Goal: Task Accomplishment & Management: Manage account settings

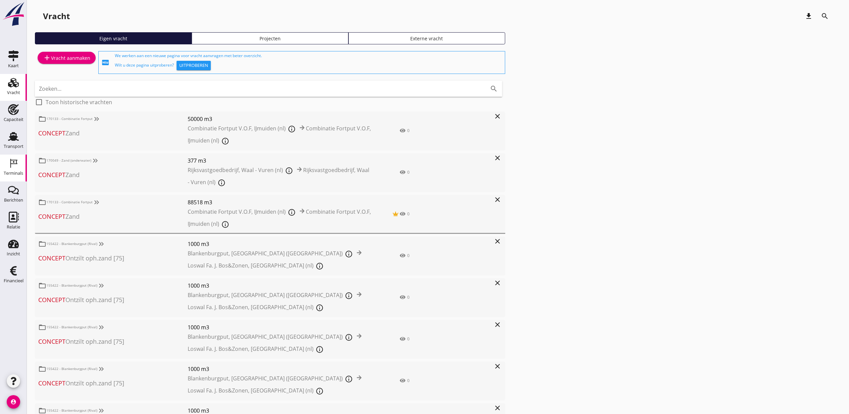
click at [14, 164] on icon "Terminals" at bounding box center [13, 163] width 11 height 11
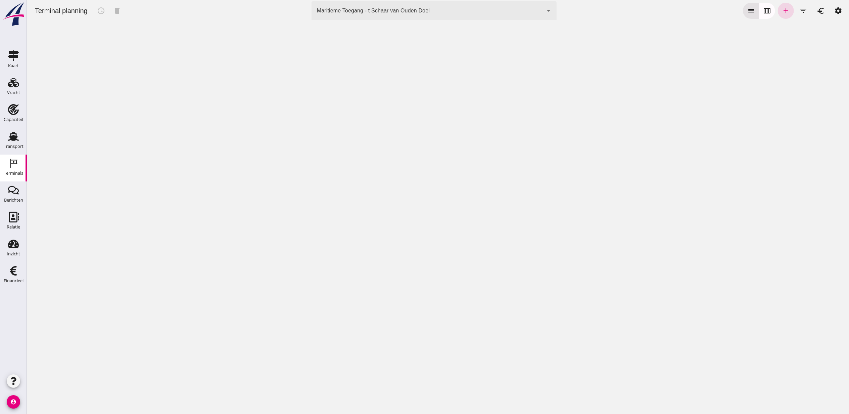
click at [371, 16] on div "Maritieme Toegang - t Schaar van Ouden Doel 453b08e2-5afb-49e8-a076-b9bc6000f457" at bounding box center [427, 10] width 232 height 19
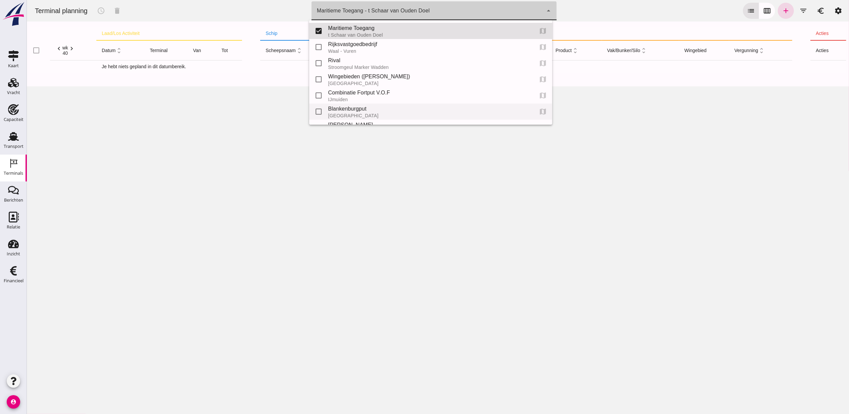
click at [376, 104] on div "check_box_outline_blank Blankenburgput Rotterdam map" at bounding box center [430, 111] width 243 height 16
type input "e6c78bfd-e3f1-4bb9-b01e-b37ce3668b52"
checkbox input "false"
checkbox input "true"
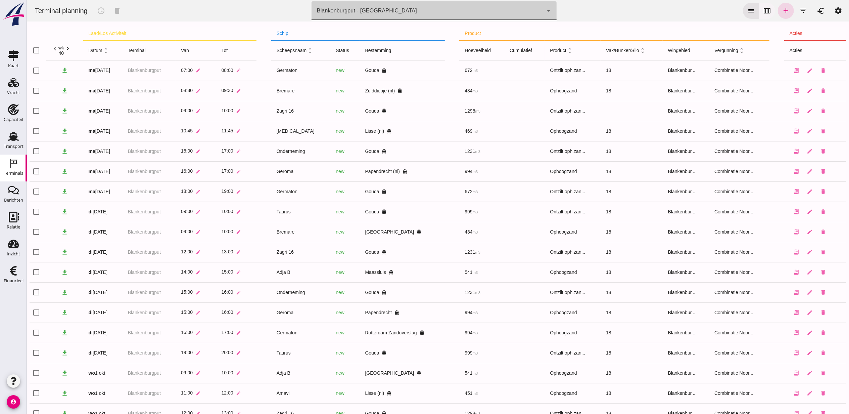
click at [763, 8] on icon "calendar_view_week" at bounding box center [767, 11] width 8 height 8
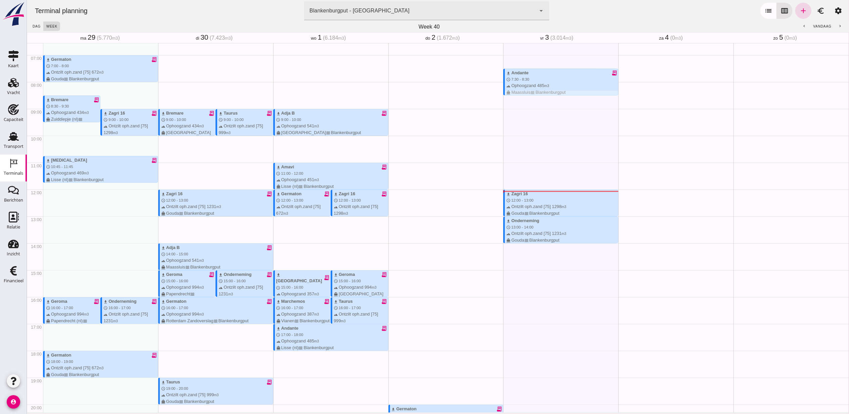
scroll to position [179, 0]
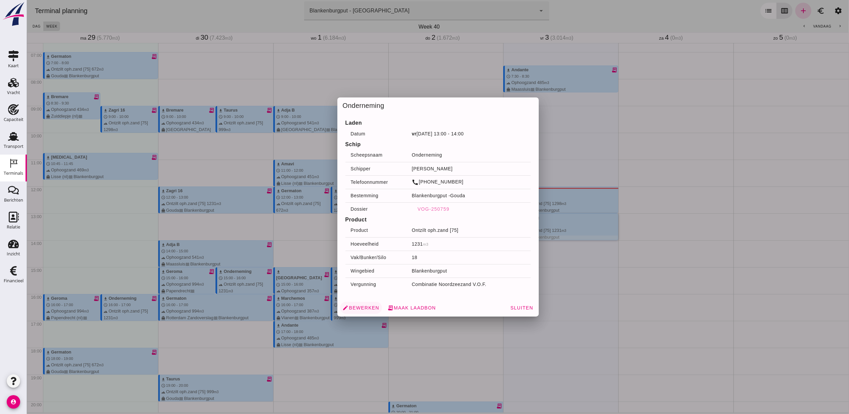
drag, startPoint x: 550, startPoint y: 230, endPoint x: 368, endPoint y: 309, distance: 198.6
click at [368, 309] on span "edit Bewerken" at bounding box center [361, 308] width 37 height 6
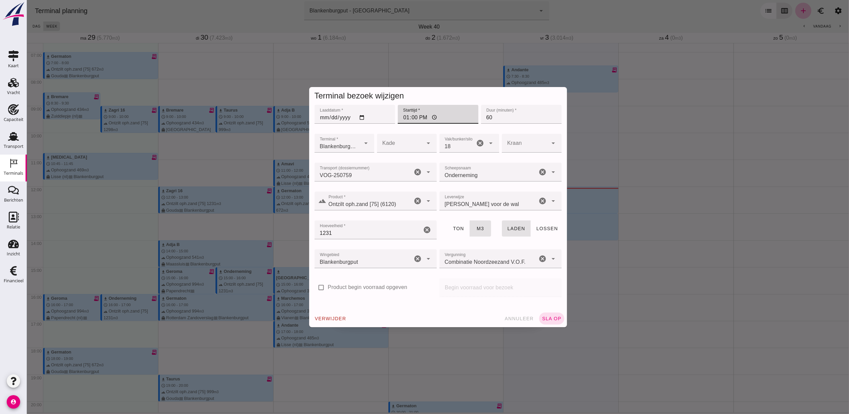
click at [407, 115] on input "13:00" at bounding box center [438, 114] width 81 height 19
click at [405, 116] on input "13:00" at bounding box center [438, 114] width 81 height 19
type input "14:00"
click at [555, 313] on button "sla op" at bounding box center [551, 318] width 25 height 12
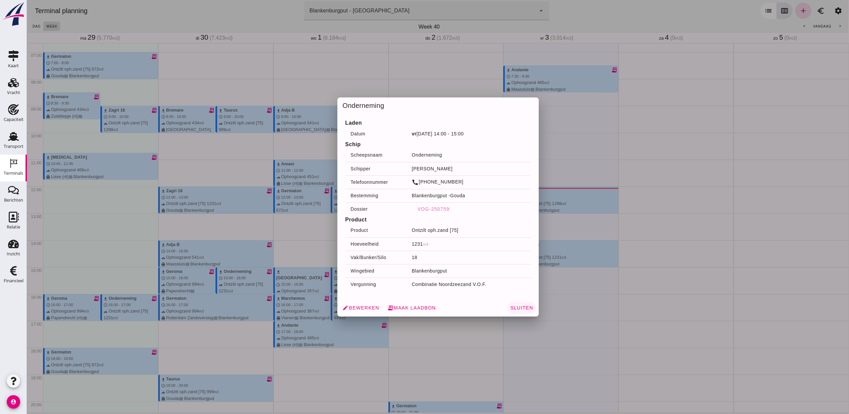
click at [521, 308] on span "Sluiten" at bounding box center [521, 307] width 23 height 5
drag, startPoint x: 544, startPoint y: 206, endPoint x: 367, endPoint y: 305, distance: 202.5
click at [367, 305] on span "edit Bewerken" at bounding box center [361, 308] width 37 height 6
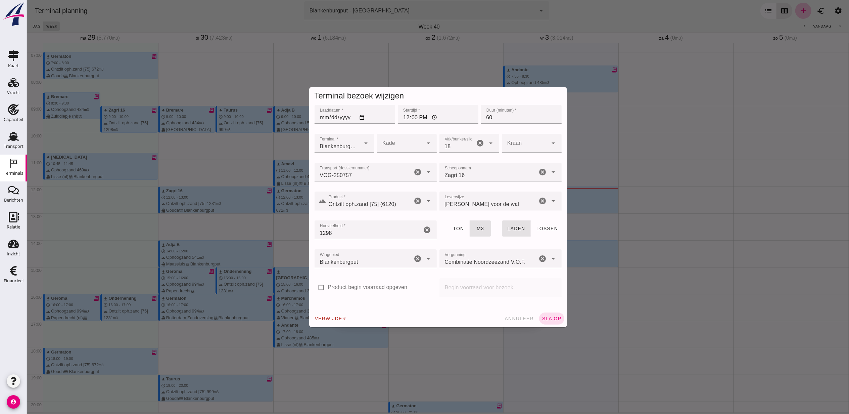
click at [402, 119] on input "12:00" at bounding box center [438, 114] width 81 height 19
type input "13:00"
click at [554, 318] on span "sla op" at bounding box center [552, 318] width 20 height 5
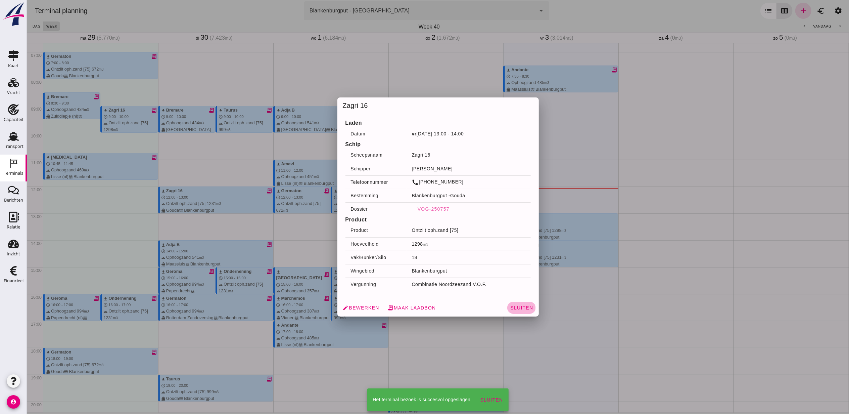
click at [528, 307] on span "Sluiten" at bounding box center [521, 307] width 23 height 5
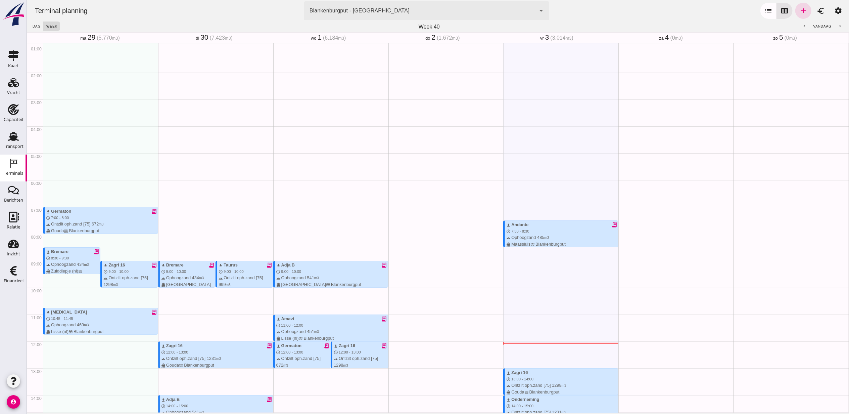
scroll to position [134, 0]
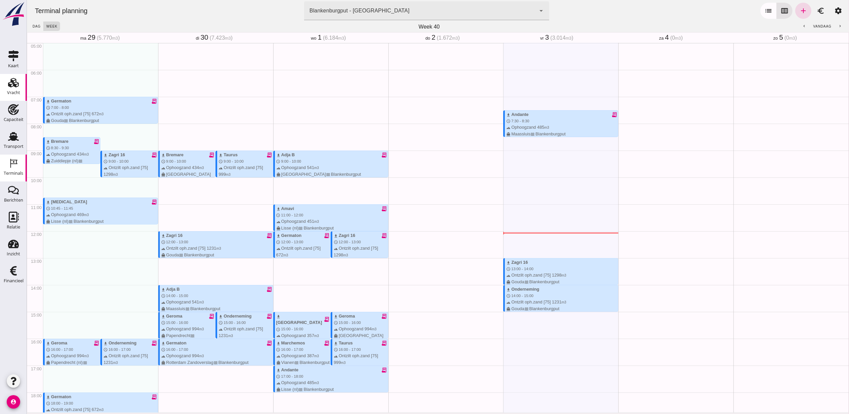
click at [11, 91] on div "Vracht" at bounding box center [13, 92] width 13 height 4
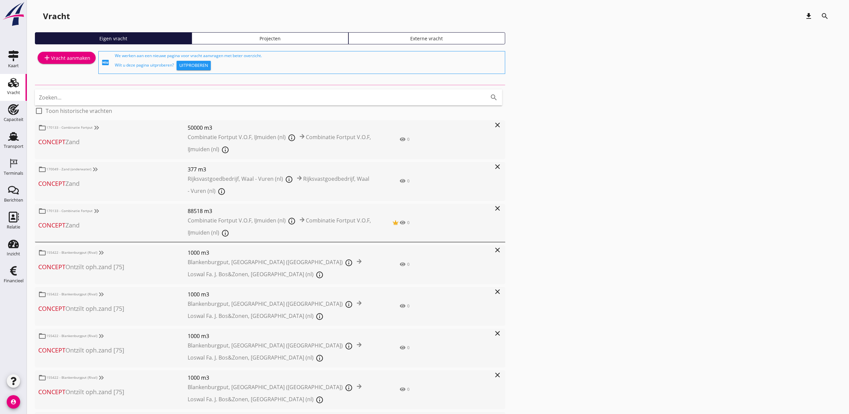
click at [303, 41] on div "Projecten" at bounding box center [270, 38] width 151 height 7
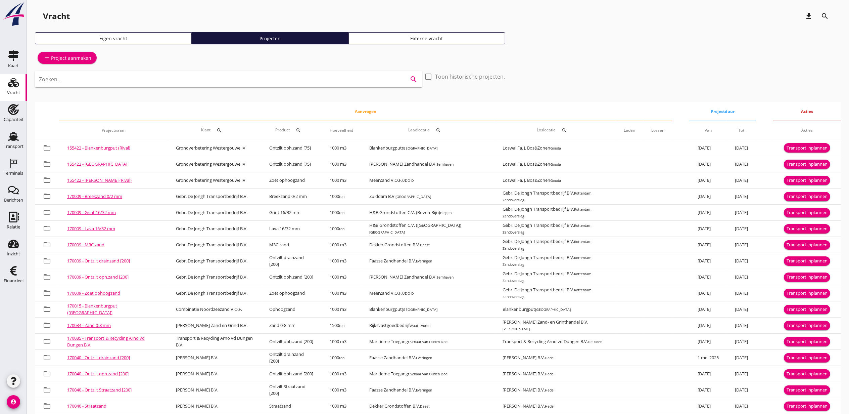
click at [240, 83] on input "Zoeken..." at bounding box center [219, 79] width 360 height 11
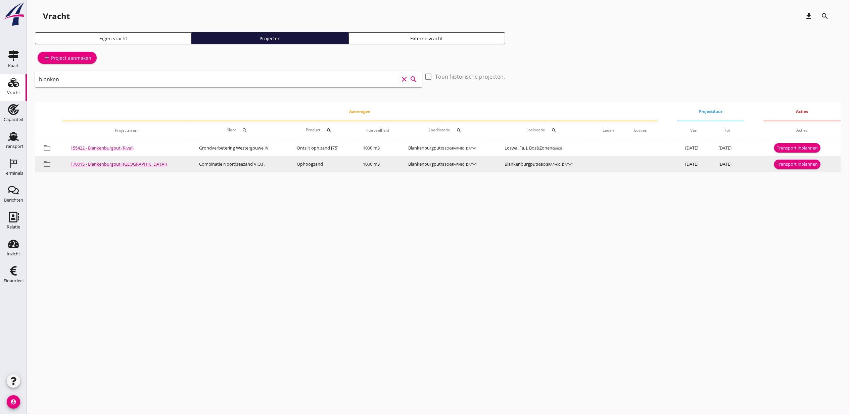
type input "blanken"
click at [806, 164] on div "Transport inplannen" at bounding box center [797, 164] width 41 height 7
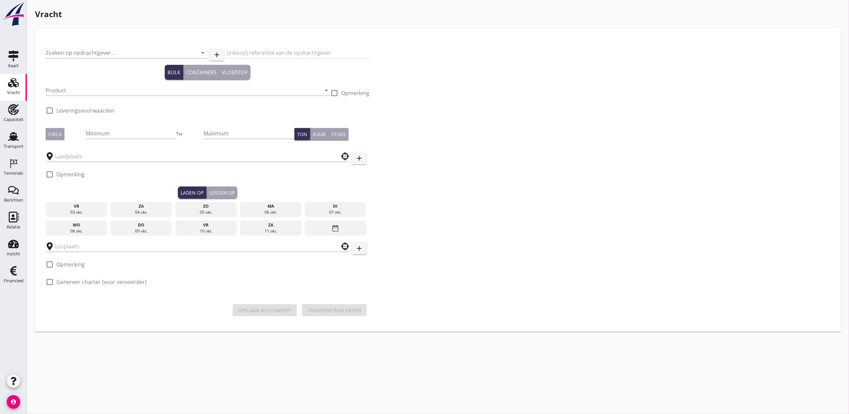
type input "Combinatie Noordzeezand V.O.F."
type input "Ophoogzand (6120)"
type input "1000"
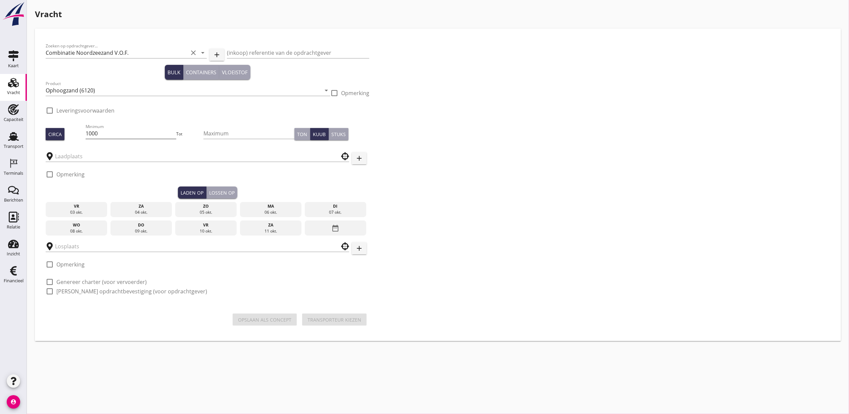
type input "Blankenburgput"
checkbox input "true"
type input "Blankenburgput"
checkbox input "true"
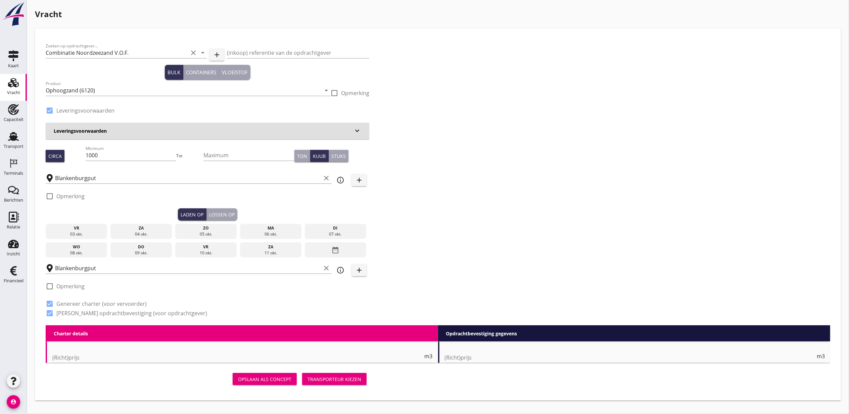
type input "1.15"
radio input "false"
type input "1.15"
radio input "false"
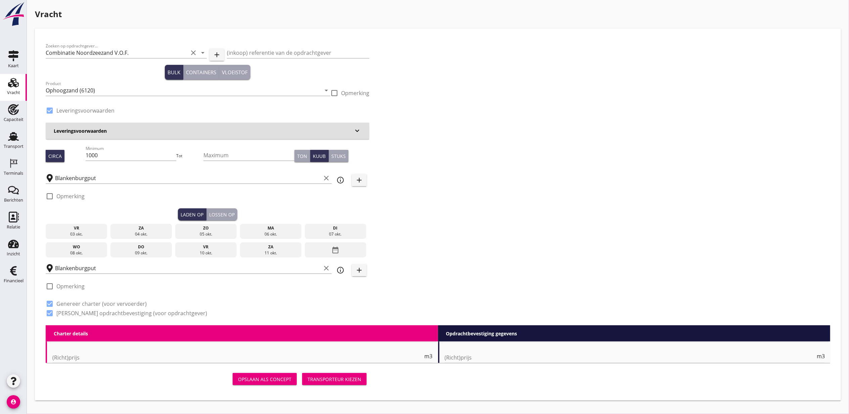
radio input "false"
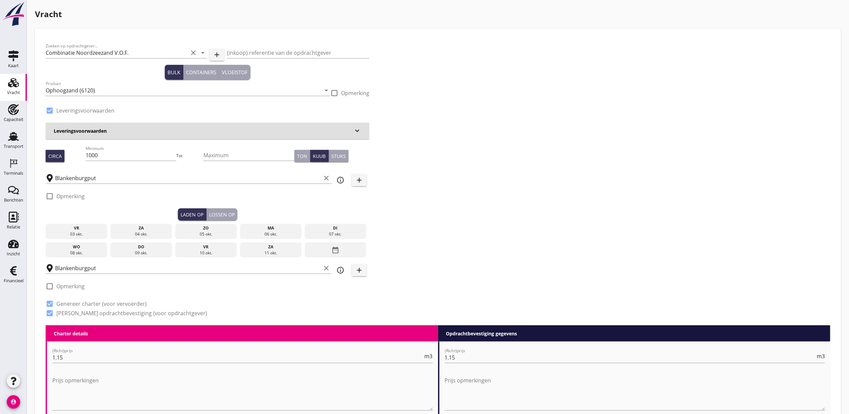
click at [86, 233] on div "03 okt." at bounding box center [76, 234] width 58 height 6
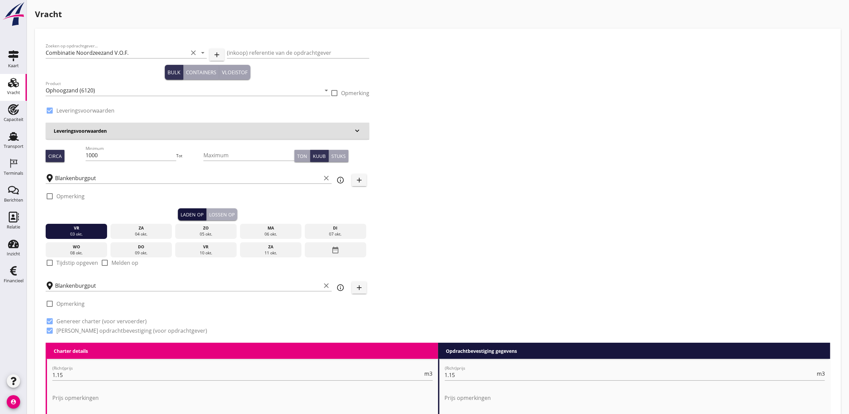
click at [222, 215] on div "Lossen op" at bounding box center [222, 214] width 26 height 7
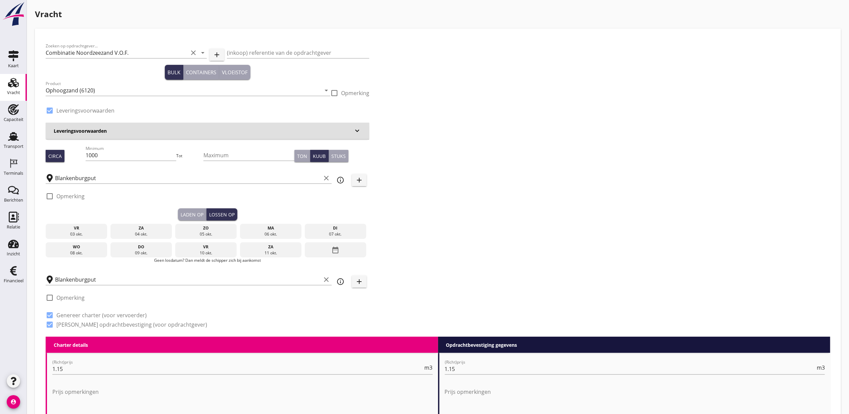
click at [72, 232] on div "03 okt." at bounding box center [76, 234] width 58 height 6
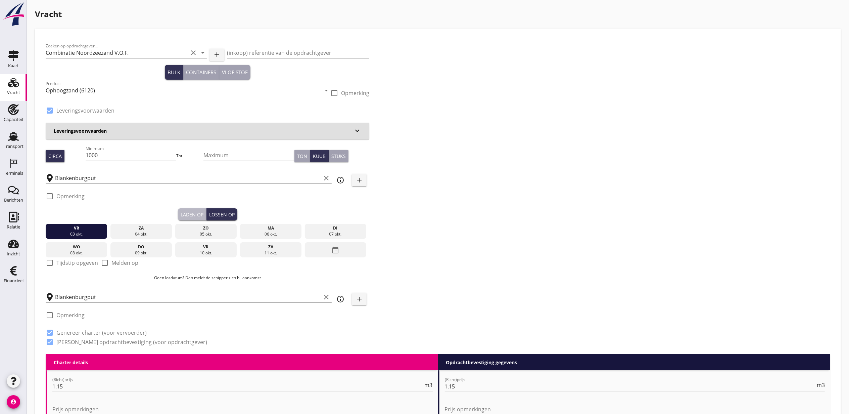
click at [196, 217] on div "Laden op" at bounding box center [192, 214] width 23 height 7
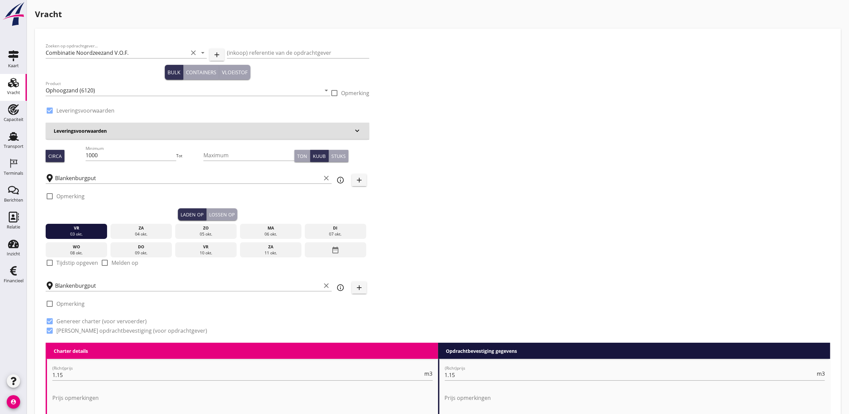
click at [55, 263] on div at bounding box center [49, 262] width 11 height 11
checkbox input "true"
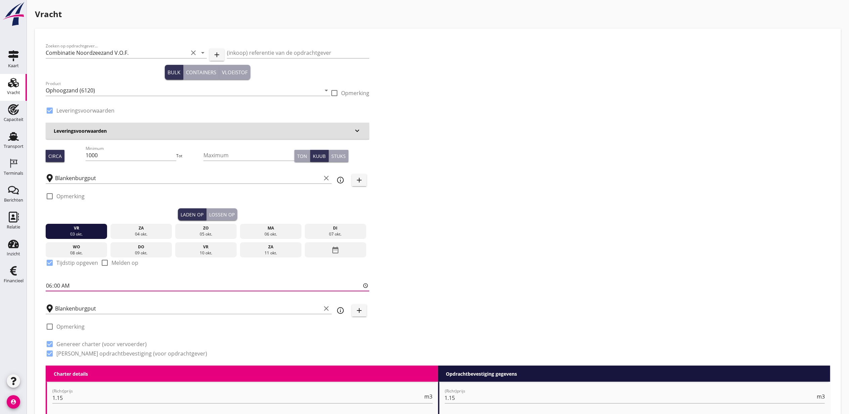
click at [50, 284] on input "06:00" at bounding box center [208, 285] width 324 height 11
type input "13:30"
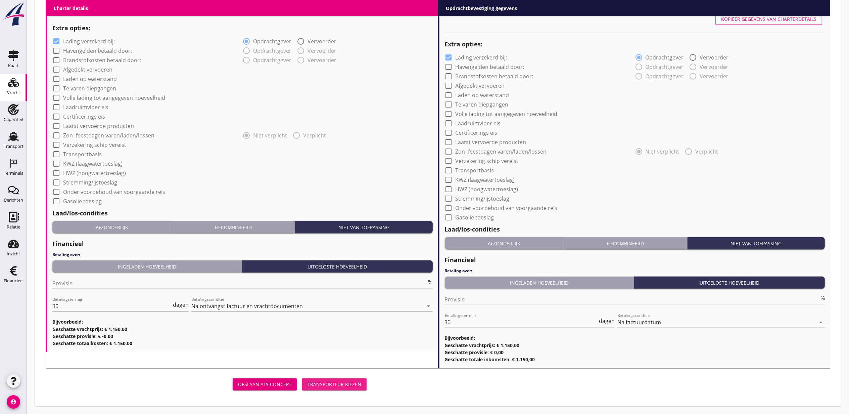
click at [338, 380] on button "Transporteur kiezen" at bounding box center [334, 384] width 64 height 12
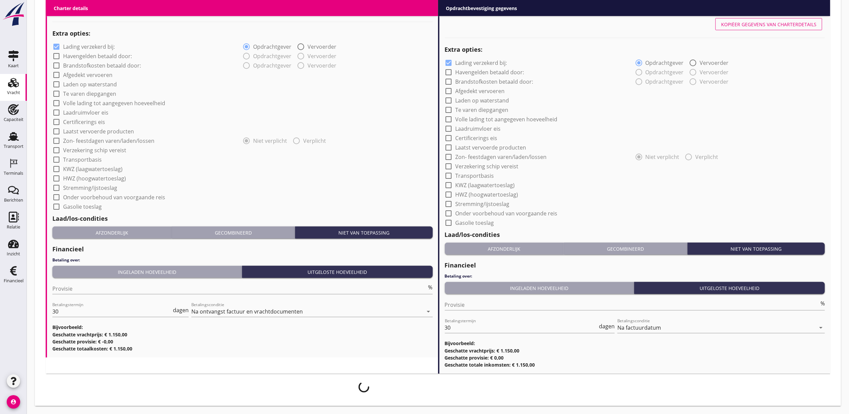
scroll to position [512, 0]
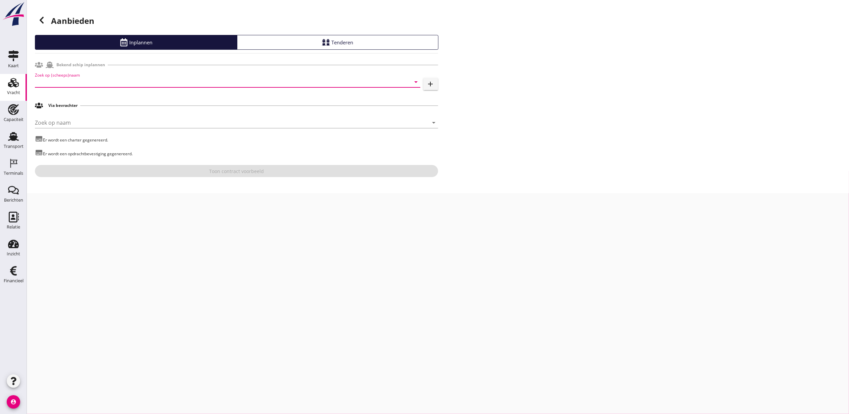
click at [93, 81] on input "Zoek op (scheeps)naam" at bounding box center [218, 82] width 367 height 11
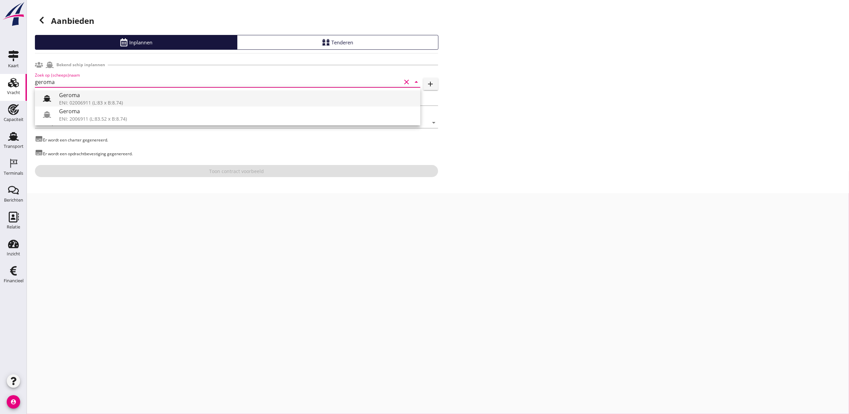
click at [114, 100] on div "ENI: 02006911 (L:83 x B:8.74)" at bounding box center [237, 102] width 356 height 7
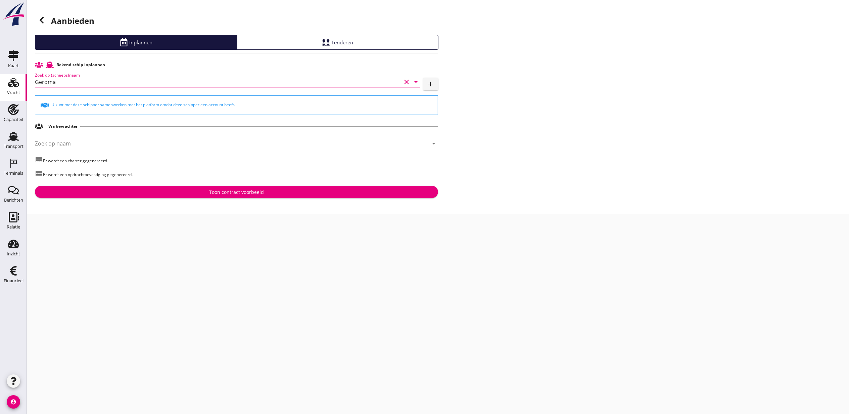
type input "Geroma"
click at [271, 193] on div "Toon contract voorbeeld" at bounding box center [236, 191] width 393 height 7
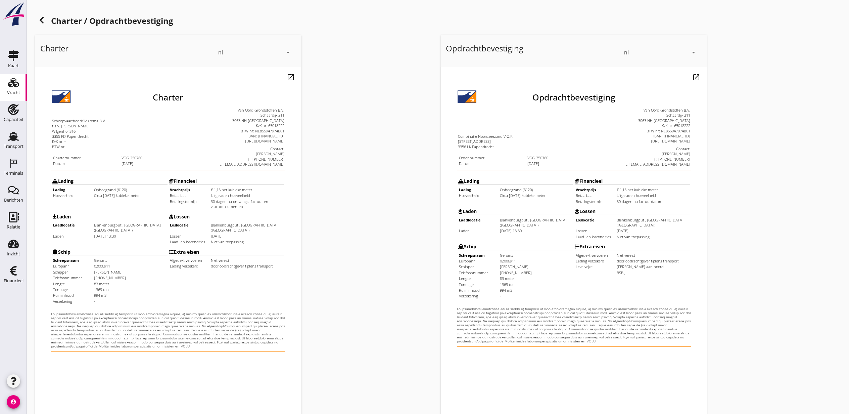
click at [43, 20] on icon at bounding box center [42, 20] width 8 height 8
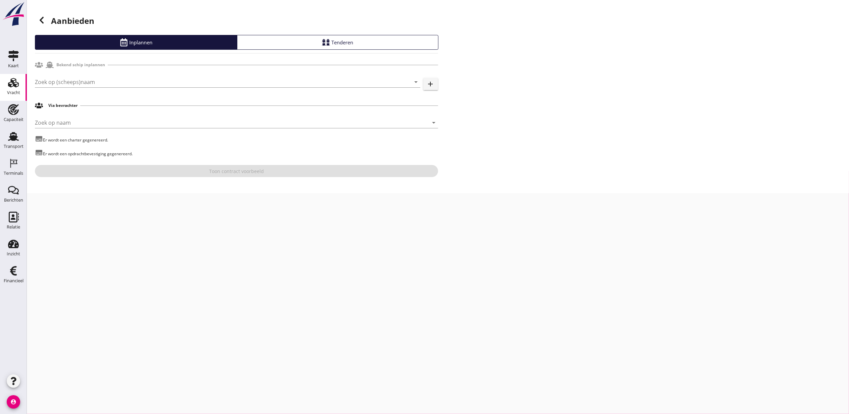
click at [38, 11] on header "Aanbieden" at bounding box center [236, 21] width 403 height 27
click at [45, 16] on icon at bounding box center [42, 20] width 8 height 8
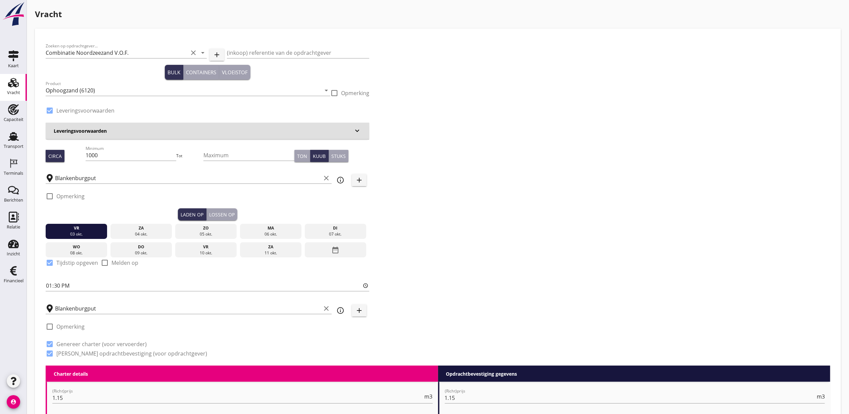
click at [220, 216] on div "Lossen op" at bounding box center [222, 214] width 26 height 7
checkbox input "false"
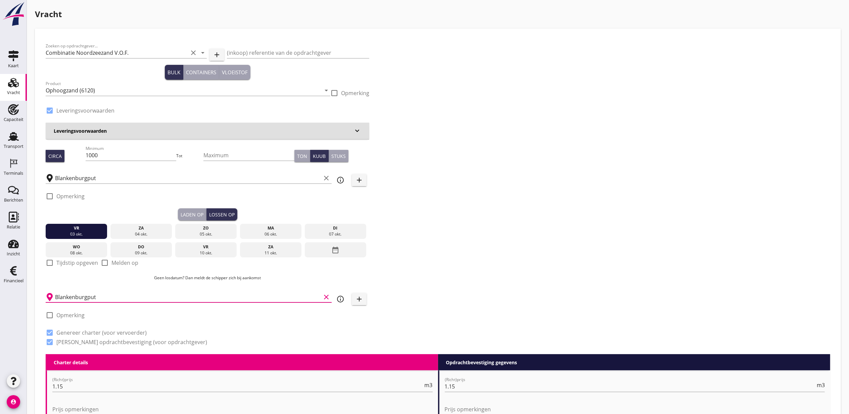
click at [112, 295] on input "Blankenburgput" at bounding box center [188, 297] width 266 height 11
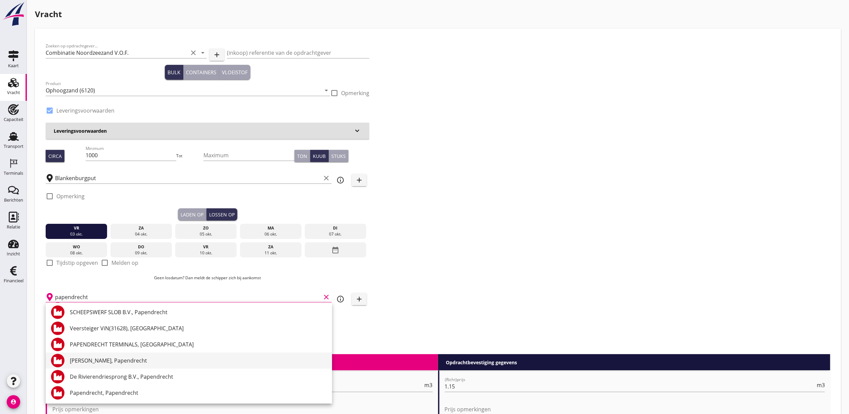
scroll to position [45, 0]
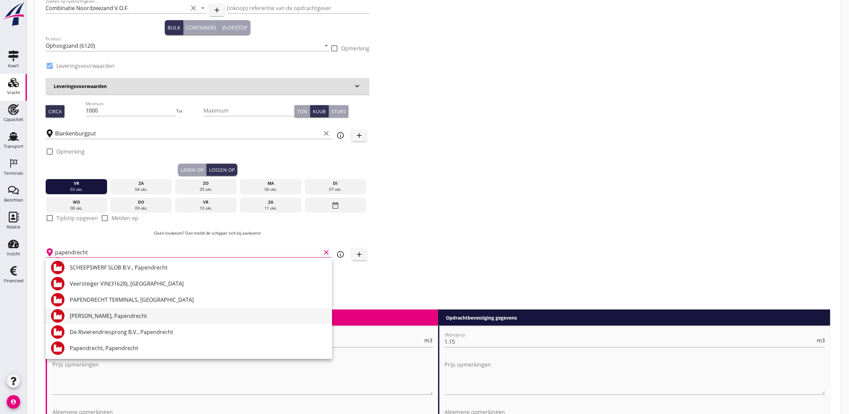
click at [132, 316] on div "[PERSON_NAME], Papendrecht" at bounding box center [198, 316] width 257 height 8
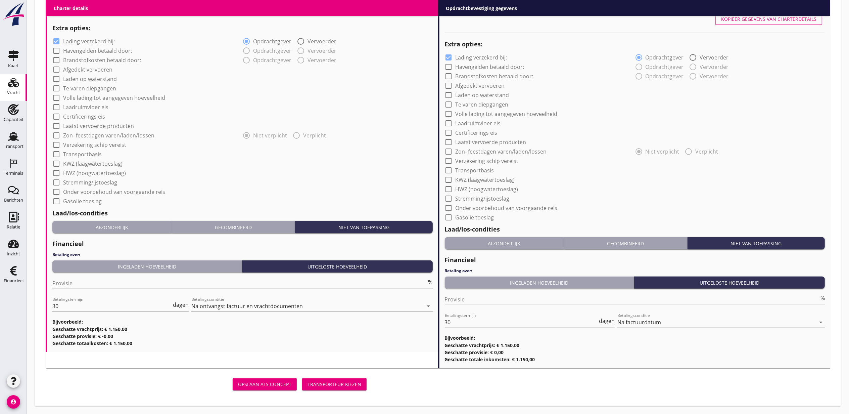
type input "[PERSON_NAME], Papendrecht"
click at [335, 384] on div "Transporteur kiezen" at bounding box center [335, 384] width 54 height 7
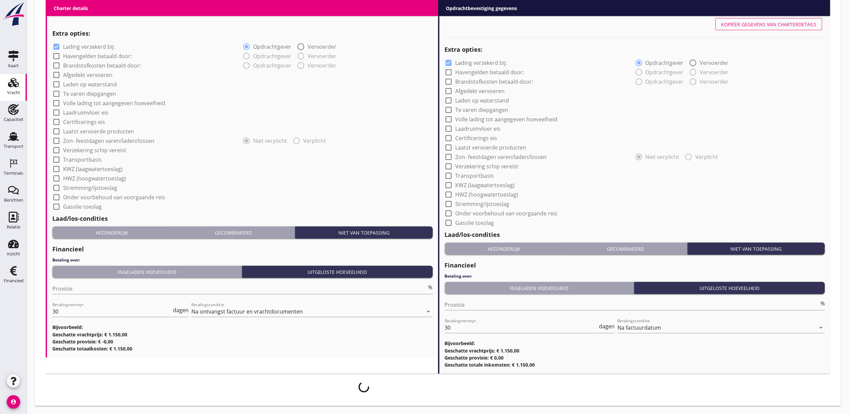
scroll to position [500, 0]
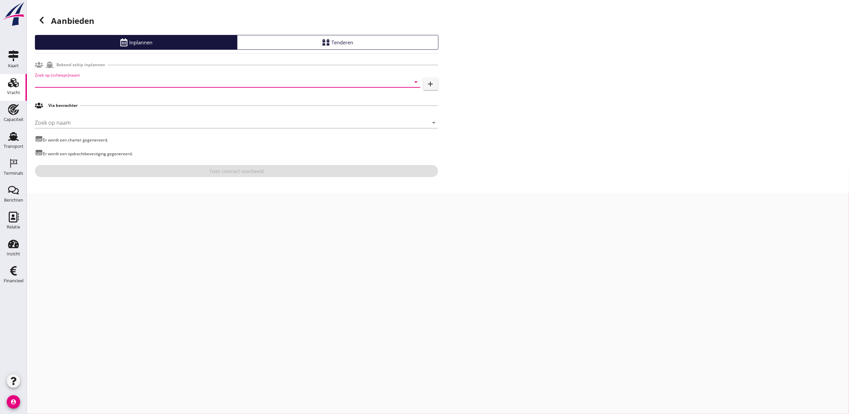
click at [120, 82] on input "Zoek op (scheeps)naam" at bounding box center [218, 82] width 367 height 11
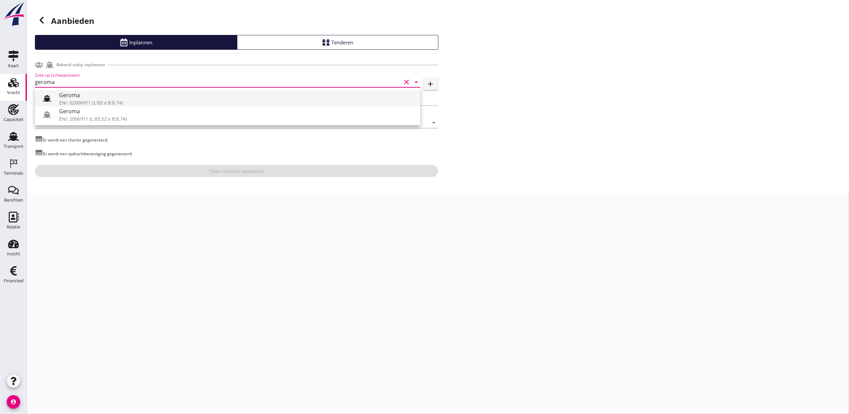
click at [132, 98] on div "Geroma" at bounding box center [237, 95] width 356 height 8
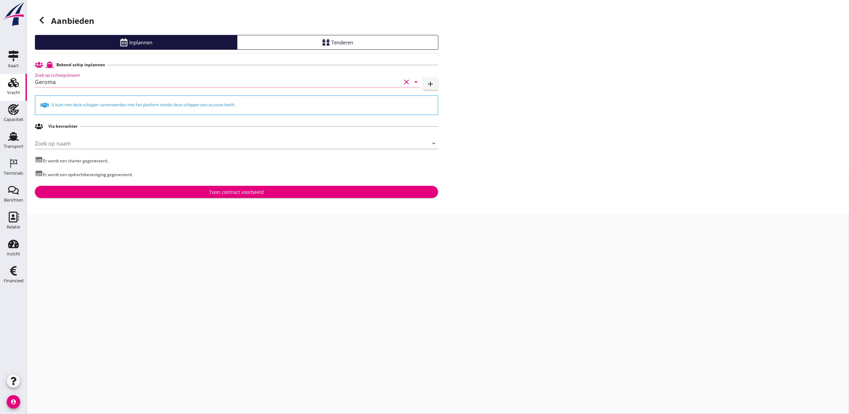
type input "Geroma"
click at [244, 185] on div "Bekend schip inplannen Zoek op (scheeps)naam Geroma clear arrow_drop_down add U…" at bounding box center [236, 127] width 403 height 139
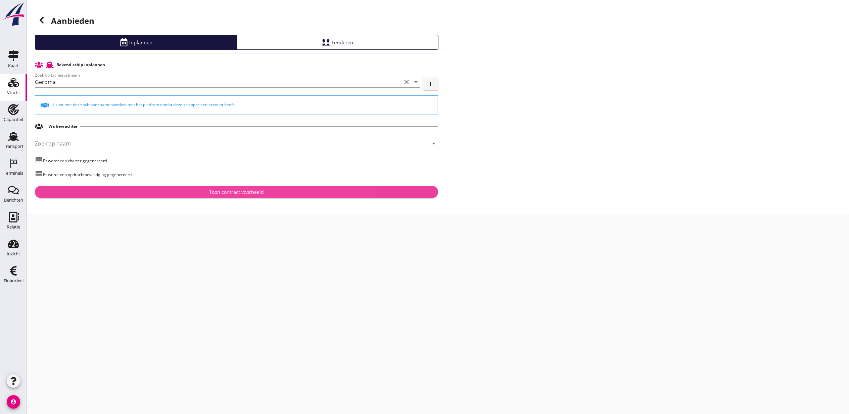
click at [254, 192] on div "Toon contract voorbeeld" at bounding box center [236, 191] width 55 height 7
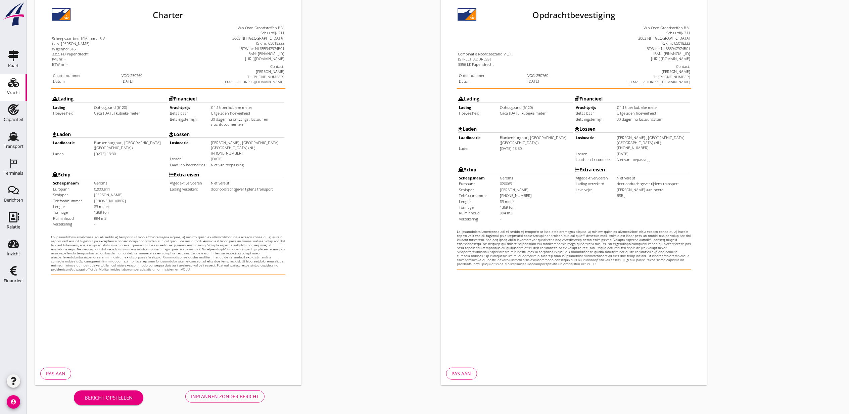
scroll to position [83, 0]
click at [250, 387] on div "Bericht opstellen Inplannen zonder bericht" at bounding box center [169, 395] width 269 height 22
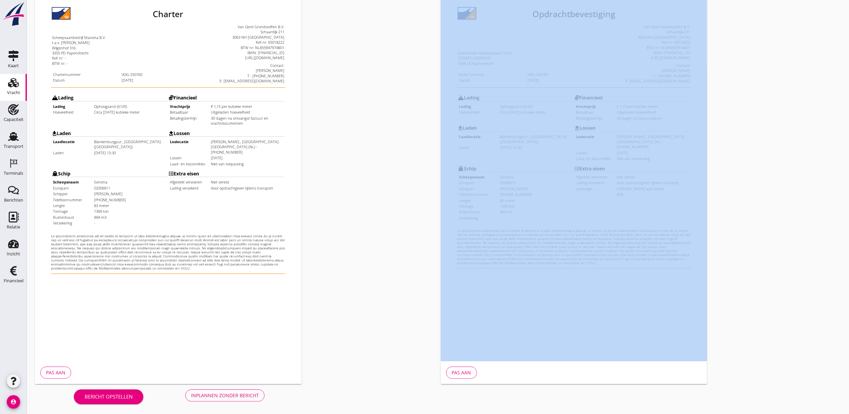
click at [250, 387] on div "Bericht opstellen Inplannen zonder bericht" at bounding box center [169, 395] width 269 height 22
click at [251, 390] on button "Inplannen zonder bericht" at bounding box center [224, 395] width 79 height 12
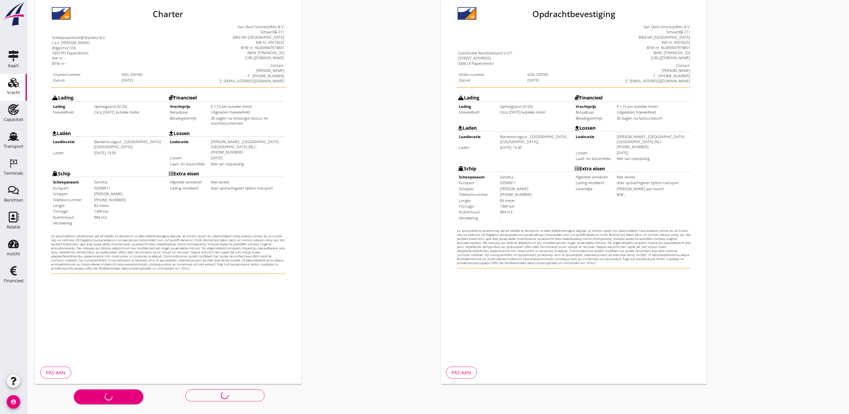
click at [388, 304] on div "Charter nl arrow_drop_down open_in_new Pas aan" at bounding box center [235, 168] width 406 height 438
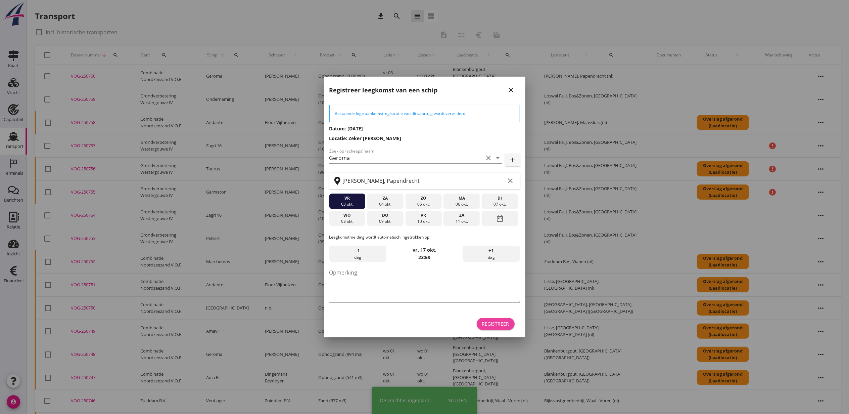
click at [508, 326] on div "Registreer" at bounding box center [495, 323] width 27 height 7
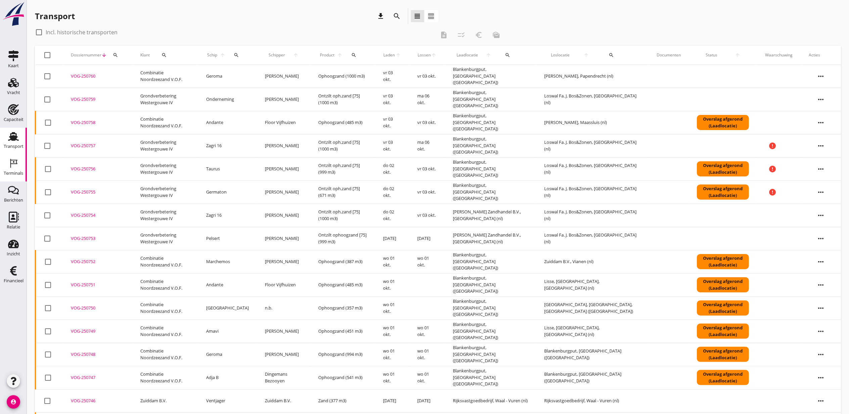
click at [14, 166] on icon "Terminals" at bounding box center [13, 163] width 11 height 11
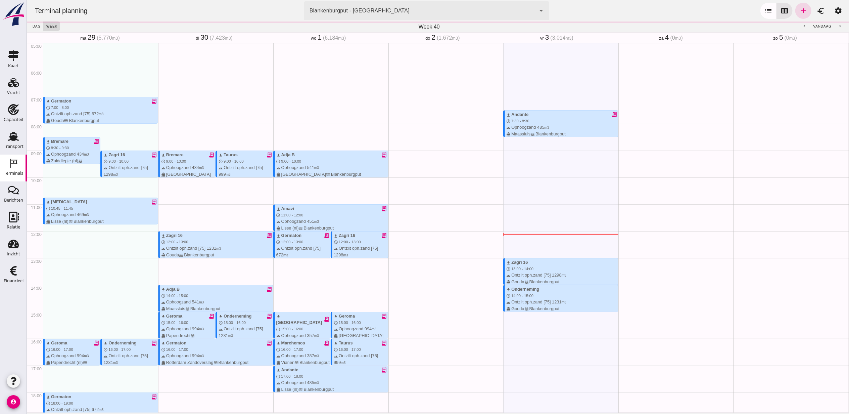
click at [382, 9] on div "Blankenburgput - [GEOGRAPHIC_DATA] e6c78bfd-e3f1-4bb9-b01e-b37ce3668b52" at bounding box center [420, 10] width 232 height 19
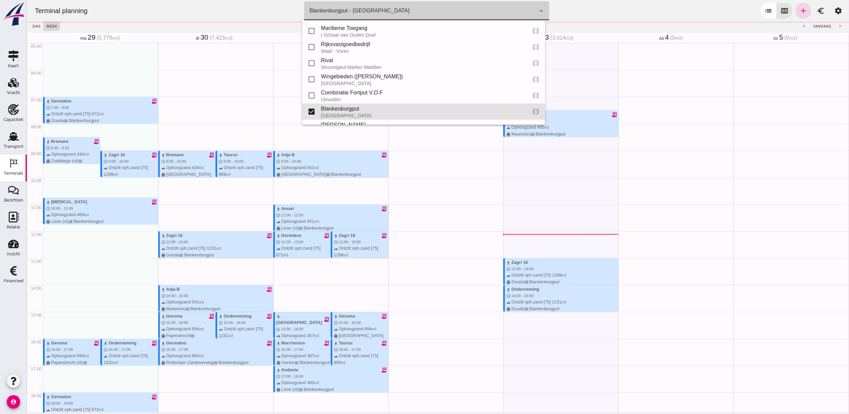
scroll to position [30, 0]
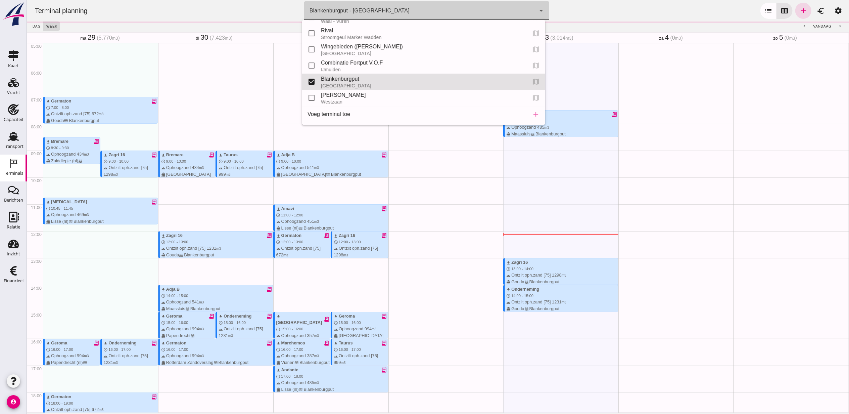
click at [382, 9] on div "Blankenburgput - [GEOGRAPHIC_DATA] e6c78bfd-e3f1-4bb9-b01e-b37ce3668b52" at bounding box center [420, 10] width 232 height 19
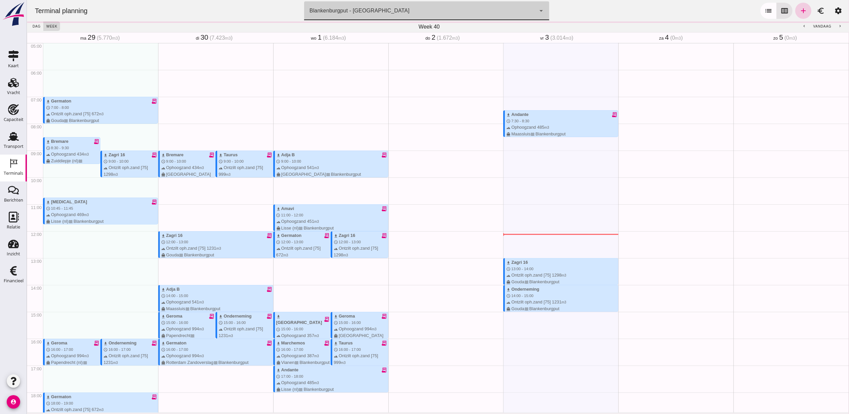
click at [801, 10] on link "add" at bounding box center [803, 11] width 16 height 16
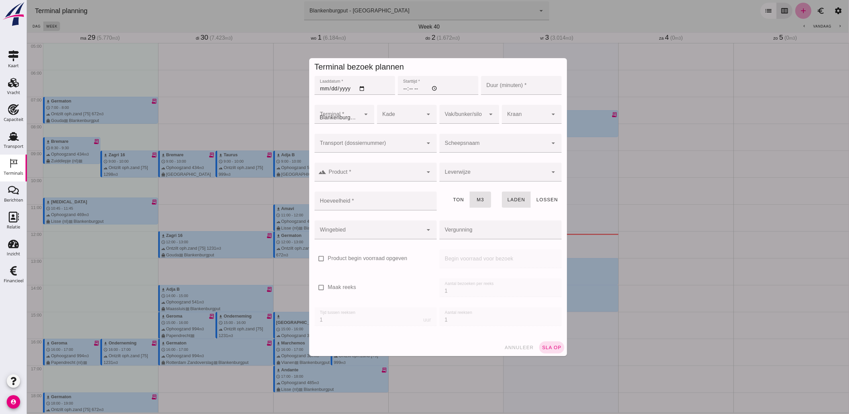
type input "Combinatie Noordzeezand V.O.F."
click at [359, 89] on input "Laaddatum *" at bounding box center [354, 85] width 81 height 19
type input "[DATE]"
click at [399, 92] on input "Starttijd *" at bounding box center [438, 85] width 81 height 19
type input "13:30"
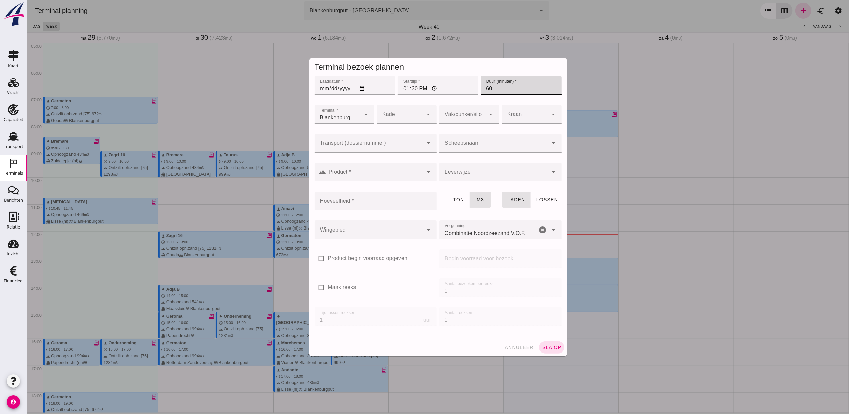
type input "60"
click at [383, 140] on div at bounding box center [368, 143] width 109 height 19
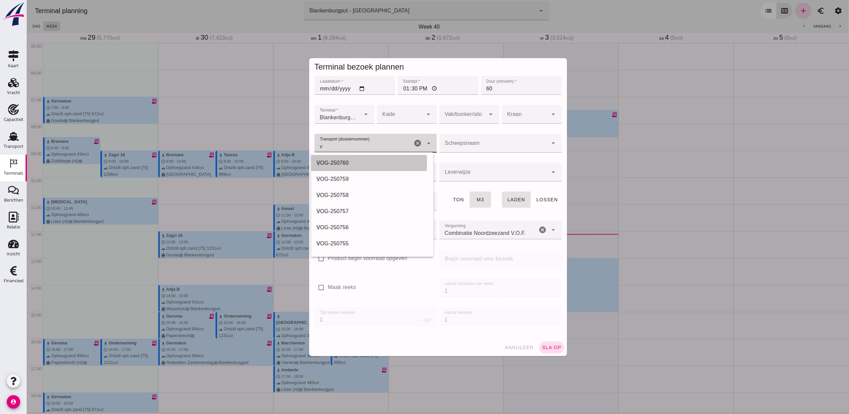
click at [345, 160] on span "OG-250760" at bounding box center [334, 163] width 29 height 6
type input "VOG-250760"
type input "franco_on_board"
type input "994"
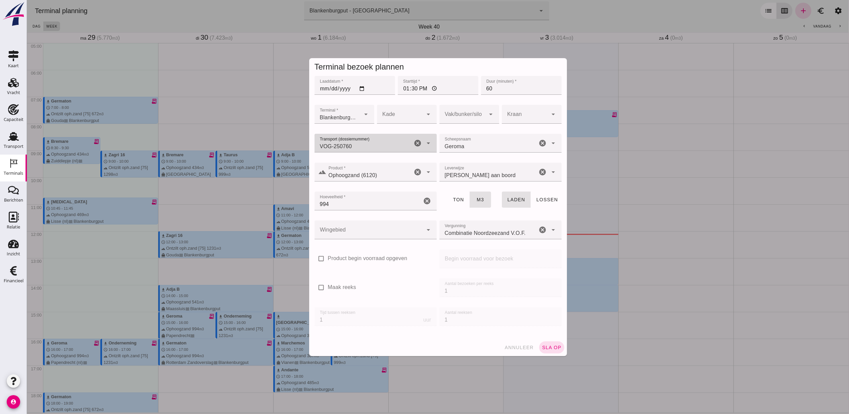
type input "VOG-250760"
click at [451, 113] on div at bounding box center [462, 114] width 46 height 19
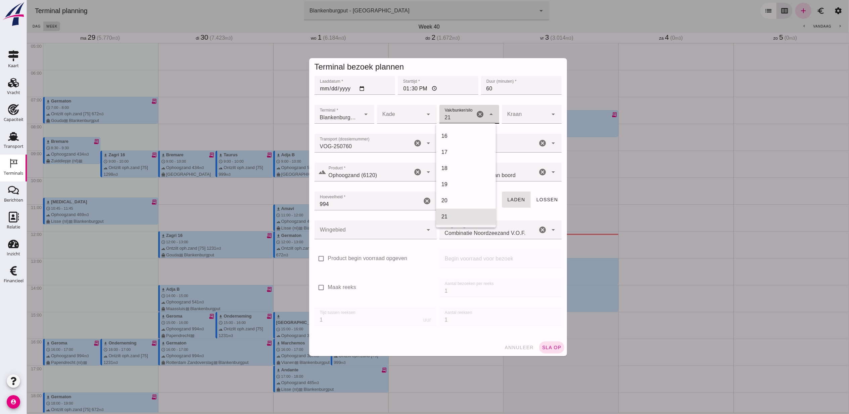
scroll to position [233, 0]
click at [460, 175] on div "18" at bounding box center [465, 175] width 49 height 8
type input "366"
click at [371, 228] on div at bounding box center [368, 229] width 109 height 19
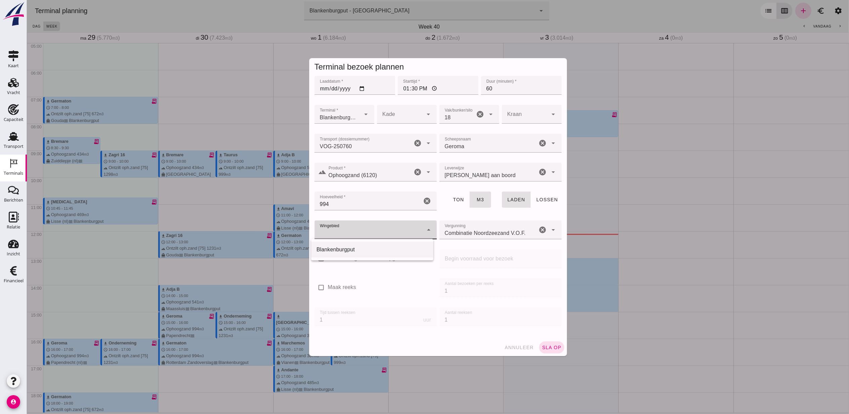
click at [363, 250] on div "Blankenburgput" at bounding box center [371, 249] width 111 height 8
type input "333"
click at [552, 347] on span "sla op" at bounding box center [552, 347] width 20 height 5
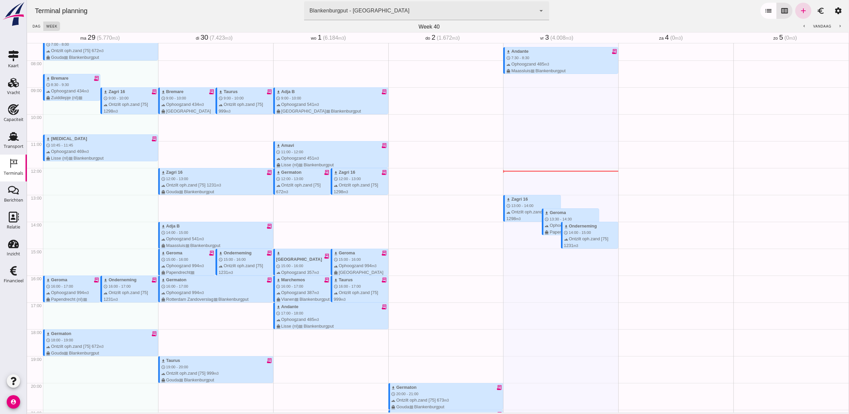
scroll to position [200, 0]
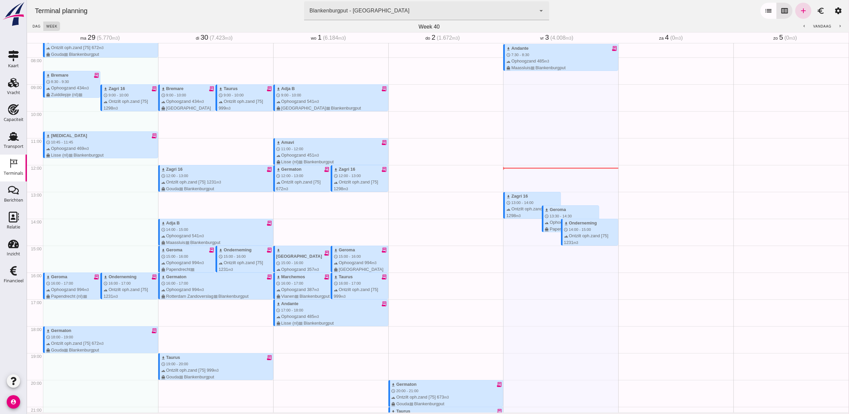
click at [769, 220] on div "Geen afspraken" at bounding box center [790, 164] width 115 height 644
click at [838, 26] on icon "chevron_right" at bounding box center [840, 26] width 4 height 4
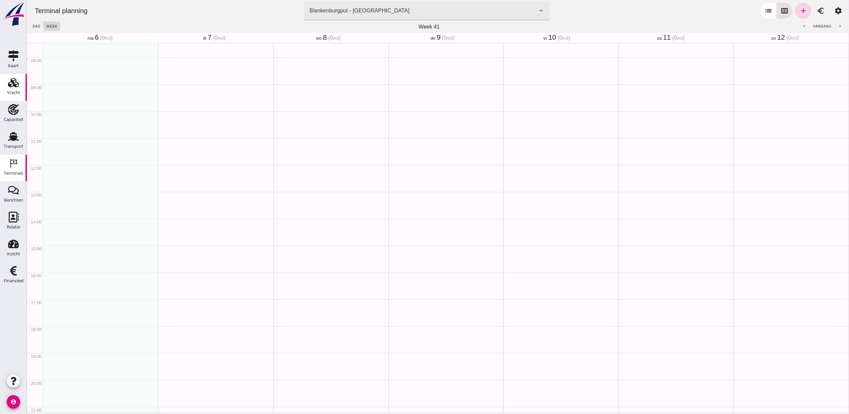
click at [14, 89] on div "Vracht" at bounding box center [13, 92] width 13 height 9
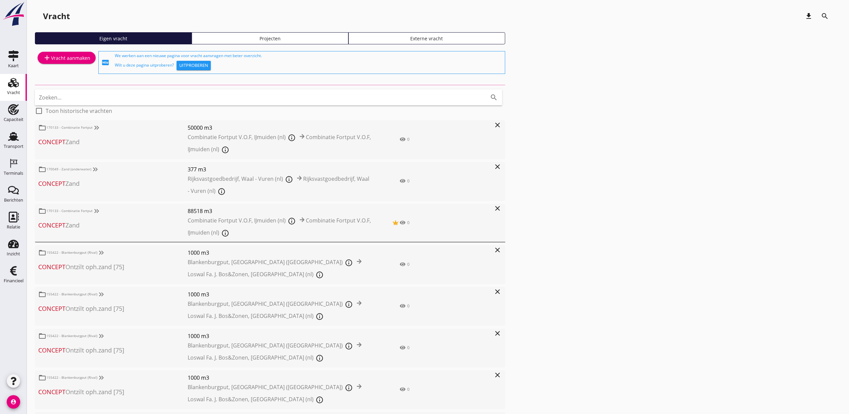
click at [238, 45] on div "Eigen vracht Projecten Externe vracht" at bounding box center [438, 40] width 806 height 17
click at [246, 39] on div "Projecten" at bounding box center [270, 38] width 151 height 7
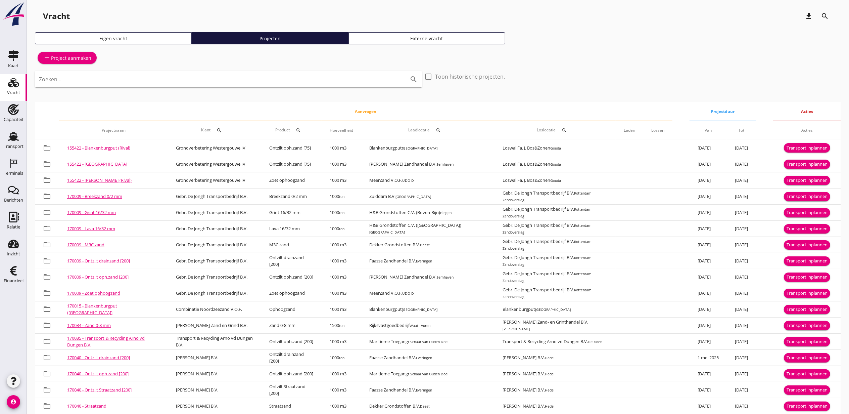
click at [644, 97] on div "add Project aanmaken Zoeken... search check_box_outline_blank Toon historische …" at bounding box center [438, 280] width 806 height 461
click at [337, 78] on input "Zoeken..." at bounding box center [219, 79] width 360 height 11
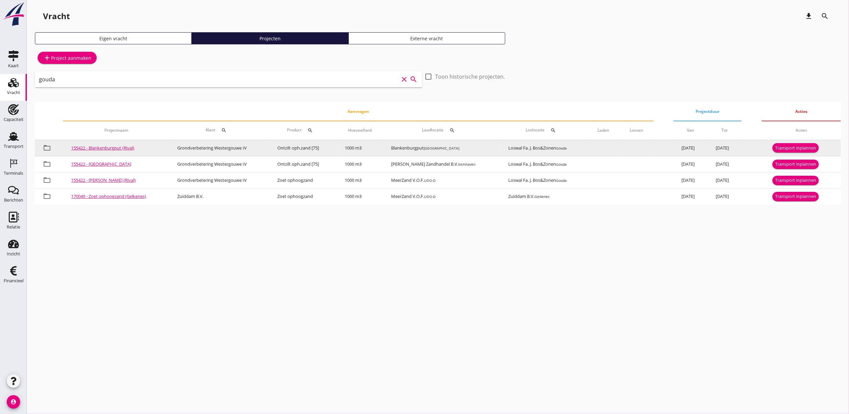
type input "gouda"
click at [805, 148] on div "Transport inplannen" at bounding box center [795, 148] width 41 height 7
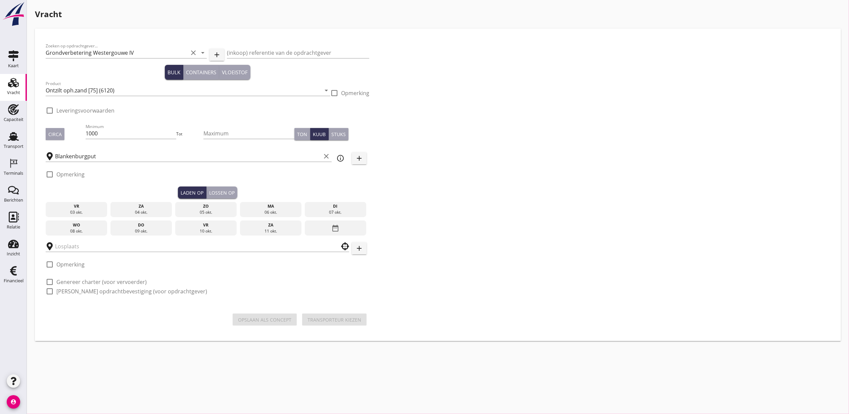
checkbox input "true"
type input "Loswal Fa. J. Bos&Zonen"
checkbox input "true"
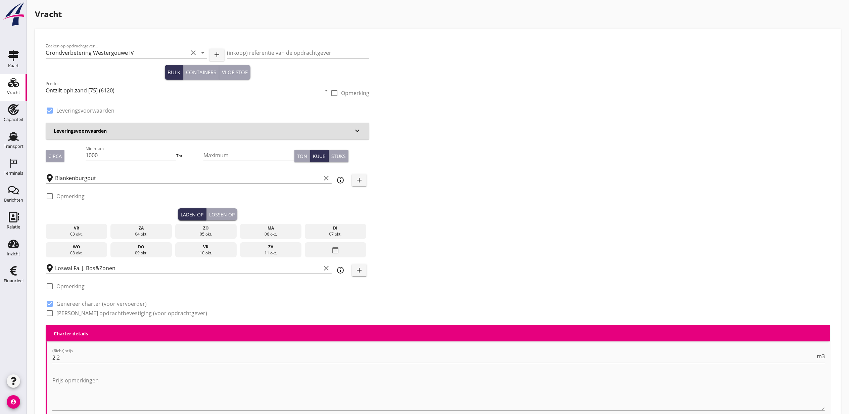
click at [269, 231] on div "06 okt." at bounding box center [270, 234] width 58 height 6
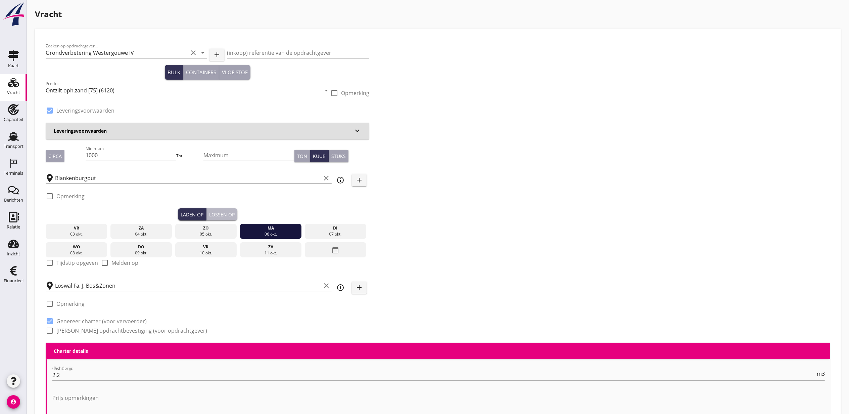
click at [231, 212] on div "Lossen op" at bounding box center [222, 214] width 26 height 7
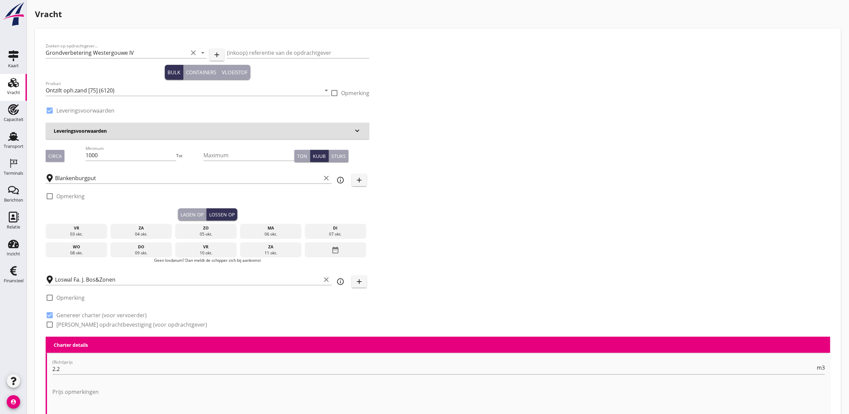
click at [259, 231] on div "06 okt." at bounding box center [270, 234] width 58 height 6
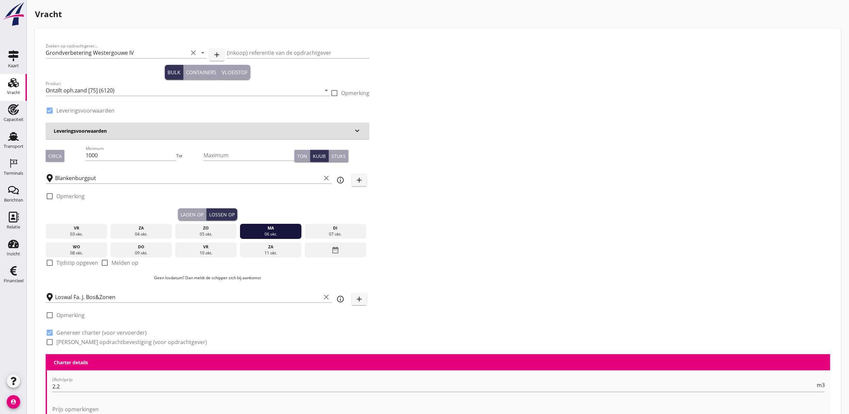
click at [188, 212] on div "Laden op" at bounding box center [192, 214] width 23 height 7
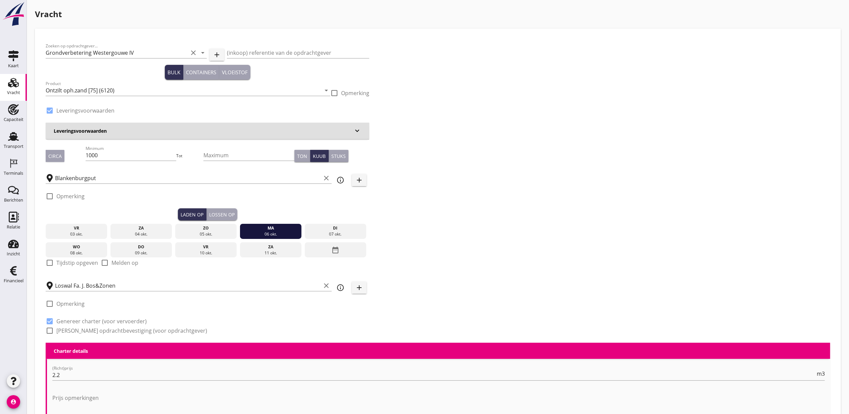
click at [71, 261] on label "Tijdstip opgeven" at bounding box center [77, 262] width 42 height 7
checkbox input "true"
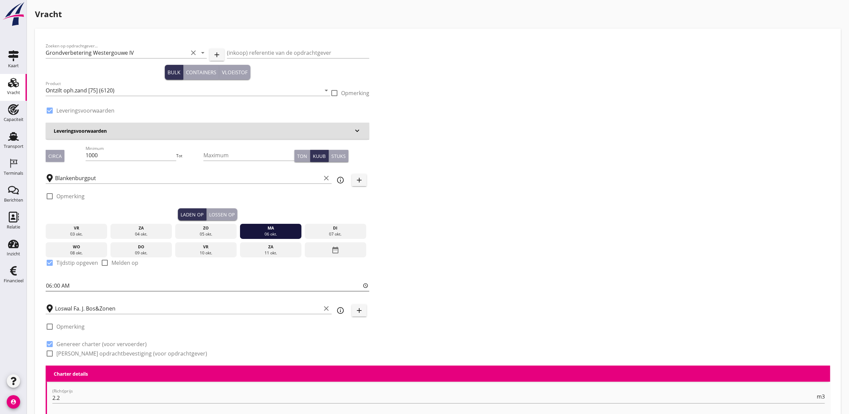
click at [49, 287] on input "06:00" at bounding box center [208, 285] width 324 height 11
type input "07:00"
click at [556, 229] on div "Zoeken op opdrachtgever... Grondverbetering Westergouwe IV clear arrow_drop_dow…" at bounding box center [438, 202] width 790 height 326
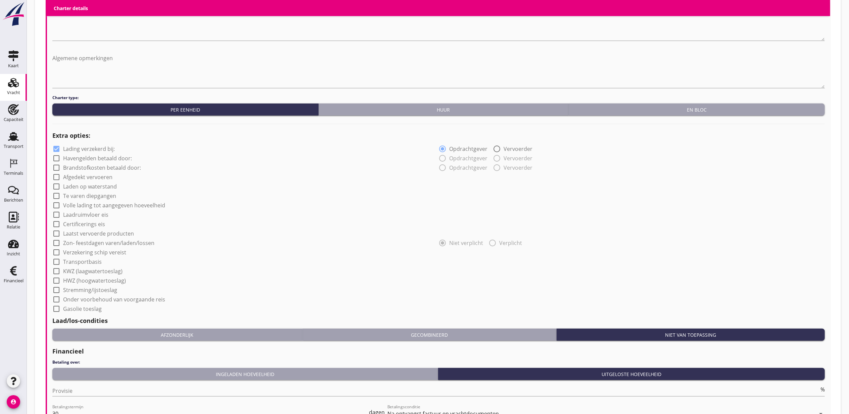
scroll to position [501, 0]
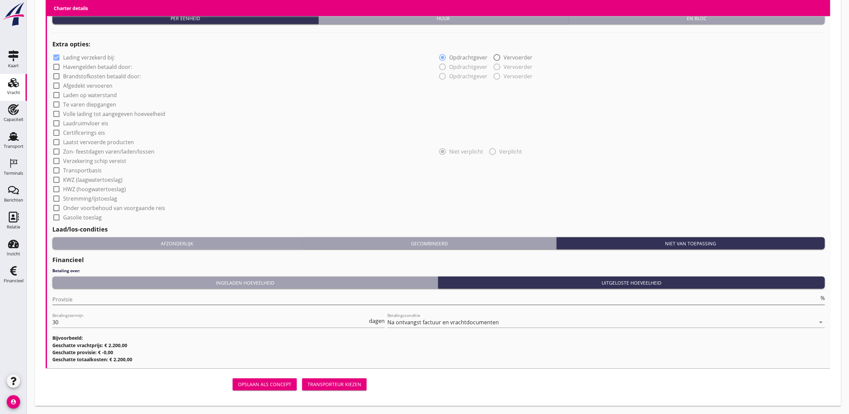
click at [84, 303] on input "Provisie" at bounding box center [435, 299] width 767 height 11
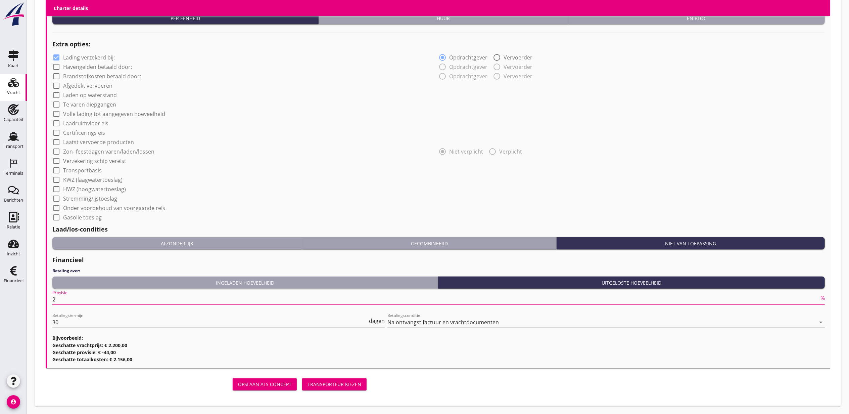
type input "2"
click at [337, 387] on div "Transporteur kiezen" at bounding box center [335, 384] width 54 height 7
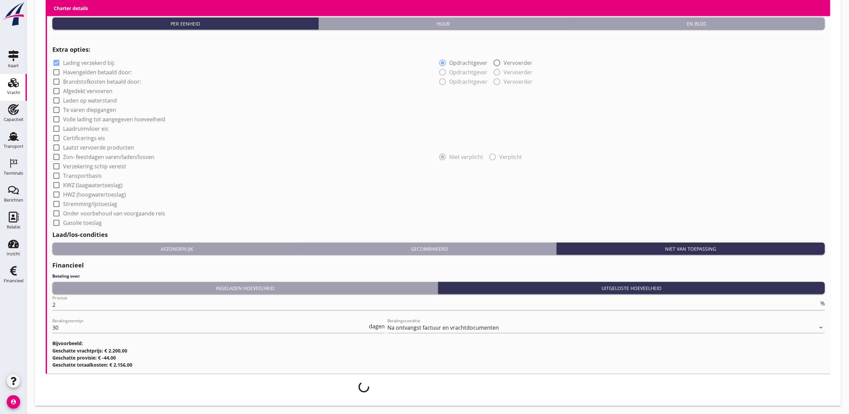
scroll to position [496, 0]
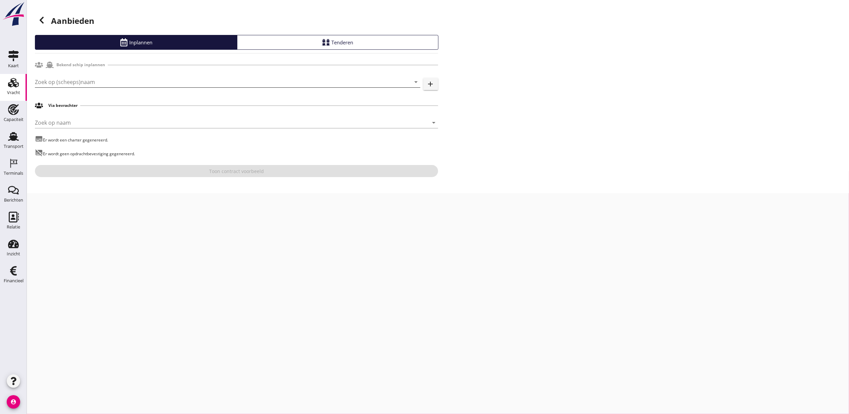
click at [163, 84] on input "Zoek op (scheeps)naam" at bounding box center [218, 82] width 367 height 11
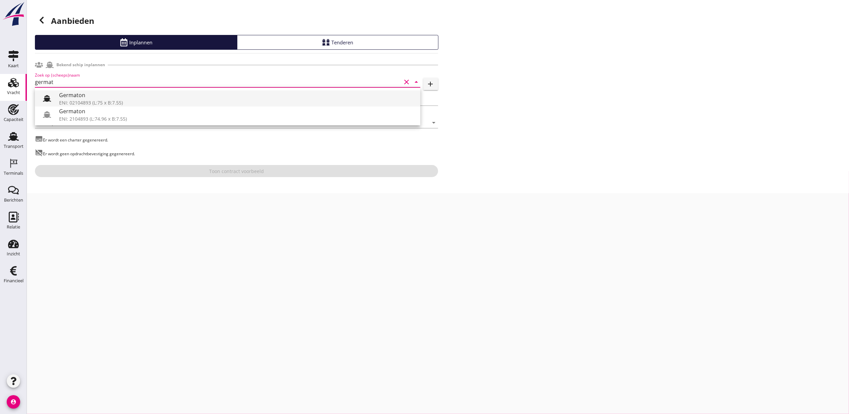
click at [151, 101] on div "ENI: 02104893 (L:75 x B:7.55)" at bounding box center [237, 102] width 356 height 7
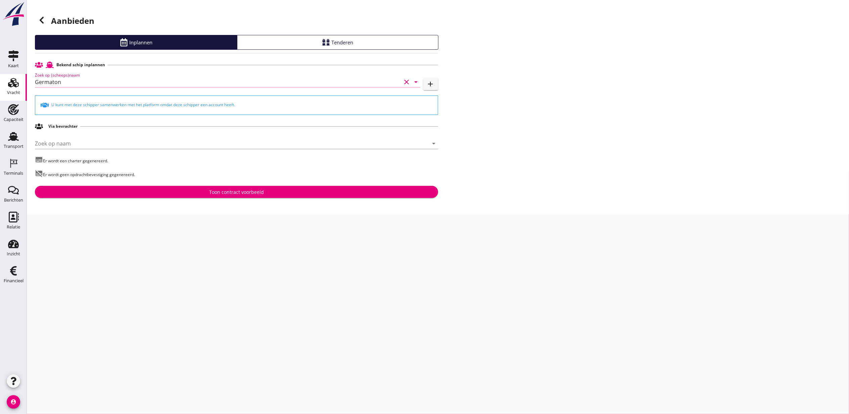
type input "Germaton"
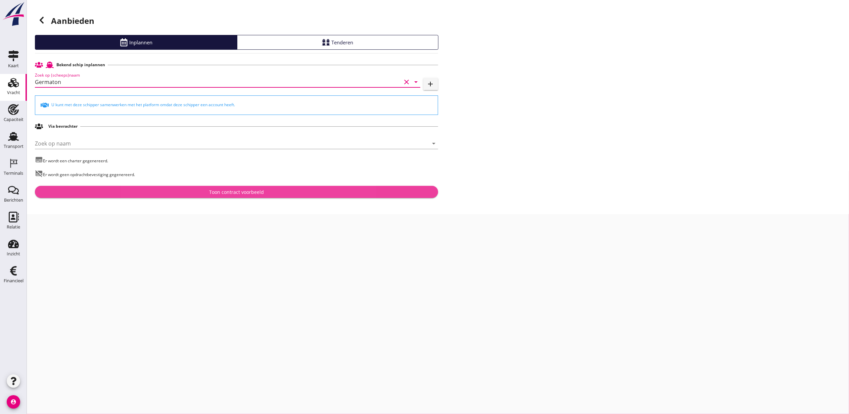
click at [203, 194] on div "Toon contract voorbeeld" at bounding box center [236, 191] width 393 height 7
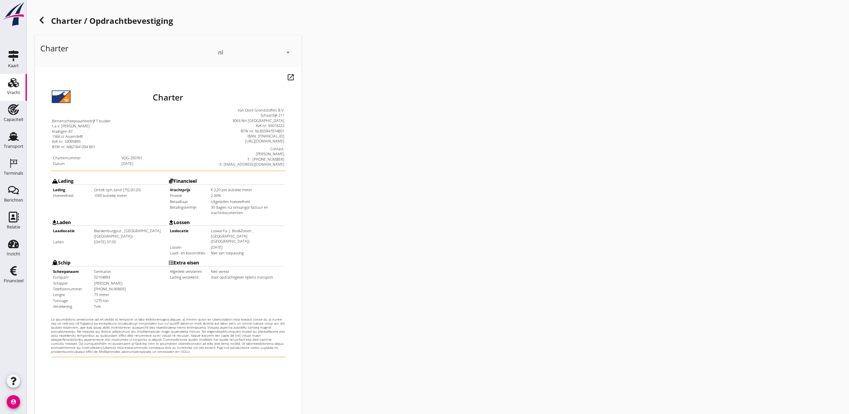
click at [465, 164] on div "Charter nl arrow_drop_down open_in_new Pas aan" at bounding box center [438, 251] width 812 height 438
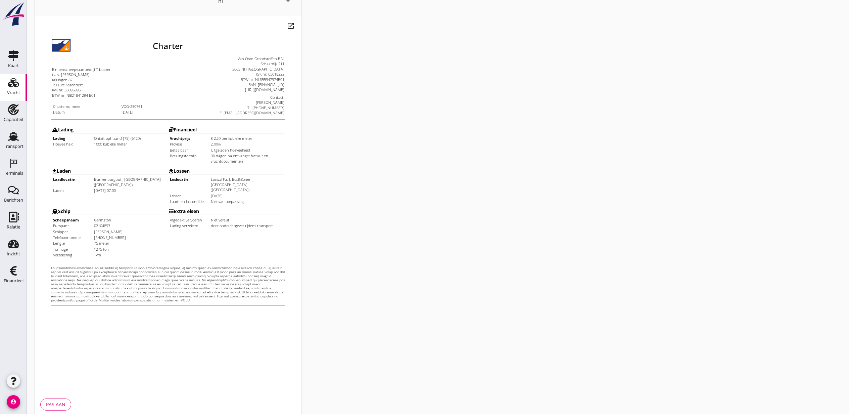
scroll to position [83, 0]
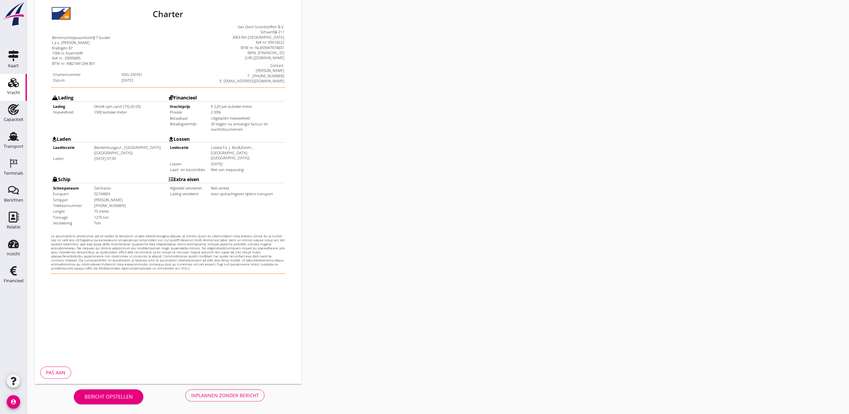
click at [247, 399] on button "Inplannen zonder bericht" at bounding box center [224, 395] width 79 height 12
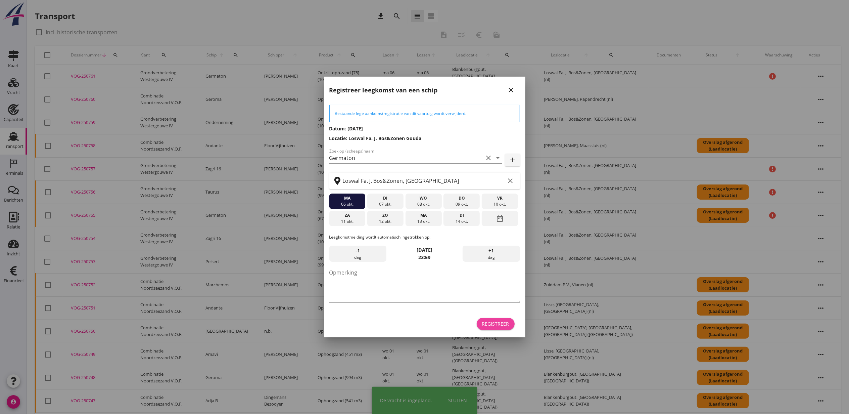
click at [507, 325] on div "Registreer" at bounding box center [495, 323] width 27 height 7
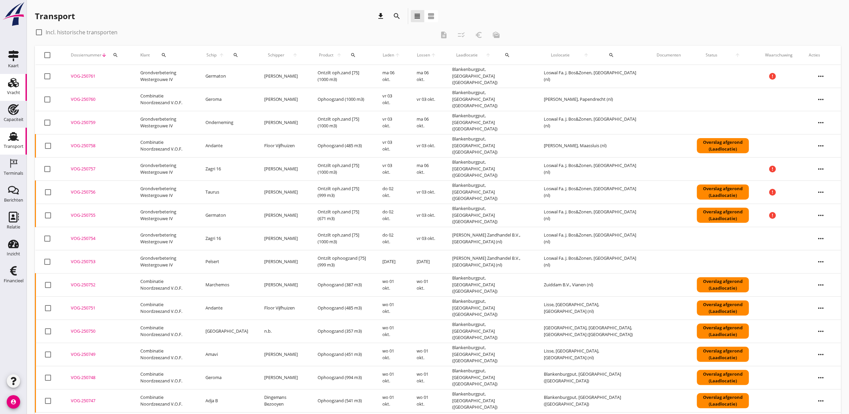
click at [14, 83] on use at bounding box center [13, 82] width 11 height 9
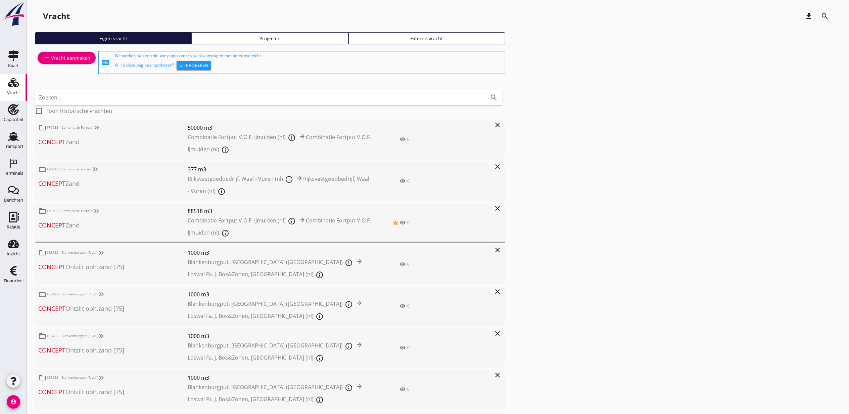
click at [295, 36] on div "Projecten" at bounding box center [270, 38] width 151 height 7
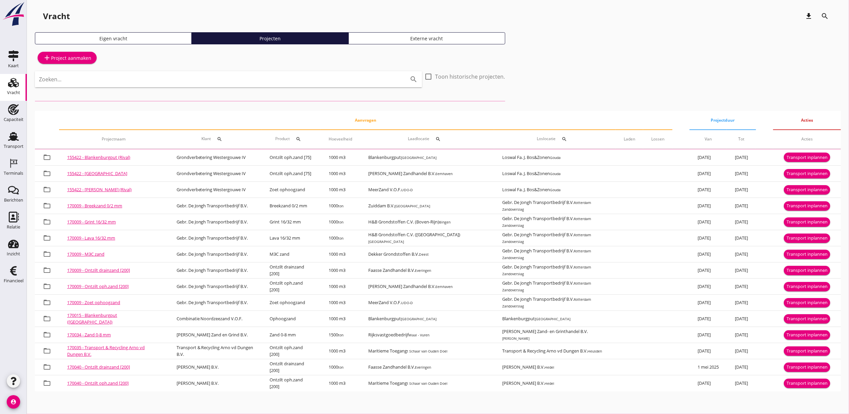
click at [264, 80] on input "Zoeken..." at bounding box center [219, 79] width 360 height 11
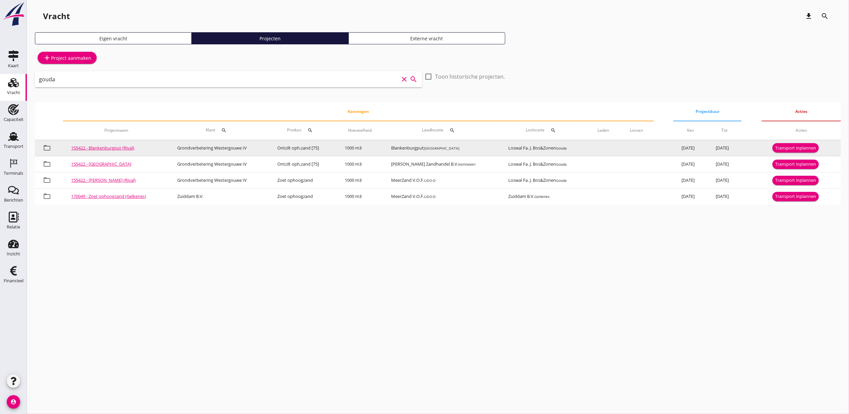
type input "gouda"
click at [798, 143] on button "Transport inplannen" at bounding box center [796, 147] width 46 height 9
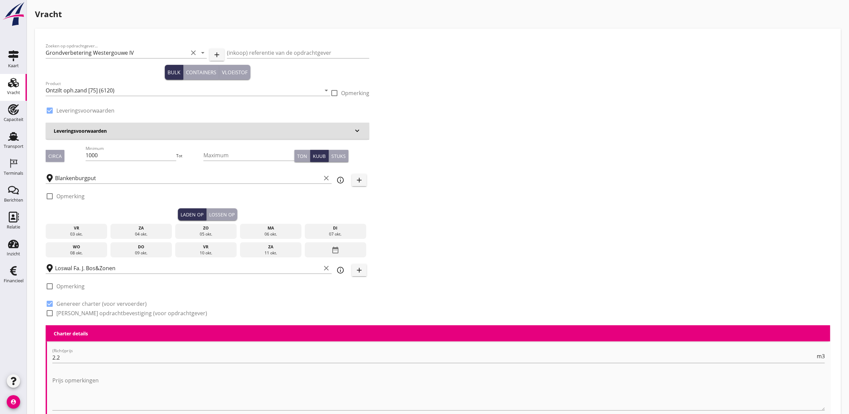
click at [286, 232] on div "06 okt." at bounding box center [270, 234] width 58 height 6
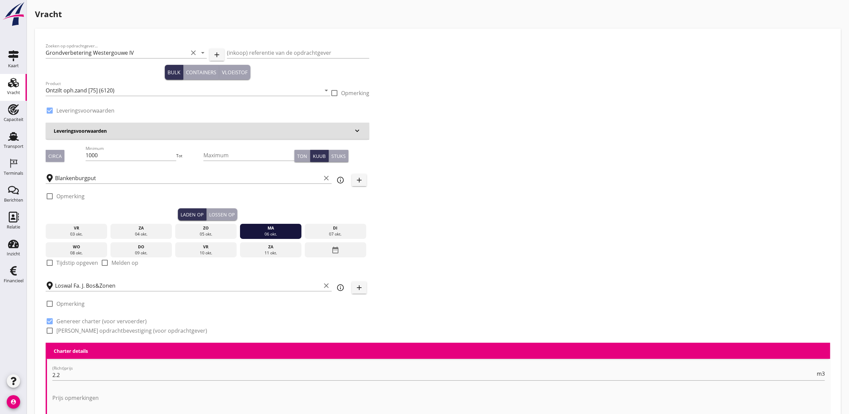
click at [58, 263] on label "Tijdstip opgeven" at bounding box center [77, 262] width 42 height 7
checkbox input "true"
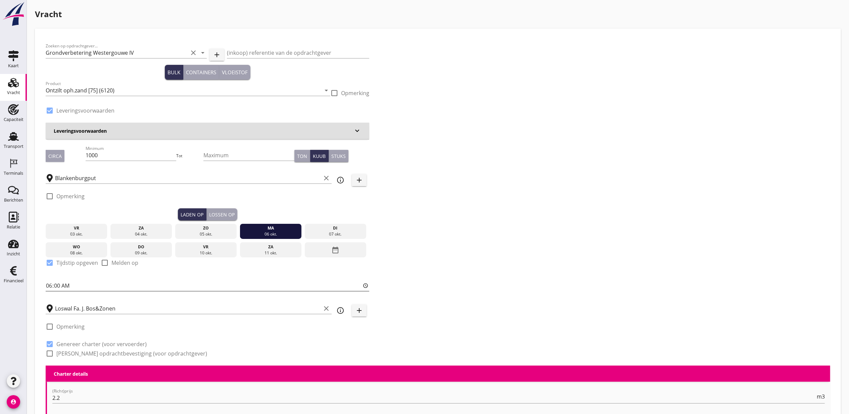
click at [50, 283] on input "06:00" at bounding box center [208, 285] width 324 height 11
type input "08:00"
click at [225, 214] on div "Lossen op" at bounding box center [222, 214] width 26 height 7
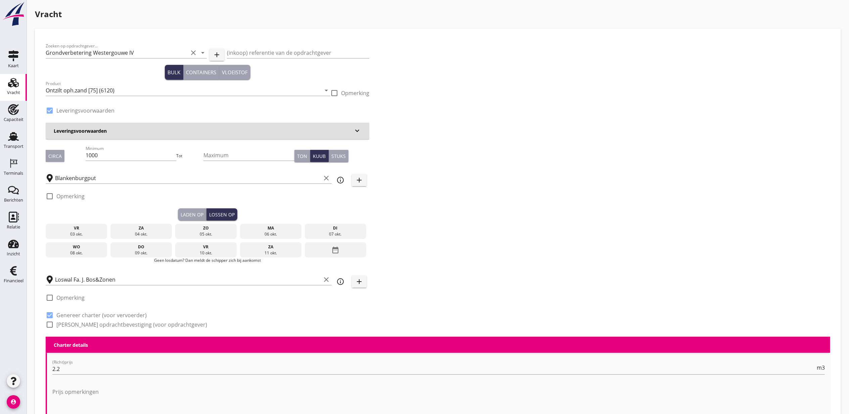
click at [267, 230] on div "ma" at bounding box center [270, 228] width 58 height 6
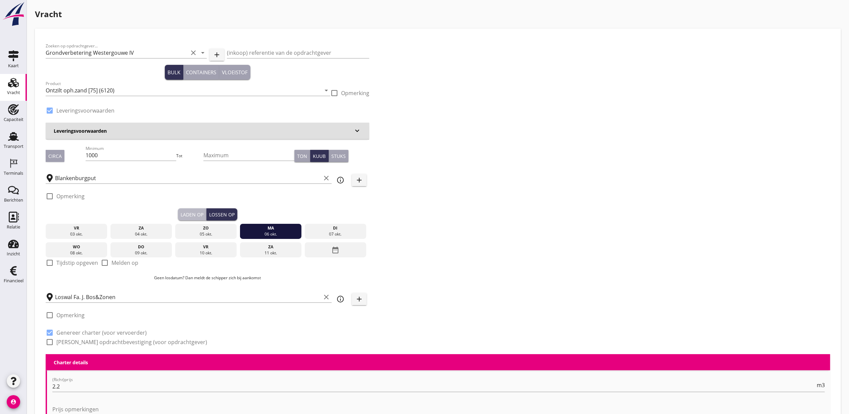
click at [195, 216] on div "Laden op" at bounding box center [192, 214] width 23 height 7
checkbox input "true"
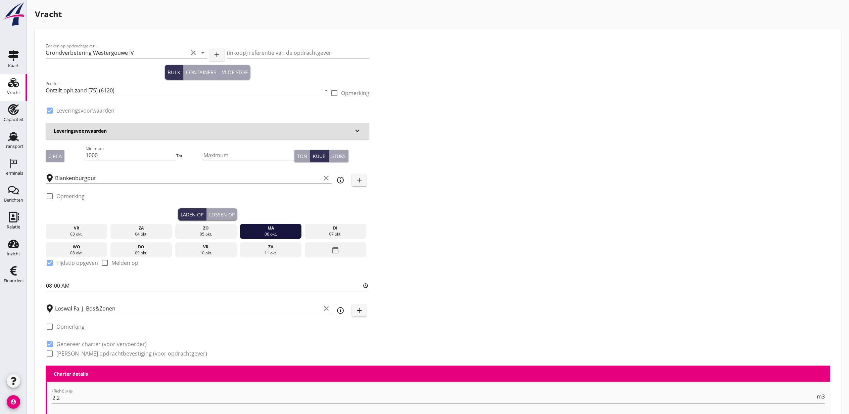
click at [222, 215] on div "Lossen op" at bounding box center [222, 214] width 26 height 7
checkbox input "false"
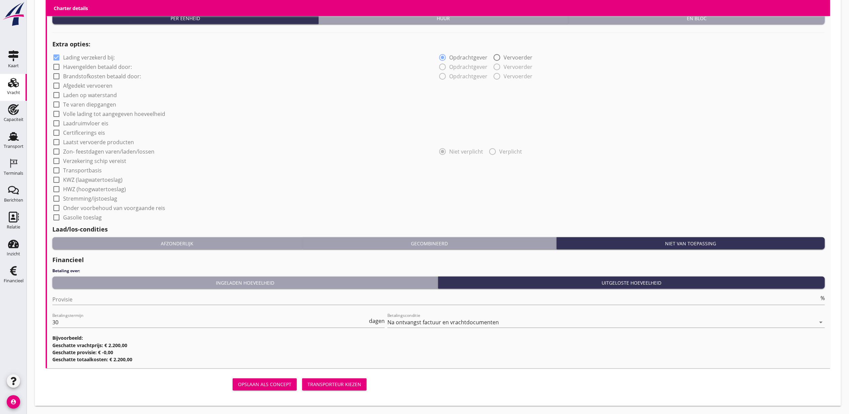
click at [341, 378] on button "Transporteur kiezen" at bounding box center [334, 384] width 64 height 12
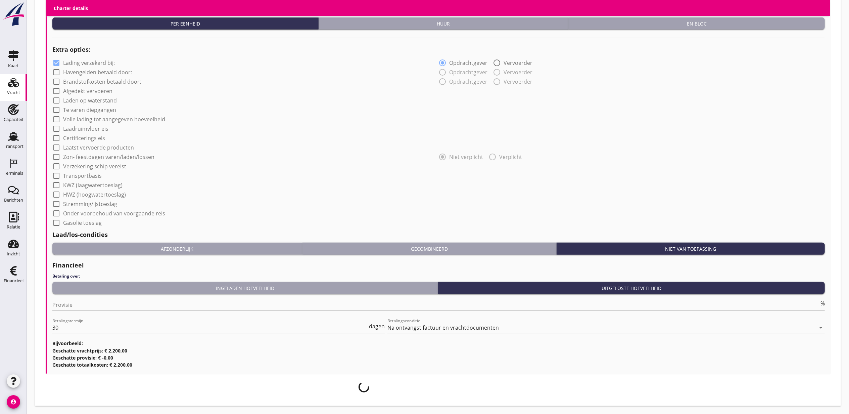
scroll to position [484, 0]
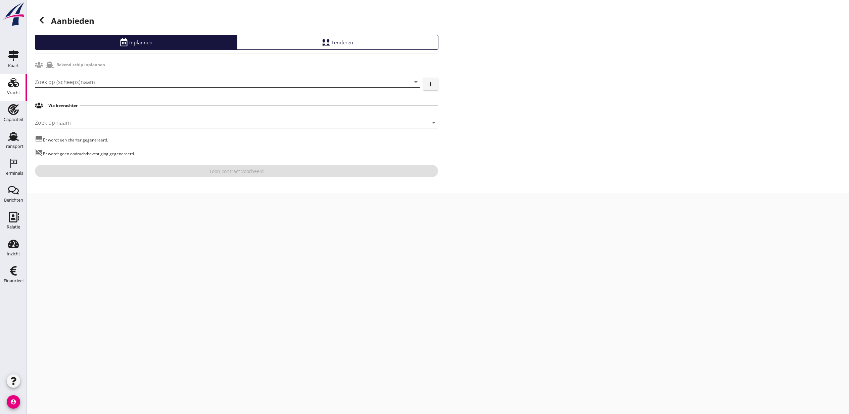
click at [124, 81] on input "Zoek op (scheeps)naam" at bounding box center [218, 82] width 367 height 11
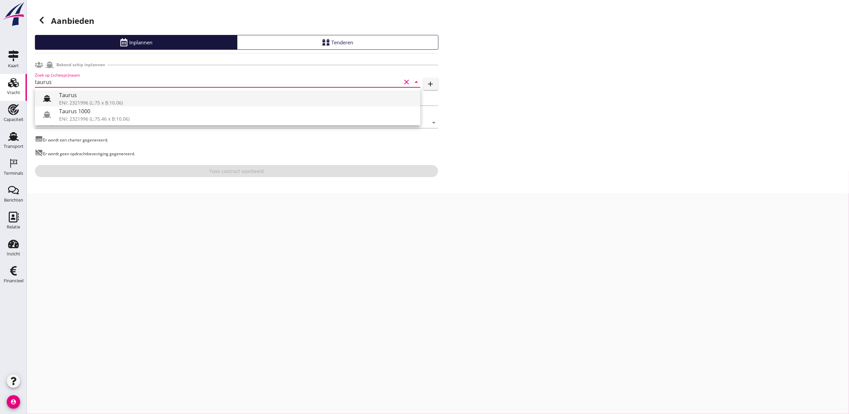
click at [122, 97] on div "Taurus" at bounding box center [237, 95] width 356 height 8
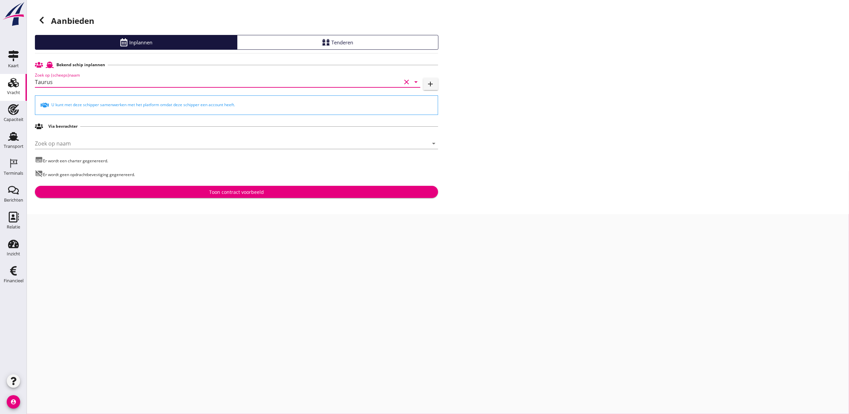
type input "Taurus"
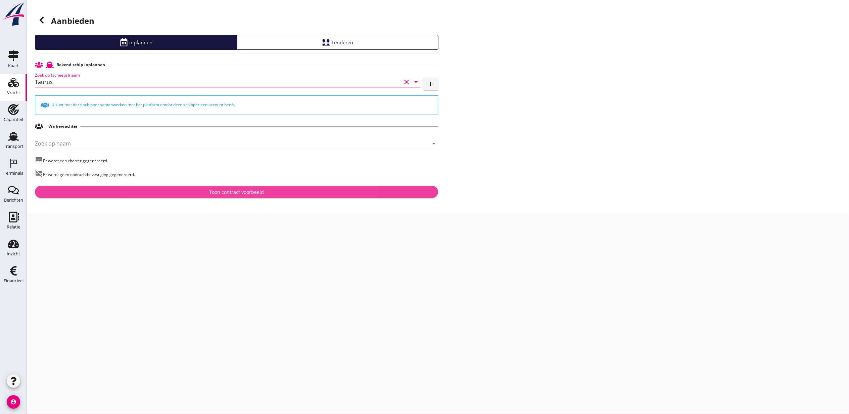
click at [264, 192] on div "Toon contract voorbeeld" at bounding box center [236, 191] width 393 height 7
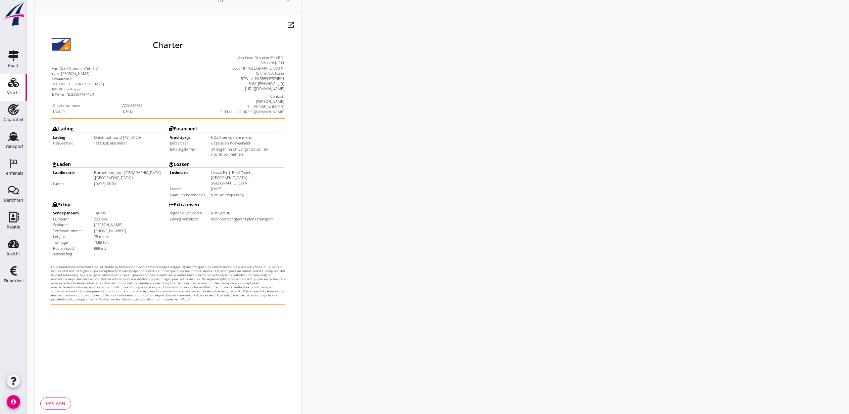
scroll to position [83, 0]
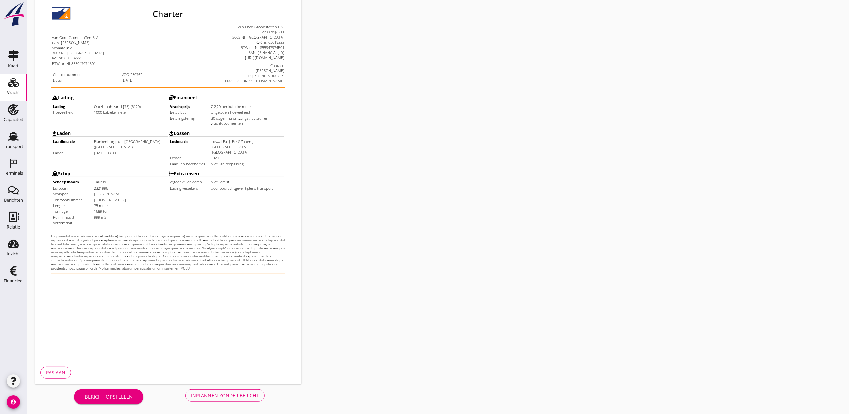
click at [195, 399] on button "Inplannen zonder bericht" at bounding box center [224, 395] width 79 height 12
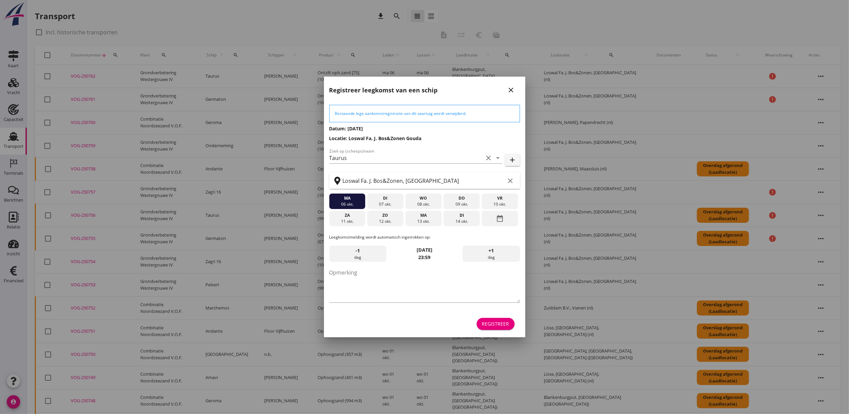
click at [495, 324] on div "Registreer" at bounding box center [495, 323] width 27 height 7
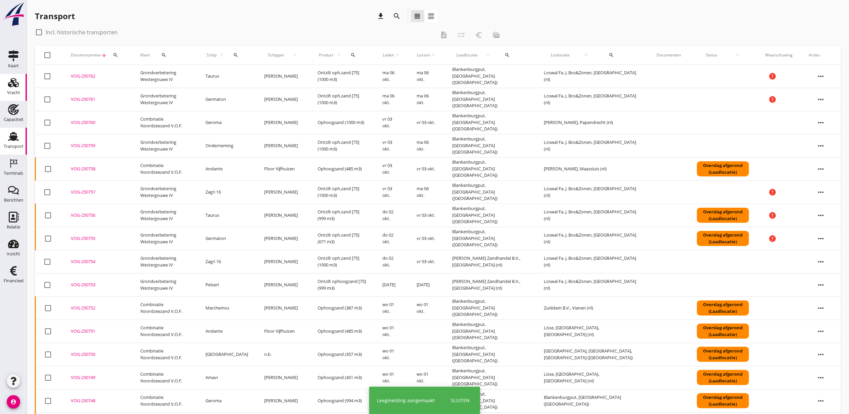
click at [11, 85] on use at bounding box center [13, 82] width 11 height 9
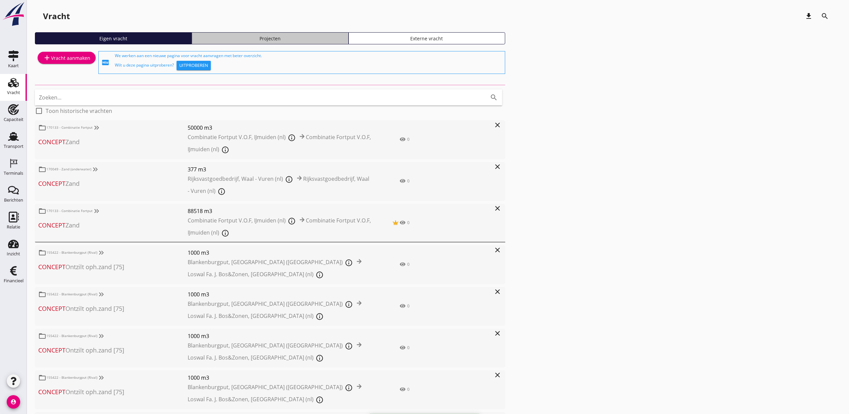
click at [291, 38] on div "Projecten" at bounding box center [270, 38] width 151 height 7
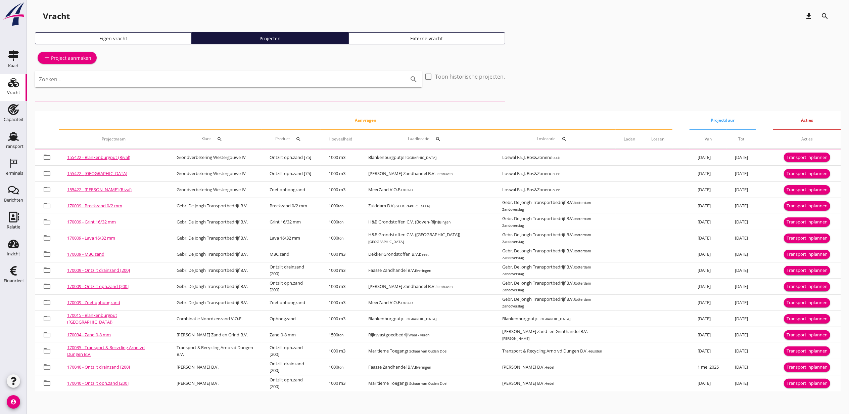
click at [285, 78] on input "Zoeken..." at bounding box center [219, 79] width 360 height 11
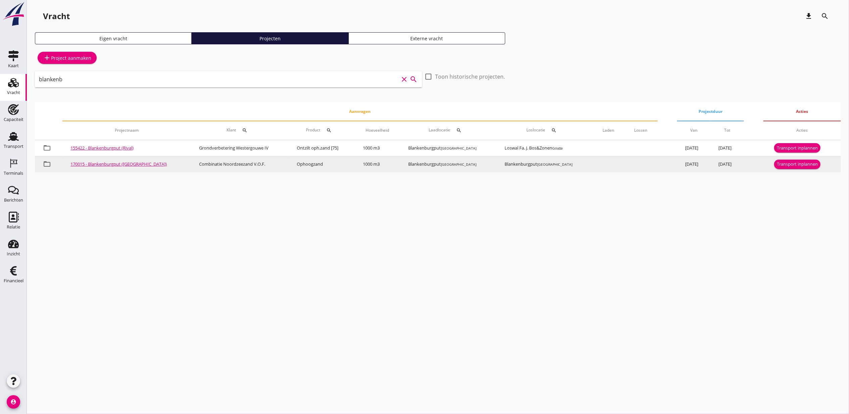
type input "blankenb"
click at [783, 162] on div "Transport inplannen" at bounding box center [797, 164] width 41 height 7
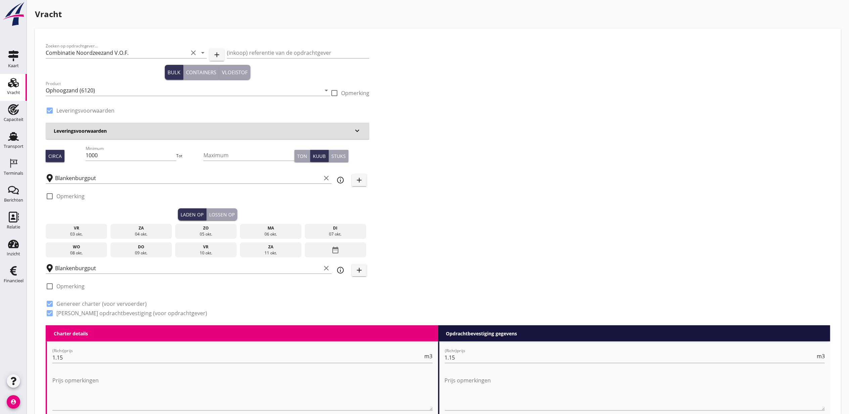
click at [277, 232] on div "06 okt." at bounding box center [270, 234] width 58 height 6
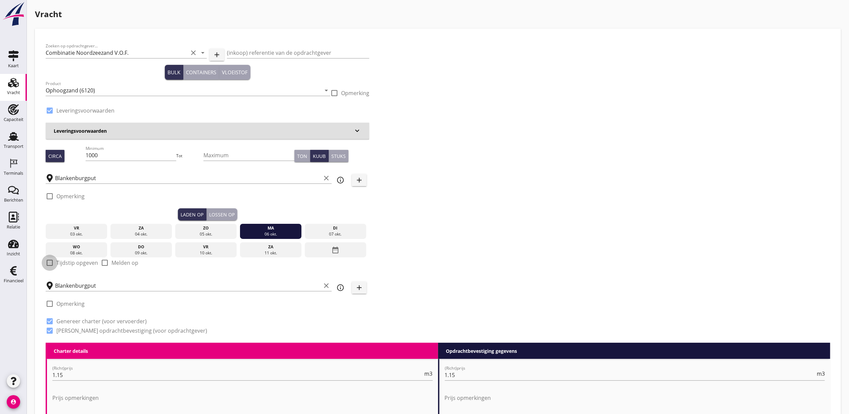
click at [51, 263] on div at bounding box center [49, 262] width 11 height 11
checkbox input "true"
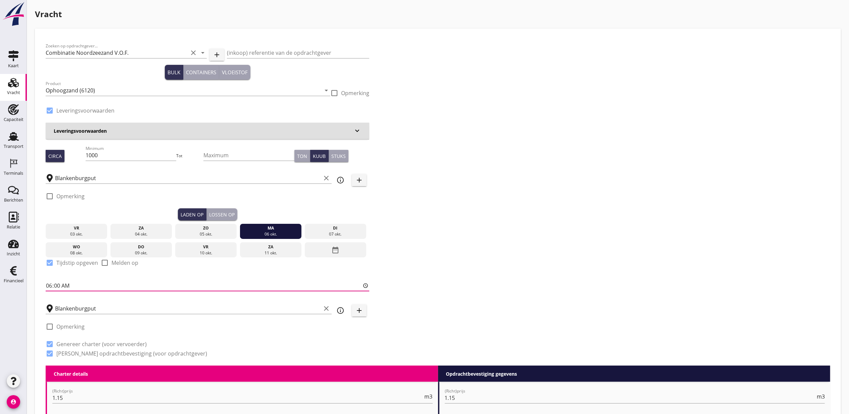
click at [49, 282] on input "06:00" at bounding box center [208, 285] width 324 height 11
type input "09:00"
click at [223, 218] on div "Lossen op" at bounding box center [222, 214] width 26 height 7
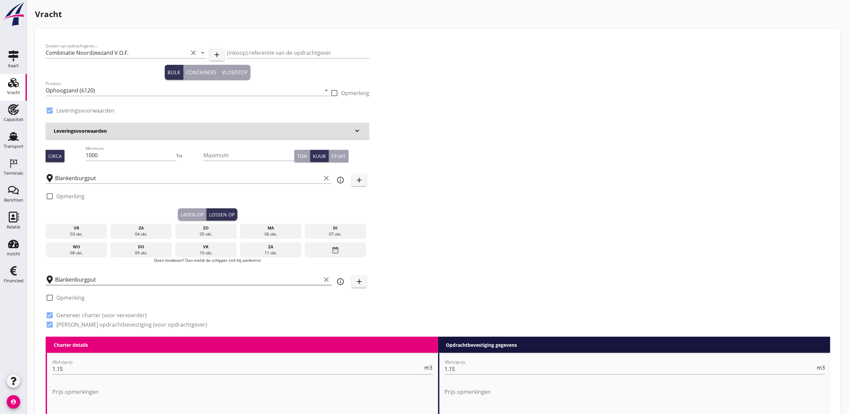
click at [81, 281] on input "Blankenburgput" at bounding box center [188, 279] width 266 height 11
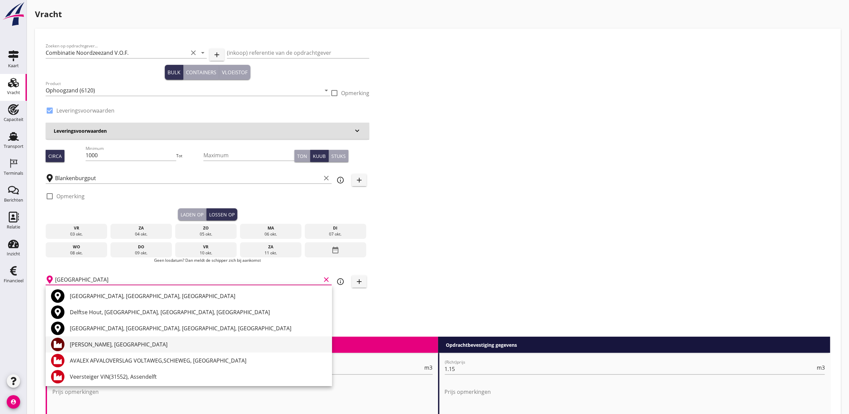
click at [113, 351] on div "[PERSON_NAME], [GEOGRAPHIC_DATA]" at bounding box center [198, 344] width 257 height 16
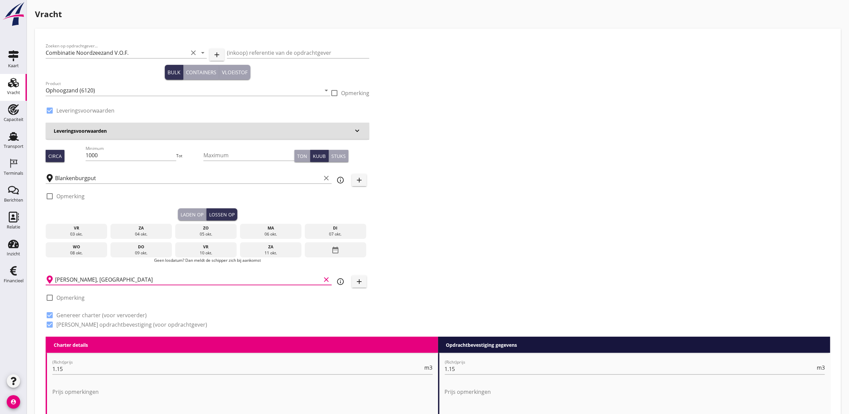
type input "[PERSON_NAME], [GEOGRAPHIC_DATA]"
click at [543, 234] on div "Zoeken op opdrachtgever... Combinatie Noordzeezand V.O.F. clear arrow_drop_down…" at bounding box center [438, 187] width 790 height 297
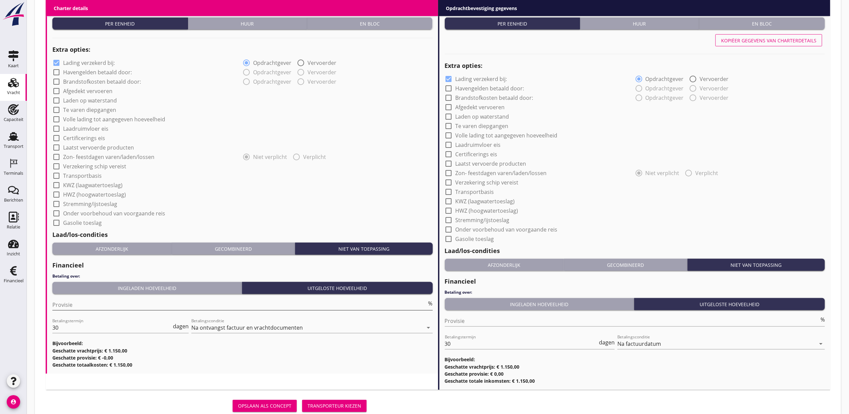
scroll to position [488, 0]
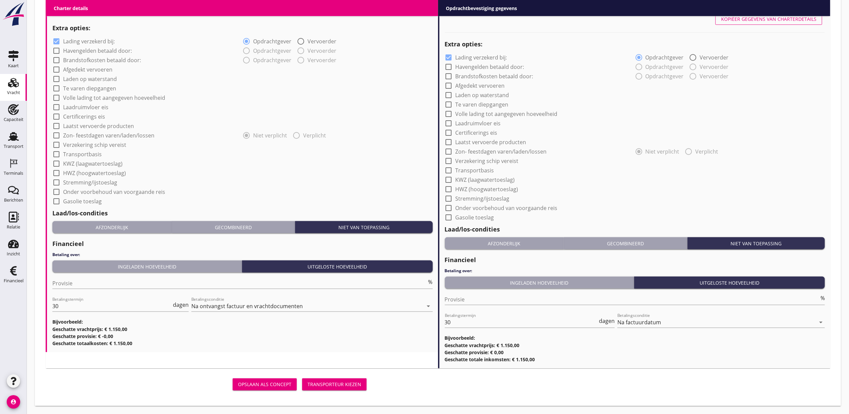
click at [331, 386] on div "Transporteur kiezen" at bounding box center [335, 384] width 54 height 7
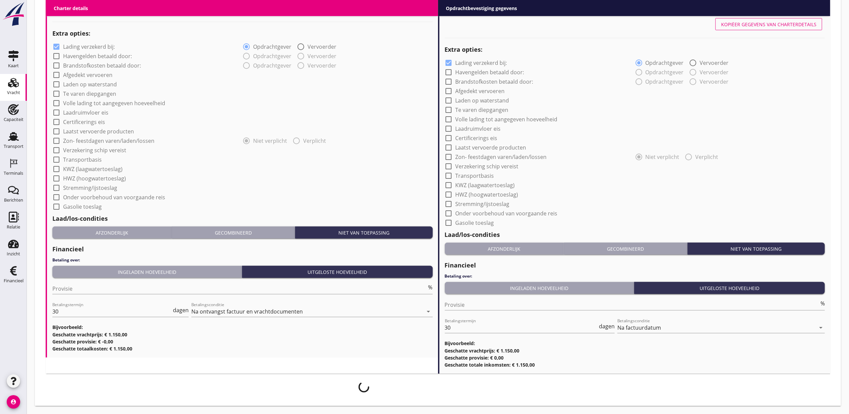
scroll to position [483, 0]
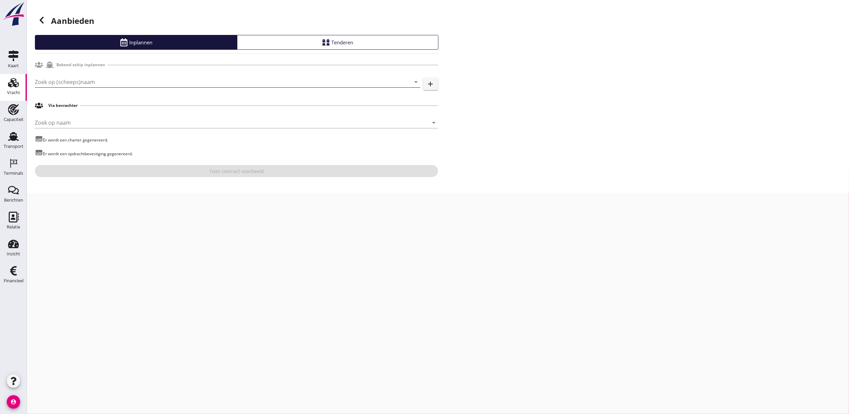
click at [137, 81] on input "Zoek op (scheeps)naam" at bounding box center [218, 82] width 367 height 11
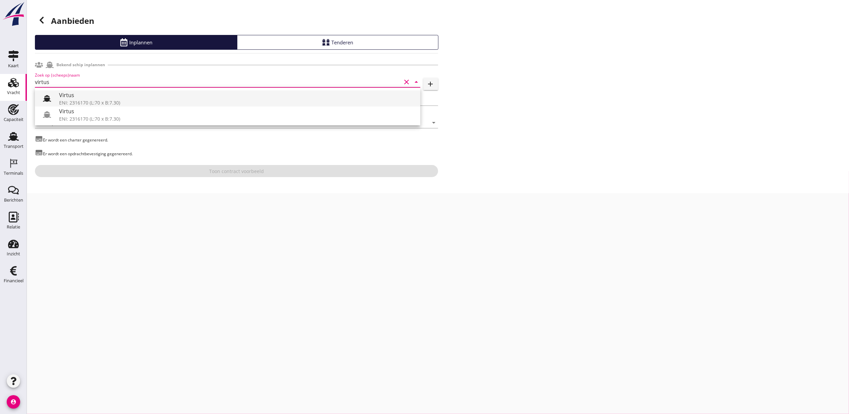
click at [139, 94] on div "Virtus" at bounding box center [237, 95] width 356 height 8
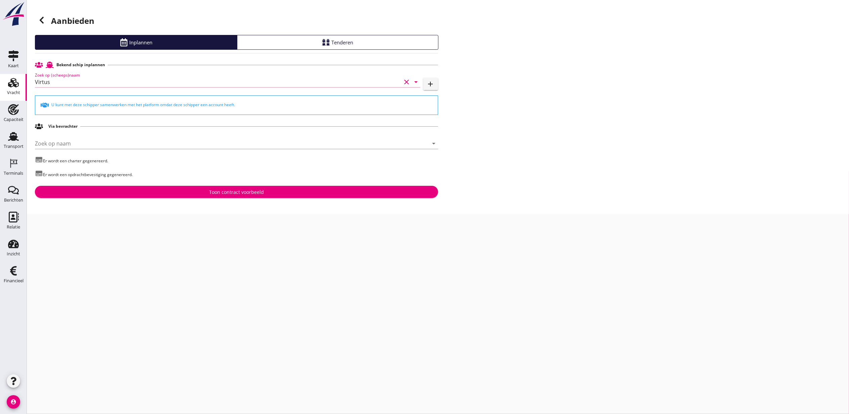
type input "Virtus"
click at [335, 184] on div "Bekend schip inplannen Zoek op (scheeps)naam Virtus clear arrow_drop_down add U…" at bounding box center [236, 127] width 403 height 139
click at [342, 188] on div "Toon contract voorbeeld" at bounding box center [236, 191] width 393 height 7
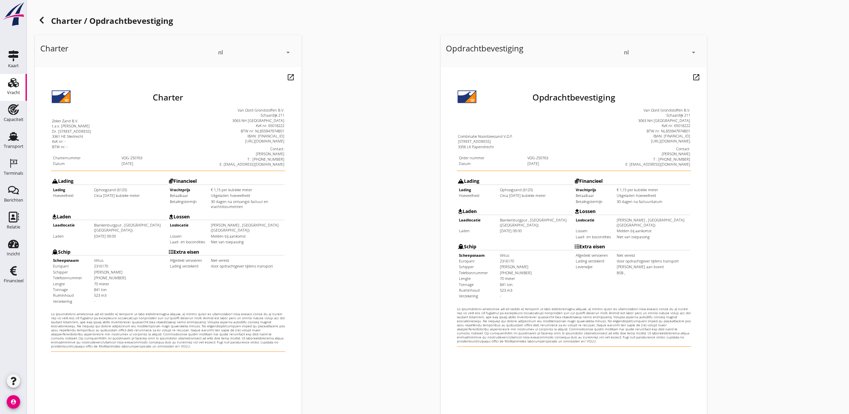
scroll to position [83, 0]
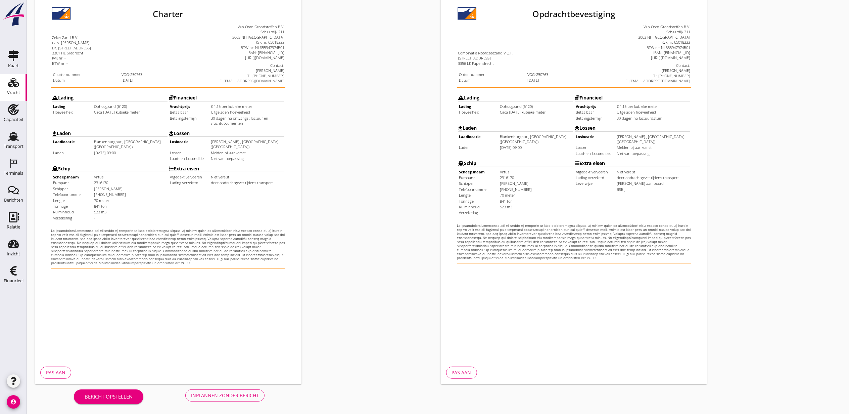
click at [208, 399] on button "Inplannen zonder bericht" at bounding box center [224, 395] width 79 height 12
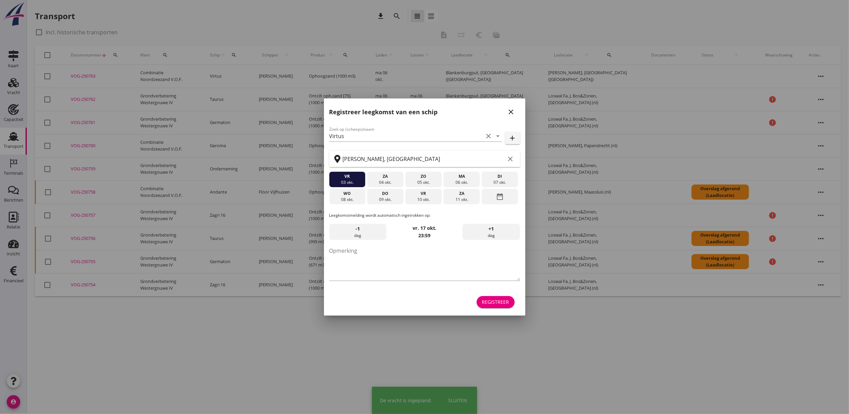
click at [492, 307] on button "Registreer" at bounding box center [496, 302] width 38 height 12
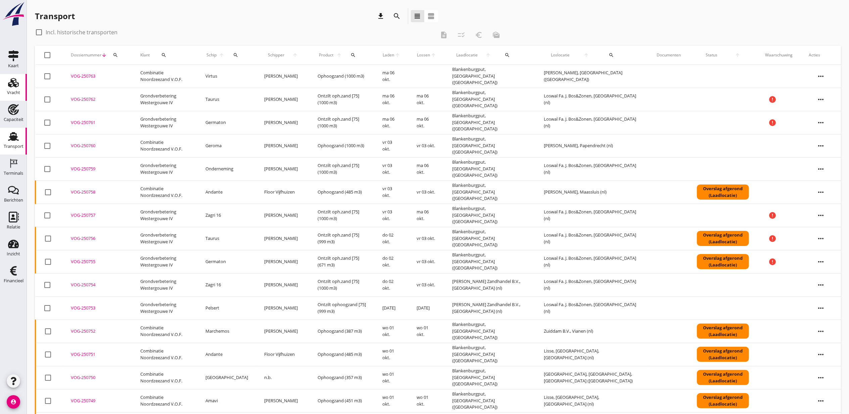
click at [14, 81] on use at bounding box center [13, 82] width 11 height 9
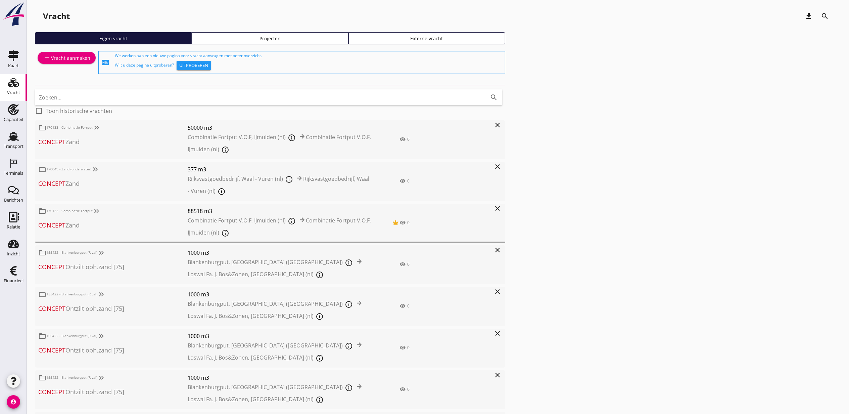
click at [308, 33] on link "Projecten" at bounding box center [270, 38] width 157 height 12
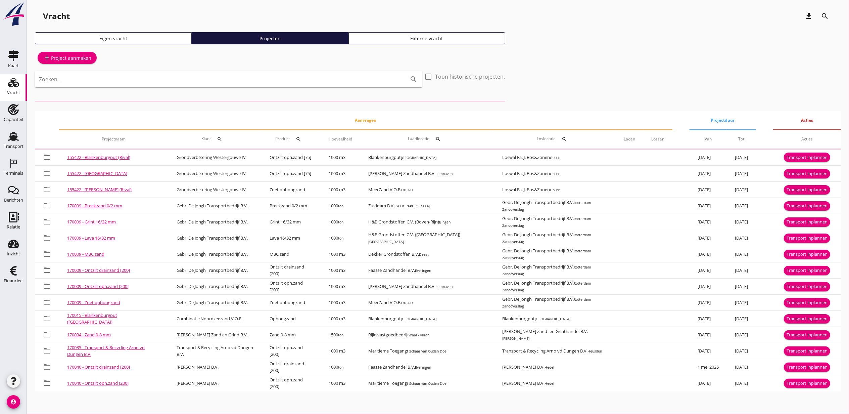
click at [297, 82] on input "Zoeken..." at bounding box center [219, 79] width 360 height 11
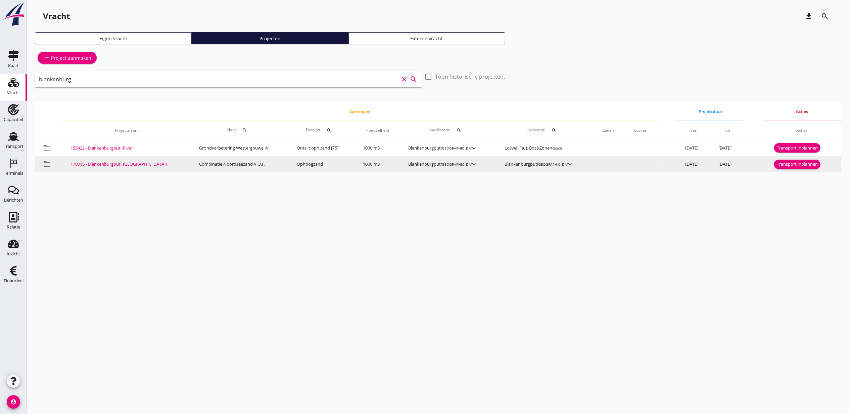
type input "blankenburg"
click at [805, 165] on div "Transport inplannen" at bounding box center [797, 164] width 41 height 7
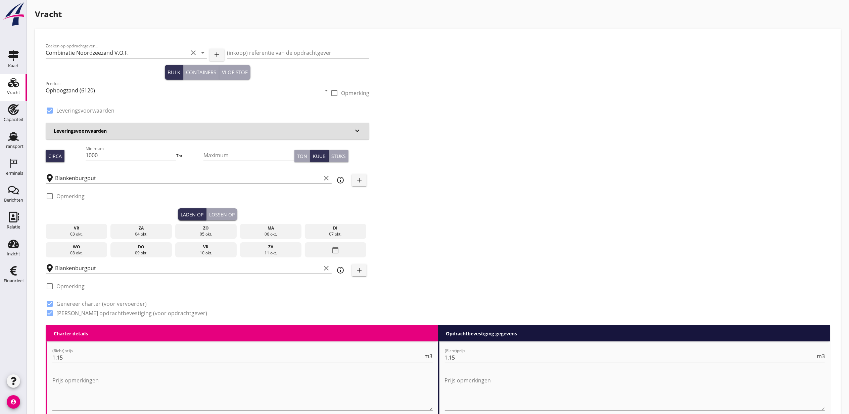
click at [279, 231] on div "06 okt." at bounding box center [270, 234] width 58 height 6
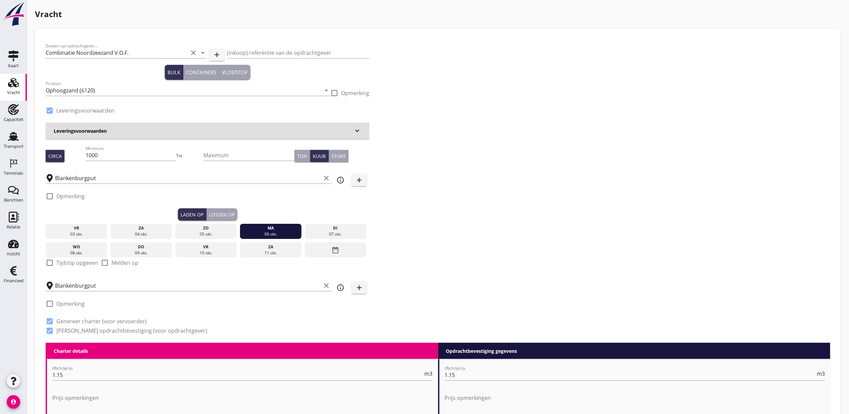
click at [226, 217] on div "Lossen op" at bounding box center [222, 214] width 26 height 7
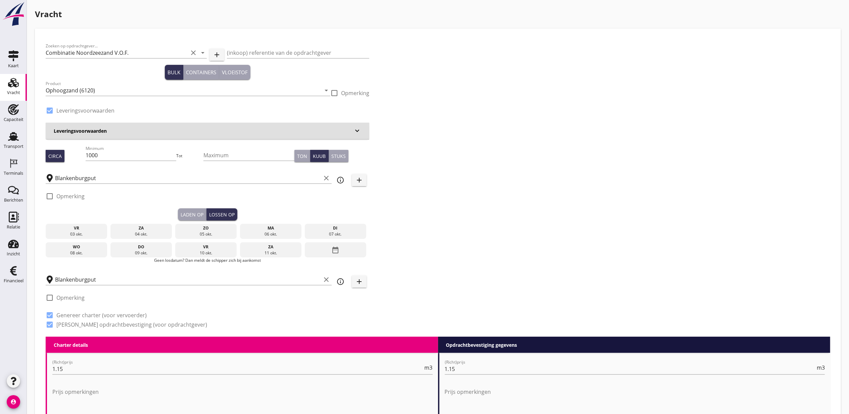
click at [261, 231] on div "06 okt." at bounding box center [270, 234] width 58 height 6
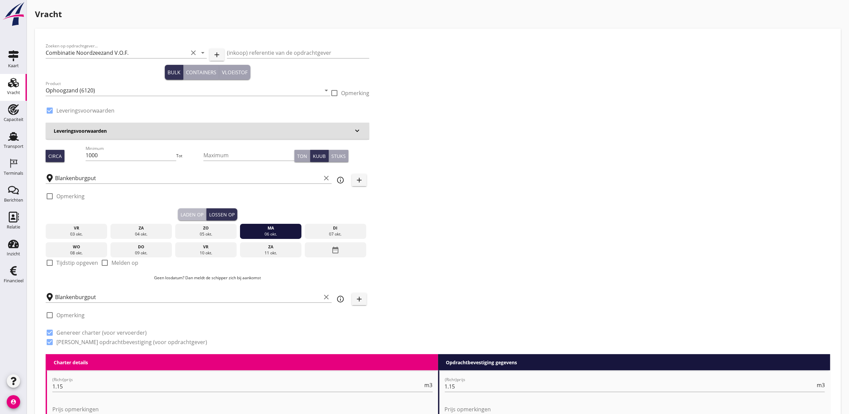
click at [194, 211] on div "Laden op" at bounding box center [192, 214] width 23 height 7
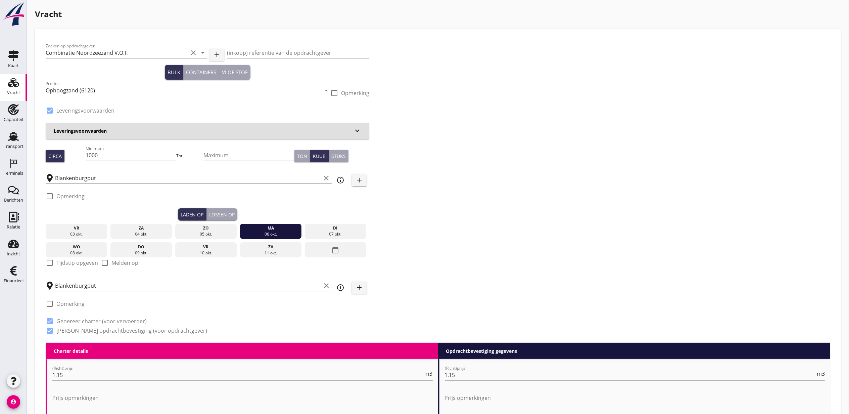
click at [242, 214] on div "Laden op Lossen op" at bounding box center [208, 214] width 324 height 12
click at [227, 215] on div "Lossen op" at bounding box center [222, 214] width 26 height 7
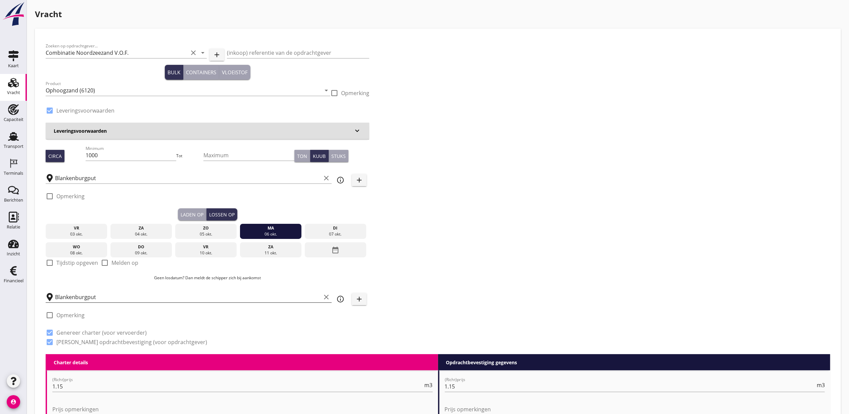
click at [85, 293] on input "Blankenburgput" at bounding box center [188, 297] width 266 height 11
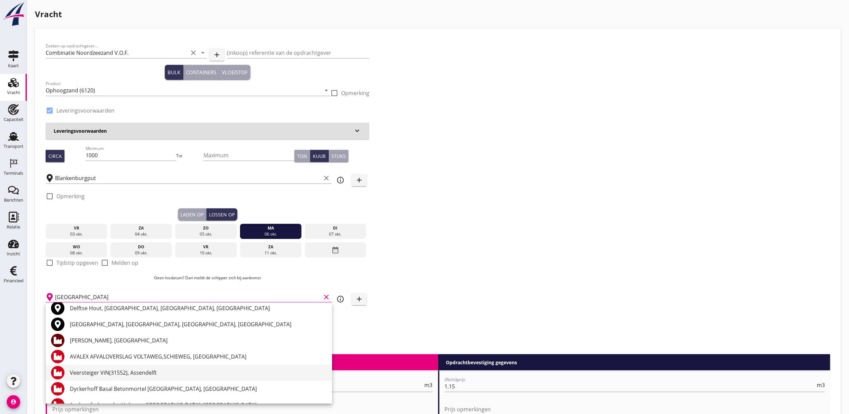
scroll to position [34, 0]
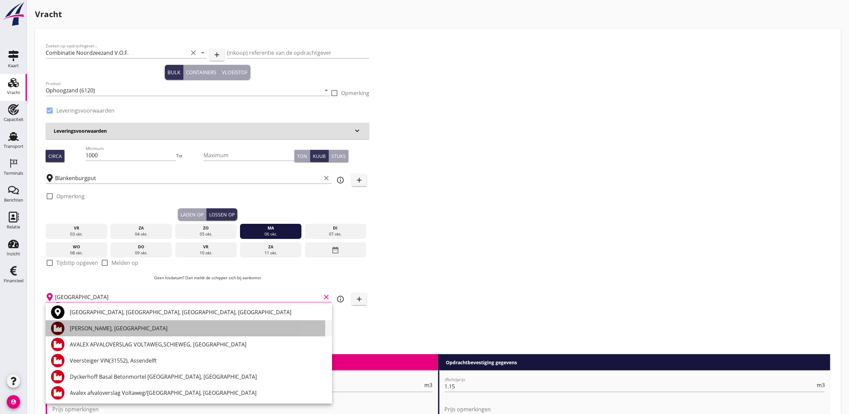
click at [130, 330] on div "[PERSON_NAME], [GEOGRAPHIC_DATA]" at bounding box center [198, 328] width 257 height 8
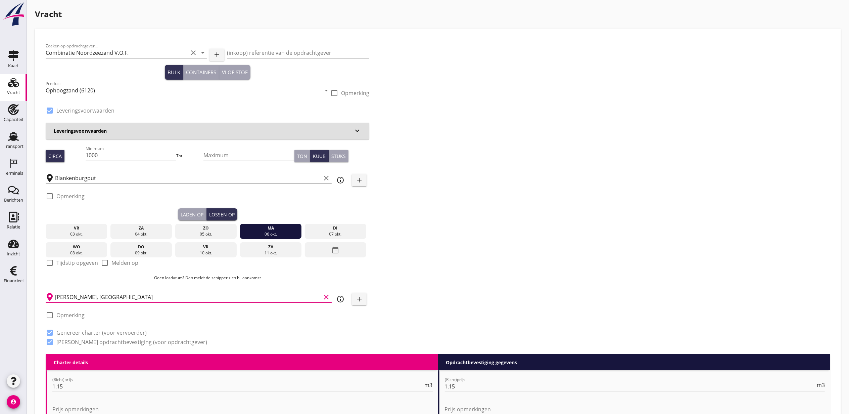
type input "[PERSON_NAME], [GEOGRAPHIC_DATA]"
click at [497, 258] on div "Zoeken op opdrachtgever... Combinatie Noordzeezand V.O.F. clear arrow_drop_down…" at bounding box center [438, 196] width 790 height 315
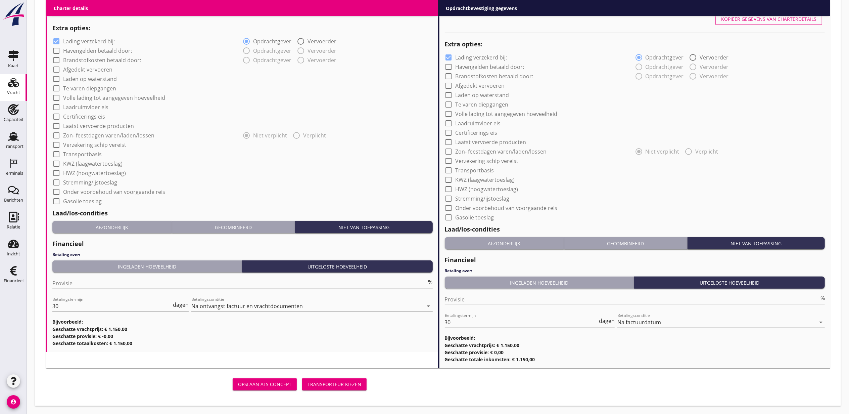
click at [340, 381] on div "Transporteur kiezen" at bounding box center [335, 384] width 54 height 7
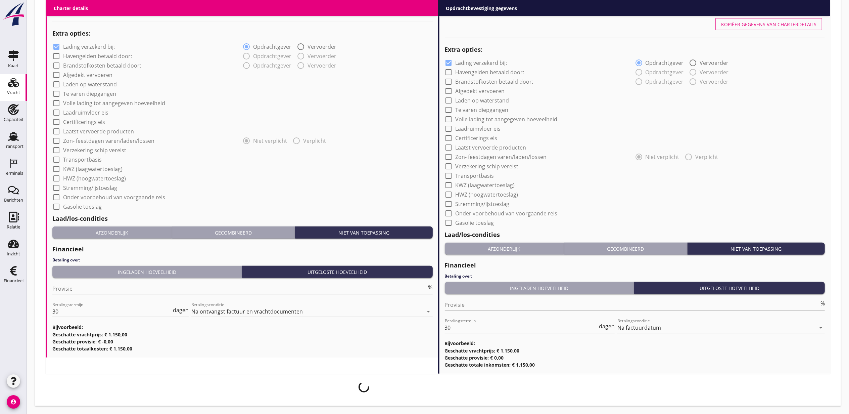
scroll to position [500, 0]
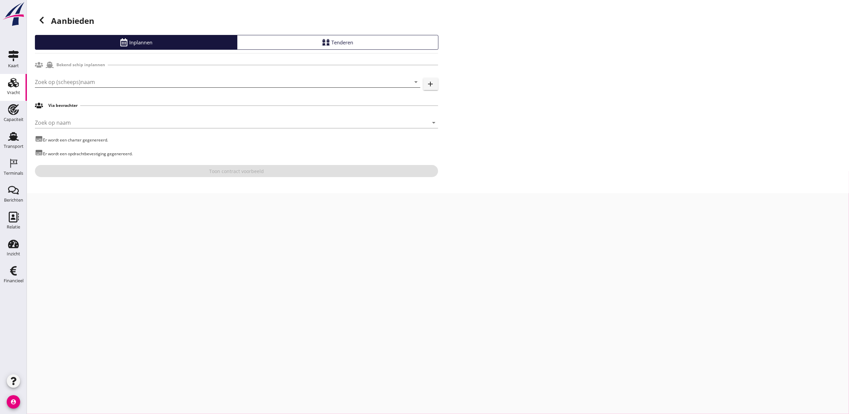
click at [85, 87] on input "Zoek op (scheeps)naam" at bounding box center [218, 82] width 367 height 11
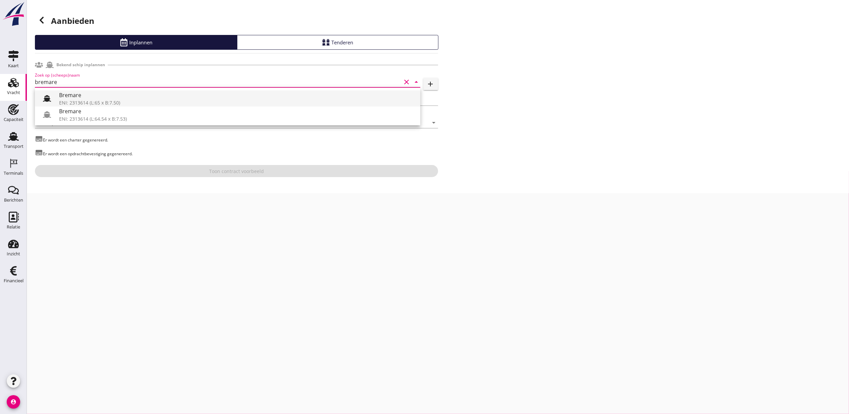
click at [122, 102] on div "ENI: 2313614 (L:65 x B:7.50)" at bounding box center [237, 102] width 356 height 7
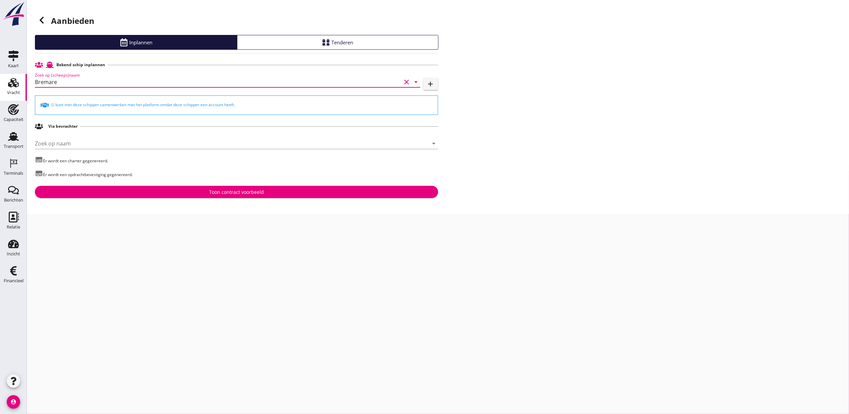
type input "Bremare"
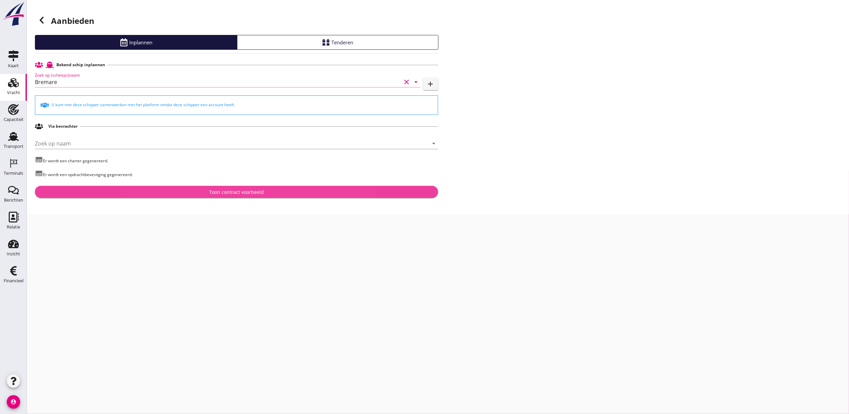
click at [231, 193] on div "Toon contract voorbeeld" at bounding box center [236, 191] width 55 height 7
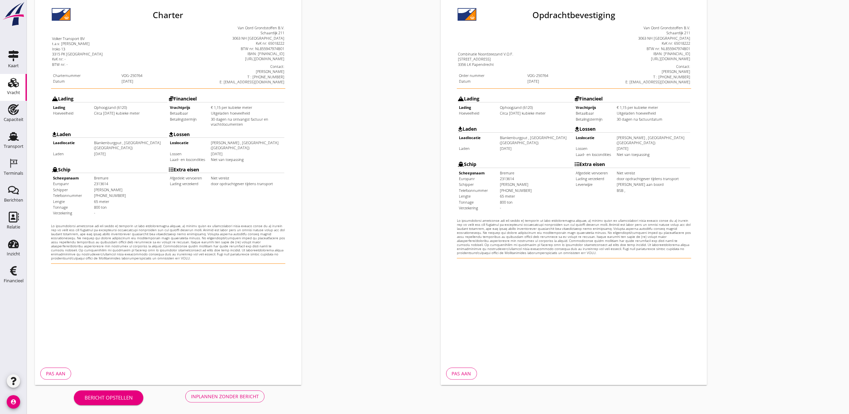
scroll to position [83, 0]
click at [232, 394] on div "Inplannen zonder bericht" at bounding box center [225, 395] width 68 height 7
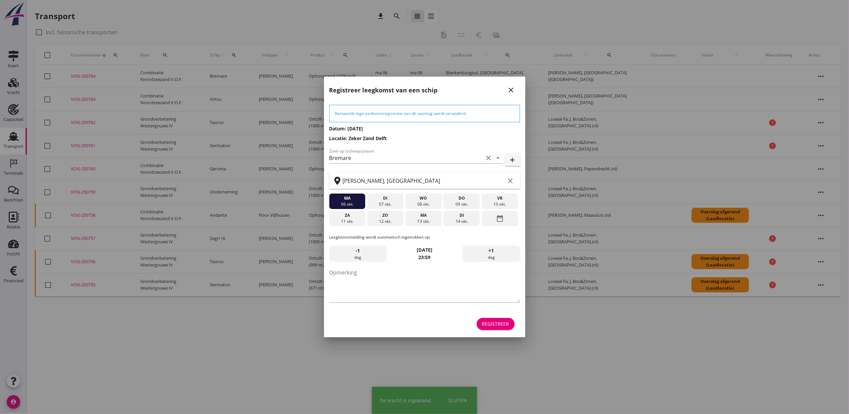
click at [495, 325] on div "Registreer" at bounding box center [495, 323] width 27 height 7
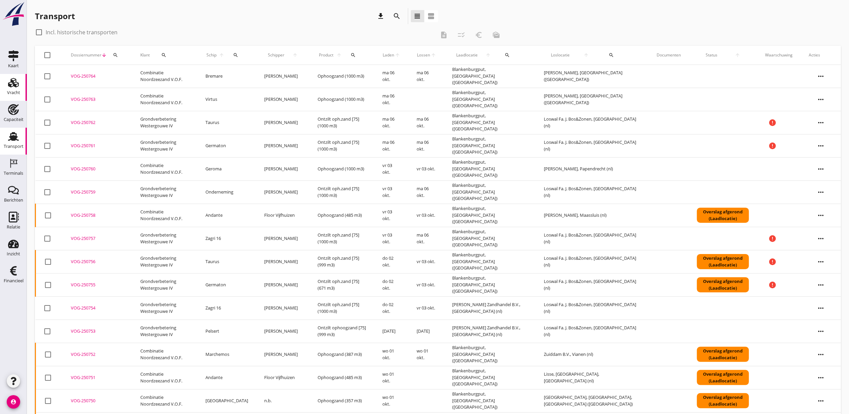
click at [9, 81] on icon "Vracht" at bounding box center [13, 82] width 11 height 11
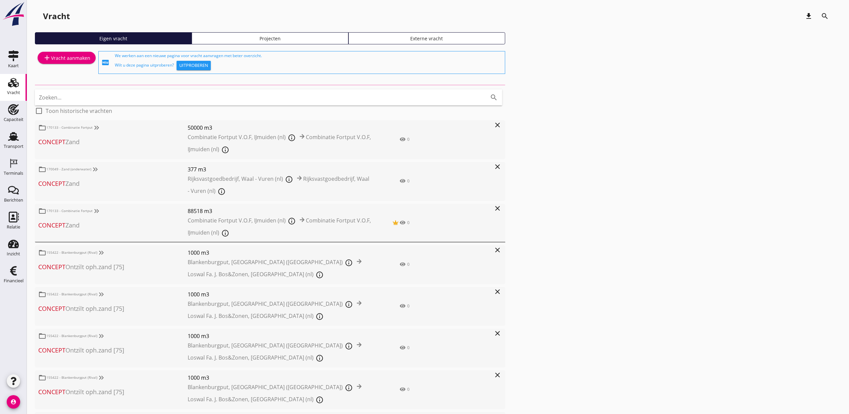
click at [307, 41] on div "Projecten" at bounding box center [270, 38] width 151 height 7
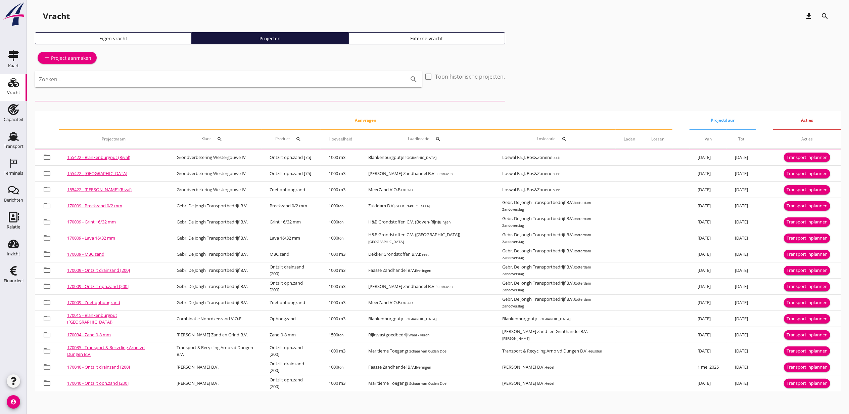
click at [214, 88] on div "Zoeken... search" at bounding box center [228, 84] width 387 height 26
click at [213, 83] on input "Zoeken..." at bounding box center [219, 79] width 360 height 11
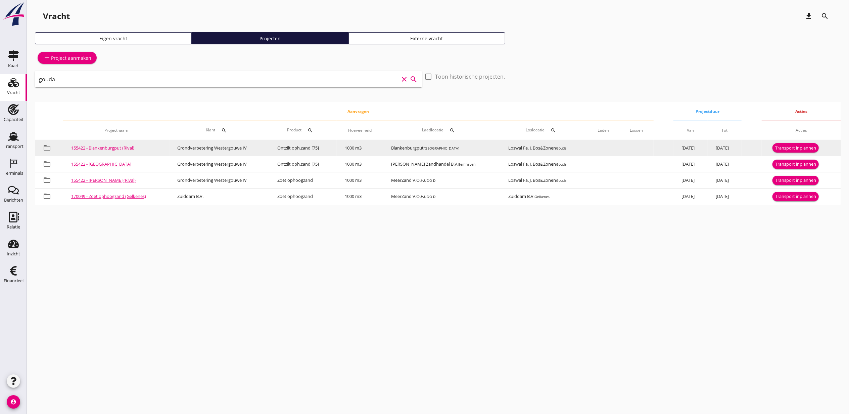
type input "gouda"
click at [786, 147] on div "Transport inplannen" at bounding box center [795, 148] width 41 height 7
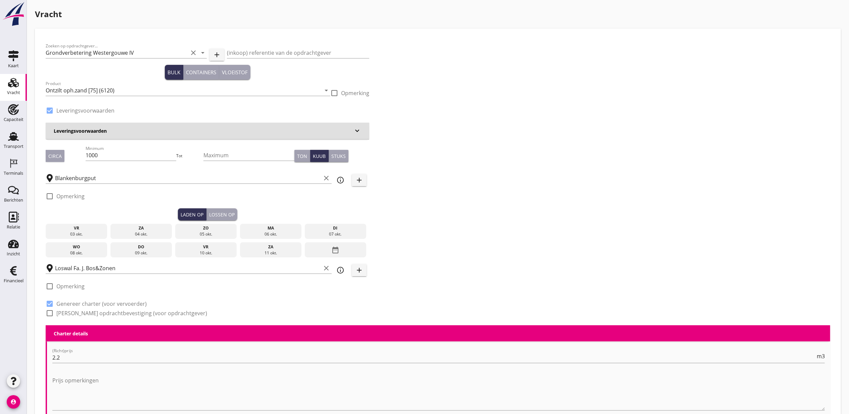
click at [273, 234] on div "06 okt." at bounding box center [270, 234] width 58 height 6
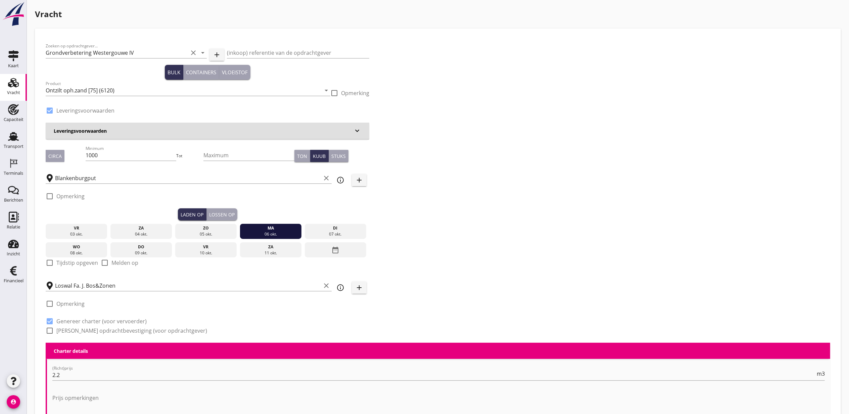
click at [56, 264] on div "check_box_outline_blank Tijdstip opgeven" at bounding box center [72, 263] width 52 height 8
click at [51, 261] on div at bounding box center [49, 262] width 11 height 11
checkbox input "true"
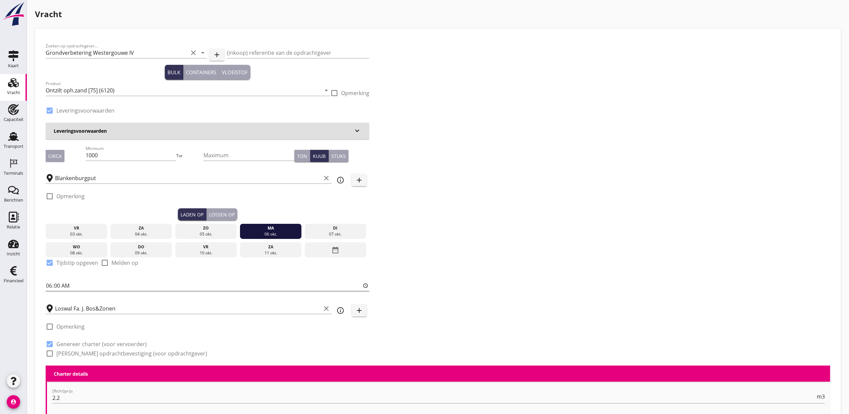
click at [48, 289] on input "06:00" at bounding box center [208, 285] width 324 height 11
type input "12:00"
click at [222, 216] on div "Lossen op" at bounding box center [222, 214] width 26 height 7
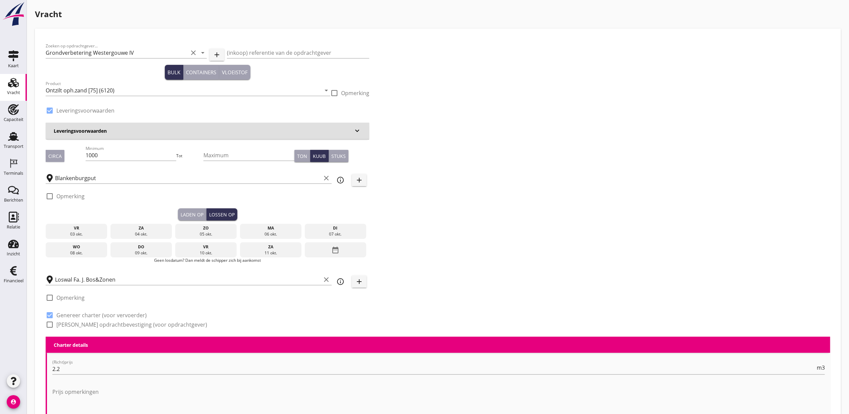
click at [332, 234] on div "07 okt." at bounding box center [335, 234] width 58 height 6
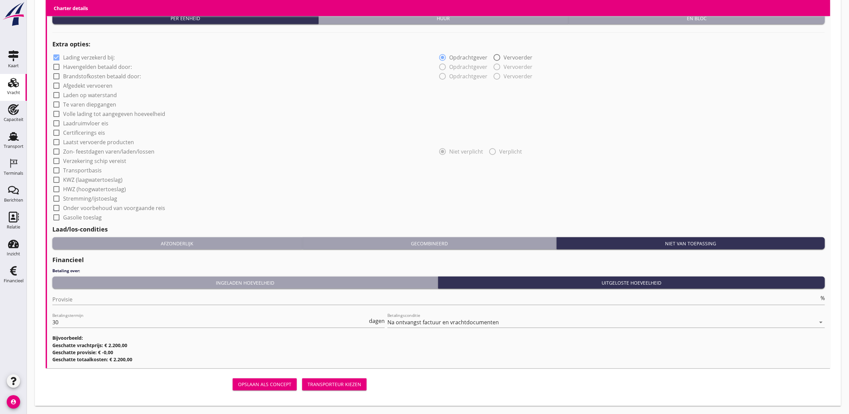
click at [355, 382] on div "Transporteur kiezen" at bounding box center [335, 384] width 54 height 7
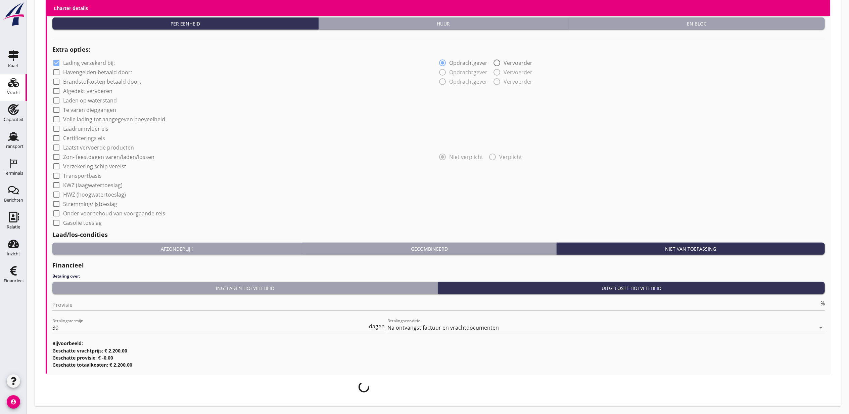
scroll to position [484, 0]
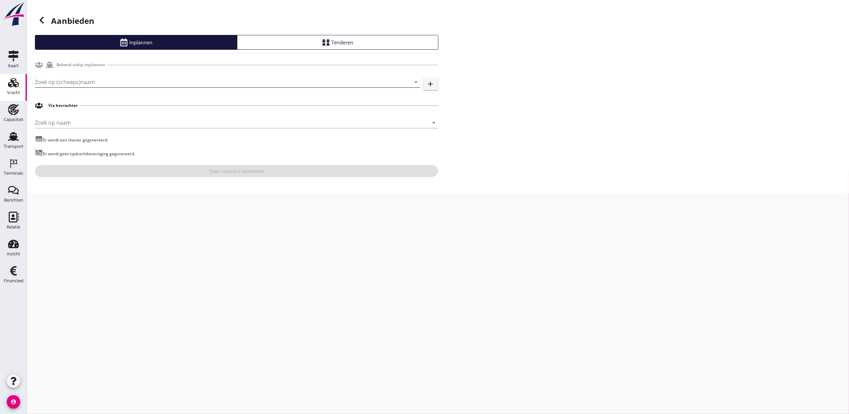
click at [82, 79] on input "Zoek op (scheeps)naam" at bounding box center [218, 82] width 367 height 11
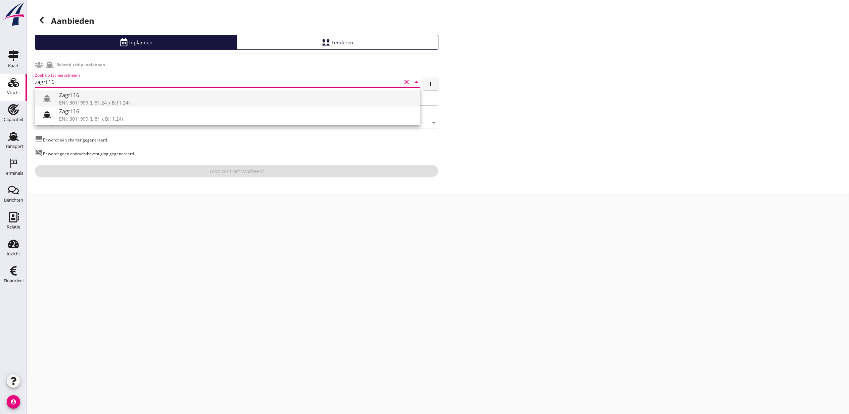
click at [111, 94] on div "Zagri 16" at bounding box center [237, 95] width 356 height 8
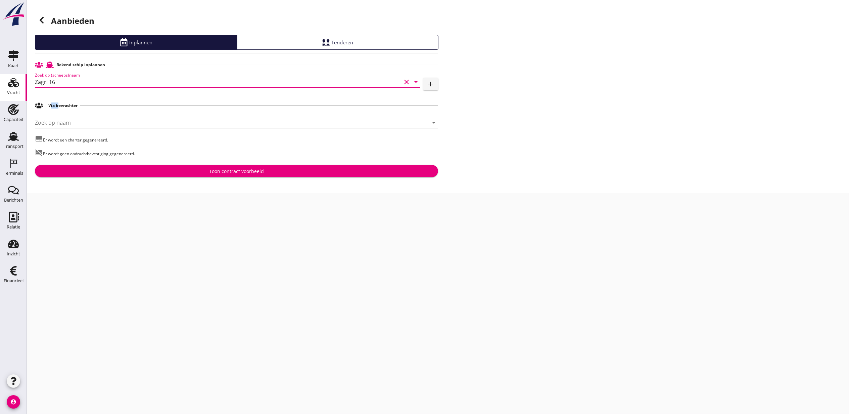
click at [111, 94] on div at bounding box center [228, 92] width 386 height 4
drag, startPoint x: 111, startPoint y: 94, endPoint x: 104, endPoint y: 77, distance: 18.2
click at [104, 77] on input "Zagri 16" at bounding box center [218, 82] width 367 height 11
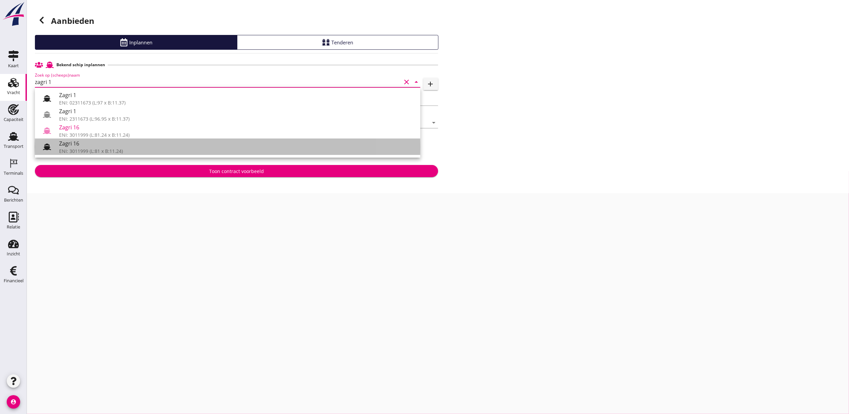
click at [104, 144] on div "Zagri 16" at bounding box center [237, 143] width 356 height 8
type input "Zagri 16"
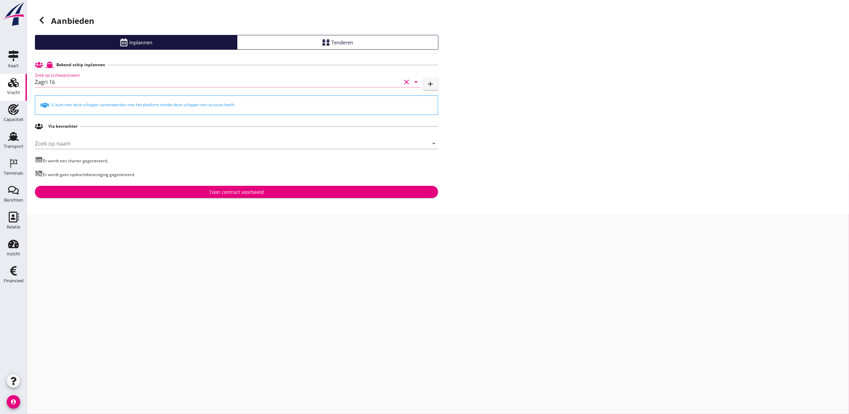
click at [229, 191] on div "Toon contract voorbeeld" at bounding box center [236, 191] width 55 height 7
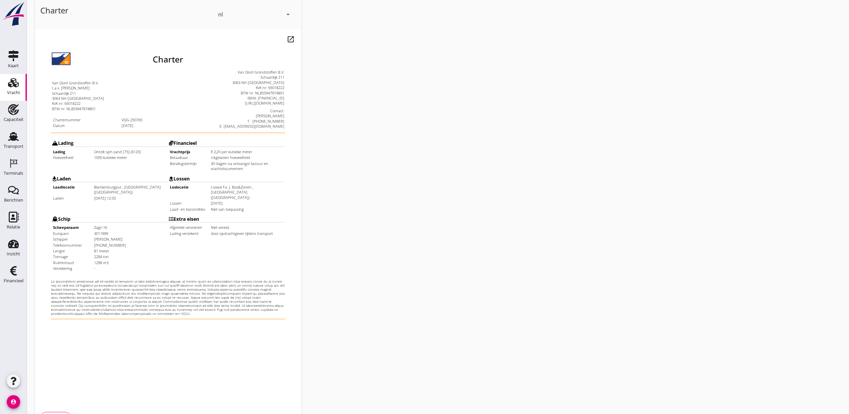
scroll to position [83, 0]
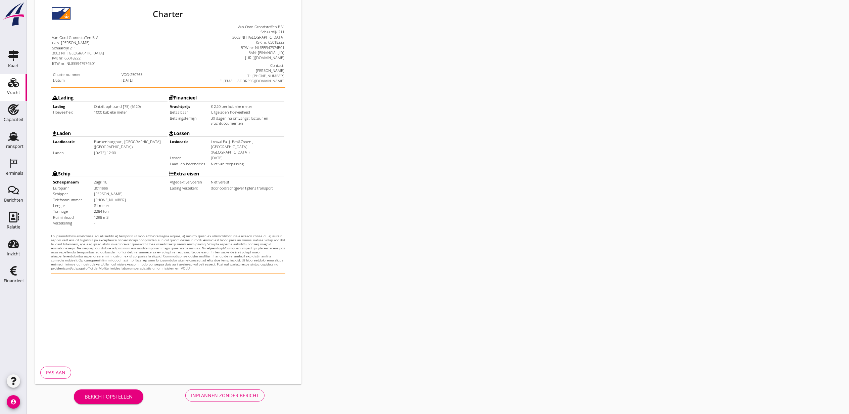
click at [227, 400] on button "Inplannen zonder bericht" at bounding box center [224, 395] width 79 height 12
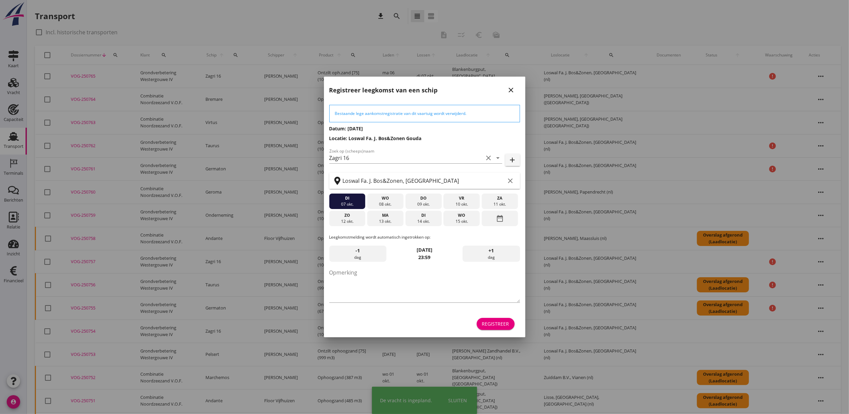
click at [493, 322] on div "Registreer" at bounding box center [495, 323] width 27 height 7
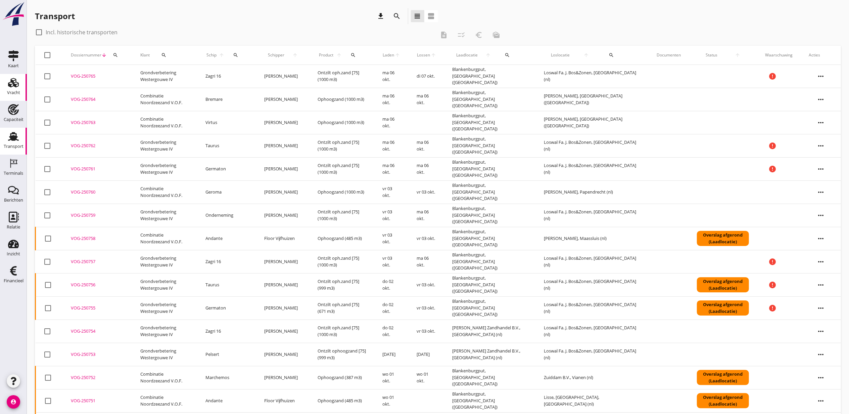
click at [13, 80] on use at bounding box center [13, 82] width 11 height 9
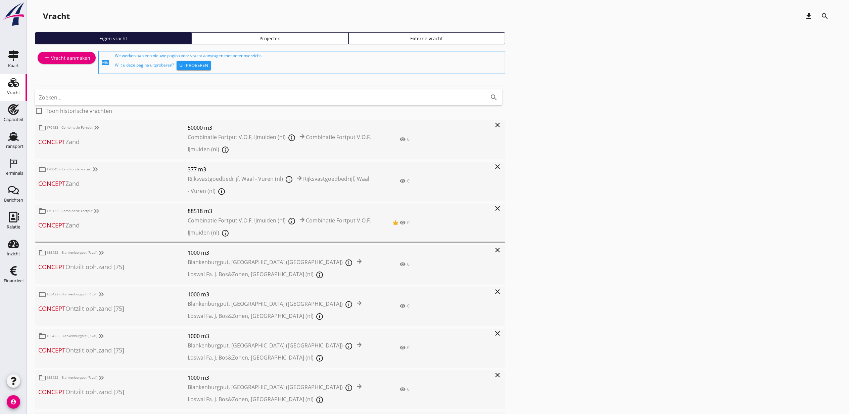
click at [315, 35] on div "Projecten" at bounding box center [270, 38] width 151 height 7
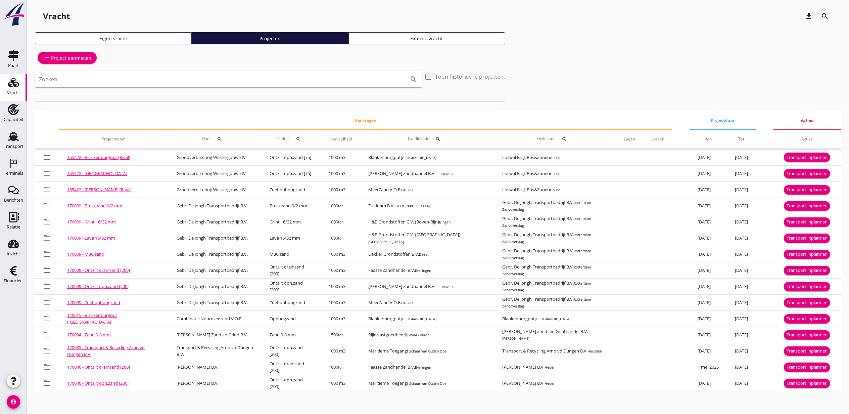
click at [161, 94] on div "Zoeken... search" at bounding box center [228, 84] width 387 height 26
click at [162, 83] on input "Zoeken..." at bounding box center [219, 79] width 360 height 11
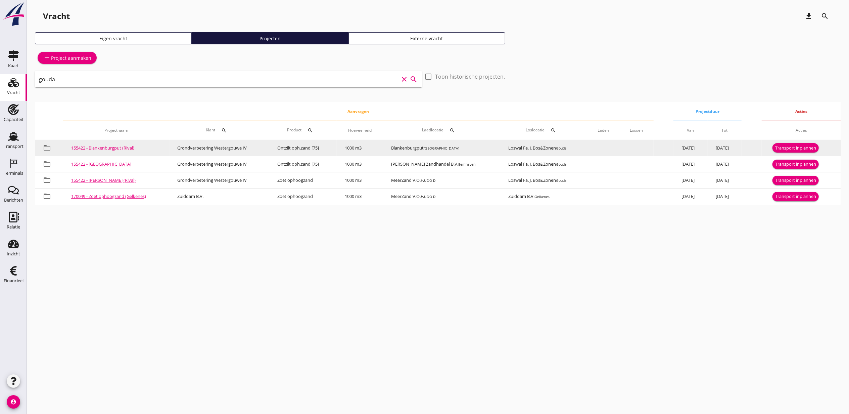
type input "gouda"
click at [792, 150] on div "Transport inplannen" at bounding box center [795, 148] width 41 height 7
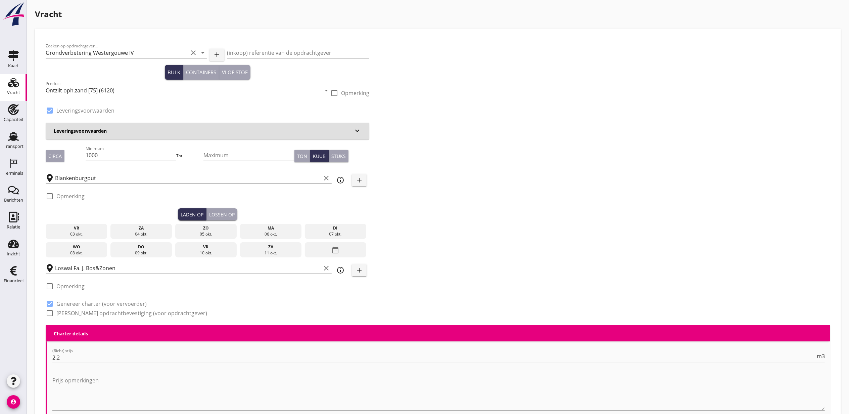
click at [282, 230] on div "ma" at bounding box center [270, 228] width 58 height 6
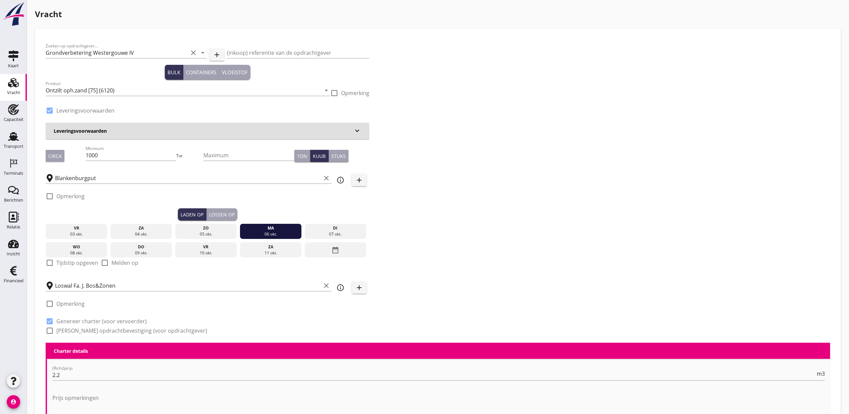
click at [221, 213] on div "Lossen op" at bounding box center [222, 214] width 26 height 7
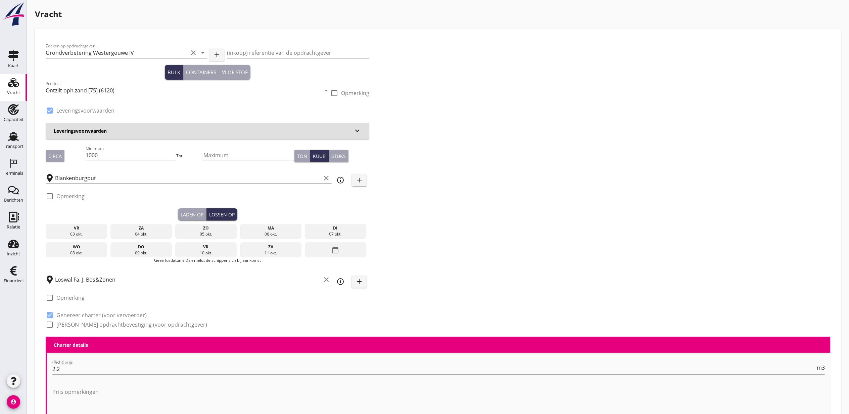
click at [340, 234] on div "07 okt." at bounding box center [335, 234] width 58 height 6
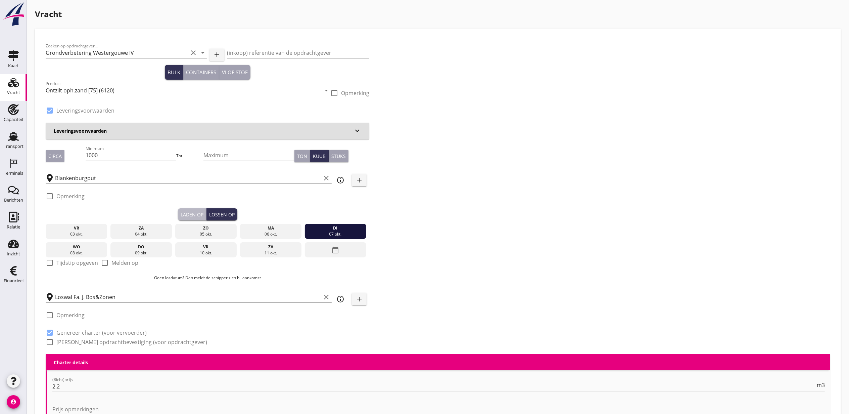
click at [192, 214] on div "Laden op" at bounding box center [192, 214] width 23 height 7
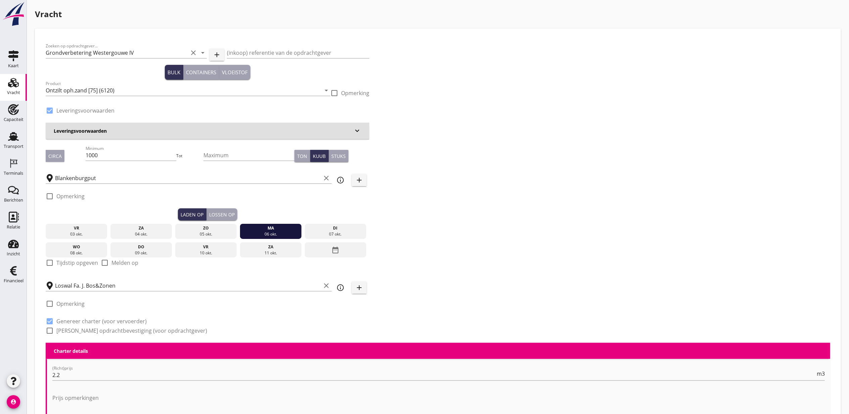
click at [56, 268] on div "check_box_outline_blank Tijdstip opgeven" at bounding box center [72, 267] width 52 height 16
click at [58, 264] on label "Tijdstip opgeven" at bounding box center [77, 262] width 42 height 7
checkbox input "true"
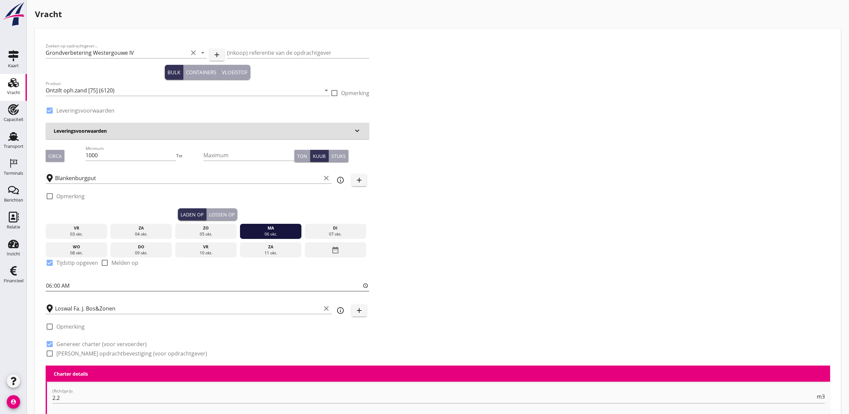
click at [48, 281] on input "06:00" at bounding box center [208, 285] width 324 height 11
type input "15:00"
click at [529, 213] on div "Zoeken op opdrachtgever... Grondverbetering Westergouwe IV clear arrow_drop_dow…" at bounding box center [438, 202] width 790 height 326
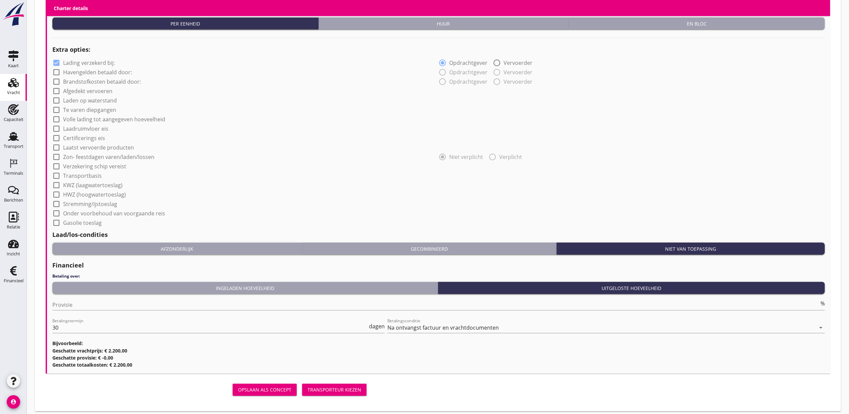
scroll to position [501, 0]
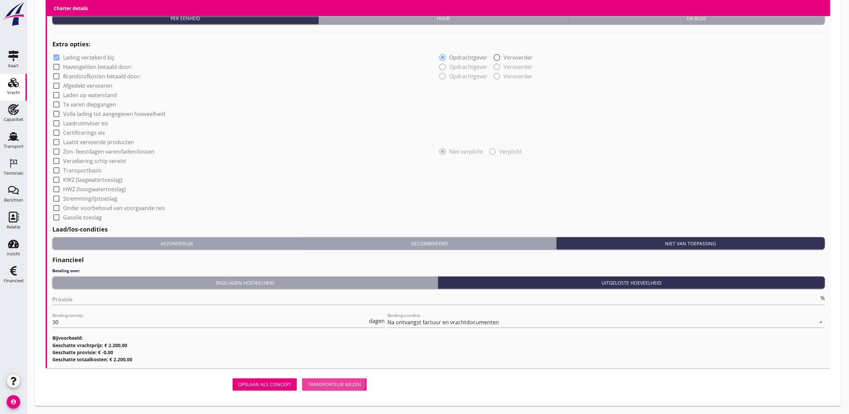
click at [346, 384] on div "Transporteur kiezen" at bounding box center [335, 384] width 54 height 7
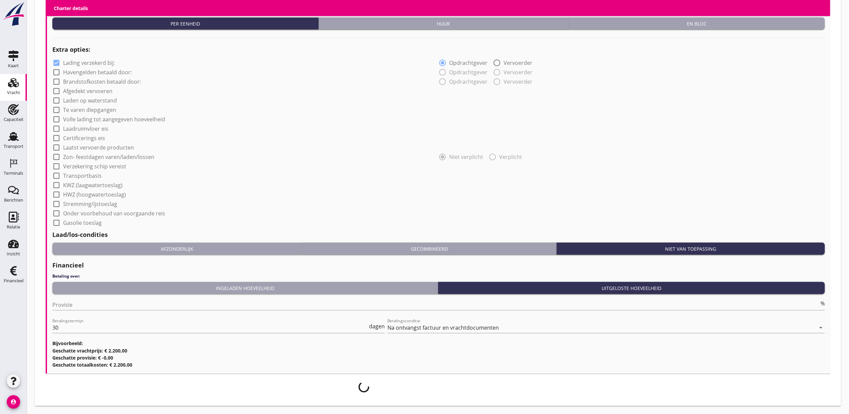
scroll to position [496, 0]
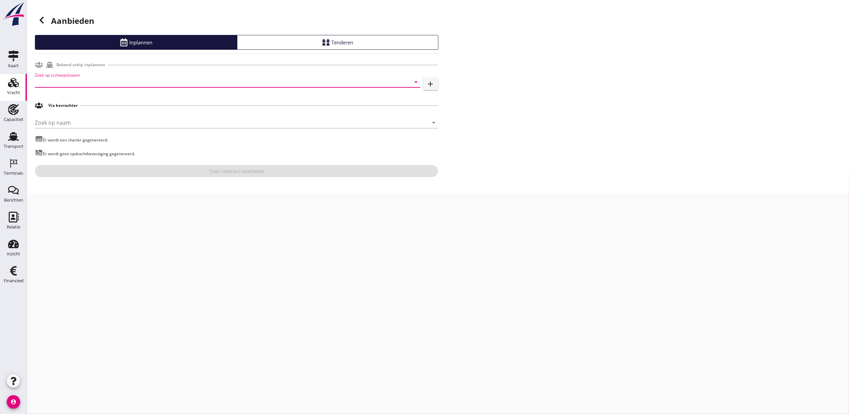
click at [88, 83] on input "Zoek op (scheeps)naam" at bounding box center [218, 82] width 367 height 11
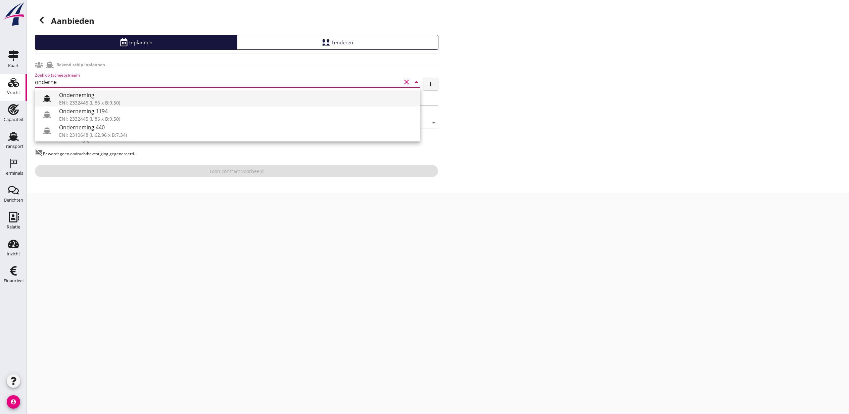
click at [101, 93] on div "Onderneming" at bounding box center [237, 95] width 356 height 8
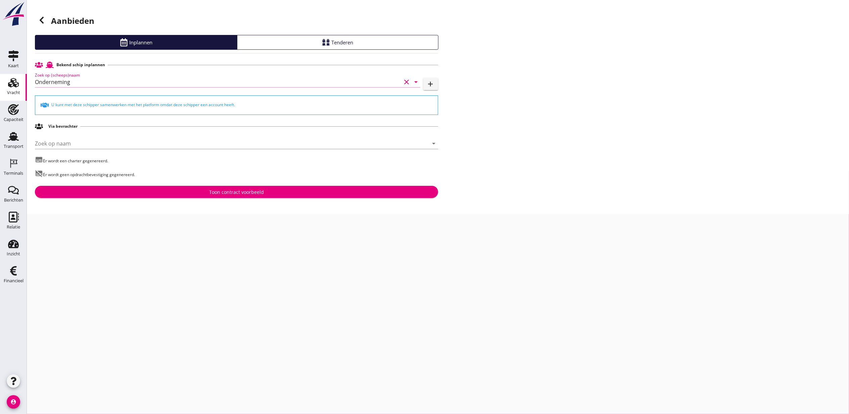
type input "Onderneming"
click at [237, 190] on button "Toon contract voorbeeld" at bounding box center [236, 192] width 403 height 12
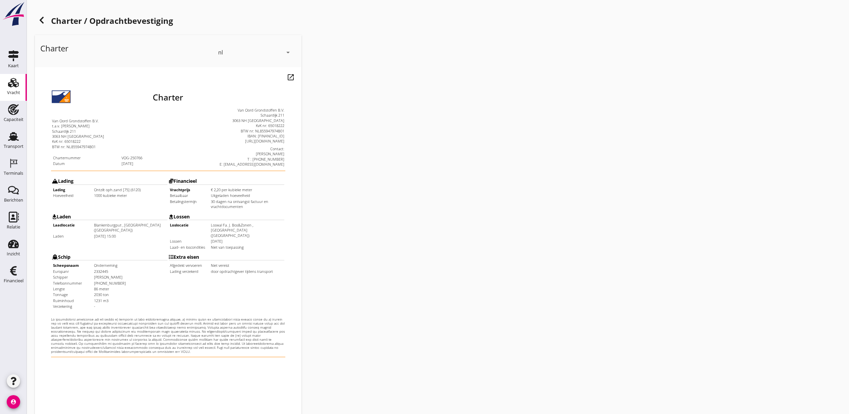
scroll to position [83, 0]
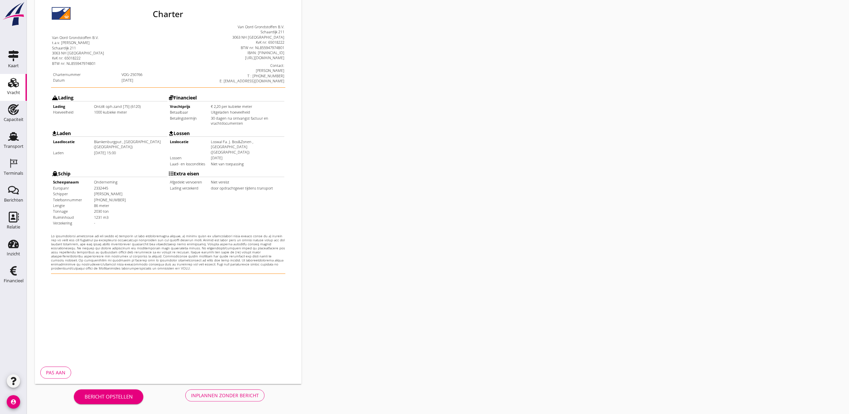
click at [226, 401] on div "Bericht opstellen Inplannen zonder bericht" at bounding box center [169, 395] width 269 height 22
click at [226, 399] on button "Inplannen zonder bericht" at bounding box center [224, 395] width 79 height 12
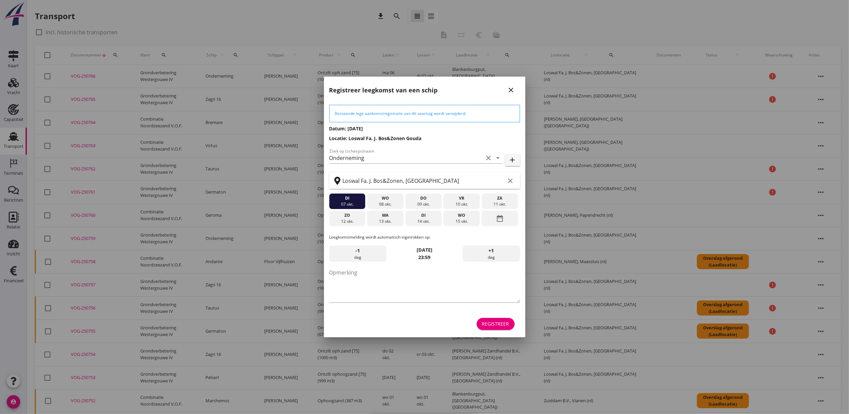
click at [497, 325] on div "Registreer" at bounding box center [495, 323] width 27 height 7
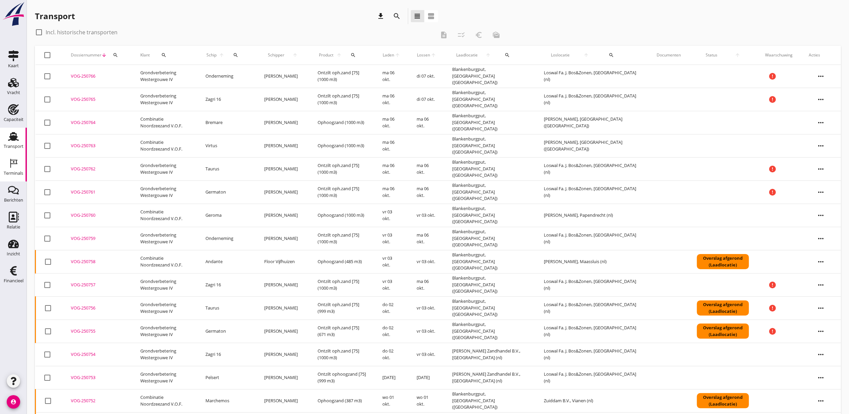
click at [16, 167] on icon "Terminals" at bounding box center [13, 163] width 11 height 11
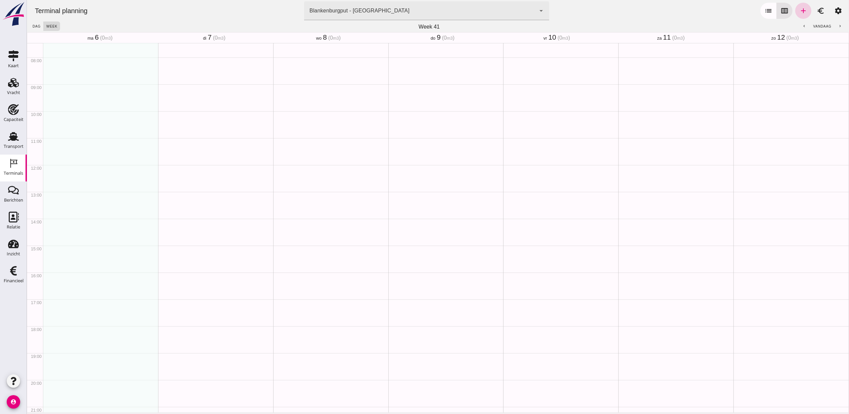
click at [799, 11] on icon "add" at bounding box center [803, 11] width 8 height 8
type input "Combinatie Noordzeezand V.O.F."
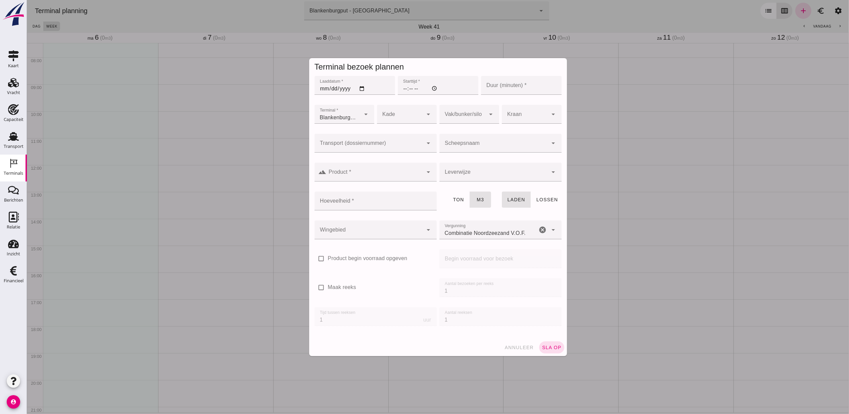
click at [361, 88] on input "Laaddatum *" at bounding box center [354, 85] width 81 height 19
type input "[DATE]"
click at [398, 88] on input "Starttijd *" at bounding box center [438, 85] width 81 height 19
type input "07:00"
click at [393, 81] on div "Laaddatum * Laaddatum * [DATE] Starttijd * Starttijd * 07:00 Duur (minuten) * D…" at bounding box center [438, 89] width 250 height 29
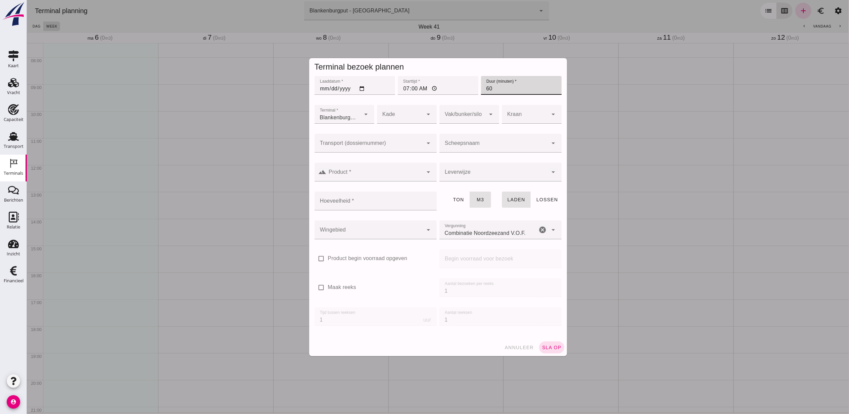
type input "60"
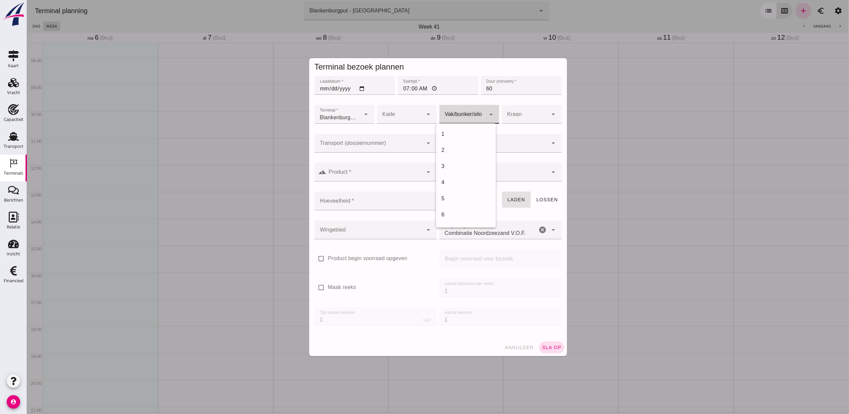
click at [451, 111] on div at bounding box center [462, 114] width 46 height 19
click at [460, 141] on div "18" at bounding box center [465, 139] width 49 height 8
type input "366"
click at [388, 140] on div at bounding box center [368, 143] width 109 height 19
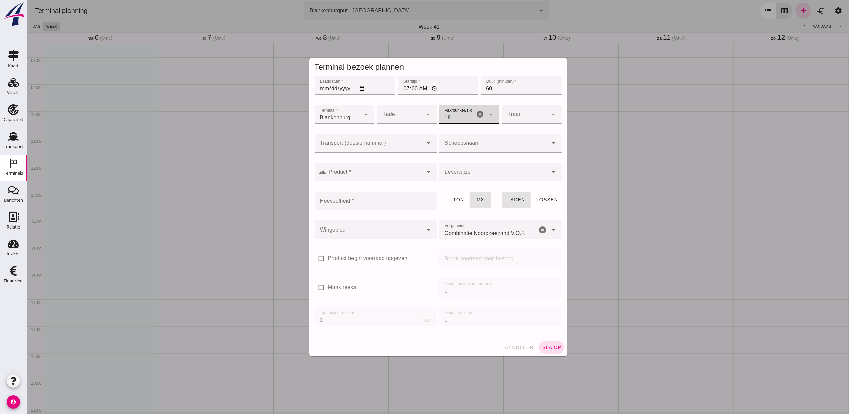
type input "v"
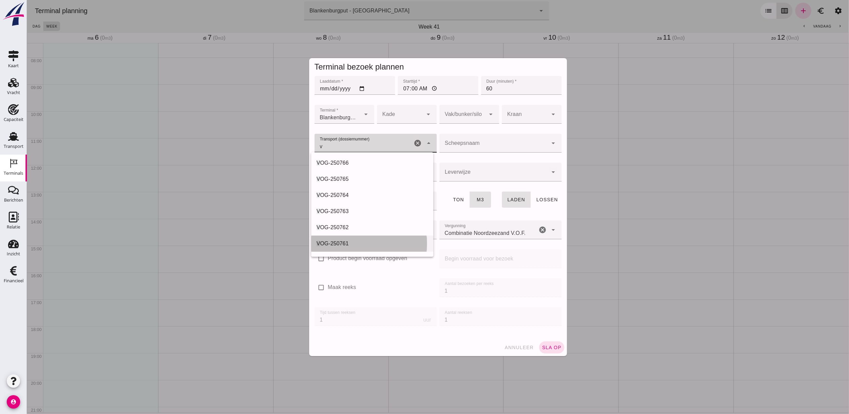
click at [378, 238] on div "V OG-250761" at bounding box center [372, 243] width 122 height 16
type input "VOG-250761"
type input "franco_on_shore"
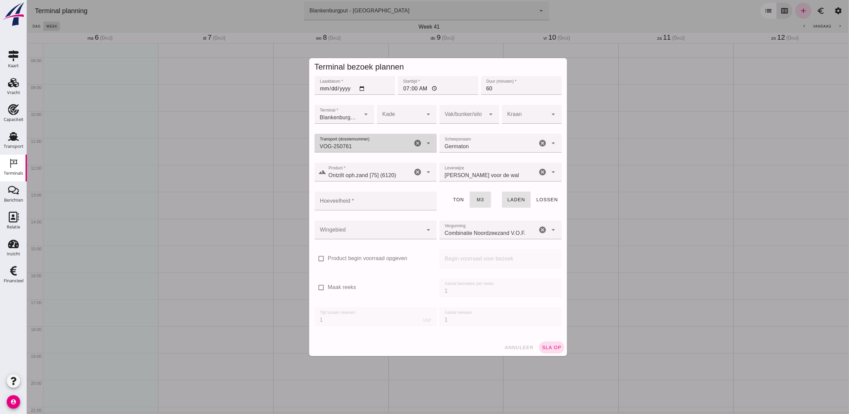
type input "VOG-250761"
click at [391, 200] on input "Hoeveelheid *" at bounding box center [373, 200] width 118 height 19
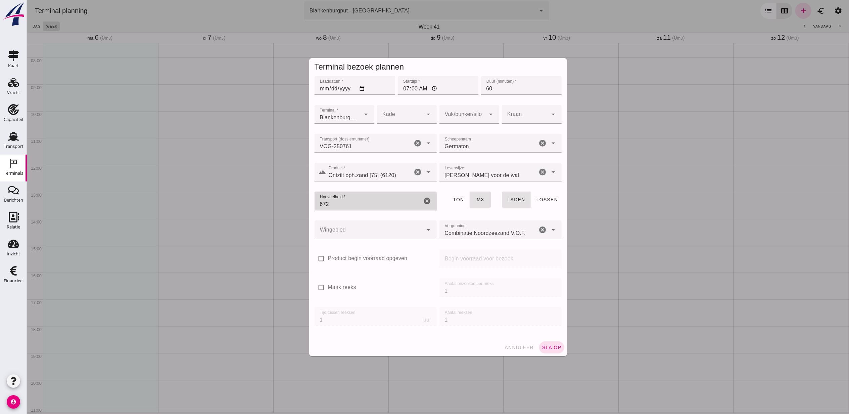
type input "672"
click at [541, 342] on button "sla op" at bounding box center [551, 347] width 25 height 12
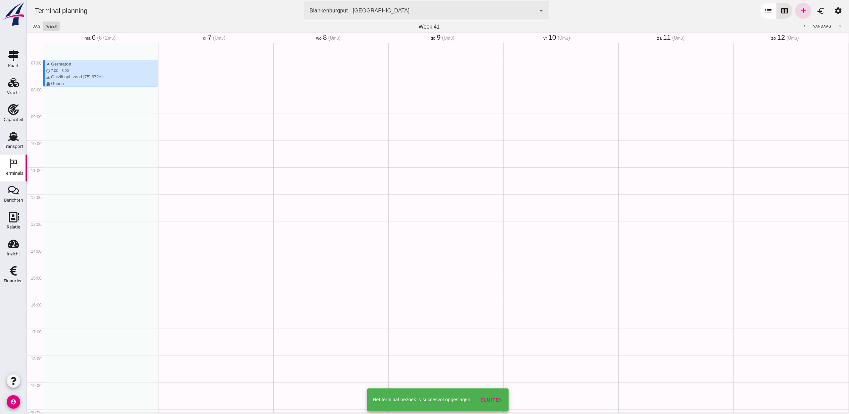
scroll to position [156, 0]
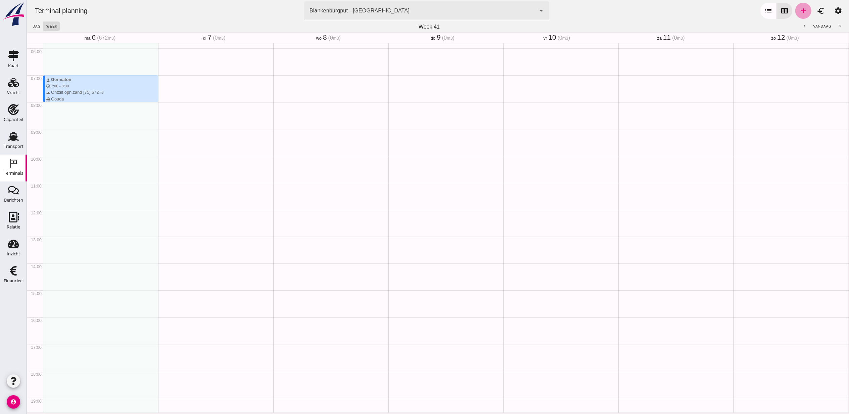
click at [799, 12] on icon "add" at bounding box center [803, 11] width 8 height 8
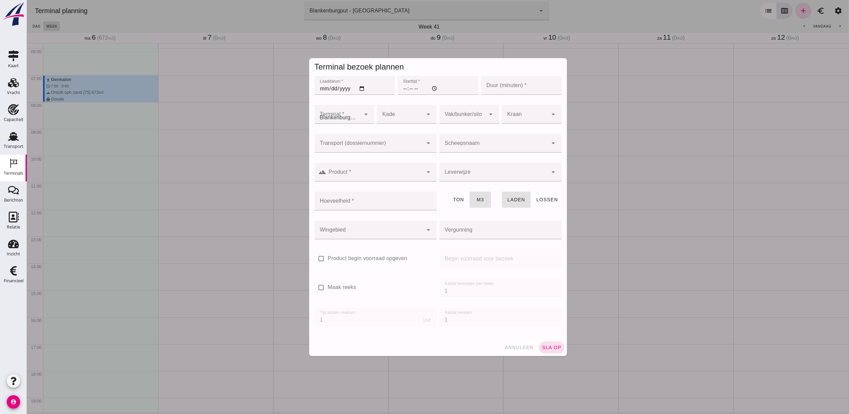
type input "Combinatie Noordzeezand V.O.F."
click at [358, 86] on input "Laaddatum *" at bounding box center [354, 85] width 81 height 19
type input "[DATE]"
click at [405, 89] on input "Starttijd *" at bounding box center [438, 85] width 81 height 19
type input "08:00"
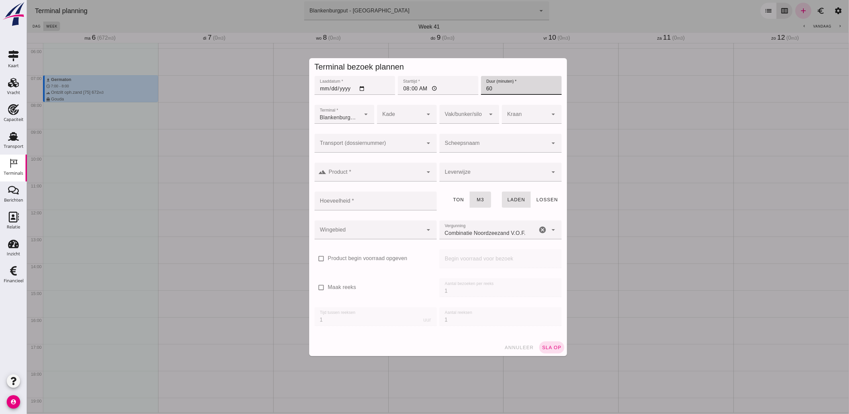
type input "60"
click at [395, 145] on input "Transport (dossiernummer)" at bounding box center [368, 146] width 109 height 8
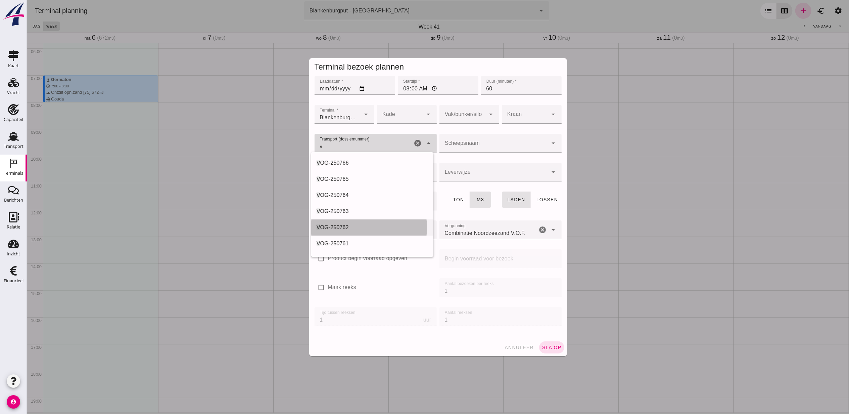
click at [362, 227] on div "V OG-250762" at bounding box center [371, 227] width 111 height 8
type input "VOG-250762"
type input "franco_on_shore"
type input "999"
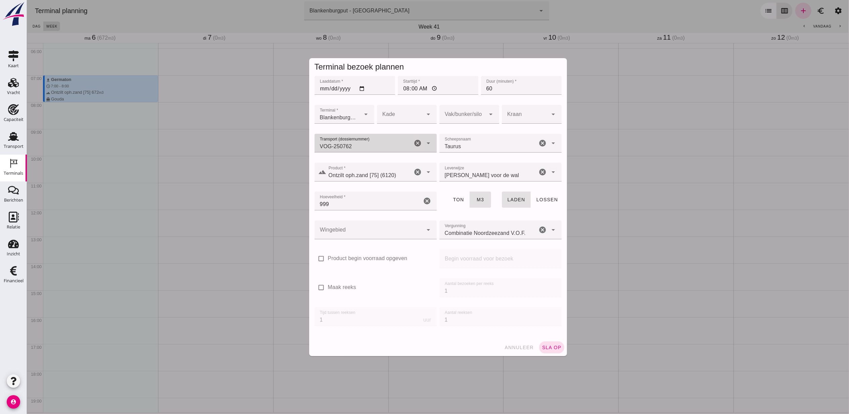
type input "VOG-250762"
click at [366, 226] on div at bounding box center [368, 229] width 109 height 19
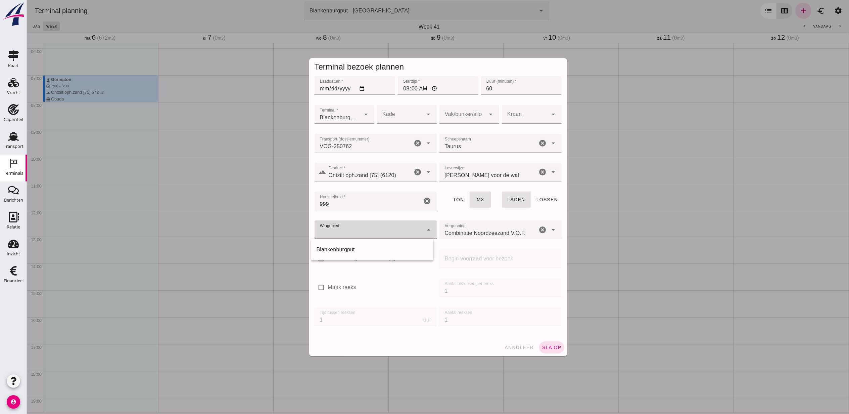
click at [363, 253] on div "Blankenburgput" at bounding box center [372, 249] width 122 height 16
type input "333"
click at [554, 345] on span "sla op" at bounding box center [552, 347] width 20 height 5
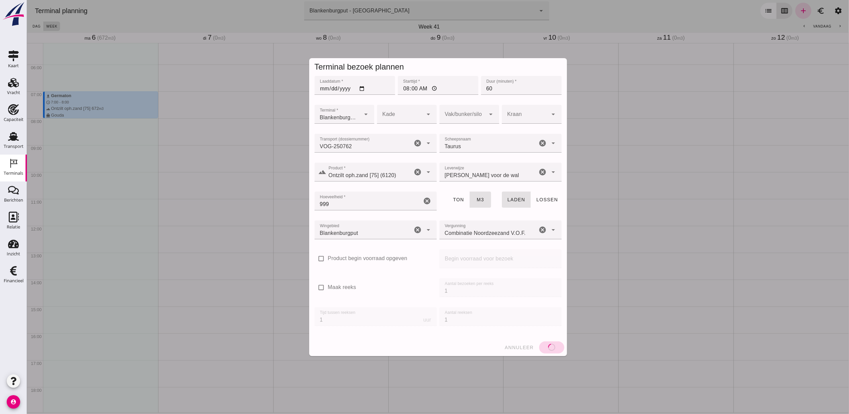
scroll to position [111, 0]
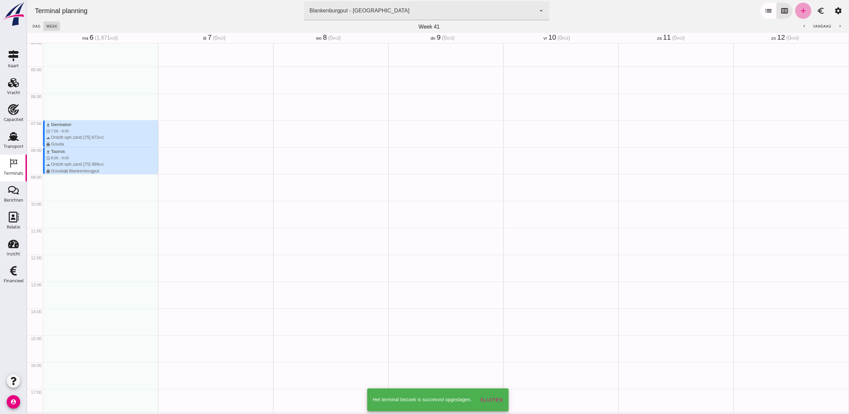
click at [799, 13] on icon "add" at bounding box center [803, 11] width 8 height 8
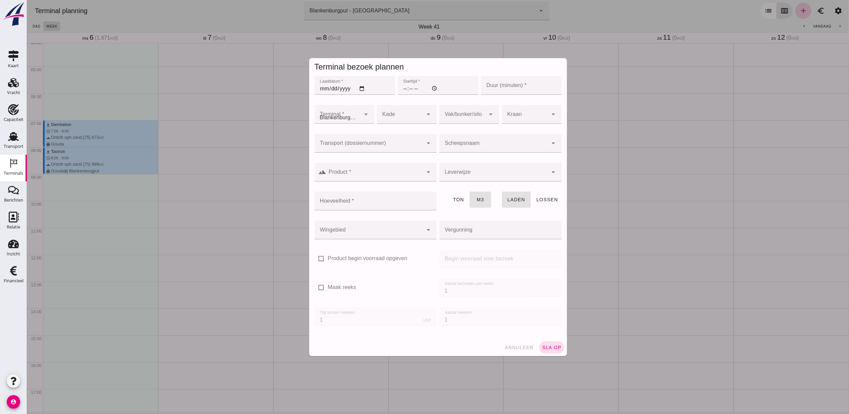
type input "Combinatie Noordzeezand V.O.F."
click at [363, 88] on input "Laaddatum *" at bounding box center [354, 85] width 81 height 19
click at [361, 89] on input "Laaddatum *" at bounding box center [354, 85] width 81 height 19
type input "[DATE]"
click at [401, 87] on input "Starttijd *" at bounding box center [438, 85] width 81 height 19
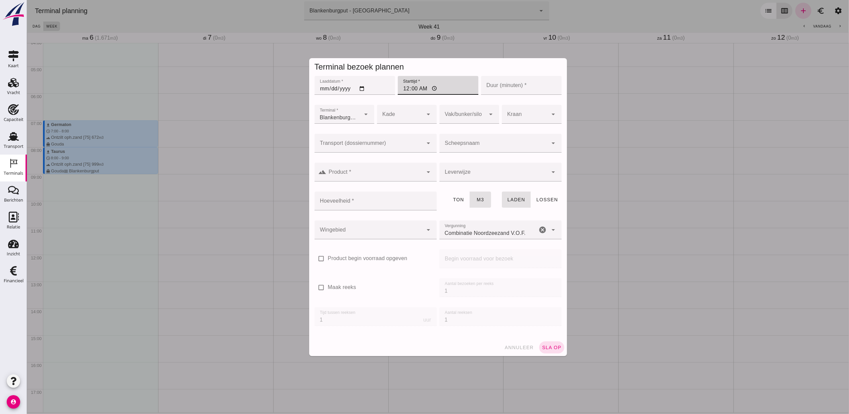
type input "09:00"
type input "30"
click at [381, 143] on input "Transport (dossiernummer)" at bounding box center [368, 146] width 109 height 8
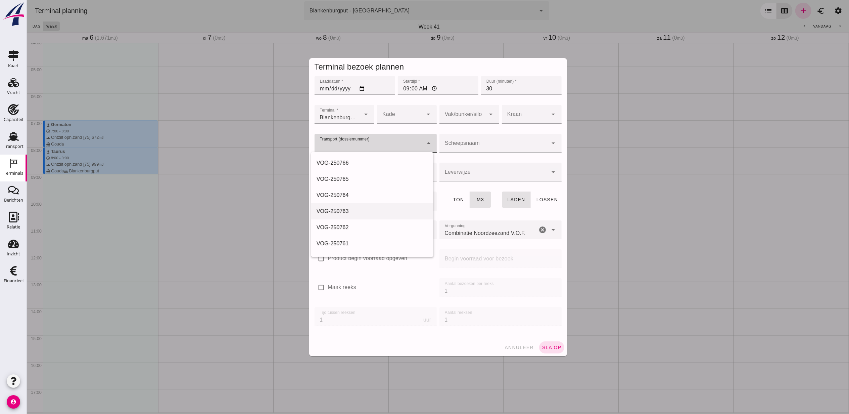
click at [352, 214] on div "VOG-250763" at bounding box center [371, 211] width 111 height 8
type input "VOG-250763"
type input "franco_on_board"
type input "523"
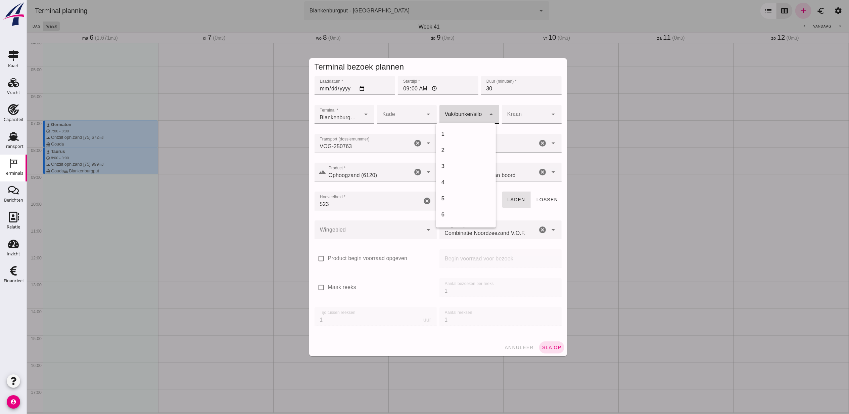
click at [449, 112] on div at bounding box center [462, 114] width 46 height 19
click at [447, 128] on div "18" at bounding box center [466, 134] width 60 height 16
type input "366"
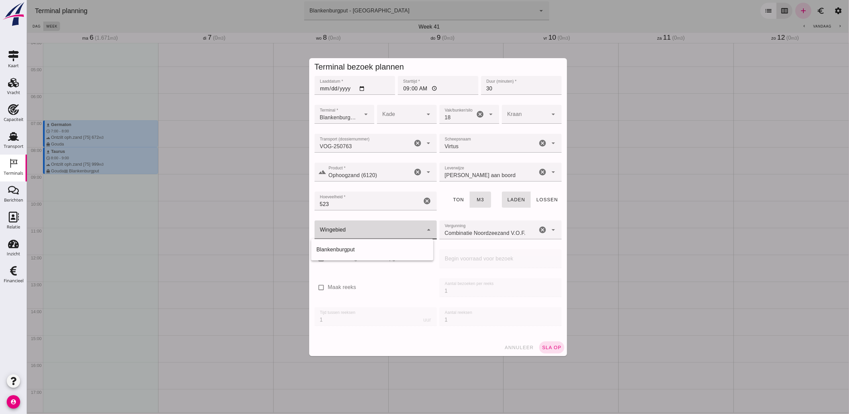
click at [377, 226] on div at bounding box center [368, 229] width 109 height 19
click at [367, 244] on div "Blankenburgput" at bounding box center [372, 249] width 122 height 16
type input "333"
click at [559, 345] on button "sla op" at bounding box center [551, 347] width 25 height 12
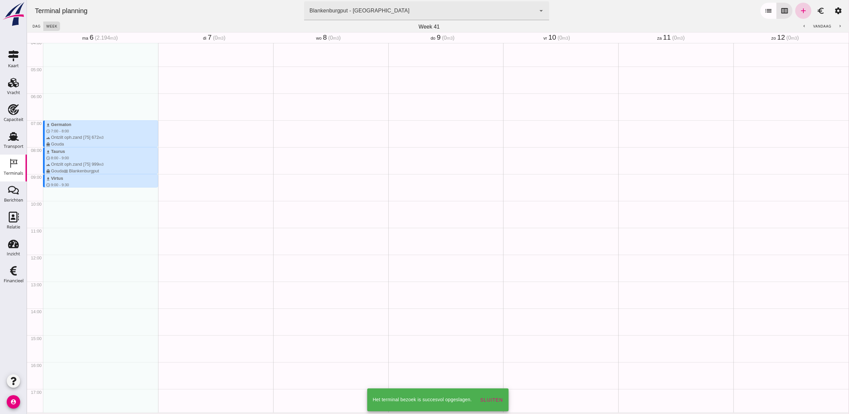
click at [799, 10] on icon "add" at bounding box center [803, 11] width 8 height 8
type input "Combinatie Noordzeezand V.O.F."
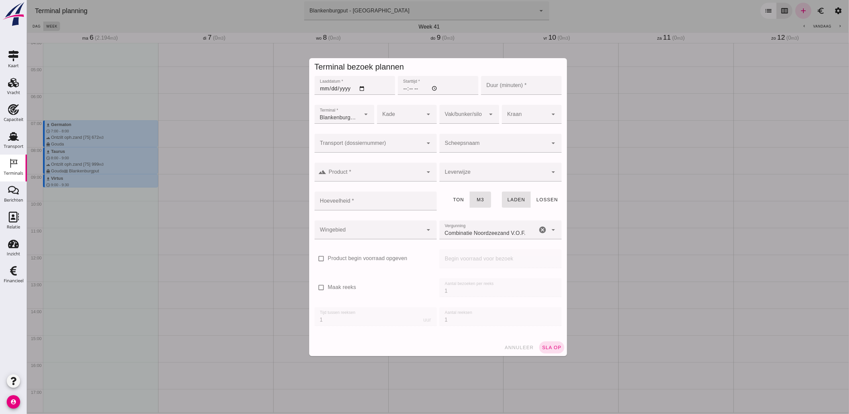
click at [358, 88] on input "Laaddatum *" at bounding box center [354, 85] width 81 height 19
type input "[DATE]"
click at [400, 89] on input "Starttijd *" at bounding box center [438, 85] width 81 height 19
type input "09:30"
type input "60"
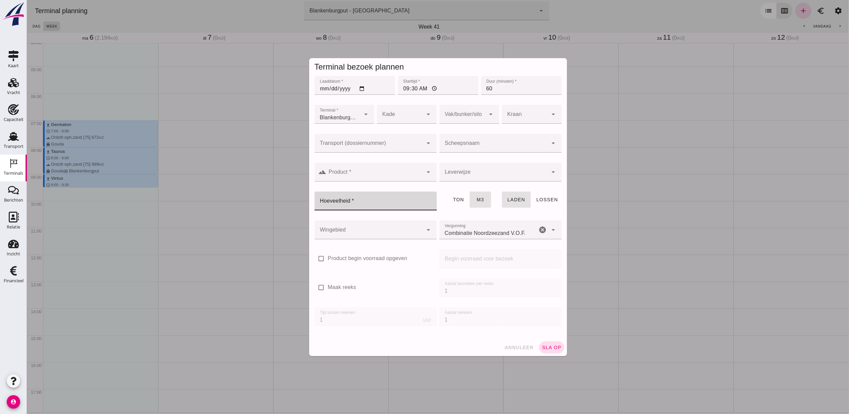
click at [368, 198] on input "Hoeveelheid *" at bounding box center [373, 200] width 118 height 19
type input "434"
click at [423, 140] on div "arrow_drop_down" at bounding box center [427, 143] width 9 height 19
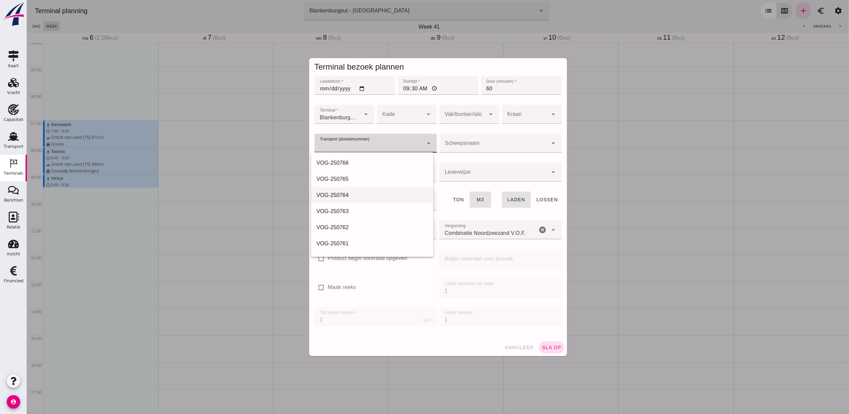
click at [356, 195] on div "VOG-250764" at bounding box center [371, 195] width 111 height 8
type input "VOG-250764"
type input "franco_on_board"
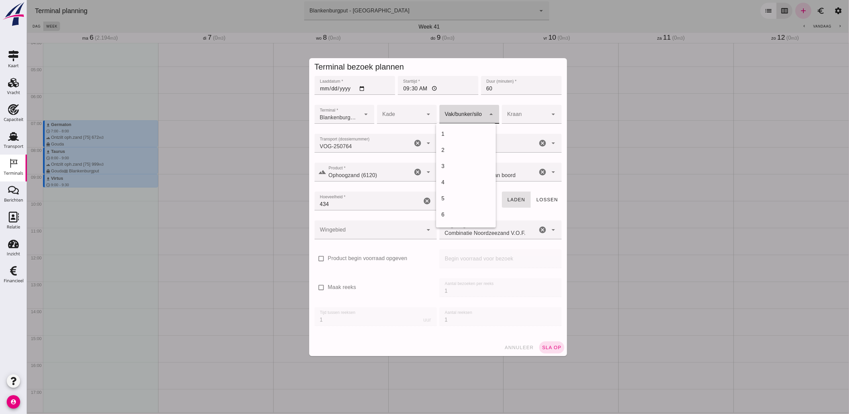
click at [459, 114] on div at bounding box center [462, 114] width 46 height 19
click at [458, 129] on div "18" at bounding box center [466, 134] width 60 height 16
type input "366"
click at [387, 228] on div at bounding box center [368, 229] width 109 height 19
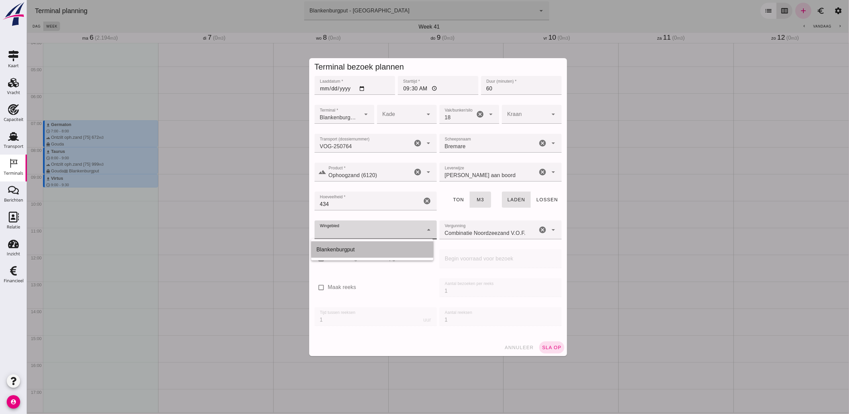
click at [375, 252] on div "Blankenburgput" at bounding box center [371, 249] width 111 height 8
type input "333"
click at [543, 341] on button "sla op" at bounding box center [551, 347] width 25 height 12
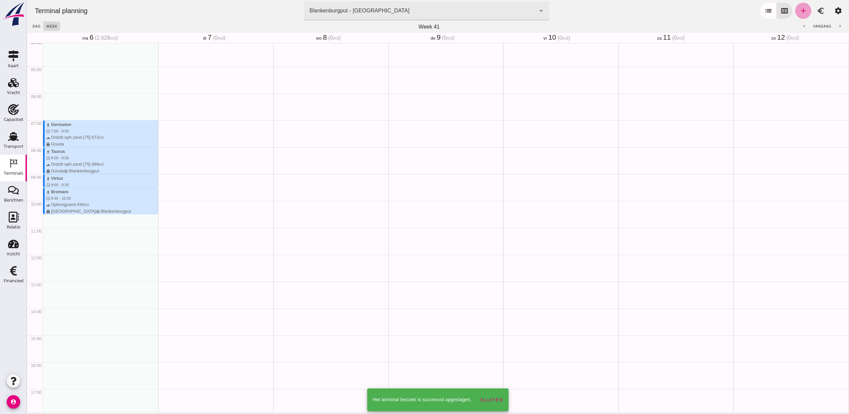
click at [799, 11] on icon "add" at bounding box center [803, 11] width 8 height 8
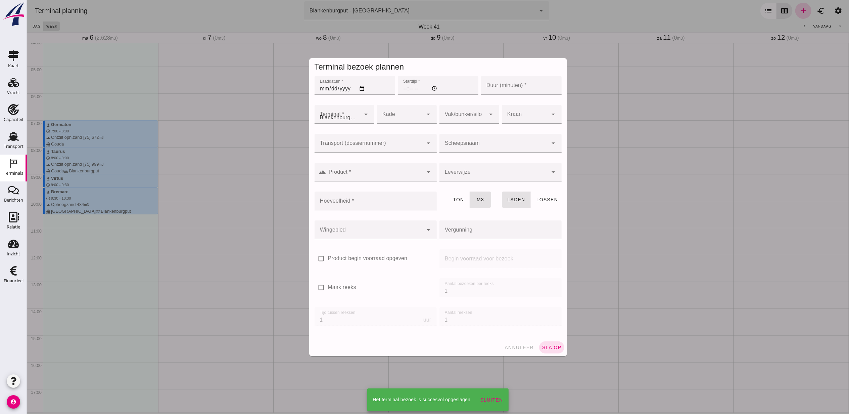
type input "Combinatie Noordzeezand V.O.F."
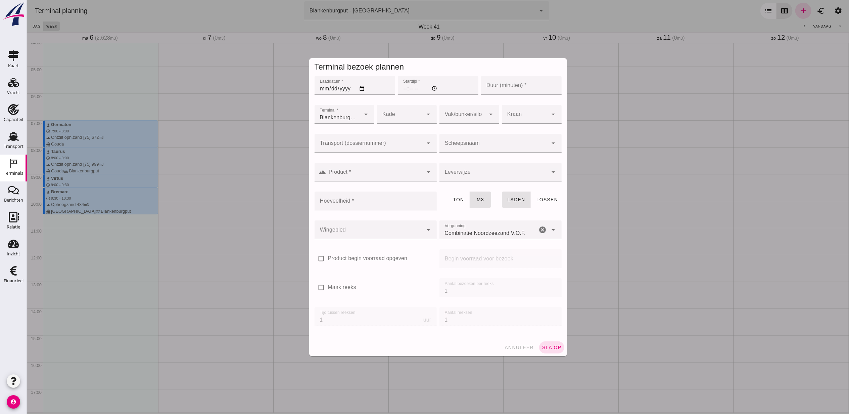
click at [359, 88] on input "Laaddatum *" at bounding box center [354, 85] width 81 height 19
type input "[DATE]"
click at [401, 88] on input "Starttijd *" at bounding box center [438, 85] width 81 height 19
type input "12:00"
type input "6"
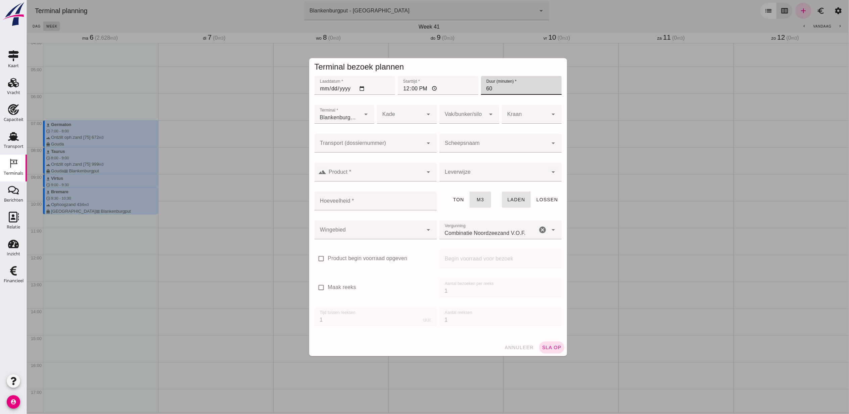
type input "60"
click at [406, 114] on div at bounding box center [400, 114] width 46 height 19
click at [359, 147] on input "Transport (dossiernummer)" at bounding box center [368, 146] width 109 height 8
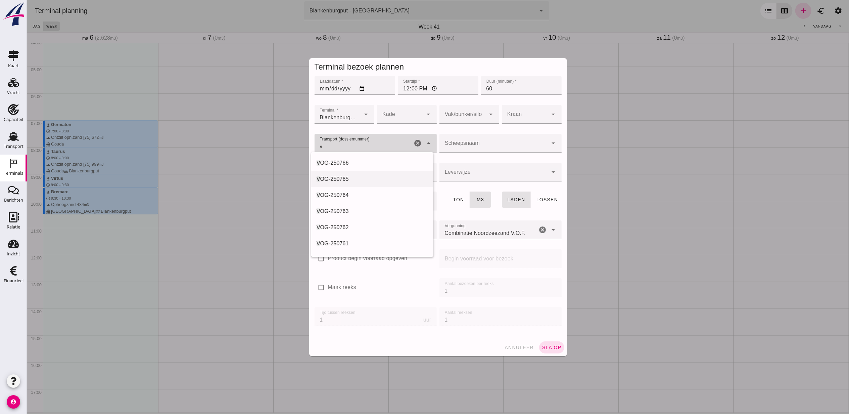
click at [357, 182] on div "V OG-250765" at bounding box center [371, 179] width 111 height 8
type input "VOG-250765"
type input "franco_on_shore"
type input "1298"
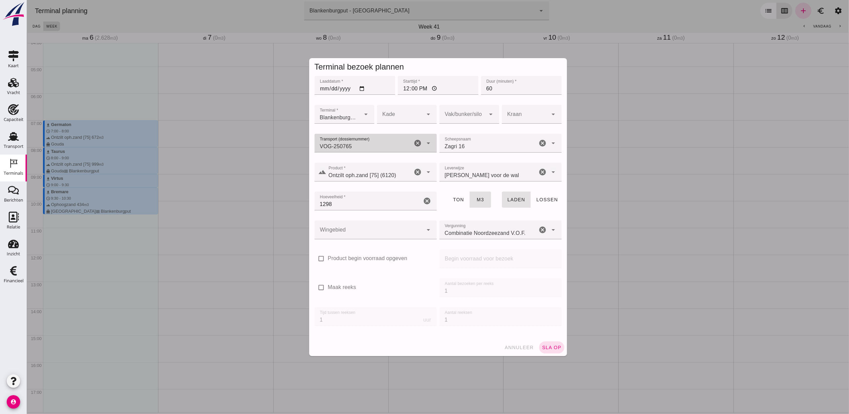
type input "VOG-250765"
click at [457, 112] on div at bounding box center [462, 114] width 46 height 19
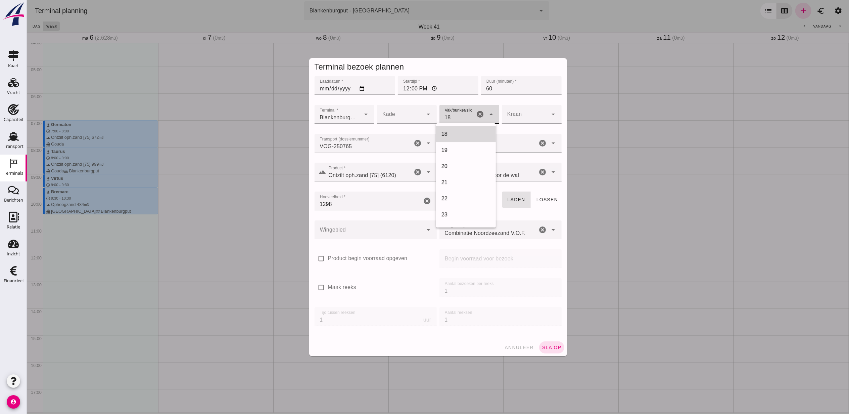
click at [459, 131] on div "18" at bounding box center [465, 134] width 49 height 8
click at [376, 229] on div at bounding box center [368, 229] width 109 height 19
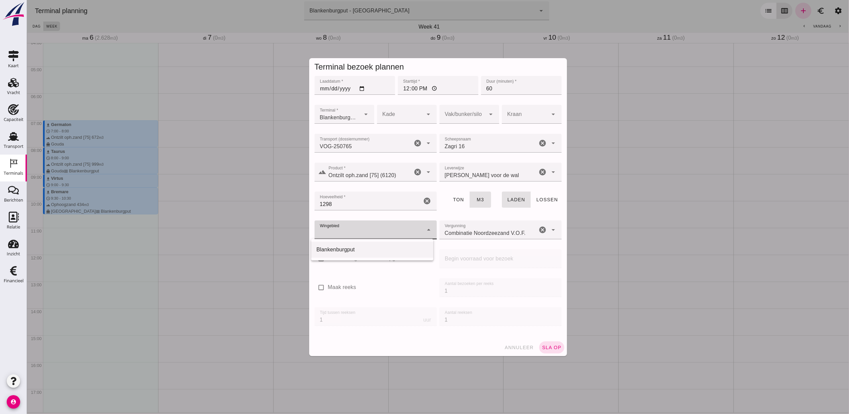
click at [372, 251] on div "Blankenburgput" at bounding box center [371, 249] width 111 height 8
type input "333"
click at [555, 345] on span "sla op" at bounding box center [552, 347] width 20 height 5
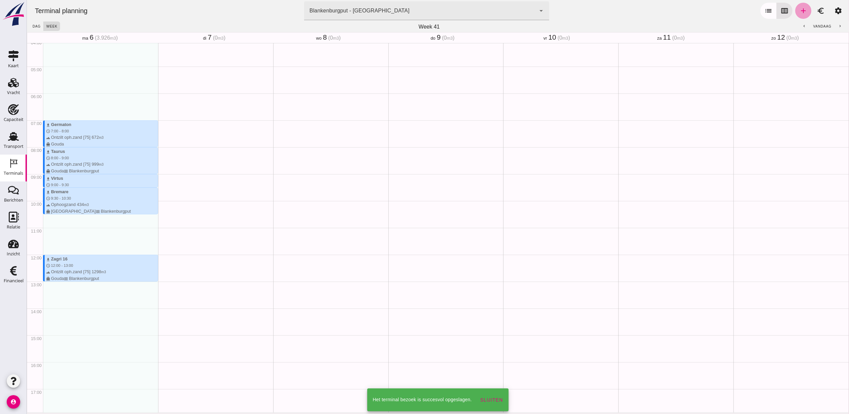
click at [799, 8] on icon "add" at bounding box center [803, 11] width 8 height 8
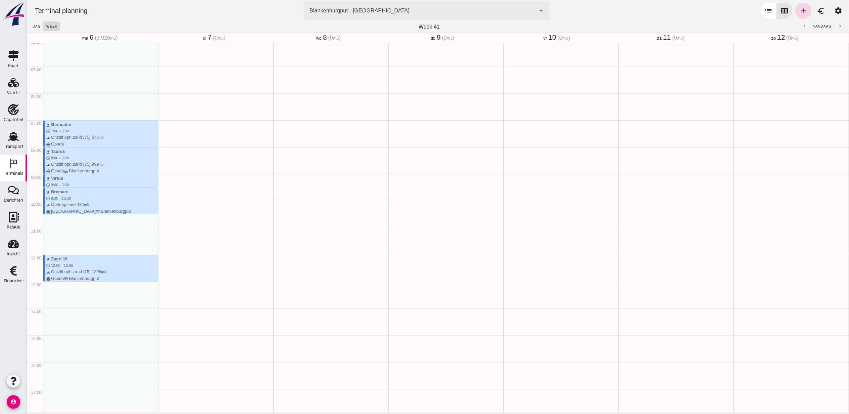
type input "Combinatie Noordzeezand V.O.F."
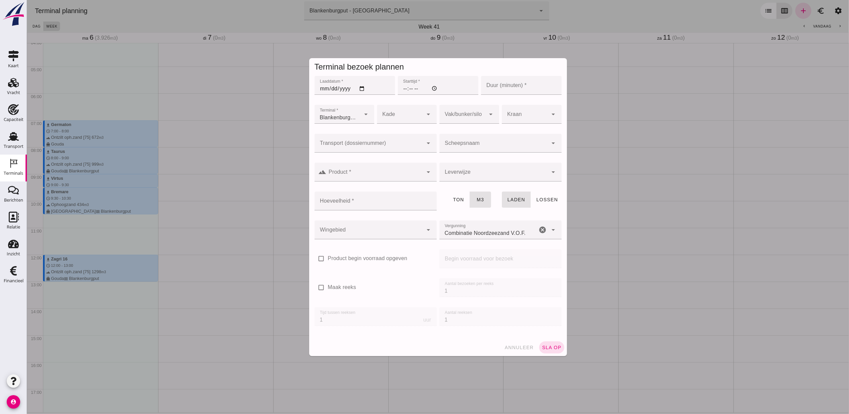
click at [364, 89] on input "Laaddatum *" at bounding box center [354, 85] width 81 height 19
click at [360, 89] on input "Laaddatum *" at bounding box center [354, 85] width 81 height 19
type input "[DATE]"
click at [399, 89] on input "Starttijd *" at bounding box center [438, 85] width 81 height 19
type input "15:00"
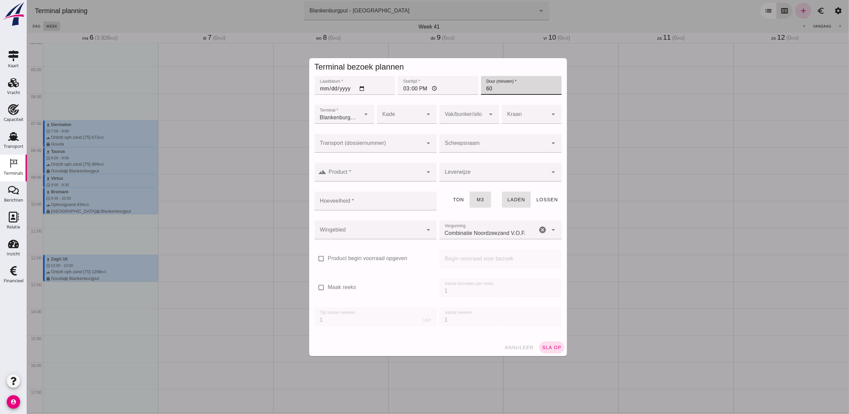
type input "60"
click at [400, 142] on input "Transport (dossiernummer)" at bounding box center [368, 146] width 109 height 8
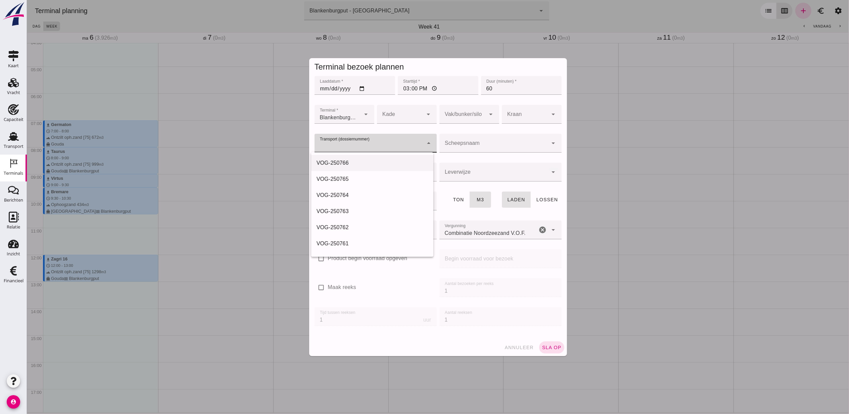
click at [372, 165] on div "VOG-250766" at bounding box center [371, 163] width 111 height 8
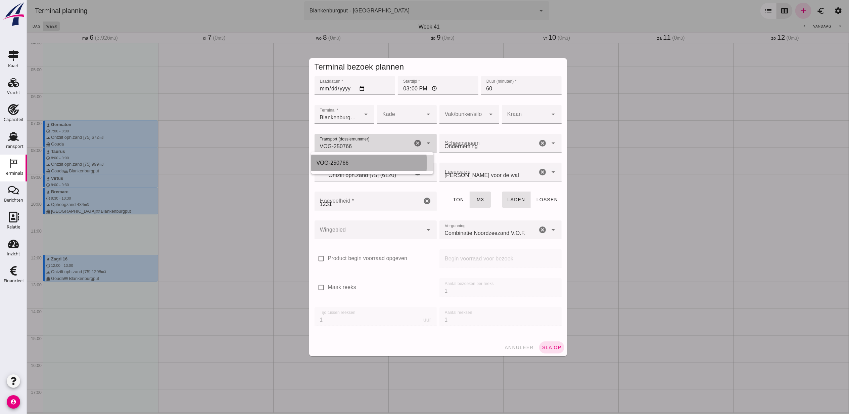
type input "VOG-250766"
type input "franco_on_shore"
type input "1231"
click at [450, 115] on div at bounding box center [462, 114] width 46 height 19
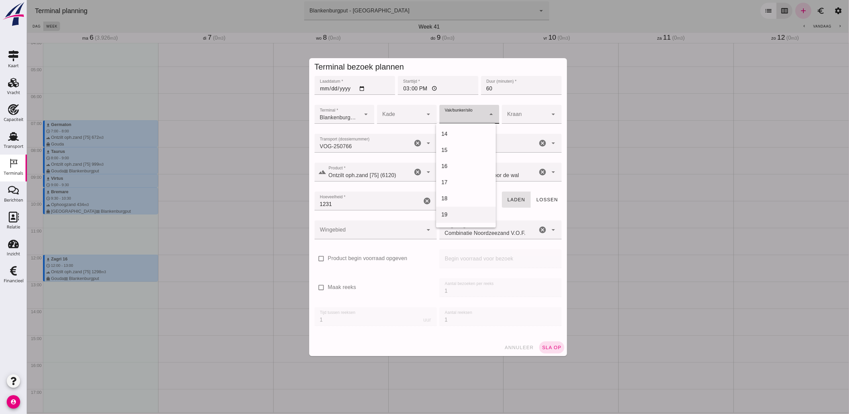
scroll to position [224, 0]
click at [462, 187] on div "18" at bounding box center [465, 184] width 49 height 8
type input "366"
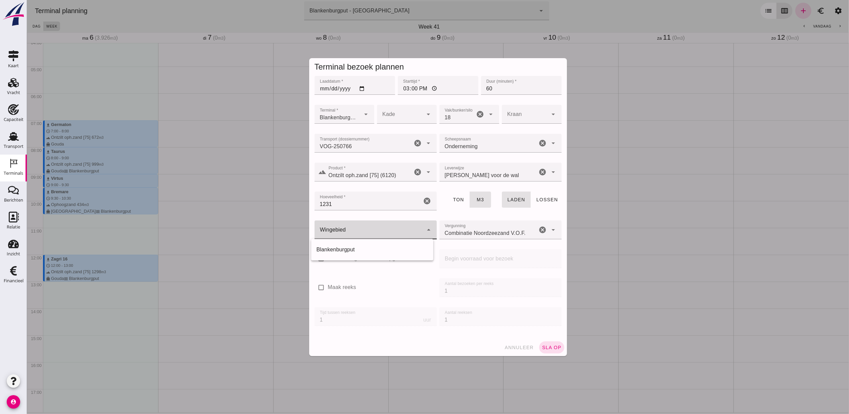
click at [364, 224] on div at bounding box center [368, 229] width 109 height 19
click at [353, 252] on div "Blankenburgput" at bounding box center [371, 249] width 111 height 8
type input "333"
click at [544, 350] on span "sla op" at bounding box center [552, 347] width 20 height 5
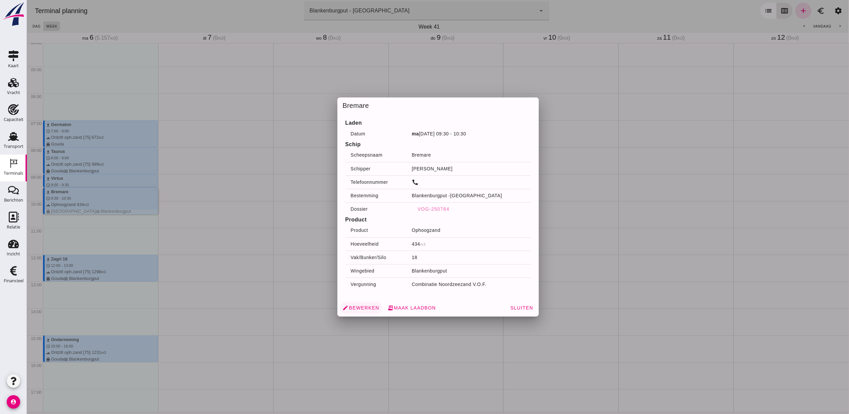
drag, startPoint x: 117, startPoint y: 206, endPoint x: 368, endPoint y: 306, distance: 270.7
click at [368, 306] on span "edit Bewerken" at bounding box center [361, 308] width 37 height 6
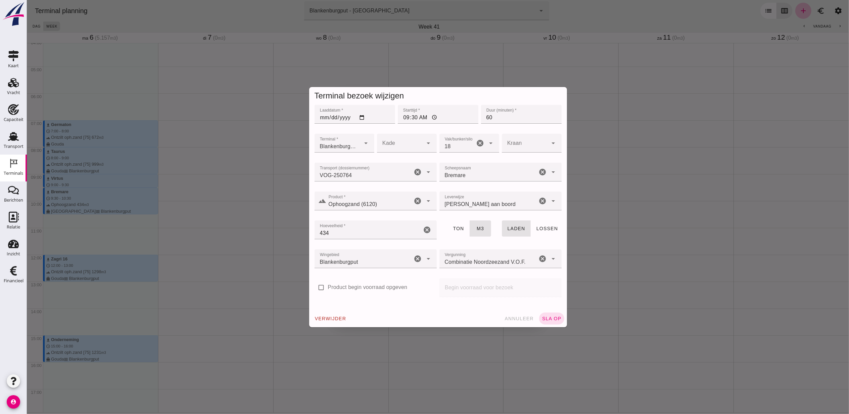
click at [486, 115] on input "60" at bounding box center [521, 114] width 81 height 19
type input "30"
click at [558, 319] on button "sla op" at bounding box center [551, 318] width 25 height 12
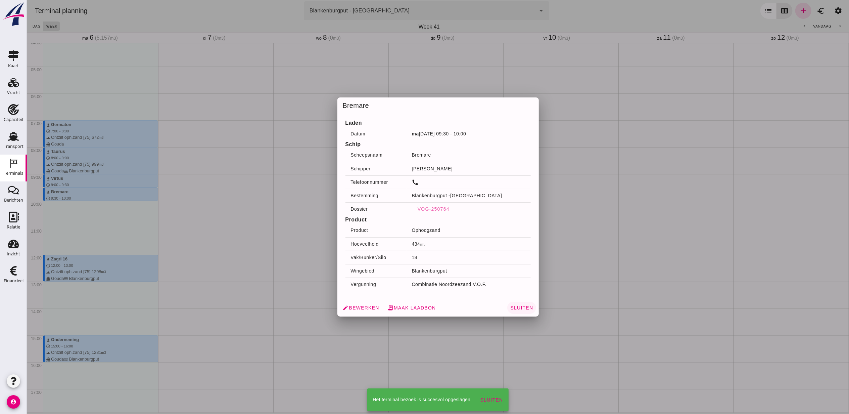
click at [524, 312] on button "Sluiten" at bounding box center [521, 308] width 29 height 12
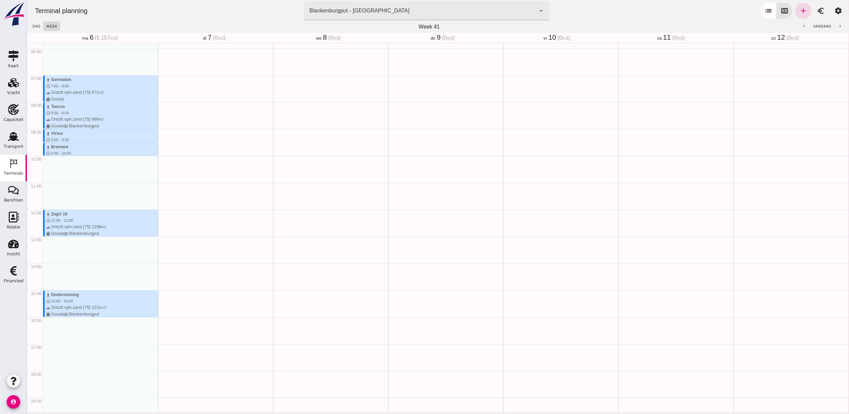
scroll to position [200, 0]
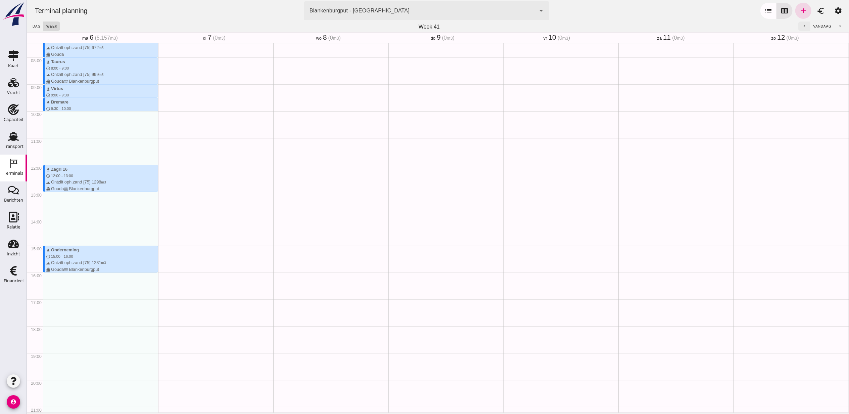
click at [802, 25] on icon "chevron_left" at bounding box center [804, 26] width 4 height 4
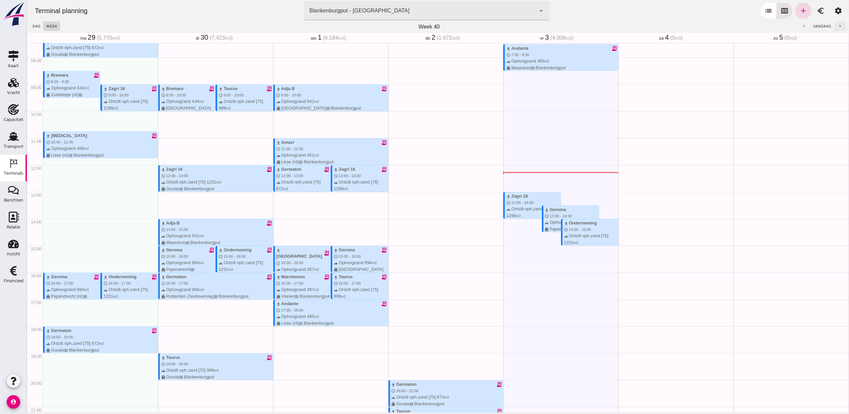
click at [837, 28] on button "chevron_right" at bounding box center [840, 25] width 12 height 9
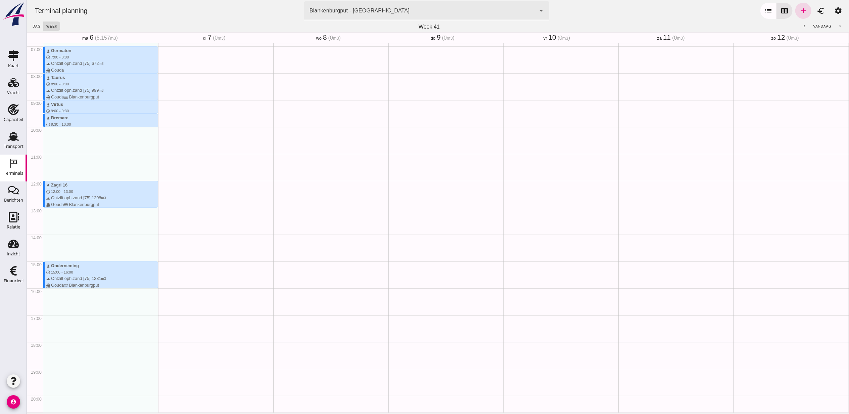
scroll to position [187, 0]
drag, startPoint x: 767, startPoint y: 188, endPoint x: 720, endPoint y: 188, distance: 46.3
click at [767, 188] on div "Geen afspraken" at bounding box center [790, 178] width 115 height 644
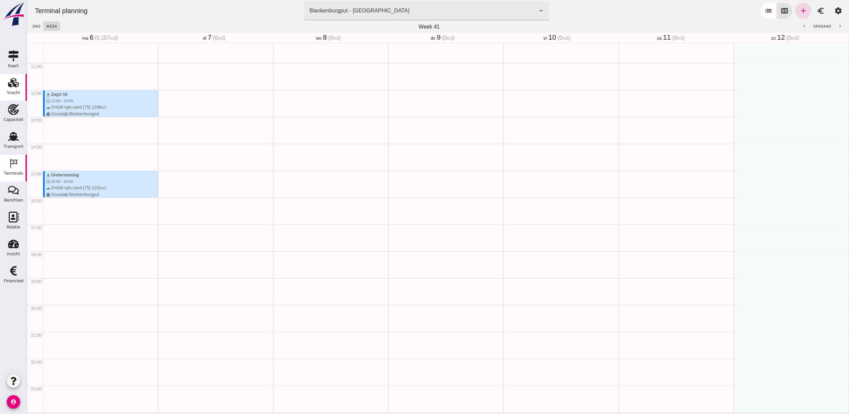
click at [21, 82] on div "Vracht" at bounding box center [13, 82] width 16 height 11
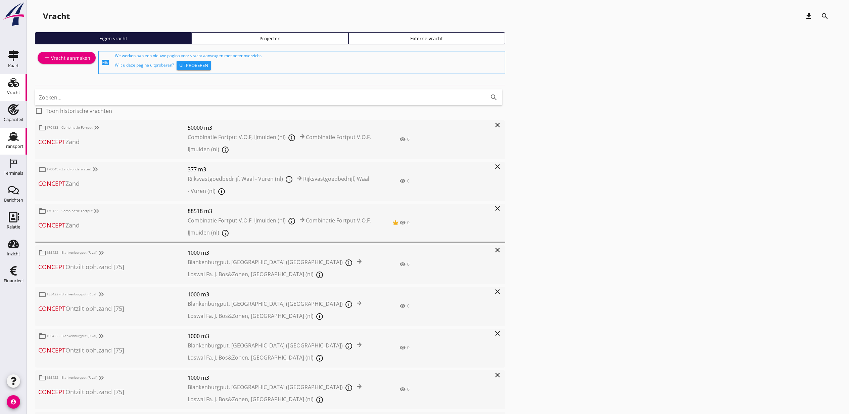
click at [18, 137] on icon "Transport" at bounding box center [13, 136] width 11 height 11
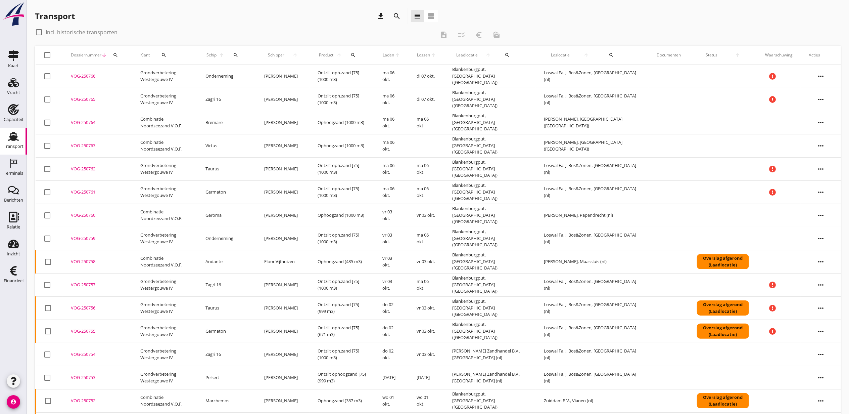
click at [545, 36] on div "check_box_outline_blank Incl. historische transporten description checklist_rtl…" at bounding box center [438, 36] width 806 height 19
click at [11, 80] on use at bounding box center [13, 82] width 11 height 9
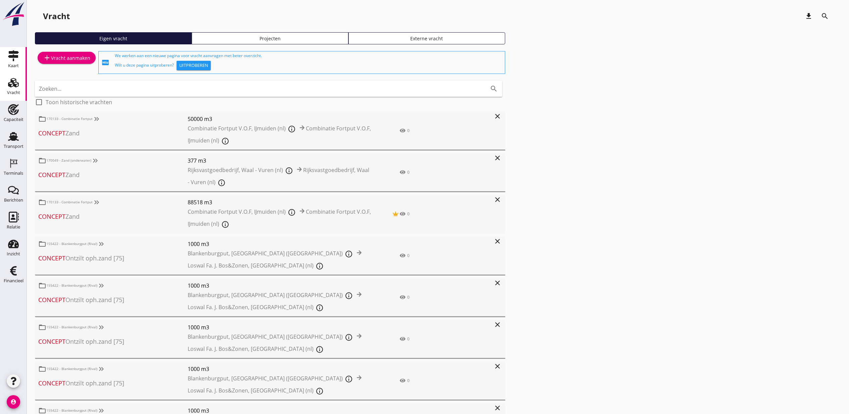
click at [5, 60] on link "Kaart Kaart" at bounding box center [13, 60] width 27 height 27
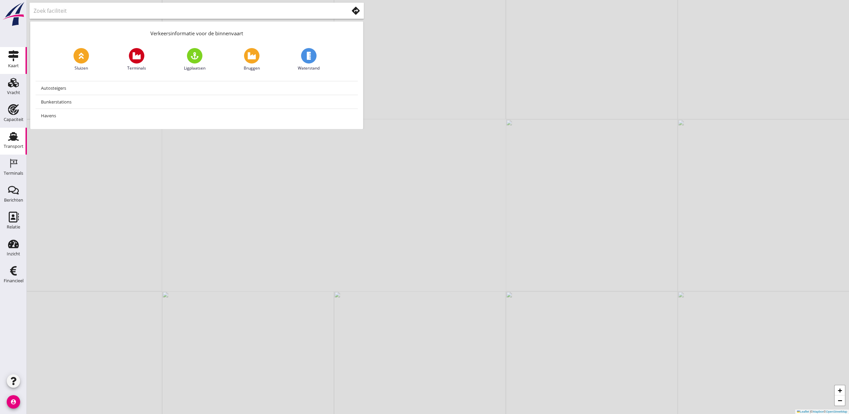
click at [14, 129] on link "Transport Transport" at bounding box center [13, 141] width 27 height 27
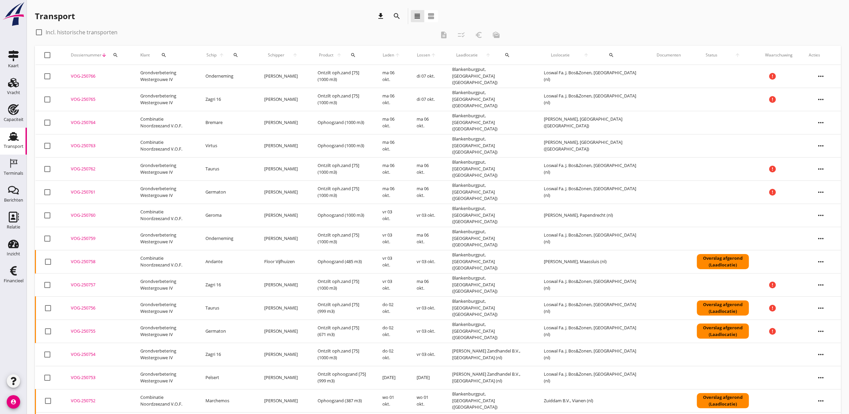
click at [393, 17] on icon "search" at bounding box center [397, 16] width 8 height 8
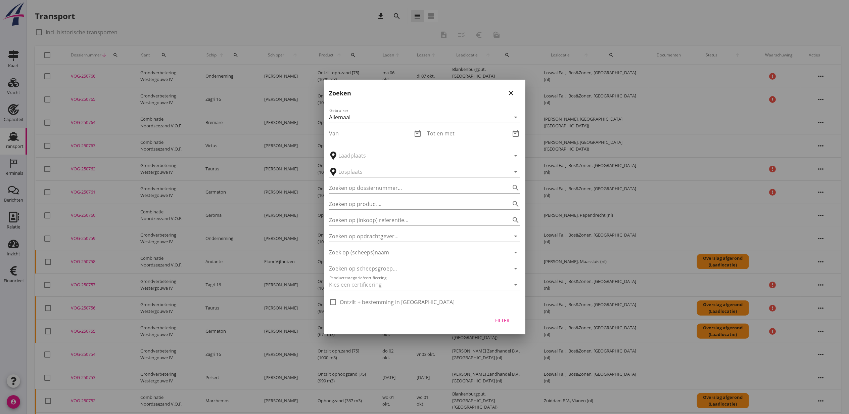
click at [417, 131] on icon "date_range" at bounding box center [418, 133] width 8 height 8
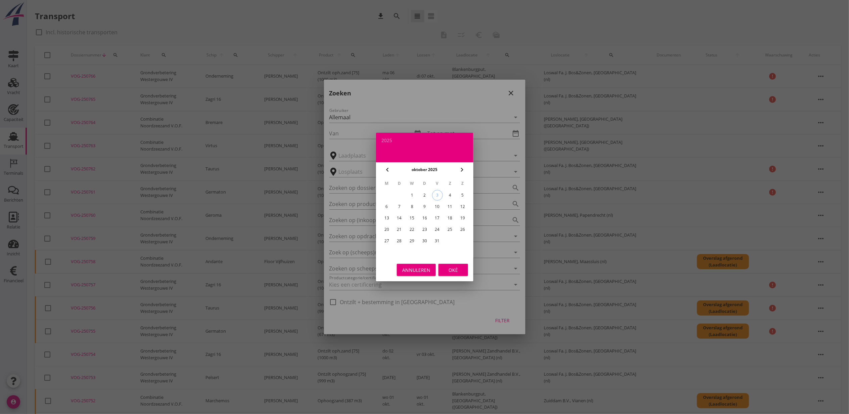
click at [392, 173] on button "chevron_left" at bounding box center [388, 170] width 12 height 12
click at [450, 221] on div "20" at bounding box center [450, 218] width 11 height 11
type input "[DATE]"
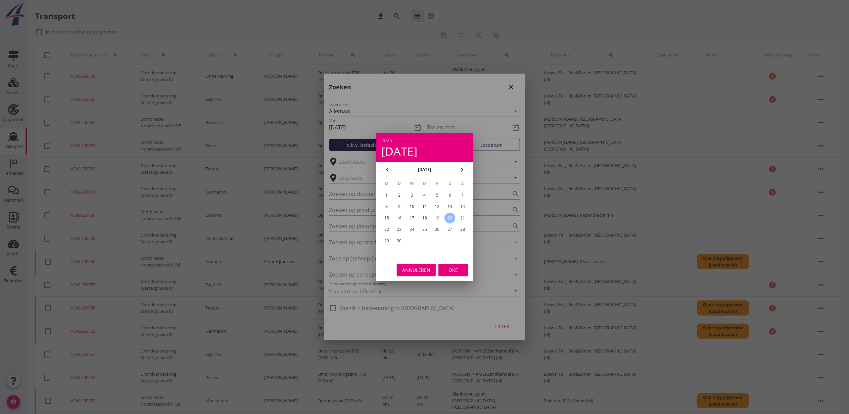
click at [459, 268] on div "Oké" at bounding box center [453, 269] width 19 height 7
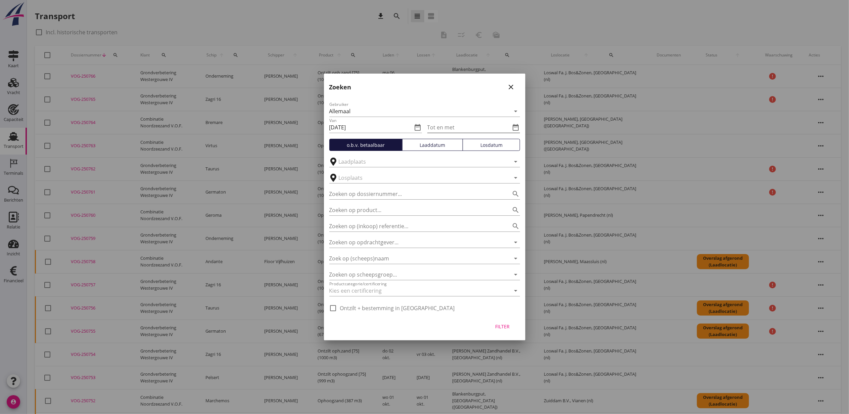
click at [519, 128] on icon "date_range" at bounding box center [516, 127] width 8 height 8
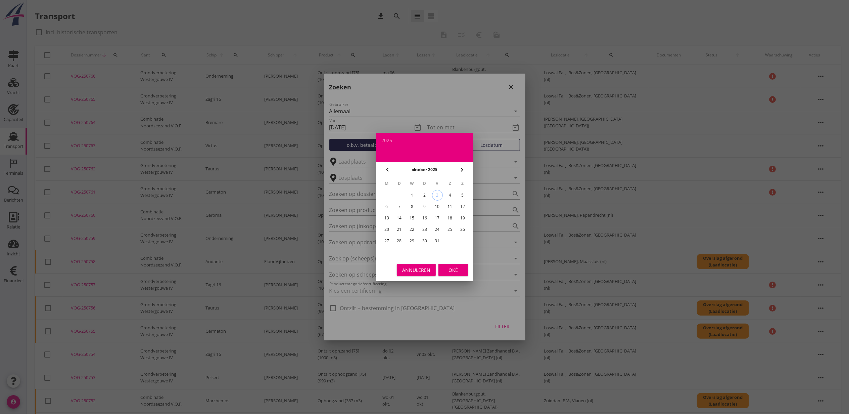
click at [391, 169] on icon "chevron_left" at bounding box center [388, 170] width 8 height 8
click at [465, 229] on div "28" at bounding box center [462, 229] width 11 height 11
type input "[DATE]"
click at [447, 271] on div "Oké" at bounding box center [453, 269] width 19 height 7
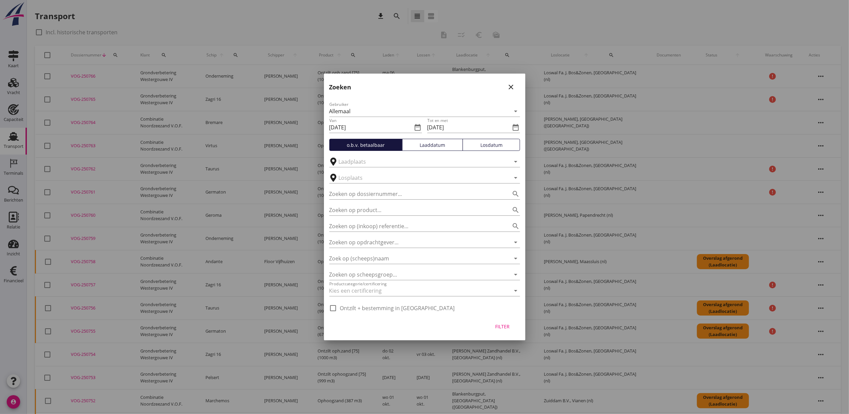
click at [429, 144] on div "Laaddatum" at bounding box center [432, 144] width 55 height 7
click at [503, 324] on div "Filter" at bounding box center [502, 326] width 19 height 7
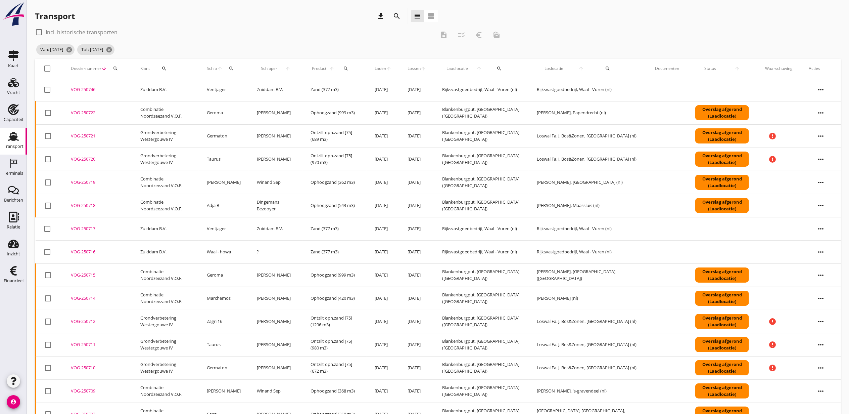
click at [386, 66] on span "Laden" at bounding box center [380, 68] width 11 height 6
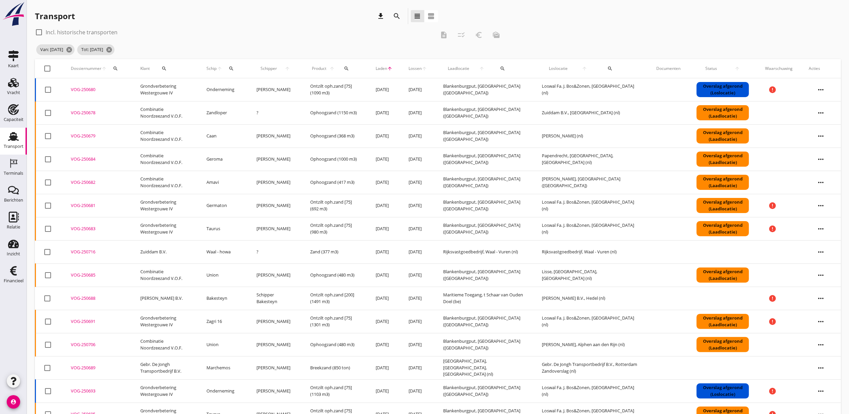
click at [46, 66] on div at bounding box center [47, 68] width 11 height 11
checkbox input "true"
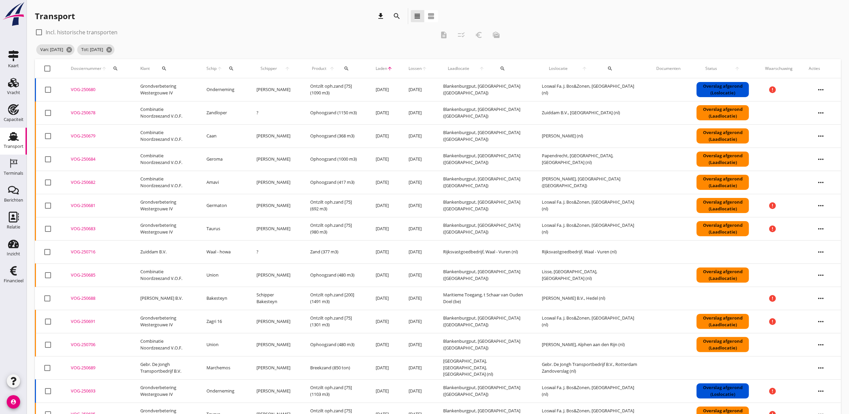
checkbox input "true"
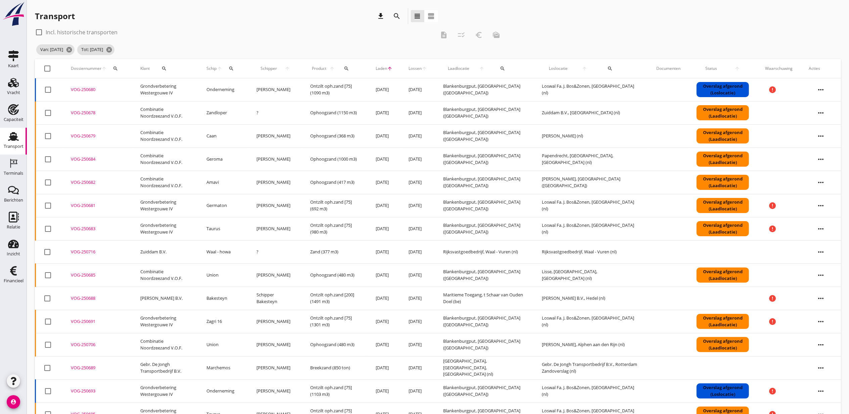
checkbox input "true"
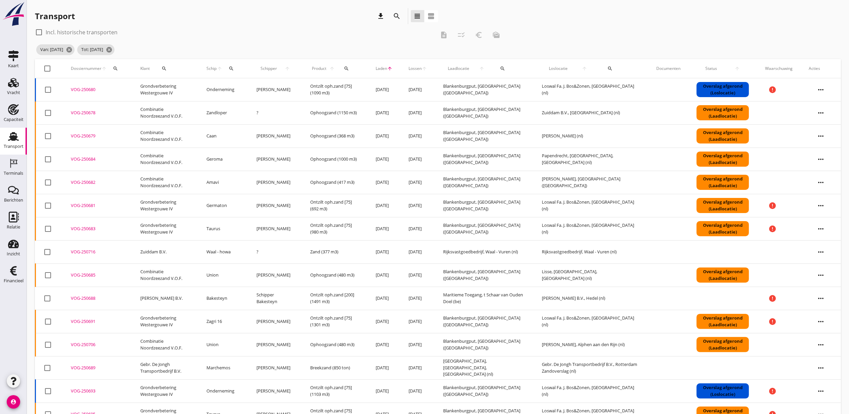
checkbox input "true"
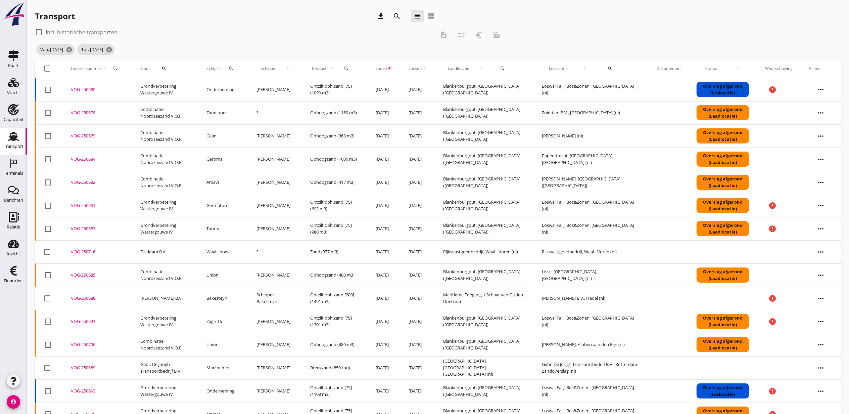
checkbox input "true"
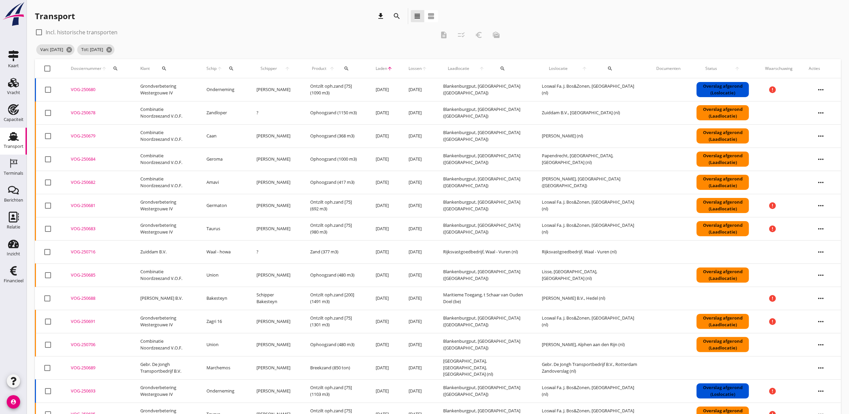
checkbox input "true"
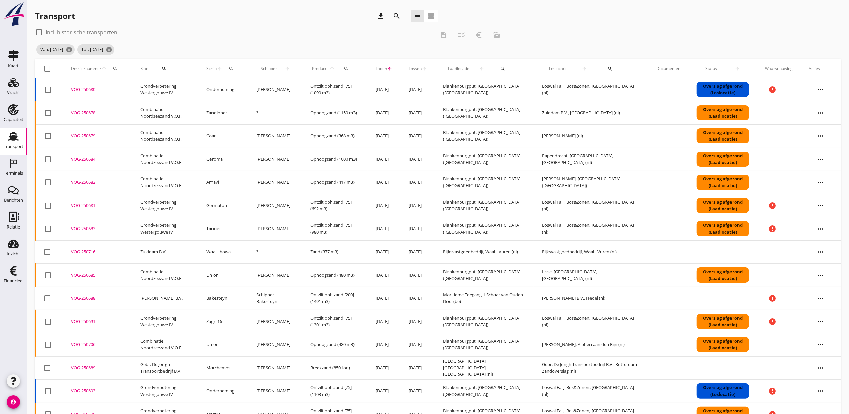
checkbox input "true"
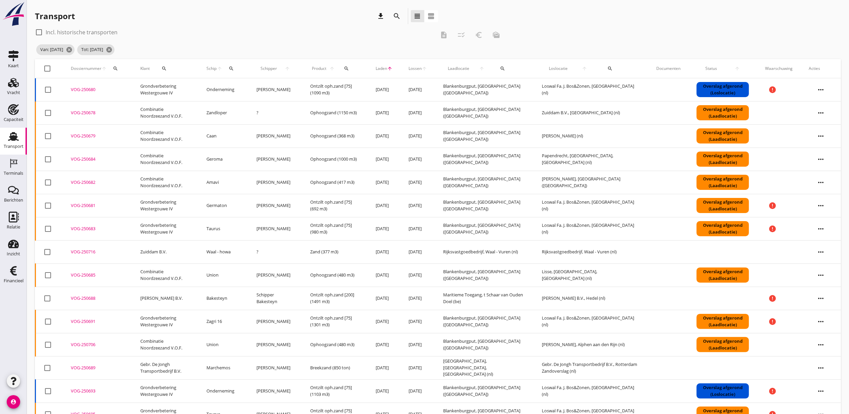
checkbox input "true"
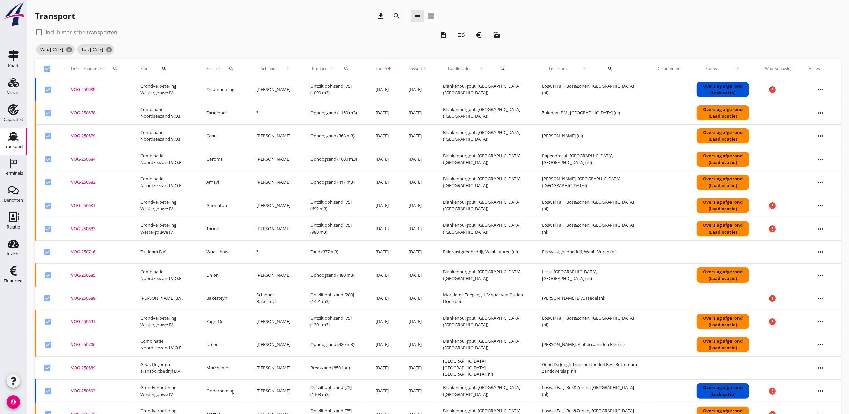
click at [463, 36] on icon "checklist_rtl" at bounding box center [462, 35] width 8 height 8
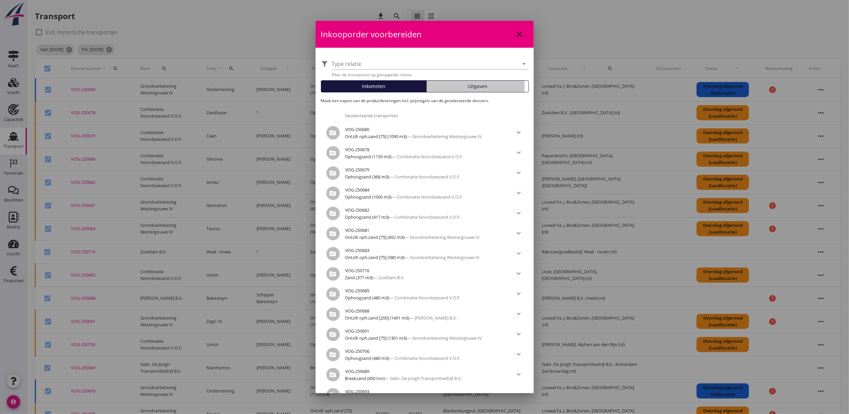
click at [468, 87] on span "Uitgaven" at bounding box center [478, 86] width 20 height 7
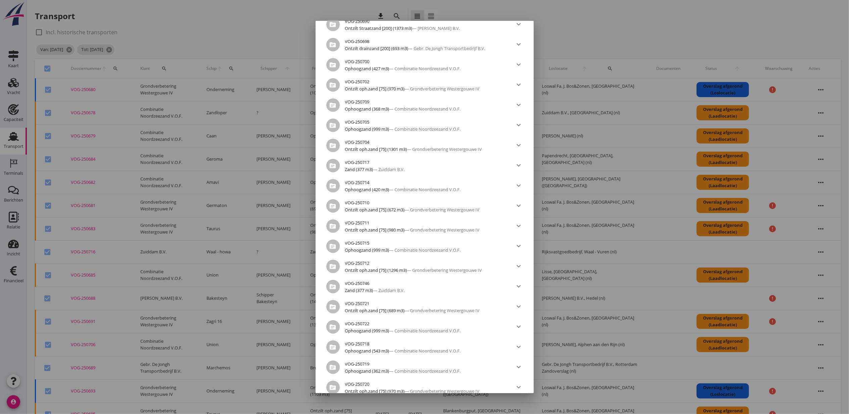
scroll to position [555, 0]
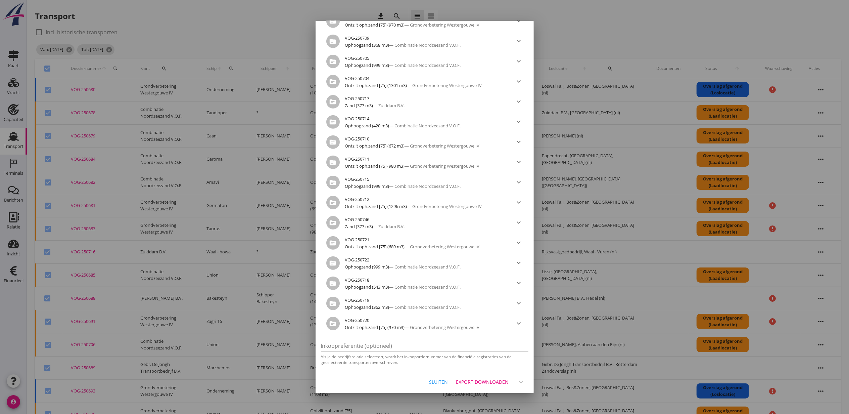
click at [468, 377] on button "Export downloaden" at bounding box center [483, 382] width 58 height 12
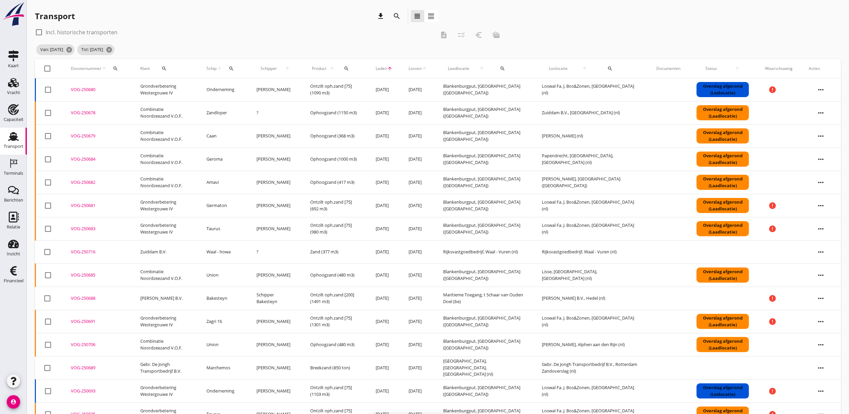
checkbox input "false"
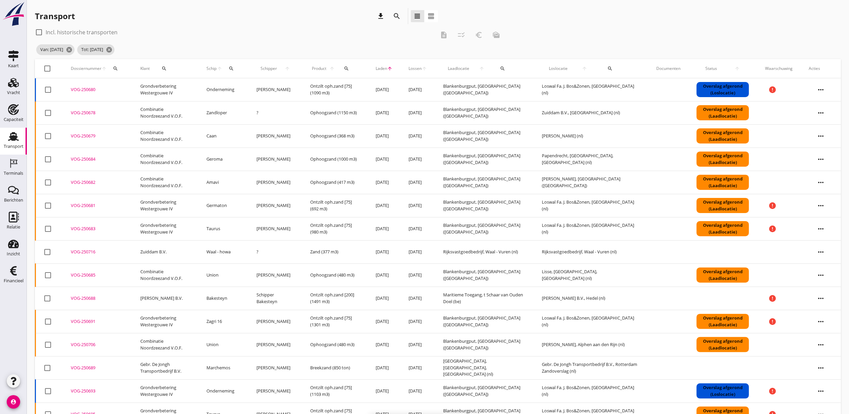
checkbox input "false"
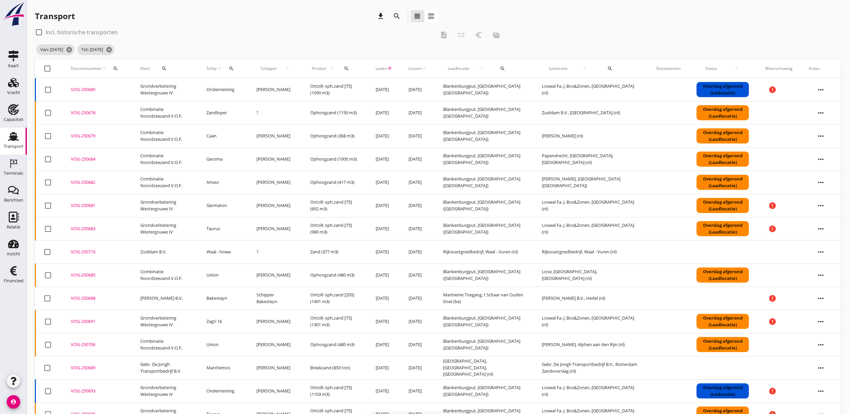
checkbox input "false"
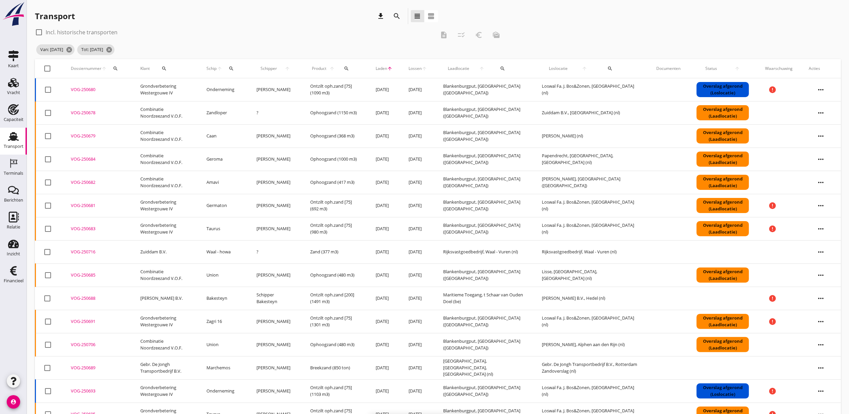
checkbox input "false"
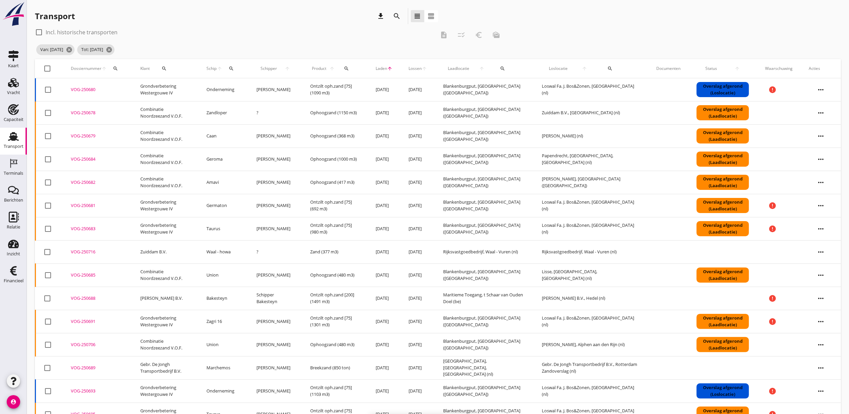
checkbox input "false"
click at [837, 20] on div "Transport download search view_headline view_agenda" at bounding box center [438, 17] width 806 height 19
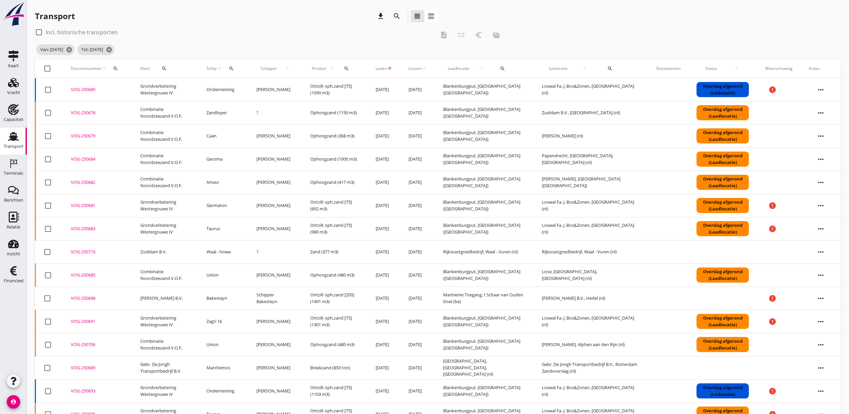
click at [114, 68] on icon "search" at bounding box center [115, 68] width 5 height 5
click at [123, 84] on input "Zoeken op dossiernummer..." at bounding box center [147, 88] width 70 height 11
paste input "VOG-250721"
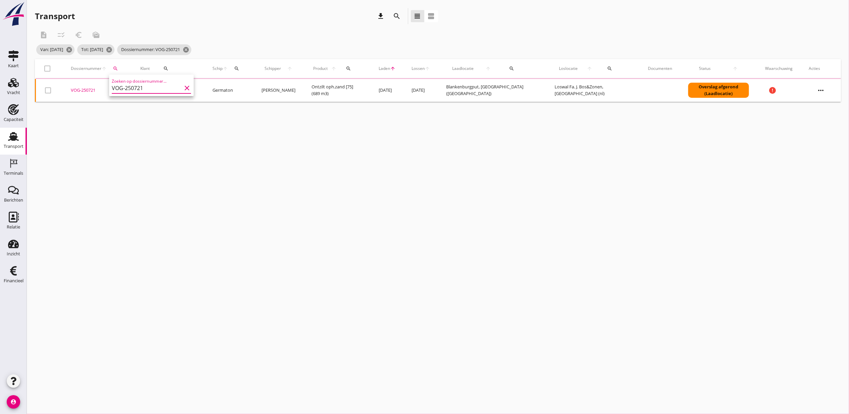
click at [81, 89] on div "VOG-250721" at bounding box center [97, 90] width 53 height 7
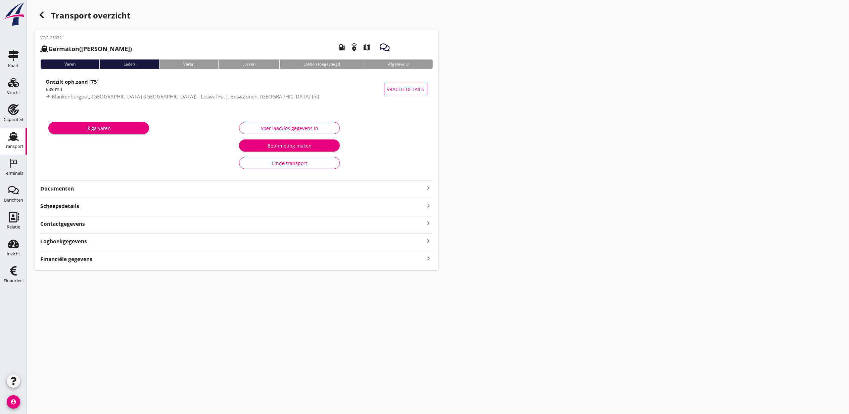
click at [97, 248] on div "VOG-250721 Germaton ([PERSON_NAME]) local_gas_station emergency_share map Varen…" at bounding box center [236, 150] width 403 height 240
click at [98, 259] on div "Financiële gegevens keyboard_arrow_right" at bounding box center [236, 258] width 393 height 9
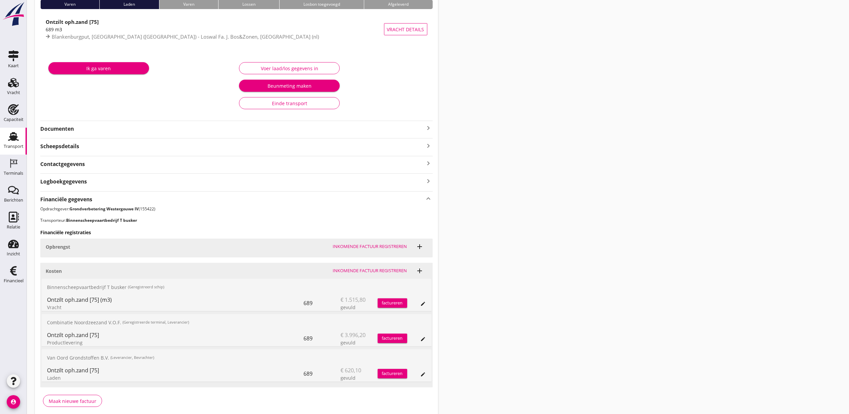
scroll to position [90, 0]
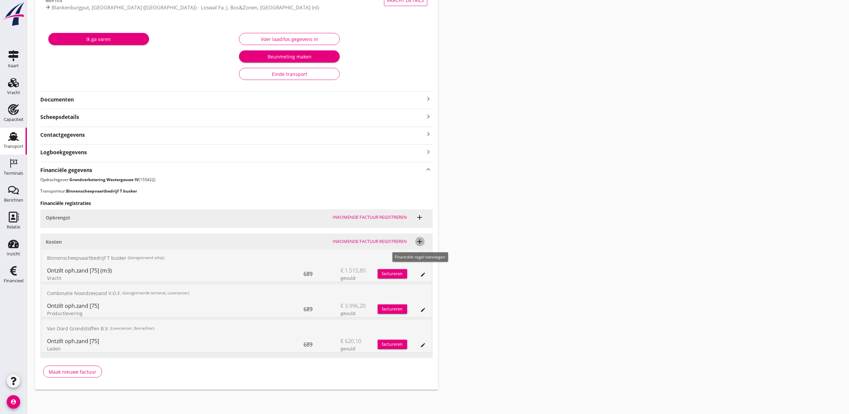
click at [416, 244] on icon "add" at bounding box center [420, 241] width 8 height 8
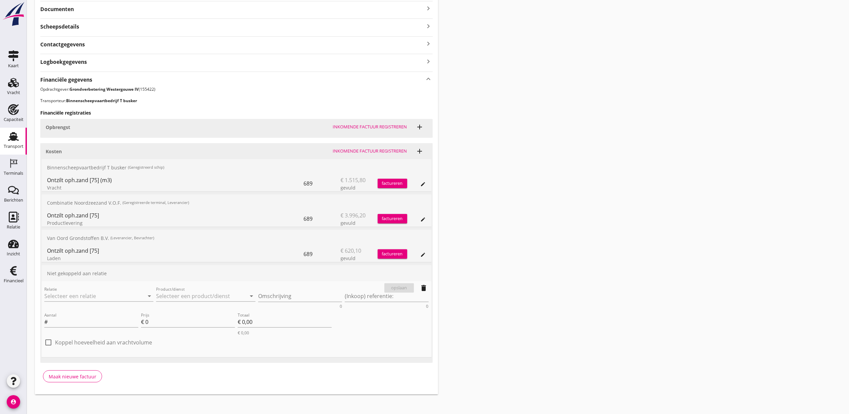
scroll to position [185, 0]
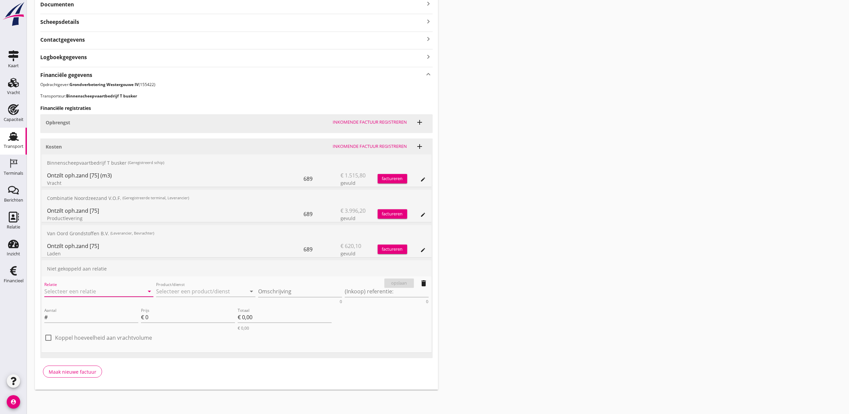
click at [119, 292] on input "Relatie" at bounding box center [89, 291] width 90 height 11
click at [128, 309] on div "(Geregistreerd schip)" at bounding box center [99, 312] width 98 height 7
click at [181, 294] on input "Product/dienst" at bounding box center [201, 291] width 90 height 11
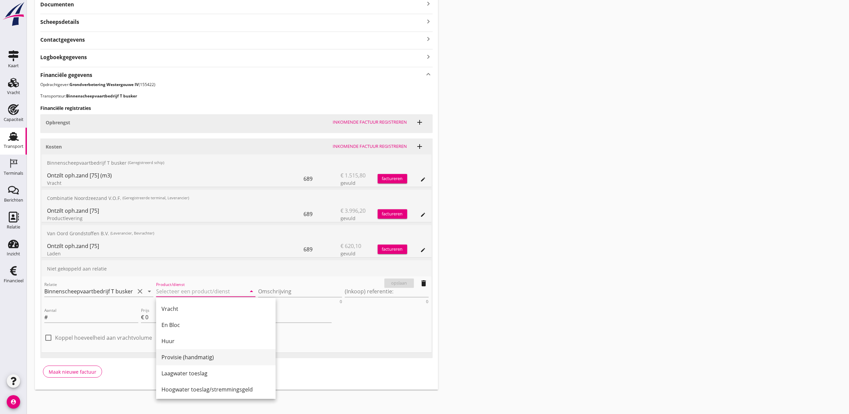
scroll to position [45, 0]
click at [195, 311] on div "Provisie (handmatig)" at bounding box center [216, 312] width 109 height 8
click at [247, 289] on div "arrow_drop_down" at bounding box center [250, 291] width 9 height 8
click at [195, 323] on div "Provisie" at bounding box center [216, 327] width 109 height 8
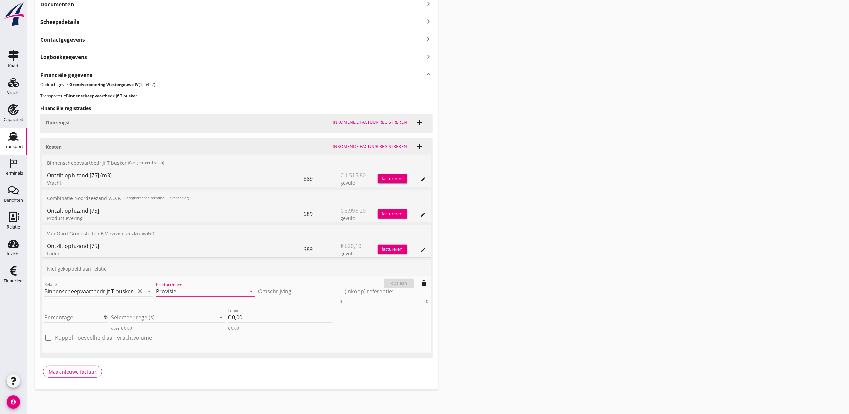
click at [260, 292] on textarea "Omschrijving" at bounding box center [300, 291] width 84 height 11
click at [195, 331] on div "over € 0,00" at bounding box center [168, 333] width 114 height 6
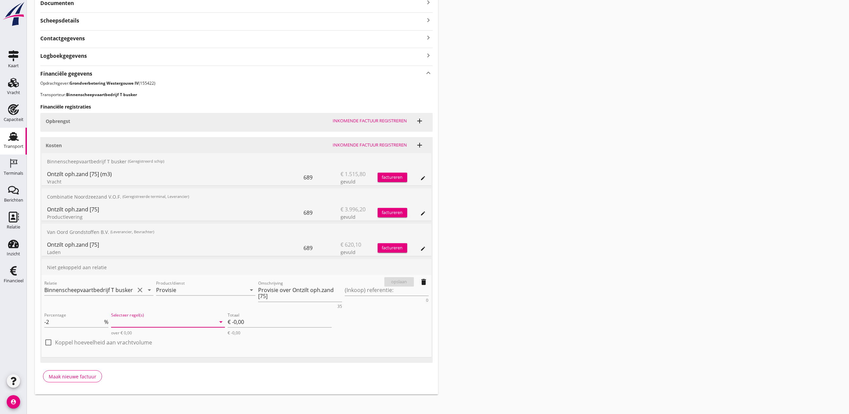
click at [194, 320] on div at bounding box center [163, 321] width 104 height 11
click at [167, 330] on div "Vracht" at bounding box center [170, 328] width 63 height 8
click at [400, 285] on div "opslaan" at bounding box center [399, 281] width 24 height 7
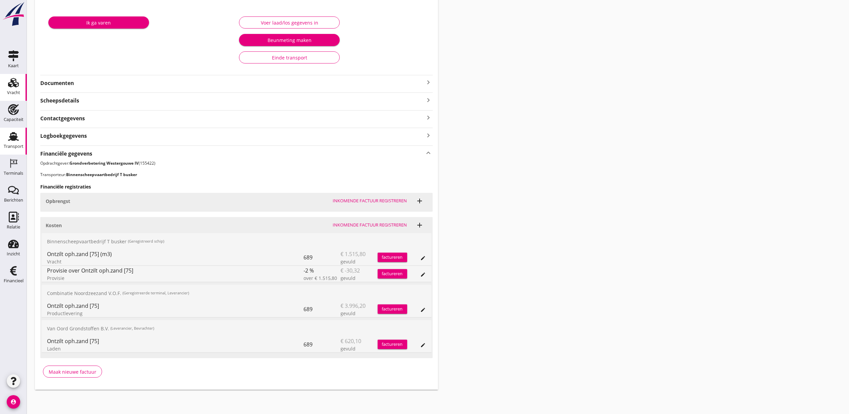
click at [11, 89] on div "Vracht" at bounding box center [13, 92] width 13 height 9
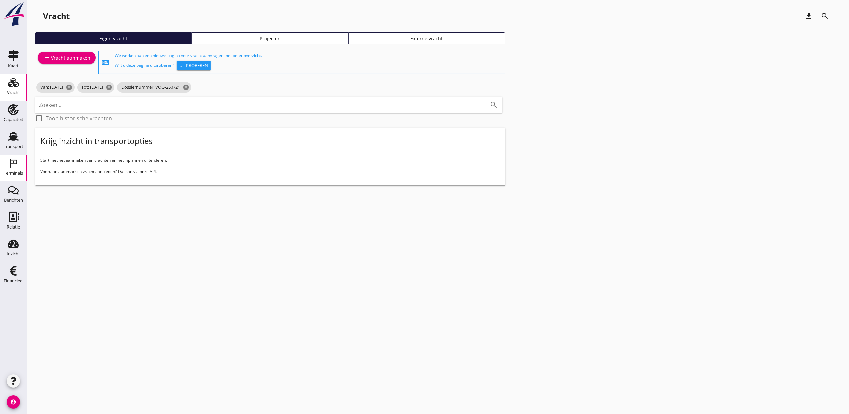
click at [10, 161] on icon "Terminals" at bounding box center [13, 163] width 11 height 11
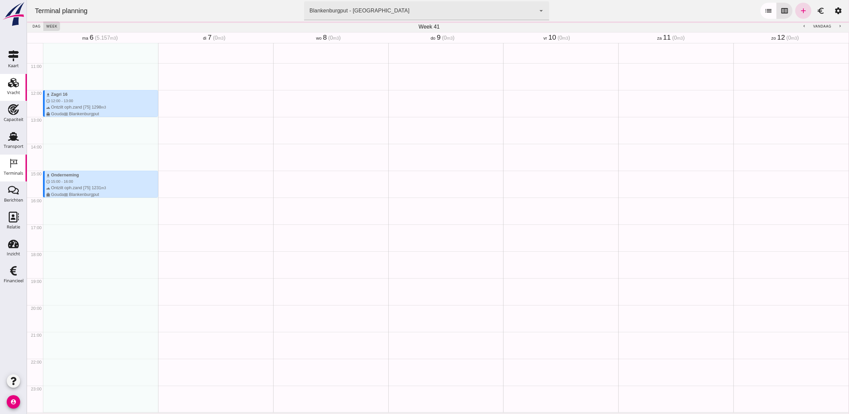
click at [6, 85] on div "Vracht" at bounding box center [13, 82] width 16 height 11
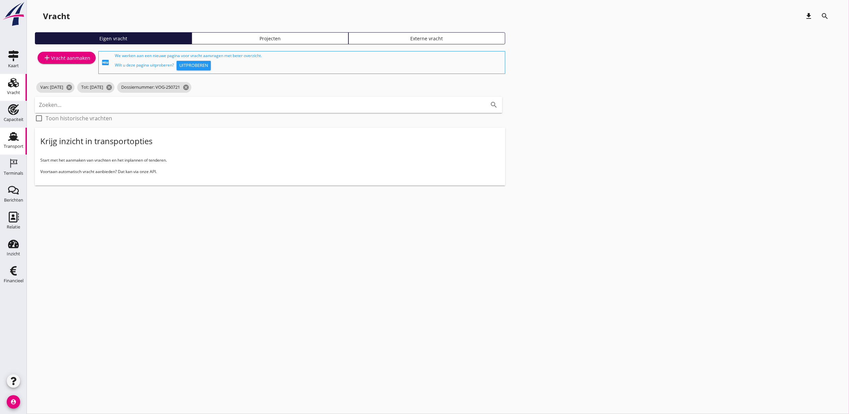
click at [14, 133] on use at bounding box center [13, 136] width 11 height 9
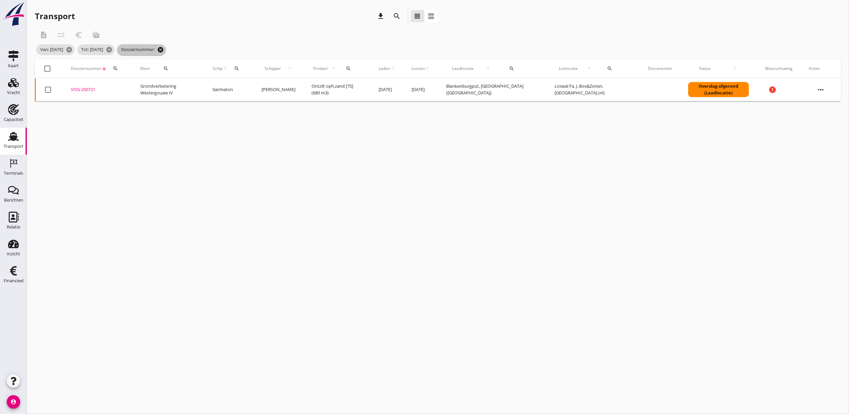
click at [164, 50] on icon "cancel" at bounding box center [160, 49] width 7 height 7
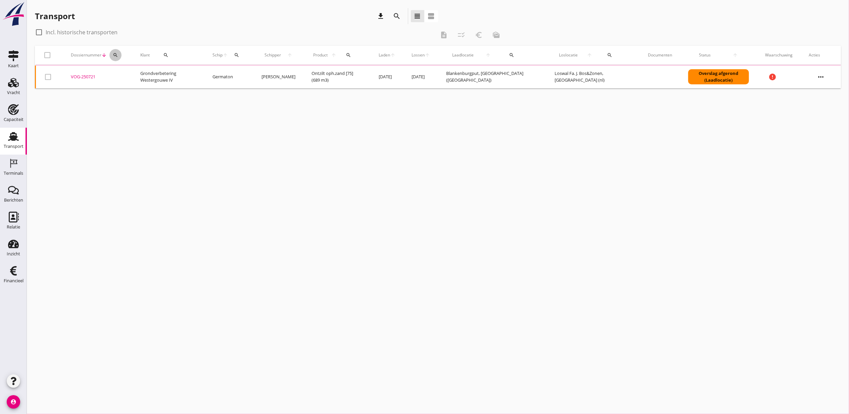
click at [115, 54] on icon "search" at bounding box center [115, 54] width 5 height 5
click at [124, 72] on input "Zoeken op dossiernummer..." at bounding box center [147, 74] width 70 height 11
paste input "VOG-250716"
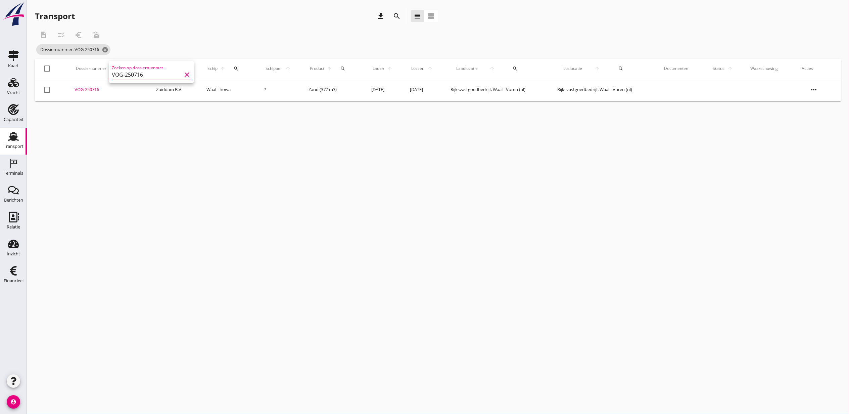
click at [86, 89] on div "VOG-250716" at bounding box center [107, 89] width 65 height 7
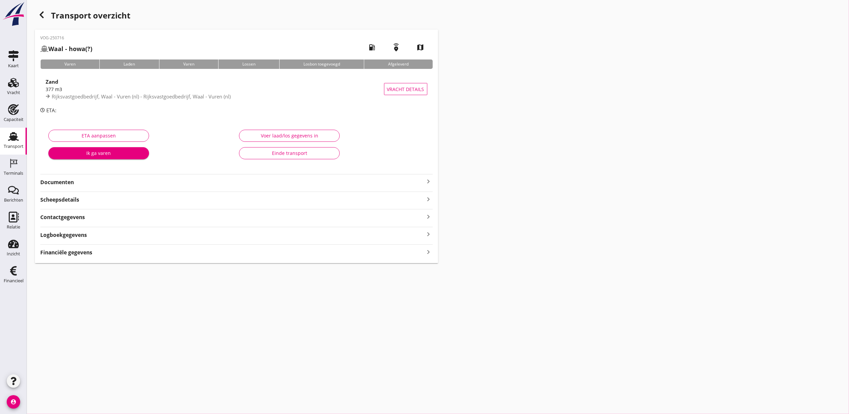
click at [309, 134] on div "Voer laad/los gegevens in" at bounding box center [289, 135] width 89 height 7
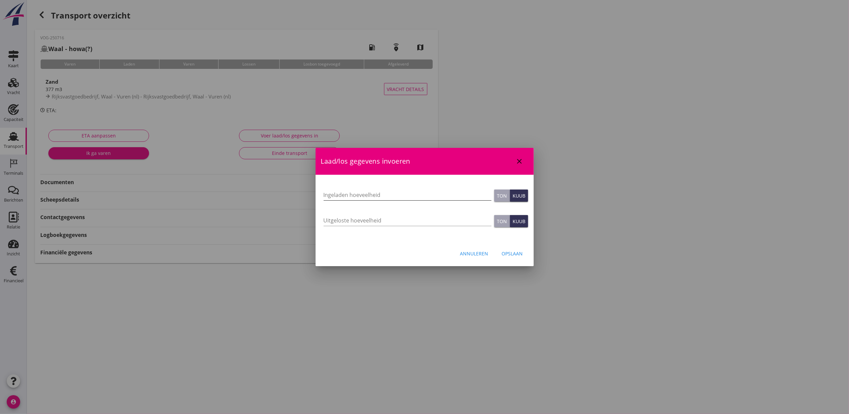
click at [429, 199] on input "Ingeladen hoeveelheid" at bounding box center [408, 194] width 168 height 11
click at [524, 253] on button "Opslaan" at bounding box center [513, 253] width 32 height 12
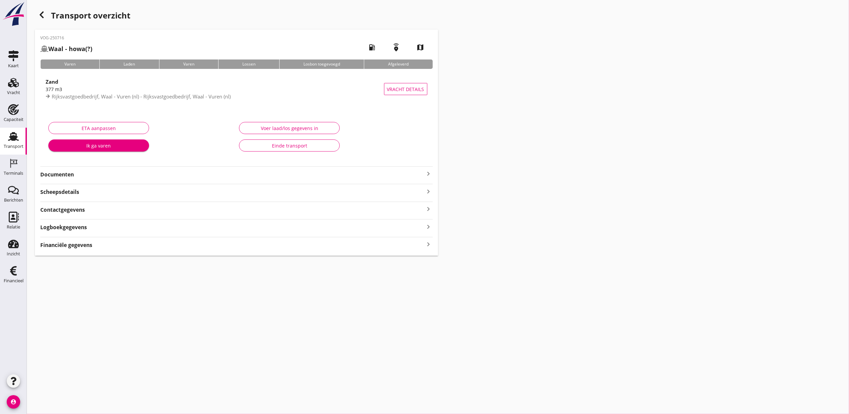
click at [280, 120] on div "Voer laad/los gegevens in Einde transport" at bounding box center [331, 138] width 191 height 42
click at [285, 127] on div "Voer laad/los gegevens in" at bounding box center [289, 128] width 89 height 7
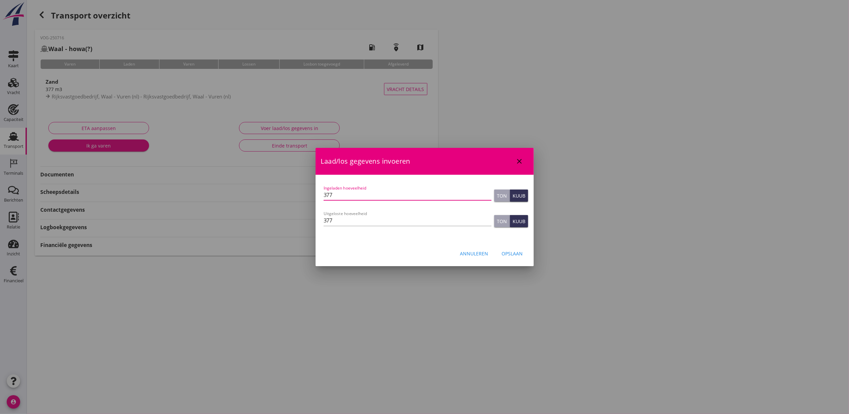
drag, startPoint x: 359, startPoint y: 191, endPoint x: 261, endPoint y: 182, distance: 98.9
click at [261, 184] on div "Laad/los gegevens invoeren close Let op: dit dossier heeft al een factuur. Het …" at bounding box center [424, 207] width 849 height 414
click at [524, 252] on button "Opslaan" at bounding box center [513, 253] width 32 height 12
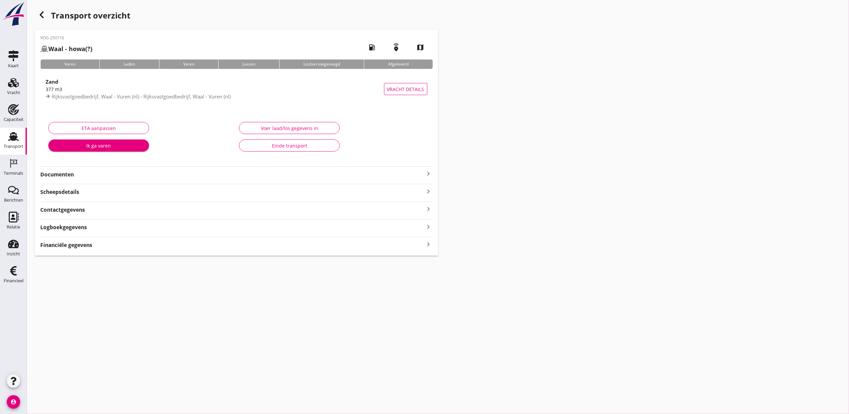
click at [573, 177] on div "Transport overzicht VOG-250716 Waal - howa (?) local_gas_station emergency_shar…" at bounding box center [438, 132] width 822 height 264
click at [34, 17] on div "Transport overzicht VOG-250716 Waal - howa (?) local_gas_station emergency_shar…" at bounding box center [438, 132] width 822 height 264
click at [37, 12] on div "button" at bounding box center [41, 14] width 13 height 13
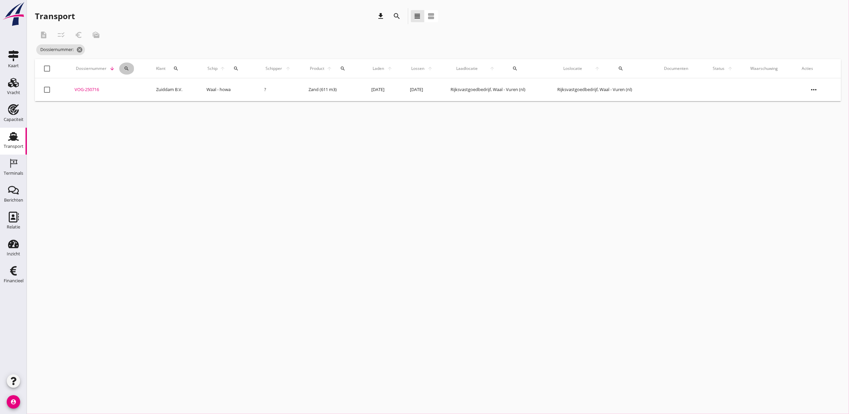
click at [125, 69] on icon "search" at bounding box center [126, 68] width 5 height 5
click at [177, 88] on input "Zoeken op dossiernummer..." at bounding box center [156, 88] width 70 height 11
paste input "VOG-250717"
click at [96, 89] on div "VOG-250717" at bounding box center [106, 89] width 65 height 7
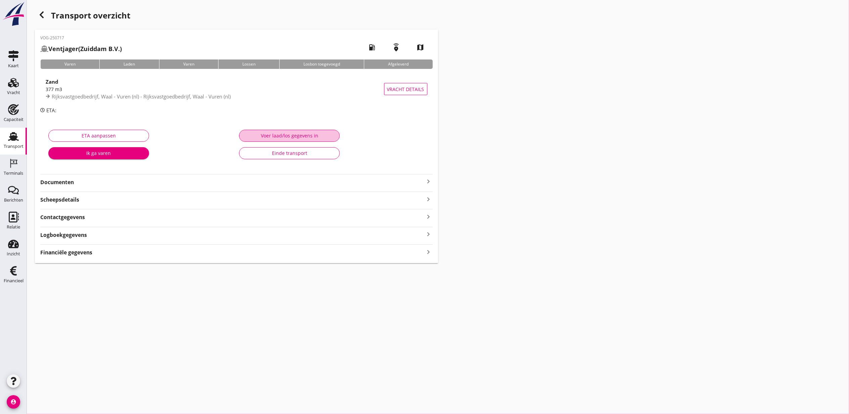
click at [277, 138] on div "Voer laad/los gegevens in" at bounding box center [289, 135] width 89 height 7
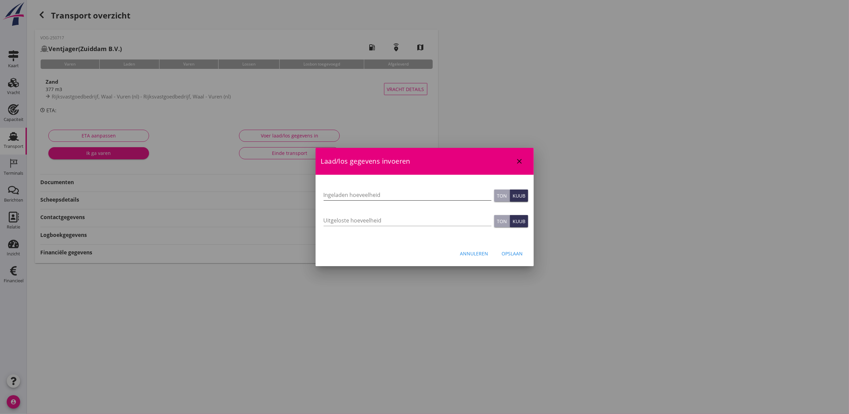
click at [354, 197] on input "Ingeladen hoeveelheid" at bounding box center [408, 194] width 168 height 11
click at [347, 217] on input "Uitgeloste hoeveelheid" at bounding box center [408, 220] width 168 height 11
click at [514, 246] on div "Annuleren Opslaan" at bounding box center [425, 253] width 218 height 23
click at [515, 250] on div "Opslaan" at bounding box center [512, 253] width 21 height 7
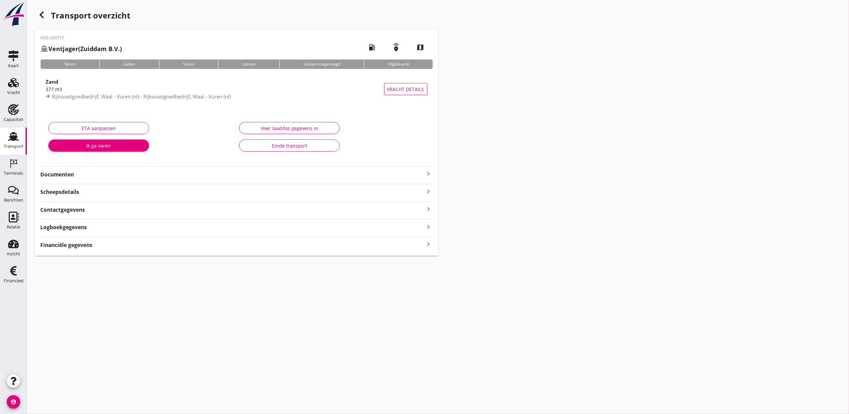
click at [273, 132] on button "Voer laad/los gegevens in" at bounding box center [289, 128] width 101 height 12
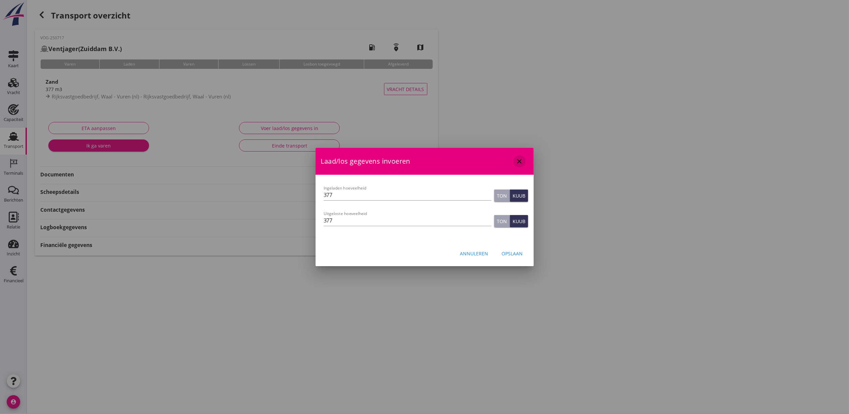
drag, startPoint x: 525, startPoint y: 161, endPoint x: 530, endPoint y: 161, distance: 4.7
click at [525, 161] on div "close" at bounding box center [520, 161] width 12 height 8
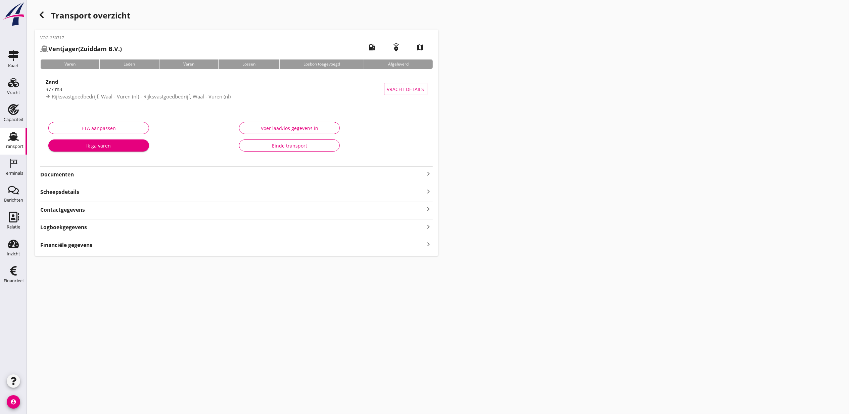
click at [458, 220] on div "Transport overzicht VOG-250717 Ventjager (Zuiddam B.V.) local_gas_station emerg…" at bounding box center [438, 132] width 822 height 264
click at [43, 15] on icon "button" at bounding box center [42, 15] width 8 height 8
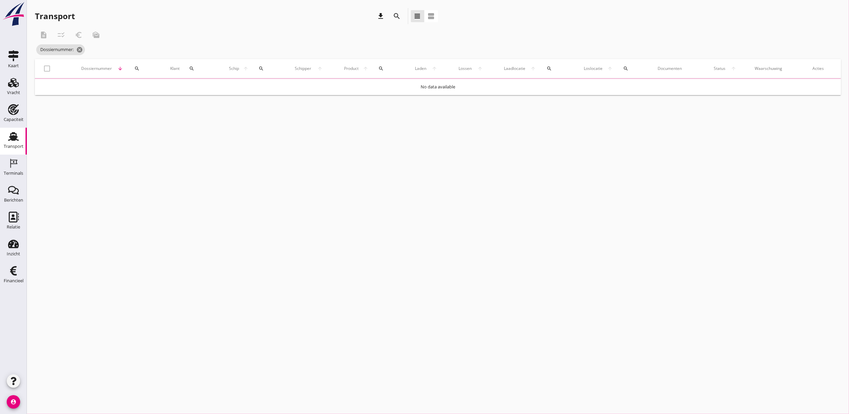
click at [139, 69] on icon "search" at bounding box center [136, 68] width 5 height 5
click at [152, 88] on input "Zoeken op dossiernummer..." at bounding box center [166, 88] width 70 height 11
paste input "VOG-250746"
click at [96, 89] on div "VOG-250746" at bounding box center [106, 89] width 65 height 7
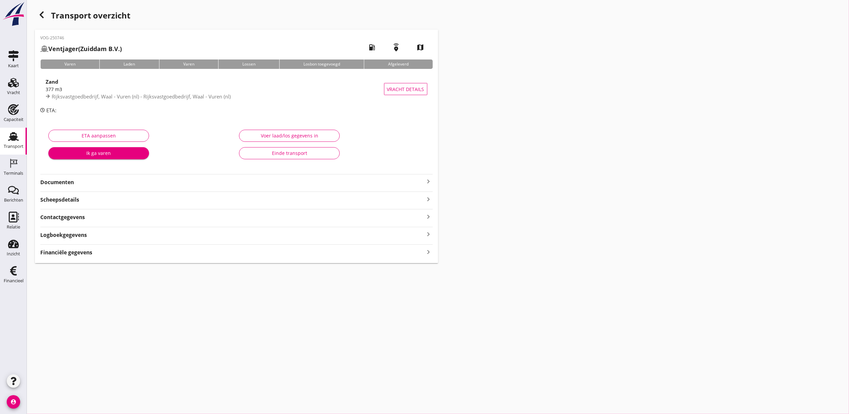
click at [249, 131] on button "Voer laad/los gegevens in" at bounding box center [289, 136] width 101 height 12
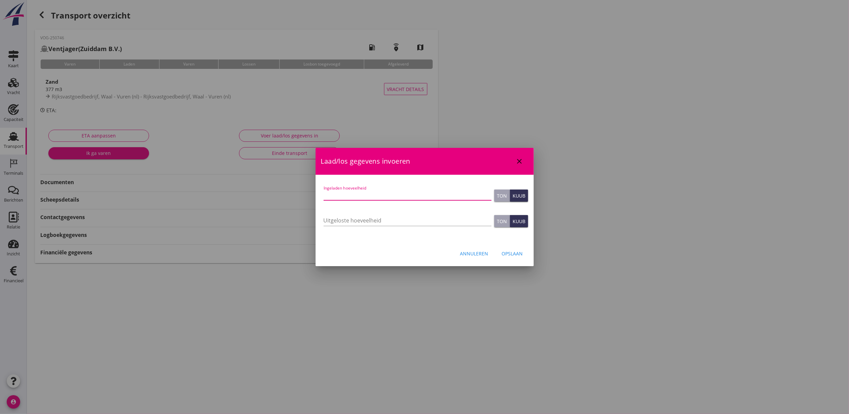
click at [355, 196] on input "Ingeladen hoeveelheid" at bounding box center [408, 194] width 168 height 11
click at [508, 242] on div "Annuleren Opslaan" at bounding box center [425, 253] width 218 height 23
click at [513, 250] on div "Opslaan" at bounding box center [512, 253] width 21 height 7
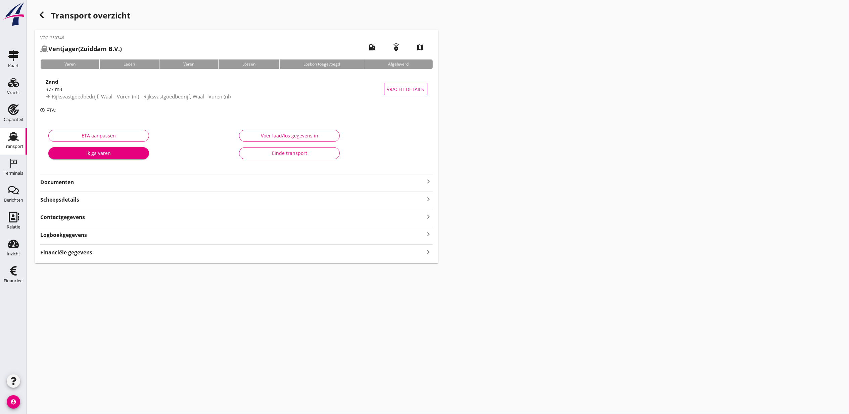
click at [206, 258] on div "VOG-250746 Ventjager (Zuiddam B.V.) local_gas_station emergency_share map Varen…" at bounding box center [236, 146] width 403 height 233
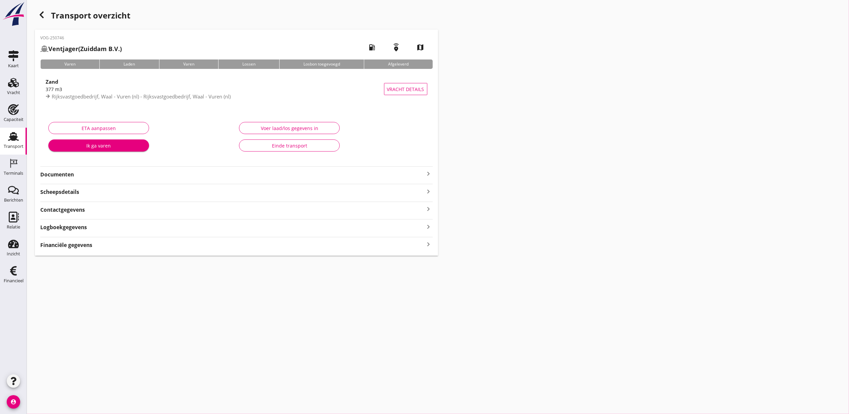
click at [206, 245] on div "Financiële gegevens keyboard_arrow_right" at bounding box center [236, 244] width 393 height 9
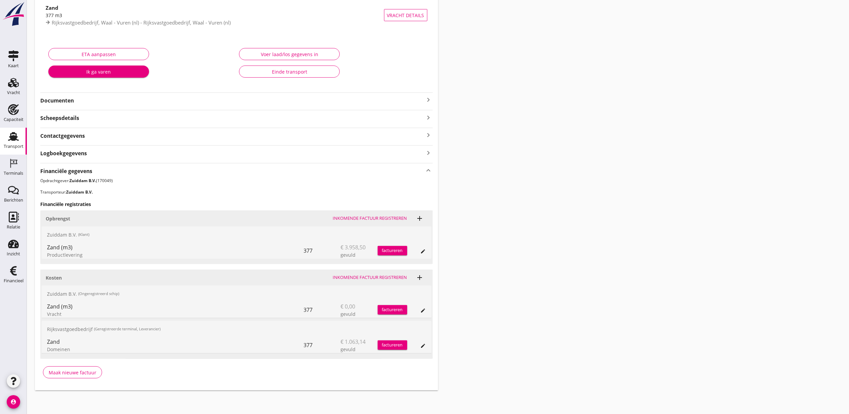
scroll to position [75, 0]
click at [425, 311] on icon "edit" at bounding box center [423, 309] width 5 height 5
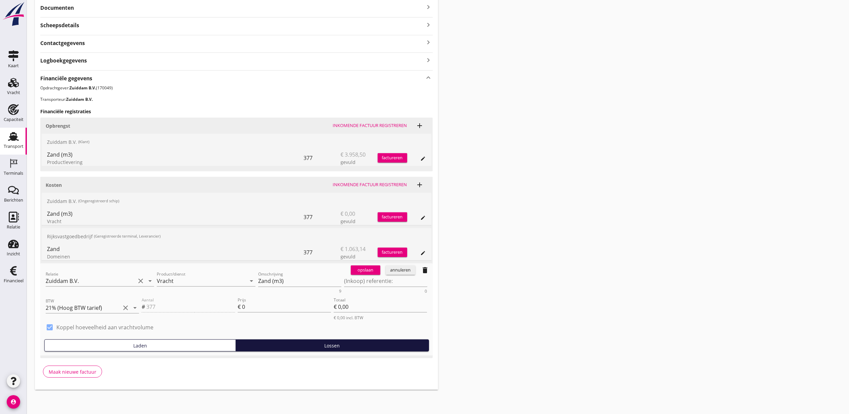
scroll to position [167, 0]
click at [426, 268] on icon "delete" at bounding box center [425, 270] width 8 height 8
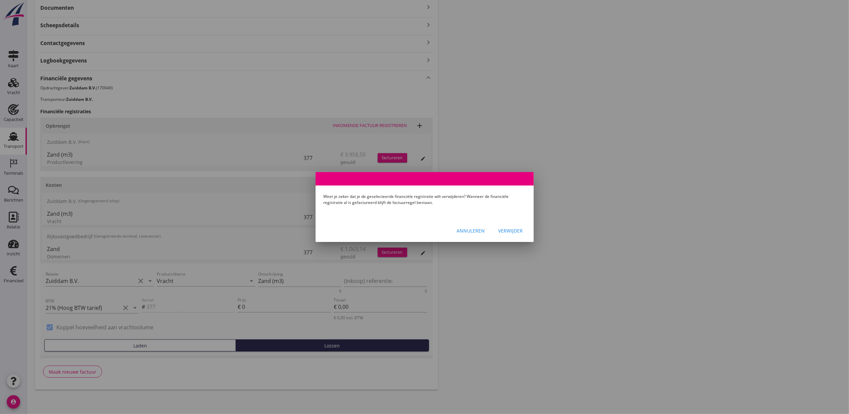
click at [504, 219] on div "Annuleren Verwijder" at bounding box center [425, 230] width 218 height 23
click at [510, 227] on div "Verwijder" at bounding box center [511, 230] width 25 height 7
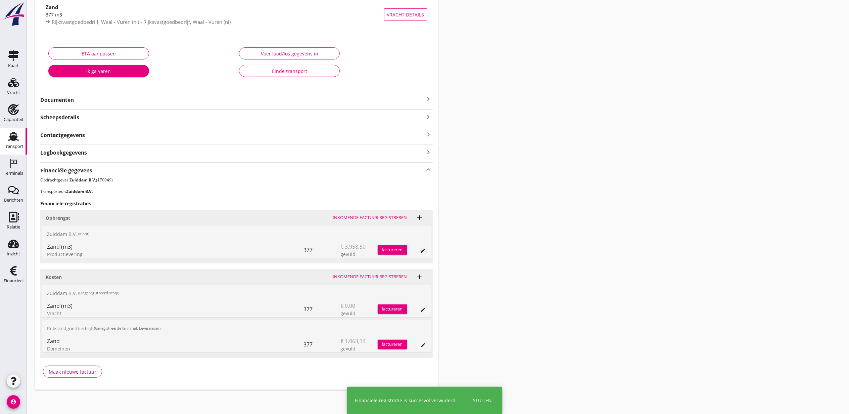
scroll to position [39, 0]
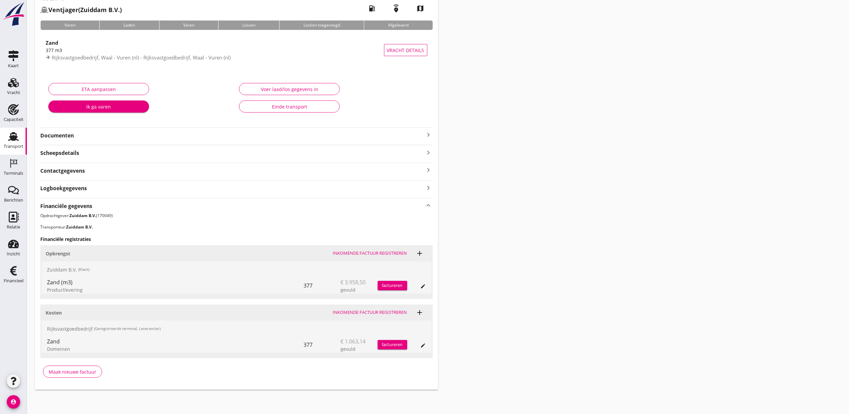
click at [704, 204] on div "Transport overzicht VOG-250746 Ventjager (Zuiddam B.V.) local_gas_station emerg…" at bounding box center [438, 179] width 822 height 437
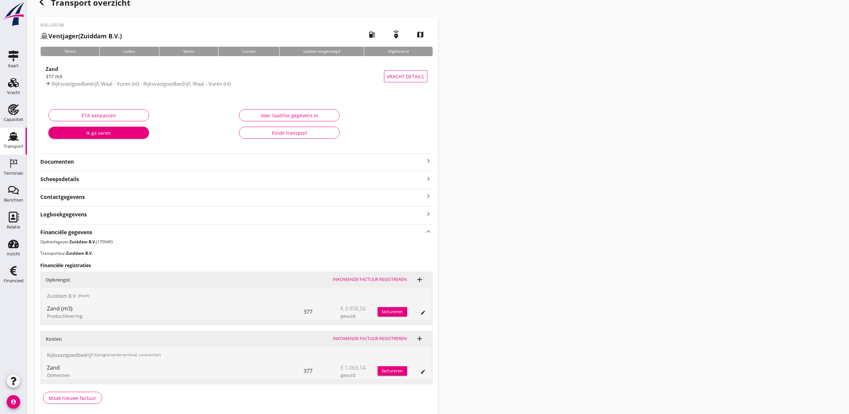
scroll to position [0, 0]
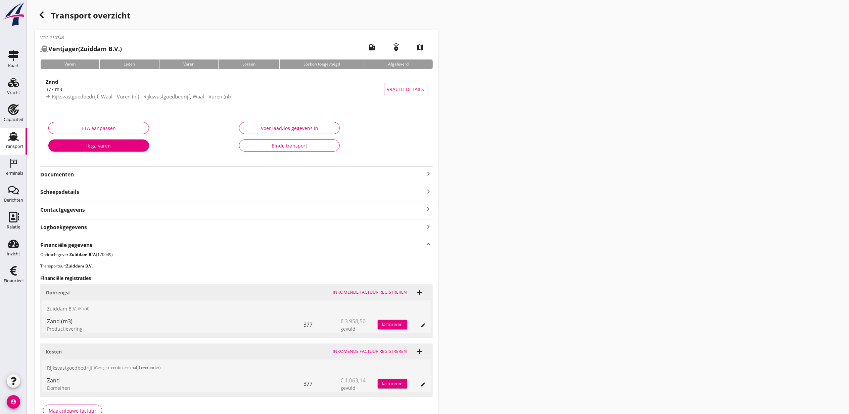
click at [38, 9] on div "button" at bounding box center [41, 14] width 13 height 13
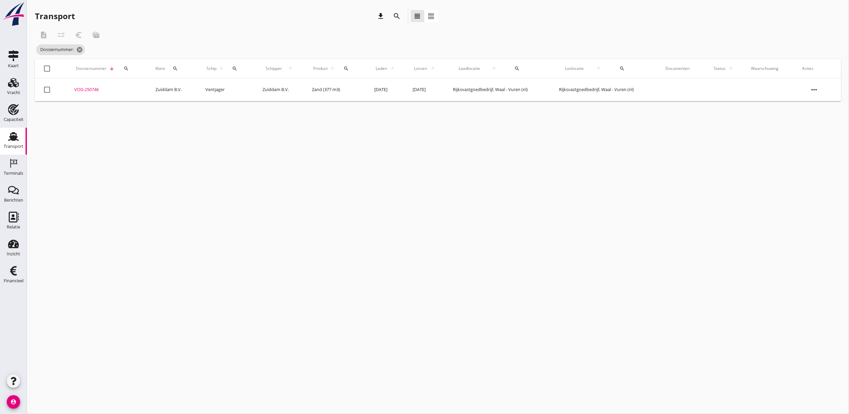
click at [137, 68] on th "Dossiernummer arrow_downward search" at bounding box center [106, 68] width 81 height 19
click at [126, 66] on icon "search" at bounding box center [126, 68] width 5 height 5
click at [140, 85] on input "Zoeken op dossiernummer..." at bounding box center [155, 88] width 70 height 11
paste input "VOG-250716"
click at [92, 91] on div "VOG-250716" at bounding box center [107, 89] width 65 height 7
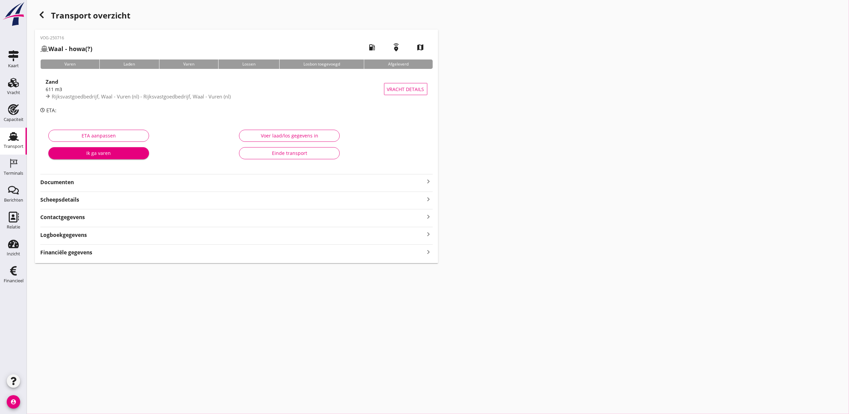
click at [193, 257] on div "VOG-250716 Waal - howa (?) local_gas_station emergency_share map Varen Laden Va…" at bounding box center [236, 146] width 403 height 233
click at [193, 256] on div "Financiële gegevens keyboard_arrow_right" at bounding box center [236, 251] width 393 height 9
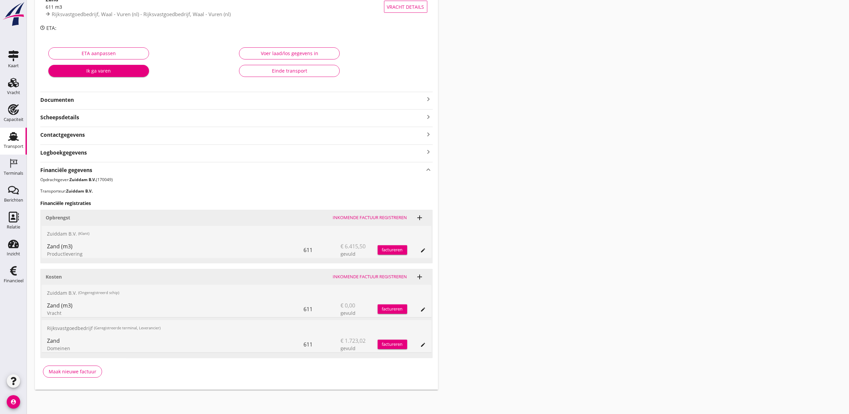
scroll to position [83, 0]
click at [418, 308] on div "edit" at bounding box center [416, 309] width 19 height 16
click at [419, 309] on div "edit" at bounding box center [423, 309] width 9 height 5
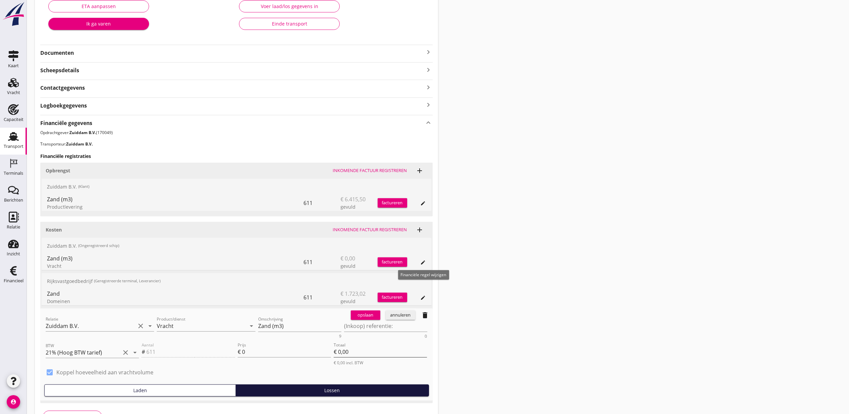
scroll to position [175, 0]
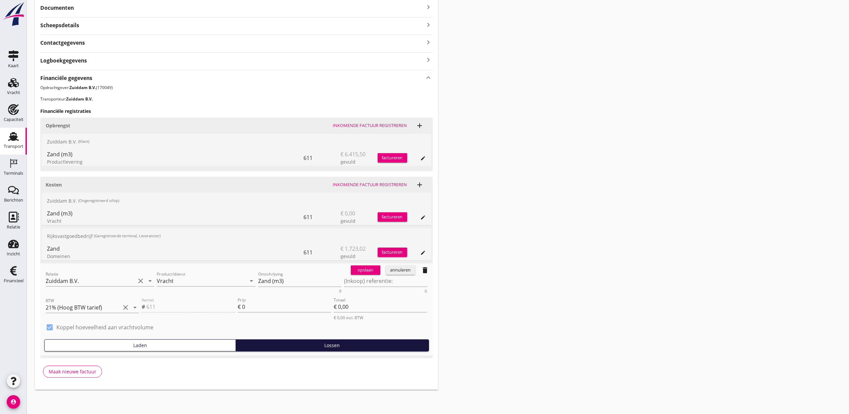
click at [423, 266] on icon "delete" at bounding box center [425, 270] width 8 height 8
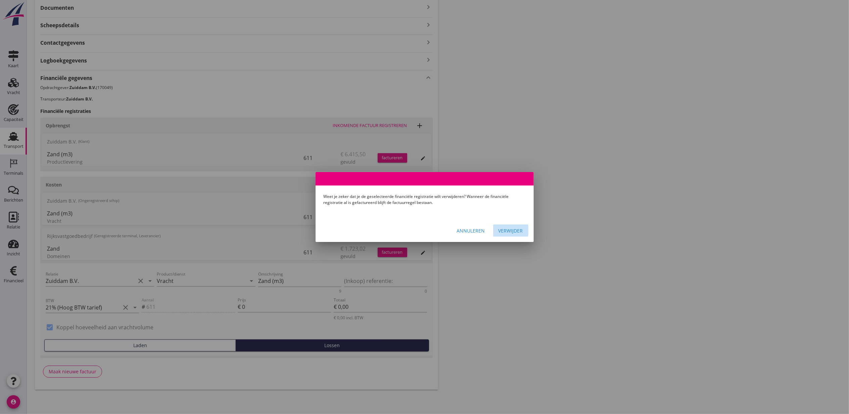
click at [507, 227] on div "Verwijder" at bounding box center [511, 230] width 25 height 7
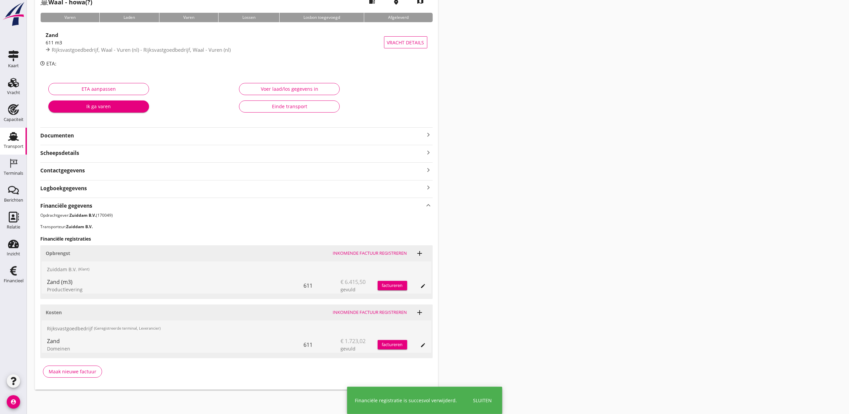
scroll to position [47, 0]
click at [609, 181] on div "Transport overzicht VOG-250716 Waal - howa (?) local_gas_station emergency_shar…" at bounding box center [438, 175] width 822 height 444
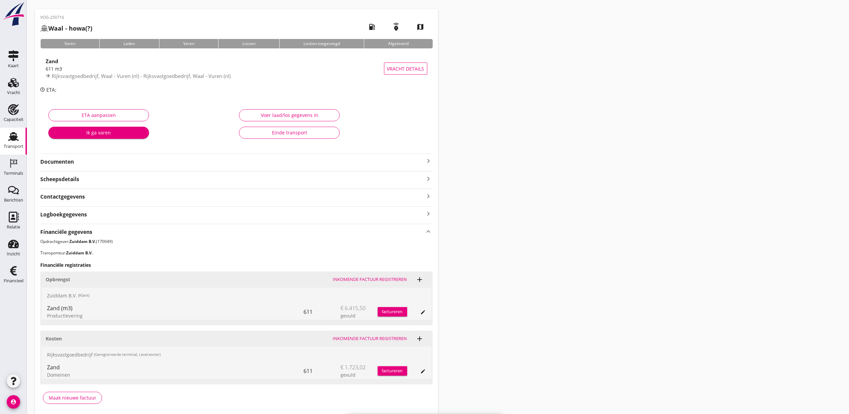
scroll to position [0, 0]
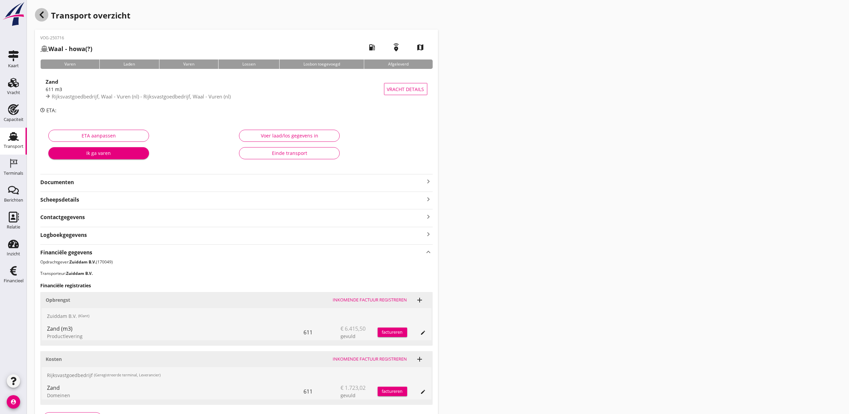
click at [37, 12] on div "button" at bounding box center [41, 14] width 13 height 13
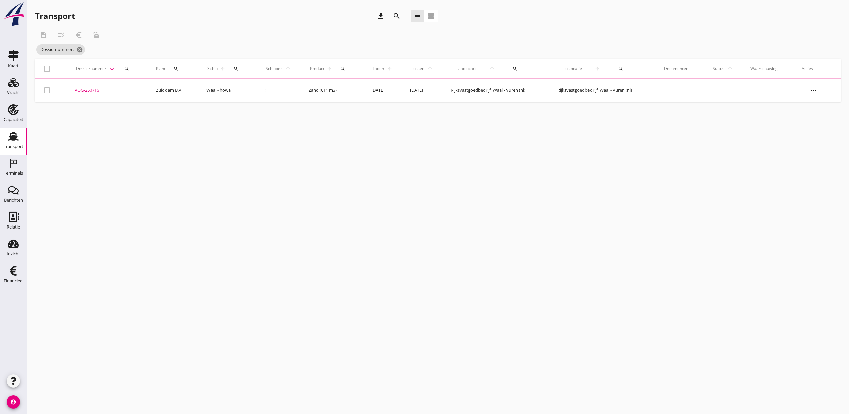
click at [124, 66] on icon "search" at bounding box center [126, 68] width 5 height 5
click at [139, 89] on input "Zoeken op dossiernummer..." at bounding box center [156, 88] width 70 height 11
paste input "VOG-250717"
click at [89, 88] on div "VOG-250717" at bounding box center [106, 89] width 65 height 7
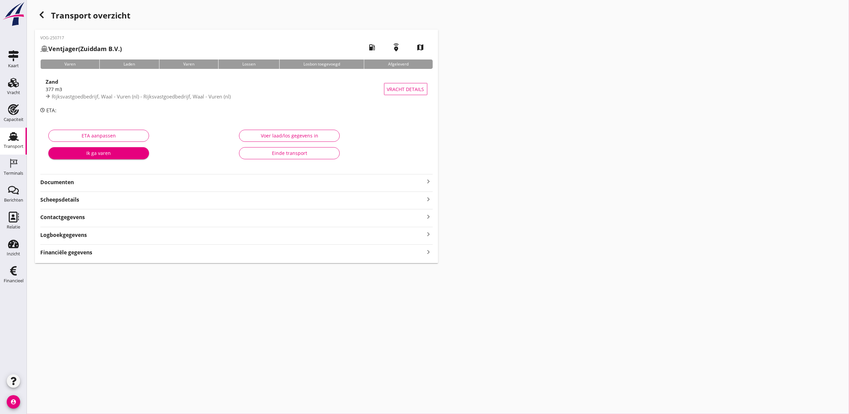
click at [286, 255] on div "Financiële gegevens keyboard_arrow_right" at bounding box center [236, 251] width 393 height 9
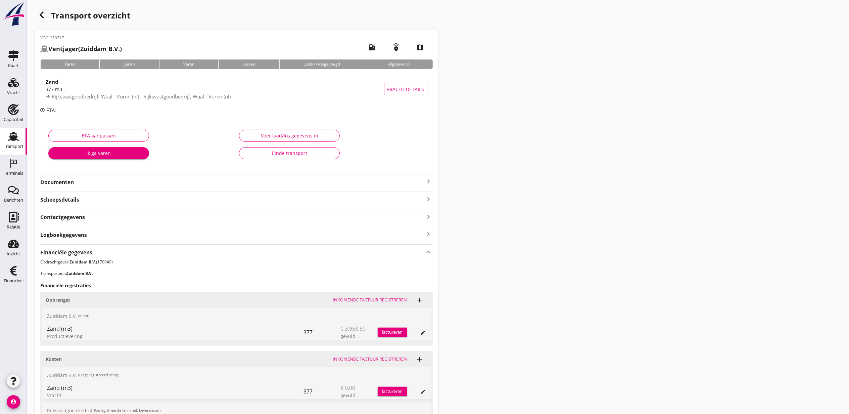
scroll to position [83, 0]
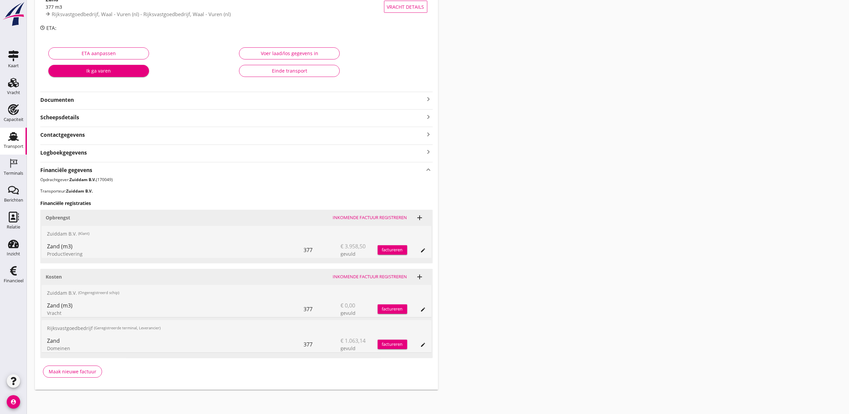
click at [427, 310] on div "edit" at bounding box center [423, 309] width 9 height 5
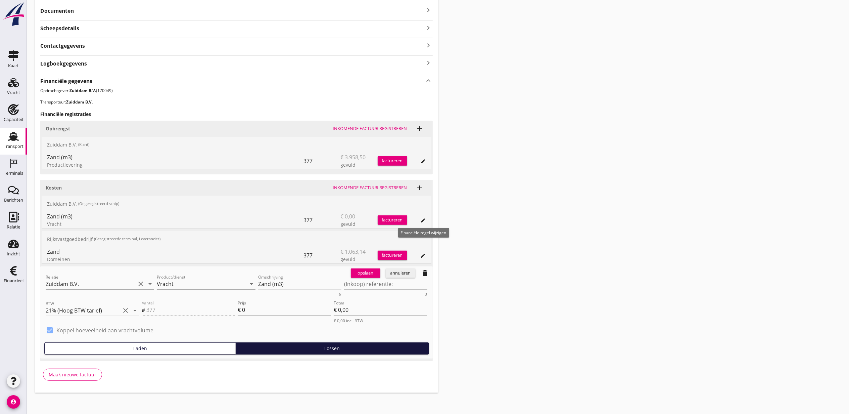
scroll to position [175, 0]
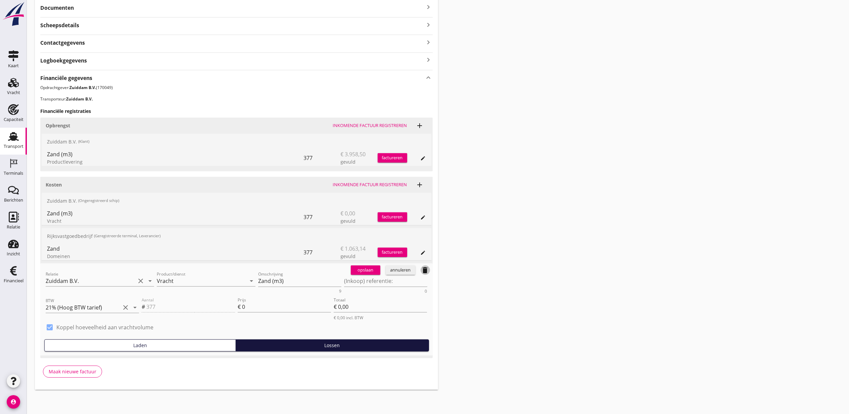
click at [422, 270] on icon "delete" at bounding box center [425, 270] width 8 height 8
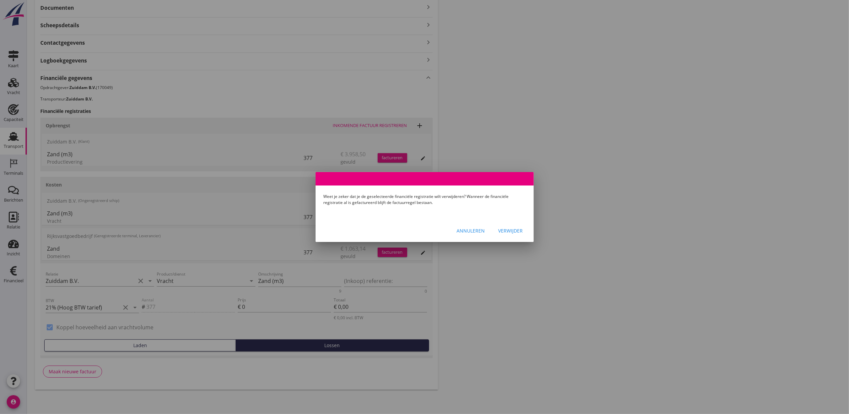
click at [523, 230] on button "Verwijder" at bounding box center [510, 230] width 35 height 12
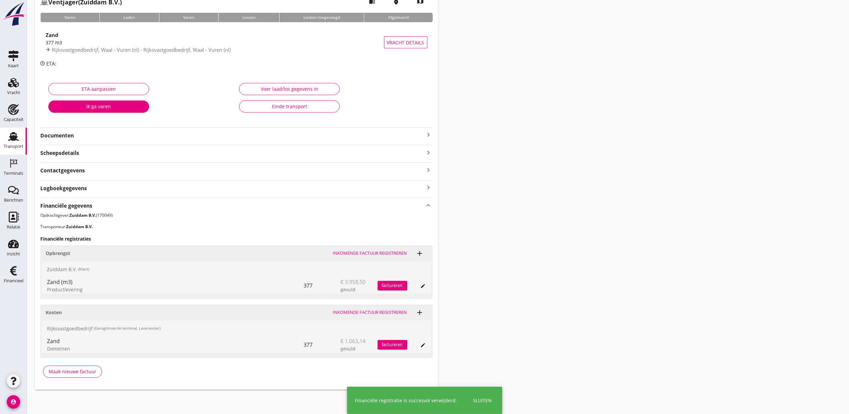
scroll to position [0, 0]
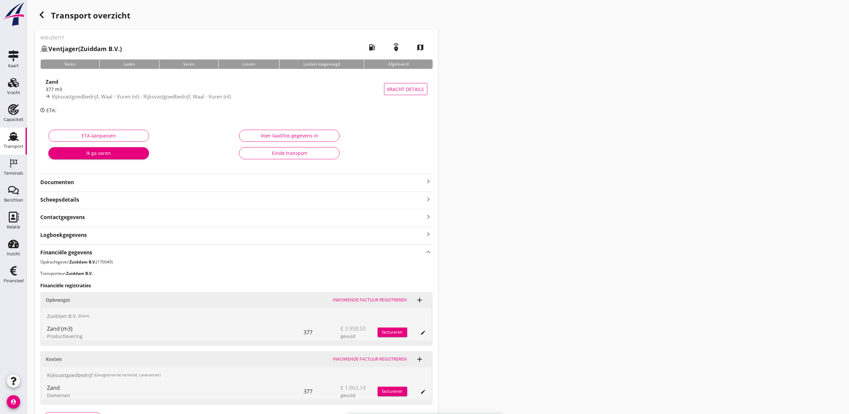
click at [48, 19] on div "Transport overzicht" at bounding box center [236, 16] width 403 height 16
click at [46, 17] on div "button" at bounding box center [41, 14] width 13 height 13
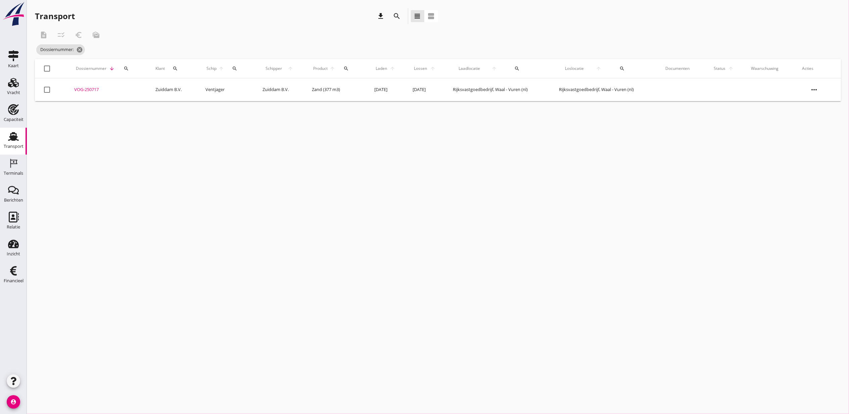
click at [400, 235] on div "cancel You are impersonating another user. Transport download search view_headl…" at bounding box center [438, 207] width 822 height 414
click at [83, 52] on icon "cancel" at bounding box center [79, 49] width 7 height 7
click at [124, 54] on icon "search" at bounding box center [126, 54] width 5 height 5
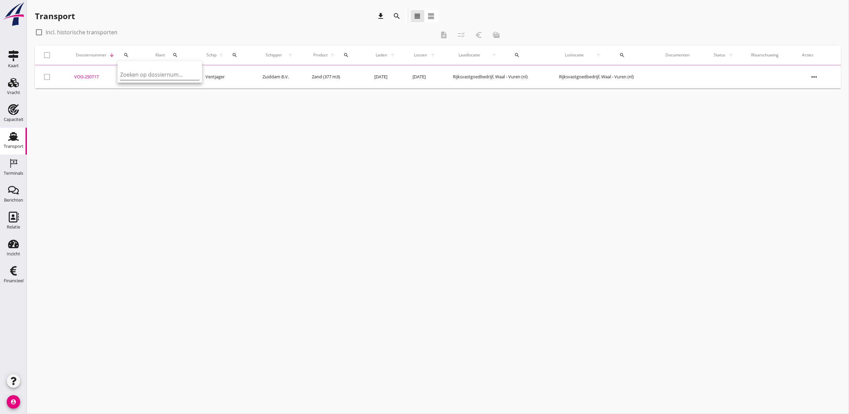
click at [164, 77] on input "Zoeken op dossiernummer..." at bounding box center [155, 74] width 70 height 11
paste input "VOG-250689"
click at [89, 89] on tr "No data available" at bounding box center [438, 87] width 806 height 16
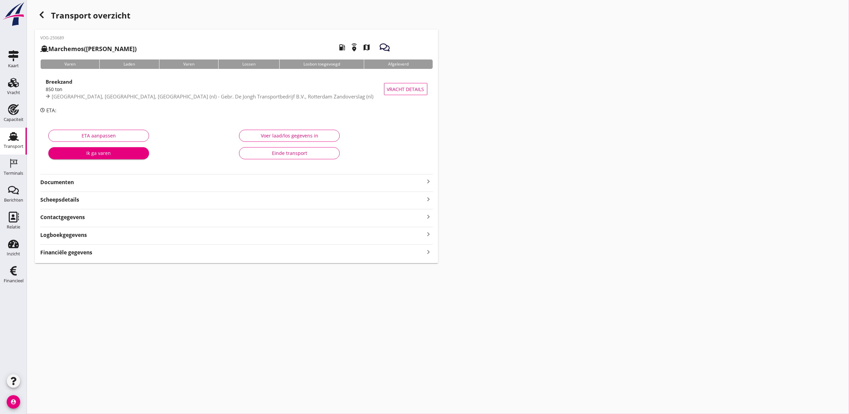
click at [324, 130] on button "Voer laad/los gegevens in" at bounding box center [289, 136] width 101 height 12
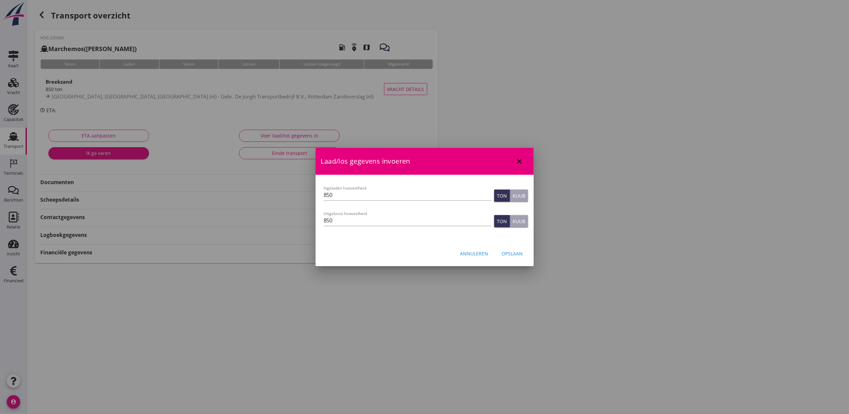
click at [511, 253] on div "Opslaan" at bounding box center [512, 253] width 21 height 7
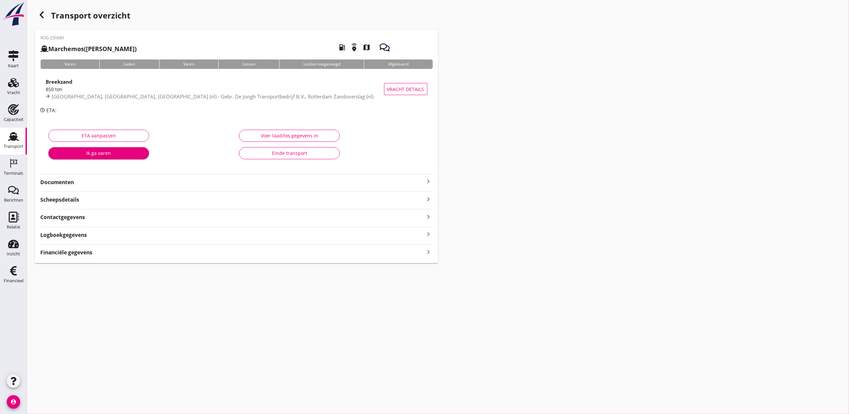
click at [41, 16] on use "button" at bounding box center [42, 14] width 4 height 7
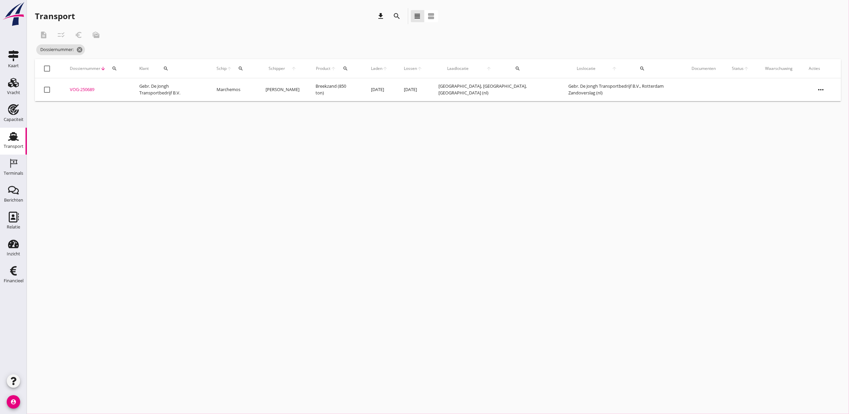
click at [120, 68] on div "search" at bounding box center [114, 68] width 12 height 5
click at [132, 82] on div "Zoeken op dossiernummer..." at bounding box center [150, 86] width 79 height 15
click at [133, 82] on div "Zoeken op dossiernummer..." at bounding box center [150, 86] width 79 height 15
click at [135, 84] on input "Zoeken op dossiernummer..." at bounding box center [146, 88] width 70 height 11
paste input "VOG-250678"
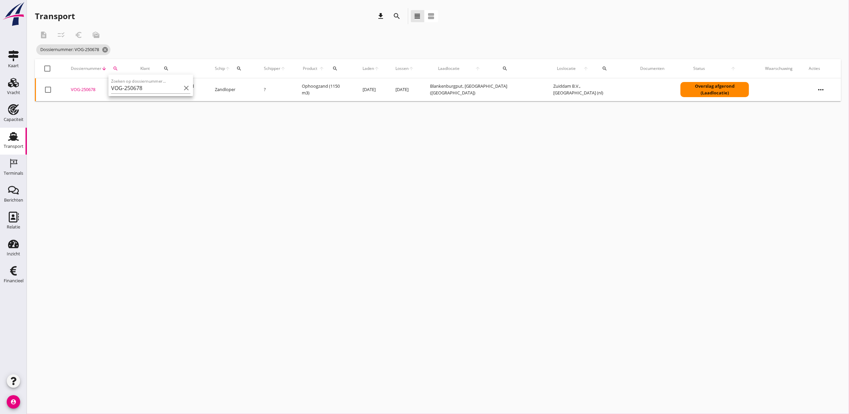
click at [81, 90] on div "VOG-250678" at bounding box center [97, 89] width 53 height 7
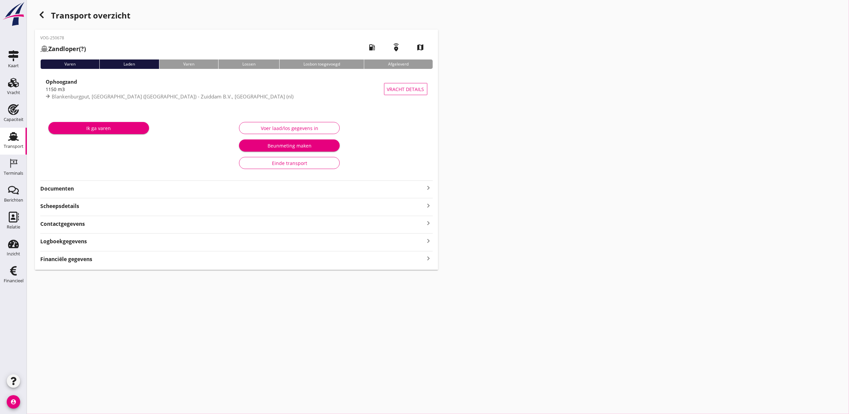
click at [176, 245] on div "Logboekgegevens keyboard_arrow_right" at bounding box center [236, 240] width 393 height 9
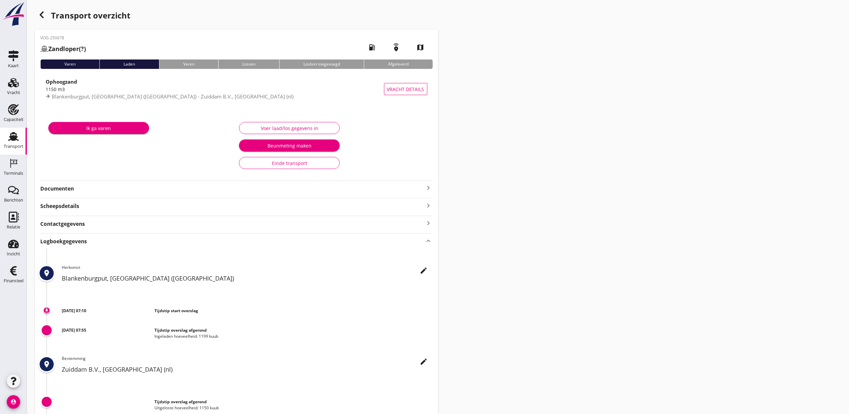
click at [187, 238] on div "Logboekgegevens keyboard_arrow_up" at bounding box center [236, 240] width 393 height 9
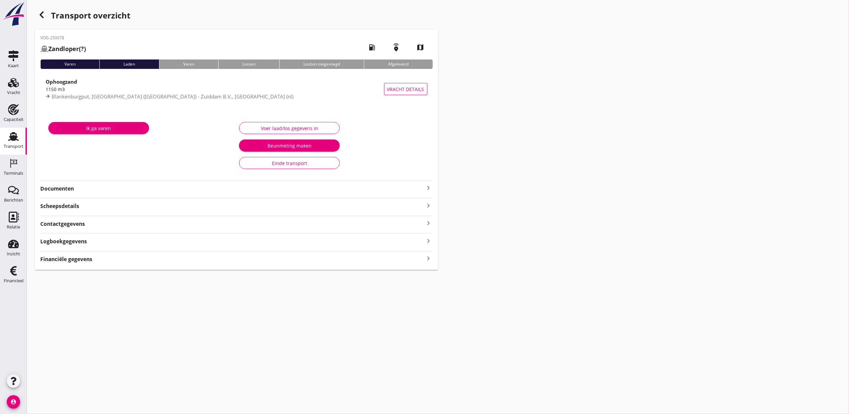
click at [186, 257] on div "Financiële gegevens keyboard_arrow_right" at bounding box center [236, 258] width 393 height 9
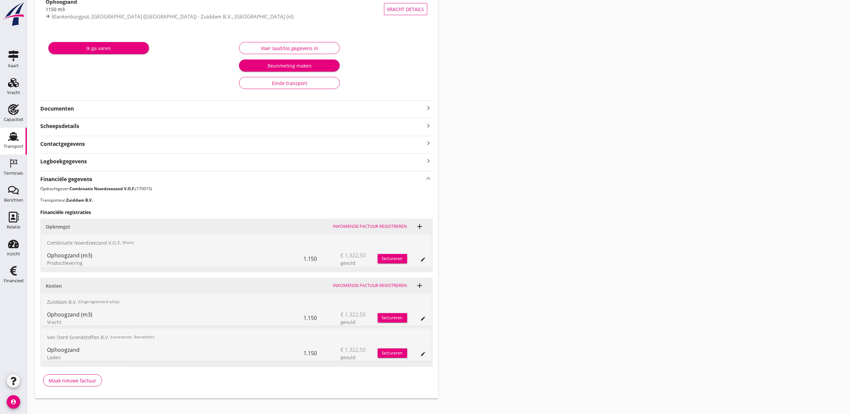
scroll to position [89, 0]
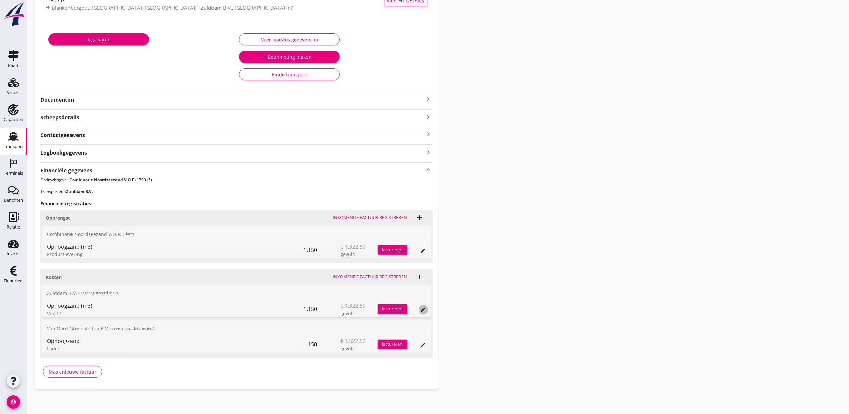
click at [425, 310] on icon "edit" at bounding box center [423, 309] width 5 height 5
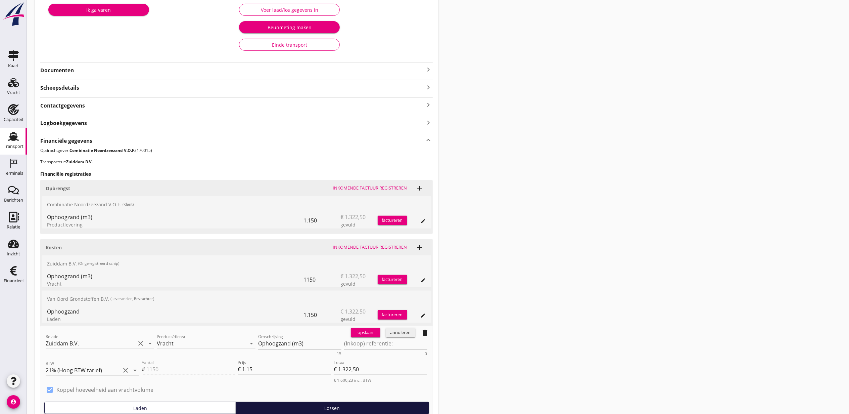
scroll to position [134, 0]
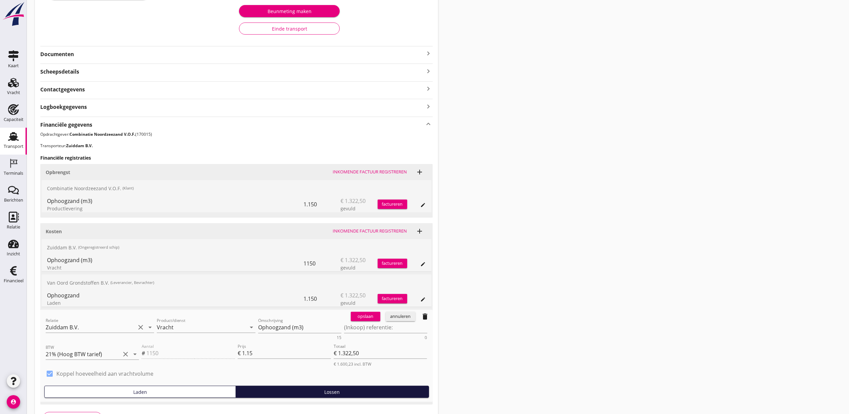
click at [424, 315] on icon "delete" at bounding box center [425, 316] width 8 height 8
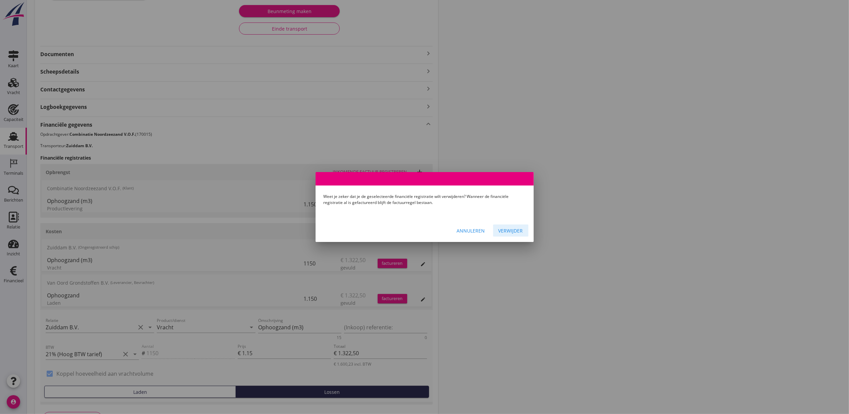
click at [518, 229] on div "Verwijder" at bounding box center [511, 230] width 25 height 7
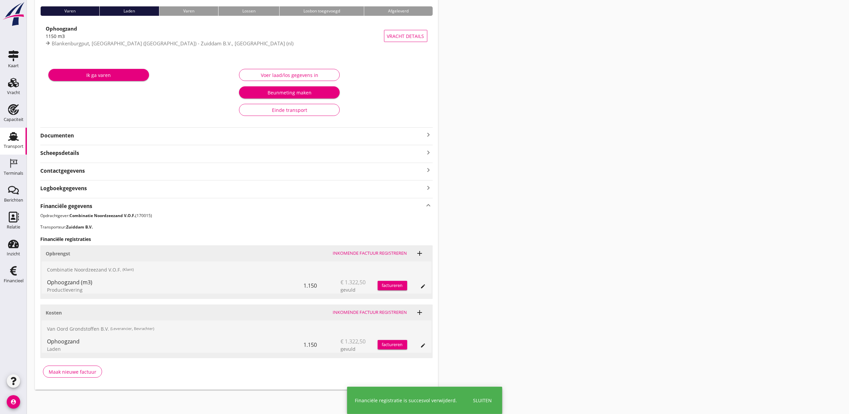
click at [653, 147] on div "Transport overzicht VOG-250678 Zandloper (?) local_gas_station emergency_share …" at bounding box center [438, 172] width 822 height 451
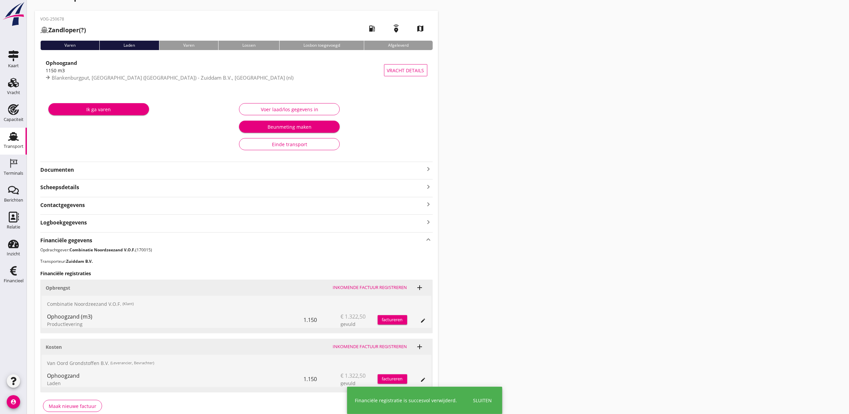
scroll to position [0, 0]
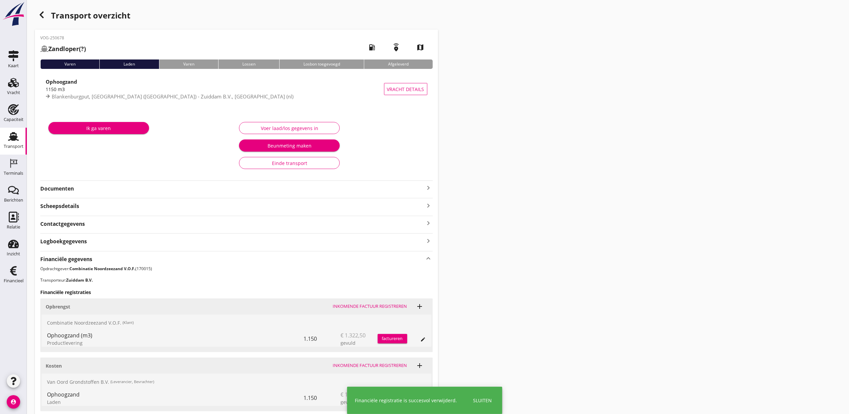
click at [50, 12] on div "Transport overzicht" at bounding box center [236, 16] width 403 height 16
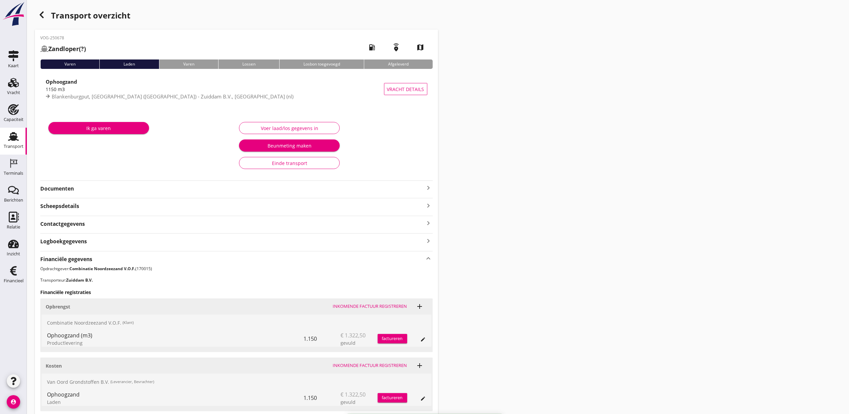
click at [44, 14] on icon "button" at bounding box center [42, 15] width 8 height 8
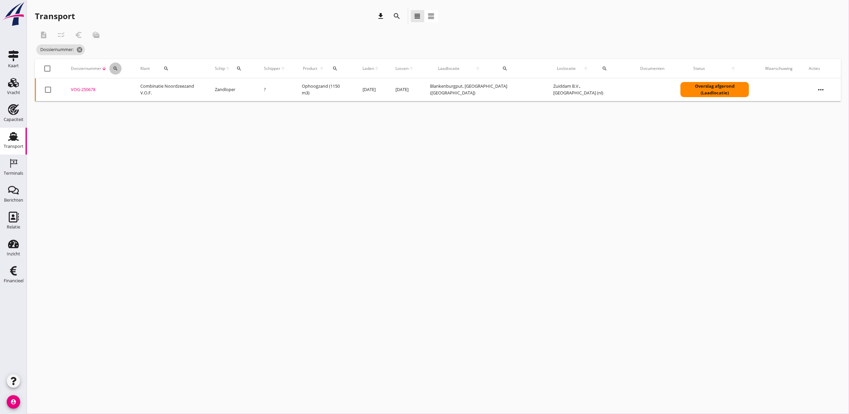
click at [121, 69] on div "search" at bounding box center [115, 68] width 12 height 5
click at [132, 88] on input "Zoeken op dossiernummer..." at bounding box center [148, 88] width 70 height 11
paste input "VOG-250679"
click at [93, 90] on div "VOG-250679" at bounding box center [97, 89] width 53 height 7
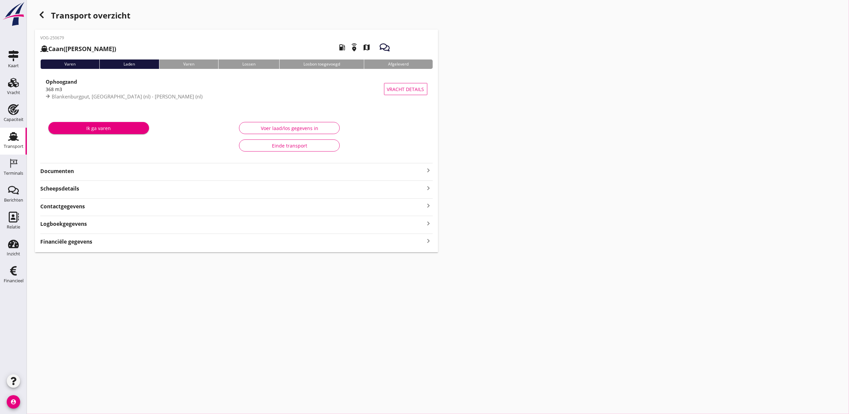
click at [119, 245] on div "VOG-250679 Caan ([PERSON_NAME]) local_gas_station emergency_share map Varen Lad…" at bounding box center [236, 141] width 403 height 223
click at [226, 259] on div "Financiële gegevens keyboard_arrow_right" at bounding box center [236, 258] width 393 height 9
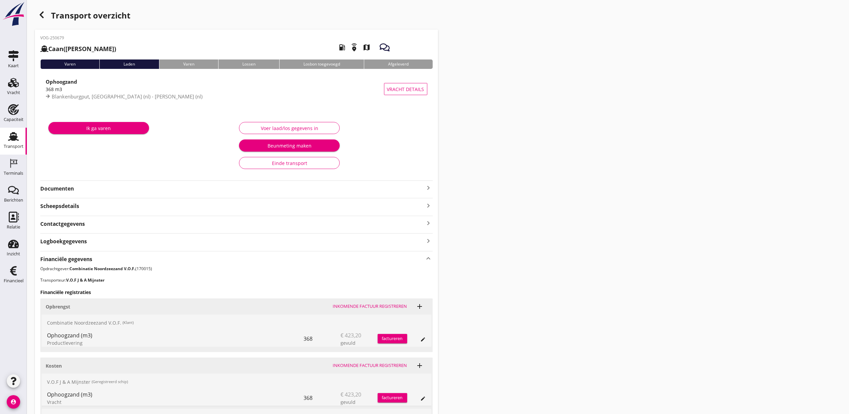
scroll to position [89, 0]
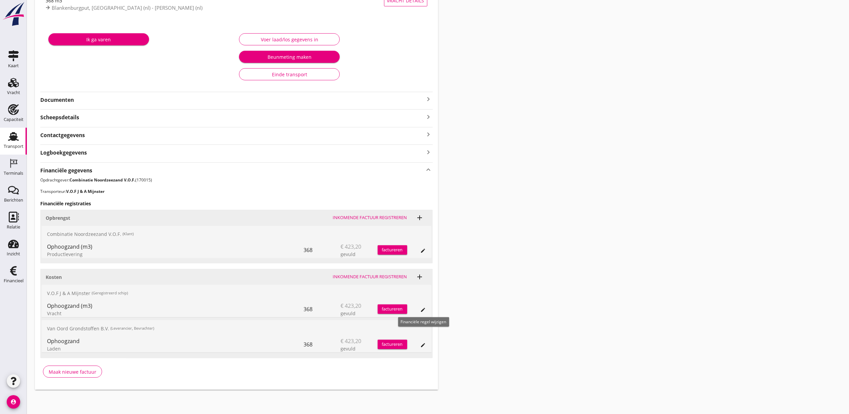
click at [425, 312] on icon "edit" at bounding box center [423, 309] width 5 height 5
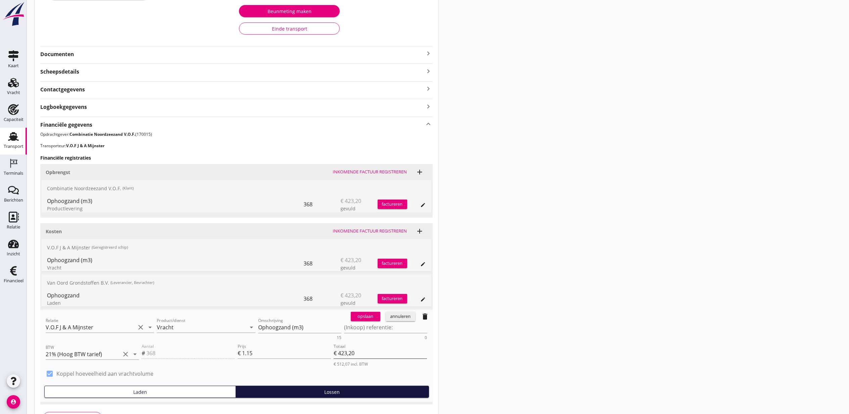
scroll to position [182, 0]
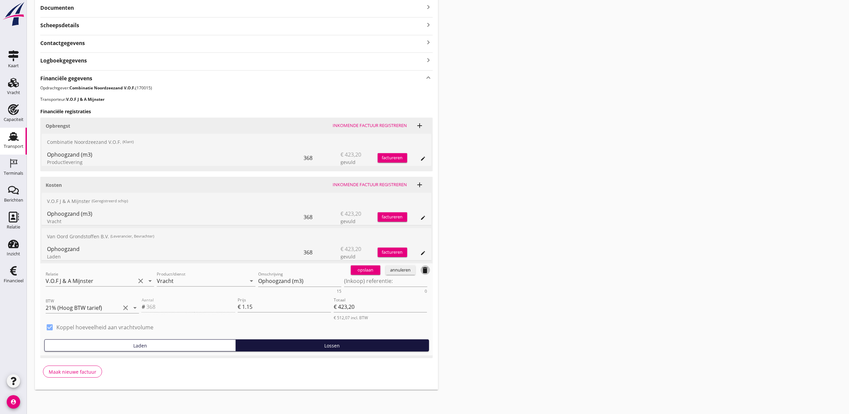
click at [425, 269] on icon "delete" at bounding box center [425, 270] width 8 height 8
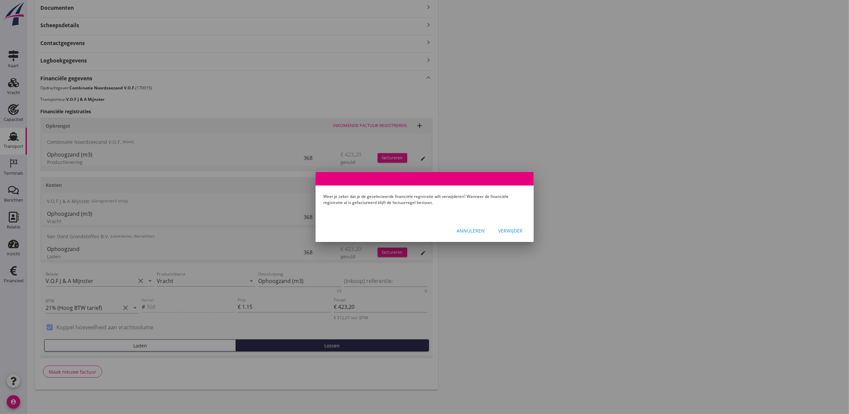
click at [495, 230] on button "Verwijder" at bounding box center [510, 230] width 35 height 12
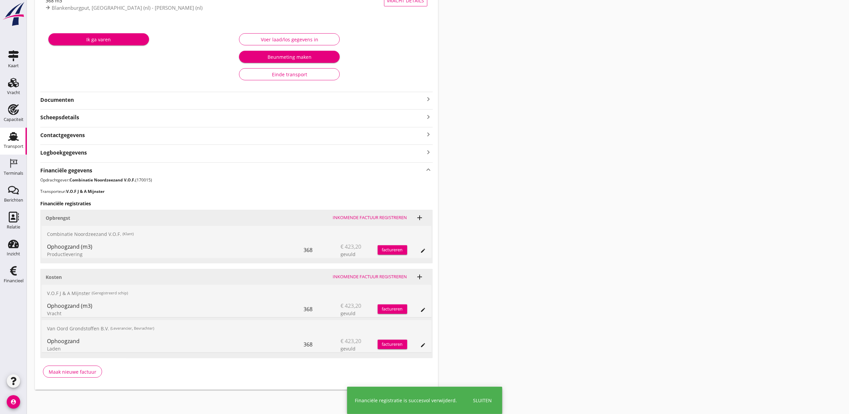
scroll to position [54, 0]
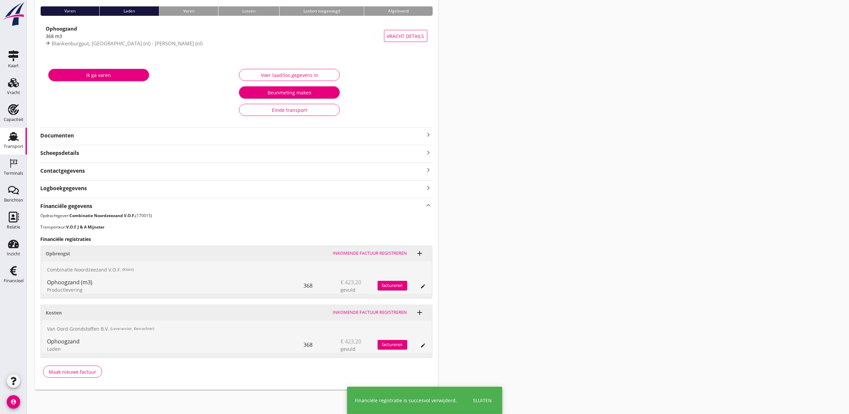
click at [617, 146] on div "Transport overzicht VOG-250679 Caan ([PERSON_NAME]) local_gas_station emergency…" at bounding box center [438, 172] width 822 height 451
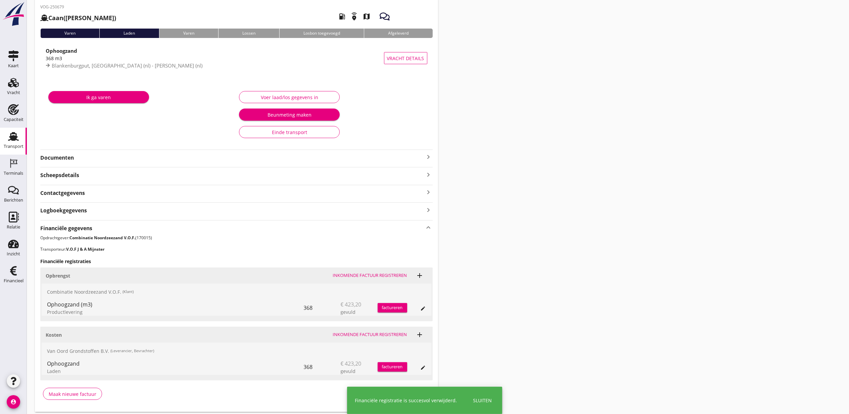
scroll to position [0, 0]
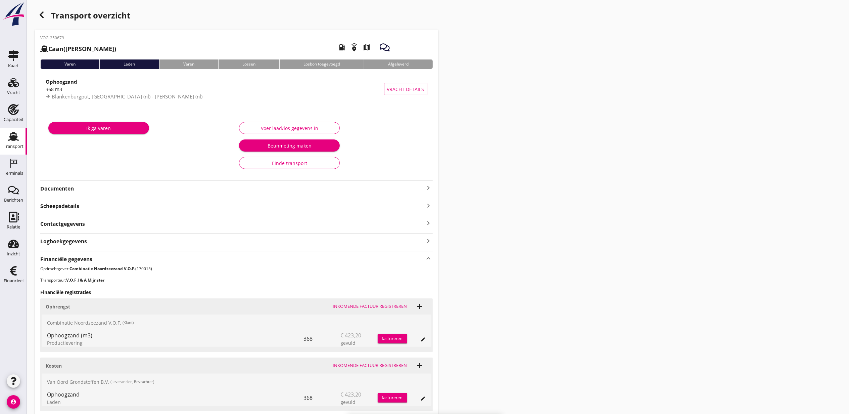
click at [43, 17] on use "button" at bounding box center [42, 14] width 4 height 7
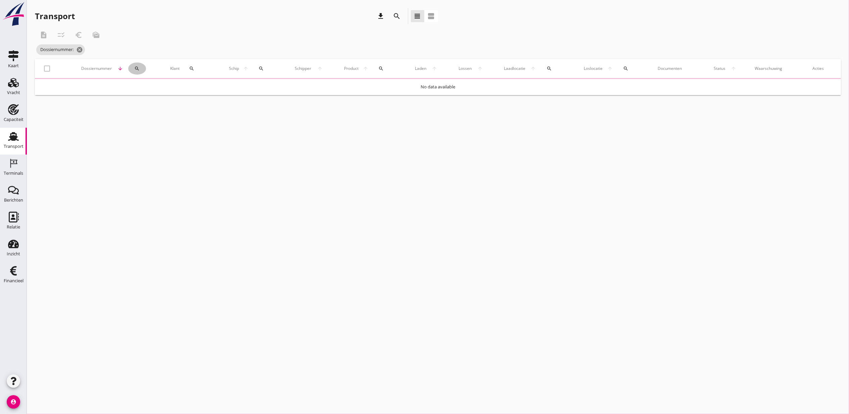
click at [136, 69] on icon "search" at bounding box center [136, 68] width 5 height 5
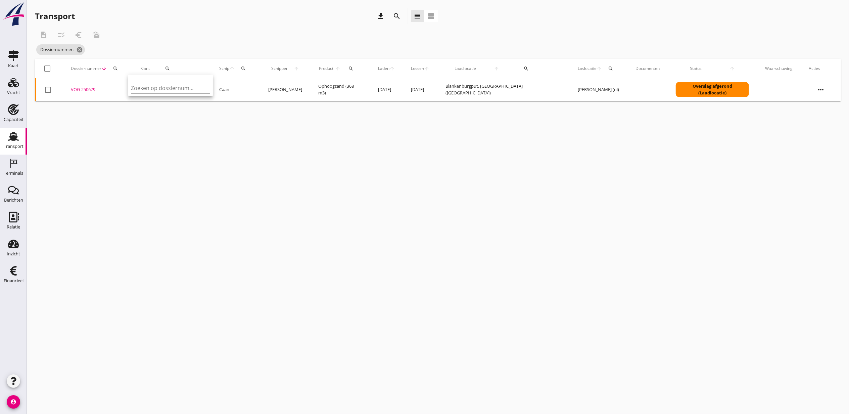
click at [113, 69] on icon "search" at bounding box center [115, 68] width 5 height 5
click at [116, 85] on input "Zoeken op dossiernummer..." at bounding box center [148, 88] width 70 height 11
paste input "VOG-250685"
click at [95, 89] on div "VOG-250685" at bounding box center [97, 89] width 53 height 7
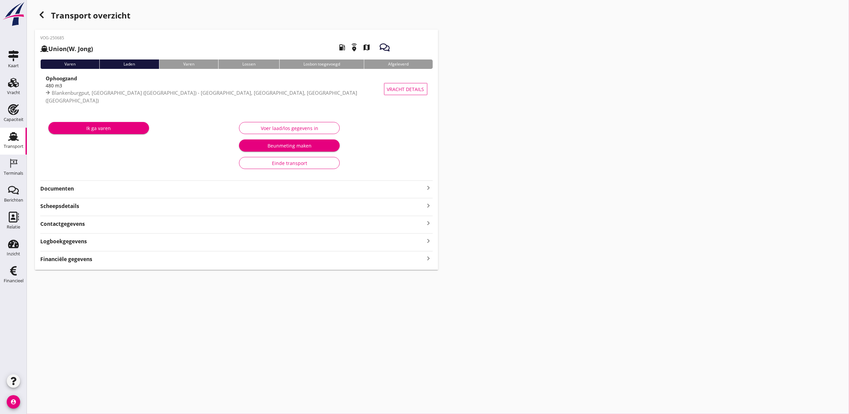
click at [340, 265] on div "VOG-250685 Union (W. Jong) local_gas_station emergency_share map Varen Laden Va…" at bounding box center [236, 150] width 403 height 240
click at [341, 260] on div "Financiële gegevens keyboard_arrow_right" at bounding box center [236, 258] width 393 height 9
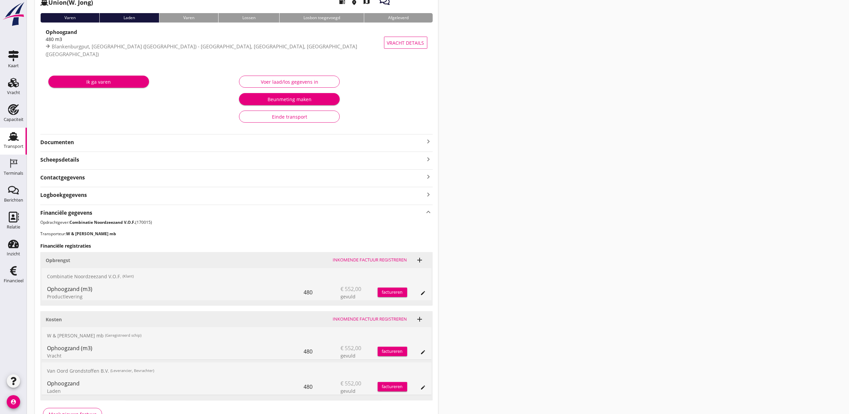
scroll to position [89, 0]
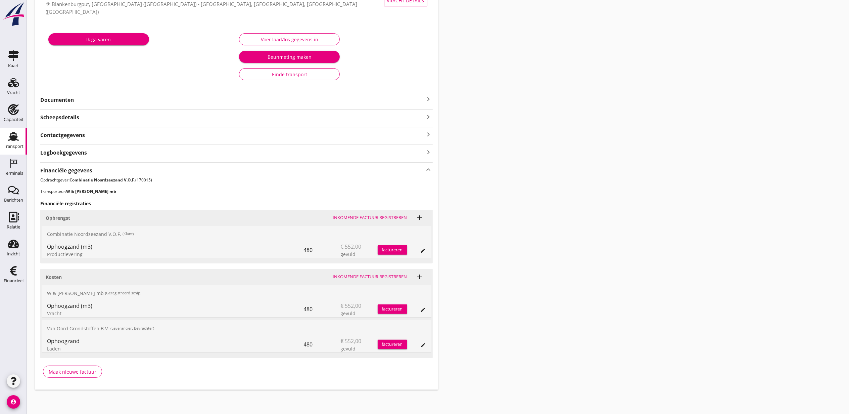
click at [427, 311] on button "edit" at bounding box center [423, 309] width 9 height 9
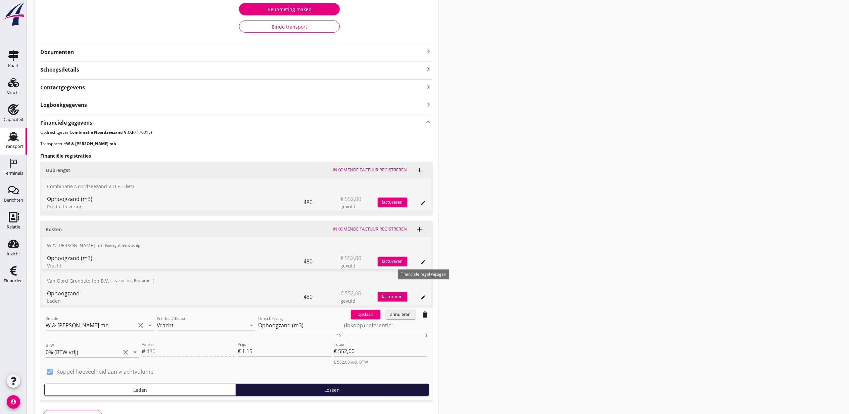
scroll to position [182, 0]
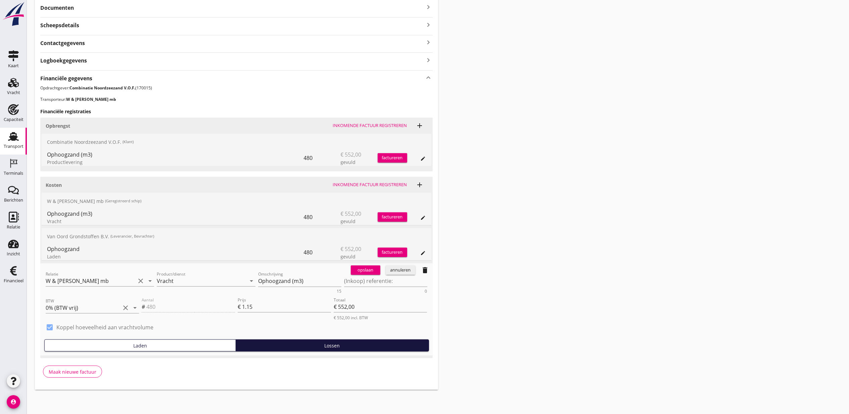
click at [429, 270] on div "delete" at bounding box center [425, 270] width 9 height 8
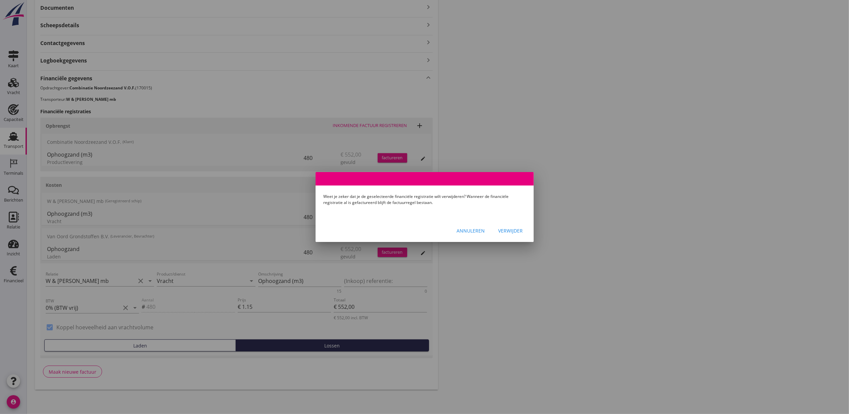
click at [504, 228] on div "Verwijder" at bounding box center [511, 230] width 25 height 7
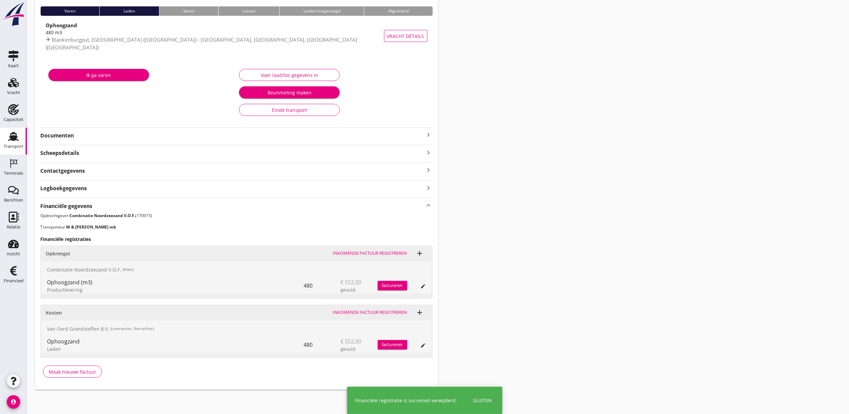
scroll to position [54, 0]
click at [583, 172] on div "Transport overzicht VOG-250685 Union (W. Jong) local_gas_station emergency_shar…" at bounding box center [438, 172] width 822 height 451
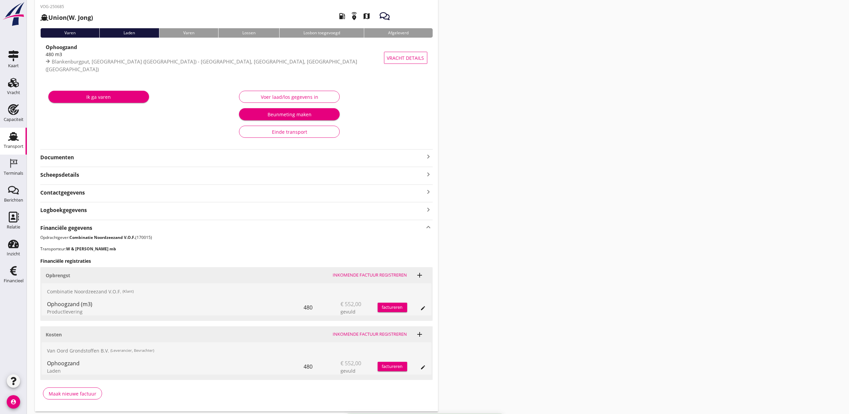
scroll to position [0, 0]
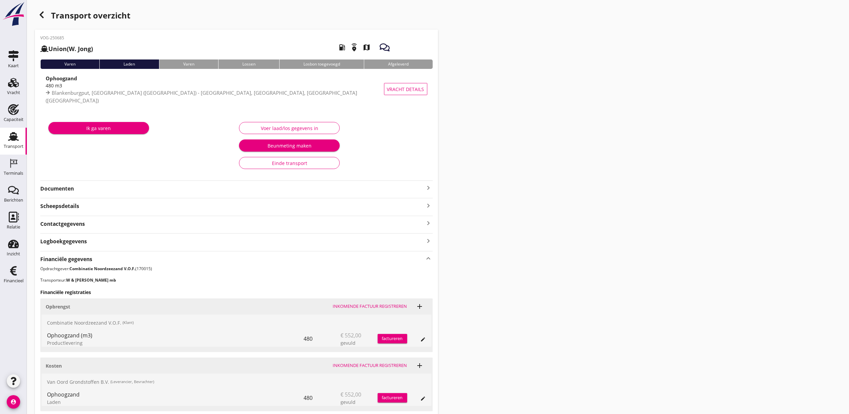
click at [42, 11] on icon "button" at bounding box center [42, 15] width 8 height 8
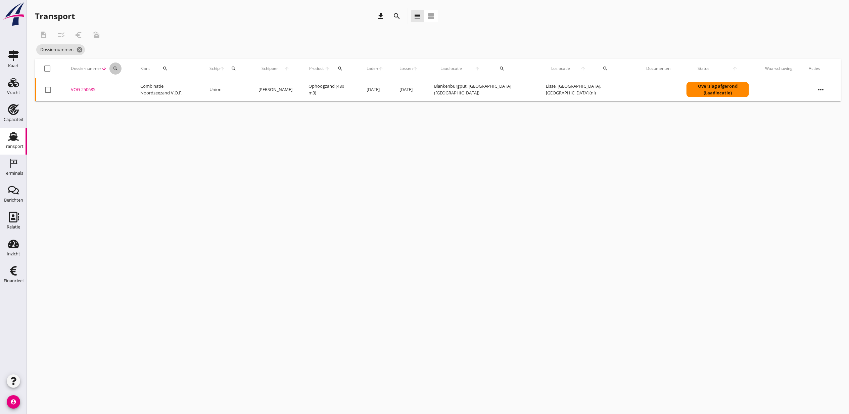
click at [112, 68] on div "search" at bounding box center [115, 68] width 12 height 5
click at [165, 92] on input "Zoeken op dossiernummer..." at bounding box center [148, 88] width 70 height 11
paste input "VOG-250682"
click at [98, 89] on div "VOG-250682" at bounding box center [97, 89] width 53 height 7
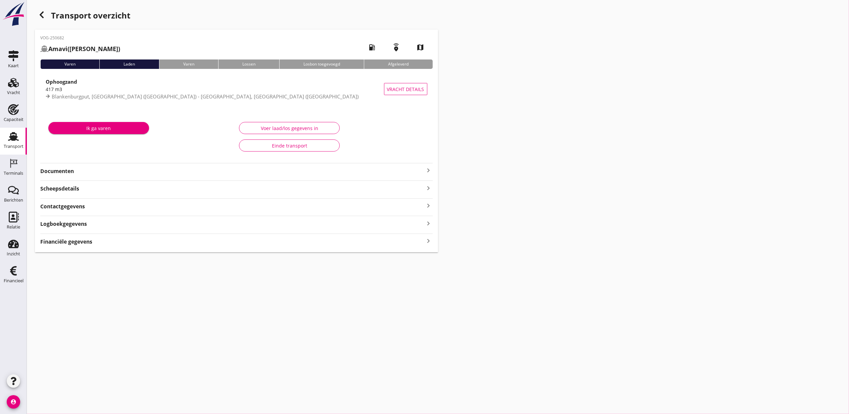
click at [260, 248] on div "VOG-250682 Amavi ([PERSON_NAME]) local_gas_station emergency_share map Varen La…" at bounding box center [236, 141] width 403 height 223
click at [272, 256] on div "Financiële gegevens keyboard_arrow_right" at bounding box center [236, 258] width 393 height 9
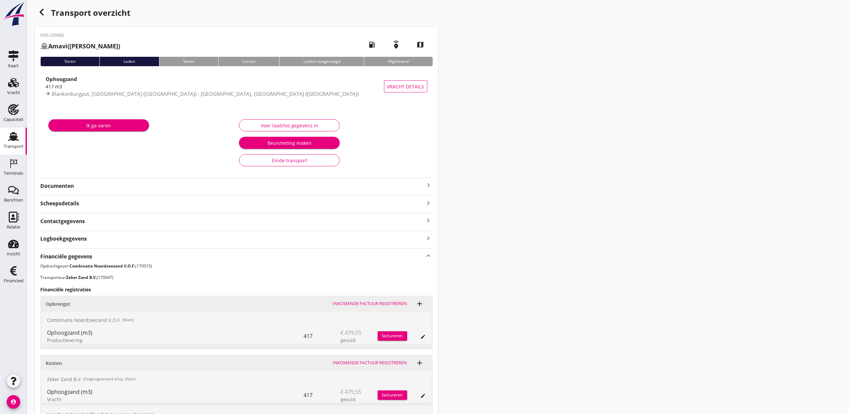
scroll to position [89, 0]
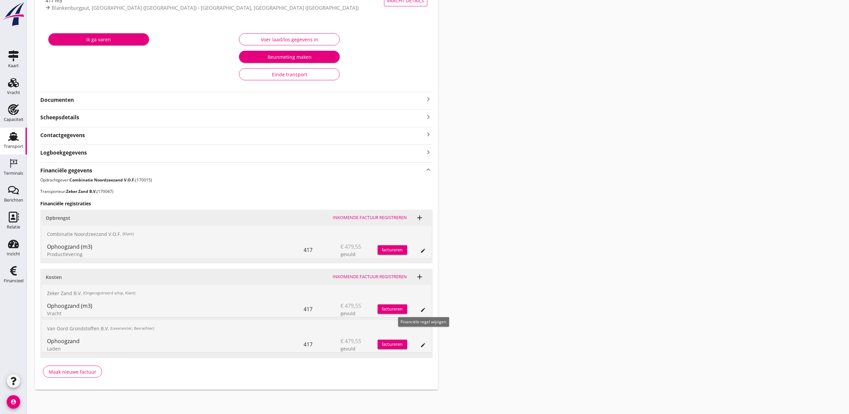
click at [423, 311] on icon "edit" at bounding box center [423, 309] width 5 height 5
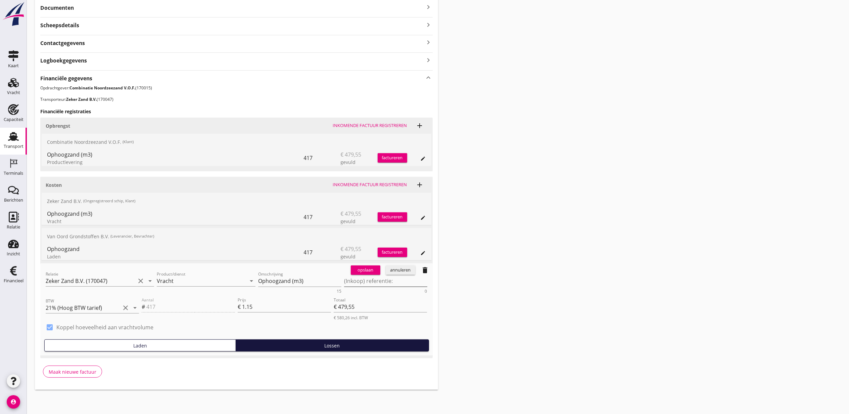
scroll to position [182, 0]
click at [425, 271] on icon "delete" at bounding box center [425, 270] width 8 height 8
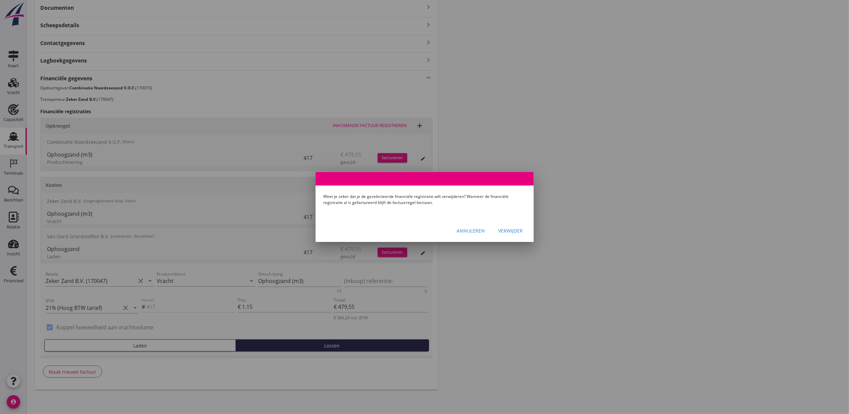
click at [521, 228] on div "Verwijder" at bounding box center [511, 230] width 25 height 7
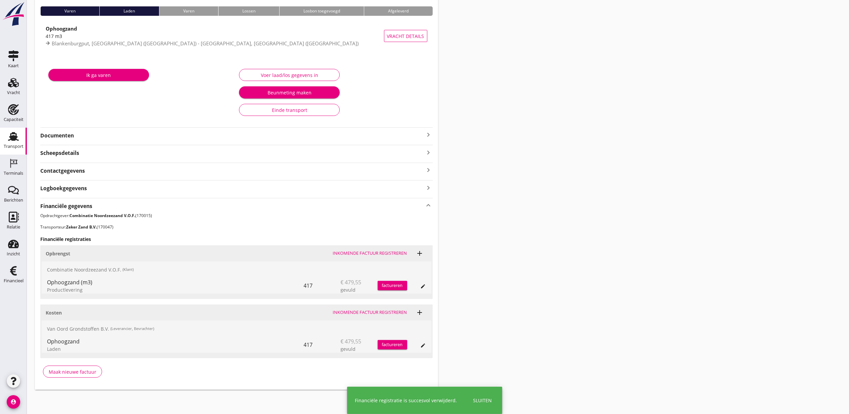
scroll to position [54, 0]
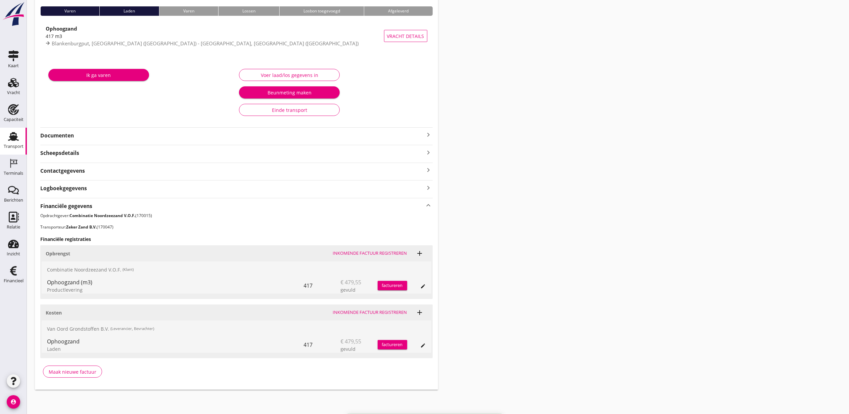
click at [609, 215] on div "Transport overzicht VOG-250682 Amavi ([PERSON_NAME]) local_gas_station emergenc…" at bounding box center [438, 172] width 822 height 451
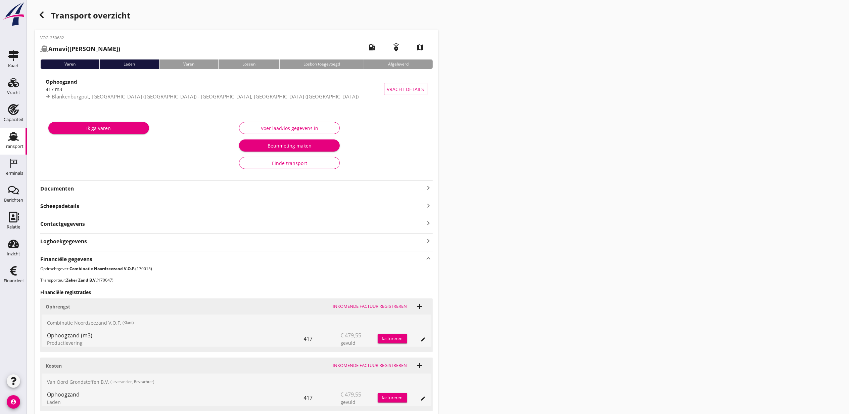
click at [39, 13] on icon "button" at bounding box center [42, 15] width 8 height 8
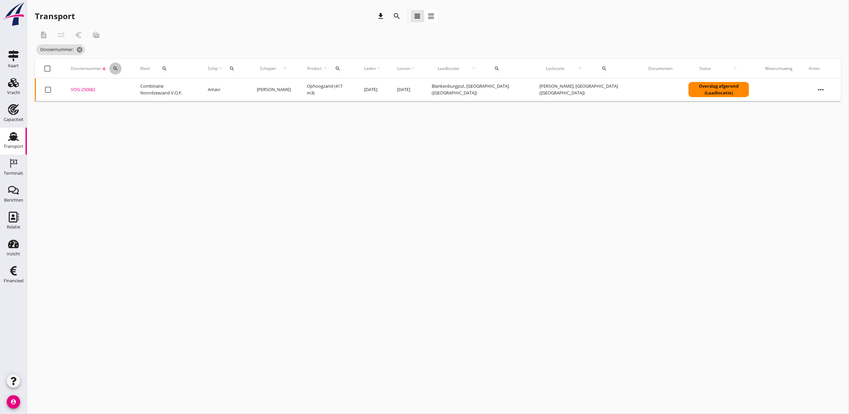
click at [122, 70] on div "search" at bounding box center [115, 68] width 12 height 5
click at [134, 91] on input "Zoeken op dossiernummer..." at bounding box center [150, 88] width 70 height 11
paste input "VOG-250684"
click at [91, 89] on div "VOG-250684" at bounding box center [97, 89] width 53 height 7
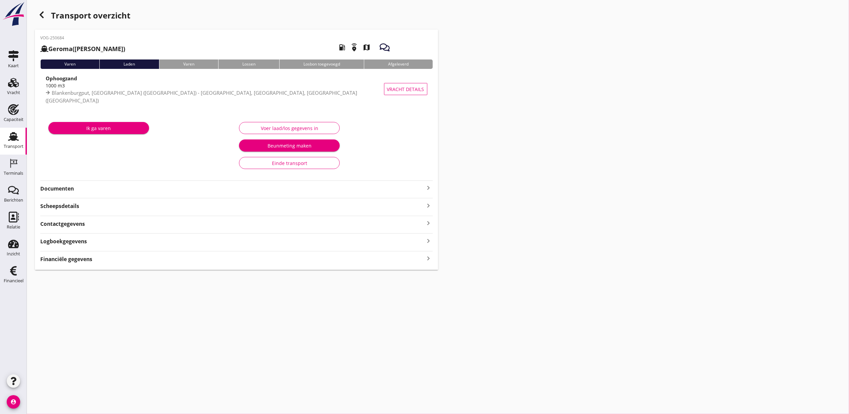
click at [173, 247] on div "VOG-250684 Geroma ([PERSON_NAME]) local_gas_station emergency_share map Varen L…" at bounding box center [236, 150] width 403 height 240
click at [179, 259] on div "Financiële gegevens keyboard_arrow_right" at bounding box center [236, 258] width 393 height 9
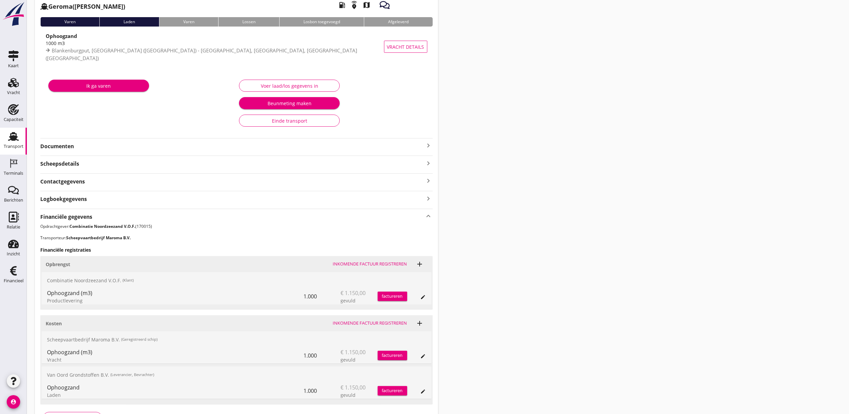
scroll to position [89, 0]
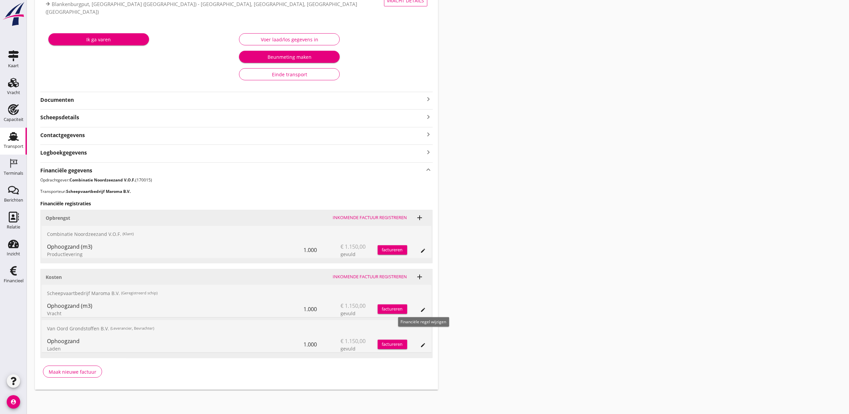
click at [421, 305] on button "edit" at bounding box center [423, 309] width 9 height 9
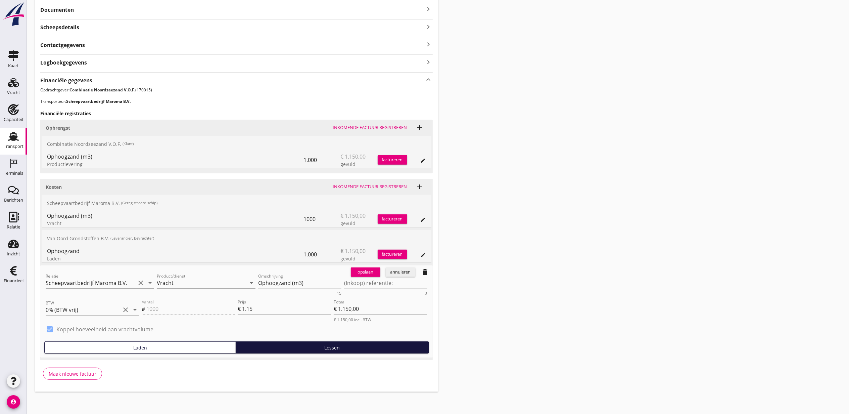
scroll to position [182, 0]
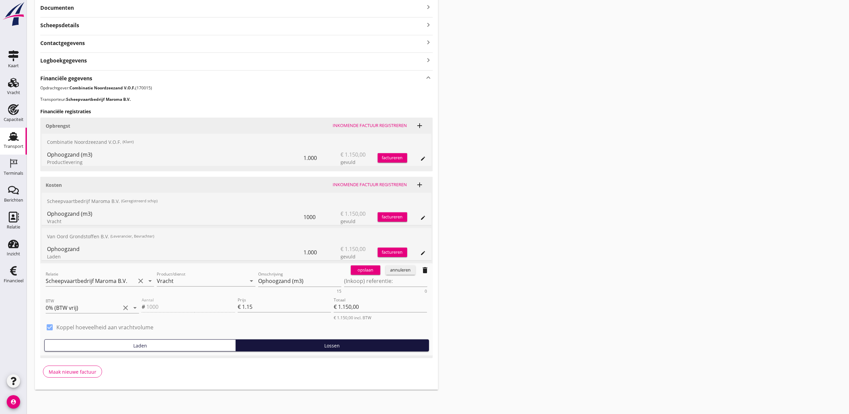
click at [425, 270] on icon "delete" at bounding box center [425, 270] width 8 height 8
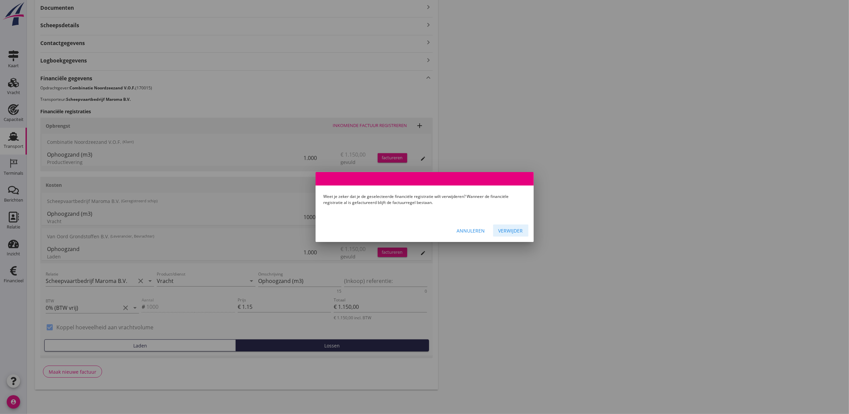
click at [515, 228] on div "Verwijder" at bounding box center [511, 230] width 25 height 7
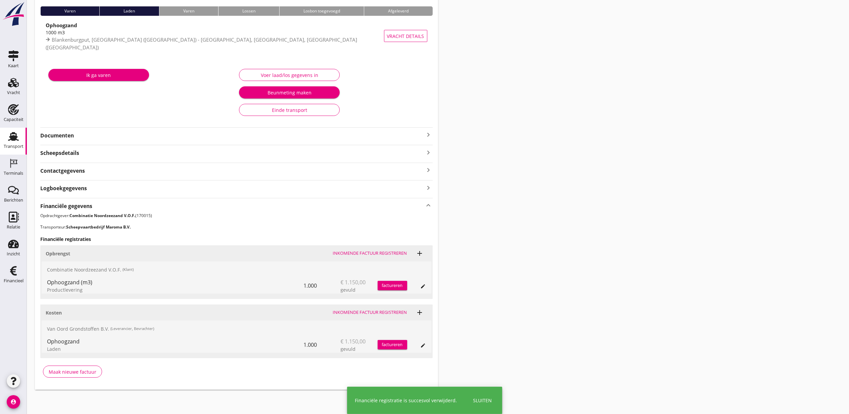
scroll to position [54, 0]
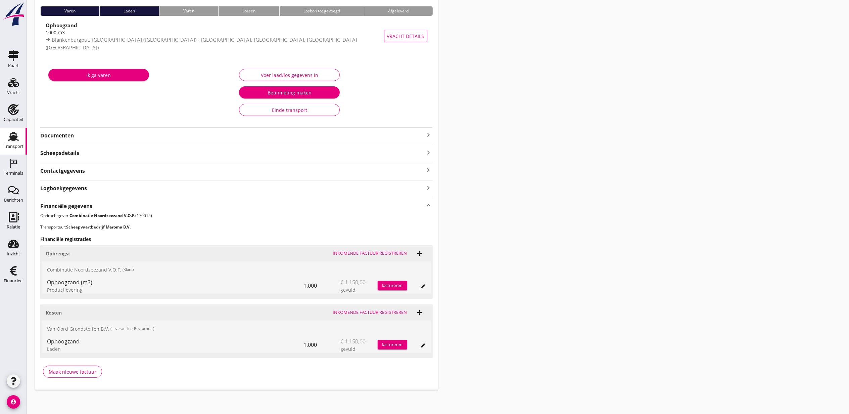
click at [613, 186] on div "Transport overzicht VOG-250684 Geroma ([PERSON_NAME]) local_gas_station emergen…" at bounding box center [438, 172] width 822 height 451
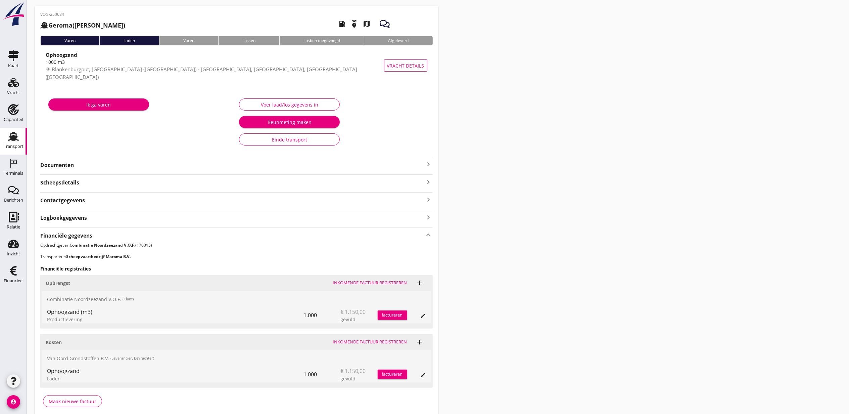
scroll to position [0, 0]
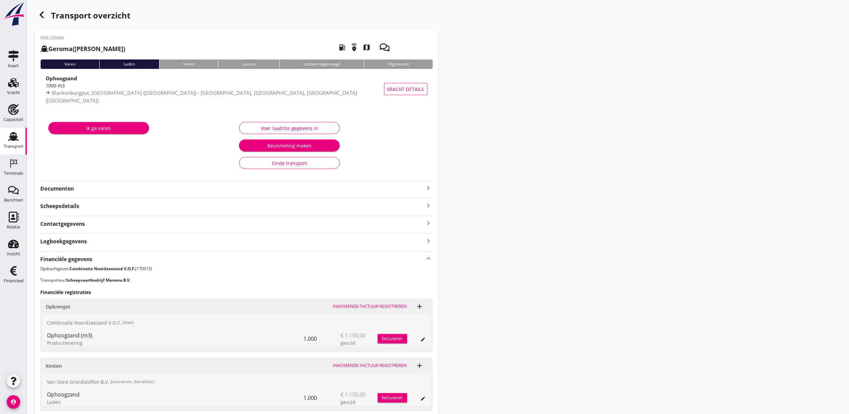
click at [35, 11] on div "Transport overzicht" at bounding box center [236, 16] width 403 height 16
click at [38, 13] on icon "button" at bounding box center [42, 15] width 8 height 8
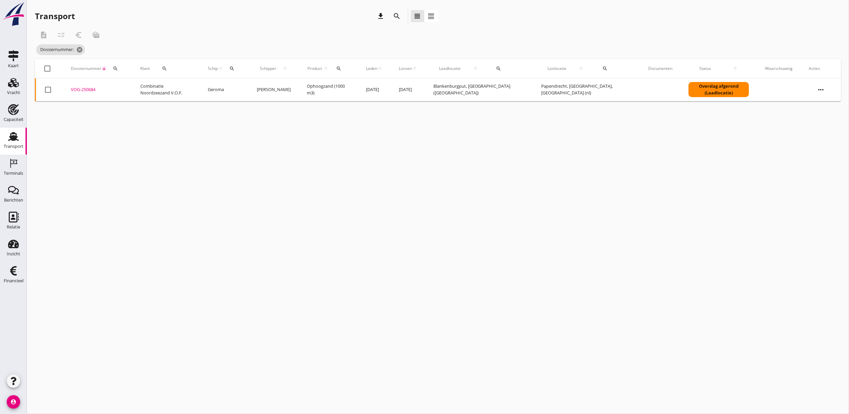
click at [135, 69] on th "Klant search" at bounding box center [166, 68] width 68 height 19
click at [119, 68] on div "search" at bounding box center [115, 68] width 12 height 5
click at [159, 85] on input "Zoeken op dossiernummer..." at bounding box center [147, 88] width 70 height 11
paste input "VOG-250706"
click at [93, 89] on div "VOG-250706" at bounding box center [97, 89] width 53 height 7
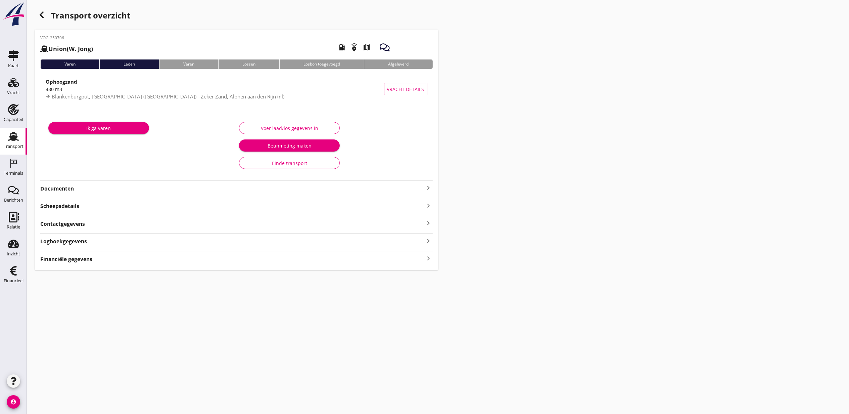
click at [99, 255] on div "Financiële gegevens keyboard_arrow_right" at bounding box center [236, 258] width 393 height 9
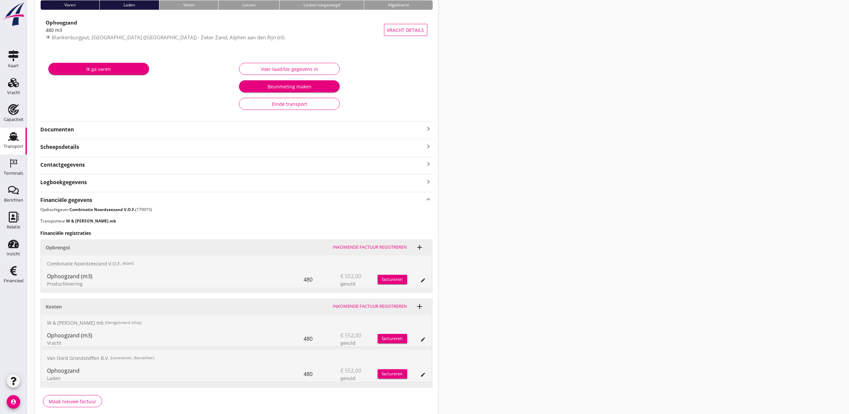
scroll to position [89, 0]
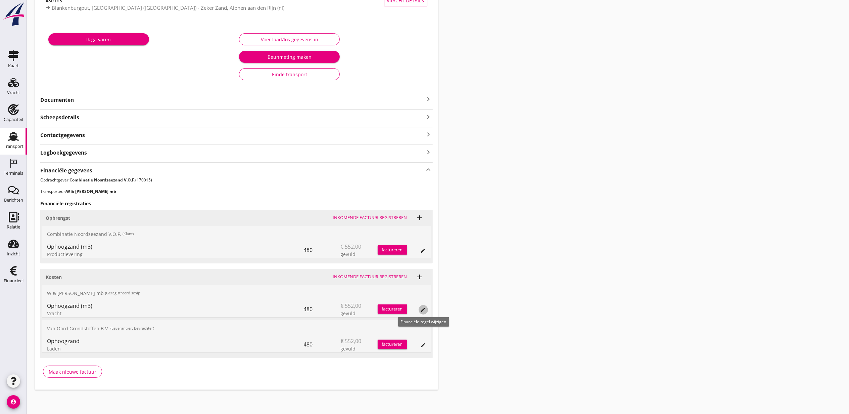
click at [420, 312] on button "edit" at bounding box center [423, 309] width 9 height 9
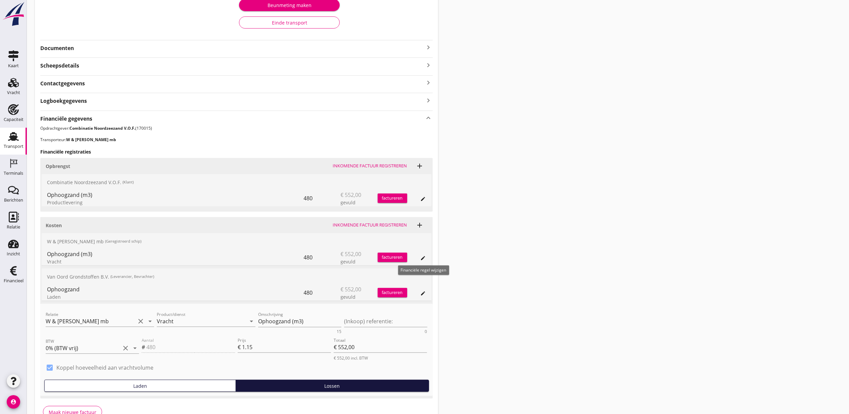
scroll to position [182, 0]
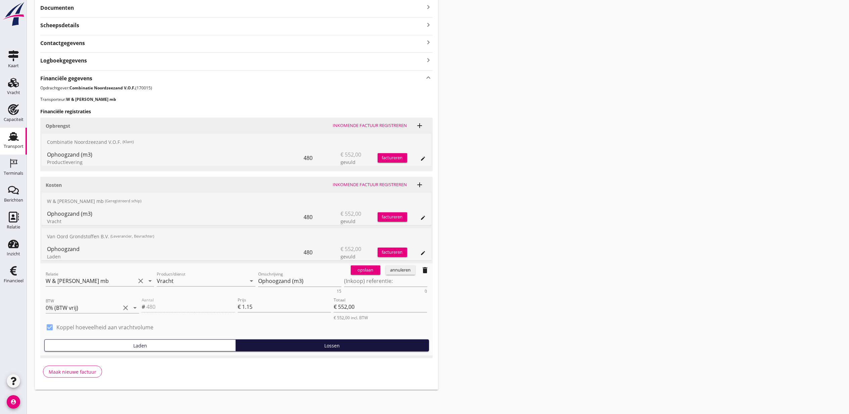
click at [420, 270] on span "delete" at bounding box center [425, 269] width 15 height 13
click at [422, 270] on icon "delete" at bounding box center [425, 270] width 8 height 8
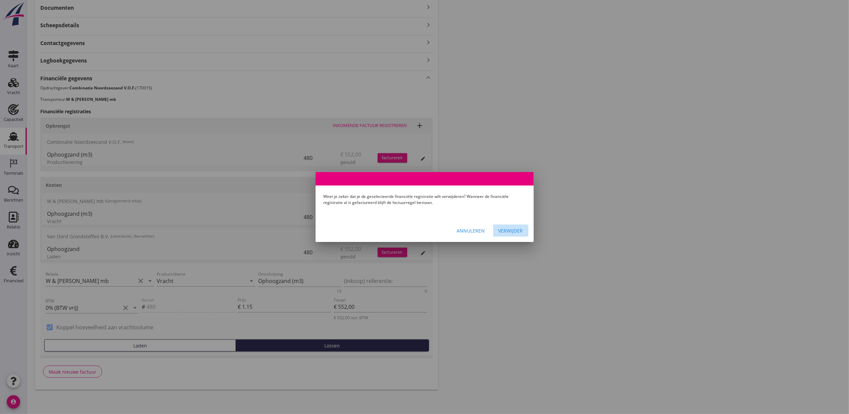
click at [505, 226] on button "Verwijder" at bounding box center [510, 230] width 35 height 12
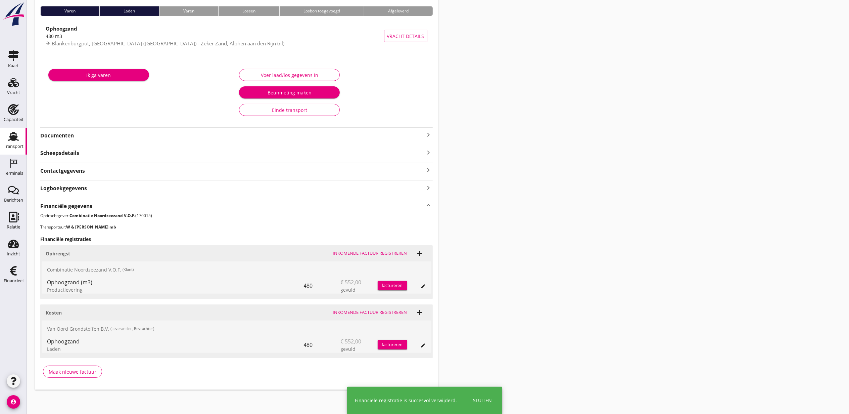
click at [527, 197] on div "Transport overzicht VOG-250706 Union (W. Jong) local_gas_station emergency_shar…" at bounding box center [438, 172] width 822 height 451
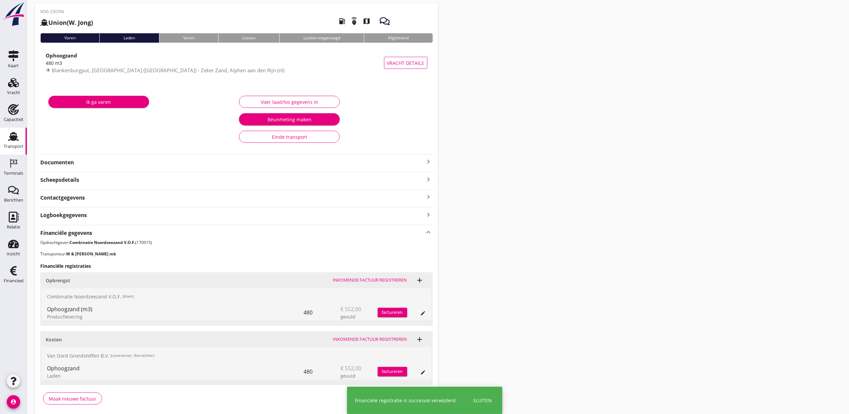
scroll to position [0, 0]
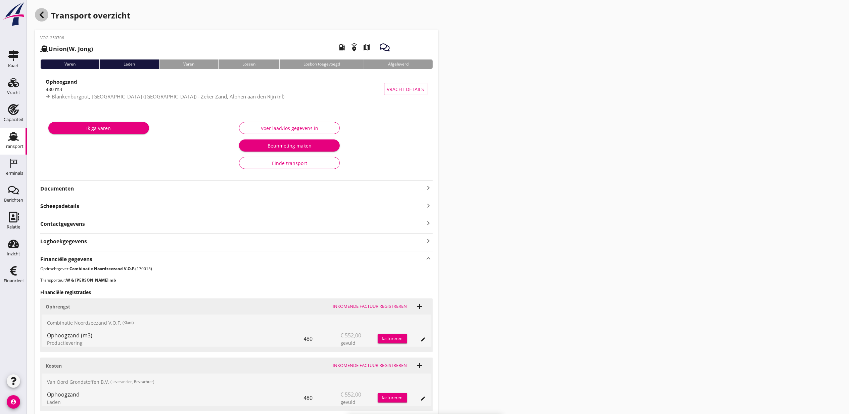
click at [43, 9] on div "button" at bounding box center [41, 14] width 13 height 13
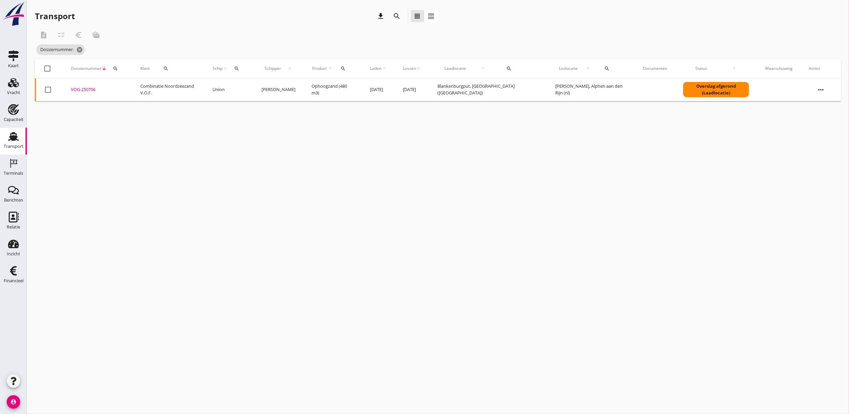
click at [122, 68] on div "search" at bounding box center [115, 68] width 12 height 5
click at [139, 86] on input "Zoeken op dossiernummer..." at bounding box center [149, 88] width 70 height 11
paste input "VOG-250707"
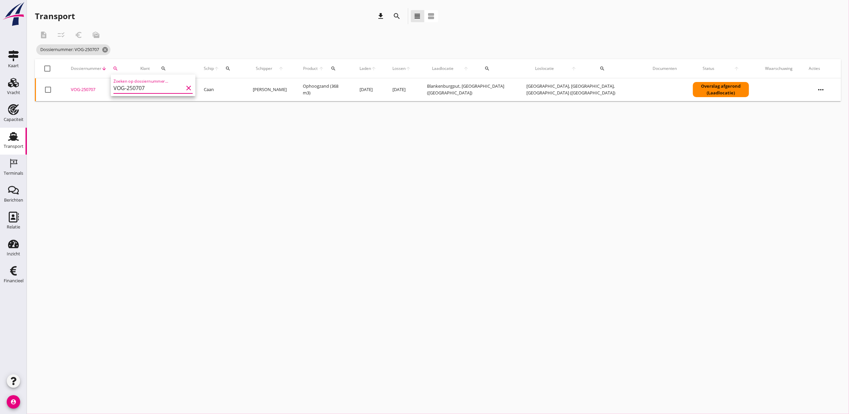
click at [89, 88] on div "VOG-250707" at bounding box center [97, 89] width 53 height 7
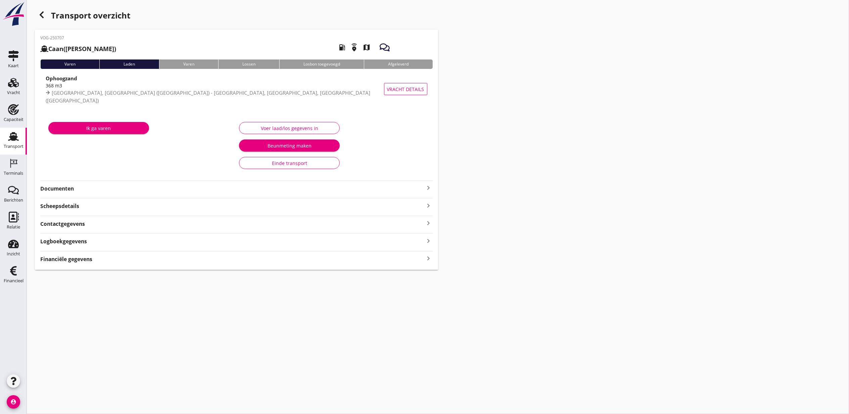
click at [234, 259] on div "Financiële gegevens keyboard_arrow_right" at bounding box center [236, 258] width 393 height 9
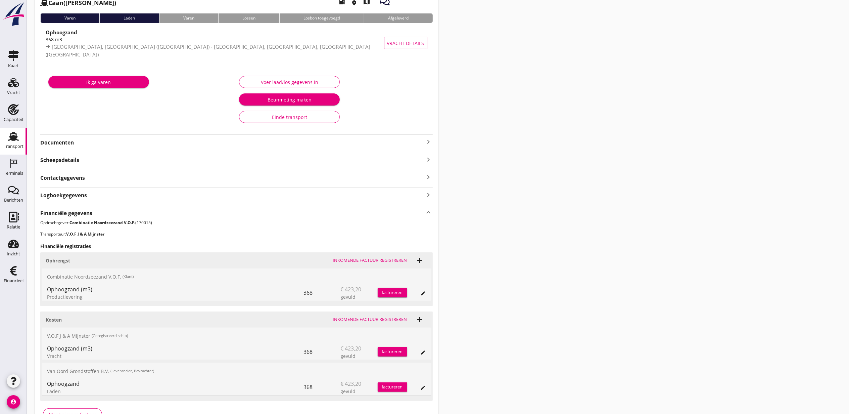
scroll to position [89, 0]
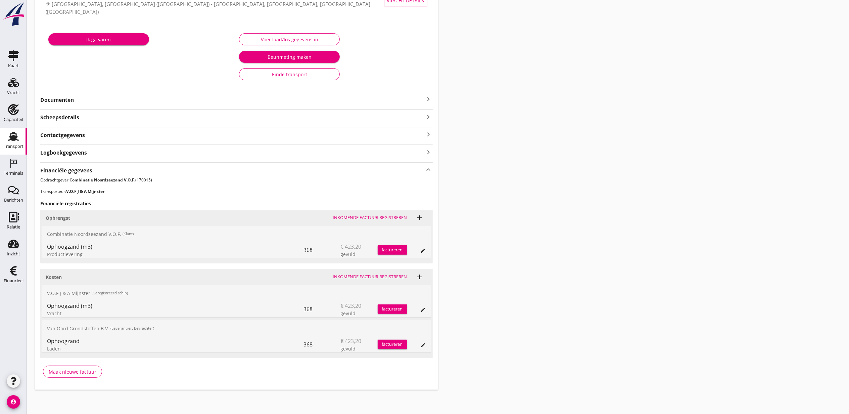
click at [419, 314] on div "edit" at bounding box center [416, 309] width 19 height 16
click at [419, 313] on div "edit" at bounding box center [416, 309] width 19 height 16
click at [421, 310] on icon "edit" at bounding box center [423, 309] width 5 height 5
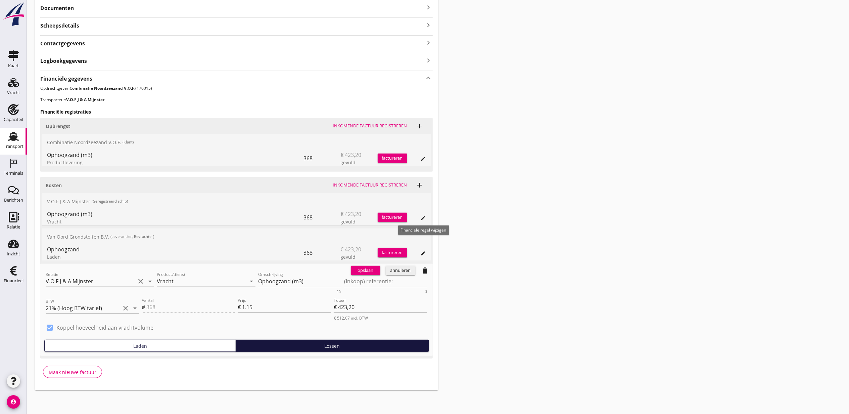
scroll to position [182, 0]
click at [422, 270] on icon "delete" at bounding box center [425, 270] width 8 height 8
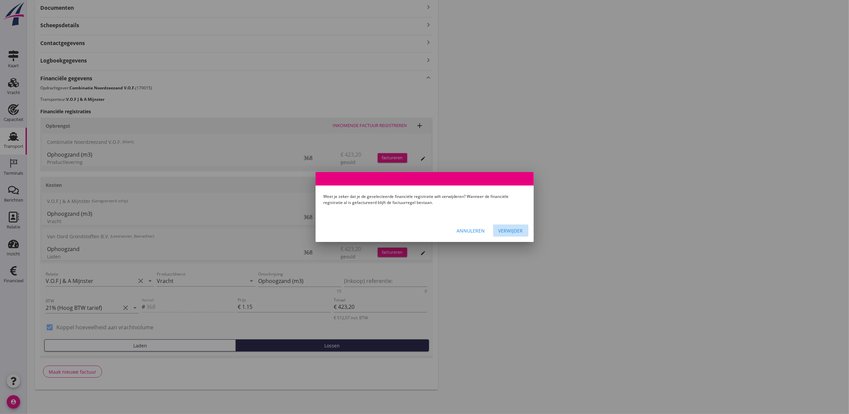
click at [519, 231] on div "Verwijder" at bounding box center [511, 230] width 25 height 7
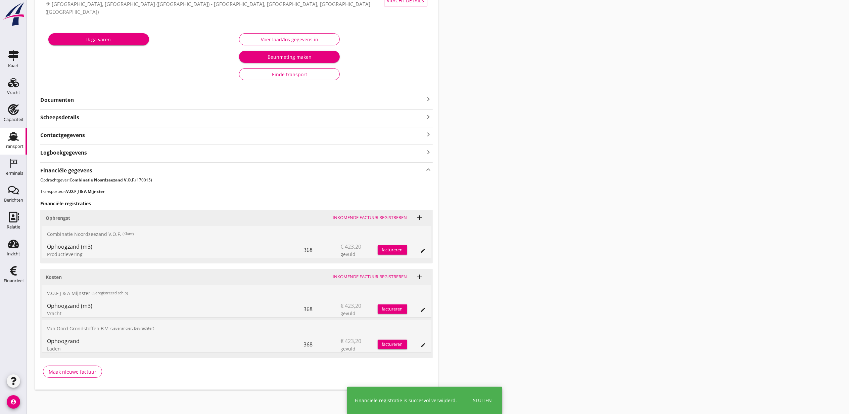
scroll to position [54, 0]
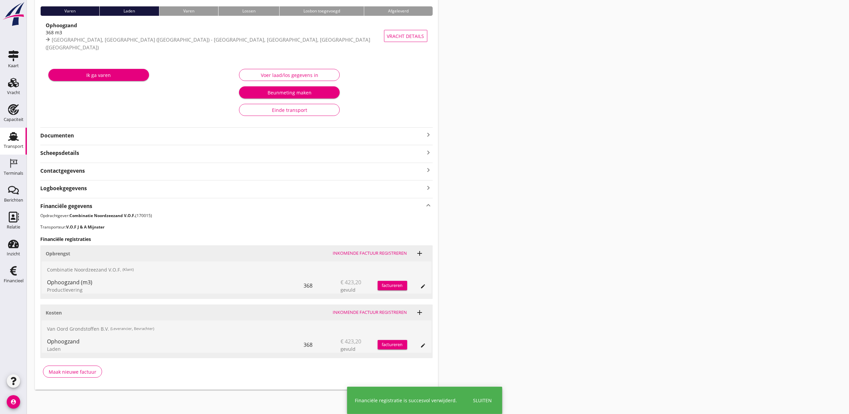
click at [599, 220] on div "Transport overzicht VOG-250707 Caan ([PERSON_NAME]) local_gas_station emergency…" at bounding box center [438, 172] width 822 height 451
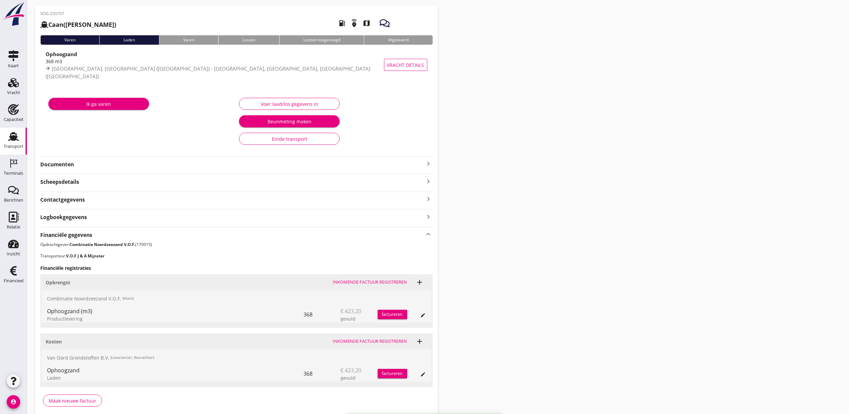
scroll to position [0, 0]
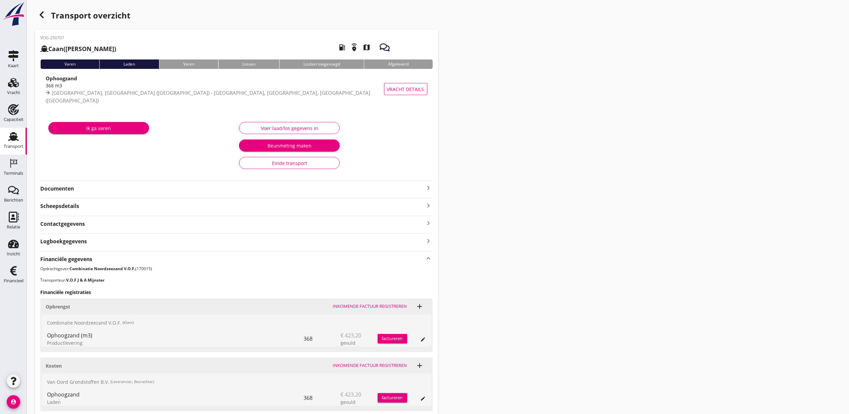
click at [39, 18] on icon "button" at bounding box center [42, 15] width 8 height 8
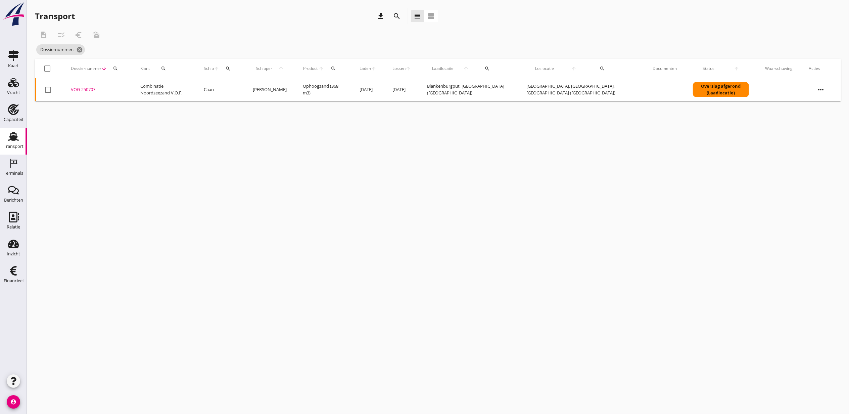
click at [116, 71] on icon "search" at bounding box center [115, 68] width 5 height 5
click at [148, 88] on input "Zoeken op dossiernummer..." at bounding box center [148, 88] width 70 height 11
paste input "VOG-250696"
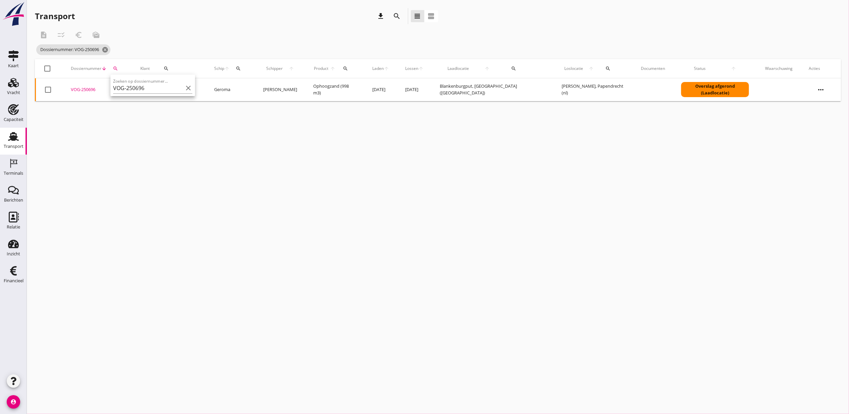
click at [87, 90] on div "VOG-250696" at bounding box center [97, 89] width 53 height 7
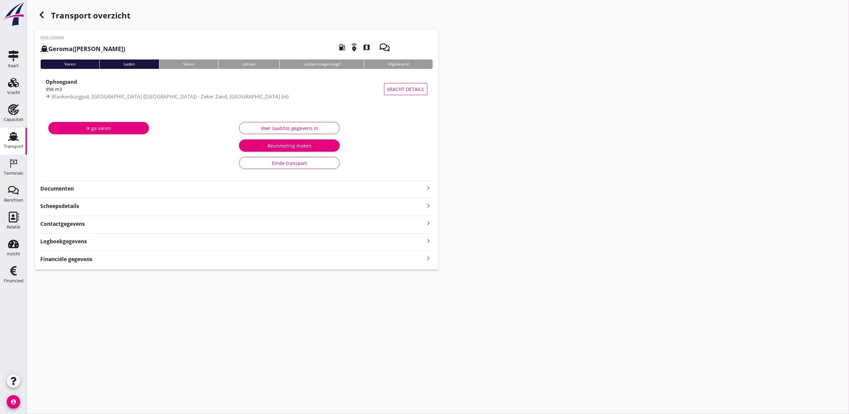
click at [285, 243] on div "Logboekgegevens keyboard_arrow_right" at bounding box center [236, 240] width 393 height 9
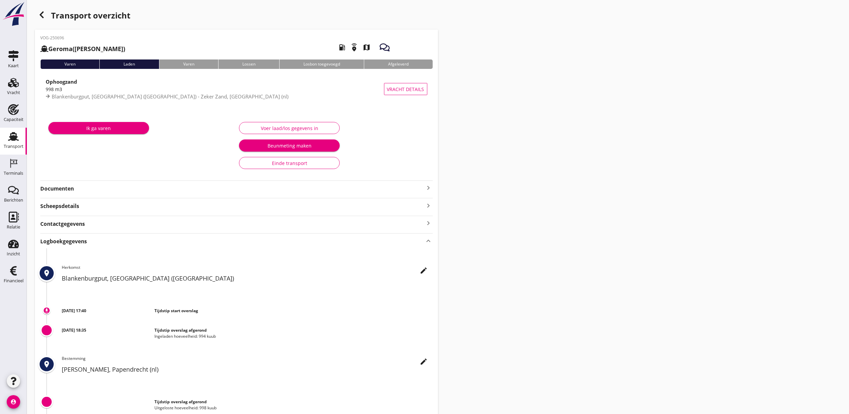
click at [291, 242] on div "Logboekgegevens keyboard_arrow_up" at bounding box center [236, 240] width 393 height 9
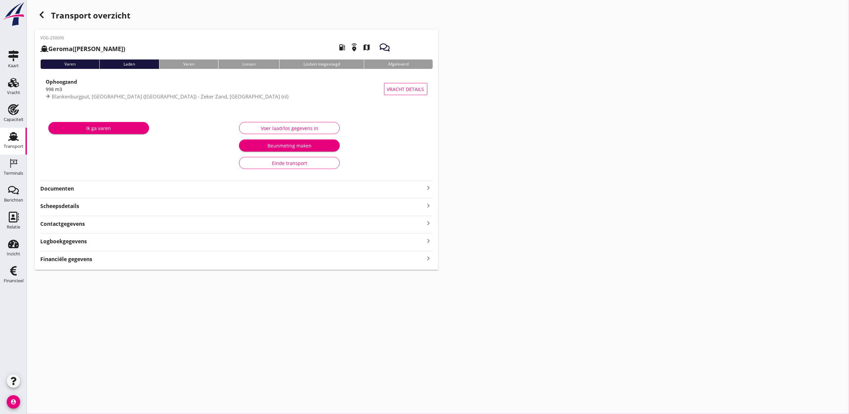
click at [285, 261] on div "Financiële gegevens keyboard_arrow_right" at bounding box center [236, 258] width 393 height 9
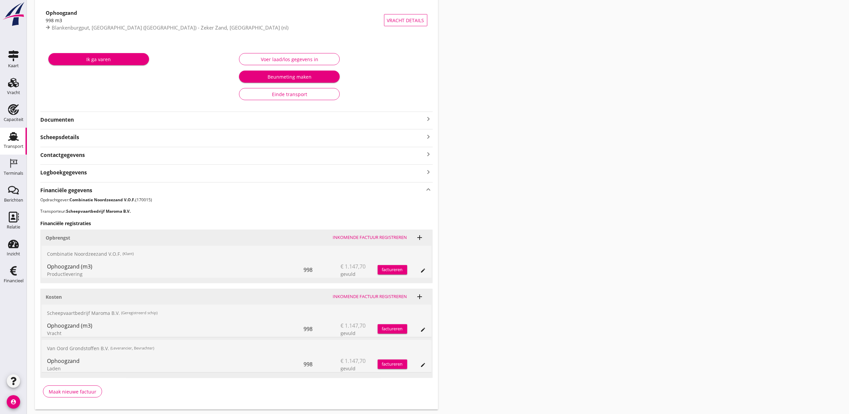
scroll to position [89, 0]
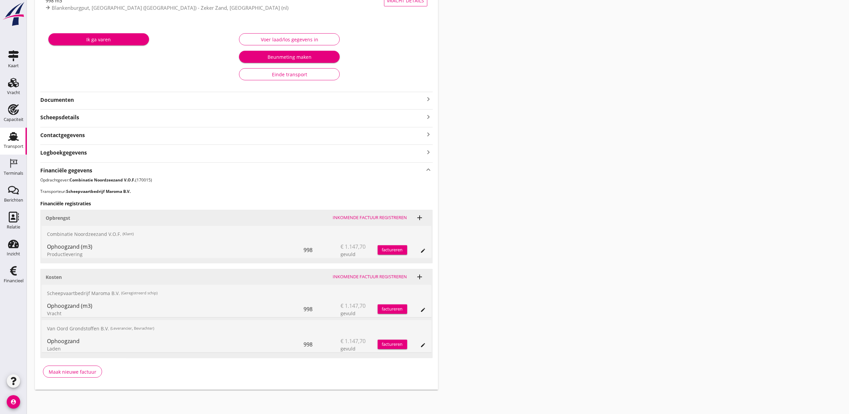
click at [426, 308] on icon "edit" at bounding box center [423, 309] width 5 height 5
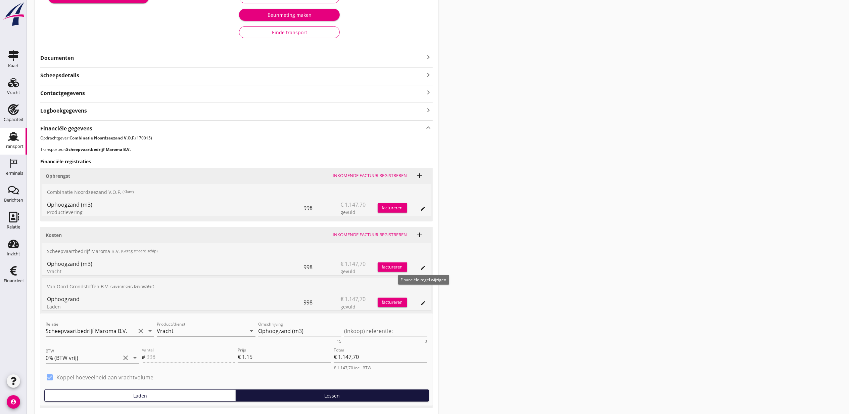
scroll to position [182, 0]
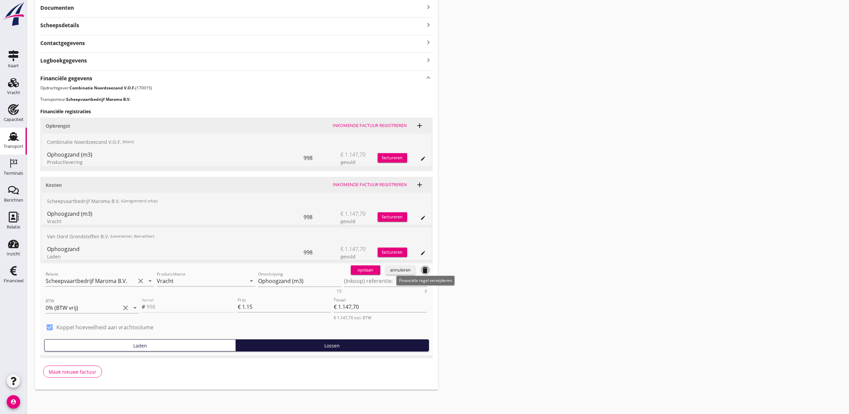
click at [421, 269] on div "delete" at bounding box center [425, 270] width 9 height 8
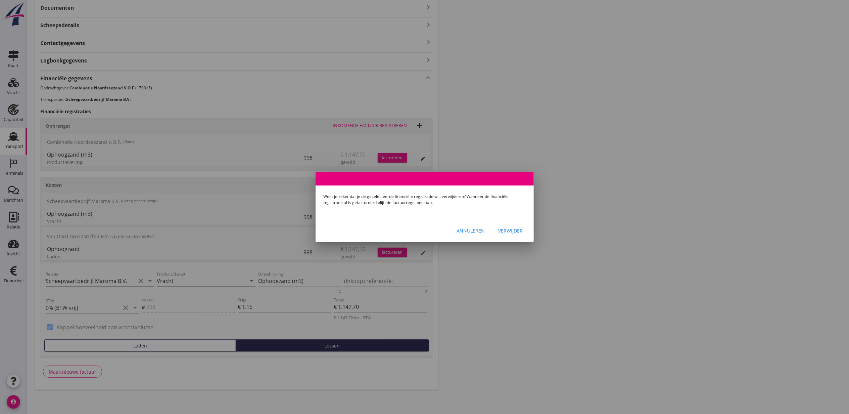
click at [500, 229] on div "Verwijder" at bounding box center [511, 230] width 25 height 7
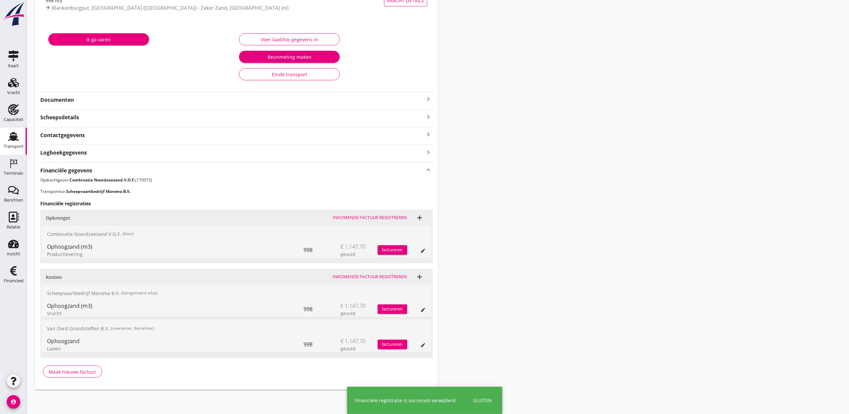
scroll to position [54, 0]
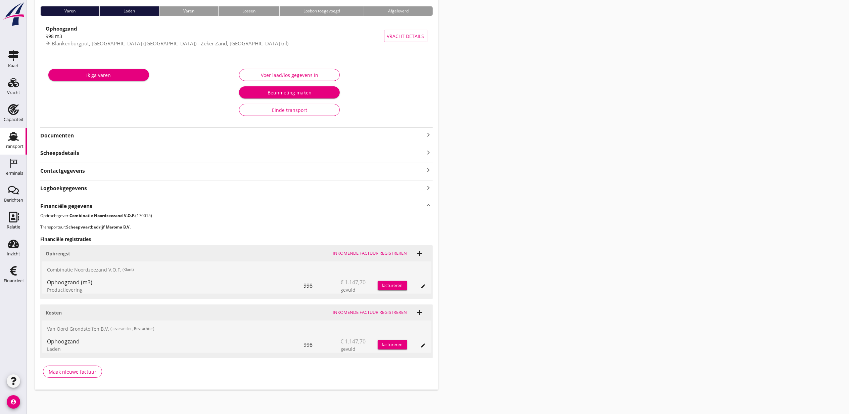
click at [510, 195] on div "Transport overzicht VOG-250696 Geroma ([PERSON_NAME]) local_gas_station emergen…" at bounding box center [438, 172] width 822 height 451
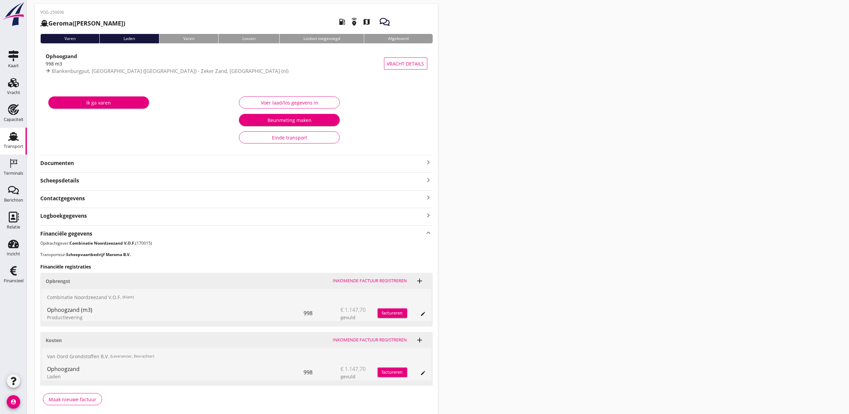
scroll to position [0, 0]
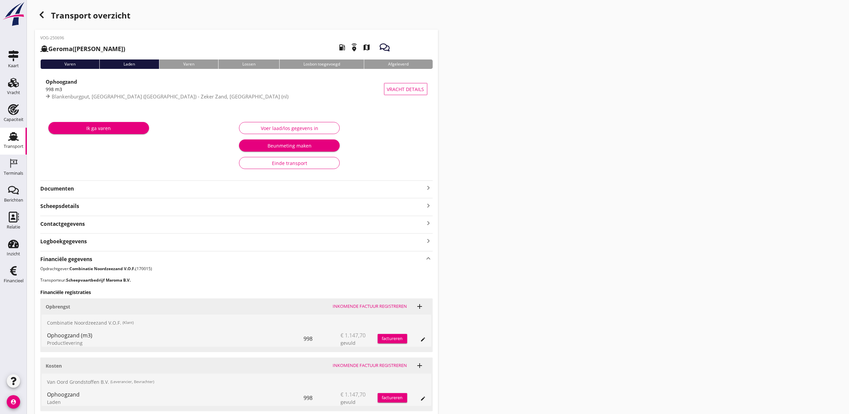
click at [42, 11] on icon "button" at bounding box center [42, 15] width 8 height 8
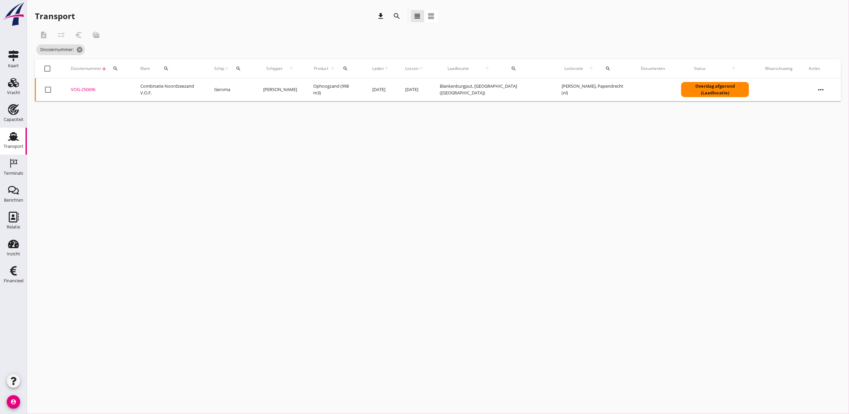
click at [122, 71] on button "search" at bounding box center [115, 68] width 12 height 12
drag, startPoint x: 126, startPoint y: 79, endPoint x: 128, endPoint y: 84, distance: 5.1
click at [126, 79] on div "Zoeken op dossiernummer..." at bounding box center [153, 86] width 79 height 15
click at [130, 87] on input "Zoeken op dossiernummer..." at bounding box center [149, 88] width 70 height 11
paste input "VOG-250699"
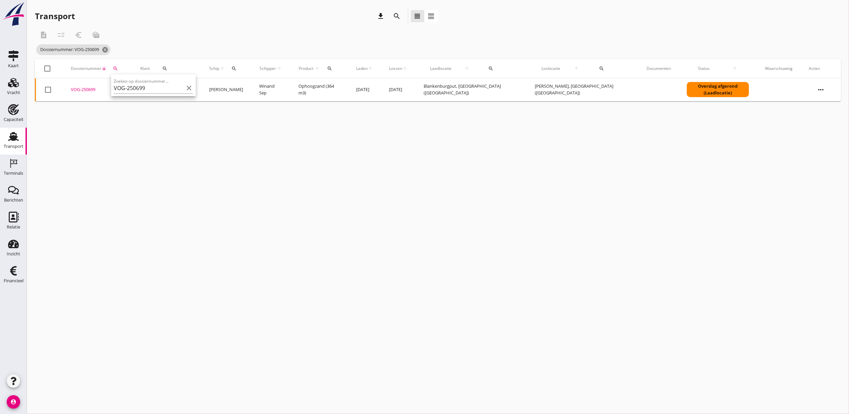
click at [96, 89] on div "VOG-250699" at bounding box center [97, 89] width 53 height 7
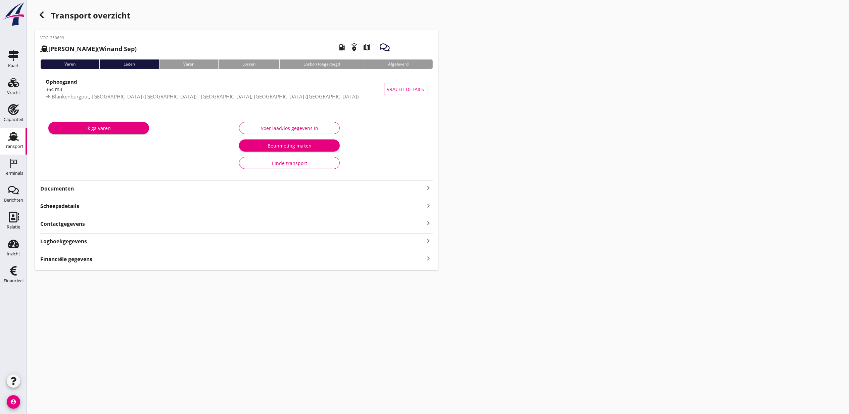
click at [128, 265] on div "VOG-250699 [PERSON_NAME] (Winand Sep) local_gas_station emergency_share map Var…" at bounding box center [236, 150] width 403 height 240
click at [124, 262] on div "Financiële gegevens keyboard_arrow_right" at bounding box center [236, 258] width 393 height 9
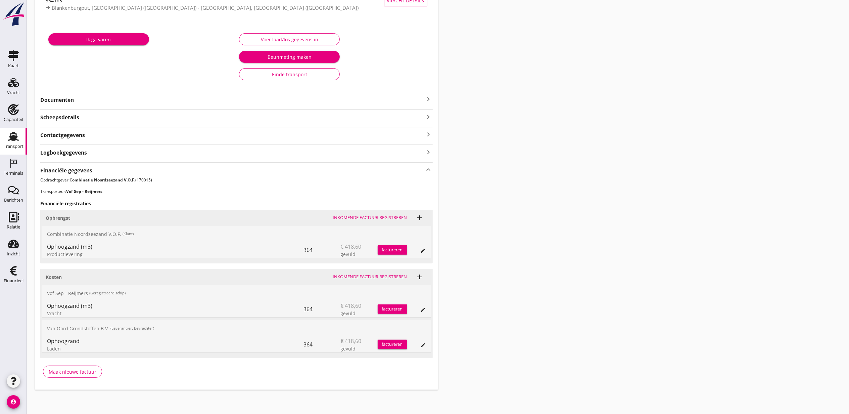
scroll to position [89, 0]
click at [422, 308] on icon "edit" at bounding box center [423, 309] width 5 height 5
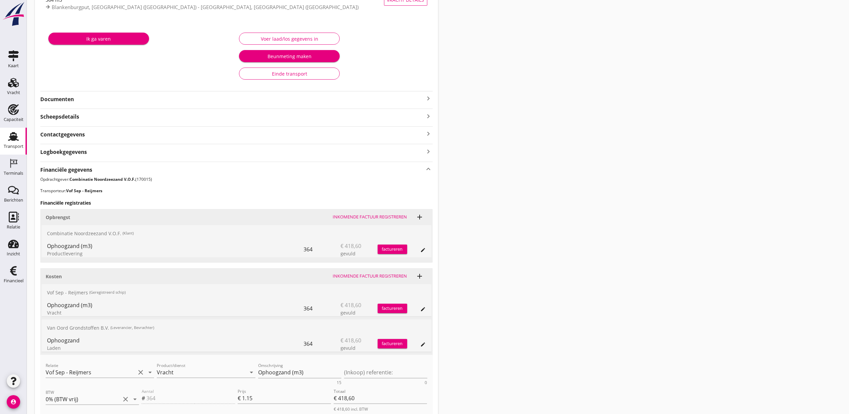
scroll to position [182, 0]
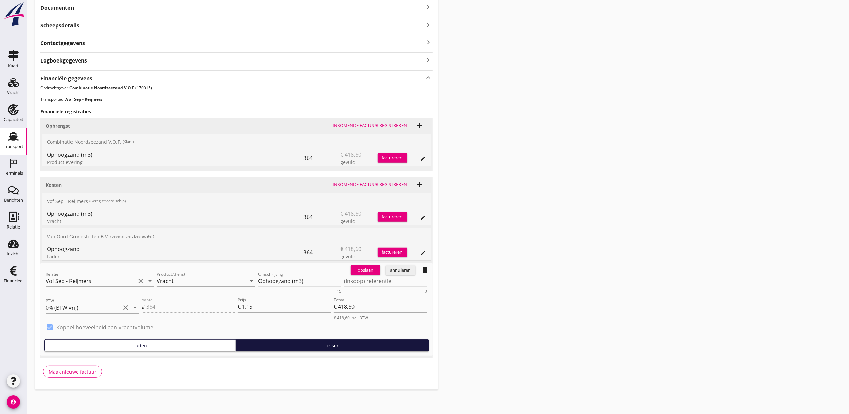
click at [420, 271] on span "delete" at bounding box center [425, 269] width 15 height 13
click at [421, 271] on button "delete" at bounding box center [425, 269] width 9 height 9
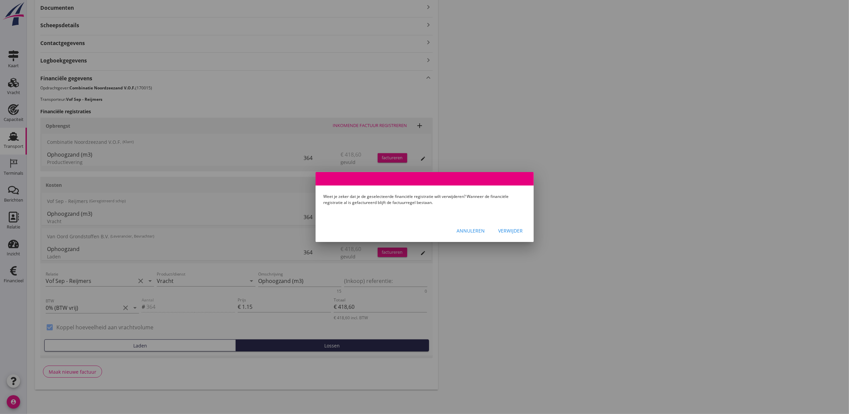
drag, startPoint x: 506, startPoint y: 230, endPoint x: 528, endPoint y: 225, distance: 22.2
click at [505, 231] on div "Verwijder" at bounding box center [511, 230] width 25 height 7
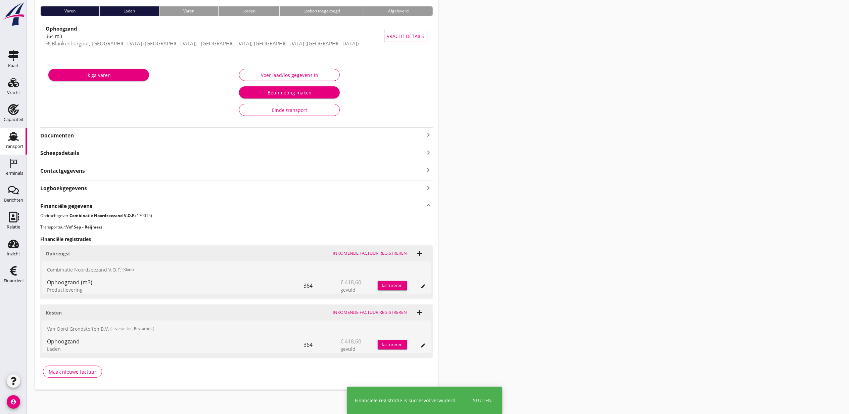
scroll to position [54, 0]
drag, startPoint x: 613, startPoint y: 213, endPoint x: 604, endPoint y: 211, distance: 9.2
click at [613, 213] on div "Transport overzicht VOG-250699 Boris (Winand Sep) local_gas_station emergency_s…" at bounding box center [438, 172] width 822 height 451
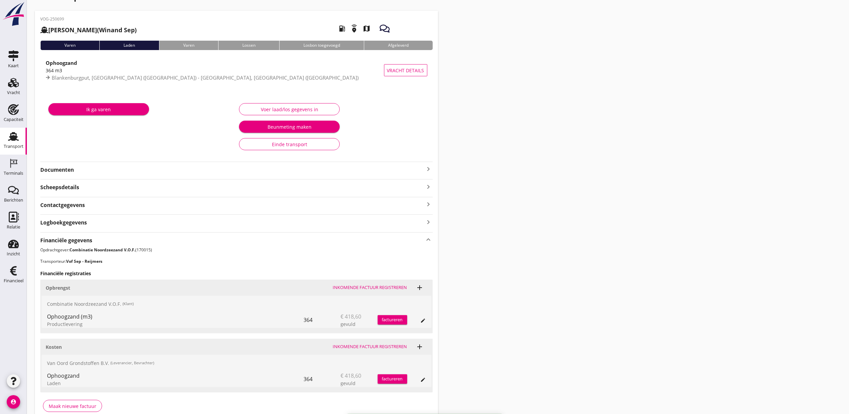
scroll to position [0, 0]
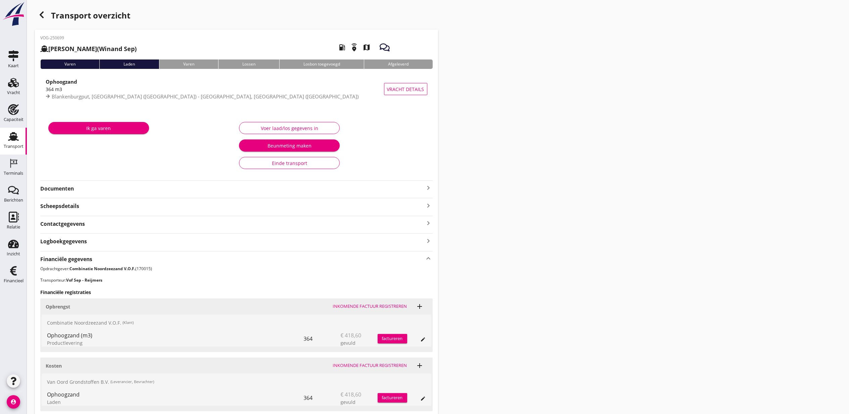
click at [41, 8] on div "Transport overzicht VOG-250699 Boris (Winand Sep) local_gas_station emergency_s…" at bounding box center [438, 225] width 822 height 451
click at [40, 11] on icon "button" at bounding box center [42, 15] width 8 height 8
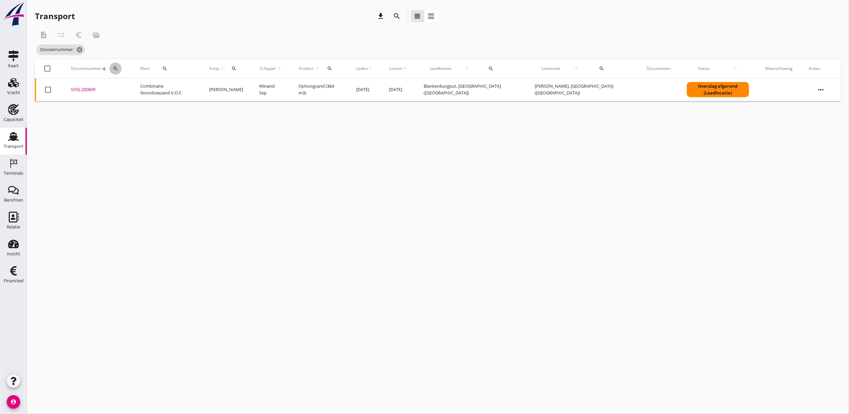
click at [118, 71] on icon "search" at bounding box center [115, 68] width 5 height 5
click at [146, 100] on td "Combinatie Noordzeezand V.O.F." at bounding box center [166, 89] width 69 height 23
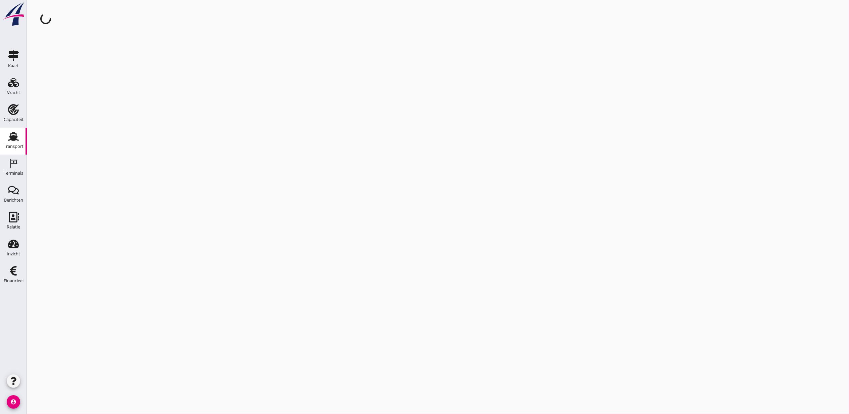
click at [146, 90] on div "cancel You are impersonating another user." at bounding box center [438, 207] width 822 height 414
click at [17, 134] on icon "Transport" at bounding box center [13, 136] width 11 height 11
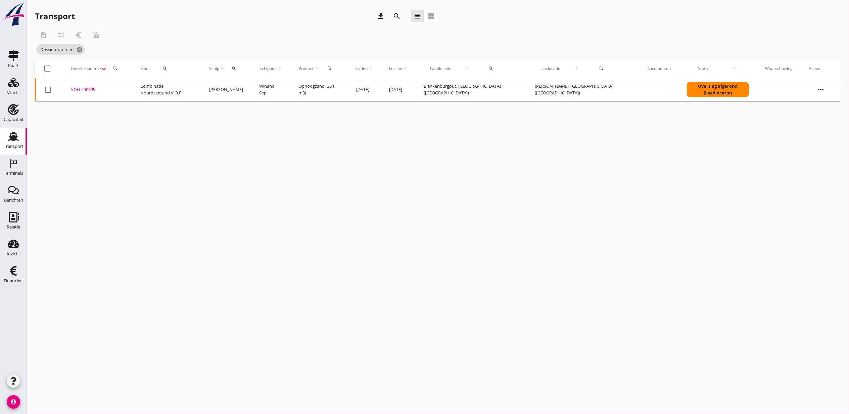
click at [116, 66] on div "search" at bounding box center [115, 68] width 12 height 5
click at [128, 86] on input "Zoeken op dossiernummer..." at bounding box center [151, 88] width 70 height 11
paste input "VOG-250700"
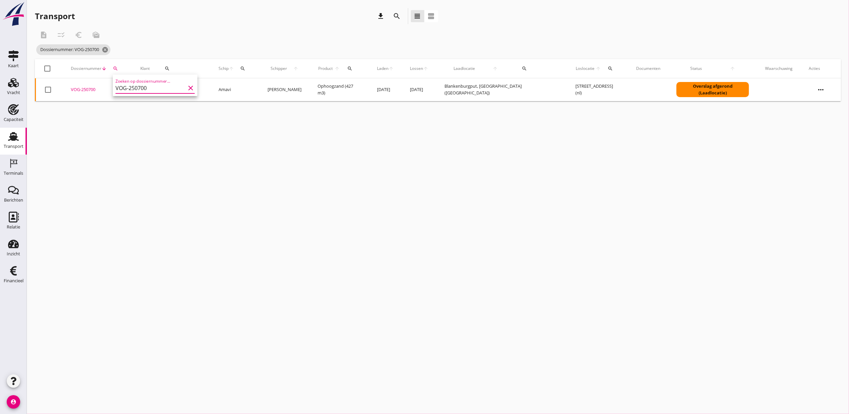
click at [90, 90] on div "VOG-250700" at bounding box center [97, 89] width 53 height 7
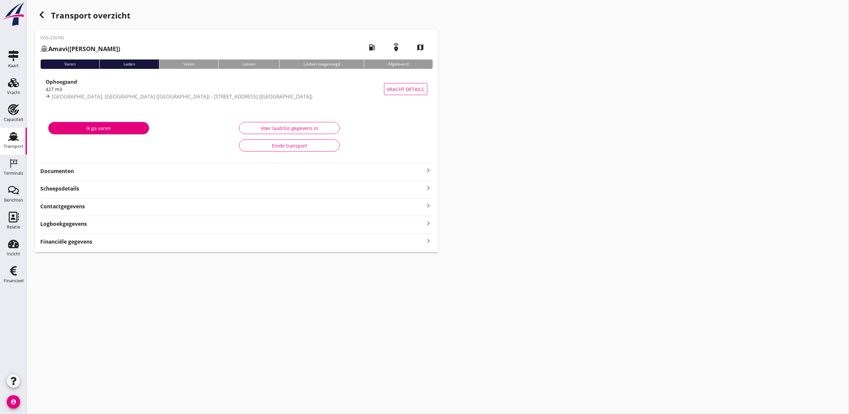
click at [187, 228] on div "Logboekgegevens keyboard_arrow_right" at bounding box center [236, 223] width 393 height 9
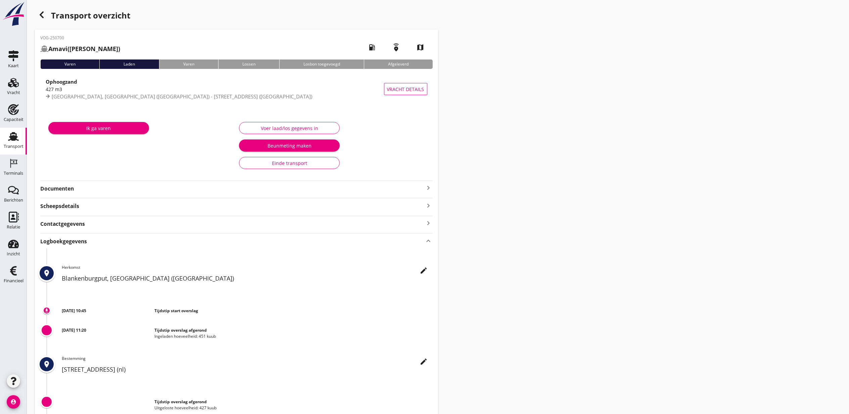
click at [187, 240] on div "Logboekgegevens keyboard_arrow_up" at bounding box center [236, 240] width 393 height 9
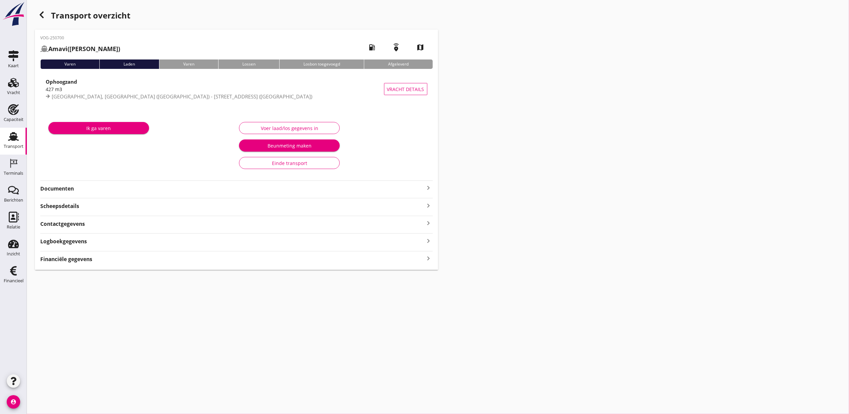
click at [185, 261] on div "Financiële gegevens keyboard_arrow_right" at bounding box center [236, 258] width 393 height 9
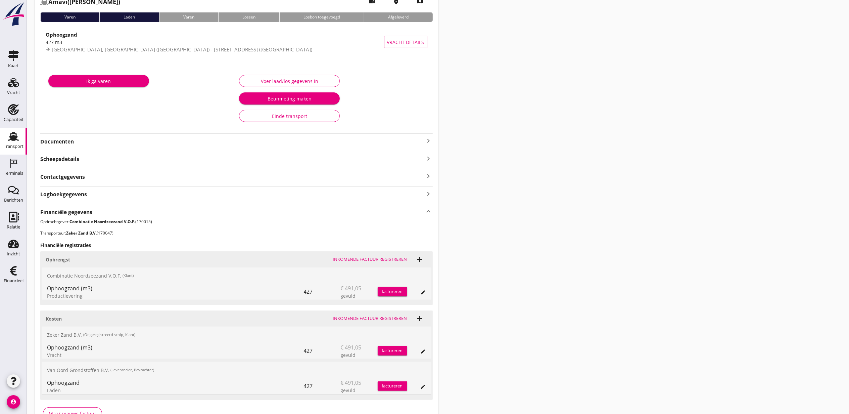
scroll to position [89, 0]
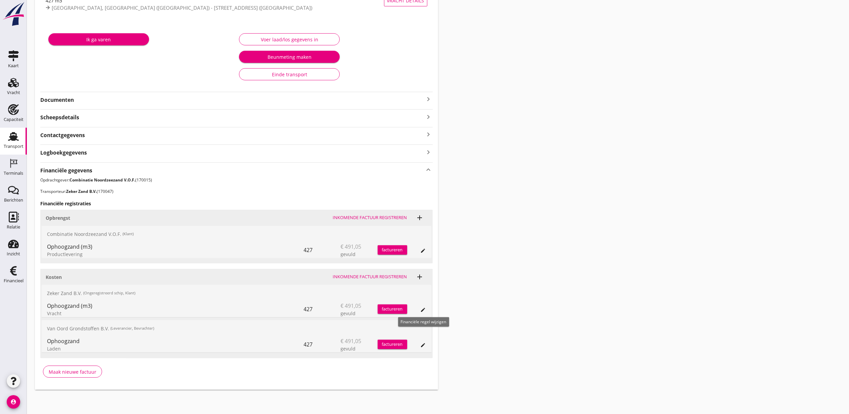
click at [423, 310] on icon "edit" at bounding box center [423, 309] width 5 height 5
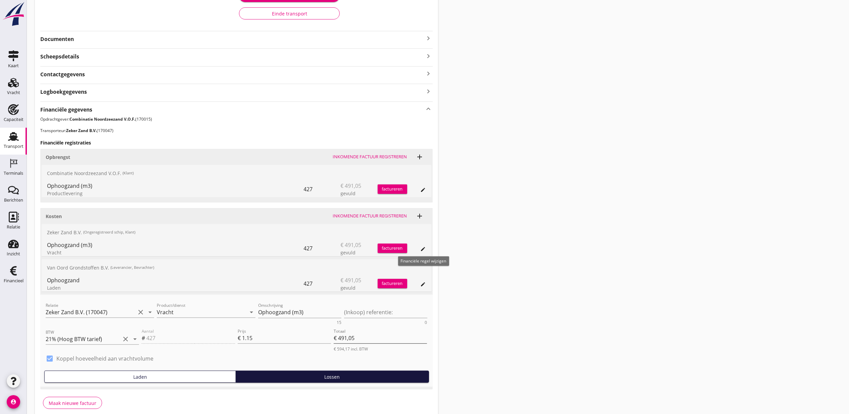
scroll to position [182, 0]
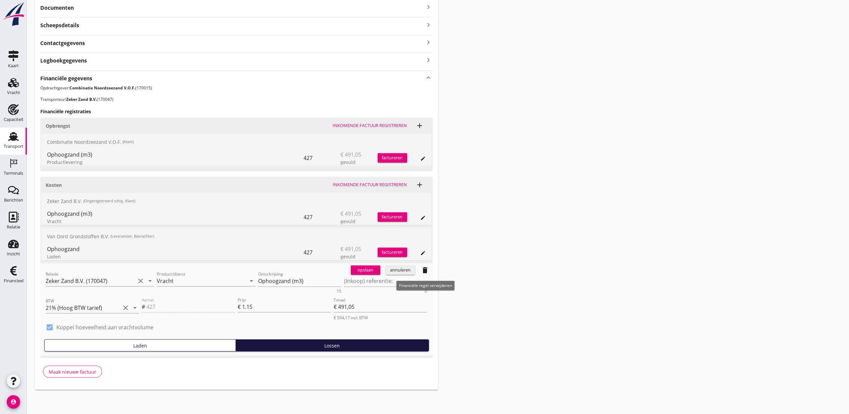
click at [427, 267] on icon "delete" at bounding box center [425, 270] width 8 height 8
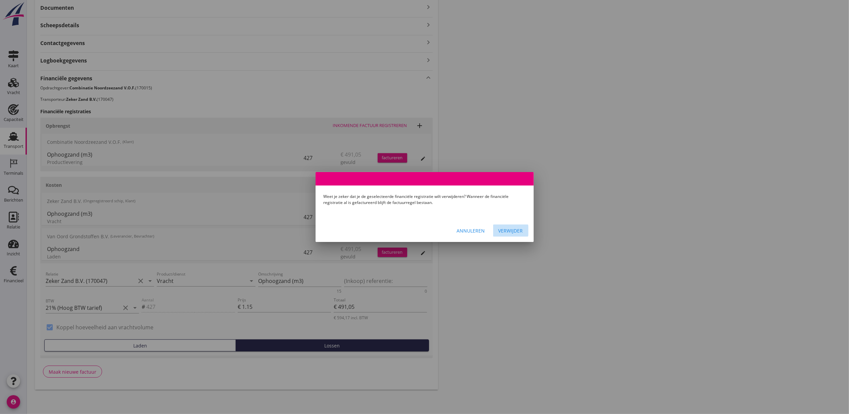
click at [527, 229] on button "Verwijder" at bounding box center [510, 230] width 35 height 12
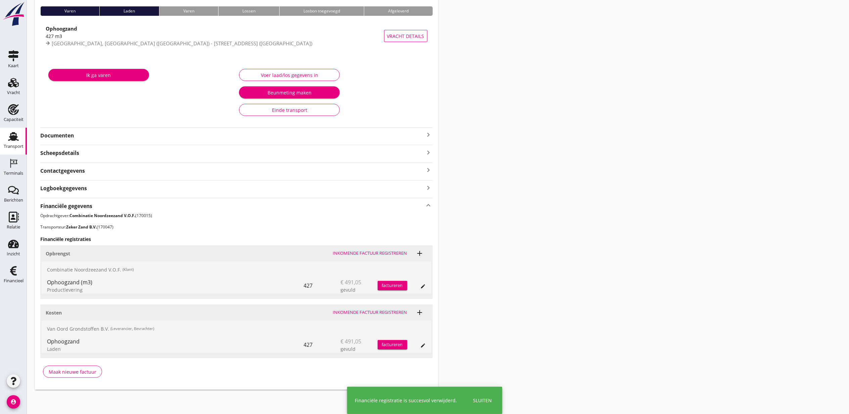
scroll to position [54, 0]
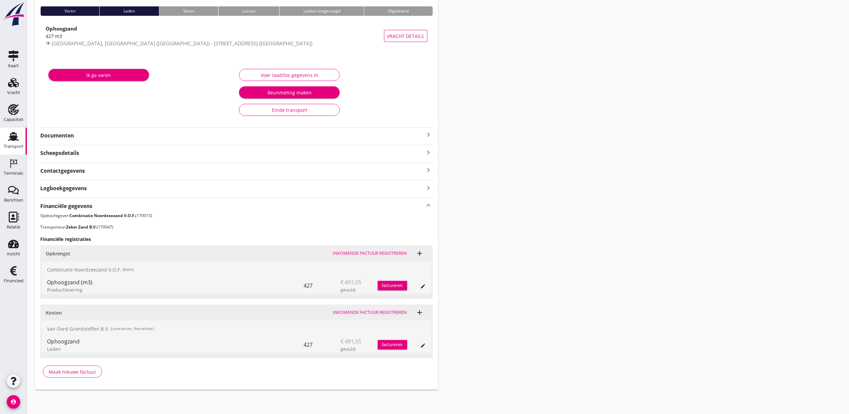
click at [654, 166] on div "Transport overzicht VOG-250700 Amavi ([PERSON_NAME]) local_gas_station emergenc…" at bounding box center [438, 172] width 822 height 451
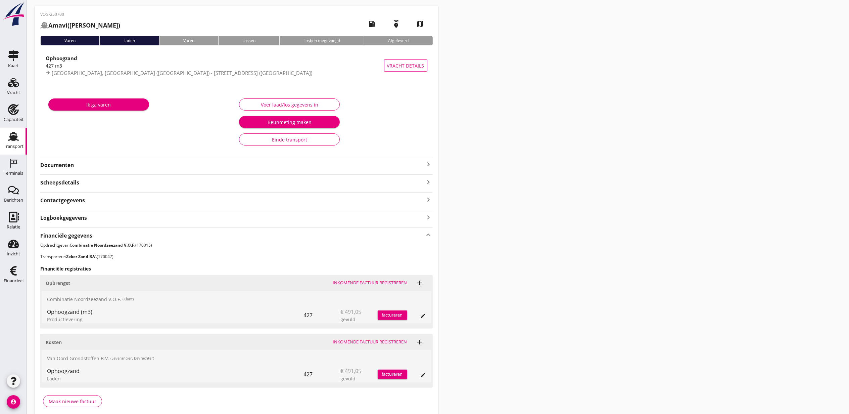
scroll to position [0, 0]
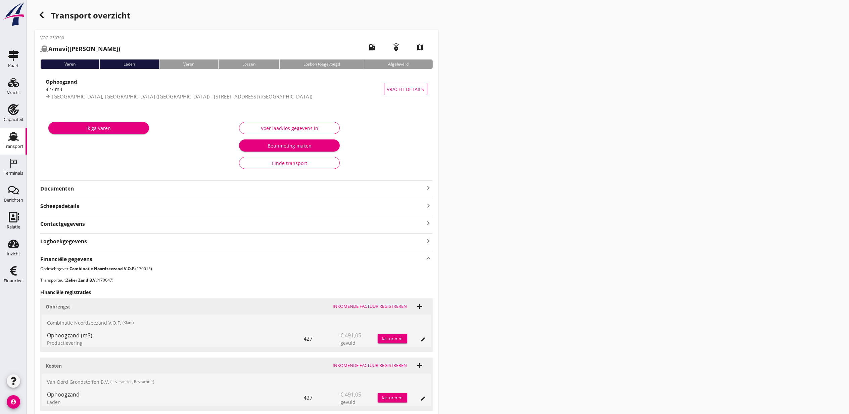
click at [34, 13] on div "Transport overzicht VOG-250700 Amavi ([PERSON_NAME]) local_gas_station emergenc…" at bounding box center [438, 225] width 822 height 451
click at [41, 13] on use "button" at bounding box center [42, 14] width 4 height 7
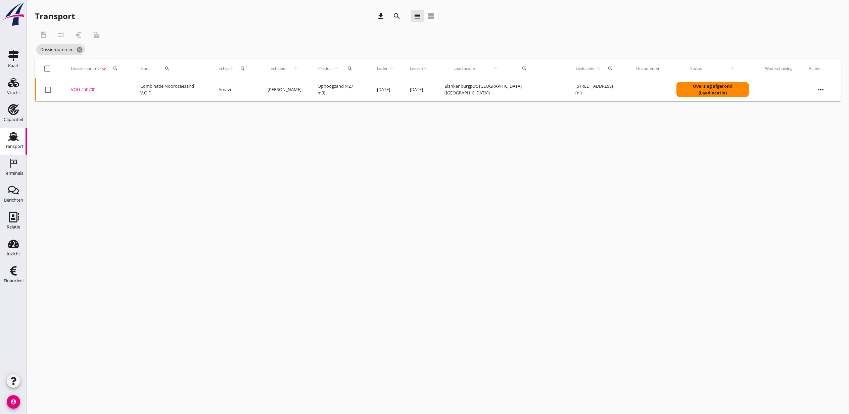
click at [135, 67] on th "Klant search" at bounding box center [171, 68] width 78 height 19
click at [121, 68] on div "search" at bounding box center [115, 68] width 12 height 5
click at [124, 84] on input "Zoeken op dossiernummer..." at bounding box center [147, 88] width 70 height 11
paste input "VOG-250705"
click at [85, 88] on div "VOG-250705" at bounding box center [97, 89] width 53 height 7
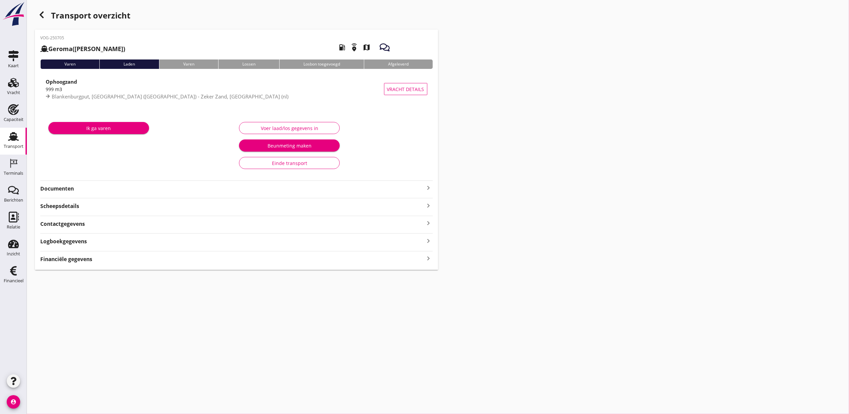
click at [84, 243] on strong "Logboekgegevens" at bounding box center [63, 241] width 47 height 8
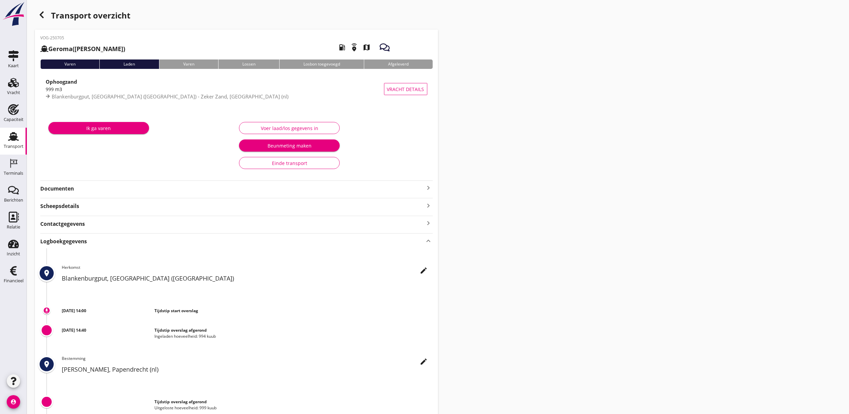
click at [84, 243] on strong "Logboekgegevens" at bounding box center [63, 241] width 47 height 8
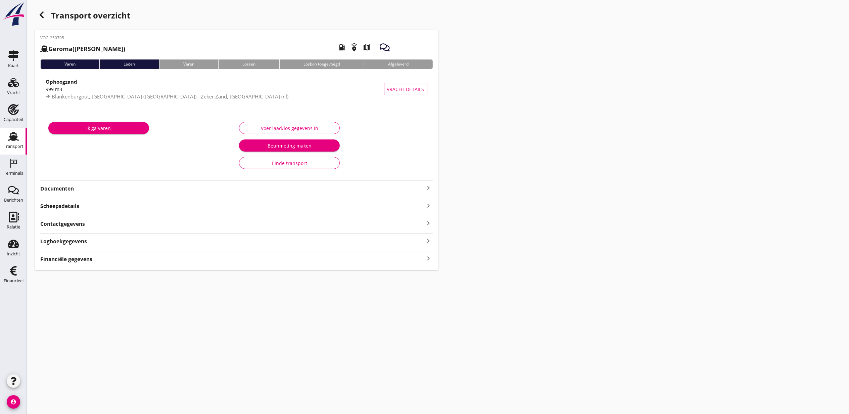
drag, startPoint x: 84, startPoint y: 243, endPoint x: 85, endPoint y: 255, distance: 12.1
click at [85, 255] on strong "Financiële gegevens" at bounding box center [66, 259] width 52 height 8
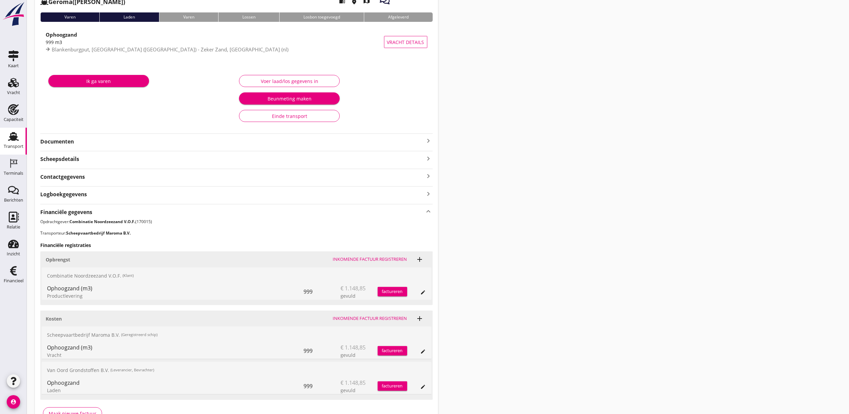
scroll to position [89, 0]
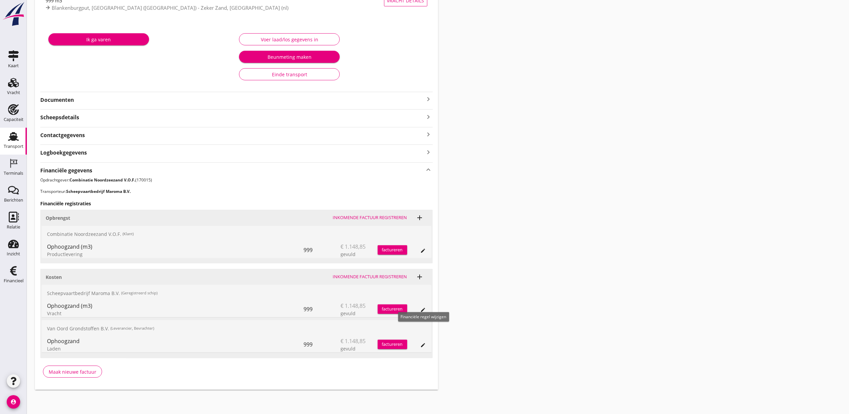
click at [422, 308] on icon "edit" at bounding box center [423, 309] width 5 height 5
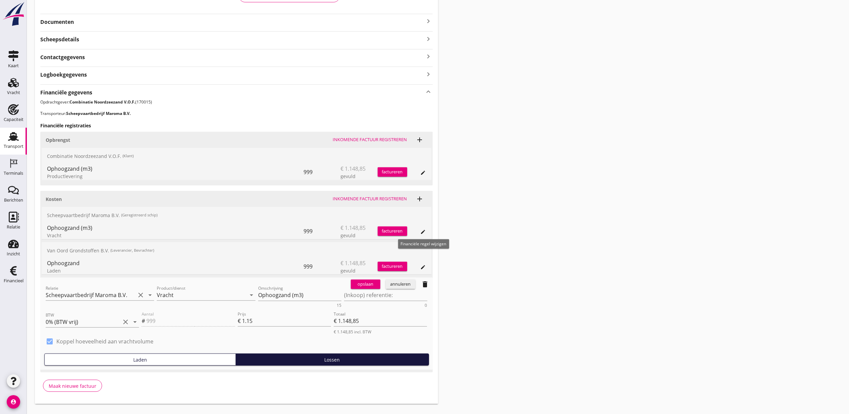
scroll to position [179, 0]
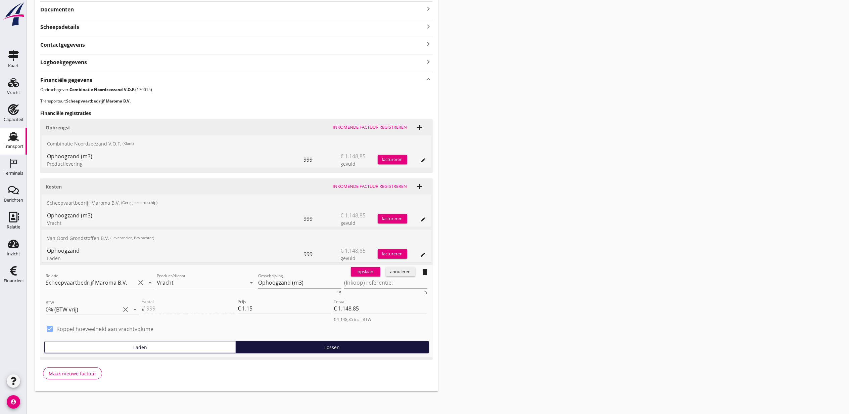
click at [427, 273] on icon "delete" at bounding box center [425, 272] width 8 height 8
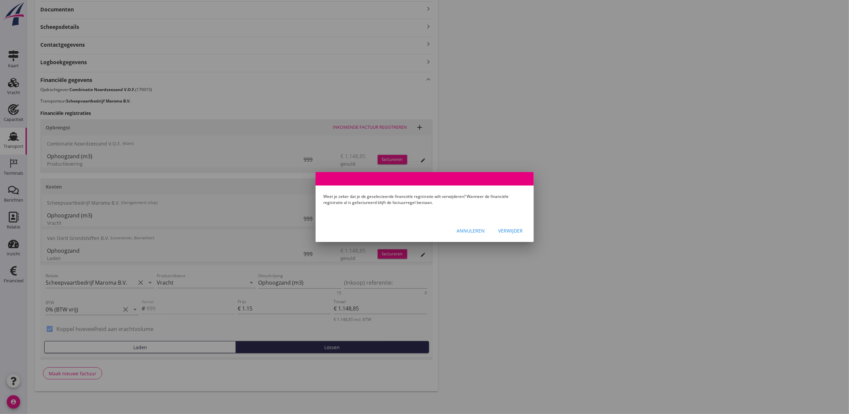
click at [512, 227] on div "Verwijder" at bounding box center [511, 230] width 25 height 7
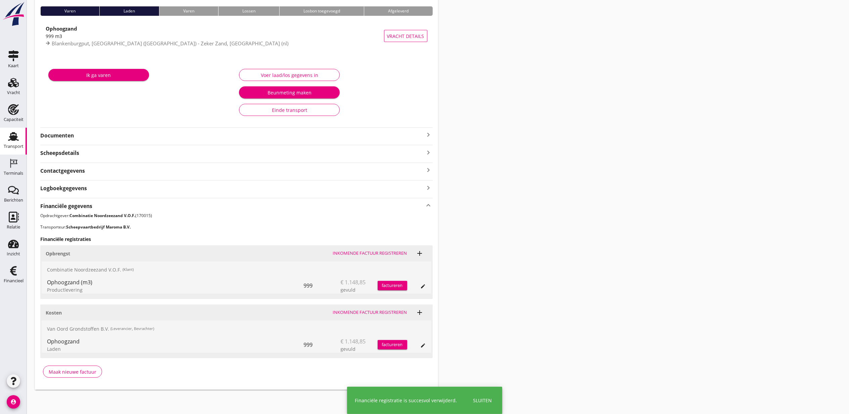
scroll to position [54, 0]
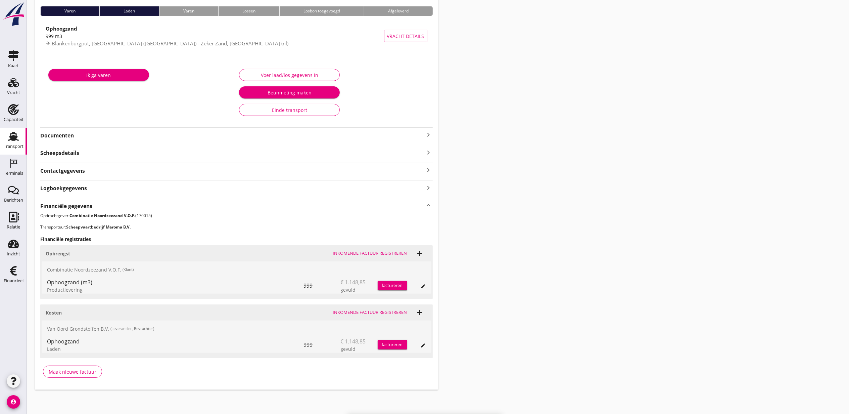
click at [653, 151] on div "Transport overzicht VOG-250705 Geroma ([PERSON_NAME]) local_gas_station emergen…" at bounding box center [438, 172] width 822 height 451
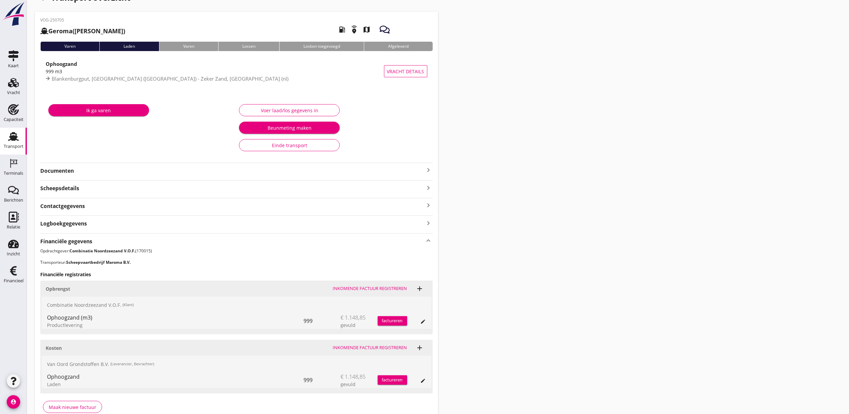
scroll to position [0, 0]
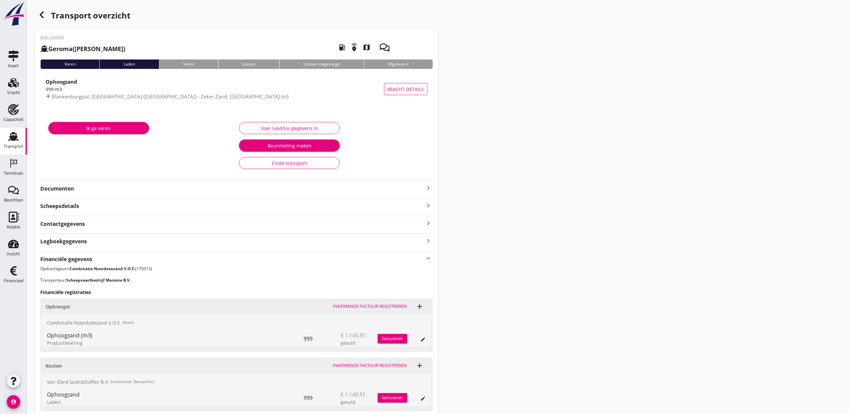
click at [39, 17] on icon "button" at bounding box center [42, 15] width 8 height 8
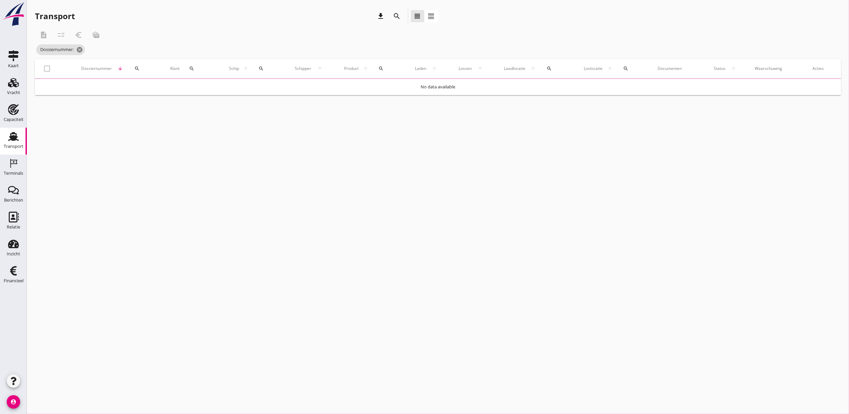
click at [138, 70] on icon "search" at bounding box center [136, 68] width 5 height 5
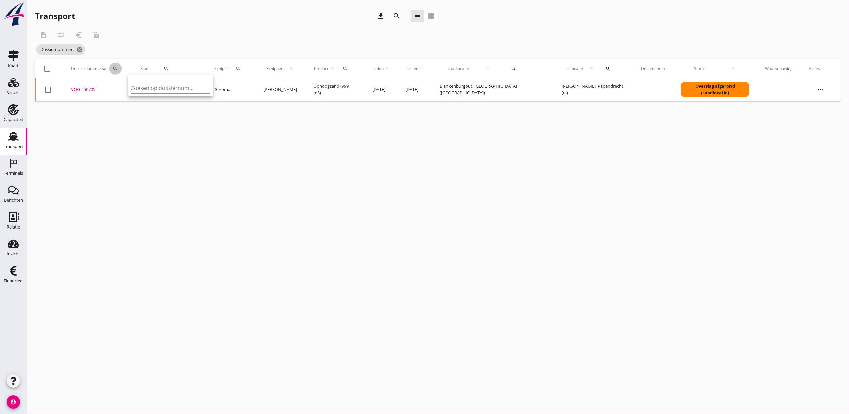
click at [119, 71] on button "search" at bounding box center [115, 68] width 12 height 12
click at [118, 71] on icon "search" at bounding box center [115, 68] width 5 height 5
click at [152, 82] on div "Zoeken op dossiernummer..." at bounding box center [153, 86] width 79 height 15
click at [157, 85] on input "Zoeken op dossiernummer..." at bounding box center [149, 88] width 70 height 11
paste input "VOG-250709"
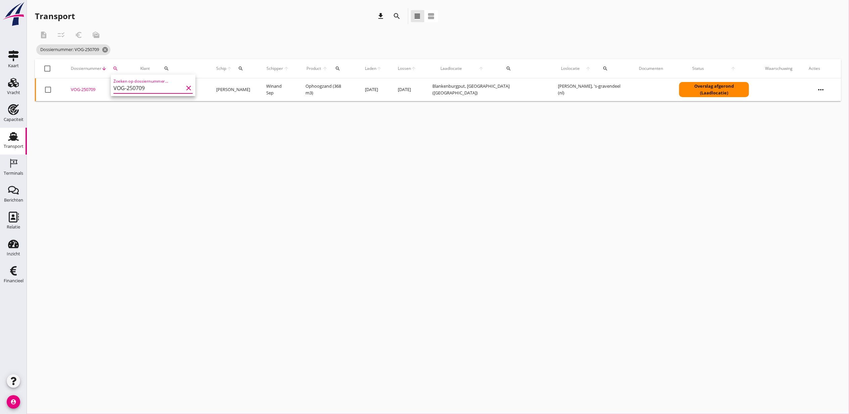
click at [83, 89] on div "VOG-250709" at bounding box center [97, 89] width 53 height 7
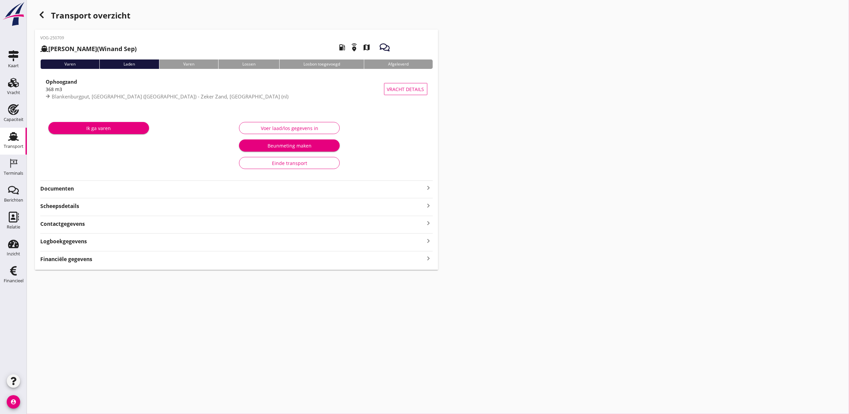
click at [124, 244] on div "Logboekgegevens keyboard_arrow_right" at bounding box center [236, 240] width 393 height 9
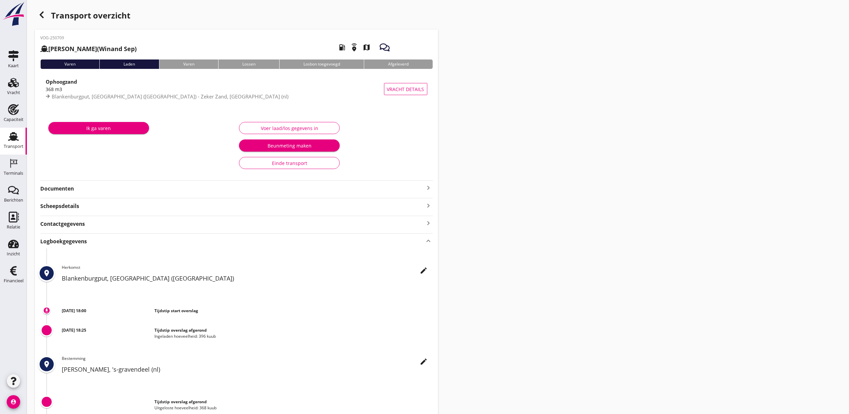
click at [149, 238] on div "Logboekgegevens keyboard_arrow_up" at bounding box center [236, 240] width 393 height 9
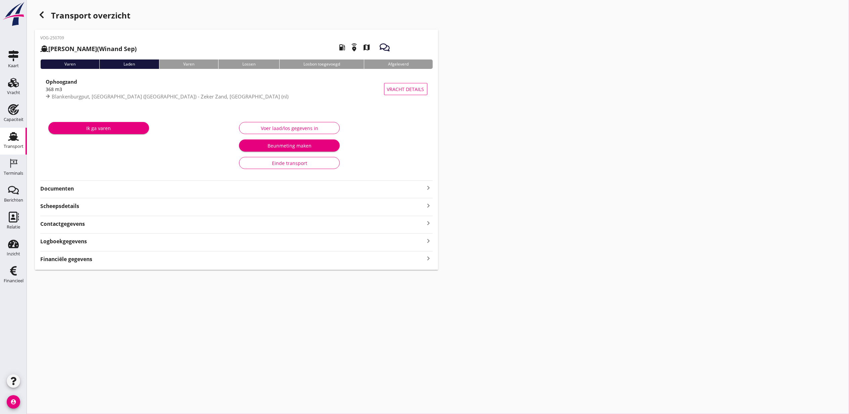
click at [140, 257] on div "Financiële gegevens keyboard_arrow_right" at bounding box center [236, 258] width 393 height 9
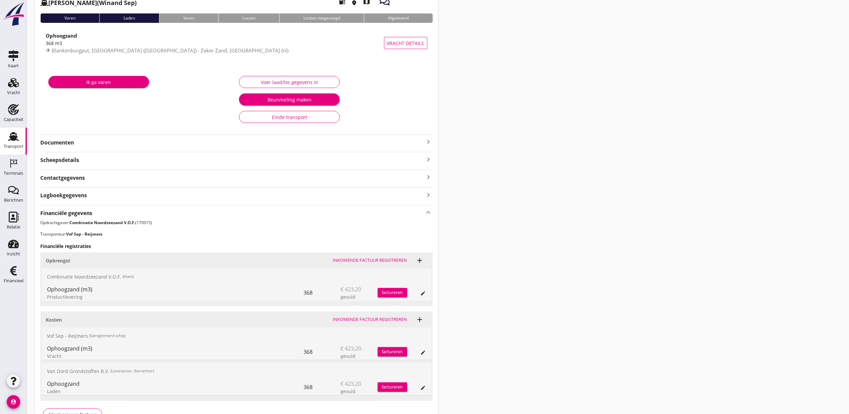
scroll to position [89, 0]
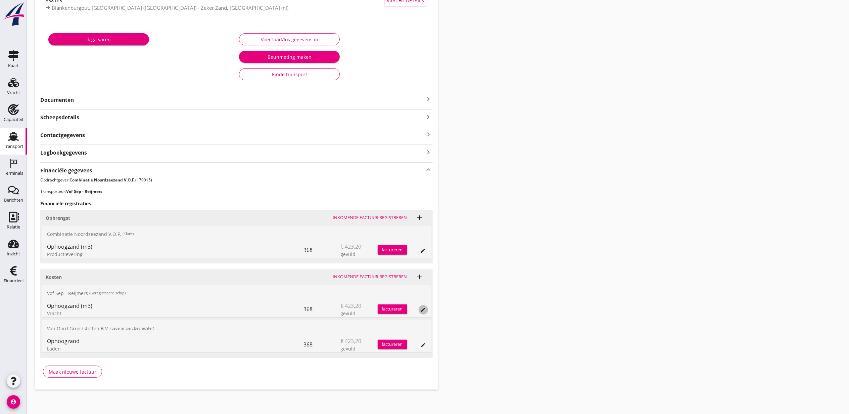
click at [424, 307] on icon "edit" at bounding box center [423, 309] width 5 height 5
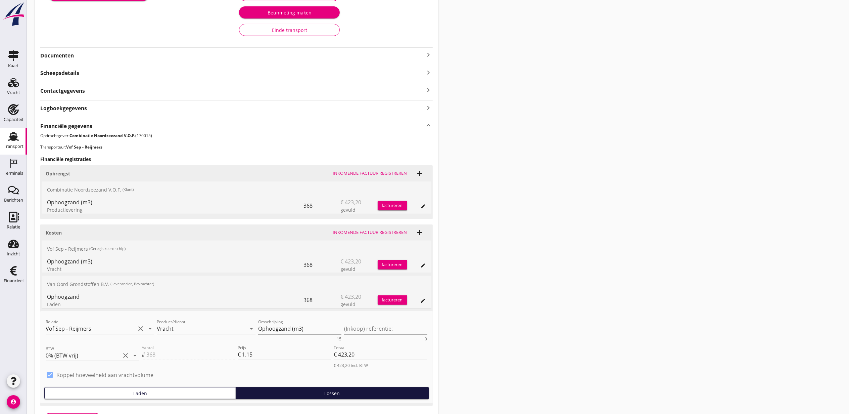
scroll to position [182, 0]
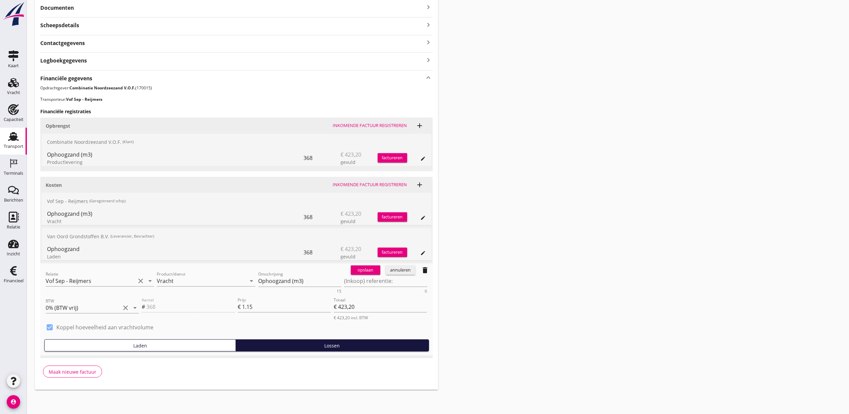
click at [423, 272] on icon "delete" at bounding box center [425, 270] width 8 height 8
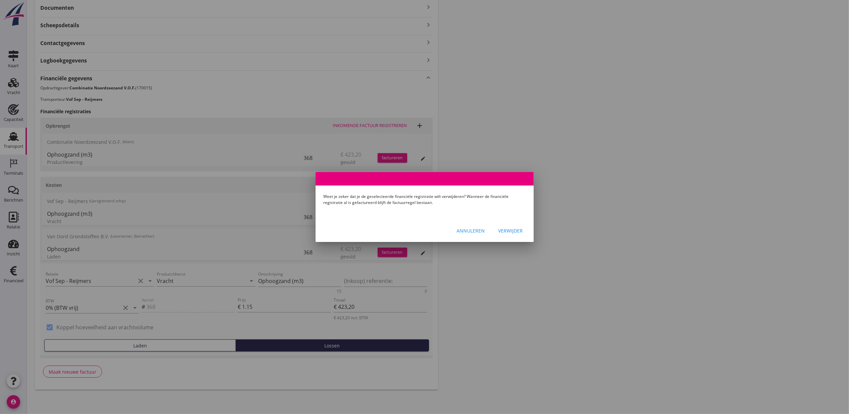
click at [512, 230] on div "Verwijder" at bounding box center [511, 230] width 25 height 7
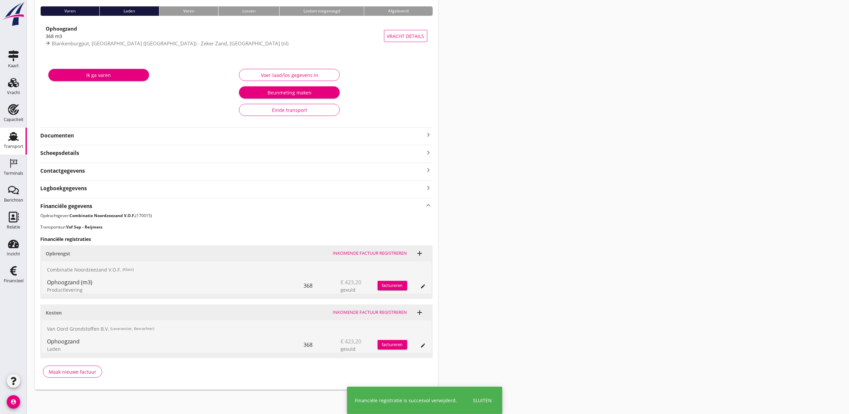
drag, startPoint x: 586, startPoint y: 173, endPoint x: 562, endPoint y: 167, distance: 24.9
click at [586, 173] on div "Transport overzicht VOG-250709 Boris (Winand Sep) local_gas_station emergency_s…" at bounding box center [438, 172] width 822 height 451
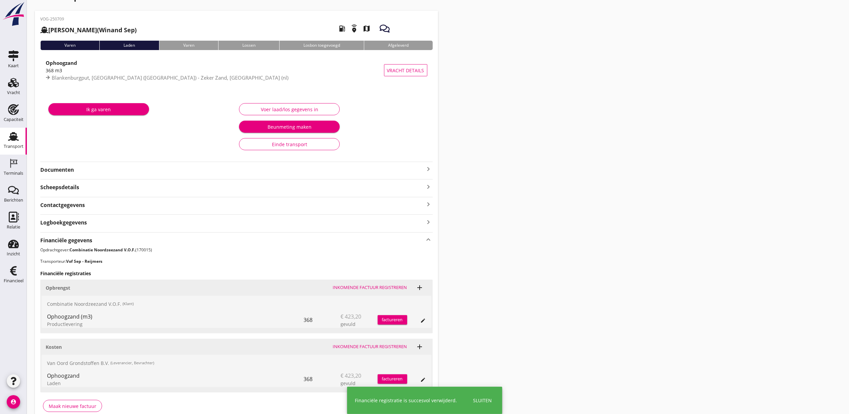
scroll to position [0, 0]
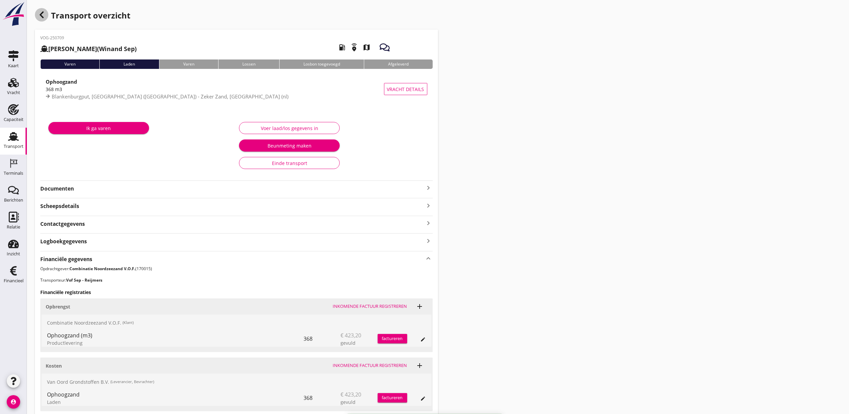
click at [44, 12] on icon "button" at bounding box center [42, 15] width 8 height 8
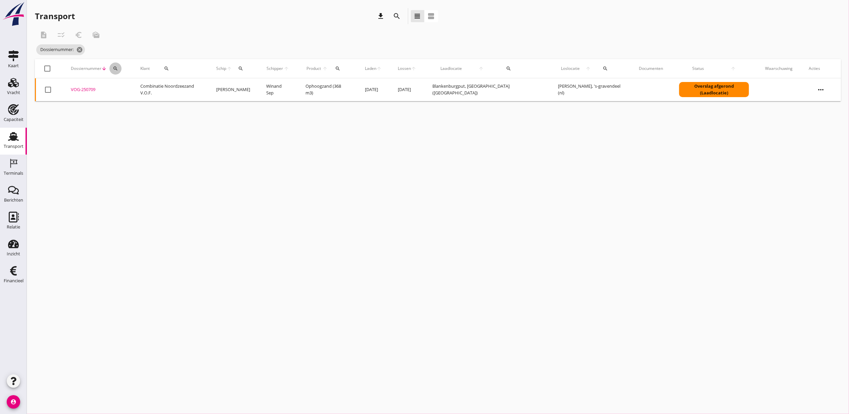
click at [118, 69] on icon "search" at bounding box center [115, 68] width 5 height 5
click at [142, 89] on input "Zoeken op dossiernummer..." at bounding box center [149, 88] width 70 height 11
paste input "VOG-250714"
click at [91, 90] on div "VOG-250714" at bounding box center [97, 89] width 53 height 7
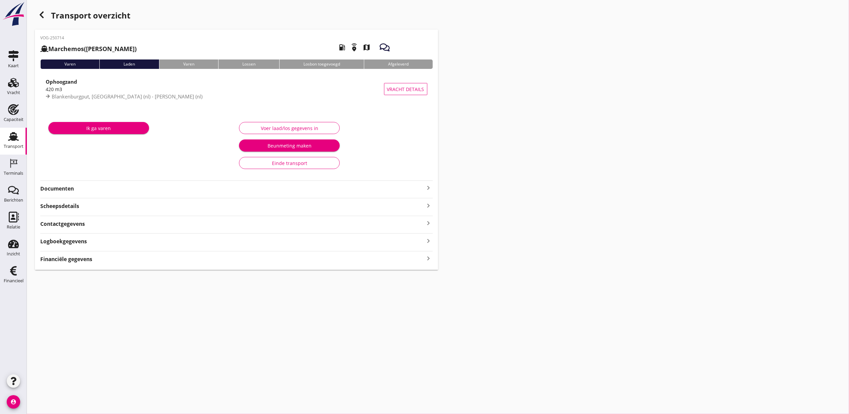
click at [99, 244] on div "Logboekgegevens keyboard_arrow_right" at bounding box center [236, 240] width 393 height 9
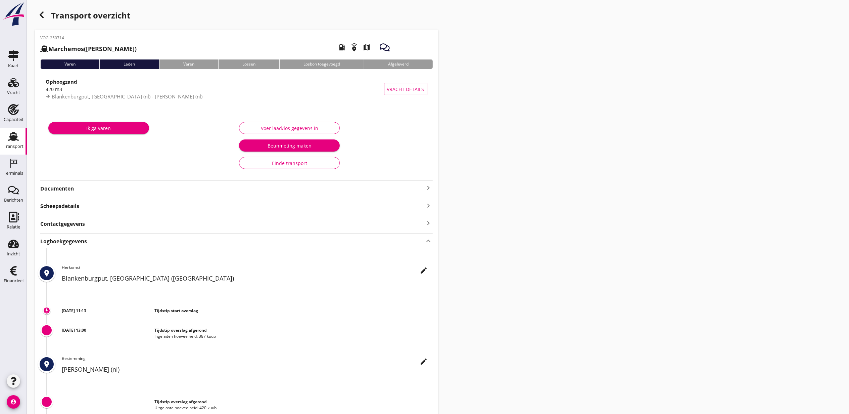
click at [99, 244] on div "Logboekgegevens keyboard_arrow_up" at bounding box center [236, 240] width 393 height 9
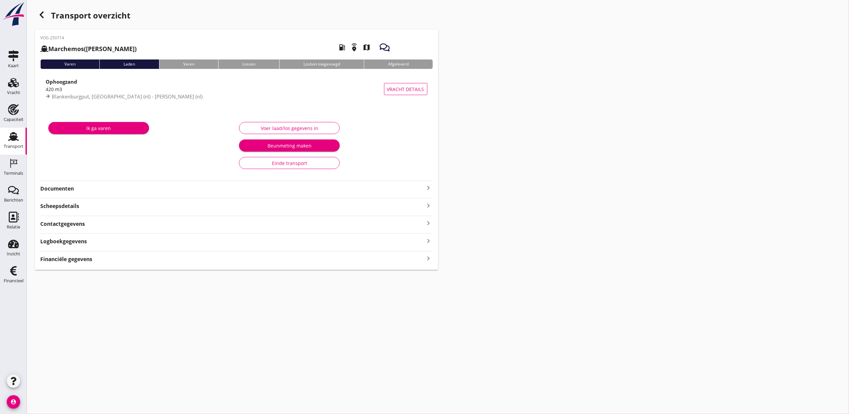
click at [103, 259] on div "Financiële gegevens keyboard_arrow_right" at bounding box center [236, 258] width 393 height 9
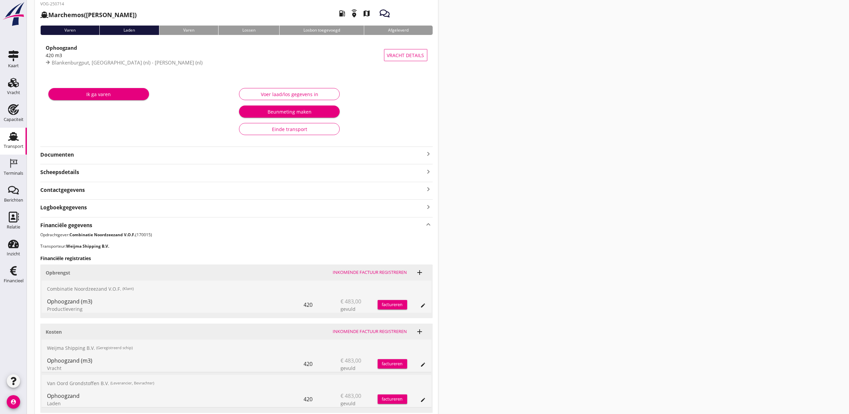
scroll to position [89, 0]
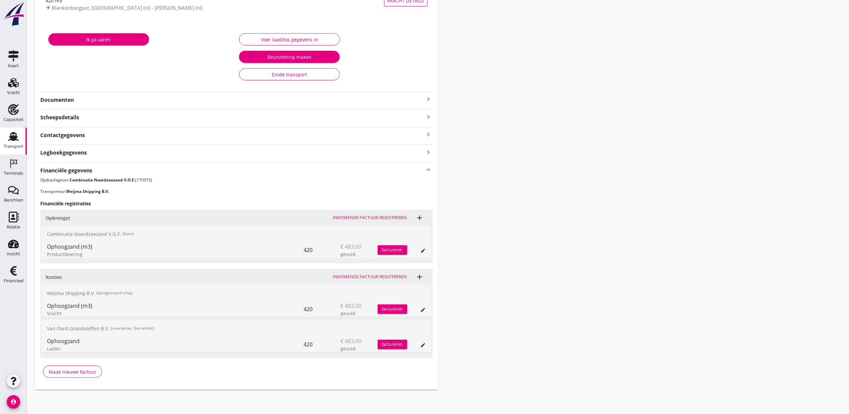
click at [425, 306] on button "edit" at bounding box center [423, 309] width 9 height 9
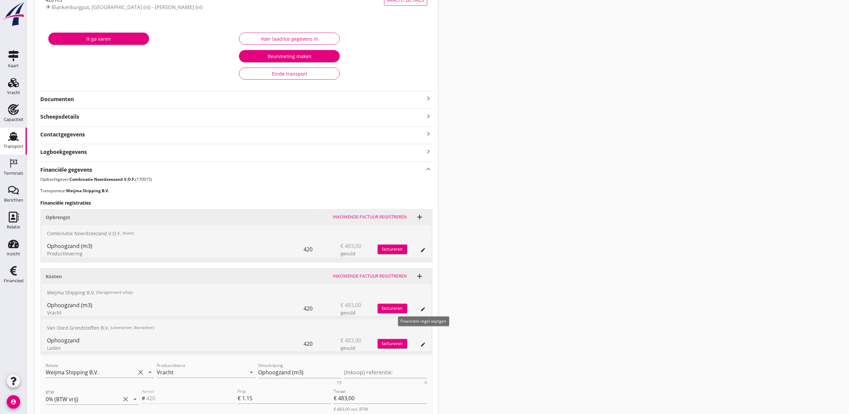
scroll to position [179, 0]
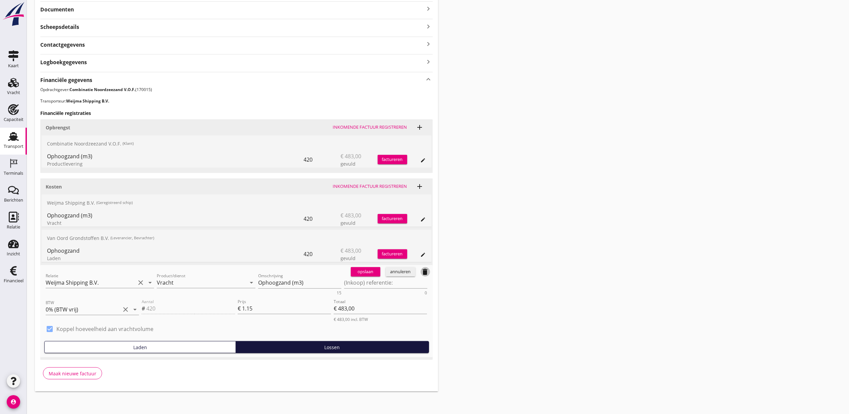
click at [425, 276] on icon "delete" at bounding box center [425, 272] width 8 height 8
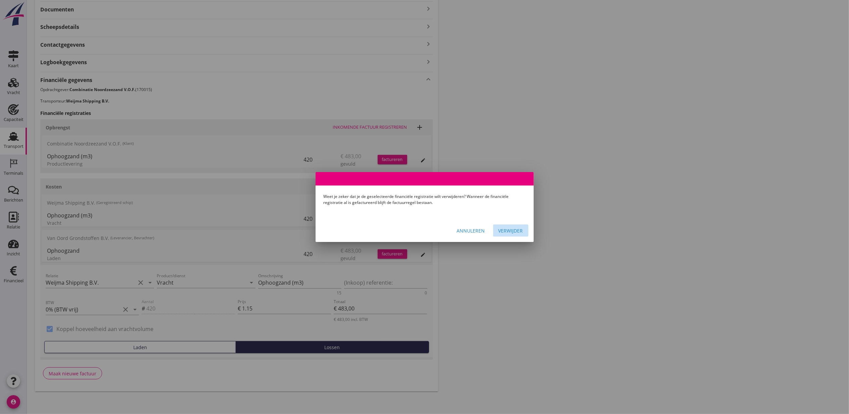
click at [501, 230] on div "Verwijder" at bounding box center [511, 230] width 25 height 7
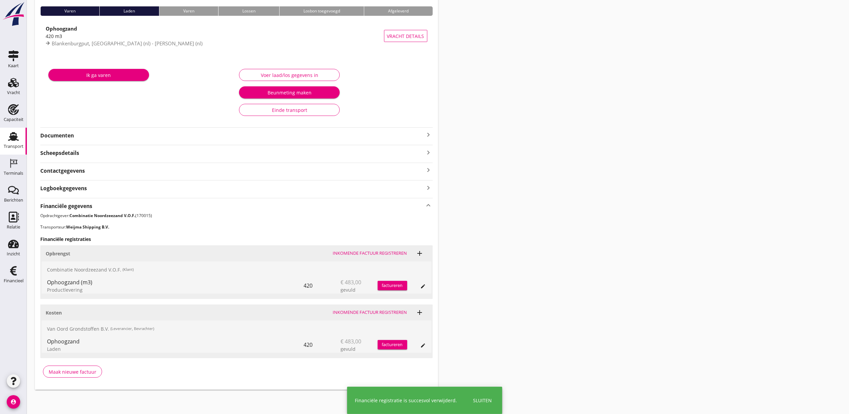
scroll to position [54, 0]
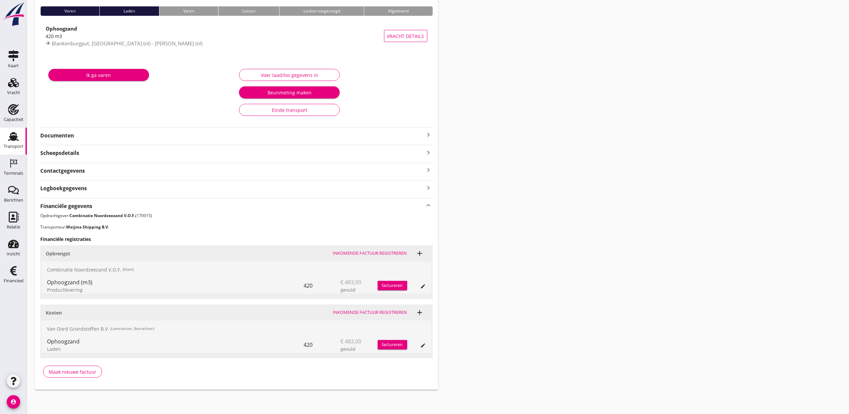
click at [617, 196] on div "Transport overzicht VOG-250714 Marchemos ([PERSON_NAME]) local_gas_station emer…" at bounding box center [438, 172] width 822 height 451
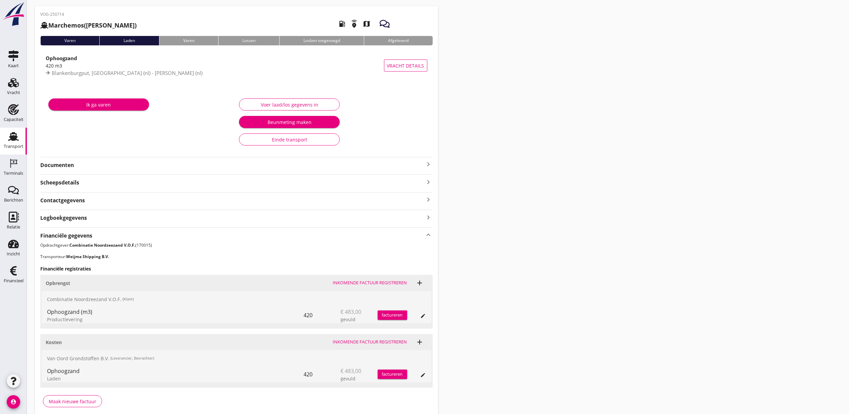
scroll to position [0, 0]
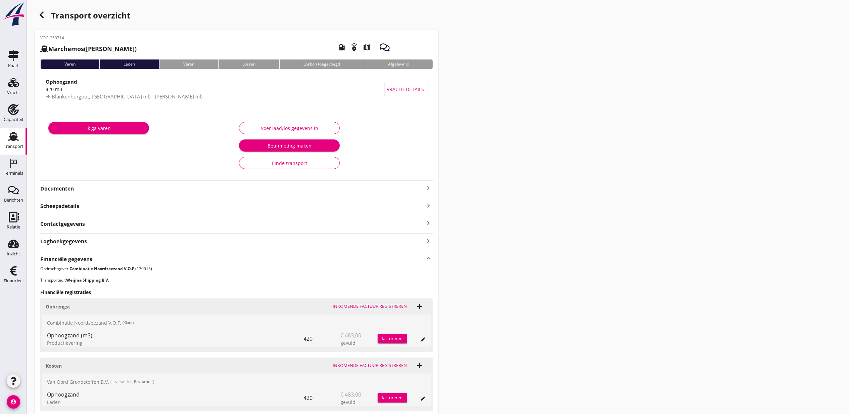
click at [42, 8] on div "button" at bounding box center [41, 14] width 13 height 13
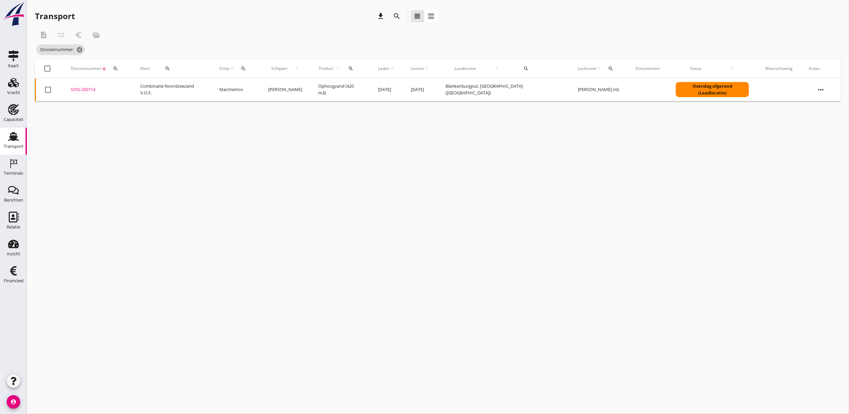
click at [123, 69] on div "Dossiernummer arrow_downward search" at bounding box center [97, 68] width 53 height 16
click at [118, 69] on icon "search" at bounding box center [115, 68] width 5 height 5
click at [134, 90] on input "Zoeken op dossiernummer..." at bounding box center [148, 88] width 70 height 11
paste input "VOG-250715"
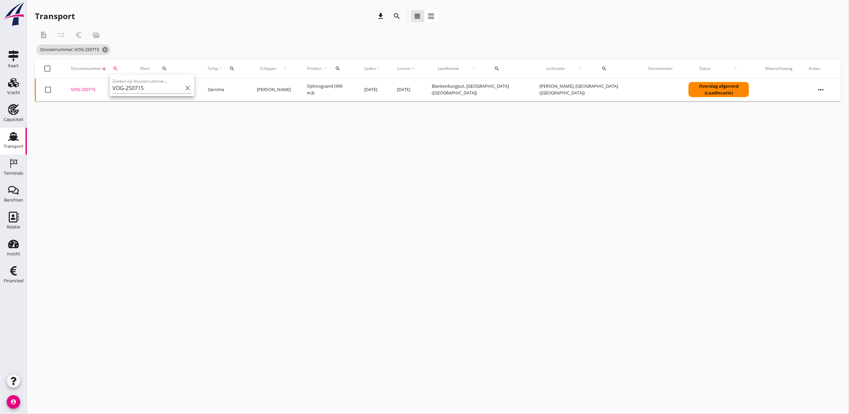
click at [91, 89] on div "VOG-250715" at bounding box center [97, 89] width 53 height 7
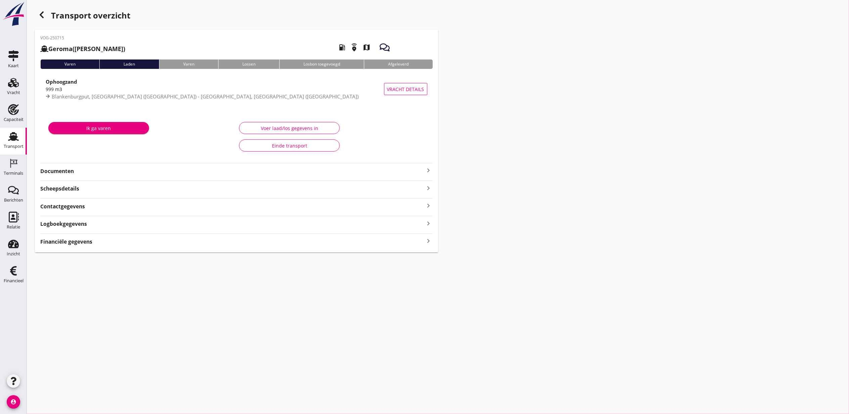
click at [80, 247] on div "VOG-250715 Geroma ([PERSON_NAME]) local_gas_station emergency_share map Varen L…" at bounding box center [236, 141] width 403 height 223
click at [77, 228] on strong "Logboekgegevens" at bounding box center [63, 224] width 47 height 8
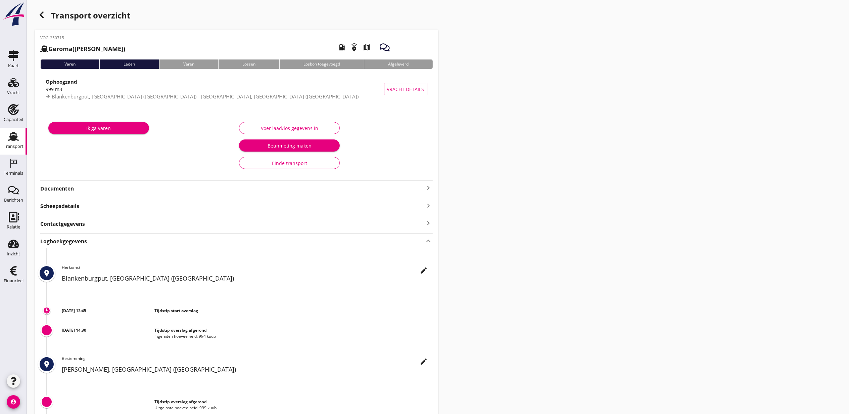
click at [76, 244] on strong "Logboekgegevens" at bounding box center [63, 241] width 47 height 8
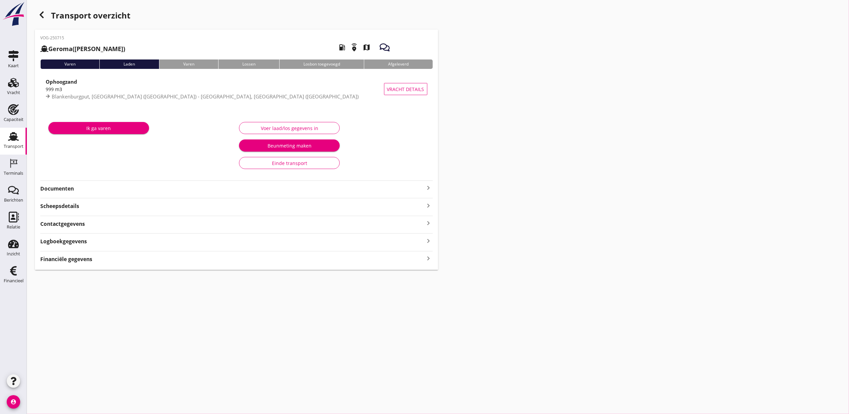
drag, startPoint x: 76, startPoint y: 244, endPoint x: 81, endPoint y: 261, distance: 17.5
click at [81, 261] on strong "Financiële gegevens" at bounding box center [66, 259] width 52 height 8
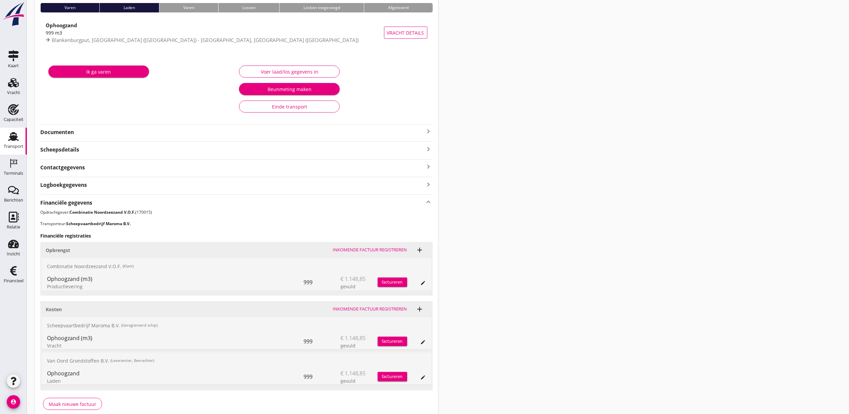
scroll to position [89, 0]
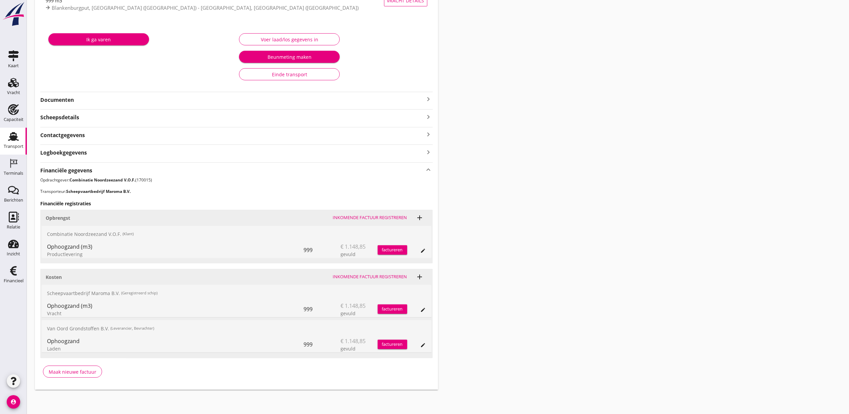
click at [421, 305] on button "edit" at bounding box center [423, 309] width 9 height 9
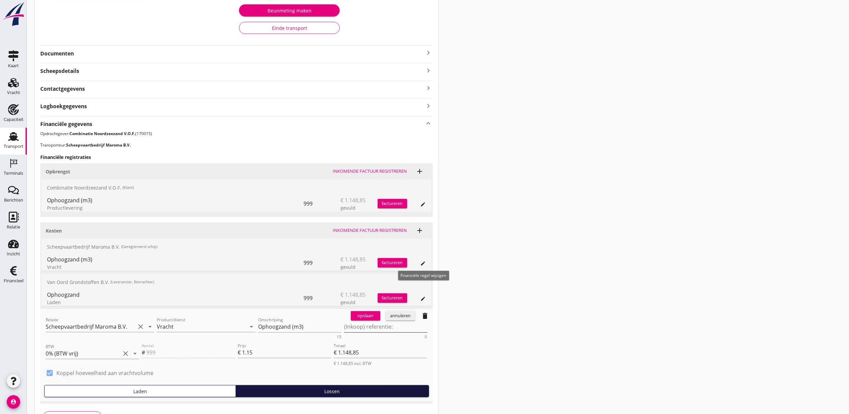
scroll to position [182, 0]
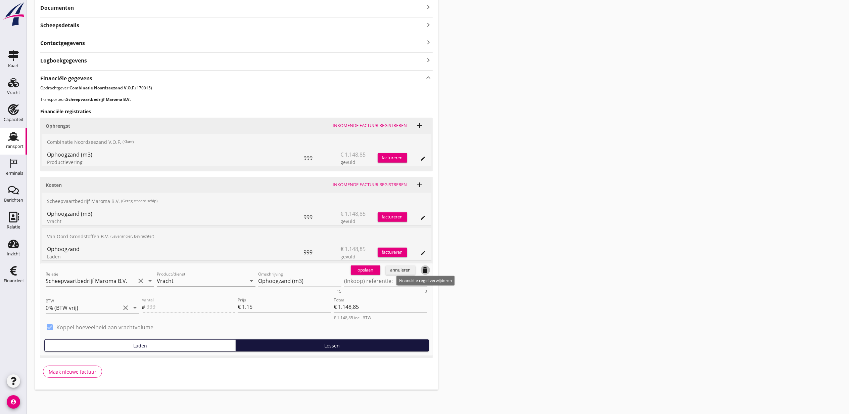
click at [425, 271] on icon "delete" at bounding box center [425, 270] width 8 height 8
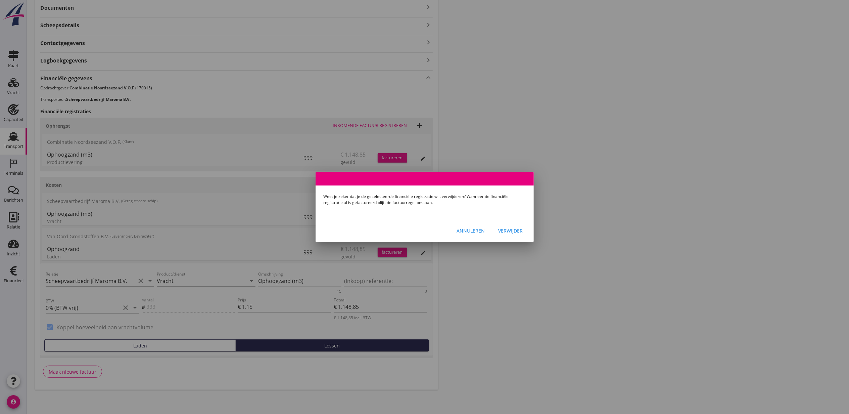
click at [508, 231] on div "Verwijder" at bounding box center [511, 230] width 25 height 7
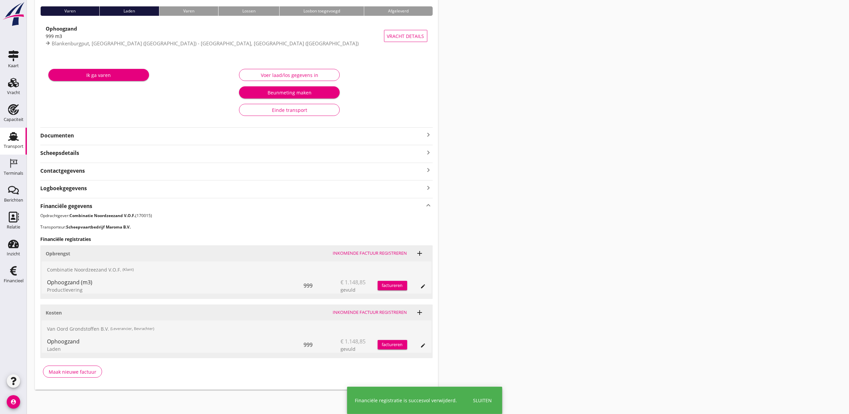
drag, startPoint x: 530, startPoint y: 209, endPoint x: 508, endPoint y: 194, distance: 26.4
click at [530, 209] on div "Transport overzicht VOG-250715 Geroma ([PERSON_NAME]) local_gas_station emergen…" at bounding box center [438, 172] width 822 height 451
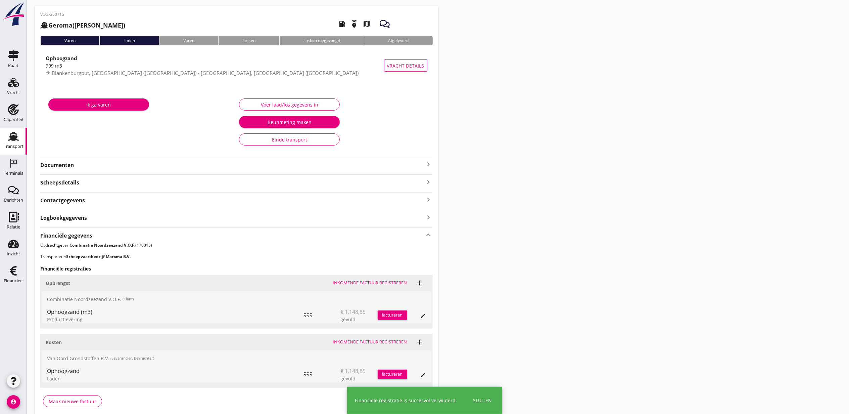
scroll to position [0, 0]
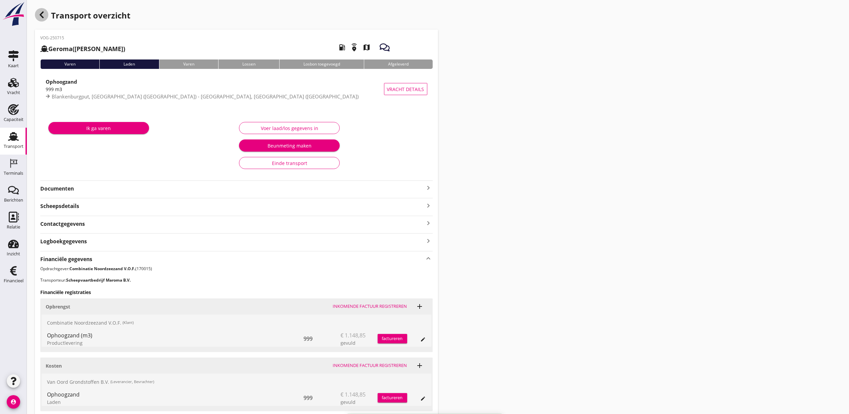
click at [40, 9] on div "button" at bounding box center [41, 14] width 13 height 13
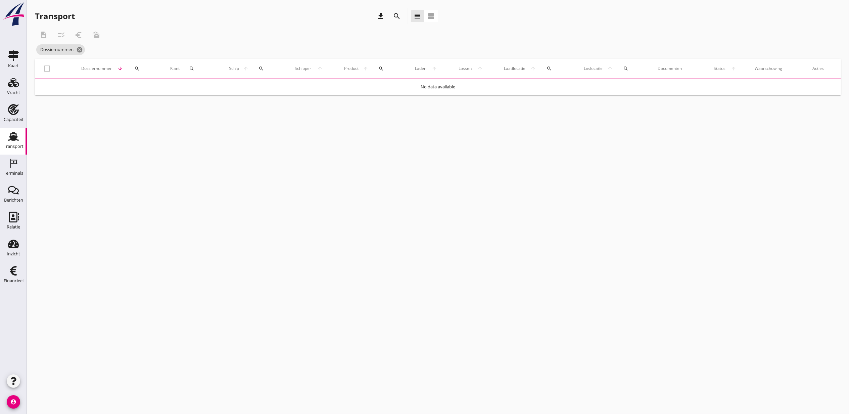
click at [137, 68] on icon "search" at bounding box center [136, 68] width 5 height 5
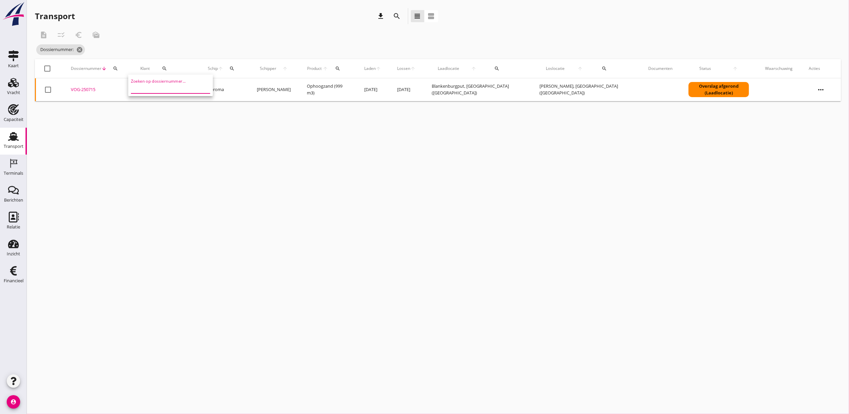
click at [134, 87] on input "Zoeken op dossiernummer..." at bounding box center [166, 88] width 70 height 11
paste input "VOG-250718"
click at [98, 89] on div "VOG-250718" at bounding box center [97, 89] width 53 height 7
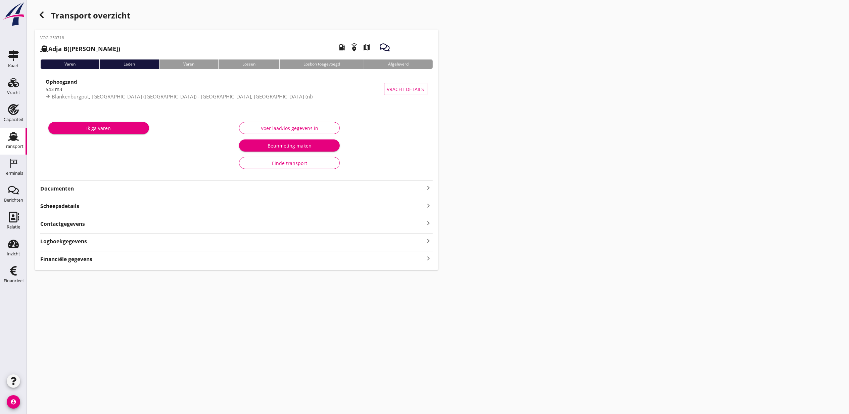
click at [93, 261] on div "Financiële gegevens keyboard_arrow_right" at bounding box center [236, 258] width 393 height 9
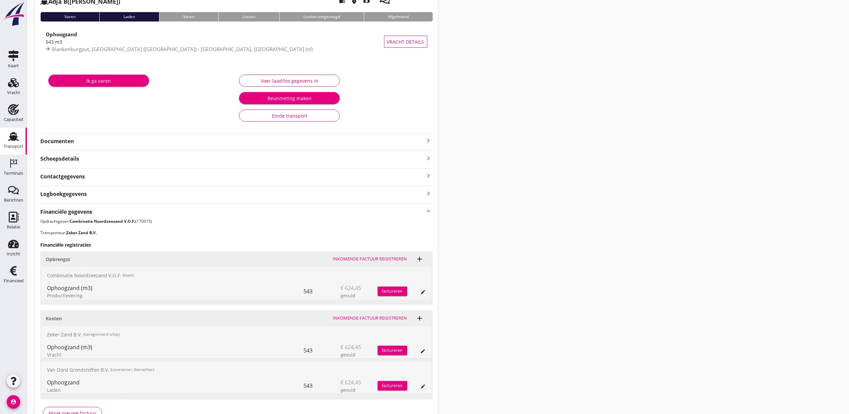
scroll to position [89, 0]
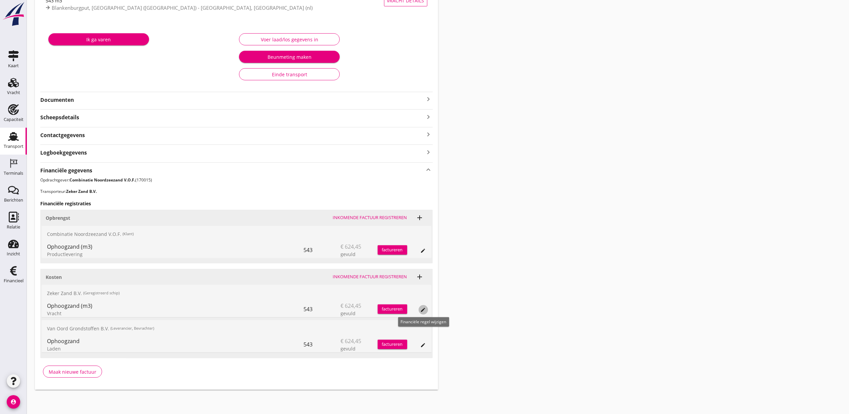
click at [420, 309] on div "edit" at bounding box center [423, 309] width 9 height 5
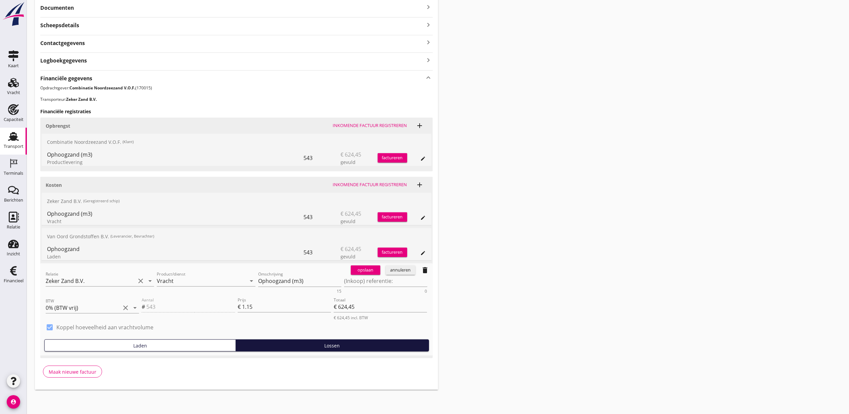
scroll to position [182, 0]
click at [422, 269] on icon "delete" at bounding box center [425, 270] width 8 height 8
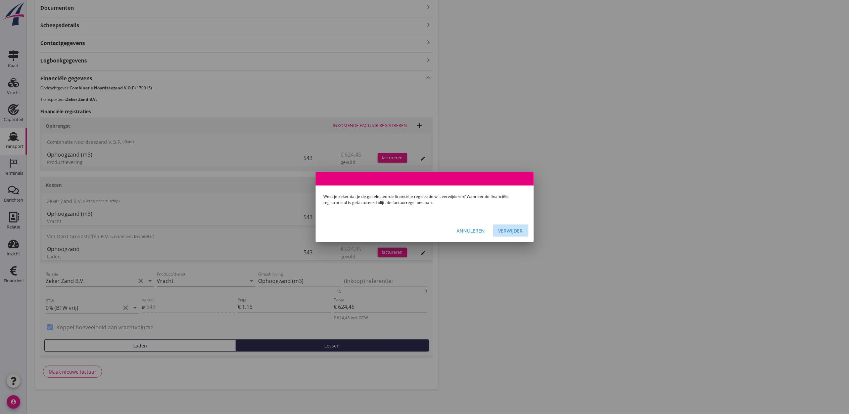
click at [506, 232] on div "Verwijder" at bounding box center [511, 230] width 25 height 7
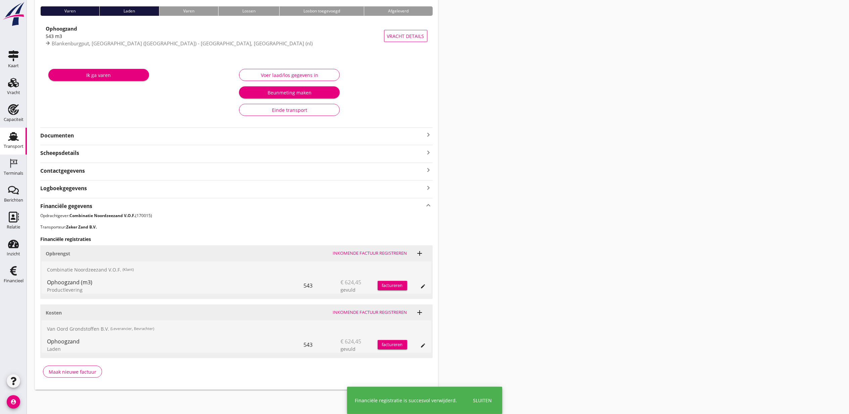
scroll to position [54, 0]
click at [520, 221] on div "Transport overzicht VOG-250718 Adja B (Dingemans Bezooyen) local_gas_station em…" at bounding box center [438, 172] width 822 height 451
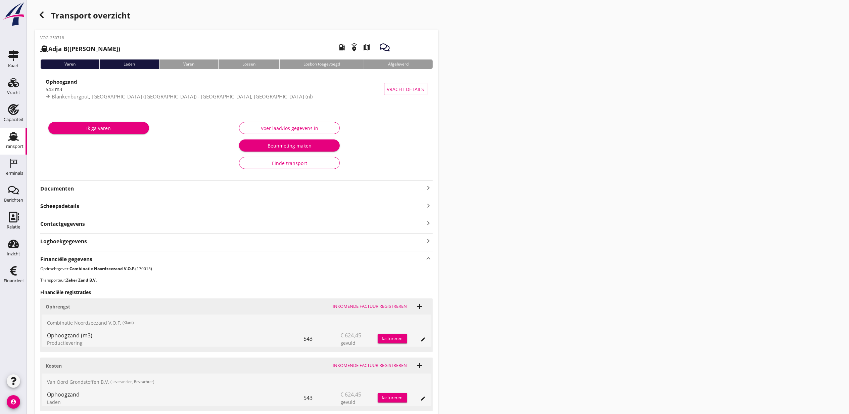
click at [48, 8] on div "Transport overzicht" at bounding box center [236, 16] width 403 height 16
click at [43, 11] on icon "button" at bounding box center [42, 15] width 8 height 8
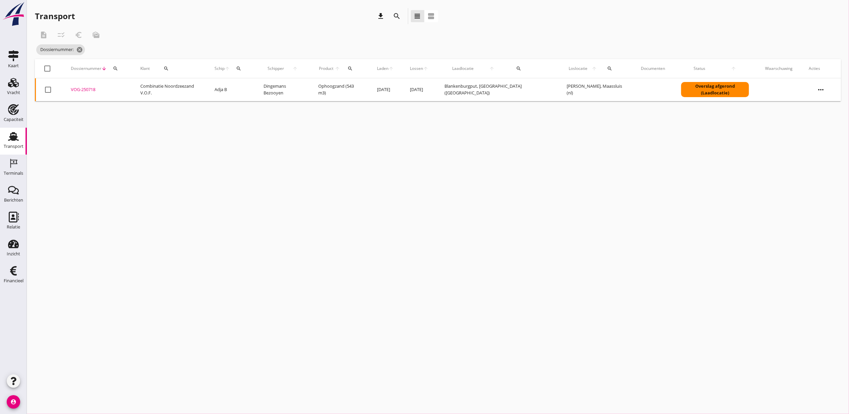
click at [121, 67] on div "search" at bounding box center [115, 68] width 12 height 5
click at [145, 85] on input "Zoeken op dossiernummer..." at bounding box center [148, 88] width 70 height 11
paste input "VOG-250719"
click at [87, 89] on div "VOG-250719" at bounding box center [97, 89] width 53 height 7
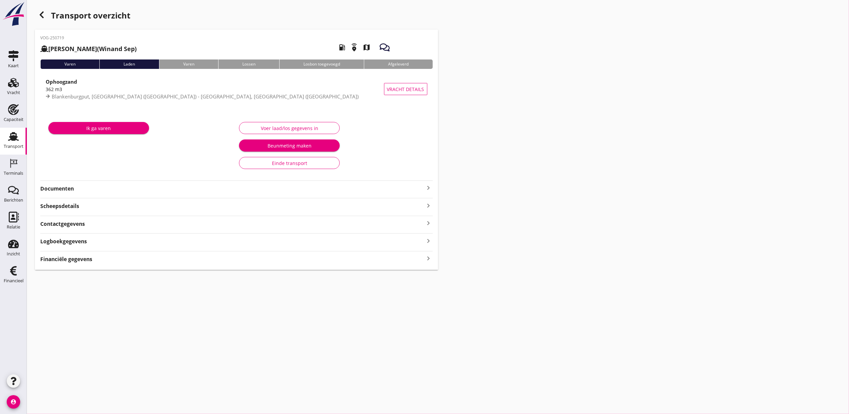
click at [106, 243] on div "Logboekgegevens keyboard_arrow_right" at bounding box center [236, 240] width 393 height 9
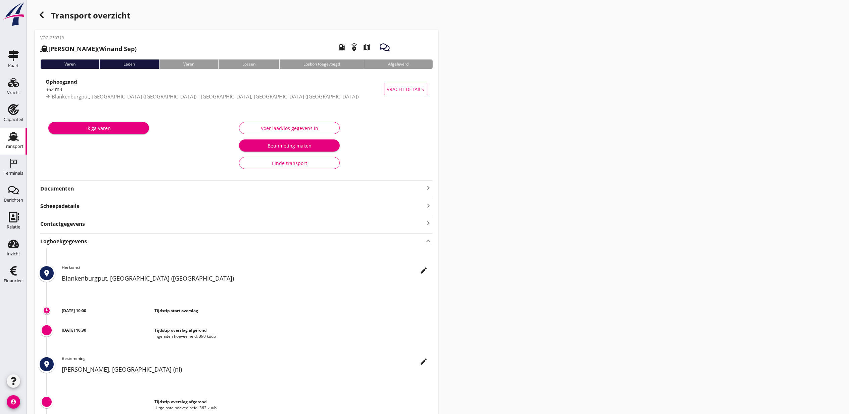
click at [106, 244] on div "Logboekgegevens keyboard_arrow_up" at bounding box center [236, 240] width 393 height 9
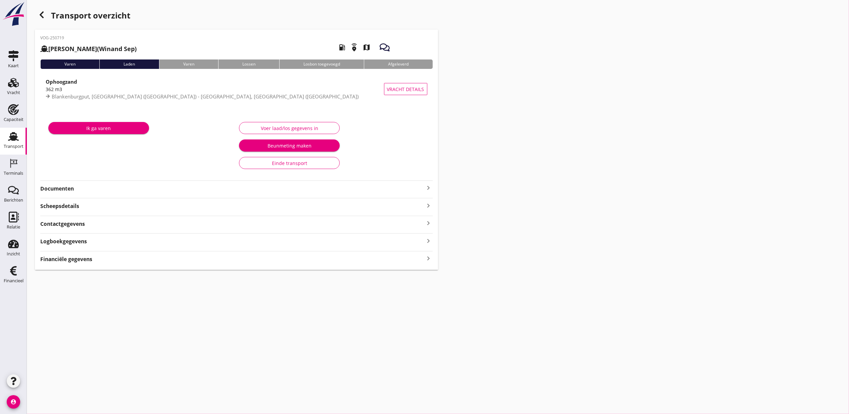
click at [104, 257] on div "Financiële gegevens keyboard_arrow_right" at bounding box center [236, 258] width 393 height 9
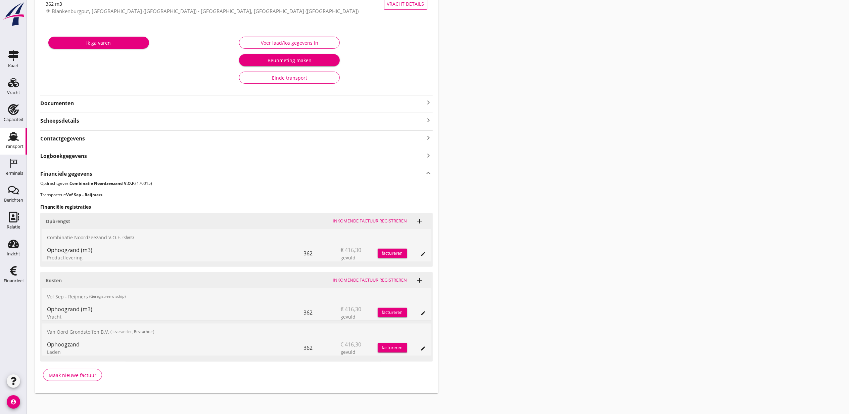
scroll to position [89, 0]
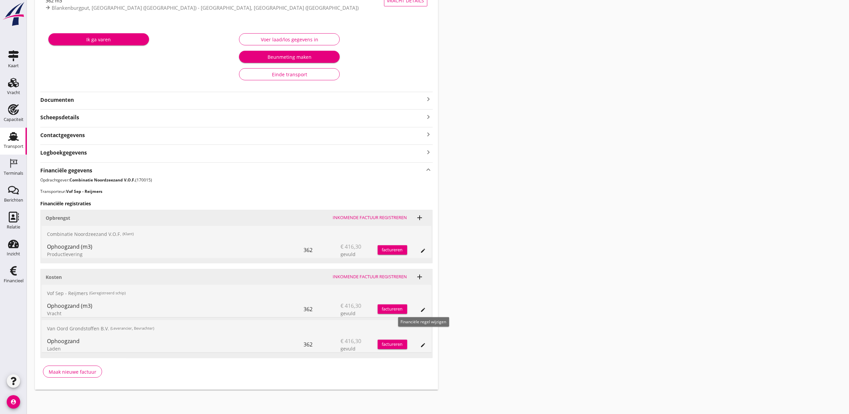
click at [426, 310] on div "edit" at bounding box center [423, 309] width 9 height 5
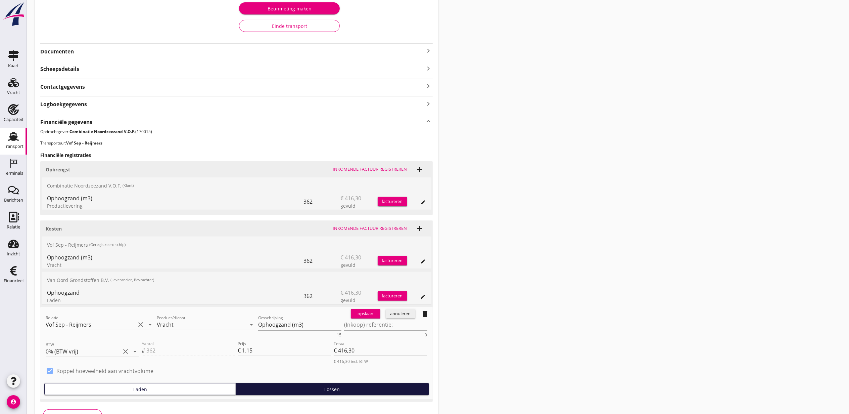
scroll to position [182, 0]
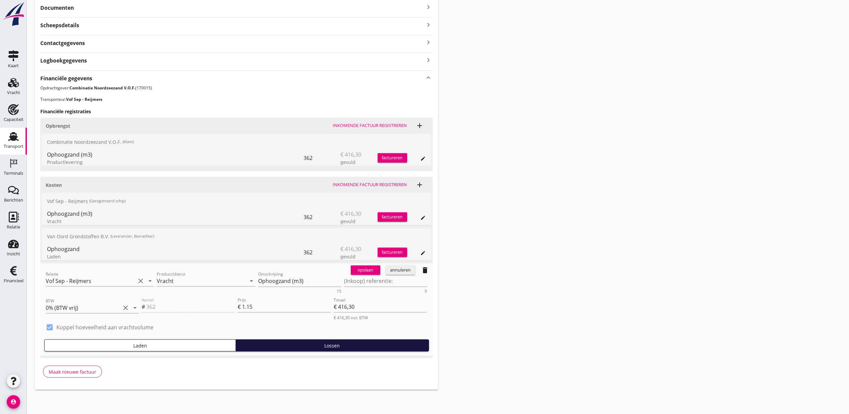
click at [427, 269] on icon "delete" at bounding box center [425, 270] width 8 height 8
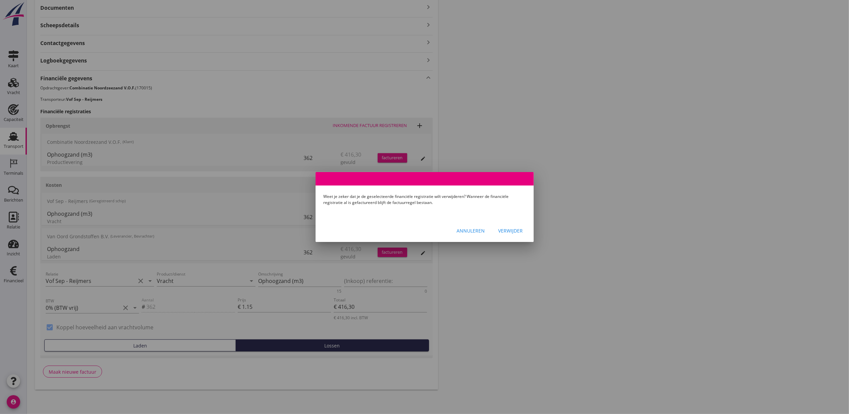
click at [523, 227] on div "Verwijder" at bounding box center [511, 230] width 25 height 7
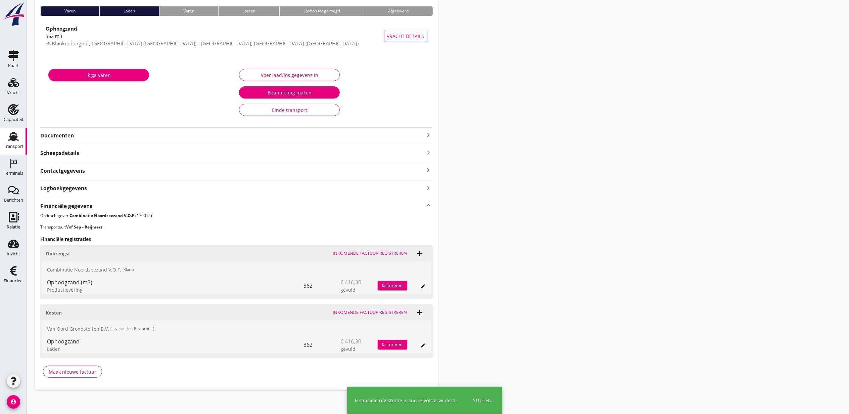
scroll to position [54, 0]
click at [631, 229] on div "Transport overzicht VOG-250719 Boris (Winand Sep) local_gas_station emergency_s…" at bounding box center [438, 172] width 822 height 451
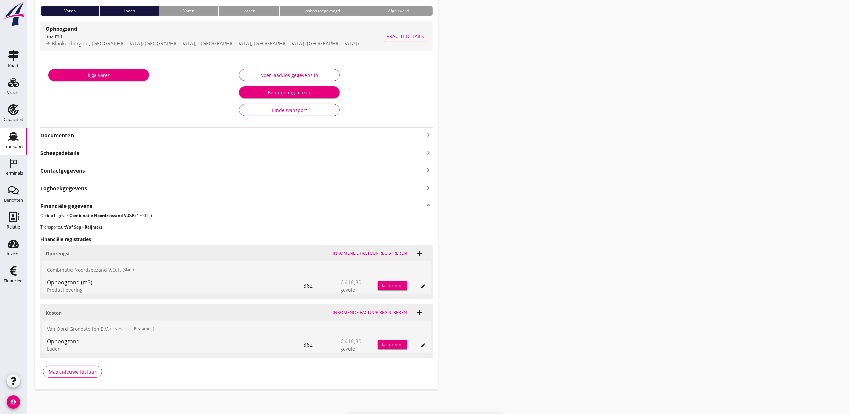
scroll to position [0, 0]
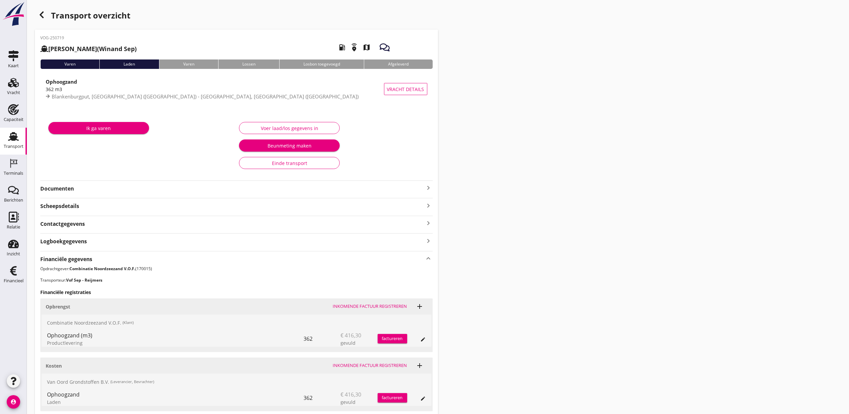
click at [46, 22] on div "Transport overzicht" at bounding box center [236, 16] width 403 height 16
click at [42, 15] on icon "button" at bounding box center [42, 15] width 8 height 8
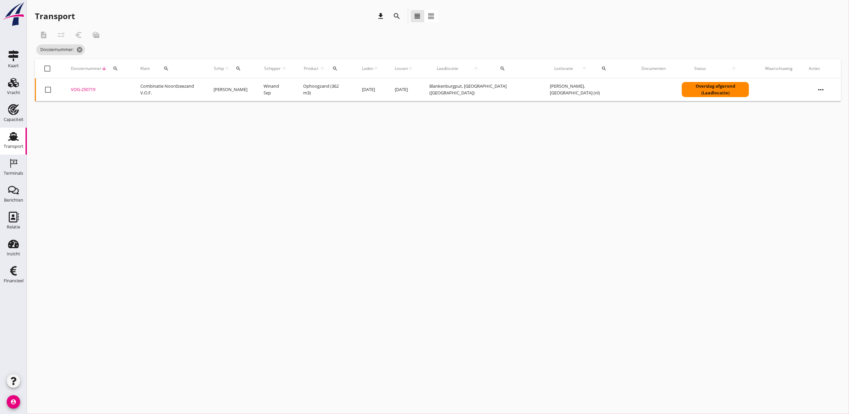
click at [117, 65] on button "search" at bounding box center [115, 68] width 12 height 12
click at [144, 86] on input "Zoeken op dossiernummer..." at bounding box center [151, 88] width 70 height 11
paste input "VOG-250722"
click at [88, 90] on div "VOG-250722" at bounding box center [97, 89] width 53 height 7
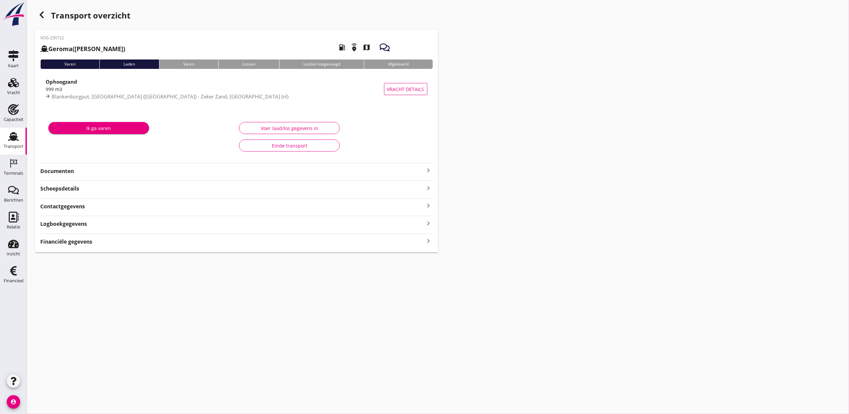
click at [93, 238] on div "Financiële gegevens keyboard_arrow_right" at bounding box center [236, 240] width 393 height 9
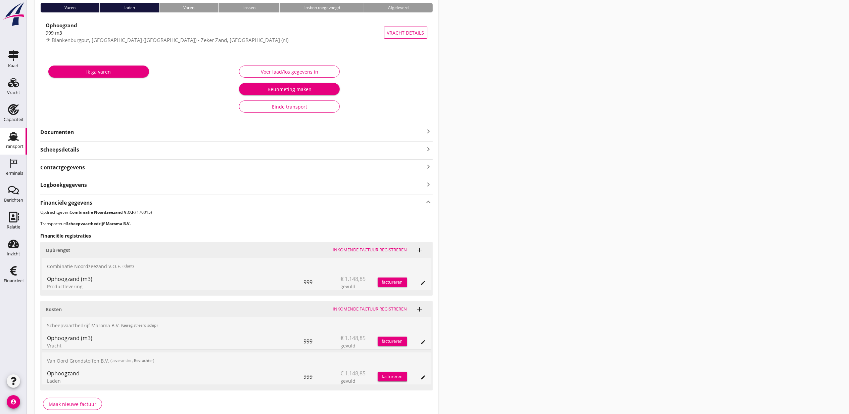
scroll to position [89, 0]
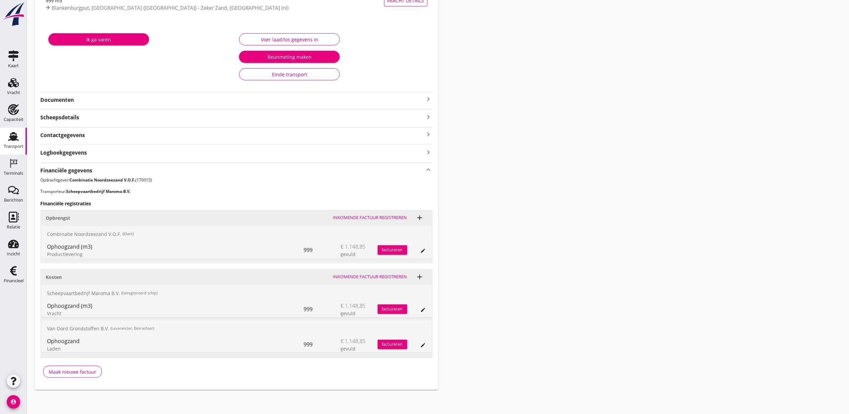
click at [425, 311] on icon "edit" at bounding box center [423, 309] width 5 height 5
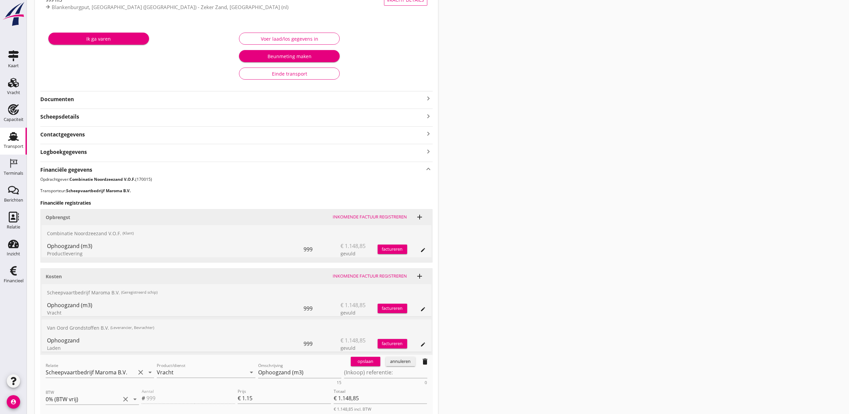
click at [428, 360] on icon "delete" at bounding box center [425, 361] width 8 height 8
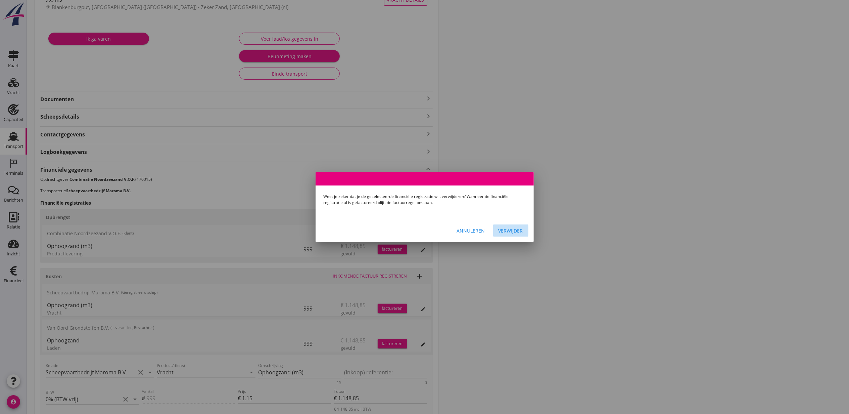
click at [508, 231] on div "Verwijder" at bounding box center [511, 230] width 25 height 7
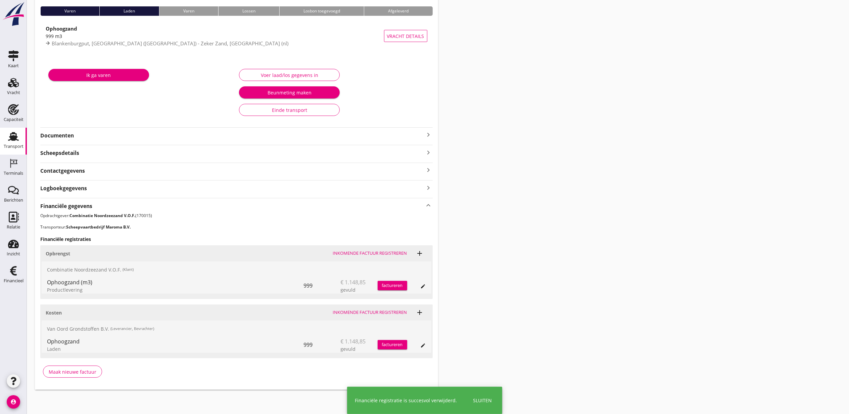
scroll to position [54, 0]
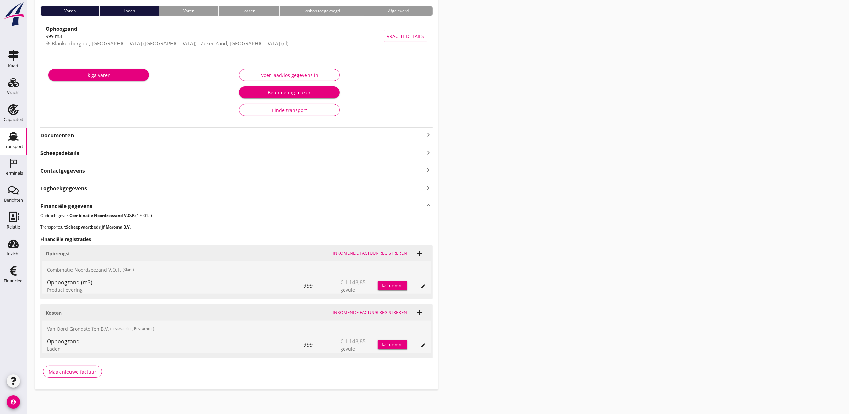
drag, startPoint x: 604, startPoint y: 150, endPoint x: 433, endPoint y: 119, distance: 173.4
click at [604, 150] on div "Transport overzicht VOG-250722 Geroma ([PERSON_NAME]) local_gas_station emergen…" at bounding box center [438, 172] width 822 height 451
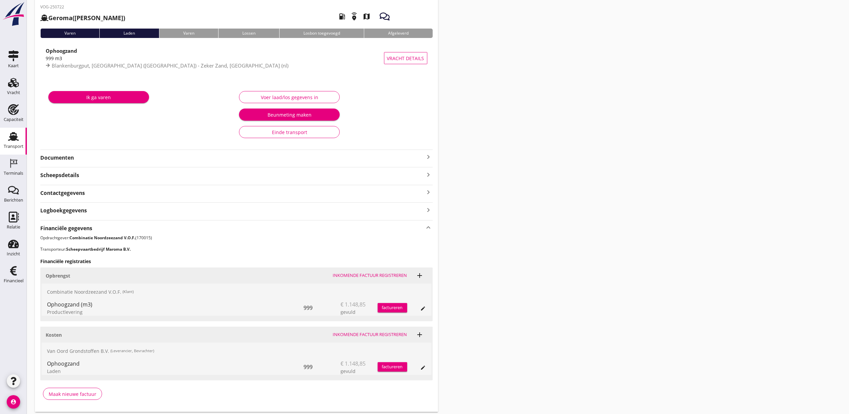
scroll to position [0, 0]
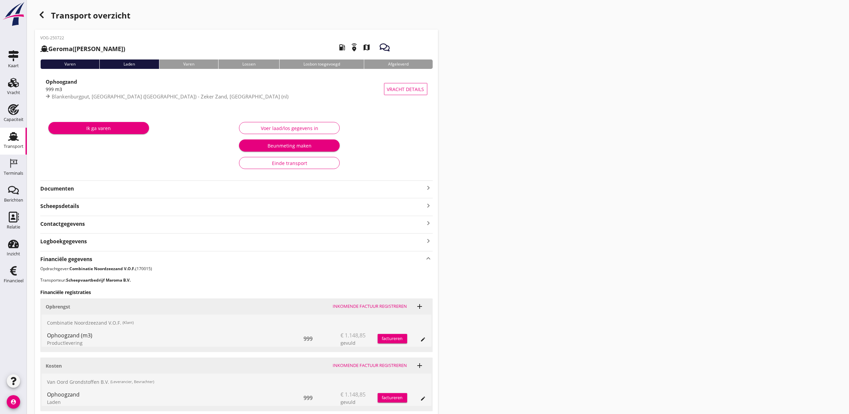
click at [40, 12] on icon "button" at bounding box center [42, 15] width 8 height 8
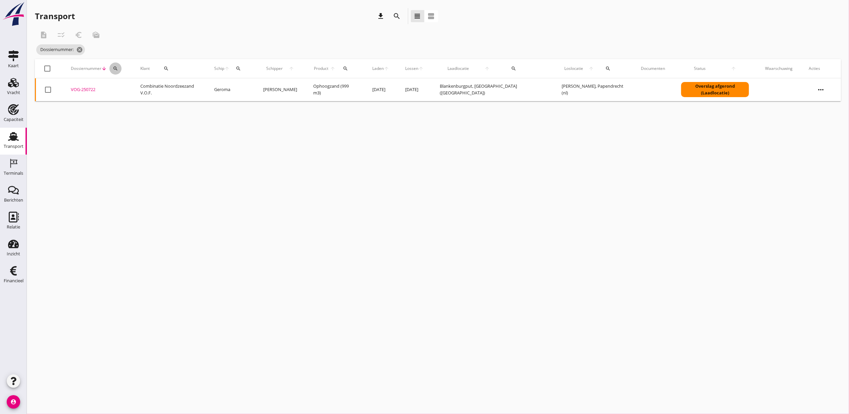
click at [118, 69] on icon "search" at bounding box center [115, 68] width 5 height 5
click at [124, 85] on input "Zoeken op dossiernummer..." at bounding box center [149, 88] width 70 height 11
paste input "VOG-250680"
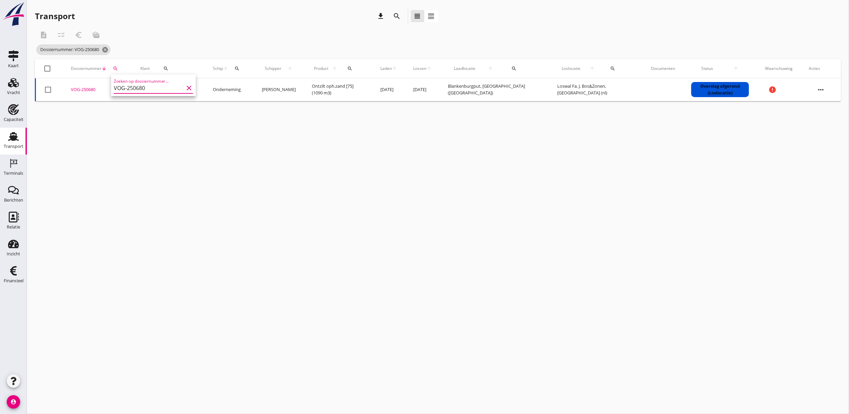
click at [91, 89] on div "VOG-250680" at bounding box center [97, 89] width 53 height 7
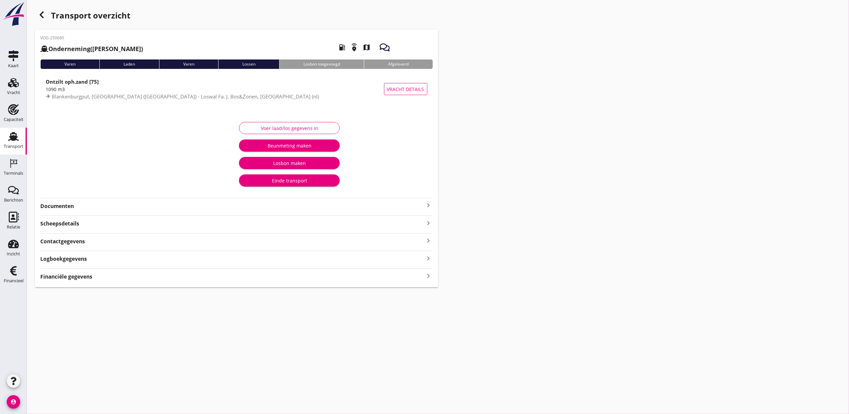
click at [591, 179] on div "Transport overzicht VOG-250680 Onderneming ([PERSON_NAME]) local_gas_station em…" at bounding box center [438, 147] width 822 height 295
click at [299, 274] on div "Financiële gegevens keyboard_arrow_right" at bounding box center [236, 275] width 393 height 9
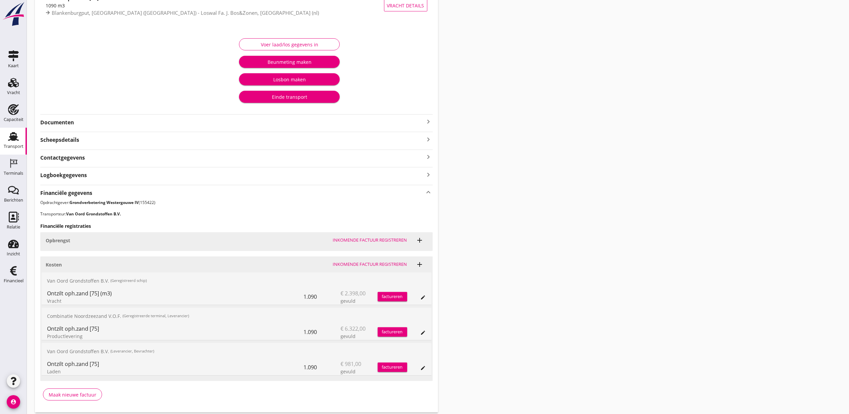
scroll to position [107, 0]
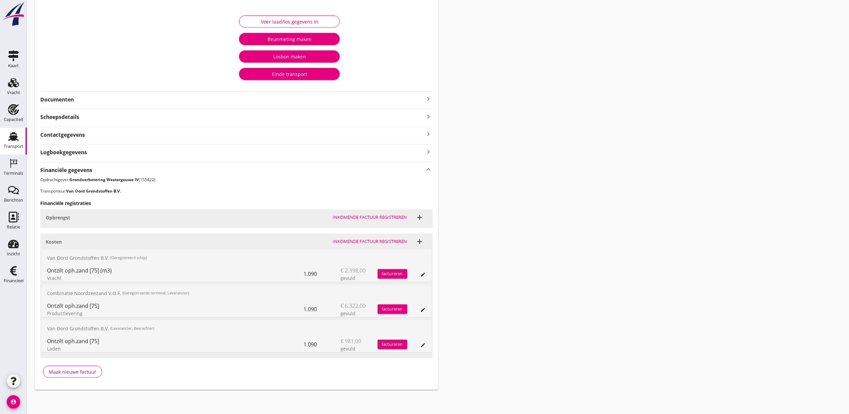
click at [417, 266] on div "edit" at bounding box center [416, 274] width 19 height 16
click at [425, 272] on icon "edit" at bounding box center [423, 274] width 5 height 5
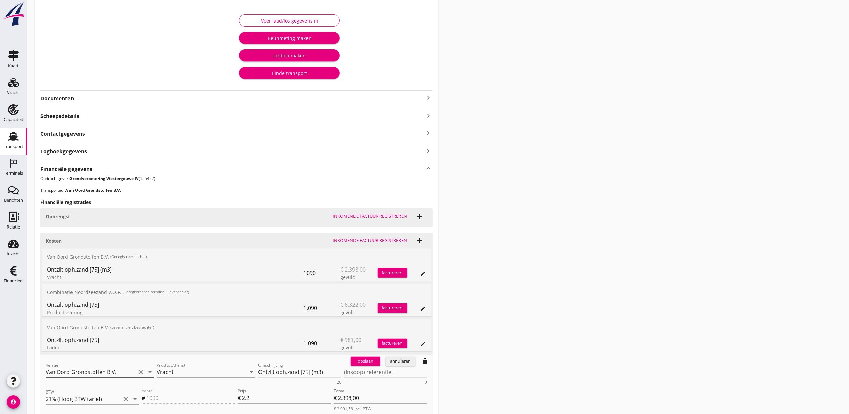
click at [97, 371] on input "Van Oord Grondstoffen B.V." at bounding box center [91, 371] width 90 height 11
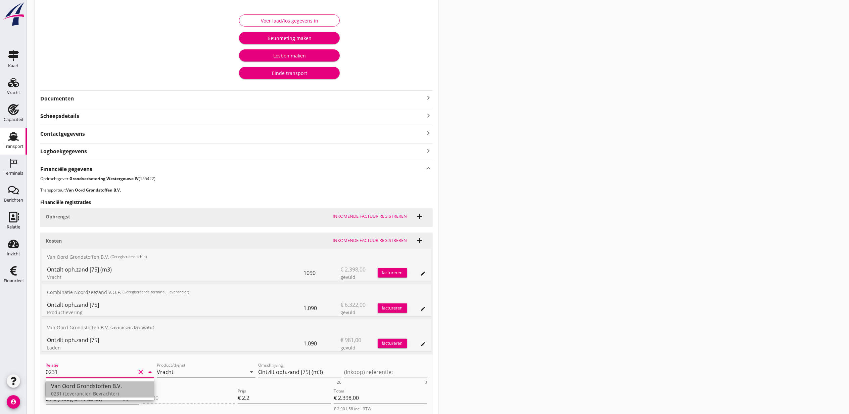
click at [94, 387] on div "Van Oord Grondstoffen B.V." at bounding box center [100, 386] width 98 height 8
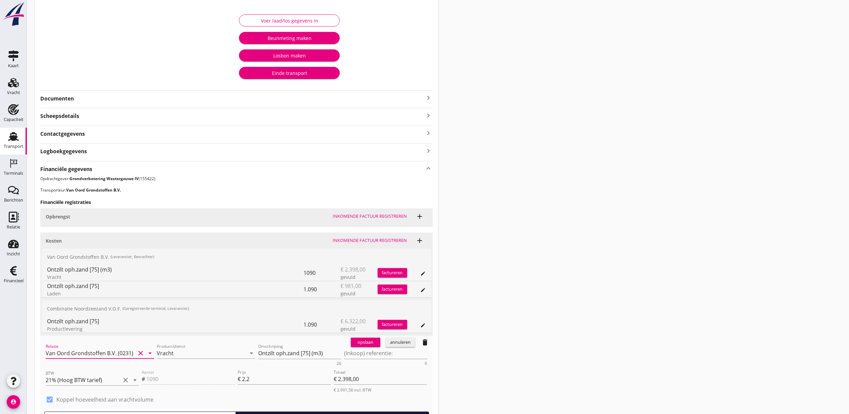
click at [375, 343] on div "opslaan" at bounding box center [366, 342] width 24 height 7
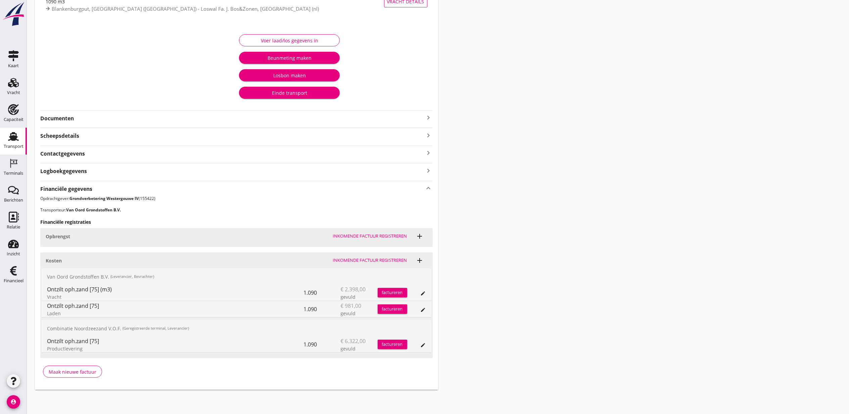
click at [456, 230] on div "Transport overzicht VOG-250680 Onderneming ([PERSON_NAME]) local_gas_station em…" at bounding box center [438, 154] width 822 height 485
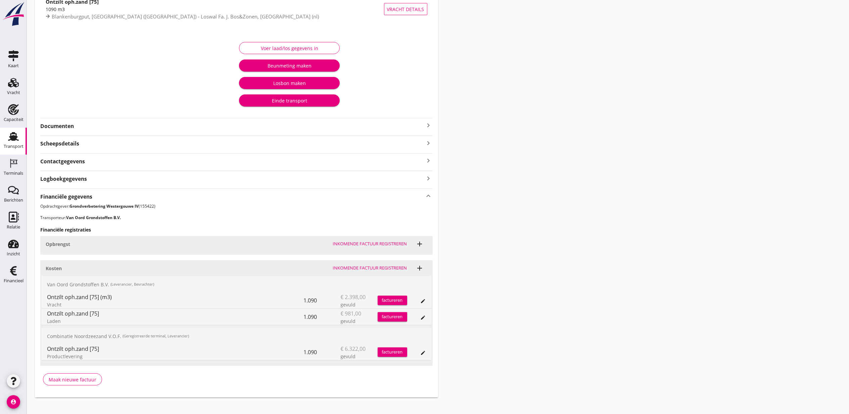
scroll to position [0, 0]
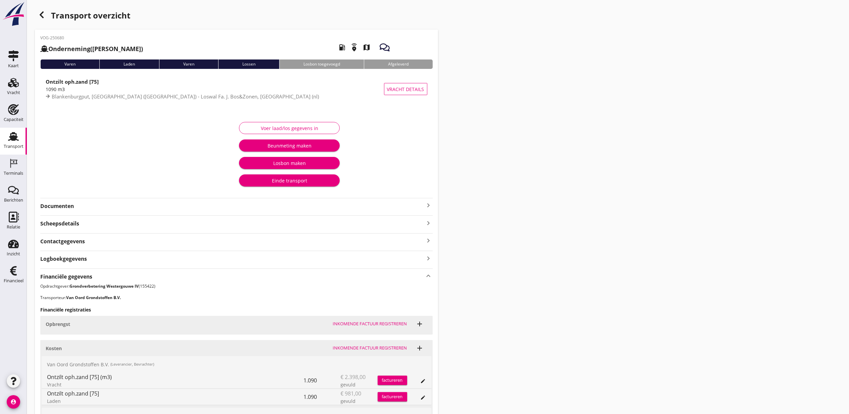
drag, startPoint x: 632, startPoint y: 194, endPoint x: 626, endPoint y: 193, distance: 5.7
click at [632, 194] on div "Transport overzicht VOG-250680 Onderneming ([PERSON_NAME]) local_gas_station em…" at bounding box center [438, 242] width 822 height 485
click at [40, 10] on div "button" at bounding box center [41, 14] width 13 height 13
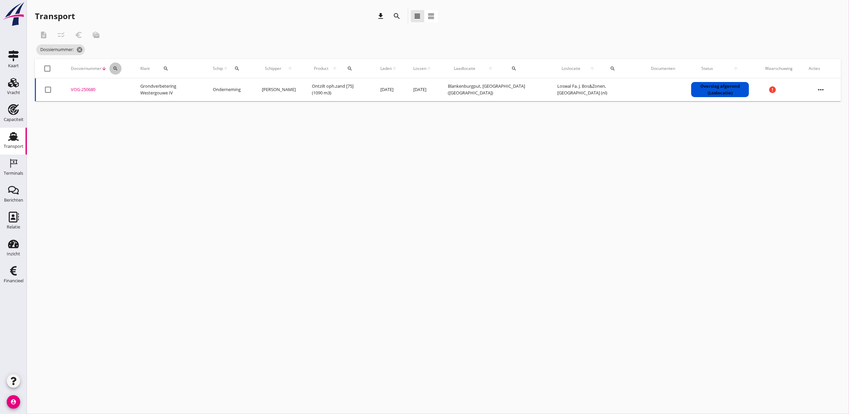
click at [118, 68] on icon "search" at bounding box center [115, 68] width 5 height 5
click at [132, 88] on input "Zoeken op dossiernummer..." at bounding box center [147, 88] width 70 height 11
paste input "VOG-250683"
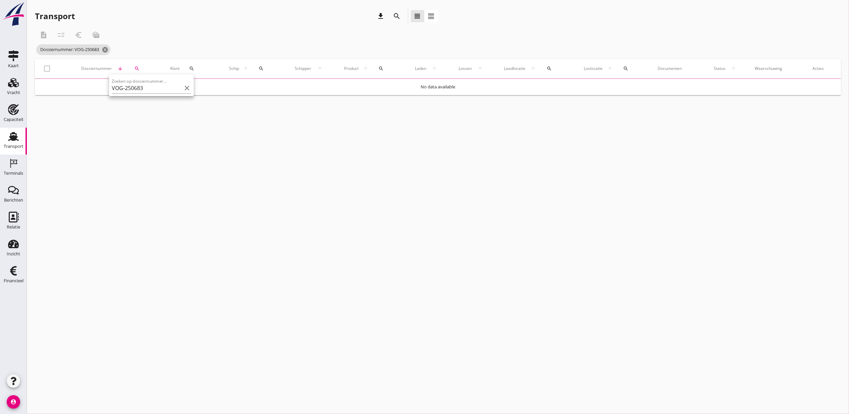
click at [89, 88] on td "No data available" at bounding box center [438, 87] width 806 height 16
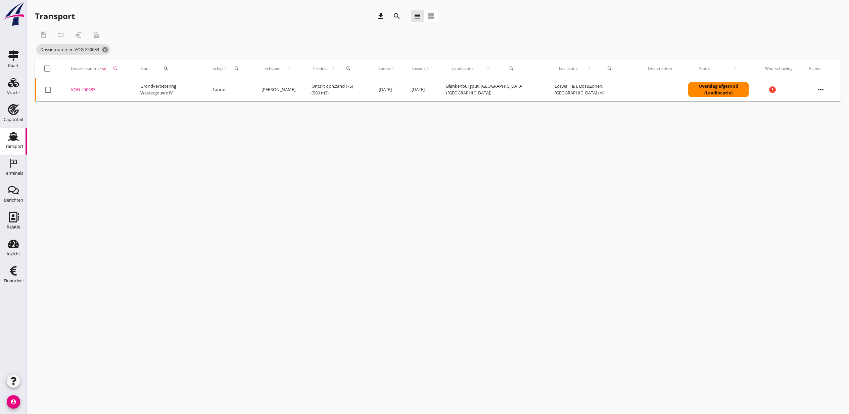
click at [89, 88] on div "VOG-250683" at bounding box center [97, 89] width 53 height 7
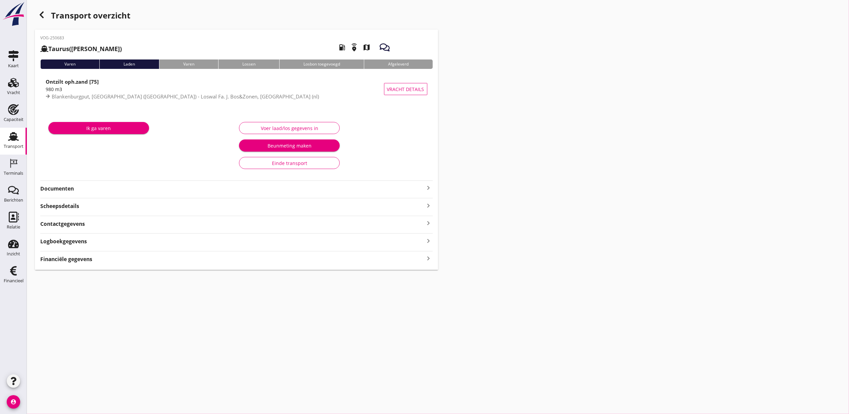
click at [124, 266] on div "VOG-250683 Taurus (Van Oord) local_gas_station emergency_share map Varen Laden …" at bounding box center [236, 150] width 403 height 240
click at [121, 261] on div "Financiële gegevens keyboard_arrow_right" at bounding box center [236, 258] width 393 height 9
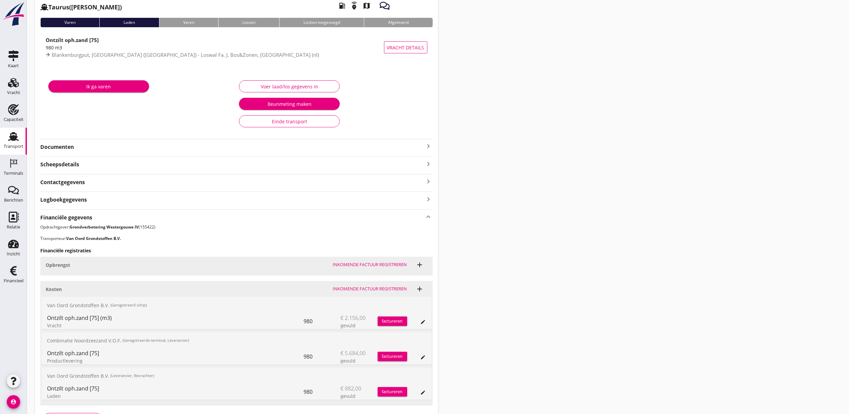
scroll to position [90, 0]
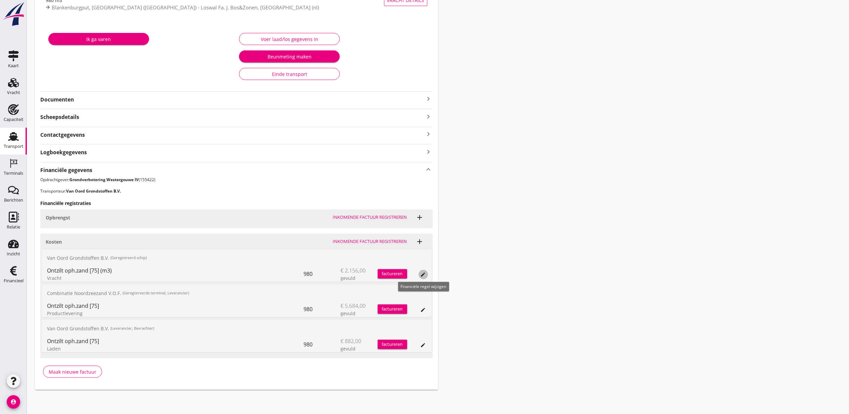
click at [422, 276] on icon "edit" at bounding box center [423, 274] width 5 height 5
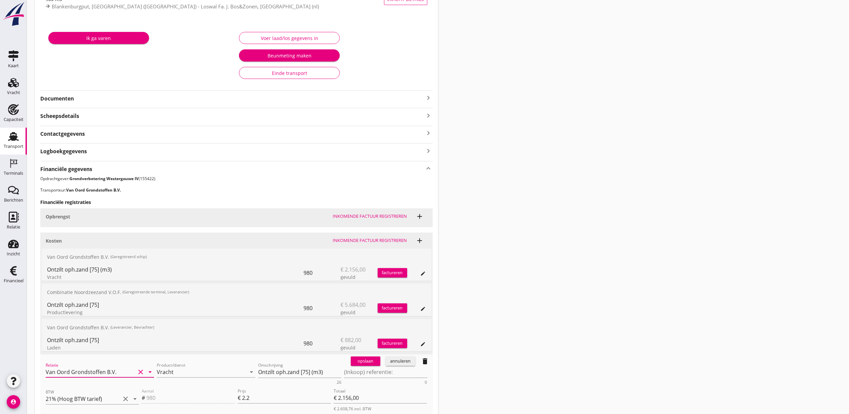
click at [103, 373] on input "Van Oord Grondstoffen B.V." at bounding box center [91, 371] width 90 height 11
click at [89, 389] on div "Van Oord Grondstoffen B.V." at bounding box center [100, 386] width 98 height 8
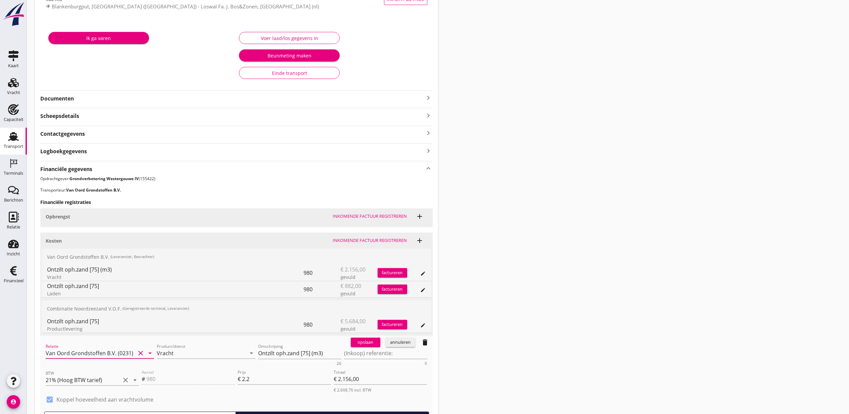
click at [375, 342] on div "opslaan" at bounding box center [366, 342] width 24 height 7
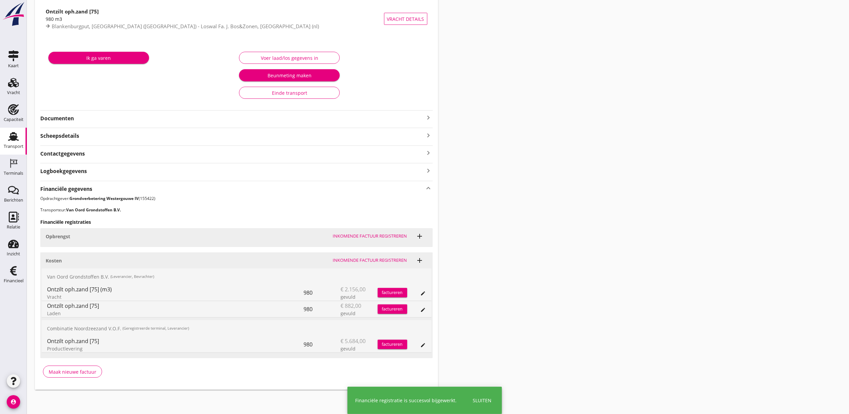
scroll to position [71, 0]
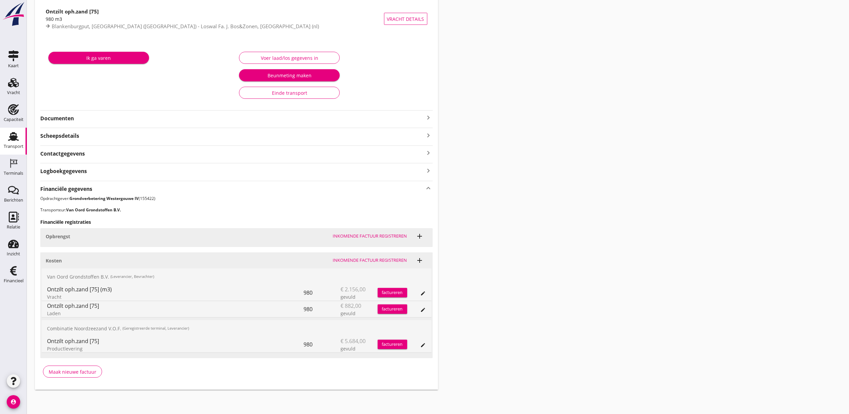
click at [631, 224] on div "Transport overzicht VOG-250683 Taurus (Van Oord) local_gas_station emergency_sh…" at bounding box center [438, 164] width 822 height 468
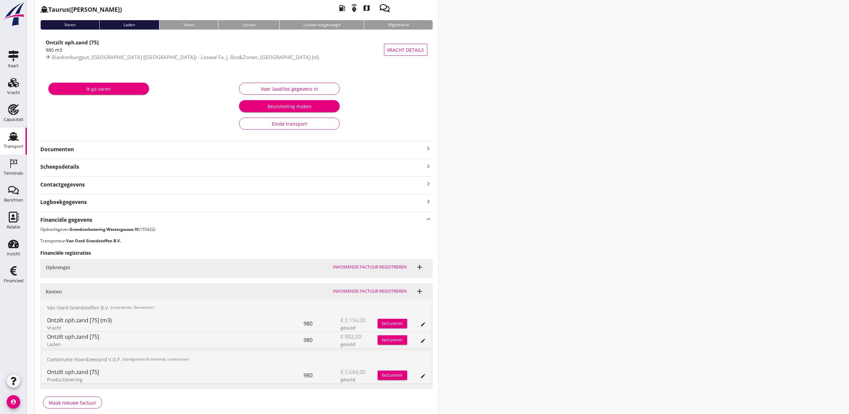
scroll to position [0, 0]
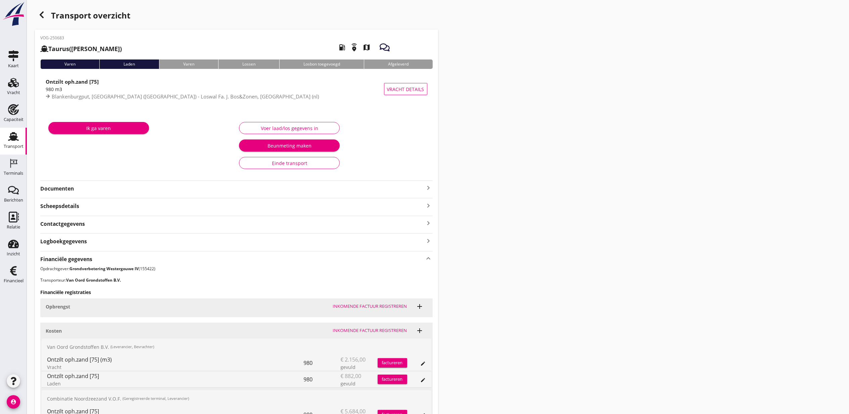
click at [46, 6] on div "Transport overzicht VOG-250683 Taurus (Van Oord) local_gas_station emergency_sh…" at bounding box center [438, 234] width 822 height 468
click at [45, 10] on div "button" at bounding box center [41, 14] width 13 height 13
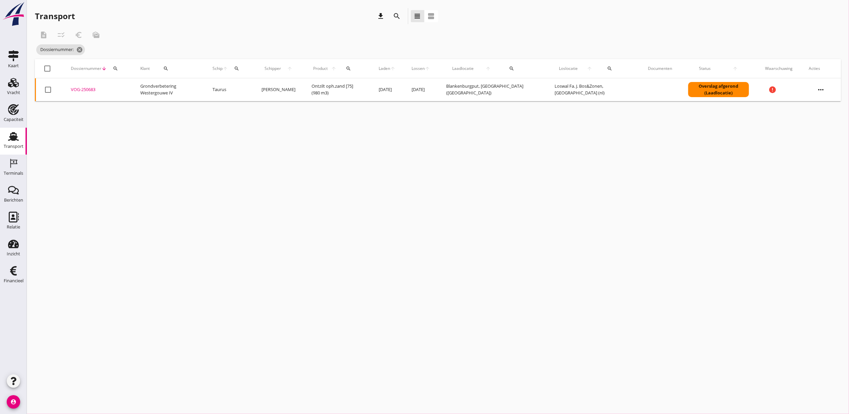
click at [113, 68] on icon "search" at bounding box center [115, 68] width 5 height 5
click at [88, 89] on div "VOG-250683" at bounding box center [97, 89] width 53 height 7
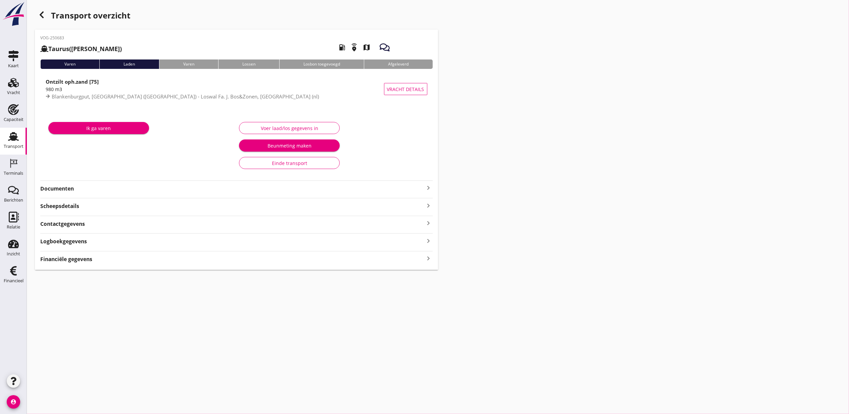
click at [44, 13] on icon "button" at bounding box center [42, 15] width 8 height 8
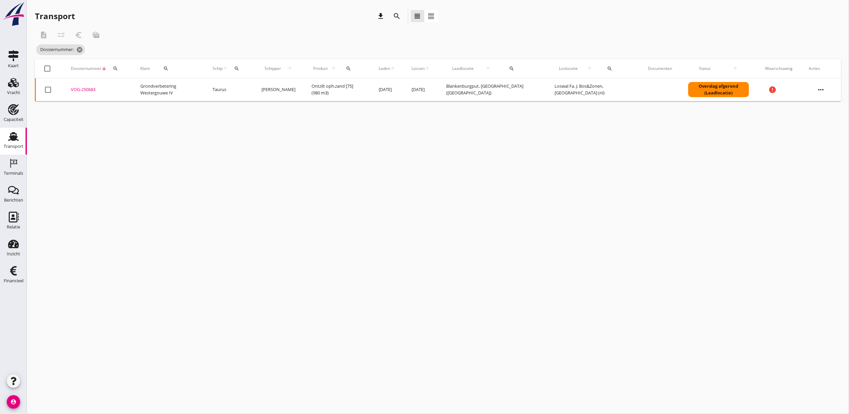
click at [112, 67] on div "search" at bounding box center [115, 68] width 12 height 5
click at [145, 88] on input "Zoeken op dossiernummer..." at bounding box center [147, 88] width 70 height 11
paste input "VOG-250688"
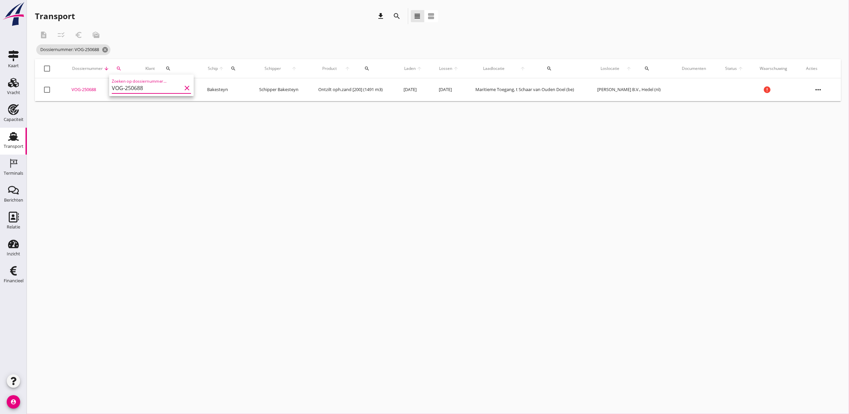
click at [88, 90] on div "VOG-250688" at bounding box center [101, 89] width 58 height 7
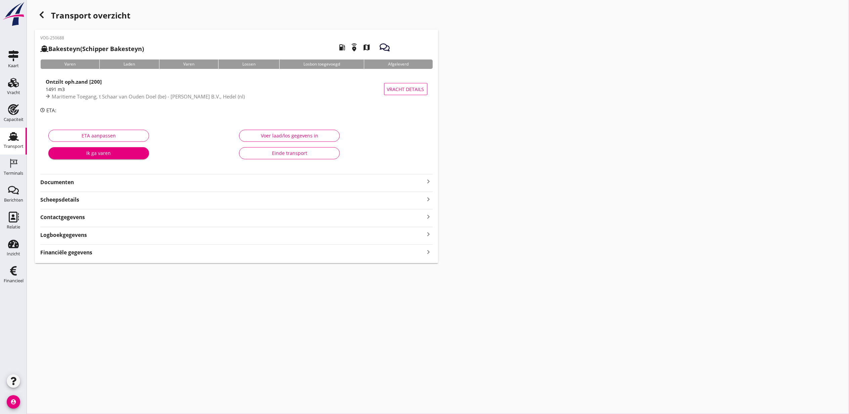
click at [87, 254] on strong "Financiële gegevens" at bounding box center [66, 253] width 52 height 8
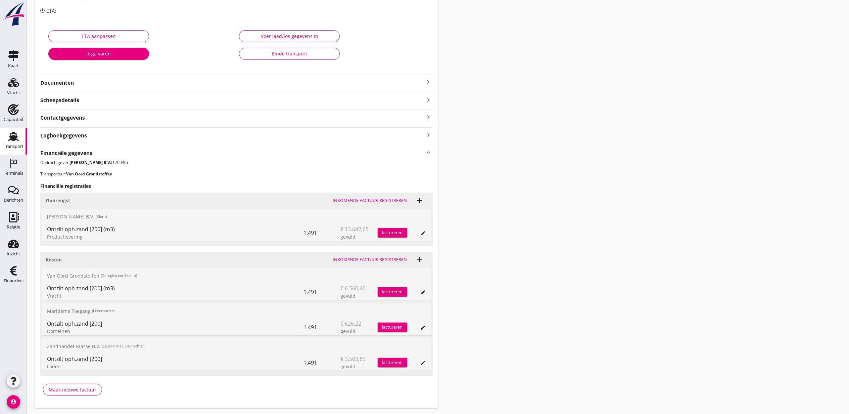
scroll to position [118, 0]
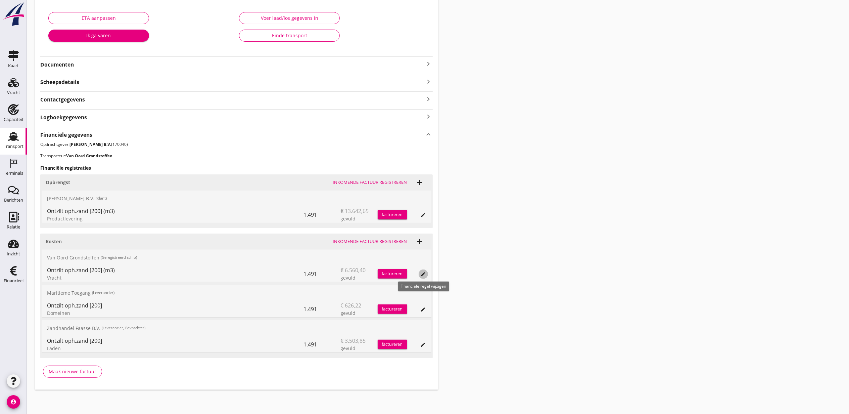
click at [422, 274] on icon "edit" at bounding box center [423, 273] width 5 height 5
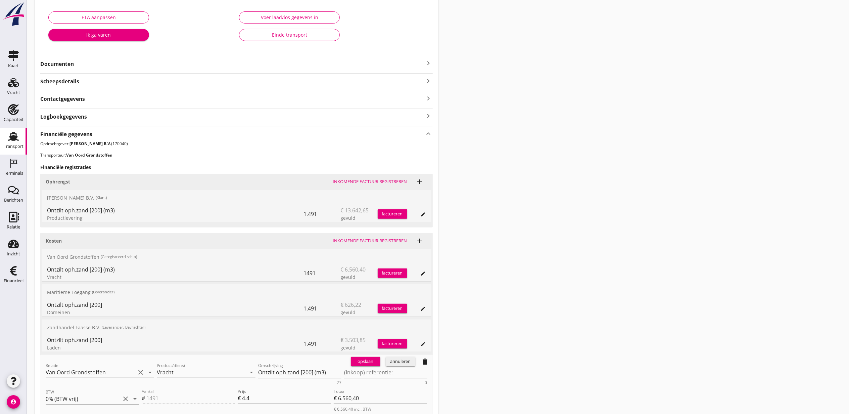
click at [109, 364] on div "Relatie Van Oord Grondstoffen clear arrow_drop_down" at bounding box center [100, 373] width 108 height 21
click at [109, 368] on input "Van Oord Grondstoffen" at bounding box center [91, 372] width 90 height 11
click at [114, 381] on div "Van Oord Grondstoffen B.V. 0231 (Leverancier, Bevrachter)" at bounding box center [100, 389] width 98 height 16
click at [376, 362] on div "opslaan" at bounding box center [366, 361] width 24 height 7
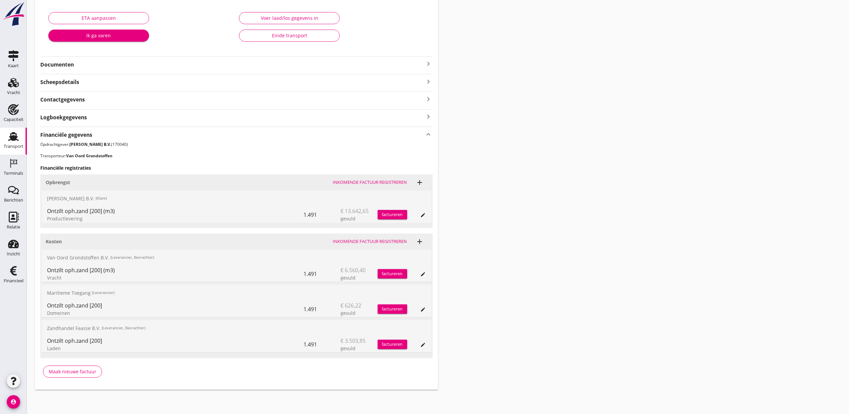
click at [633, 159] on div "Transport overzicht VOG-250688 Bakesteyn (Schipper Bakesteyn) local_gas_station…" at bounding box center [438, 139] width 822 height 515
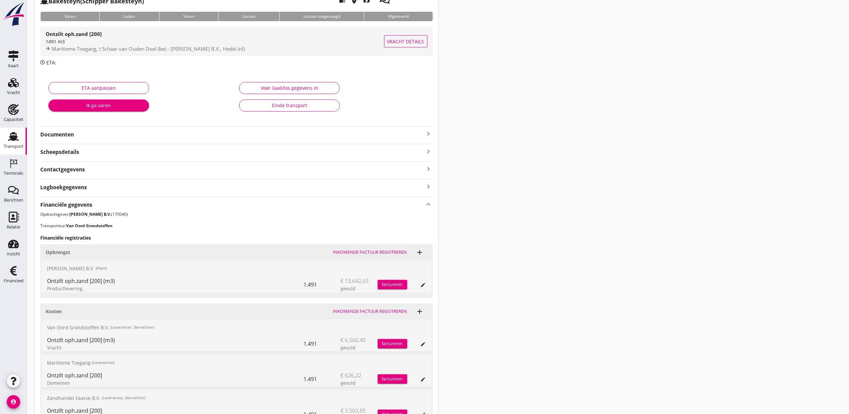
scroll to position [0, 0]
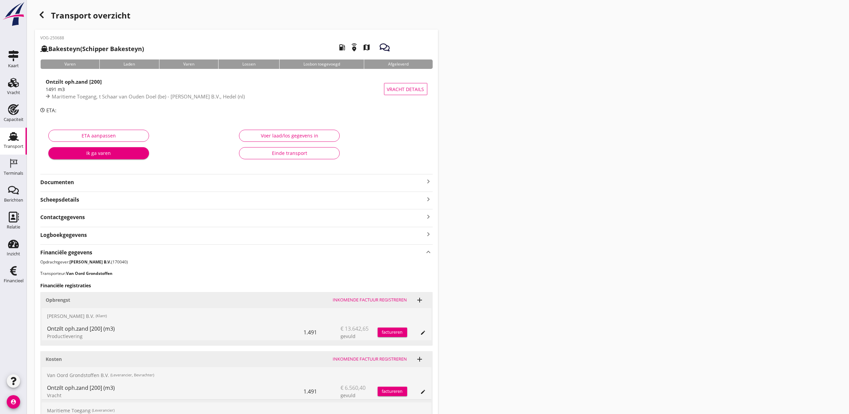
click at [47, 11] on div "Transport overzicht" at bounding box center [236, 16] width 403 height 16
click at [46, 15] on div "button" at bounding box center [41, 14] width 13 height 13
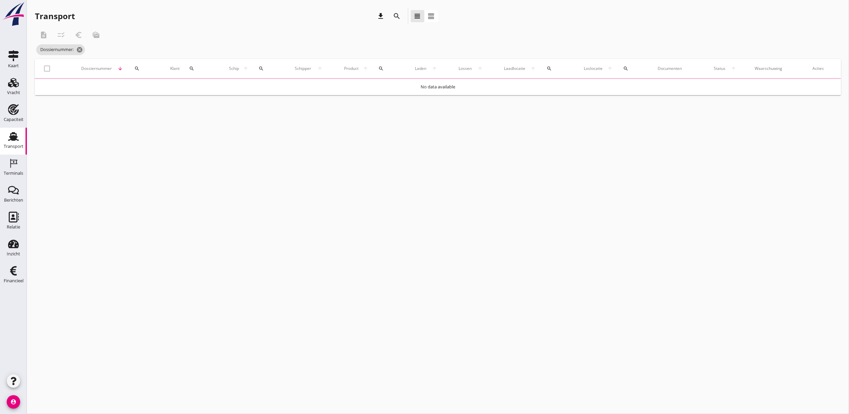
click at [136, 72] on button "search" at bounding box center [137, 68] width 18 height 12
click at [149, 81] on div "Zoeken op dossiernummer..." at bounding box center [170, 86] width 79 height 15
click at [150, 84] on input "Zoeken op dossiernummer..." at bounding box center [166, 88] width 70 height 11
paste input "VOG-250690"
click at [88, 90] on div "VOG-250690" at bounding box center [101, 89] width 58 height 7
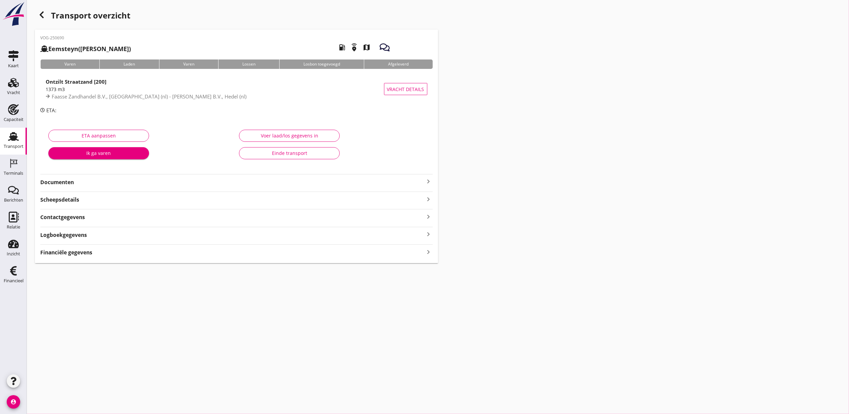
click at [114, 252] on div "Financiële gegevens keyboard_arrow_right" at bounding box center [236, 251] width 393 height 9
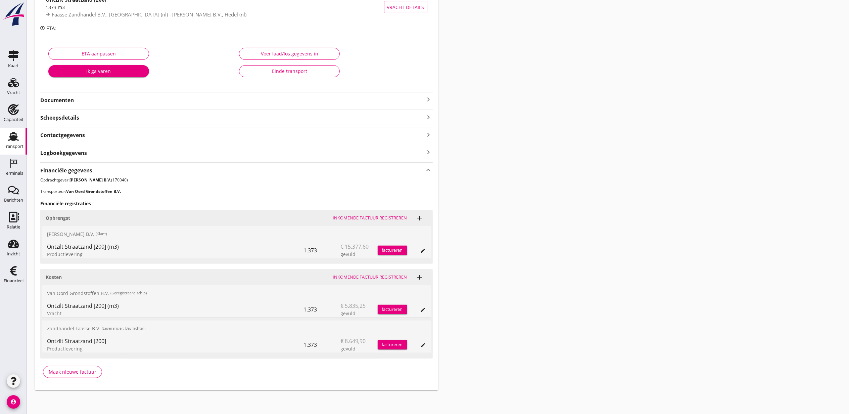
scroll to position [83, 0]
click at [421, 311] on icon "edit" at bounding box center [423, 309] width 5 height 5
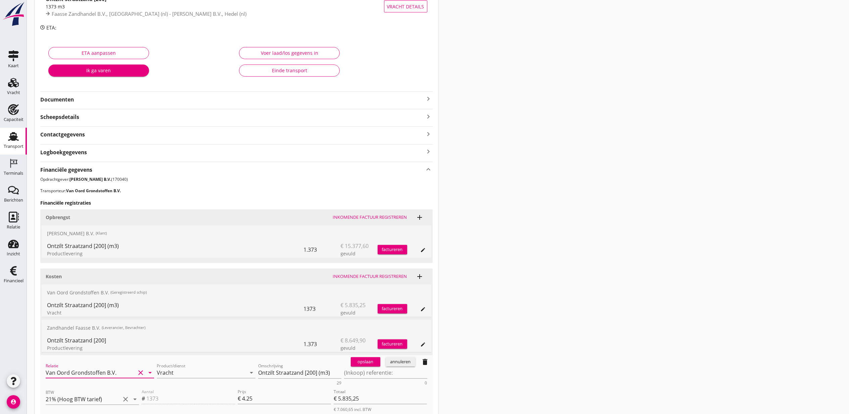
click at [91, 378] on div "Relatie Van Oord Grondstoffen B.V. clear arrow_drop_down" at bounding box center [100, 372] width 108 height 11
click at [105, 391] on div "0231 (Leverancier, Bevrachter)" at bounding box center [100, 393] width 98 height 7
click at [374, 362] on div "opslaan" at bounding box center [366, 361] width 24 height 7
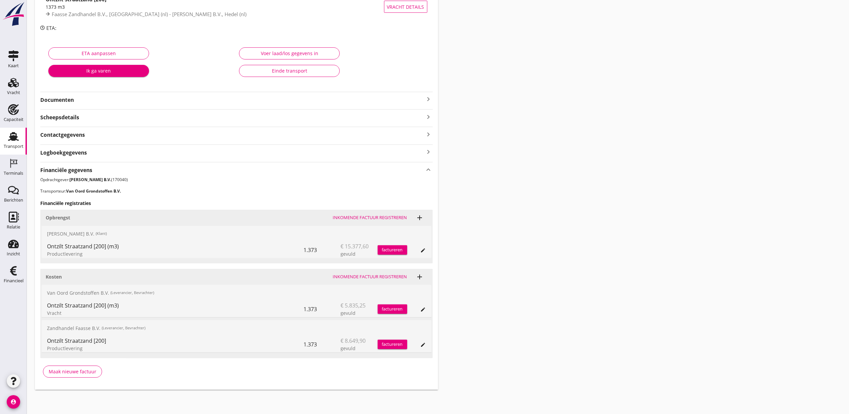
drag, startPoint x: 591, startPoint y: 166, endPoint x: 579, endPoint y: 162, distance: 12.7
click at [591, 166] on div "Transport overzicht VOG-250690 Eemsteyn ([PERSON_NAME]) local_gas_station emerg…" at bounding box center [438, 158] width 822 height 480
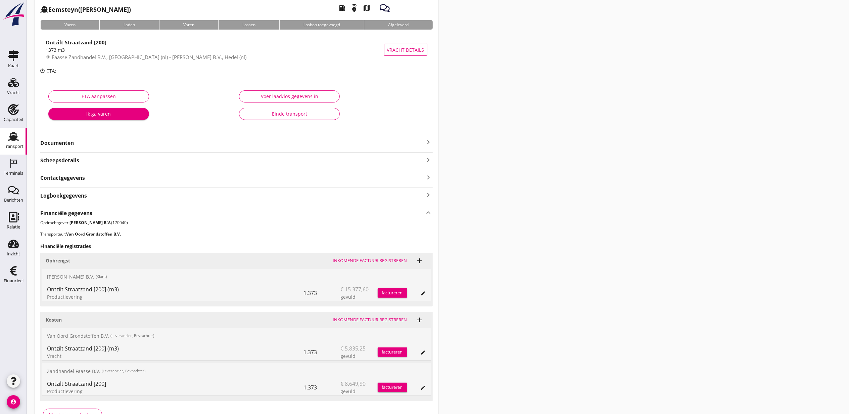
scroll to position [0, 0]
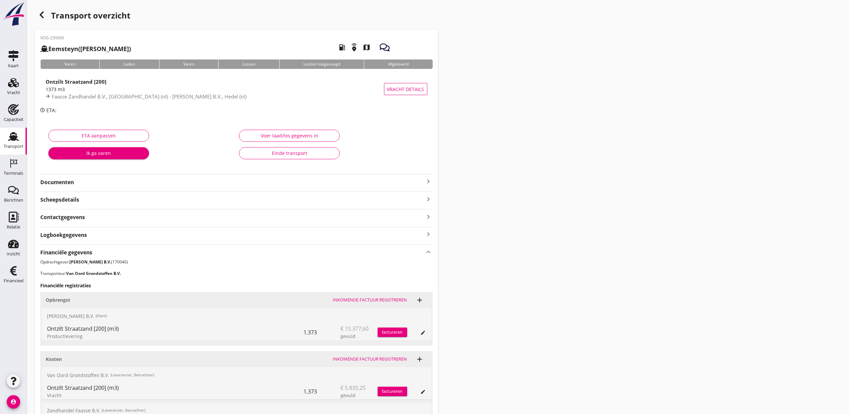
click at [48, 15] on div "Transport overzicht" at bounding box center [236, 16] width 403 height 16
click at [44, 15] on div "button" at bounding box center [41, 14] width 13 height 13
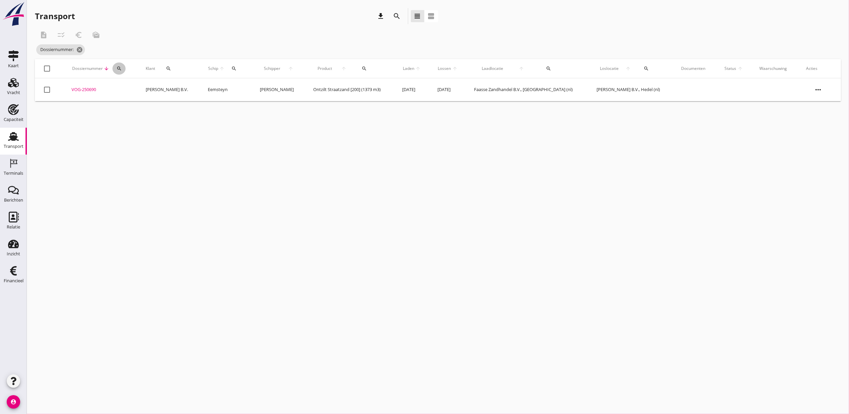
click at [123, 73] on button "search" at bounding box center [119, 68] width 13 height 12
click at [141, 89] on input "Zoeken op dossiernummer..." at bounding box center [152, 88] width 70 height 11
paste input "VOG-250691"
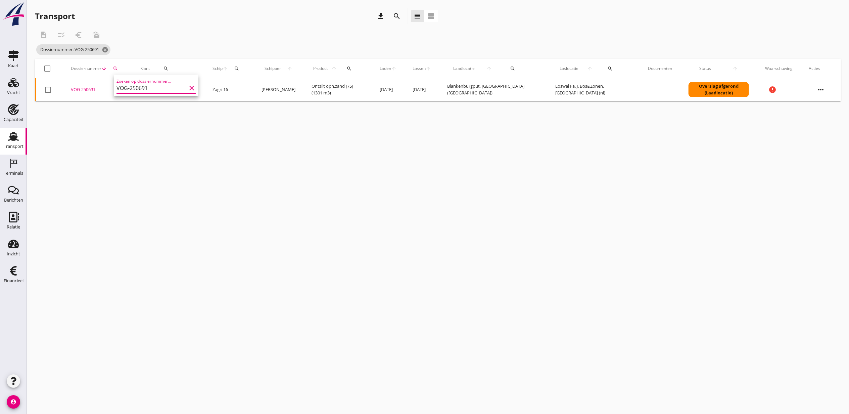
click at [87, 89] on div "VOG-250691" at bounding box center [97, 89] width 53 height 7
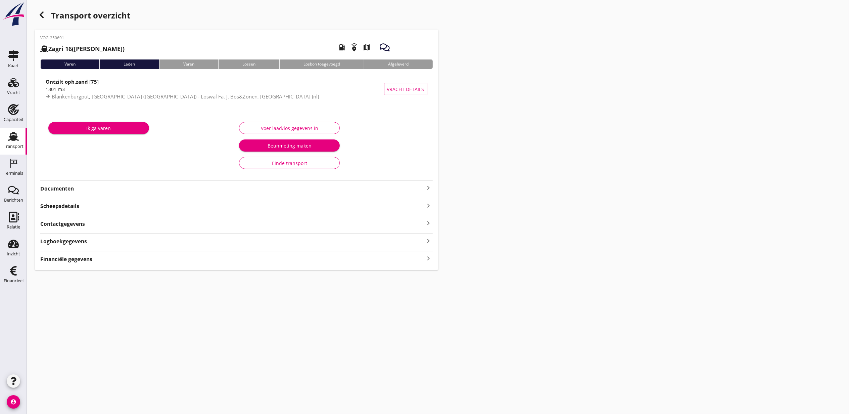
click at [182, 262] on div "Financiële gegevens keyboard_arrow_right" at bounding box center [236, 258] width 393 height 9
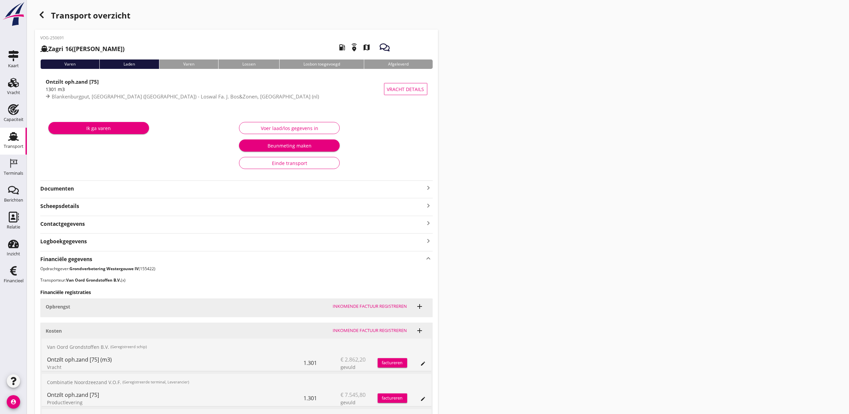
scroll to position [90, 0]
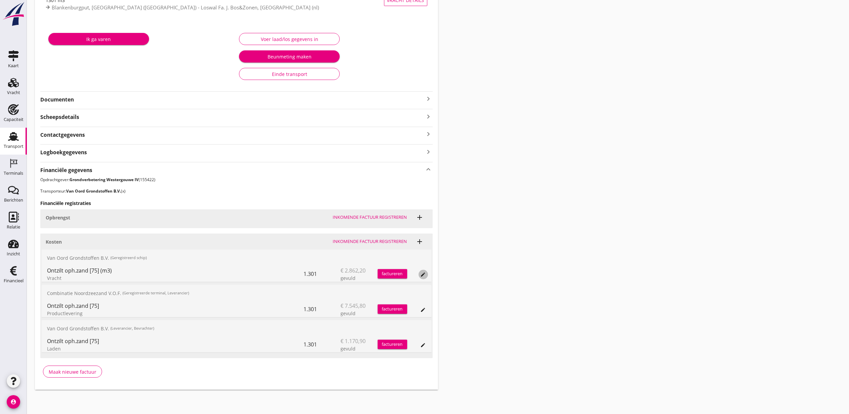
click at [422, 275] on icon "edit" at bounding box center [423, 274] width 5 height 5
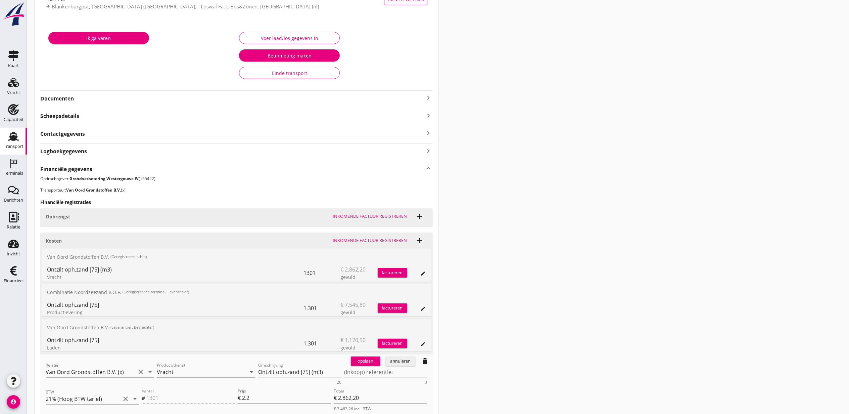
click at [89, 366] on div "Relatie Van Oord Grondstoffen B.V. (x) clear arrow_drop_down" at bounding box center [100, 372] width 108 height 21
click at [96, 372] on input "Van Oord Grondstoffen B.V. (x)" at bounding box center [91, 371] width 90 height 11
click at [90, 382] on div "Van Oord Grondstoffen B.V." at bounding box center [100, 386] width 98 height 8
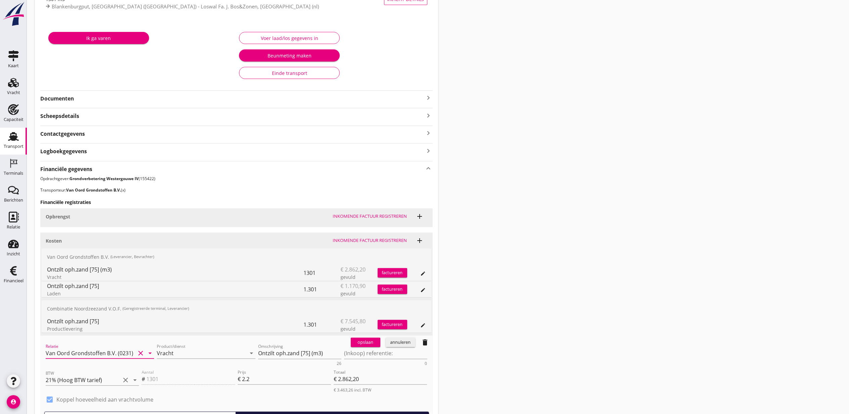
click at [366, 343] on div "opslaan" at bounding box center [366, 342] width 24 height 7
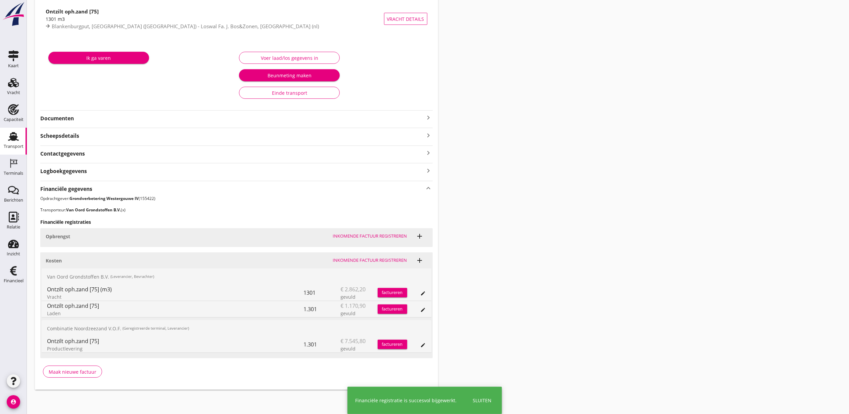
scroll to position [71, 0]
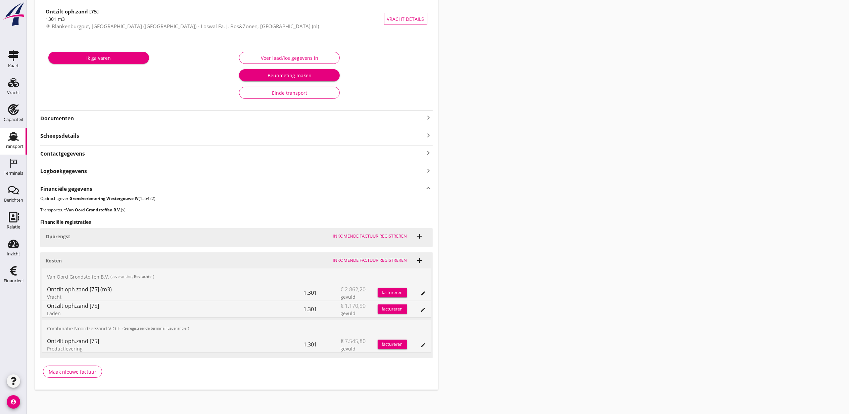
click at [657, 197] on div "Transport overzicht VOG-250691 Zagri 16 ([PERSON_NAME]) local_gas_station emerg…" at bounding box center [438, 164] width 822 height 468
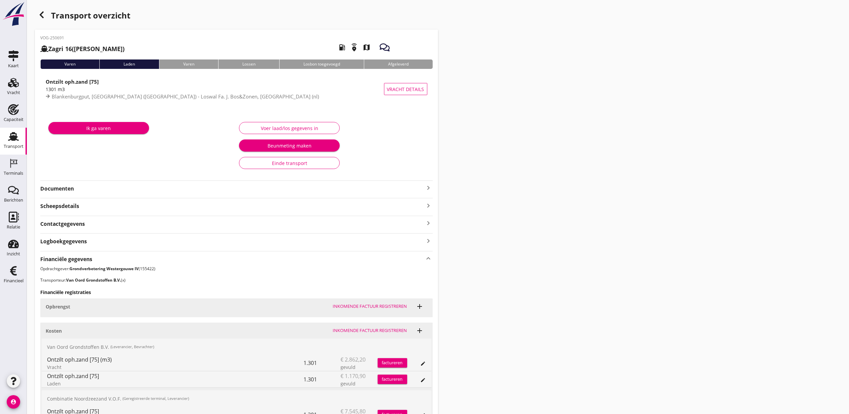
click at [45, 16] on icon "button" at bounding box center [42, 15] width 8 height 8
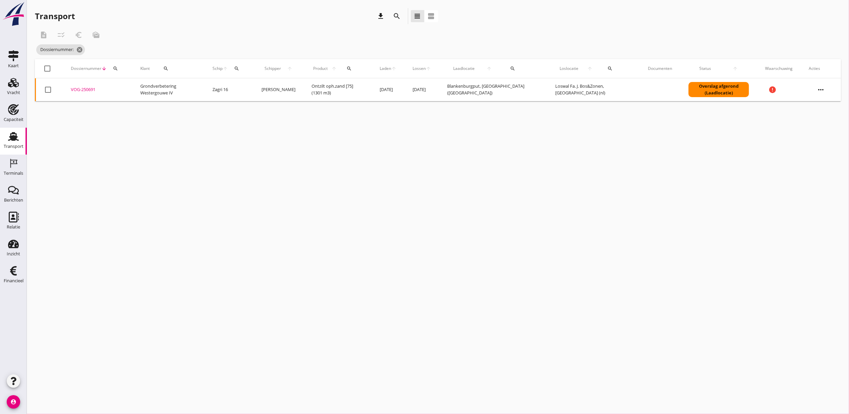
click at [132, 67] on th "Klant search" at bounding box center [168, 68] width 72 height 19
click at [121, 69] on div "Dossiernummer arrow_downward search" at bounding box center [97, 68] width 53 height 16
click at [116, 73] on button "search" at bounding box center [115, 68] width 12 height 12
click at [124, 89] on input "Zoeken op dossiernummer..." at bounding box center [147, 88] width 70 height 11
paste input "VOG-250693"
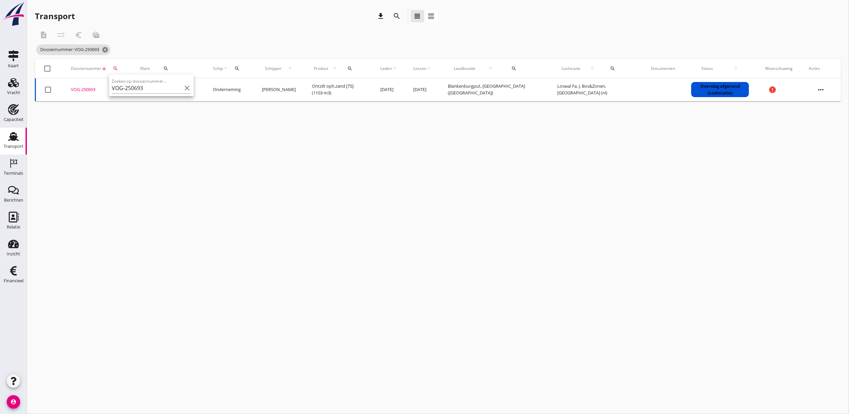
click at [94, 90] on div "VOG-250693" at bounding box center [97, 89] width 53 height 7
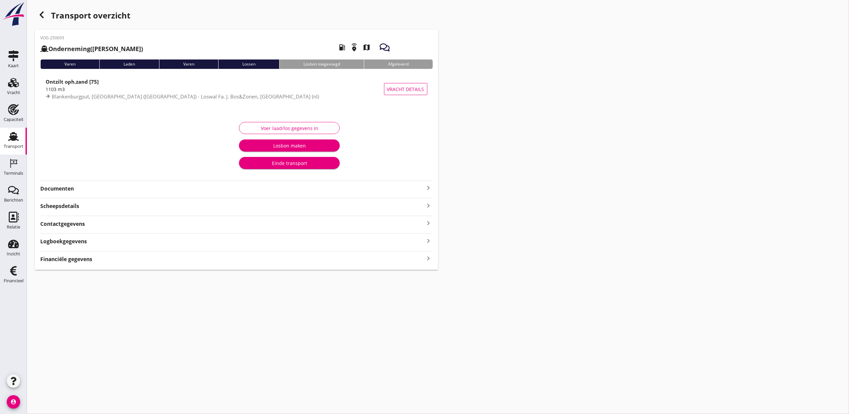
click at [92, 257] on strong "Financiële gegevens" at bounding box center [66, 259] width 52 height 8
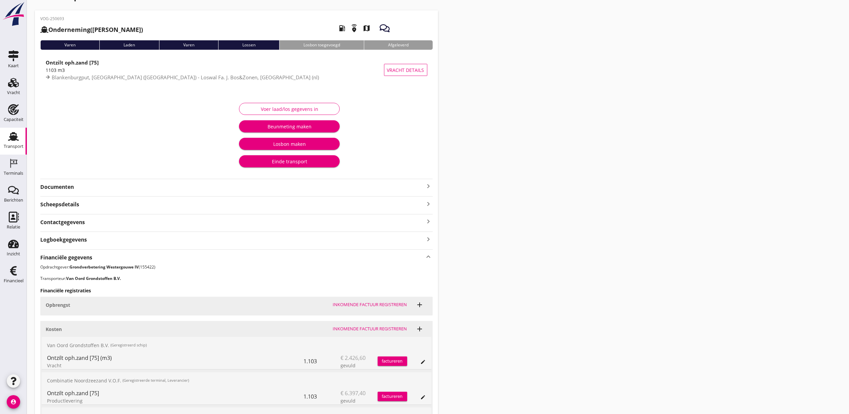
scroll to position [107, 0]
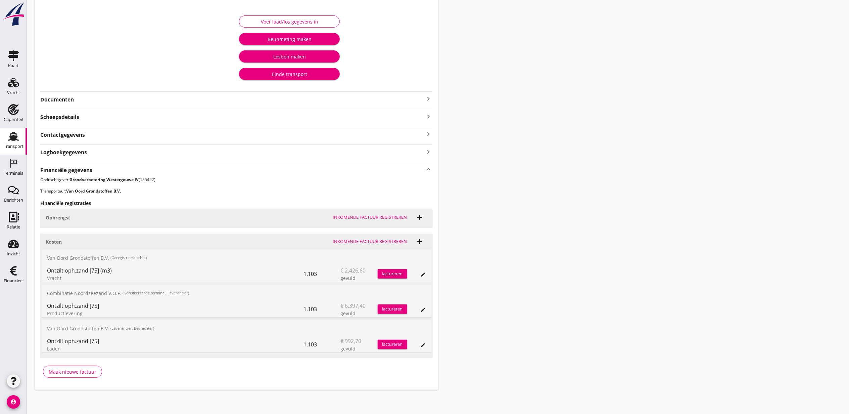
click at [421, 273] on icon "edit" at bounding box center [423, 274] width 5 height 5
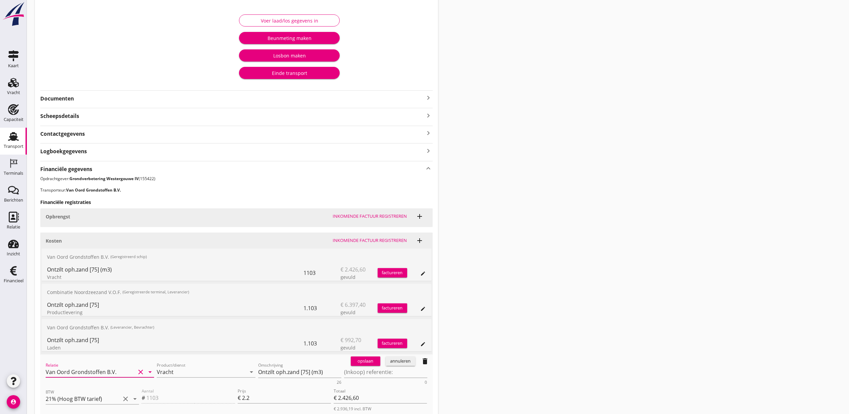
click at [103, 372] on input "Van Oord Grondstoffen B.V." at bounding box center [91, 371] width 90 height 11
click at [93, 386] on div "Van Oord Grondstoffen B.V." at bounding box center [100, 386] width 98 height 8
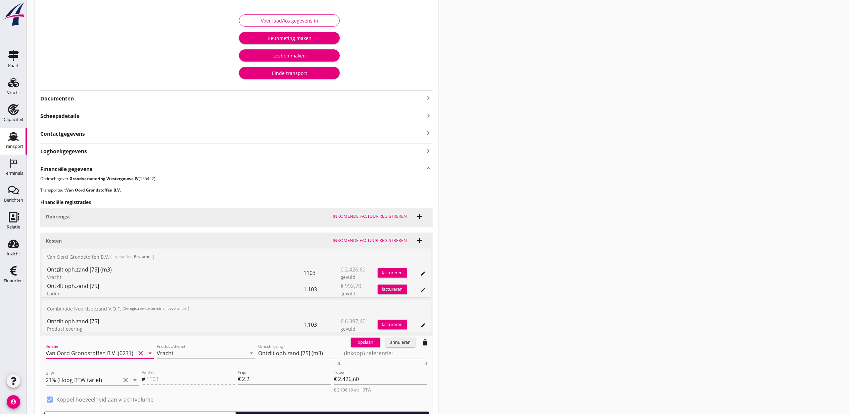
click at [358, 345] on div "opslaan" at bounding box center [366, 342] width 24 height 7
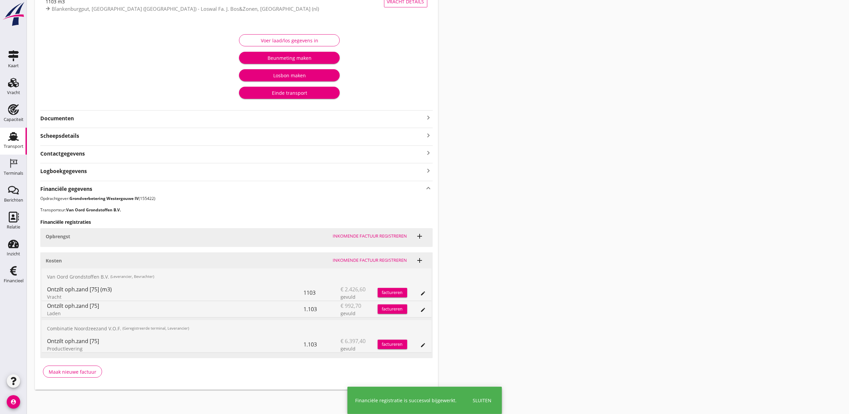
scroll to position [89, 0]
click at [599, 212] on div "Transport overzicht VOG-250693 Onderneming ([PERSON_NAME]) local_gas_station em…" at bounding box center [438, 154] width 822 height 485
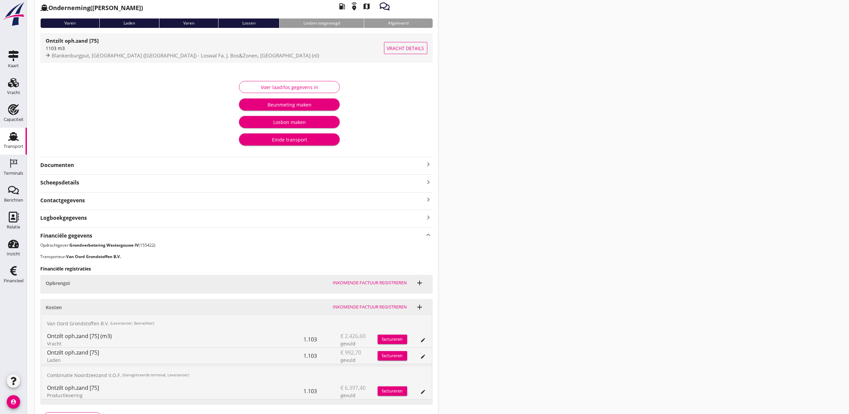
scroll to position [0, 0]
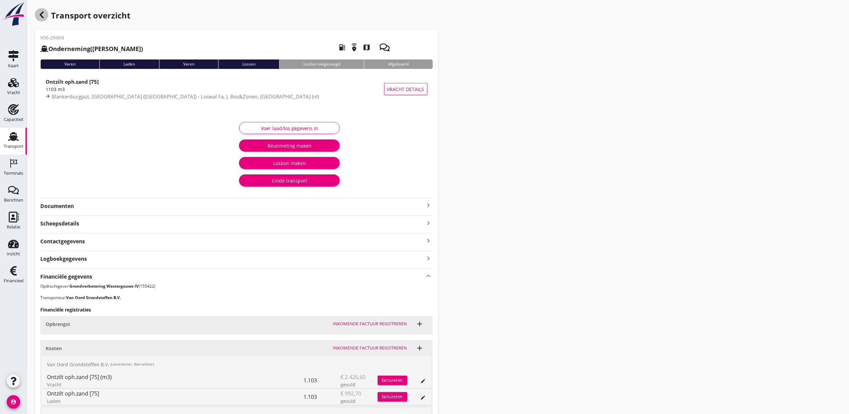
click at [40, 9] on div "button" at bounding box center [41, 14] width 13 height 13
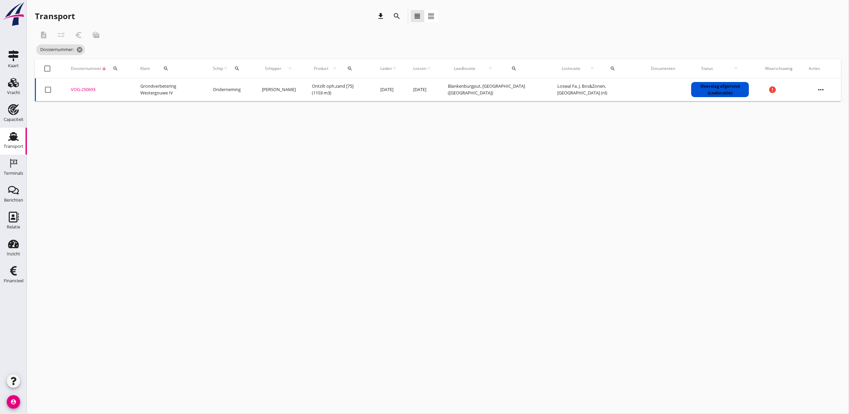
click at [116, 70] on icon "search" at bounding box center [115, 68] width 5 height 5
click at [132, 87] on input "Zoeken op dossiernummer..." at bounding box center [147, 88] width 70 height 11
paste input "VOG-250695"
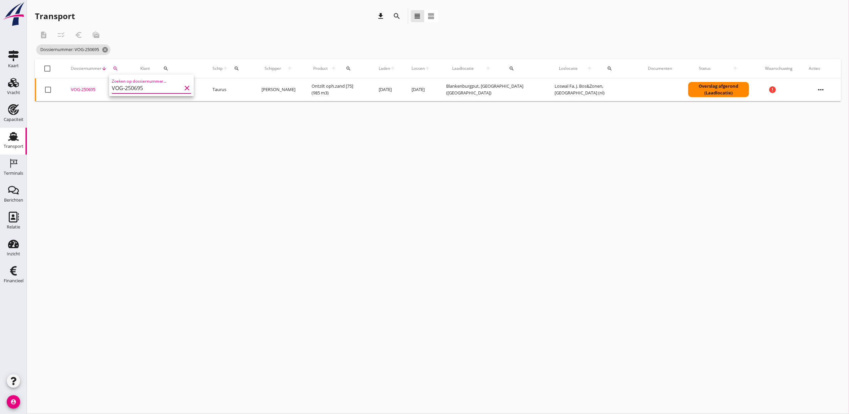
click at [89, 90] on div "VOG-250695" at bounding box center [97, 89] width 53 height 7
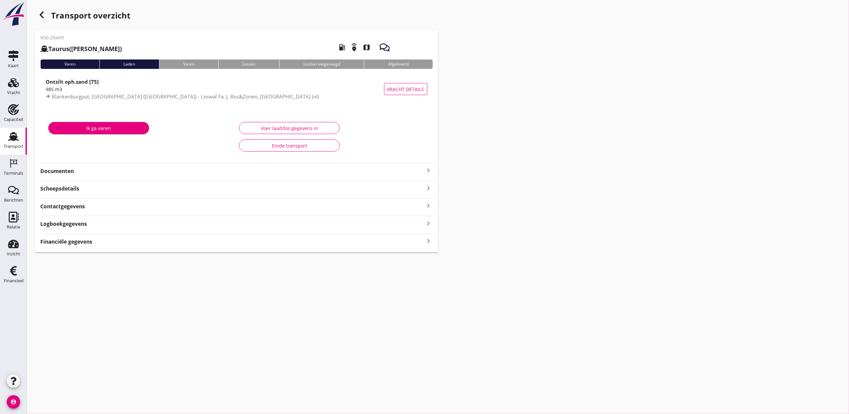
click at [125, 241] on div "Financiële gegevens keyboard_arrow_right" at bounding box center [236, 240] width 393 height 9
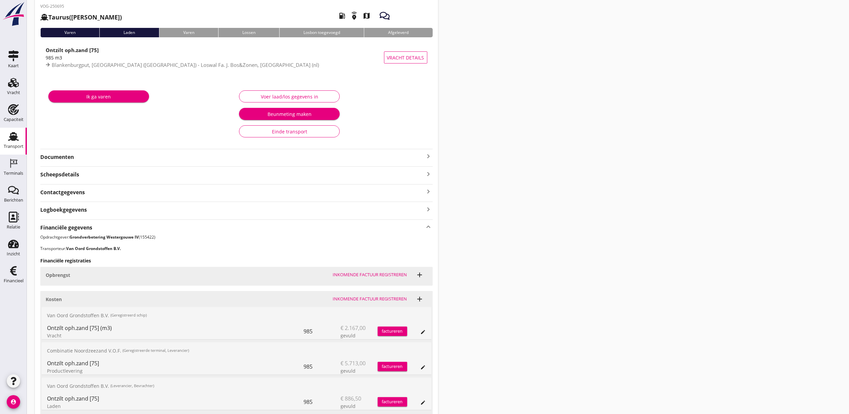
scroll to position [90, 0]
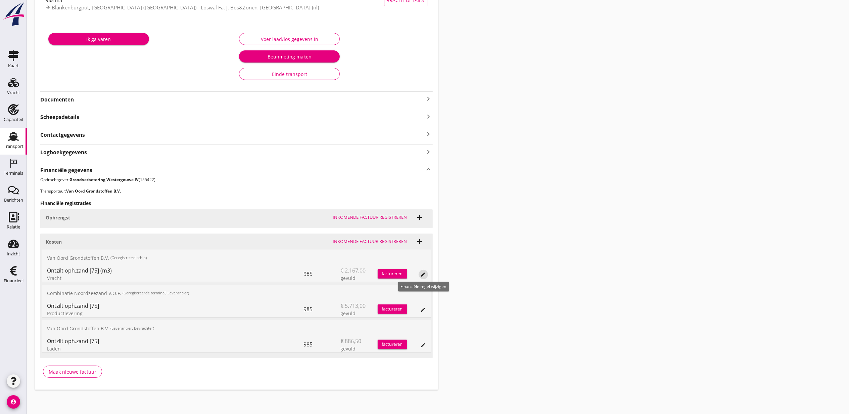
click at [419, 275] on button "edit" at bounding box center [423, 274] width 9 height 9
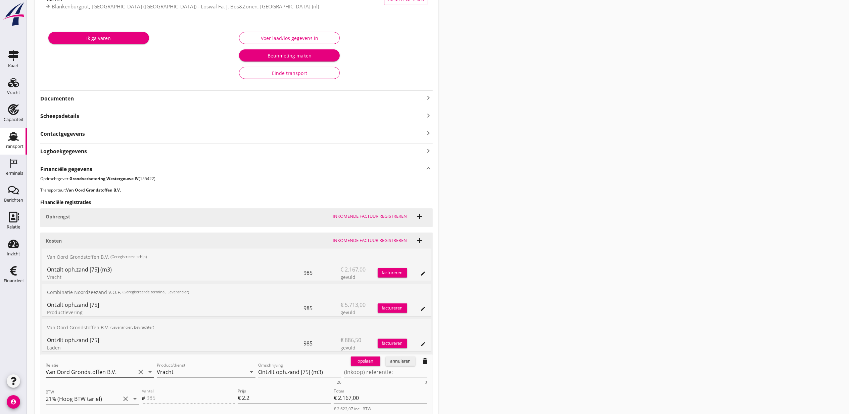
click at [101, 373] on input "Van Oord Grondstoffen B.V." at bounding box center [91, 371] width 90 height 11
click at [66, 384] on div "Van Oord Grondstoffen B.V." at bounding box center [100, 386] width 98 height 8
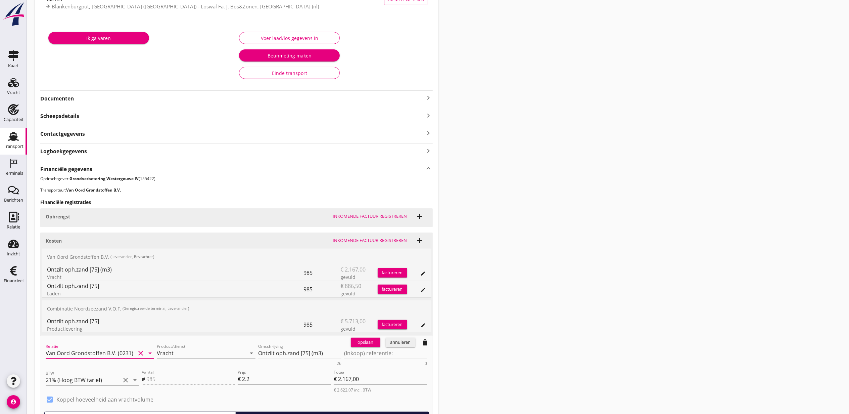
click at [376, 339] on div "opslaan" at bounding box center [366, 342] width 24 height 7
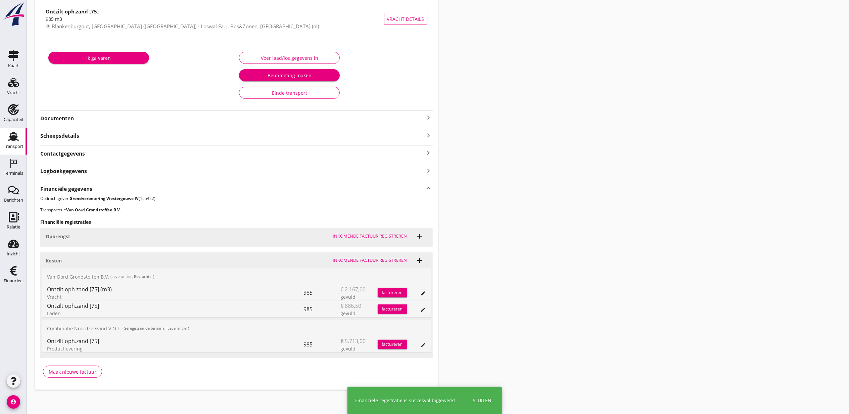
scroll to position [71, 0]
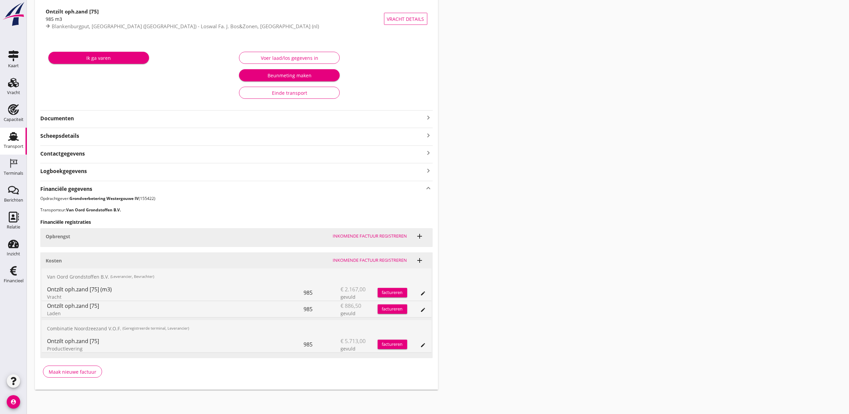
click at [623, 245] on div "Transport overzicht VOG-250695 Taurus (Van Oord) local_gas_station emergency_sh…" at bounding box center [438, 164] width 822 height 468
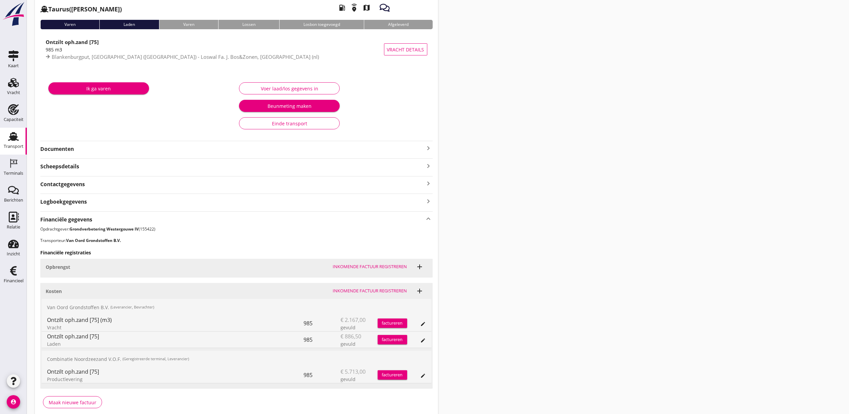
scroll to position [0, 0]
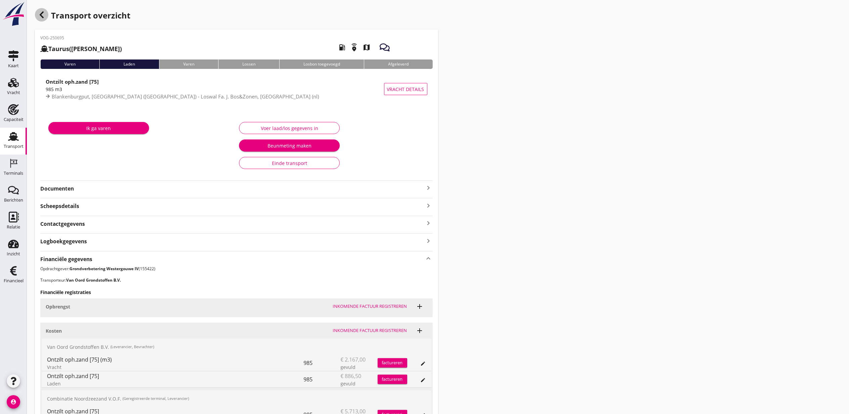
click at [38, 17] on icon "button" at bounding box center [42, 15] width 8 height 8
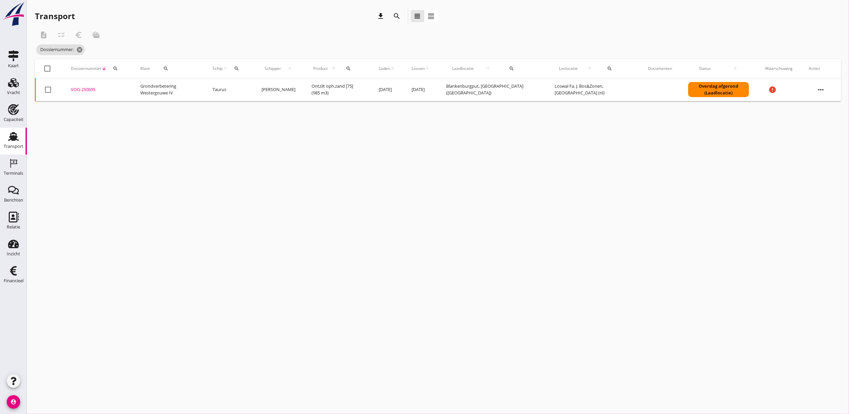
click at [120, 69] on div "search" at bounding box center [115, 68] width 12 height 5
click at [128, 88] on input "Zoeken op dossiernummer..." at bounding box center [147, 88] width 70 height 11
paste input "VOG-250697"
click at [93, 89] on div "VOG-250697" at bounding box center [97, 89] width 53 height 7
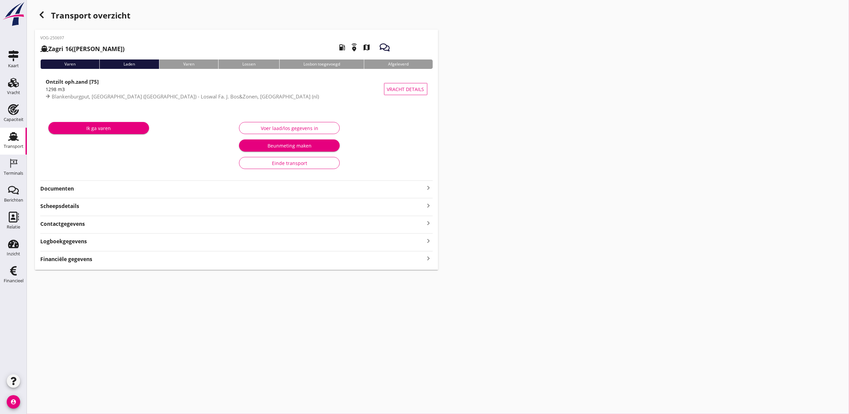
drag, startPoint x: 81, startPoint y: 261, endPoint x: 95, endPoint y: 257, distance: 14.1
click at [81, 261] on strong "Financiële gegevens" at bounding box center [66, 259] width 52 height 8
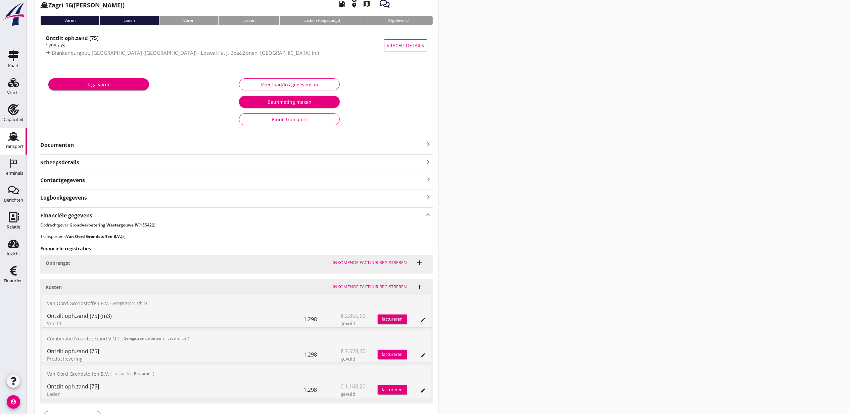
scroll to position [90, 0]
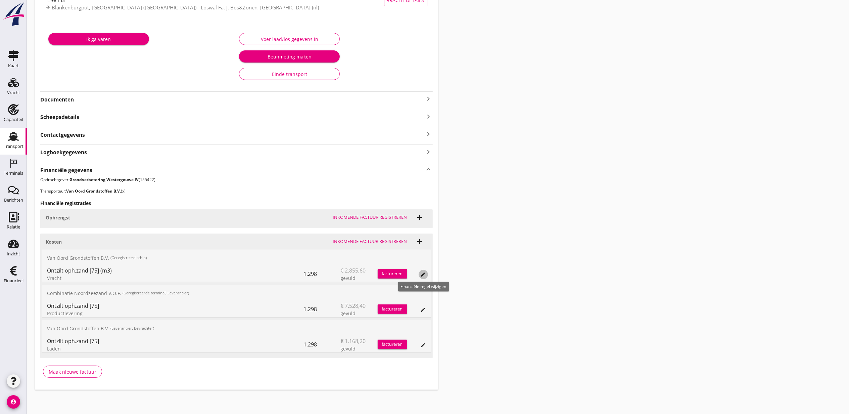
click at [423, 274] on icon "edit" at bounding box center [423, 274] width 5 height 5
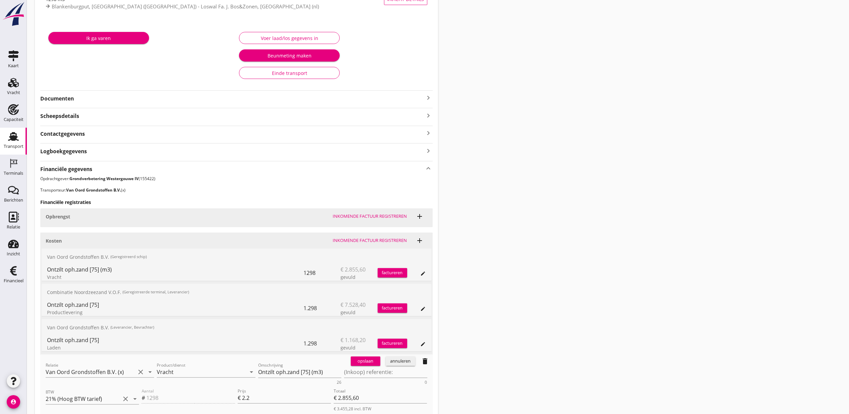
click at [98, 358] on div "Relatie Van Oord Grondstoffen B.V. (x) clear arrow_drop_down Product/dienst Vra…" at bounding box center [236, 400] width 387 height 87
click at [104, 363] on div "Relatie Van Oord Grondstoffen B.V. (x) clear arrow_drop_down" at bounding box center [100, 372] width 108 height 21
click at [107, 368] on input "Van Oord Grondstoffen B.V. (x)" at bounding box center [91, 371] width 90 height 11
click at [95, 388] on div "Van Oord Grondstoffen B.V." at bounding box center [100, 386] width 98 height 8
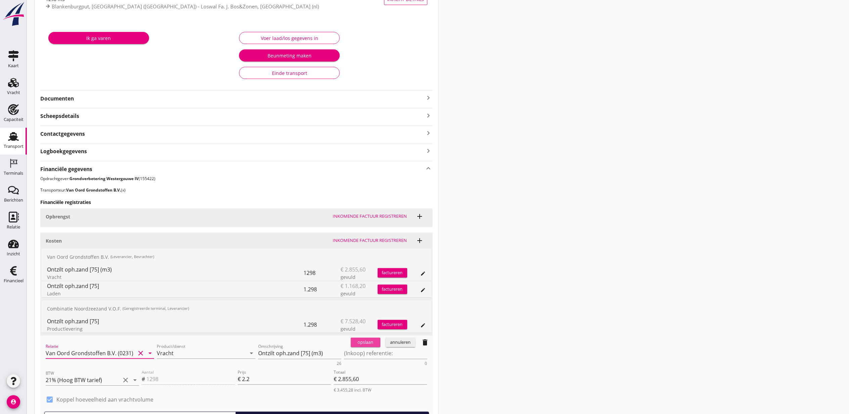
click at [369, 340] on div "opslaan" at bounding box center [366, 342] width 24 height 7
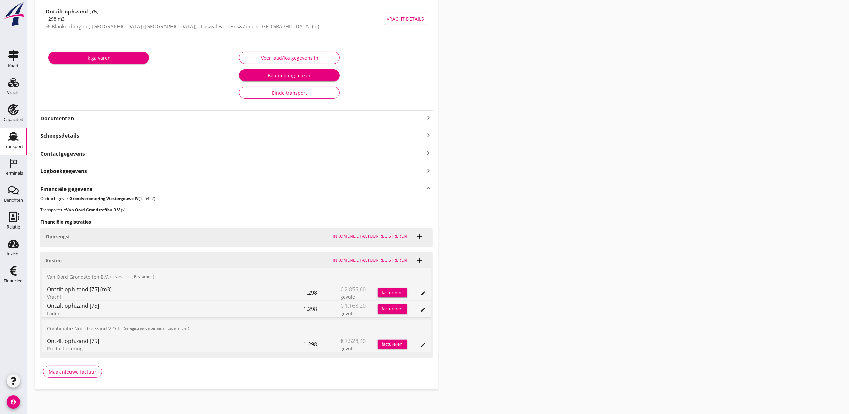
drag, startPoint x: 574, startPoint y: 147, endPoint x: 578, endPoint y: 145, distance: 4.1
click at [576, 147] on div "Transport overzicht VOG-250697 Zagri 16 ([PERSON_NAME]) local_gas_station emerg…" at bounding box center [438, 164] width 822 height 468
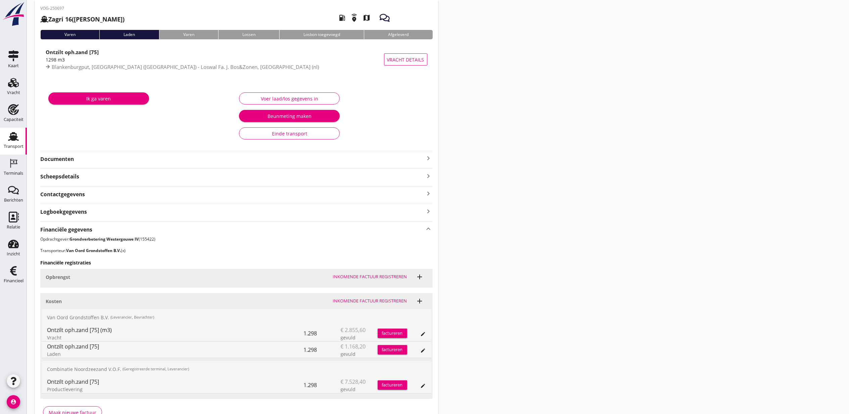
scroll to position [0, 0]
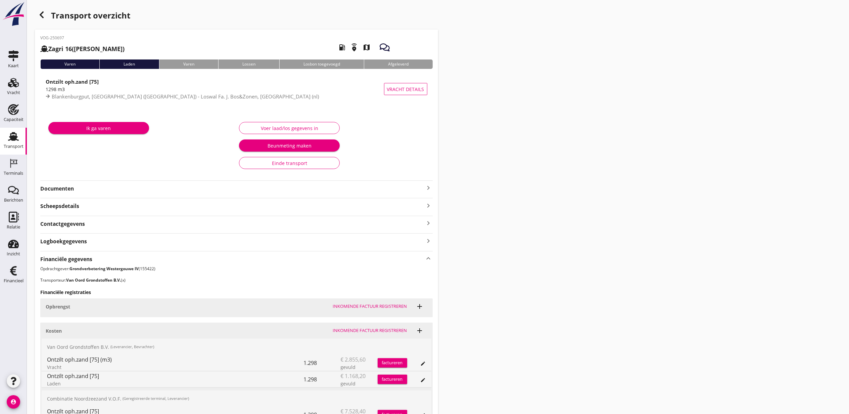
click at [39, 15] on icon "button" at bounding box center [42, 15] width 8 height 8
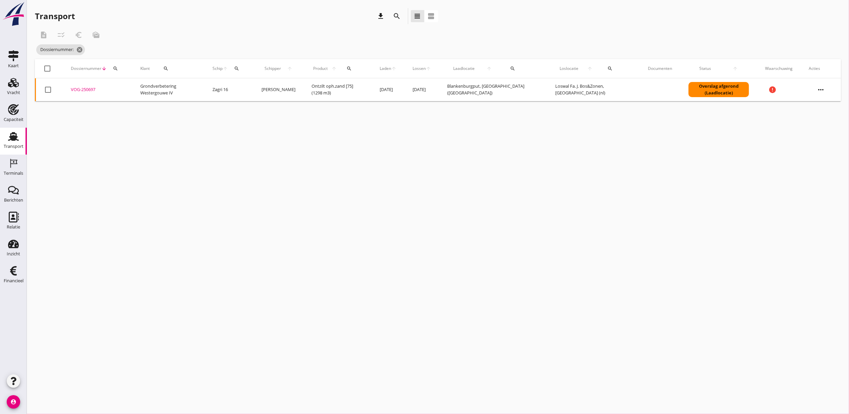
click at [119, 67] on div "search" at bounding box center [115, 68] width 12 height 5
click at [144, 86] on input "Zoeken op dossiernummer..." at bounding box center [147, 88] width 70 height 11
paste input "VOG-250702"
click at [87, 89] on div "VOG-250702" at bounding box center [97, 89] width 53 height 7
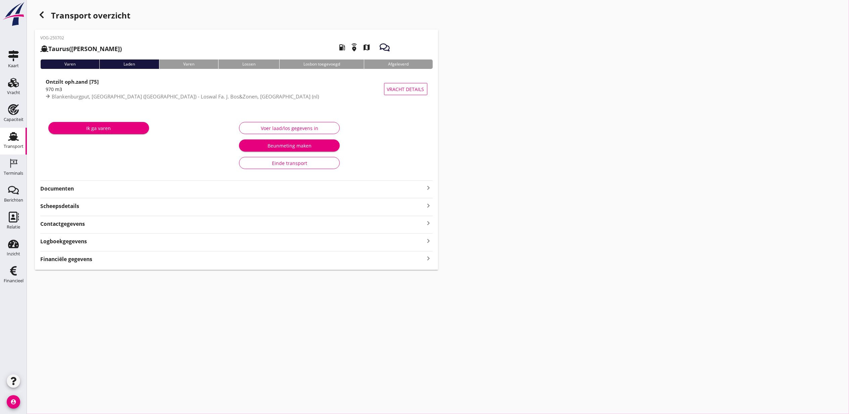
click at [99, 243] on div "Logboekgegevens keyboard_arrow_right" at bounding box center [236, 240] width 393 height 9
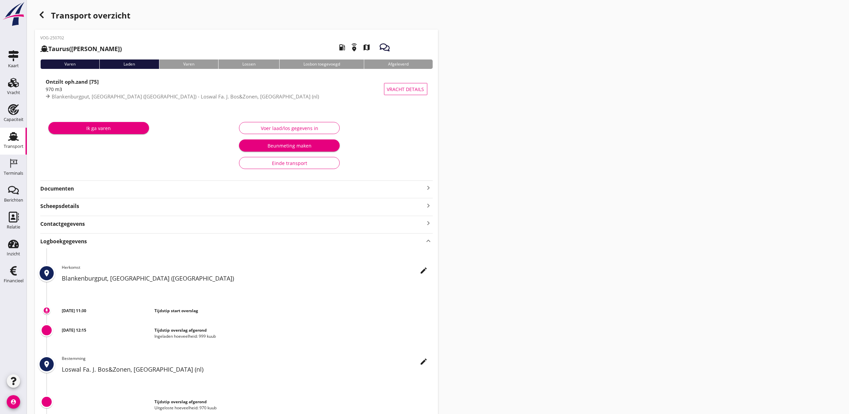
click at [103, 242] on div "Logboekgegevens keyboard_arrow_up" at bounding box center [236, 240] width 393 height 9
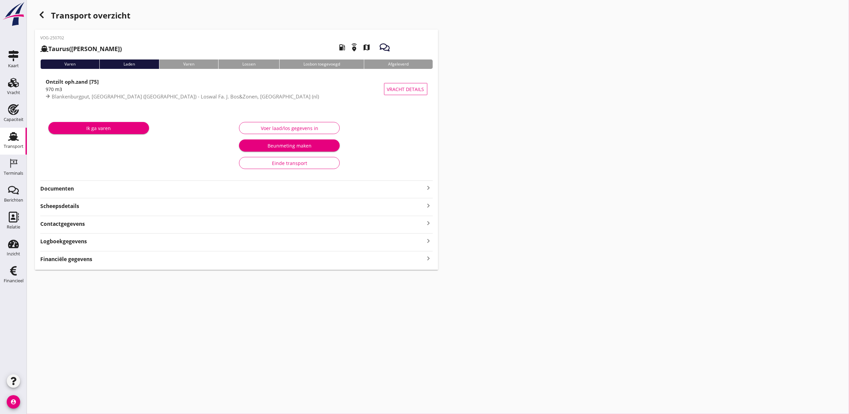
click at [97, 264] on div "VOG-250702 Taurus (Van Oord) local_gas_station emergency_share map Varen Laden …" at bounding box center [236, 150] width 403 height 240
click at [93, 261] on div "Financiële gegevens keyboard_arrow_right" at bounding box center [236, 258] width 393 height 9
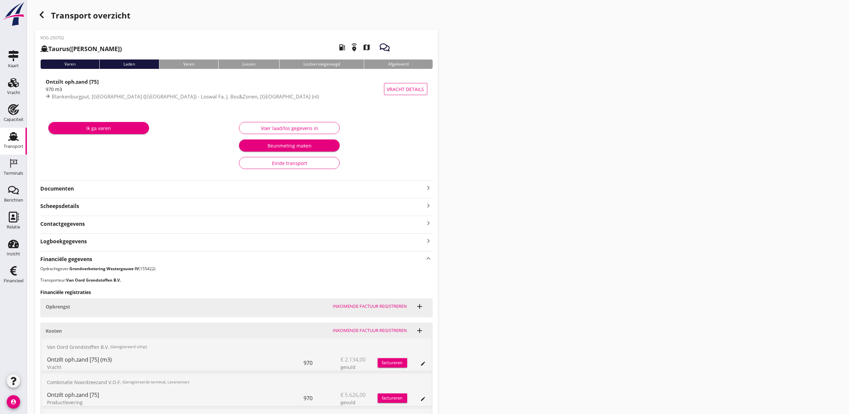
scroll to position [90, 0]
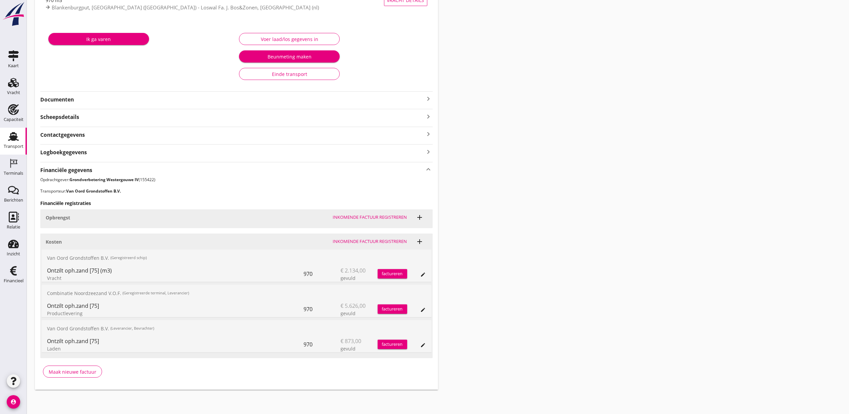
click at [425, 274] on icon "edit" at bounding box center [423, 274] width 5 height 5
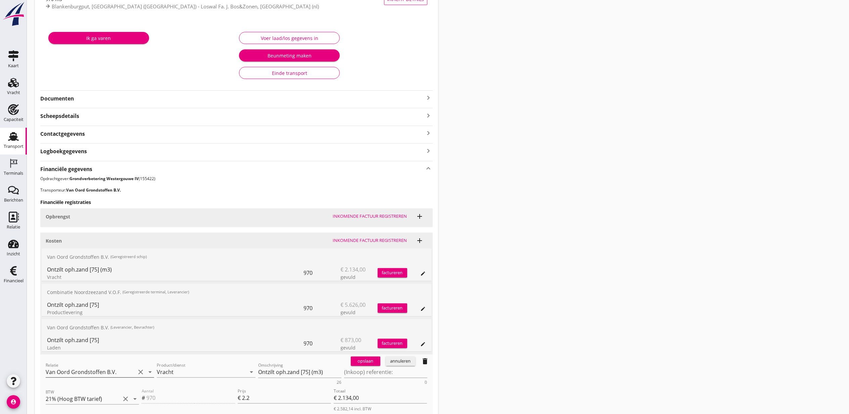
click at [94, 375] on input "Van Oord Grondstoffen B.V." at bounding box center [91, 371] width 90 height 11
click at [106, 390] on div "Van Oord Grondstoffen B.V." at bounding box center [100, 386] width 98 height 8
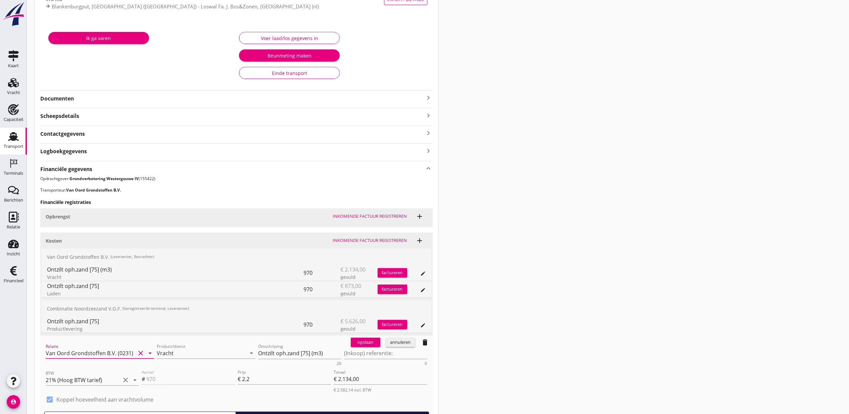
click at [357, 345] on div "opslaan" at bounding box center [366, 342] width 24 height 7
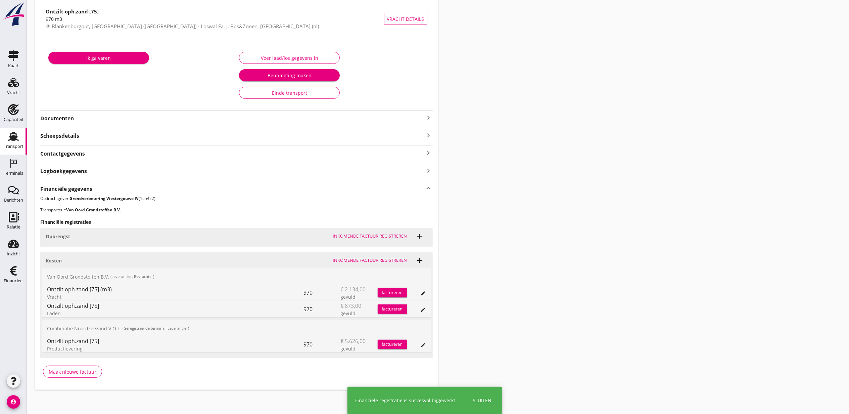
scroll to position [71, 0]
click at [598, 210] on div "Transport overzicht VOG-250702 Taurus (Van Oord) local_gas_station emergency_sh…" at bounding box center [438, 164] width 822 height 468
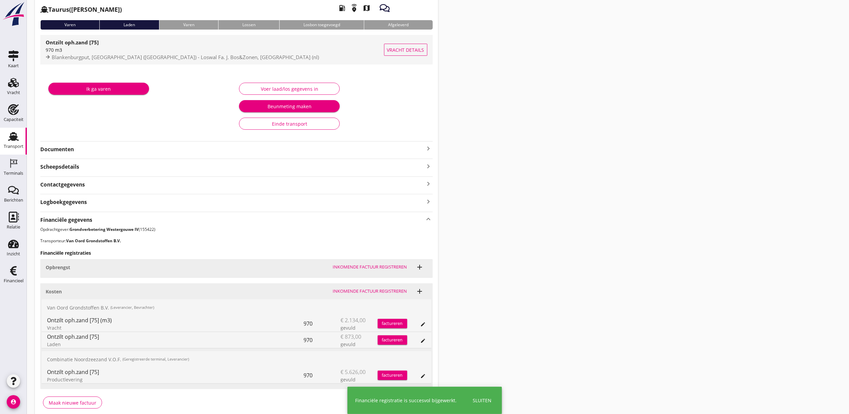
scroll to position [0, 0]
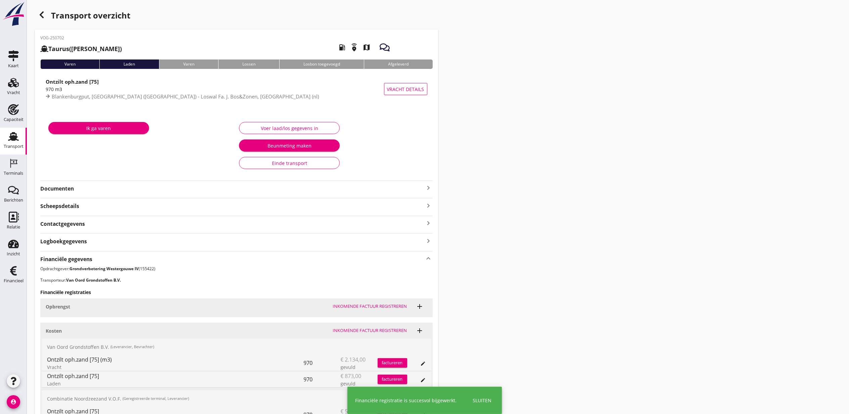
click at [47, 17] on div "button" at bounding box center [41, 14] width 13 height 13
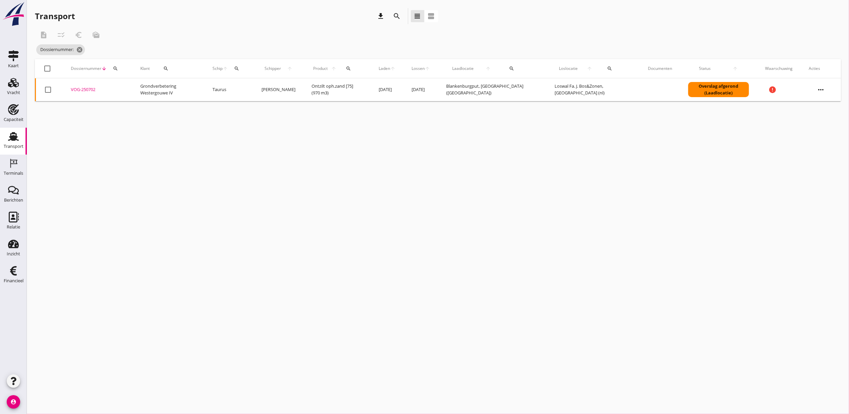
click at [118, 67] on div "search" at bounding box center [115, 68] width 12 height 5
click at [130, 83] on input "Zoeken op dossiernummer..." at bounding box center [147, 88] width 70 height 11
paste input "VOG-250704"
click at [86, 90] on div "VOG-250704" at bounding box center [97, 89] width 53 height 7
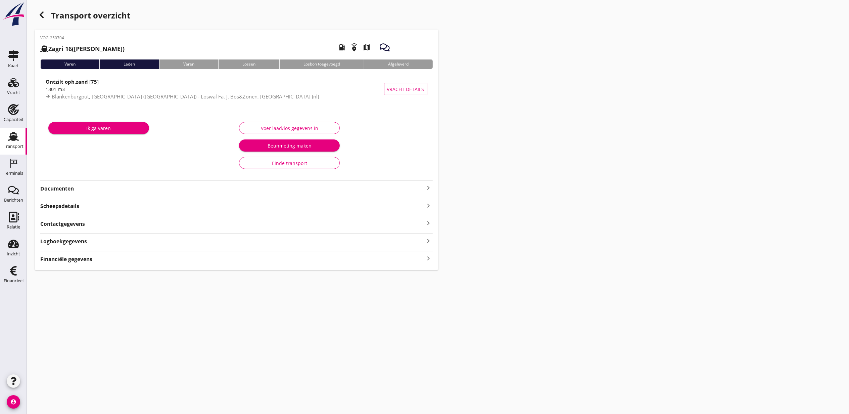
click at [89, 263] on strong "Financiële gegevens" at bounding box center [66, 259] width 52 height 8
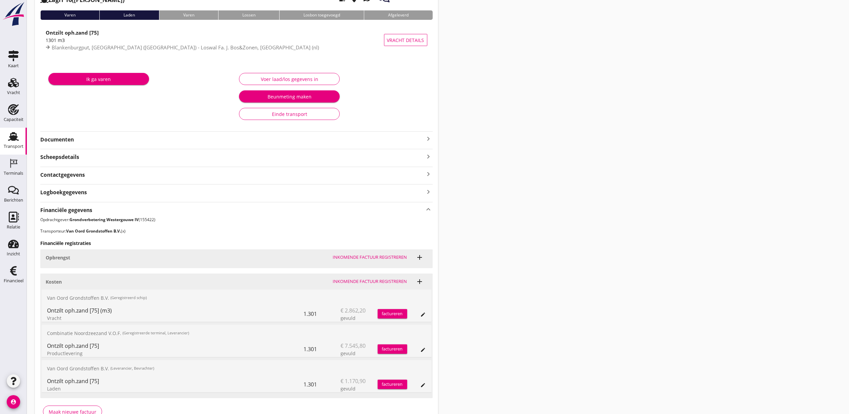
scroll to position [90, 0]
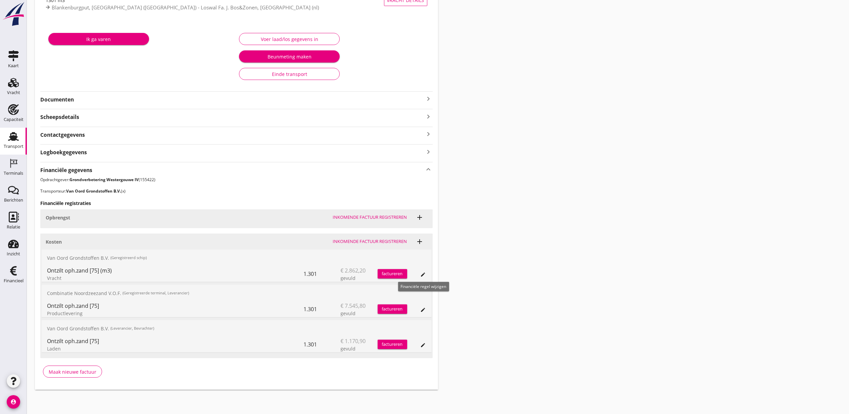
click at [424, 273] on icon "edit" at bounding box center [423, 274] width 5 height 5
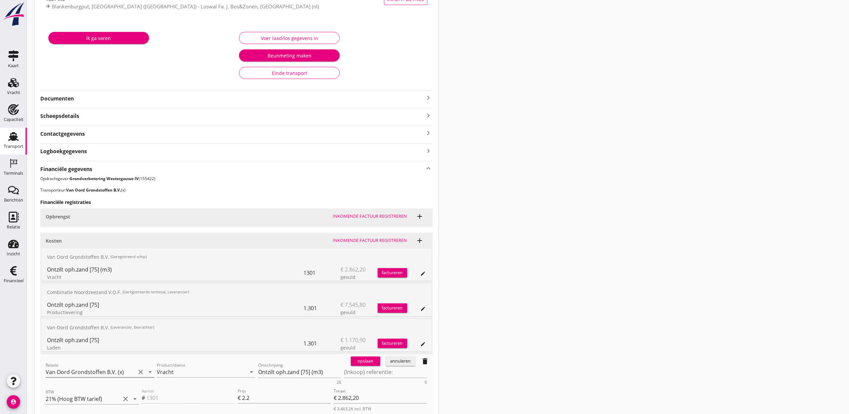
click at [105, 375] on input "Van Oord Grondstoffen B.V. (x)" at bounding box center [91, 371] width 90 height 11
click at [93, 386] on div "Van Oord Grondstoffen B.V." at bounding box center [100, 386] width 98 height 8
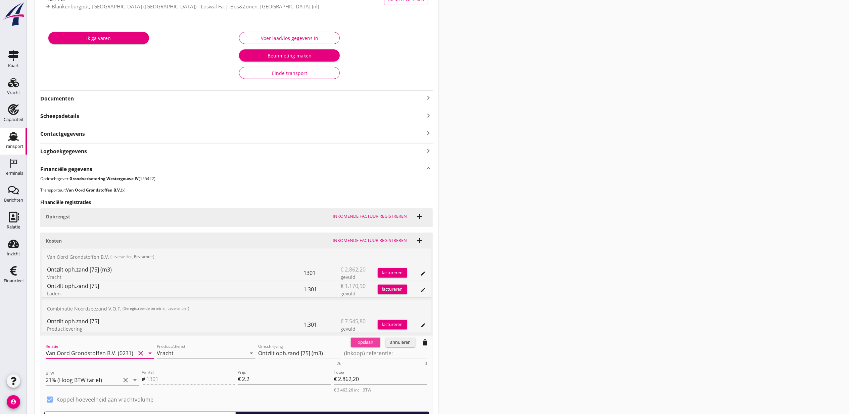
click at [364, 339] on div "opslaan" at bounding box center [366, 342] width 24 height 7
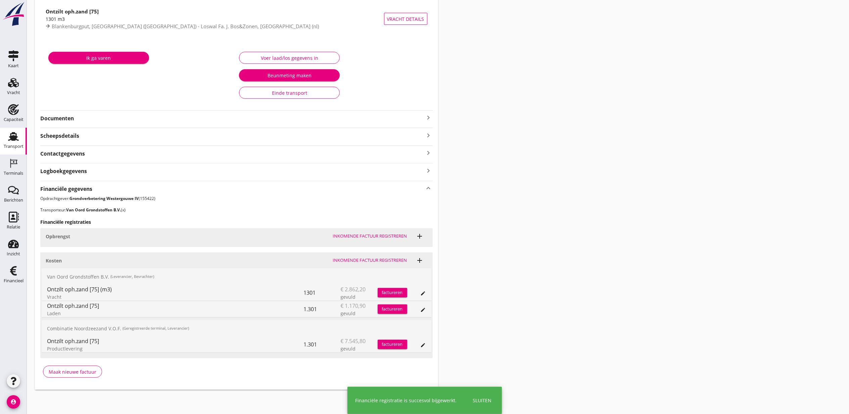
scroll to position [71, 0]
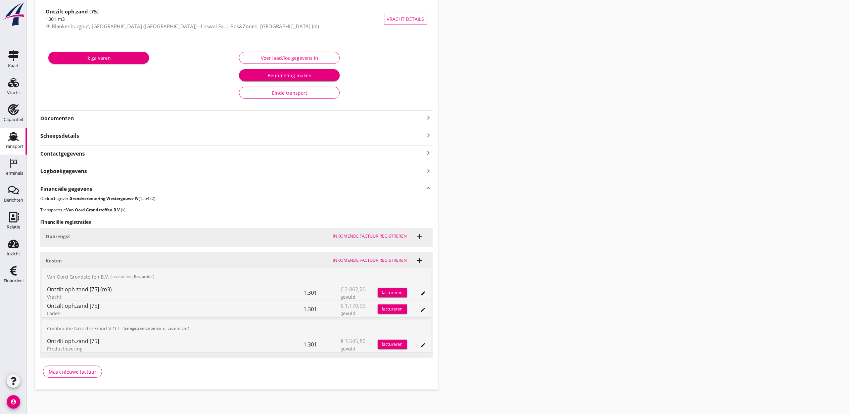
click at [628, 248] on div "Transport overzicht VOG-250704 Zagri 16 ([PERSON_NAME]) local_gas_station emerg…" at bounding box center [438, 164] width 822 height 468
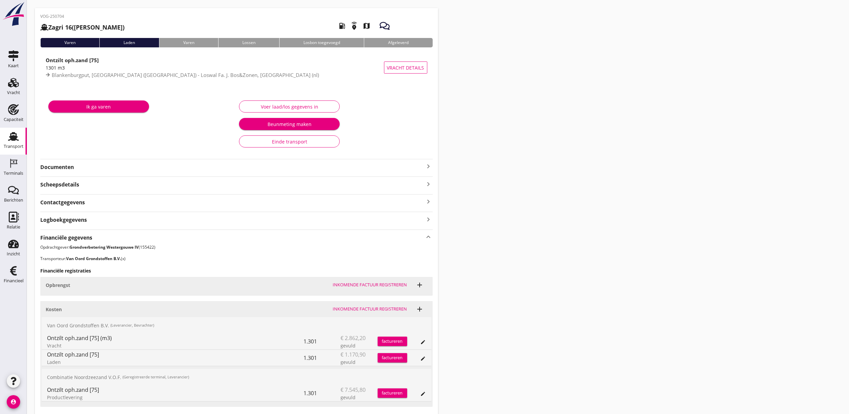
scroll to position [0, 0]
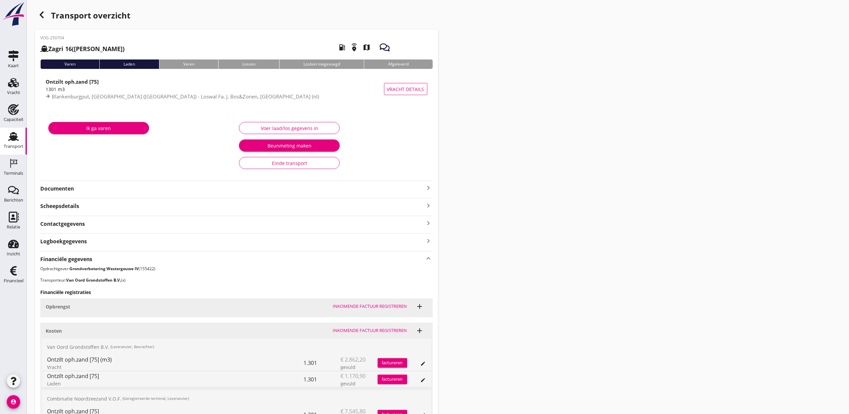
click at [50, 14] on div "Transport overzicht" at bounding box center [236, 16] width 403 height 16
click at [43, 15] on icon "button" at bounding box center [42, 15] width 8 height 8
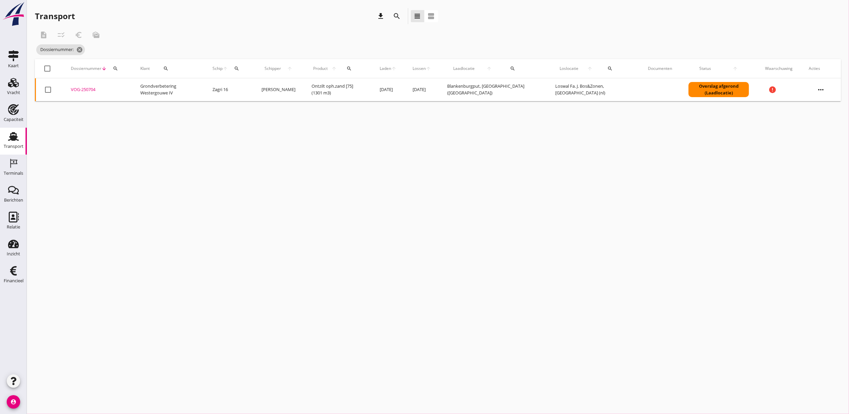
click at [137, 70] on th "Klant search" at bounding box center [168, 68] width 72 height 19
click at [114, 66] on icon "search" at bounding box center [115, 68] width 5 height 5
click at [156, 89] on input "Zoeken op dossiernummer..." at bounding box center [147, 88] width 70 height 11
paste input "VOG-250711"
click at [79, 90] on div "VOG-250711" at bounding box center [97, 89] width 53 height 7
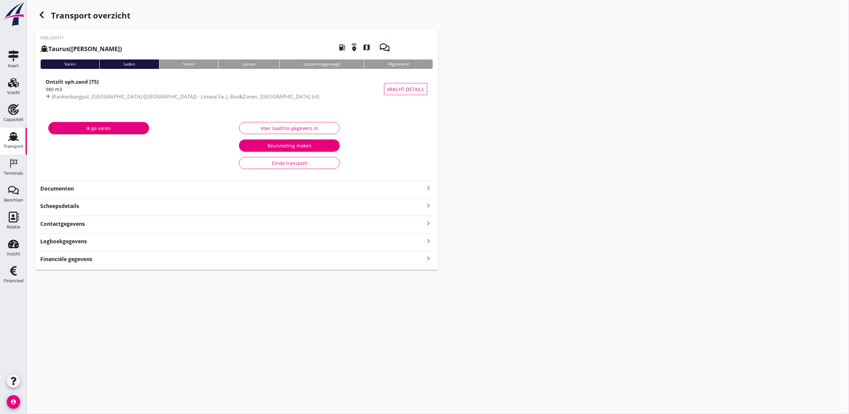
click at [97, 242] on div "Logboekgegevens keyboard_arrow_right" at bounding box center [236, 240] width 393 height 9
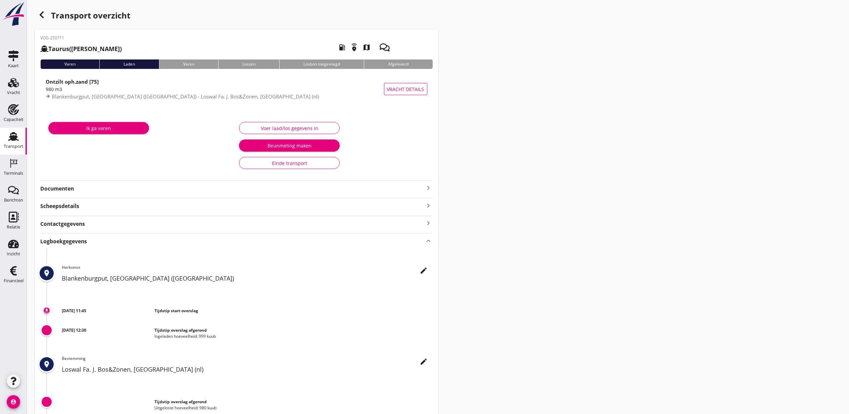
click at [97, 242] on div "Logboekgegevens keyboard_arrow_up" at bounding box center [236, 240] width 393 height 9
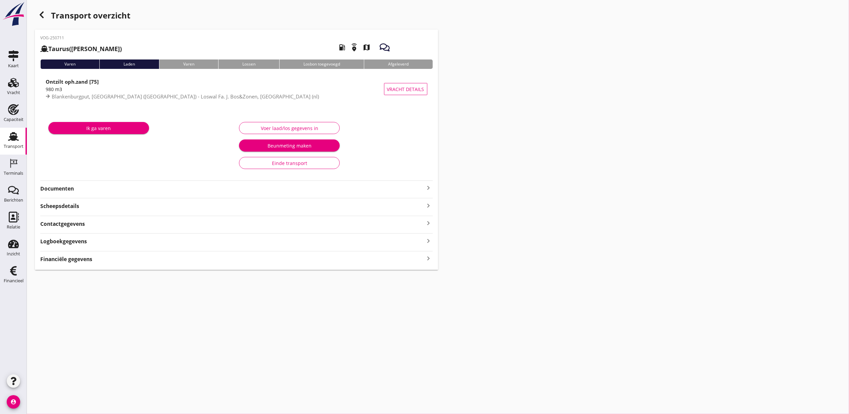
click at [97, 262] on div "Financiële gegevens keyboard_arrow_right" at bounding box center [236, 258] width 393 height 9
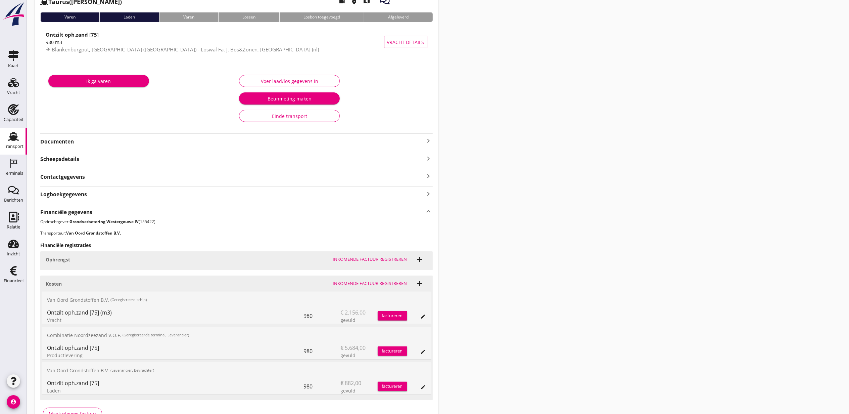
scroll to position [90, 0]
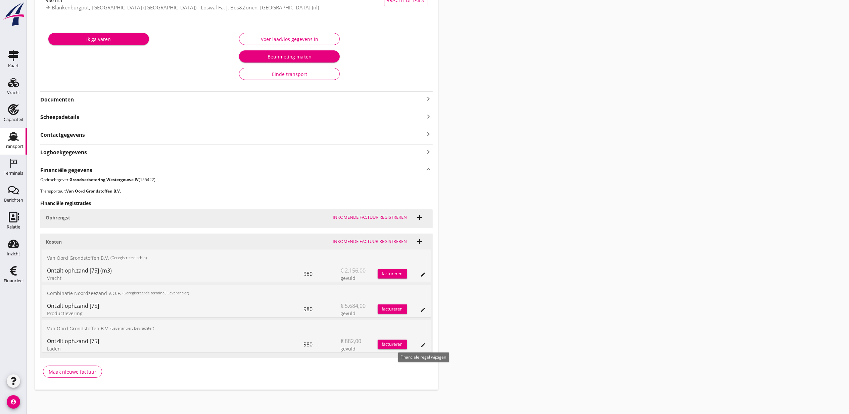
click at [422, 342] on icon "edit" at bounding box center [423, 344] width 5 height 5
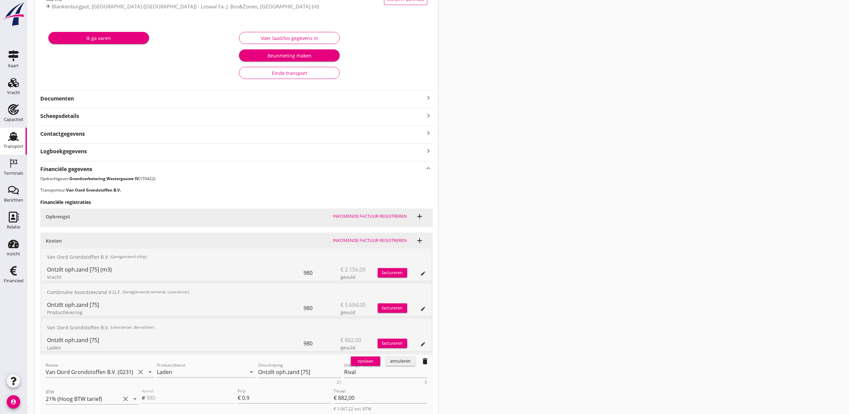
click at [393, 363] on div "annuleren" at bounding box center [401, 361] width 24 height 7
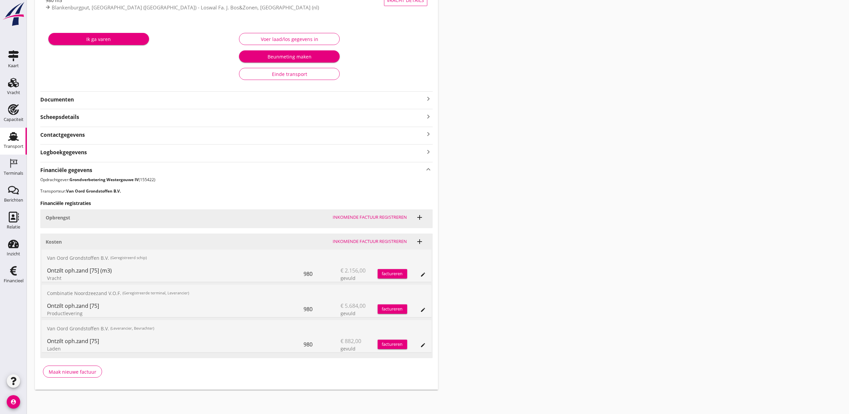
click at [425, 276] on icon "edit" at bounding box center [423, 274] width 5 height 5
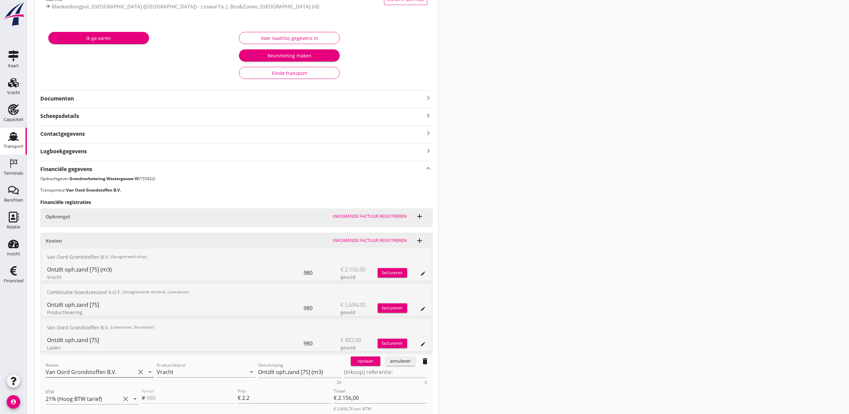
click at [104, 370] on input "Van Oord Grondstoffen B.V." at bounding box center [91, 371] width 90 height 11
click at [114, 388] on div "Van Oord Grondstoffen B.V." at bounding box center [100, 386] width 98 height 8
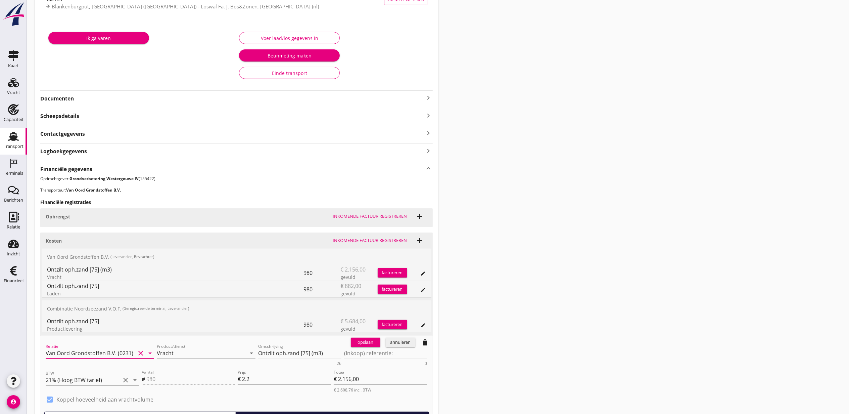
click at [357, 345] on div "opslaan" at bounding box center [366, 342] width 24 height 7
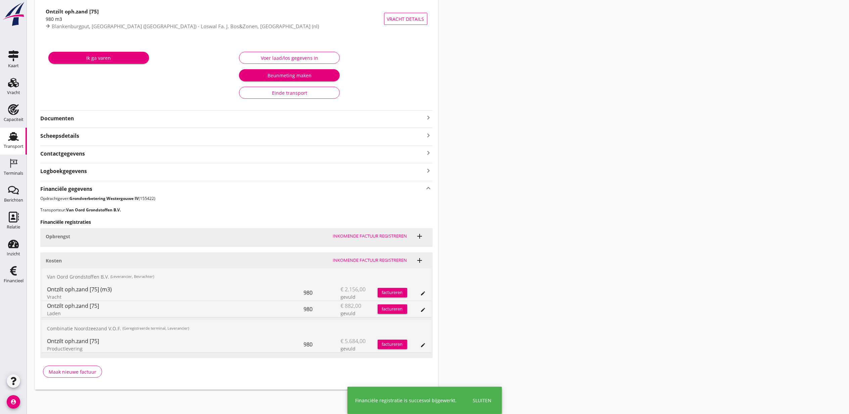
scroll to position [71, 0]
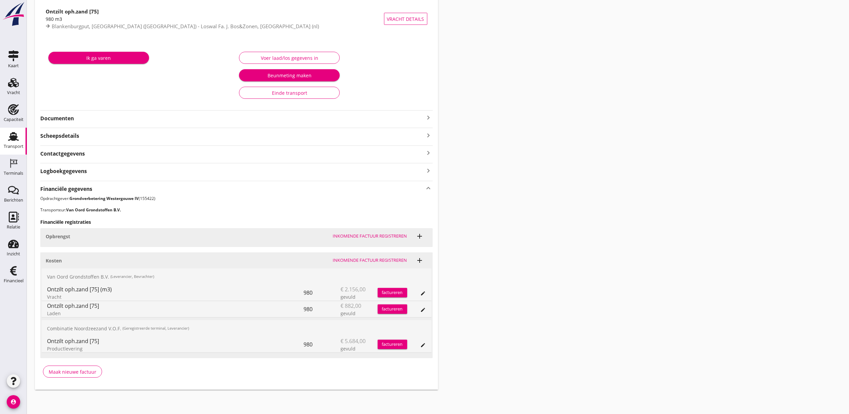
drag, startPoint x: 654, startPoint y: 202, endPoint x: 629, endPoint y: 188, distance: 27.7
click at [654, 202] on div "Transport overzicht VOG-250711 Taurus (Van Oord) local_gas_station emergency_sh…" at bounding box center [438, 164] width 822 height 468
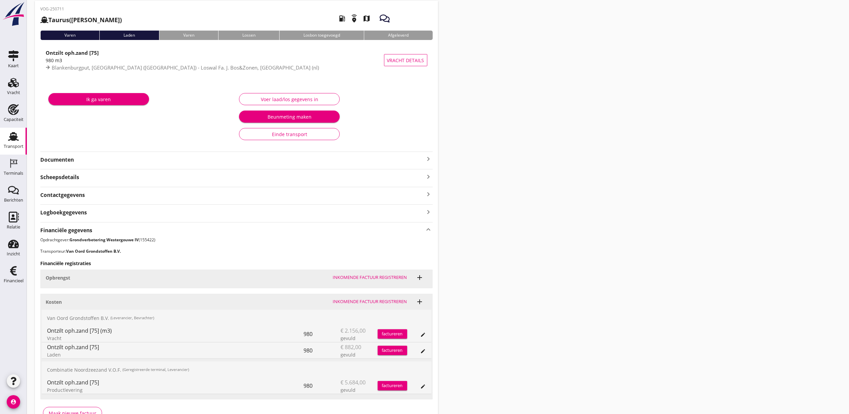
scroll to position [0, 0]
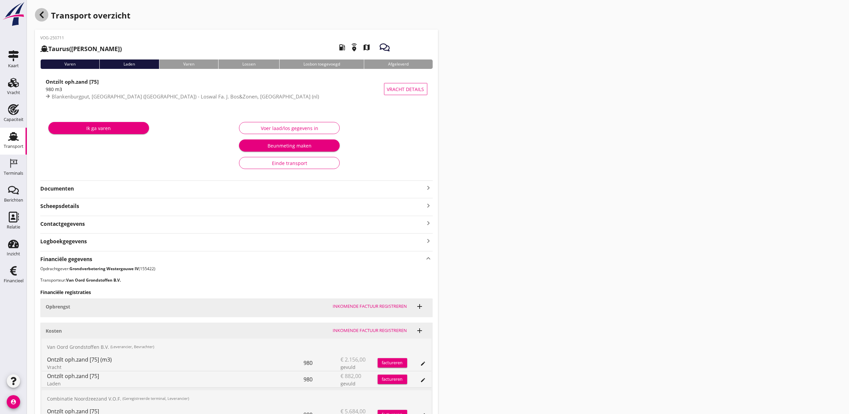
click at [46, 14] on div "button" at bounding box center [41, 14] width 13 height 13
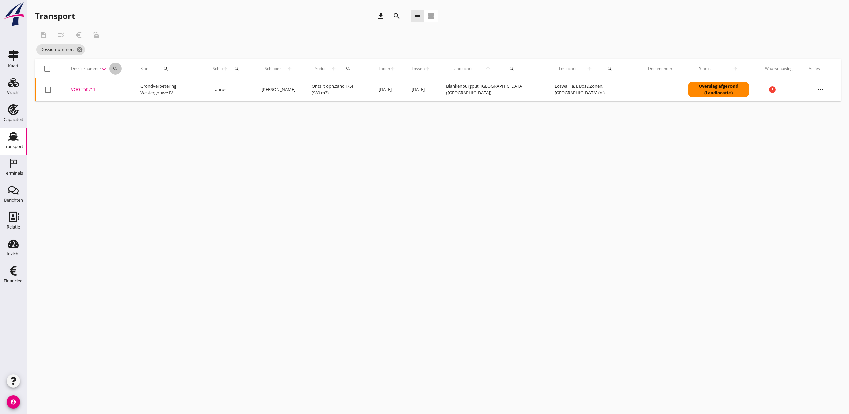
click at [118, 66] on button "search" at bounding box center [115, 68] width 12 height 12
click at [142, 82] on div "Zoeken op dossiernummer..." at bounding box center [151, 86] width 79 height 15
click at [144, 85] on input "Zoeken op dossiernummer..." at bounding box center [147, 88] width 70 height 11
paste input "VOG-250712"
click at [91, 90] on div "VOG-250712" at bounding box center [97, 89] width 53 height 7
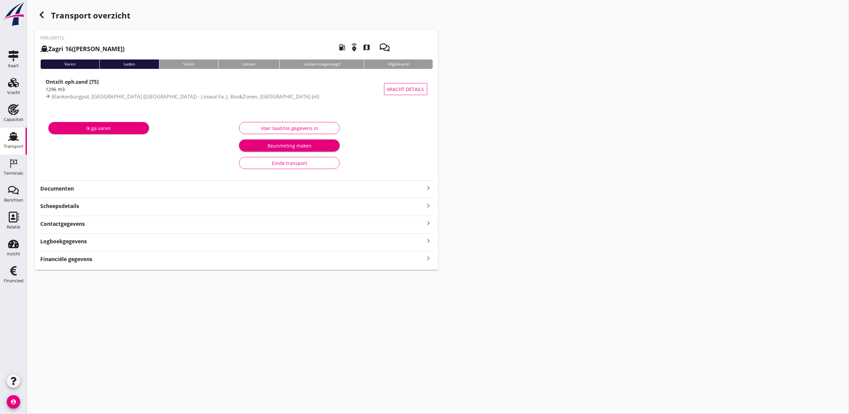
click at [96, 258] on div "Financiële gegevens keyboard_arrow_right" at bounding box center [236, 258] width 393 height 9
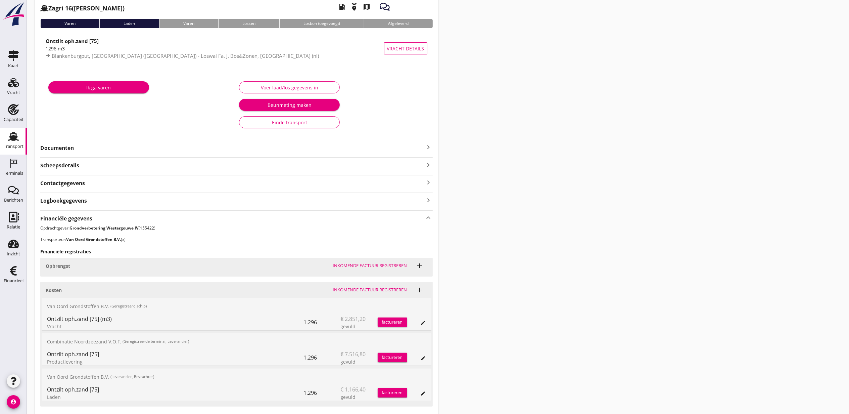
scroll to position [90, 0]
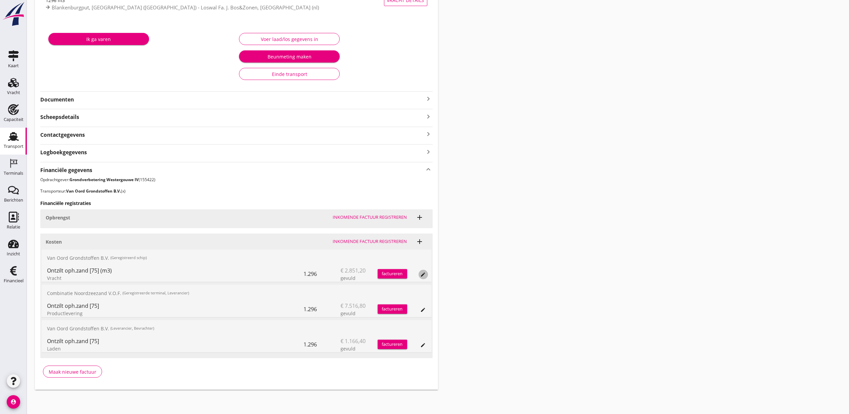
click at [426, 273] on icon "edit" at bounding box center [423, 274] width 5 height 5
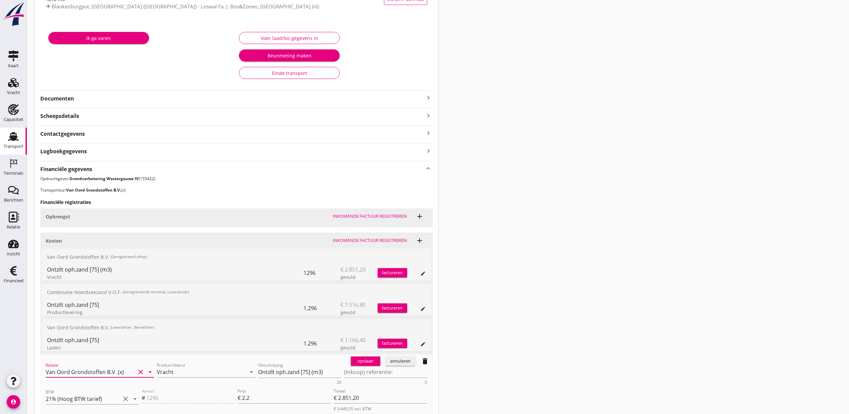
click at [91, 371] on input "Van Oord Grondstoffen B.V. (x)" at bounding box center [91, 371] width 90 height 11
click at [78, 390] on div "0231 (Leverancier, Bevrachter)" at bounding box center [100, 393] width 98 height 7
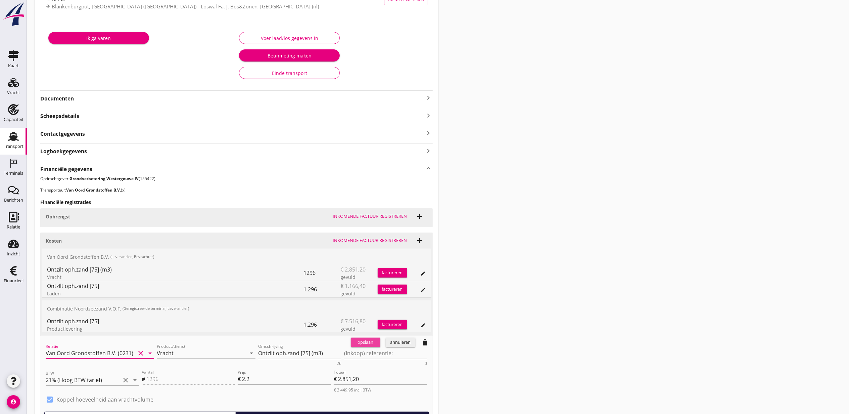
click at [370, 344] on div "opslaan" at bounding box center [366, 342] width 24 height 7
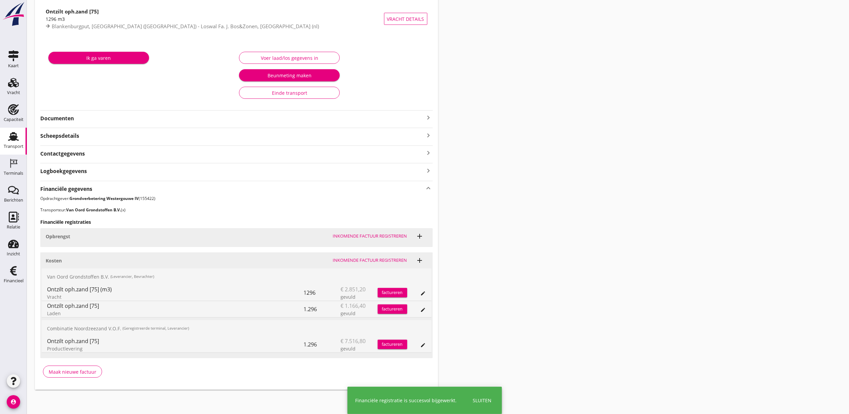
scroll to position [71, 0]
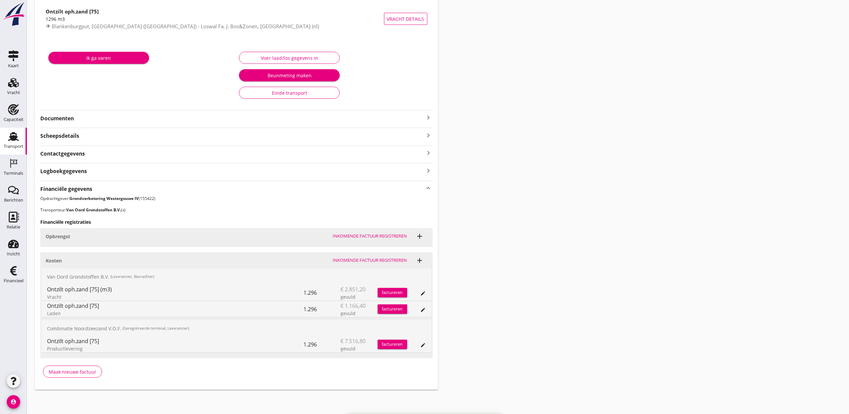
click at [512, 170] on div "Transport overzicht VOG-250712 Zagri 16 ([PERSON_NAME]) local_gas_station emerg…" at bounding box center [438, 164] width 822 height 468
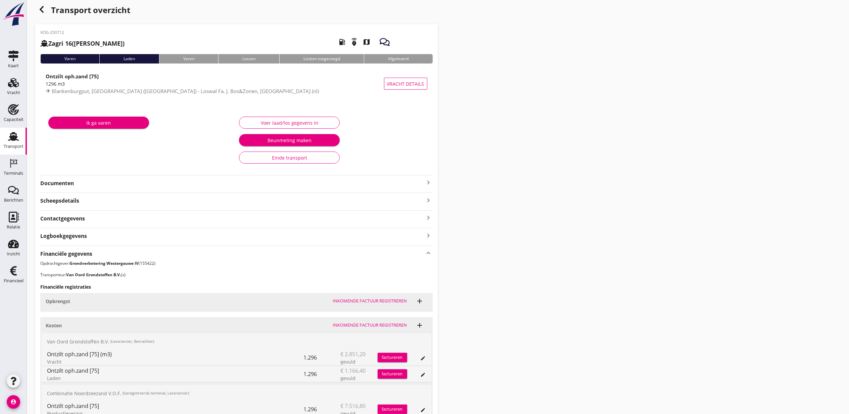
scroll to position [0, 0]
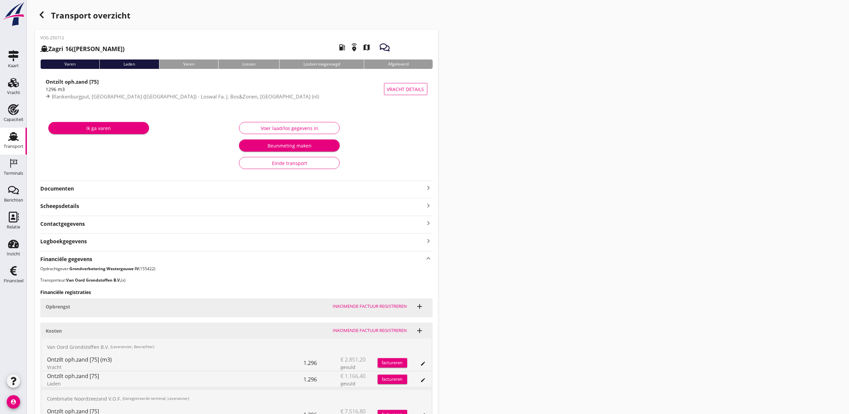
click at [49, 14] on div "Transport overzicht" at bounding box center [236, 16] width 403 height 16
click at [45, 14] on icon "button" at bounding box center [42, 15] width 8 height 8
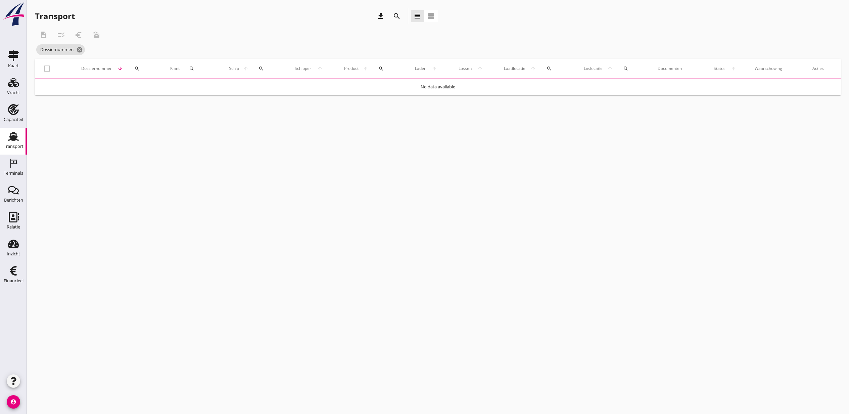
click at [140, 72] on button "search" at bounding box center [137, 68] width 18 height 12
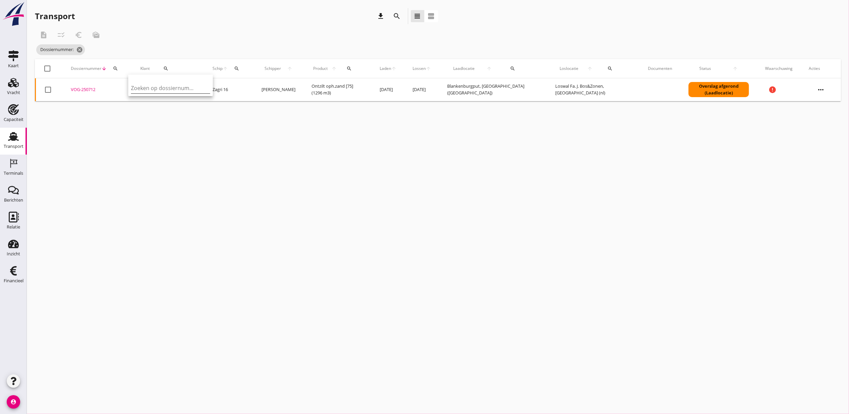
click at [167, 91] on input "Zoeken op dossiernummer..." at bounding box center [166, 88] width 70 height 11
paste input "VOG-250720"
click at [94, 88] on div "VOG-250720" at bounding box center [97, 89] width 53 height 7
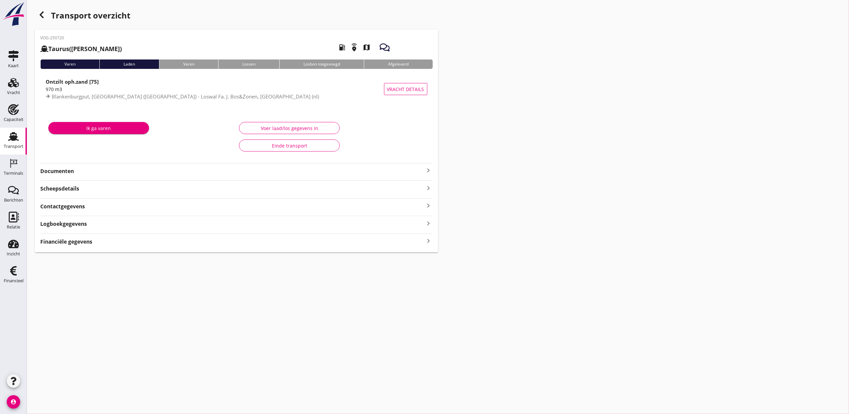
click at [109, 244] on div "VOG-250720 Taurus (Van Oord) local_gas_station emergency_share map Varen Laden …" at bounding box center [236, 141] width 403 height 223
click at [171, 257] on div "Financiële gegevens keyboard_arrow_right" at bounding box center [236, 258] width 393 height 9
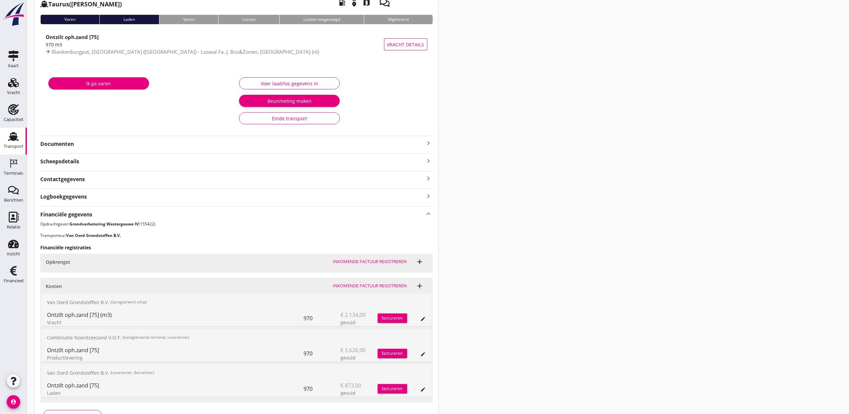
scroll to position [90, 0]
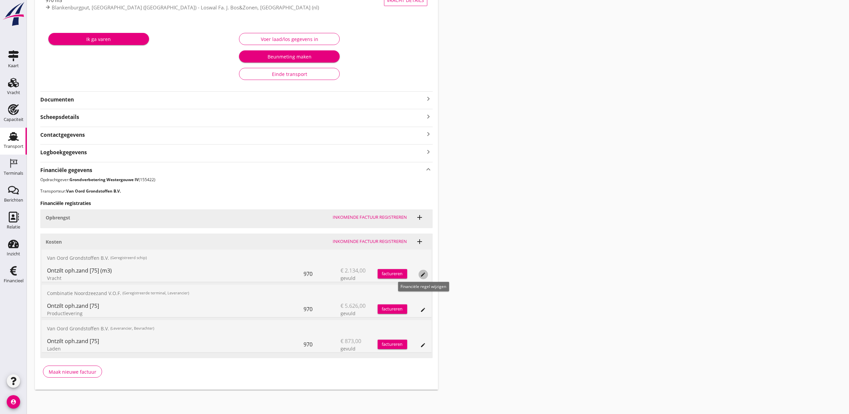
click at [427, 271] on button "edit" at bounding box center [423, 274] width 9 height 9
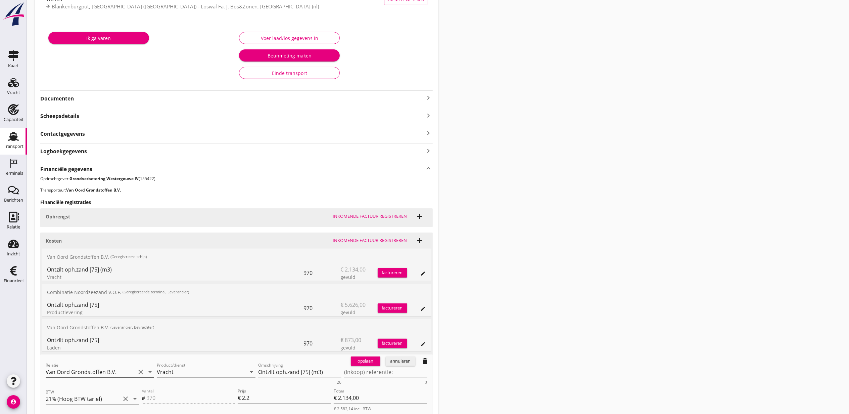
click at [101, 369] on input "Van Oord Grondstoffen B.V." at bounding box center [91, 371] width 90 height 11
click at [104, 388] on div "Van Oord Grondstoffen B.V." at bounding box center [100, 386] width 98 height 8
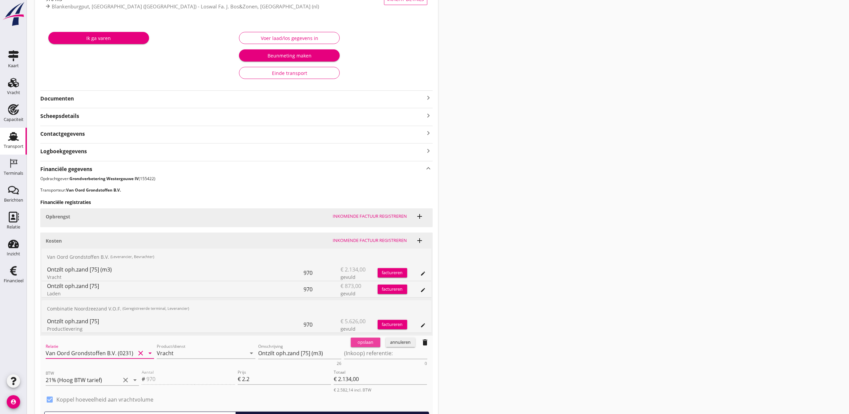
click at [376, 340] on div "opslaan" at bounding box center [366, 342] width 24 height 7
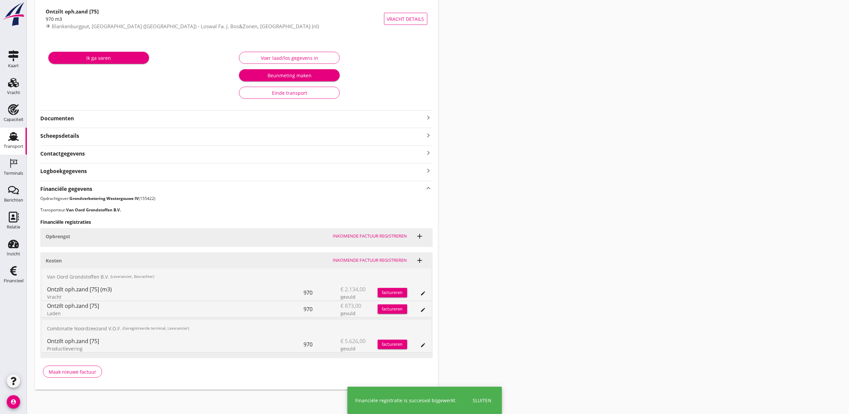
scroll to position [71, 0]
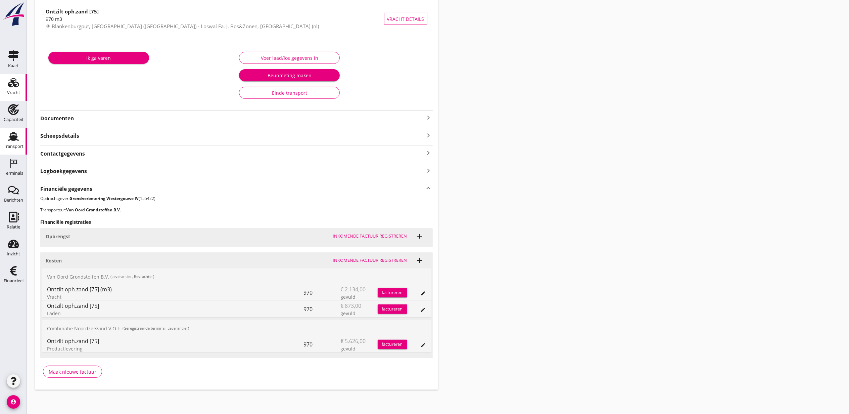
click at [10, 83] on icon "Vracht" at bounding box center [13, 82] width 11 height 11
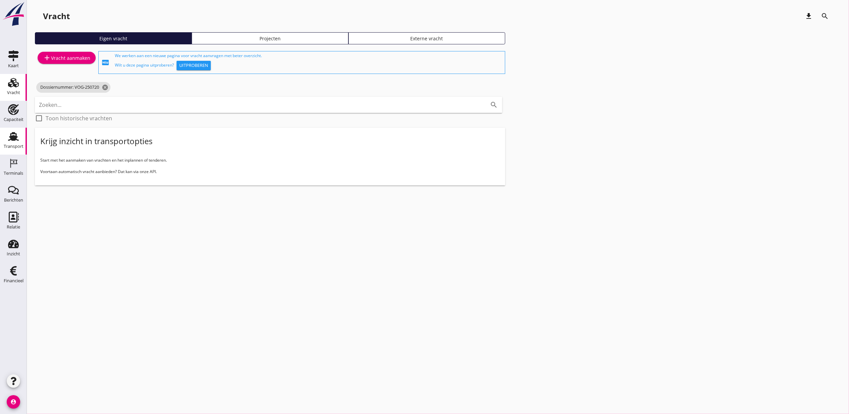
click at [13, 142] on div "Transport" at bounding box center [14, 146] width 20 height 9
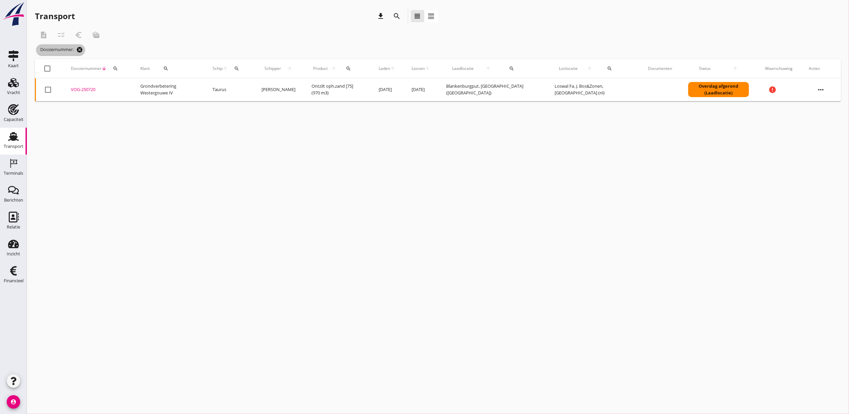
click at [80, 50] on icon "cancel" at bounding box center [79, 49] width 7 height 7
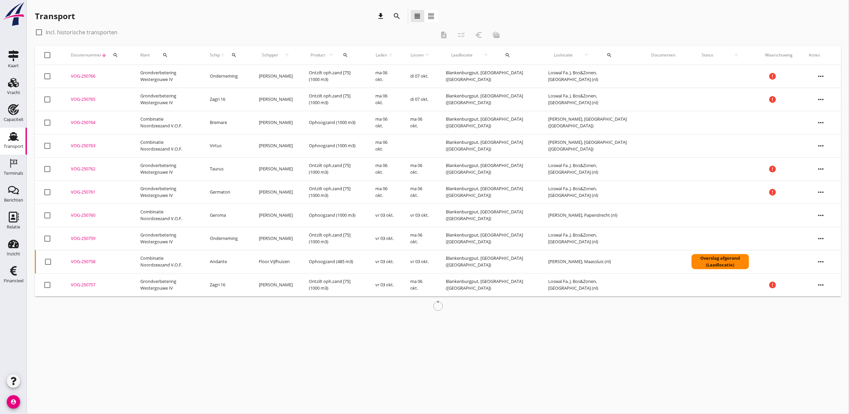
click at [41, 34] on div at bounding box center [38, 32] width 11 height 11
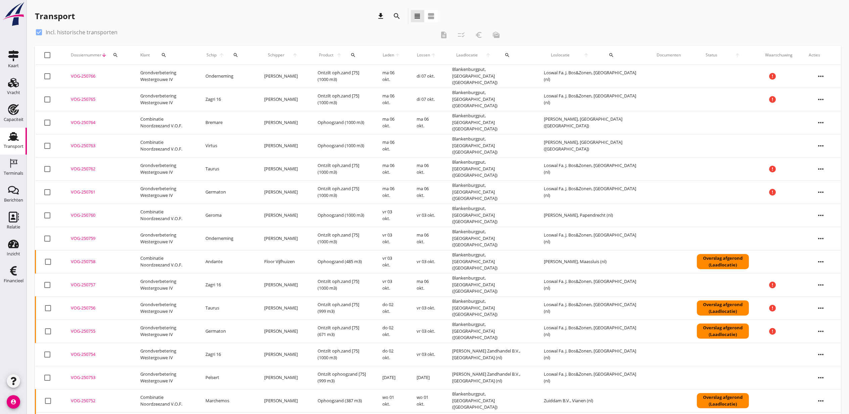
click at [238, 54] on icon "search" at bounding box center [235, 54] width 5 height 5
click at [263, 79] on input "Zoek op (scheeps)naam" at bounding box center [272, 74] width 70 height 11
click at [283, 90] on div "[PERSON_NAME]" at bounding box center [295, 88] width 68 height 8
click at [328, 73] on icon "check" at bounding box center [332, 74] width 8 height 8
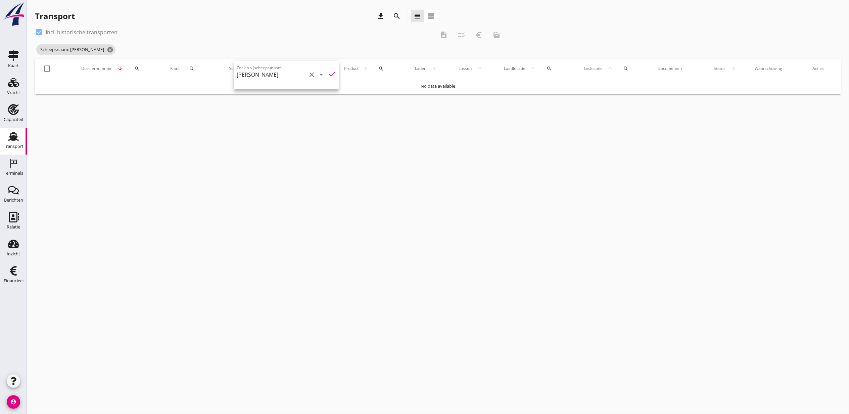
click at [50, 67] on div at bounding box center [46, 68] width 11 height 11
click at [41, 33] on div at bounding box center [38, 32] width 11 height 11
click at [11, 141] on icon "Transport" at bounding box center [13, 136] width 11 height 11
click at [51, 34] on label "Incl. historische transporten" at bounding box center [82, 32] width 72 height 7
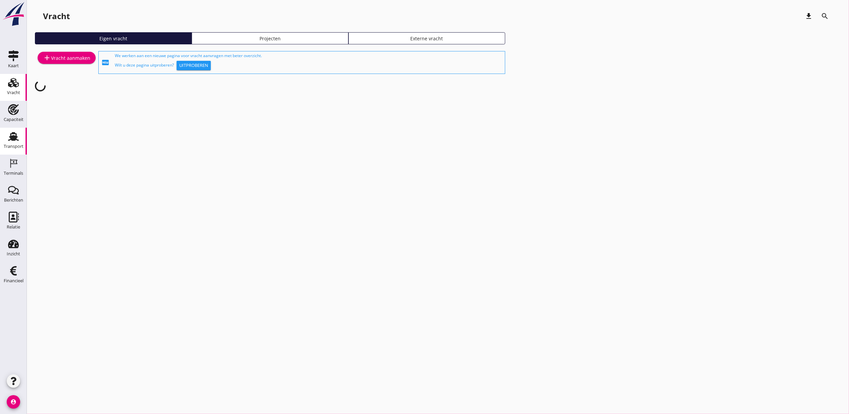
click at [17, 131] on icon "Transport" at bounding box center [13, 136] width 11 height 11
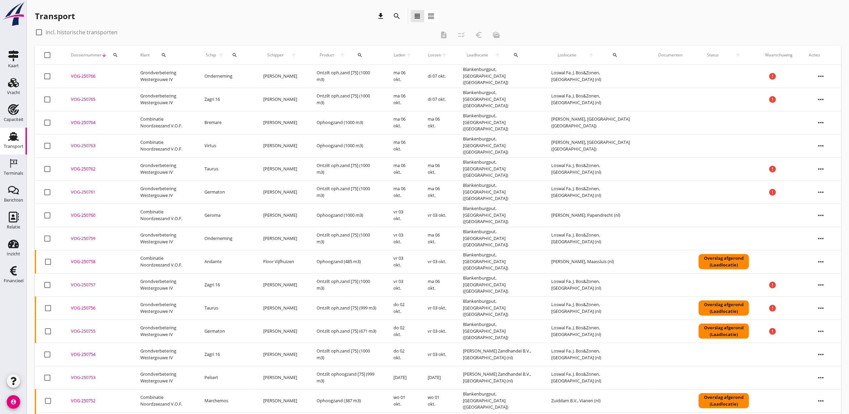
click at [403, 54] on span "Laden" at bounding box center [400, 55] width 12 height 6
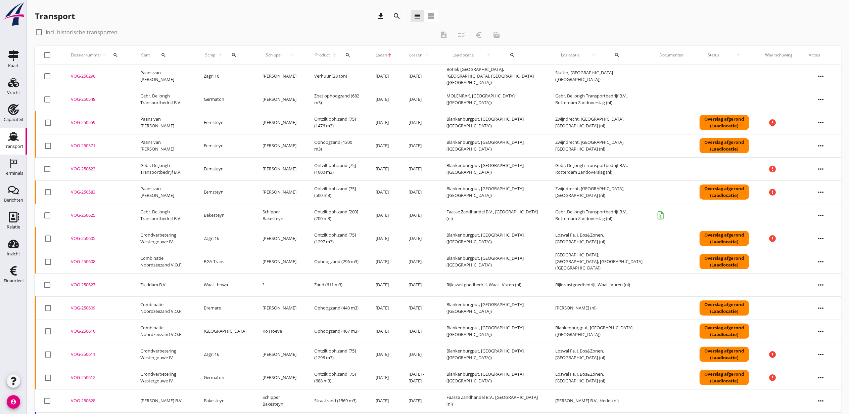
click at [81, 54] on span "Dossiernummer" at bounding box center [86, 55] width 31 height 6
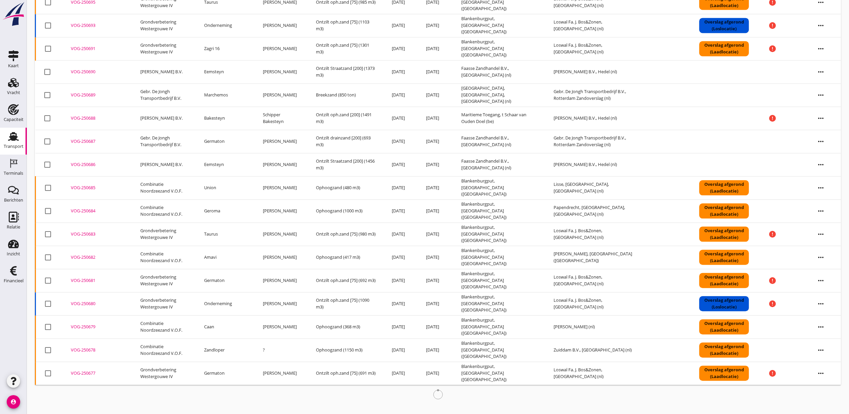
scroll to position [1543, 0]
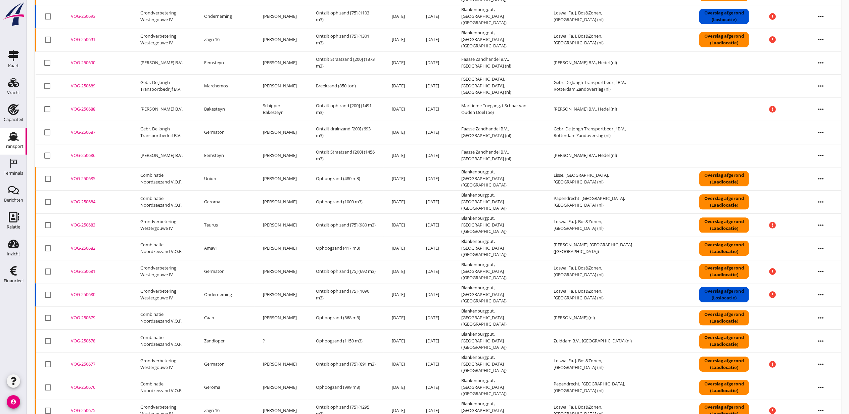
click at [4, 84] on link "Vracht Vracht" at bounding box center [13, 87] width 27 height 27
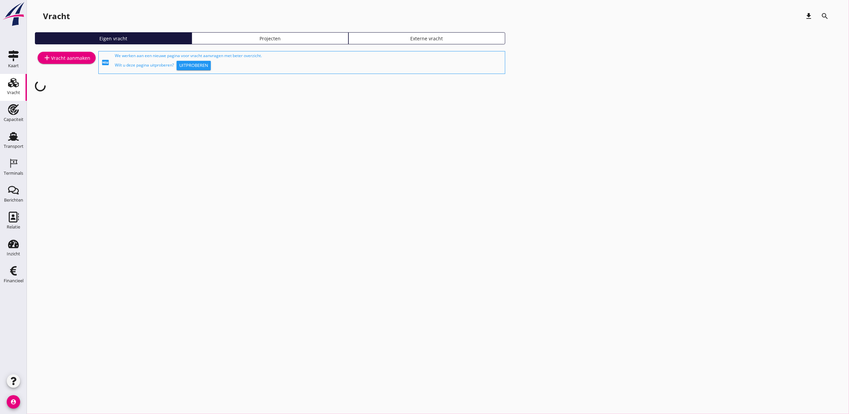
click at [267, 45] on div "Eigen vracht Projecten Externe vracht" at bounding box center [438, 40] width 806 height 17
click at [270, 39] on div "Projecten" at bounding box center [270, 38] width 151 height 7
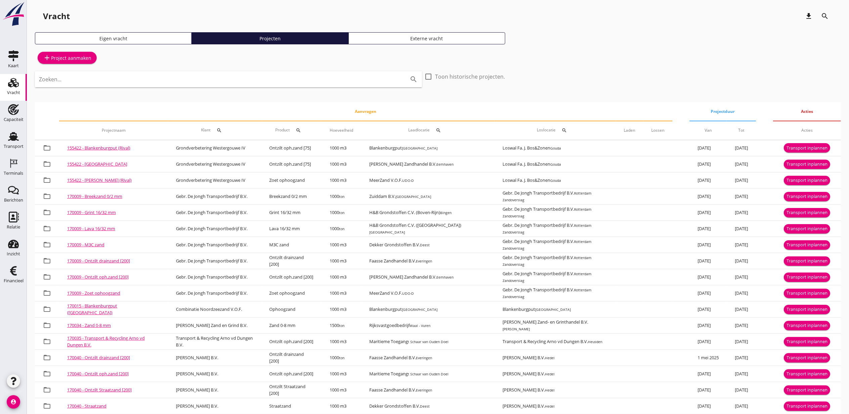
click at [232, 76] on input "Zoeken..." at bounding box center [219, 79] width 360 height 11
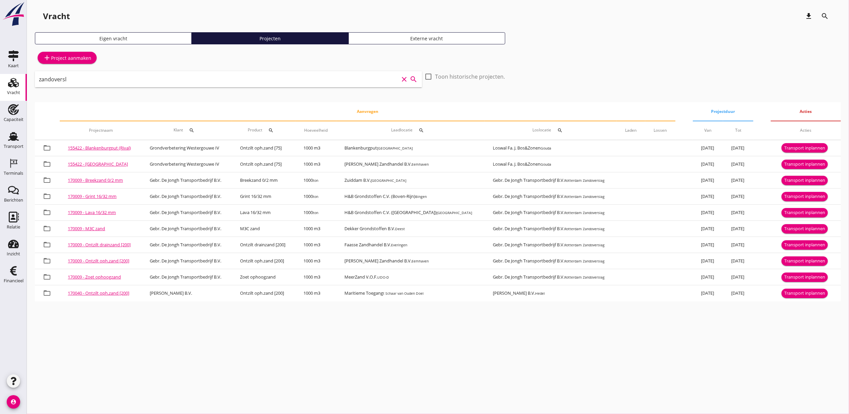
type input "zandoversl"
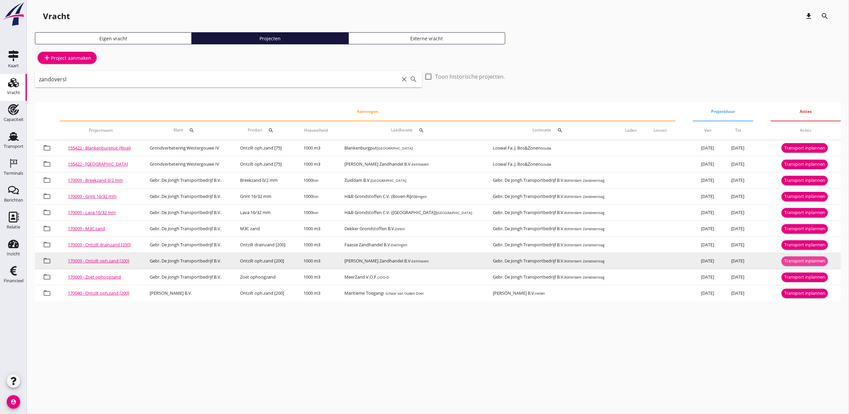
click at [790, 261] on div "Transport inplannen" at bounding box center [805, 261] width 41 height 7
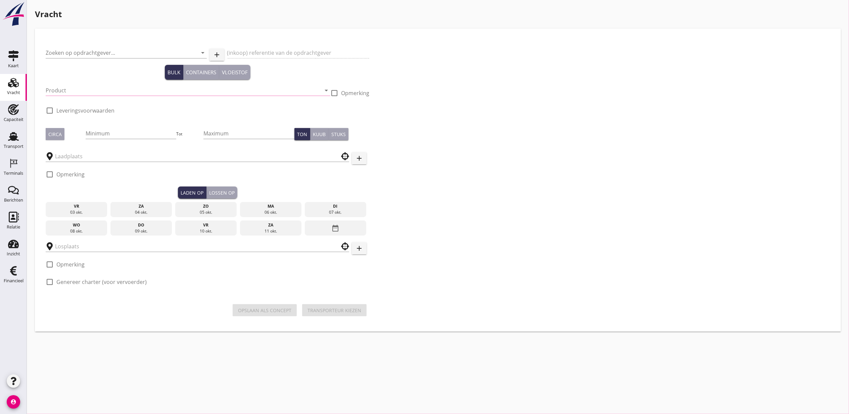
type input "Gebr. De Jongh Transportbedrijf B.V."
type input "Ontzilt oph.zand [200] (6120)"
type input "1000"
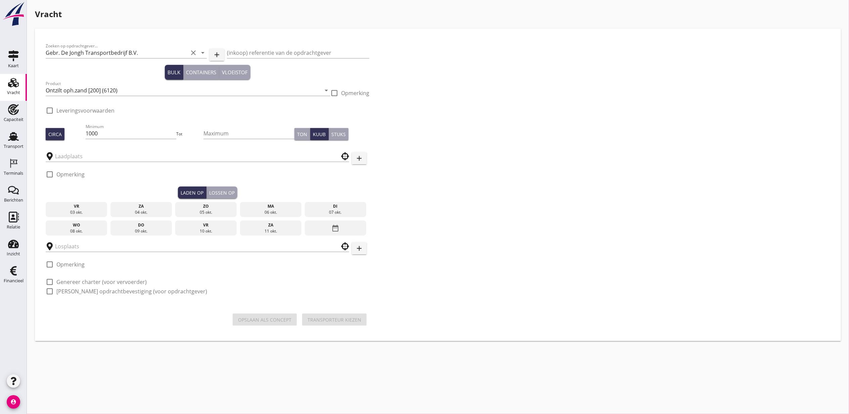
checkbox input "true"
type input "[PERSON_NAME] Zandhandel B.V."
type input "Gebr. De Jongh Transportbedrijf B.V."
checkbox input "true"
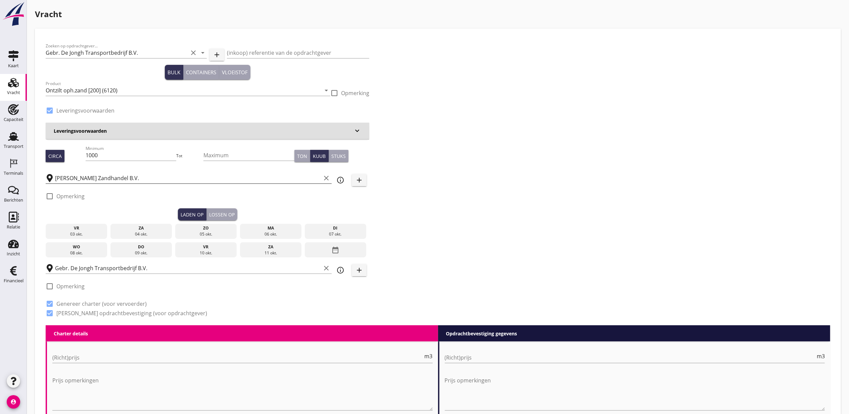
type input "2.3"
radio input "false"
type input "12.1"
radio input "false"
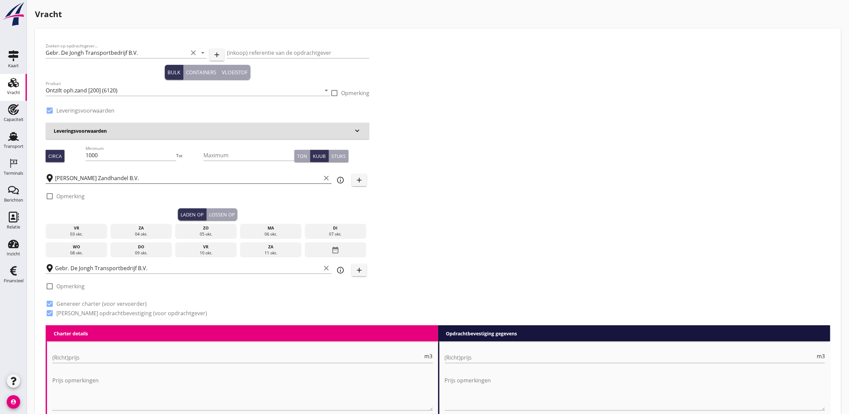
radio input "false"
click at [348, 249] on div "date_range" at bounding box center [335, 249] width 61 height 15
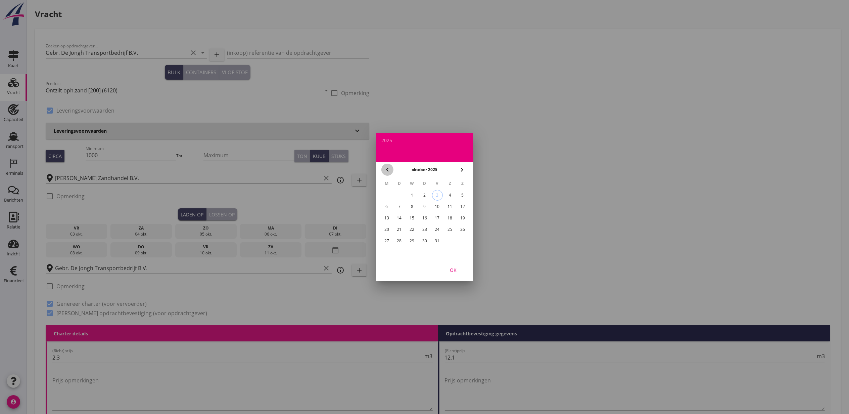
click at [390, 169] on icon "chevron_left" at bounding box center [388, 170] width 8 height 8
click at [428, 227] on div "25" at bounding box center [424, 229] width 11 height 11
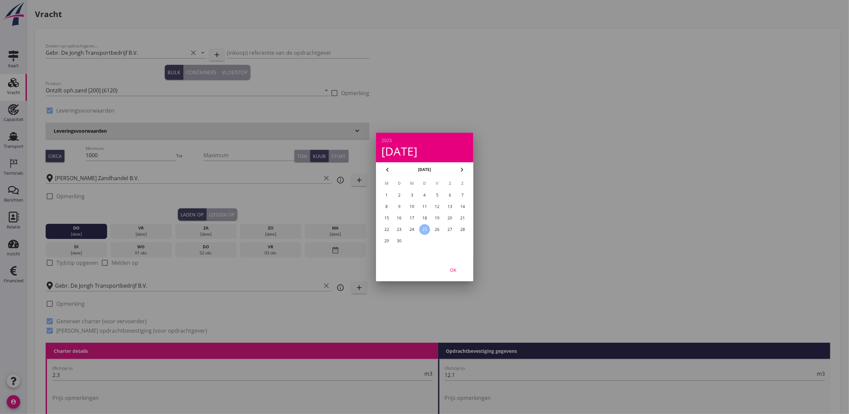
click at [456, 265] on button "OK" at bounding box center [454, 270] width 30 height 12
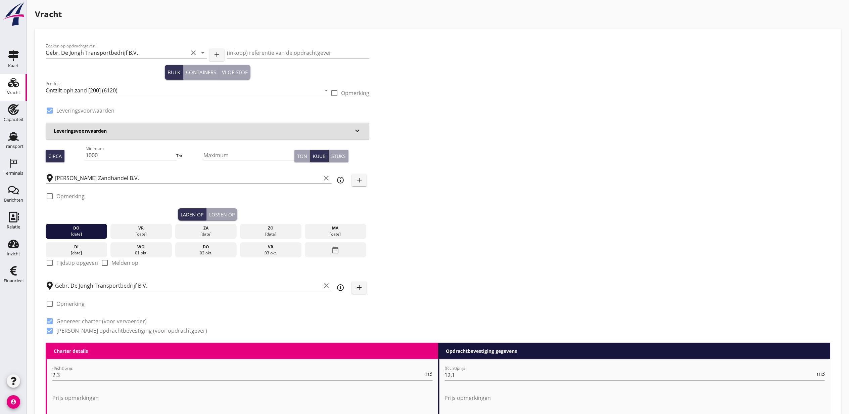
click at [220, 214] on div "Lossen op" at bounding box center [222, 214] width 26 height 7
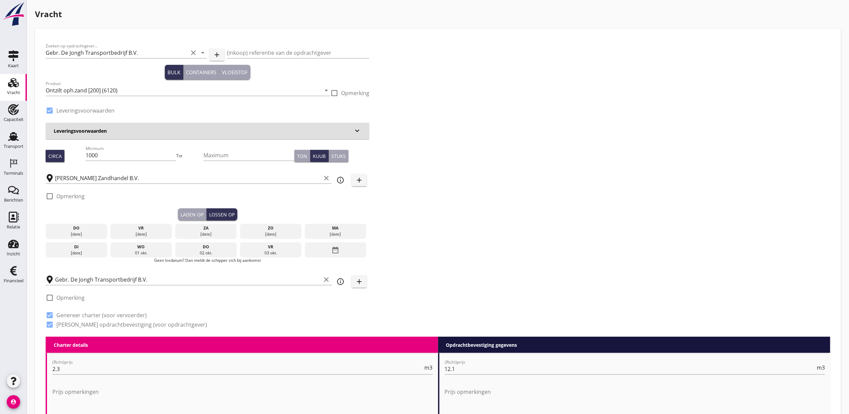
click at [91, 231] on div "25 sep." at bounding box center [76, 234] width 58 height 6
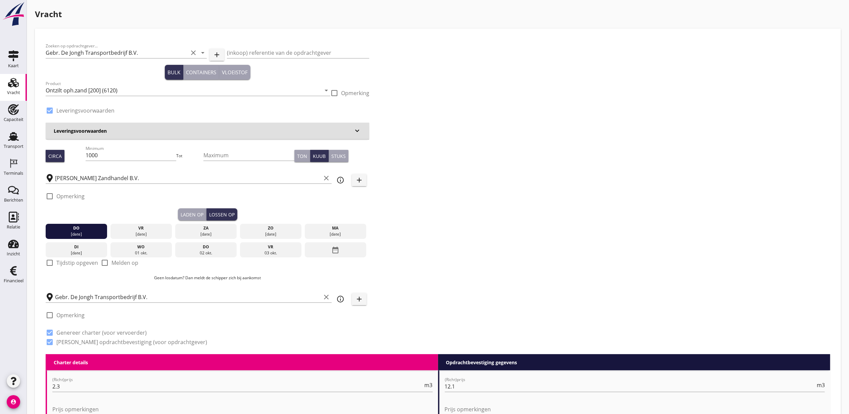
click at [62, 264] on label "Tijdstip opgeven" at bounding box center [77, 262] width 42 height 7
checkbox input "true"
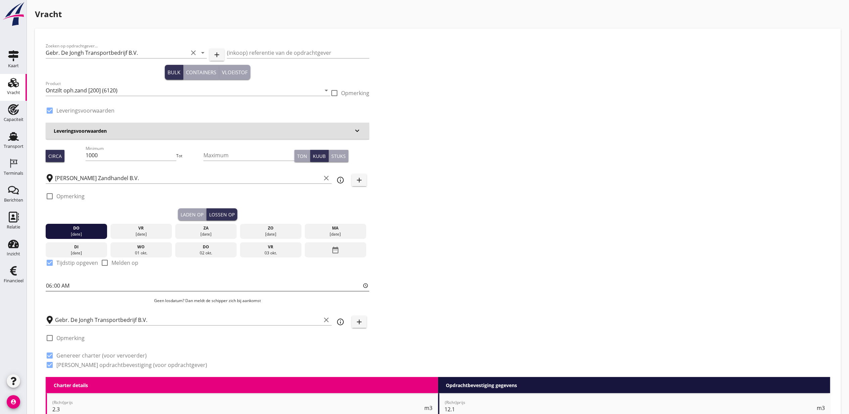
click at [47, 283] on input "06:00" at bounding box center [208, 285] width 324 height 11
type input "09:30"
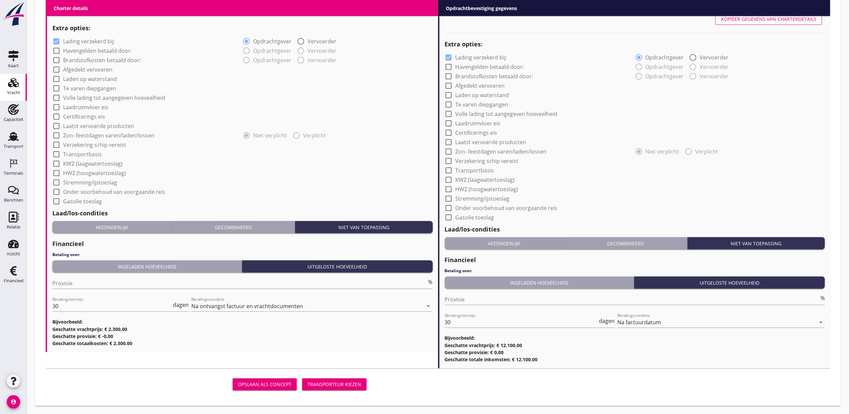
click at [336, 381] on div "Transporteur kiezen" at bounding box center [335, 384] width 54 height 7
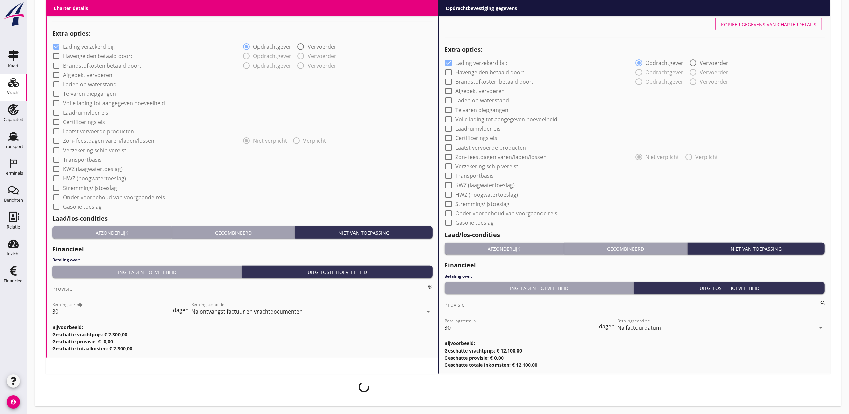
scroll to position [523, 0]
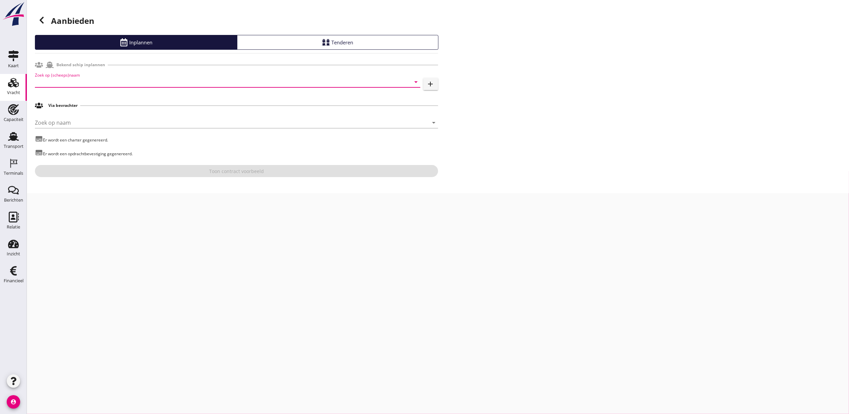
click at [75, 81] on input "Zoek op (scheeps)naam" at bounding box center [218, 82] width 367 height 11
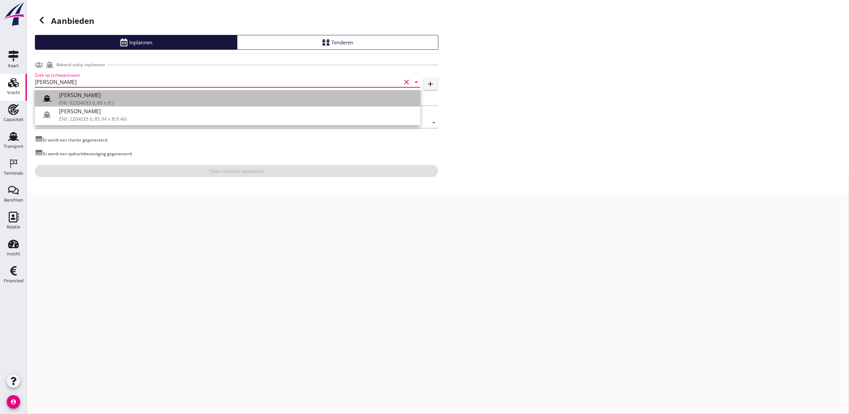
click at [92, 93] on div "[PERSON_NAME]" at bounding box center [237, 95] width 356 height 8
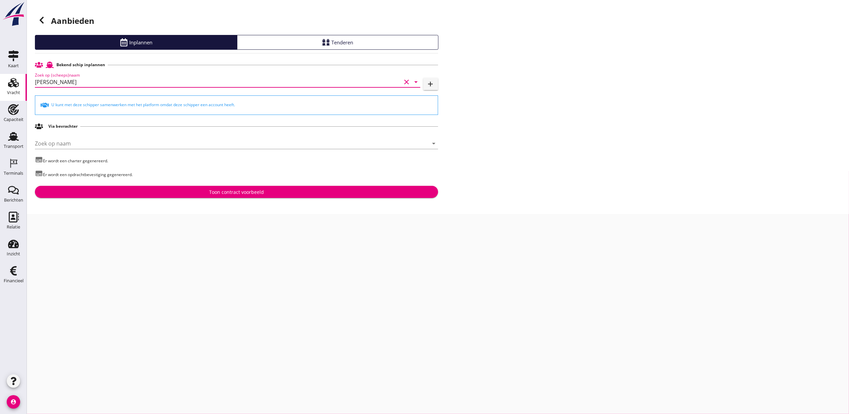
type input "[PERSON_NAME]"
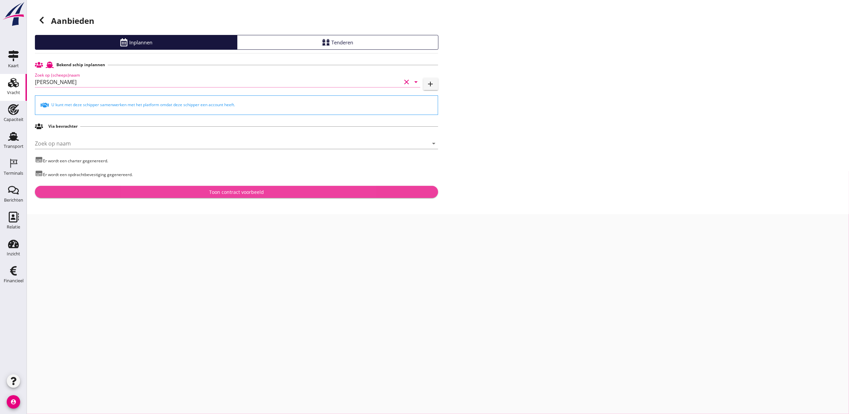
click at [261, 186] on button "Toon contract voorbeeld" at bounding box center [236, 192] width 403 height 12
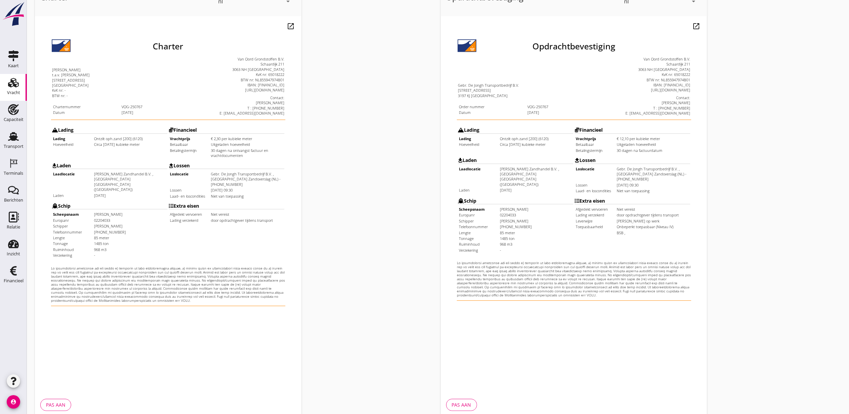
scroll to position [83, 0]
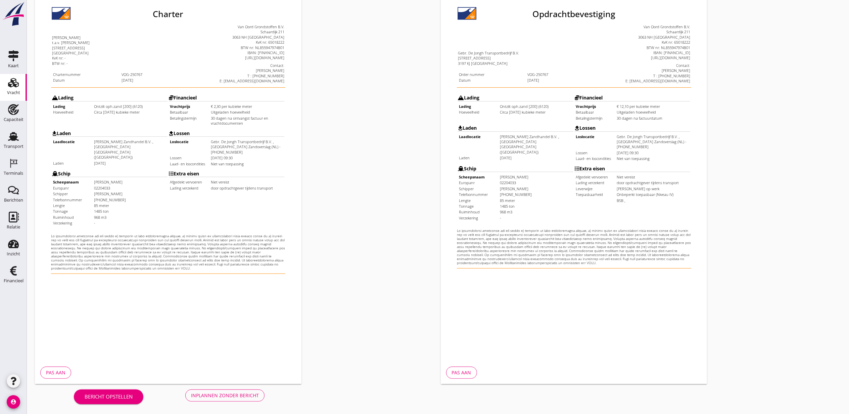
click at [249, 397] on div "Inplannen zonder bericht" at bounding box center [225, 395] width 68 height 7
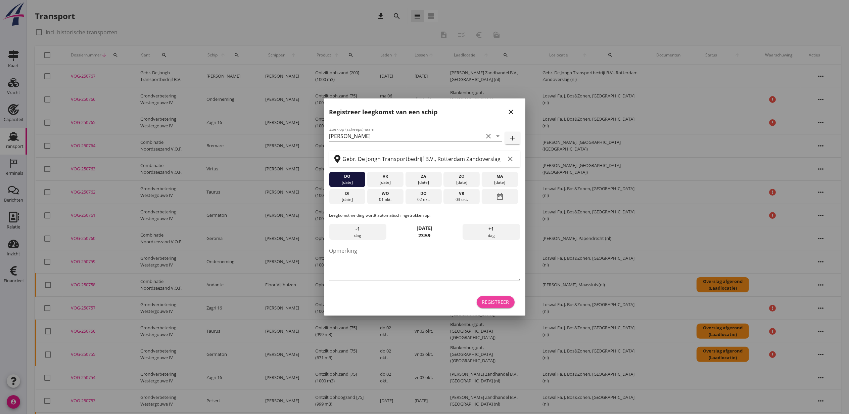
click at [500, 302] on div "Registreer" at bounding box center [495, 301] width 27 height 7
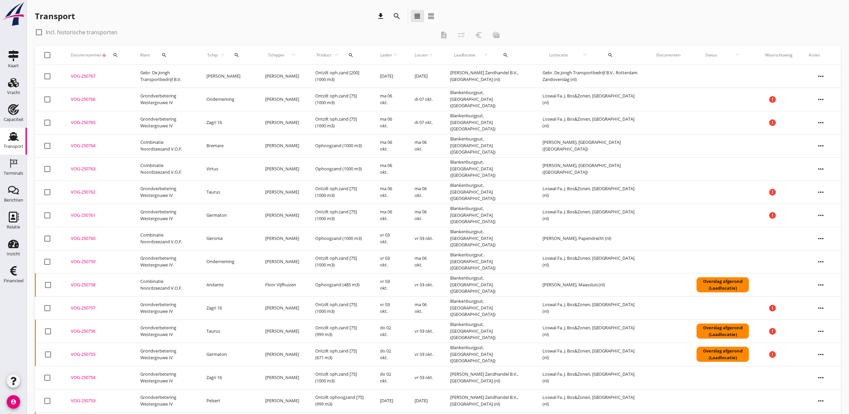
click at [81, 77] on div "VOG-250767" at bounding box center [97, 76] width 53 height 7
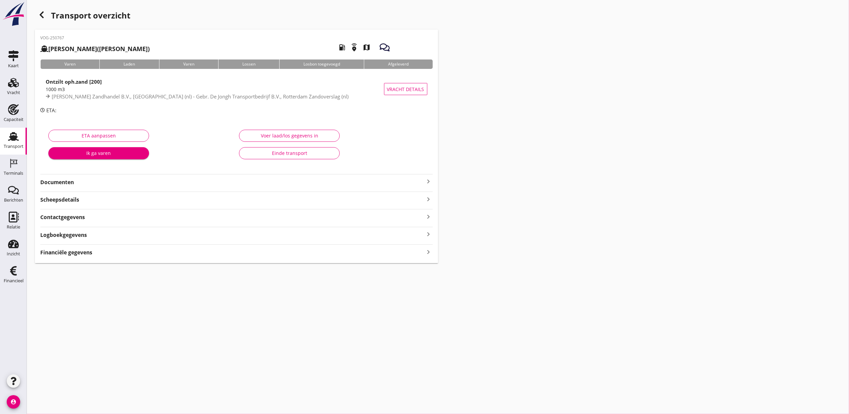
click at [268, 136] on div "Voer laad/los gegevens in" at bounding box center [289, 135] width 89 height 7
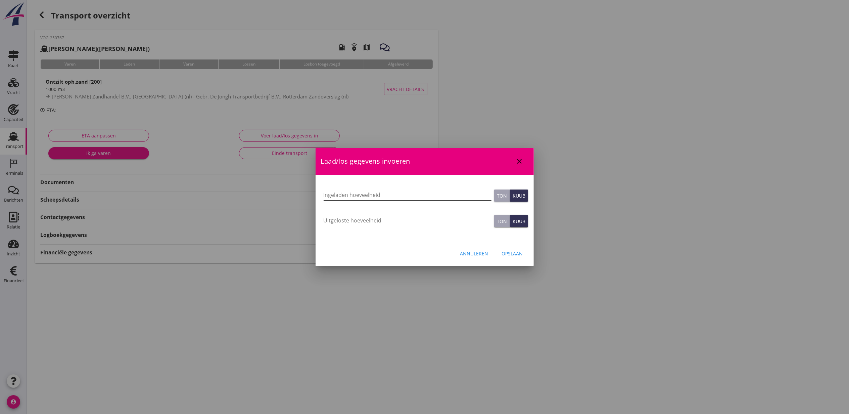
click at [328, 194] on input "Ingeladen hoeveelheid" at bounding box center [408, 194] width 168 height 11
type input "939"
click at [408, 223] on input "Uitgeloste hoeveelheid" at bounding box center [408, 220] width 168 height 11
type input "939"
click at [512, 257] on div "Opslaan" at bounding box center [512, 253] width 21 height 7
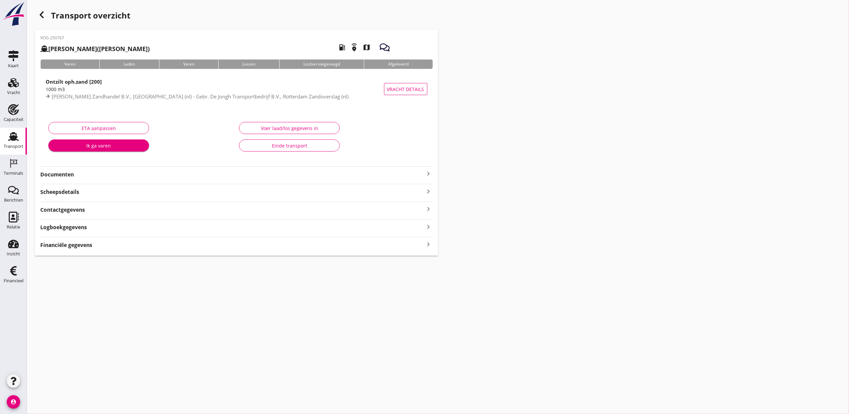
click at [192, 251] on div "VOG-250767 Piet Hein (Jeffrey de Wit) local_gas_station emergency_share map Var…" at bounding box center [236, 143] width 403 height 226
click at [193, 251] on div "VOG-250767 Piet Hein (Jeffrey de Wit) local_gas_station emergency_share map Var…" at bounding box center [236, 143] width 403 height 226
click at [195, 247] on div "Financiële gegevens keyboard_arrow_right" at bounding box center [236, 244] width 393 height 9
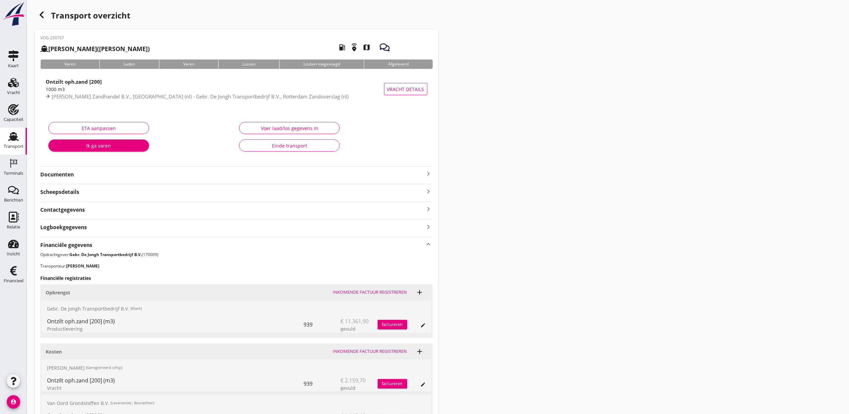
scroll to position [110, 0]
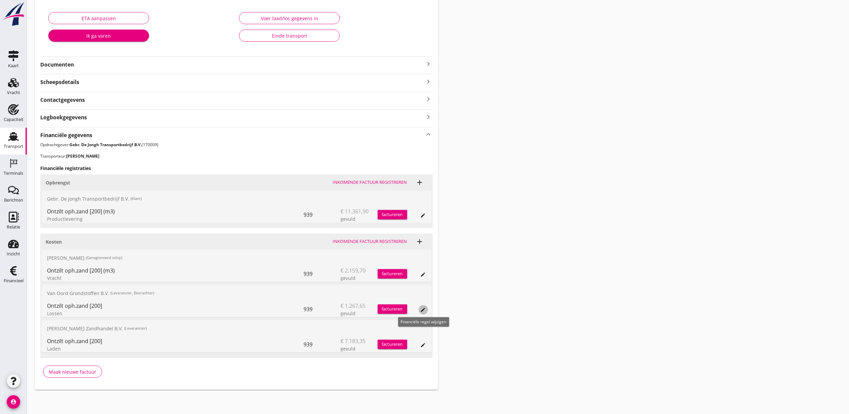
click at [422, 308] on icon "edit" at bounding box center [423, 309] width 5 height 5
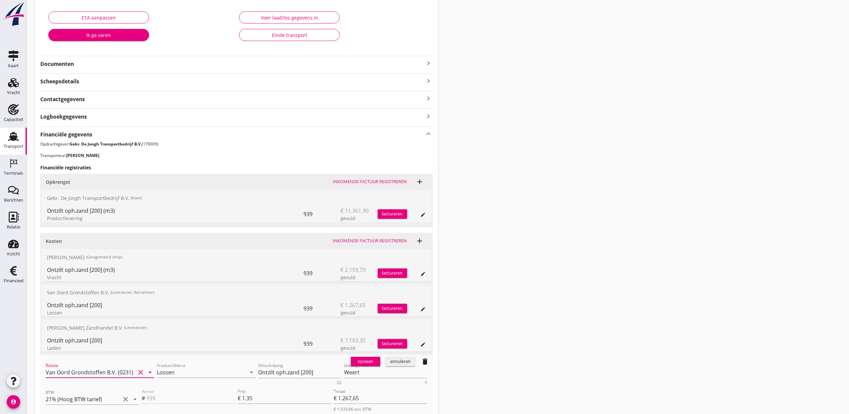
click at [109, 367] on input "Van Oord Grondstoffen B.V. (0231)" at bounding box center [91, 372] width 90 height 11
click at [398, 358] on button "annuleren" at bounding box center [401, 361] width 30 height 9
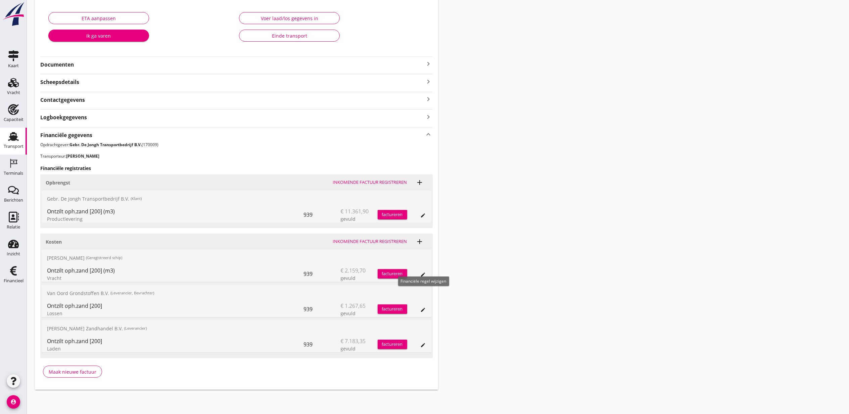
click at [427, 273] on div "edit" at bounding box center [423, 274] width 9 height 5
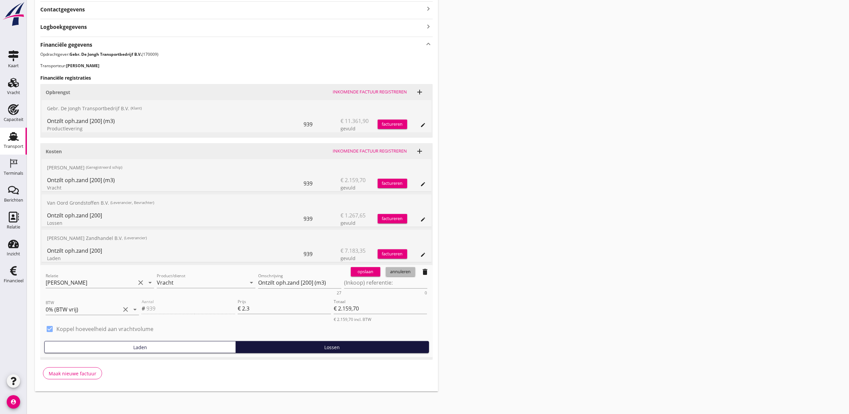
click at [414, 269] on button "annuleren" at bounding box center [401, 271] width 30 height 9
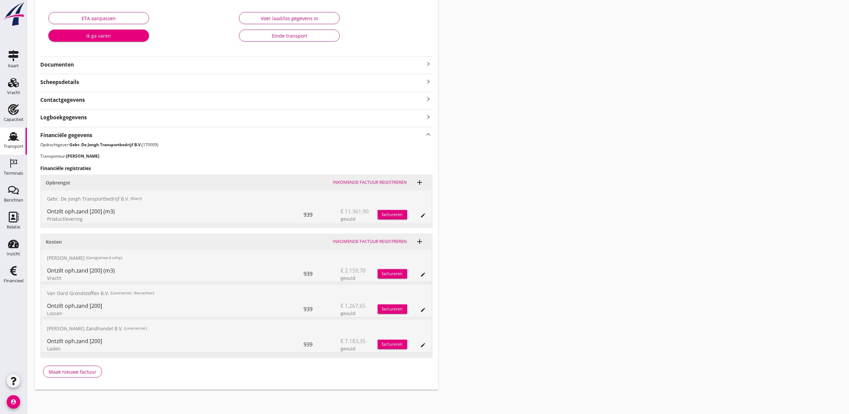
click at [465, 281] on div "Transport overzicht VOG-250767 Piet Hein (Jeffrey de Wit) local_gas_station eme…" at bounding box center [438, 143] width 822 height 507
click at [423, 276] on icon "edit" at bounding box center [423, 274] width 5 height 5
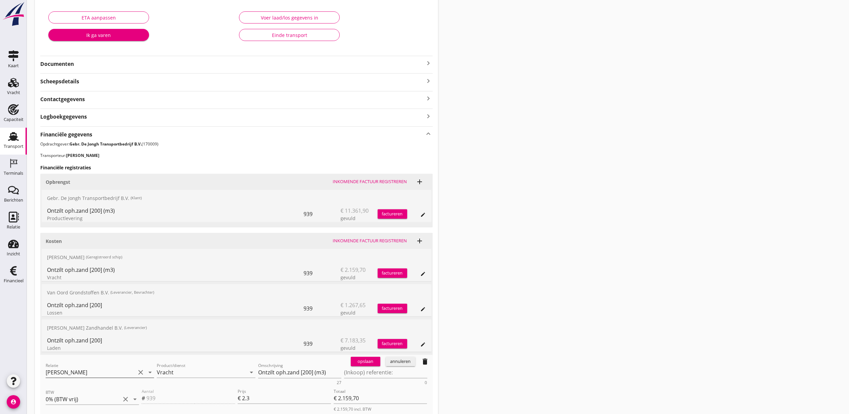
click at [105, 369] on input "[PERSON_NAME]" at bounding box center [91, 372] width 90 height 11
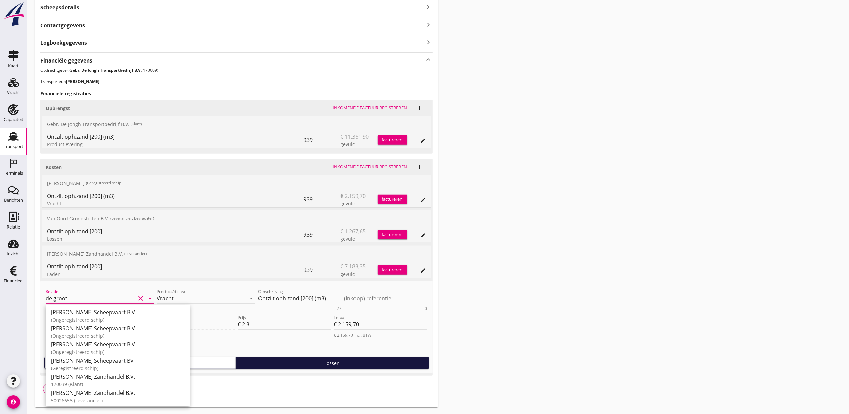
scroll to position [200, 0]
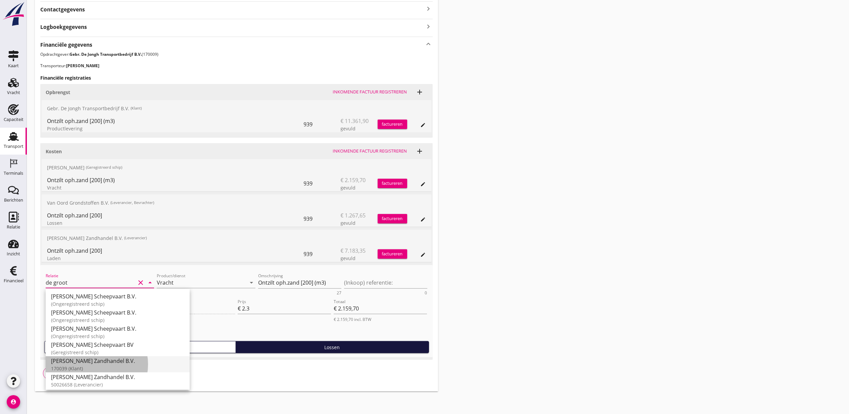
click at [120, 362] on div "[PERSON_NAME] Zandhandel B.V." at bounding box center [117, 361] width 133 height 8
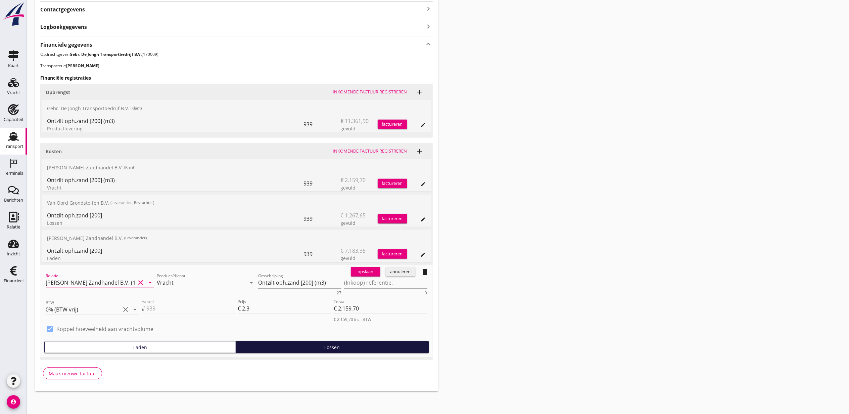
type input "M.J. de Groot Zandhandel B.V. (170039)"
click at [367, 273] on div "opslaan" at bounding box center [366, 271] width 24 height 7
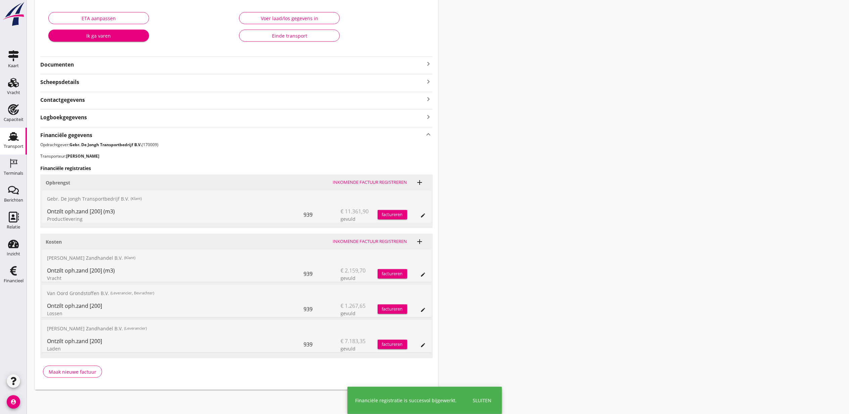
scroll to position [110, 0]
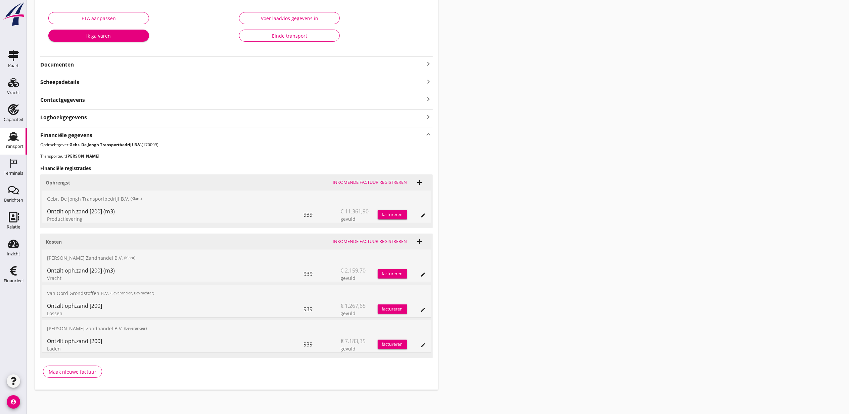
click at [426, 344] on icon "edit" at bounding box center [423, 344] width 5 height 5
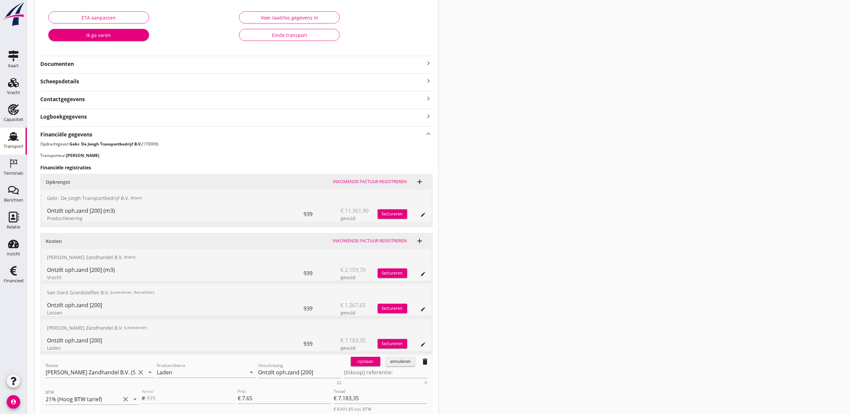
drag, startPoint x: 84, startPoint y: 373, endPoint x: 83, endPoint y: 365, distance: 7.5
click at [84, 373] on input "M.J. de Groot Zandhandel B.V. (50026658)" at bounding box center [91, 372] width 90 height 11
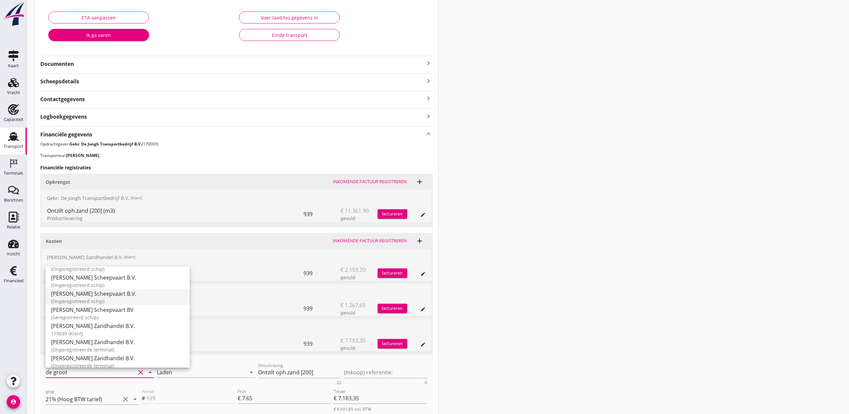
scroll to position [45, 0]
click at [116, 315] on div "170039 (Klant)" at bounding box center [117, 317] width 133 height 7
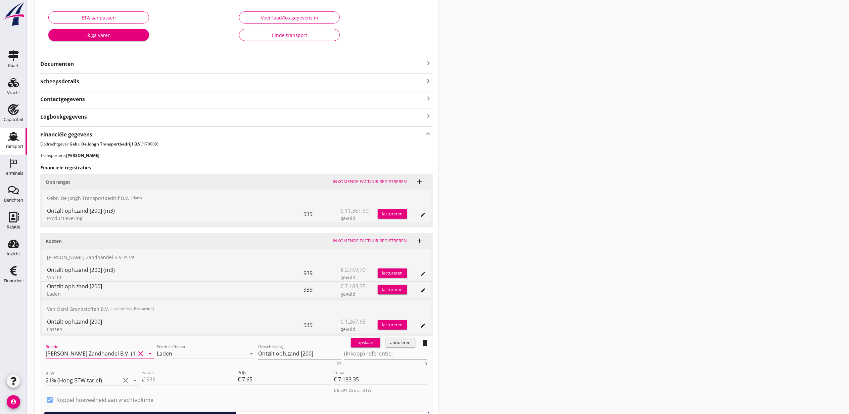
type input "M.J. de Groot Zandhandel B.V. (170039)"
click at [375, 343] on div "opslaan" at bounding box center [366, 342] width 24 height 7
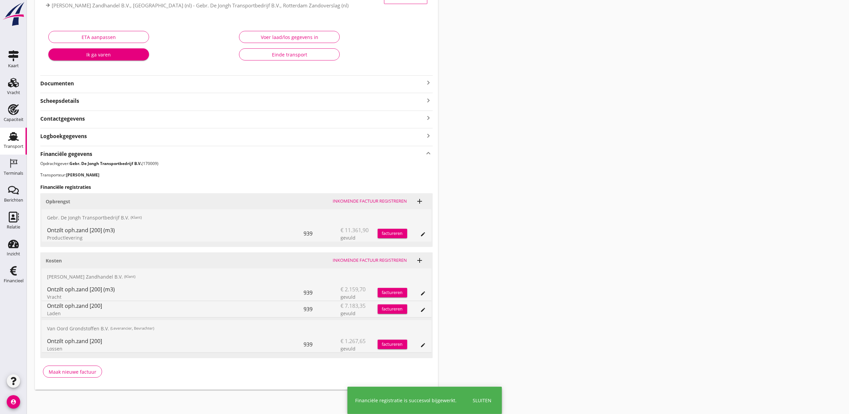
scroll to position [92, 0]
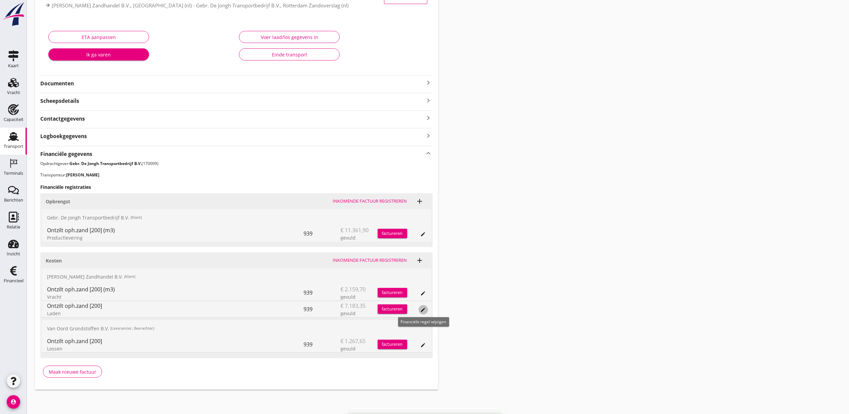
click at [422, 308] on icon "edit" at bounding box center [423, 309] width 5 height 5
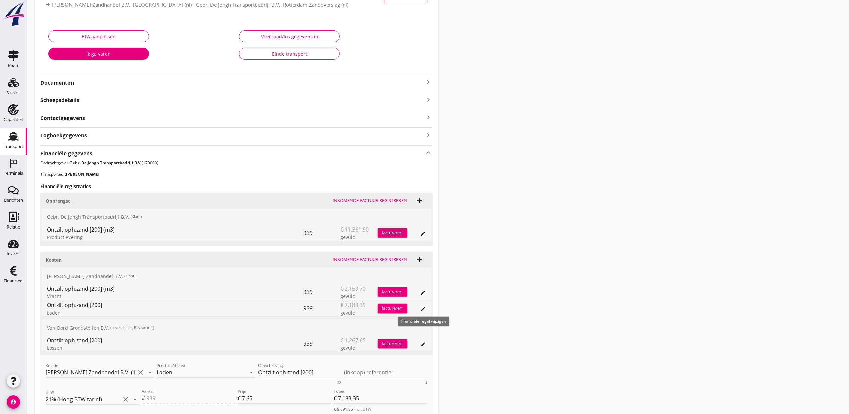
scroll to position [136, 0]
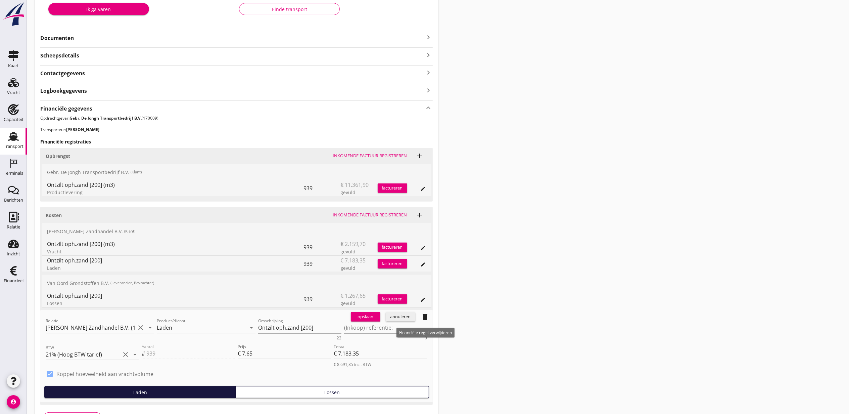
click at [405, 319] on div "annuleren" at bounding box center [401, 316] width 24 height 7
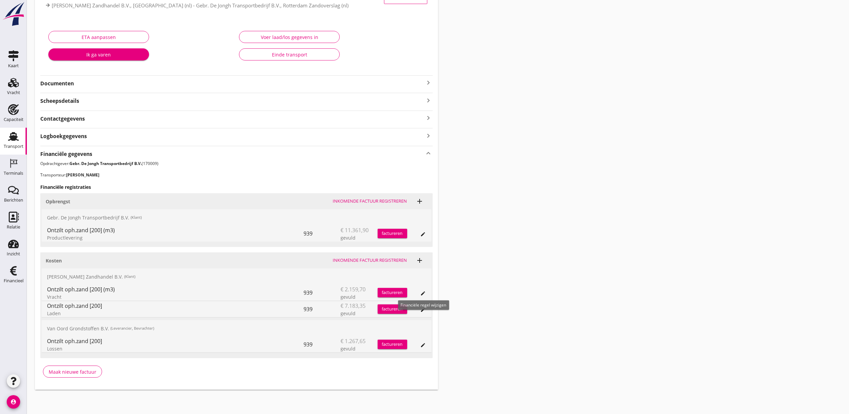
click at [425, 296] on button "edit" at bounding box center [423, 292] width 9 height 9
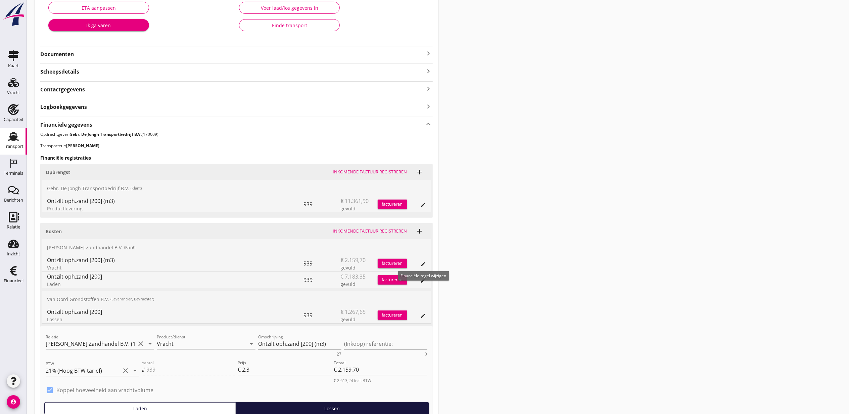
scroll to position [136, 0]
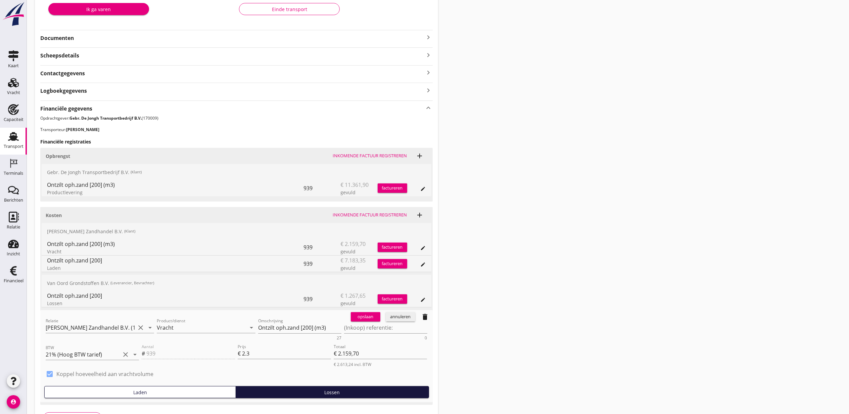
click at [286, 346] on div "Prijs € 2.3" at bounding box center [284, 354] width 93 height 21
click at [288, 350] on input "2.3" at bounding box center [286, 353] width 89 height 11
type input "2"
type input "€ 1.878,00"
type input "2.4"
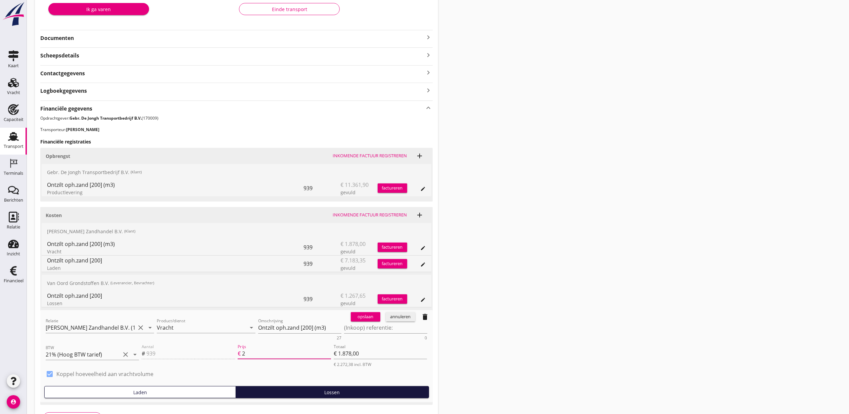
type input "€ 2.253,60"
type input "2.45"
type input "€ 2.300,55"
type input "2.45"
click at [366, 317] on div "opslaan" at bounding box center [366, 316] width 24 height 7
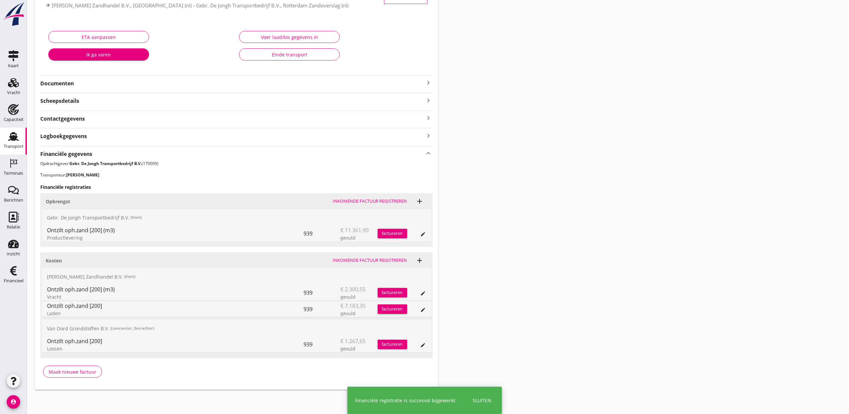
scroll to position [92, 0]
click at [486, 304] on div "Transport overzicht VOG-250767 Piet Hein (Jeffrey de Wit) local_gas_station eme…" at bounding box center [438, 153] width 822 height 489
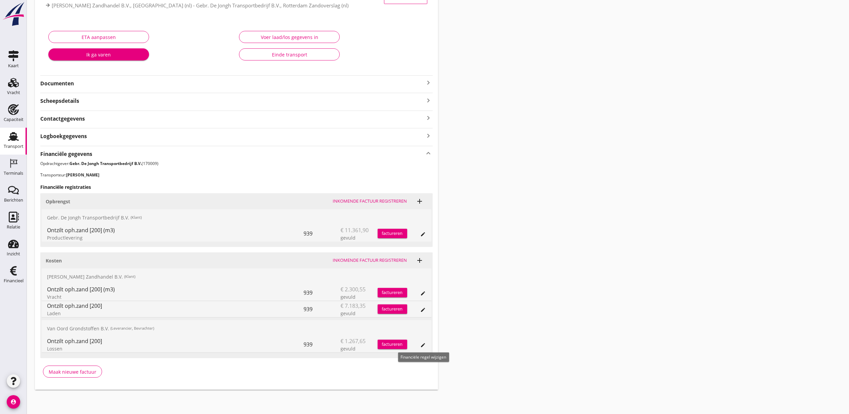
click at [421, 344] on icon "edit" at bounding box center [423, 344] width 5 height 5
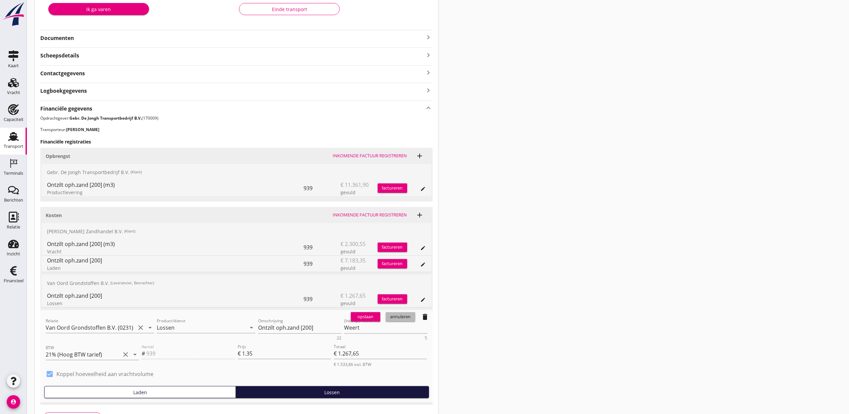
click at [406, 318] on div "annuleren" at bounding box center [401, 316] width 24 height 7
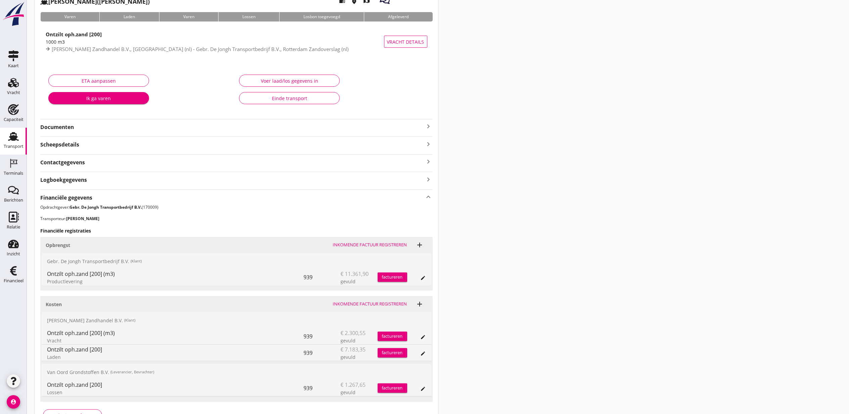
scroll to position [47, 0]
click at [539, 222] on div "Transport overzicht VOG-250767 Piet Hein (Jeffrey de Wit) local_gas_station eme…" at bounding box center [438, 197] width 822 height 489
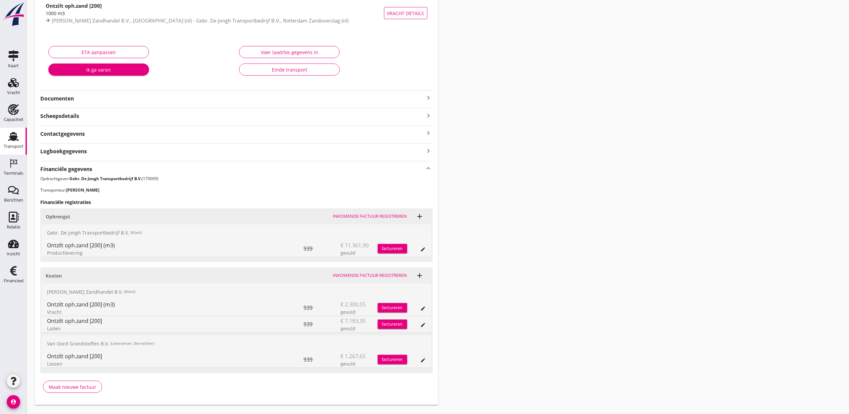
scroll to position [92, 0]
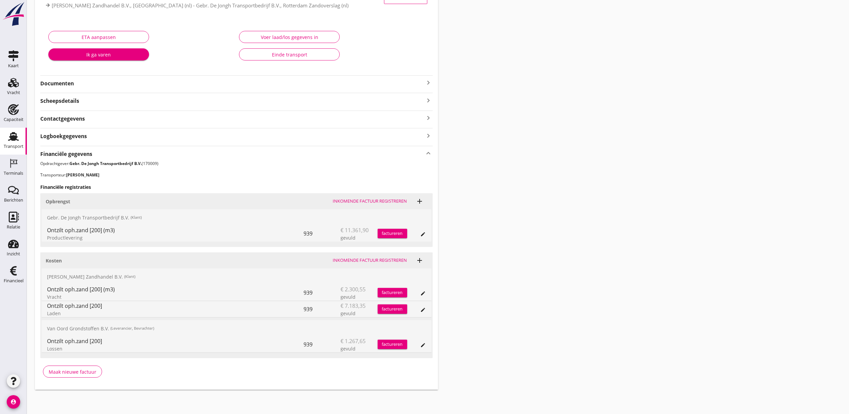
drag, startPoint x: 366, startPoint y: 339, endPoint x: 339, endPoint y: 337, distance: 26.6
click at [339, 337] on div "Ontzilt oph.zand [200] Lossen 939 € 1.267,65 gevuld factureren edit" at bounding box center [237, 344] width 390 height 16
drag, startPoint x: 339, startPoint y: 337, endPoint x: 457, endPoint y: 327, distance: 118.0
click at [457, 327] on div "Transport overzicht VOG-250767 Piet Hein (Jeffrey de Wit) local_gas_station eme…" at bounding box center [438, 153] width 822 height 489
click at [512, 164] on div "Transport overzicht VOG-250767 Piet Hein (Jeffrey de Wit) local_gas_station eme…" at bounding box center [438, 153] width 822 height 489
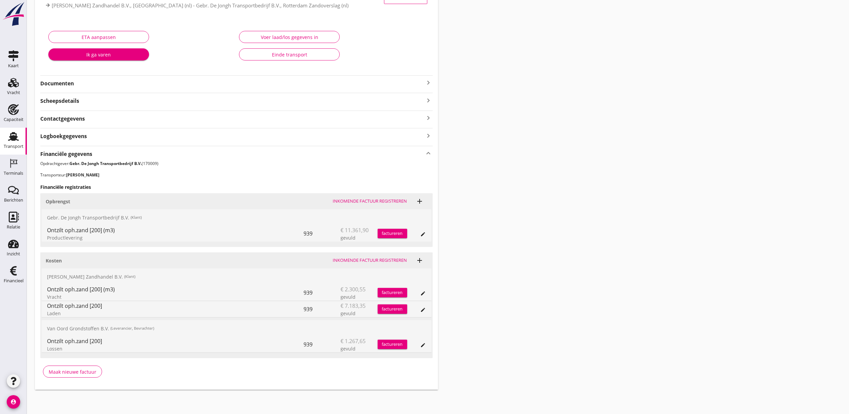
click at [621, 249] on div "Transport overzicht VOG-250767 Piet Hein (Jeffrey de Wit) local_gas_station eme…" at bounding box center [438, 153] width 822 height 489
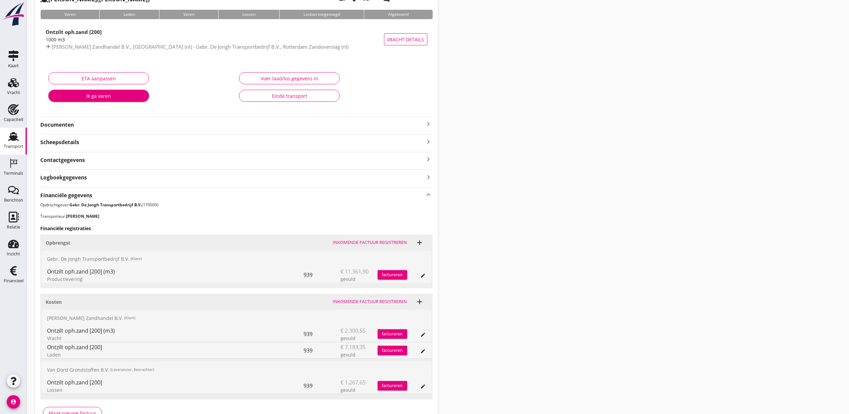
scroll to position [0, 0]
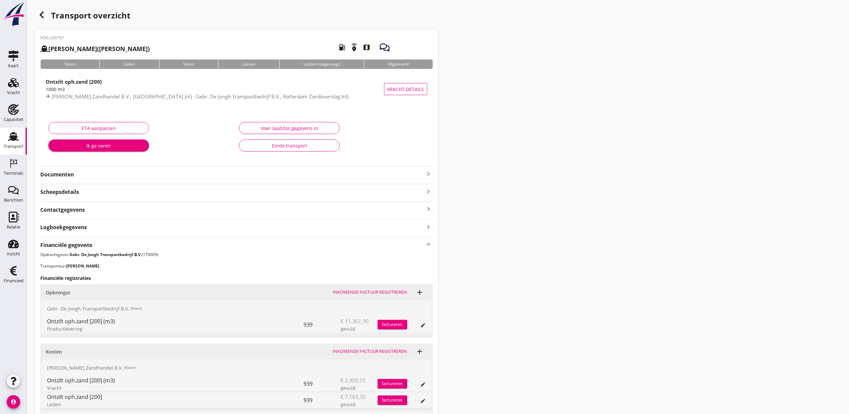
click at [38, 11] on icon "button" at bounding box center [42, 15] width 8 height 8
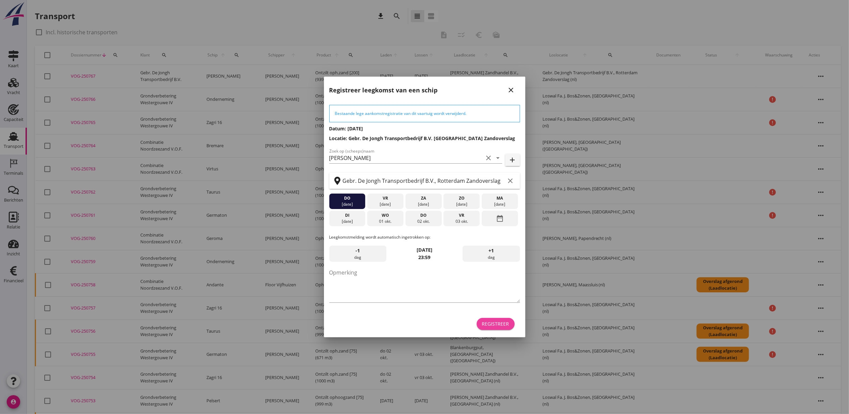
click at [500, 325] on div "Registreer" at bounding box center [495, 323] width 27 height 7
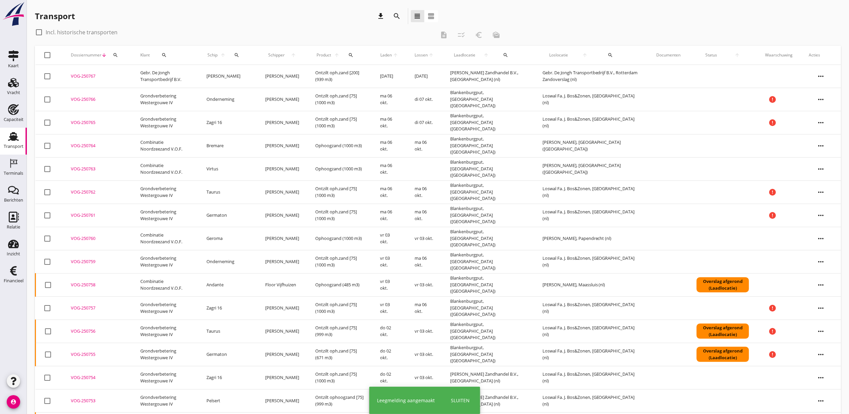
click at [46, 76] on div at bounding box center [47, 76] width 11 height 11
click at [461, 34] on icon "checklist_rtl" at bounding box center [462, 35] width 8 height 8
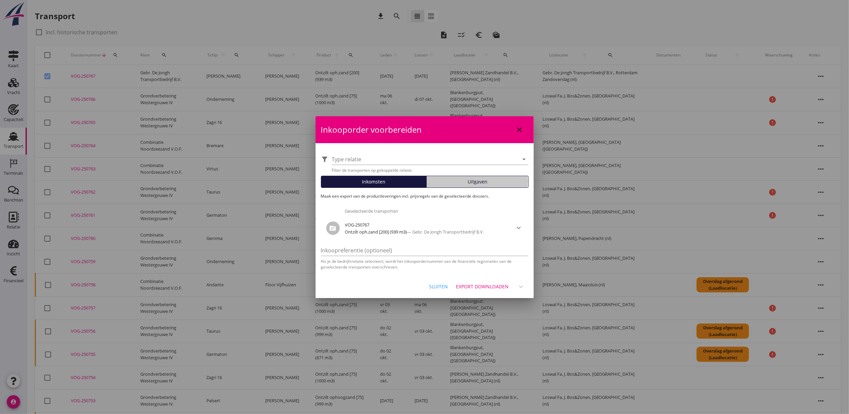
click at [480, 186] on button "Uitgaven" at bounding box center [478, 182] width 102 height 12
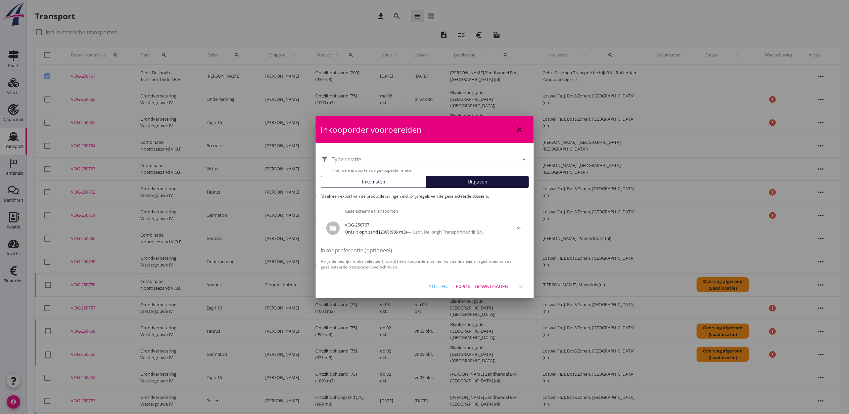
click at [496, 279] on div "Sluiten Export downloaden expand_more" at bounding box center [425, 286] width 218 height 23
click at [498, 281] on button "Export downloaden" at bounding box center [483, 286] width 58 height 12
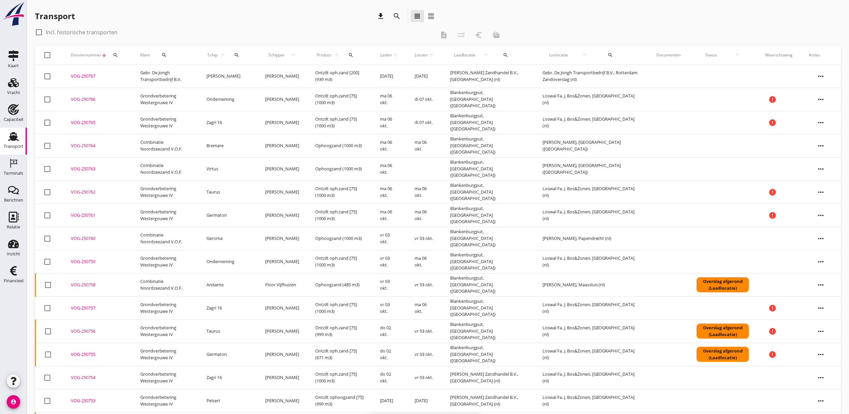
checkbox input "false"
